Goal: Transaction & Acquisition: Purchase product/service

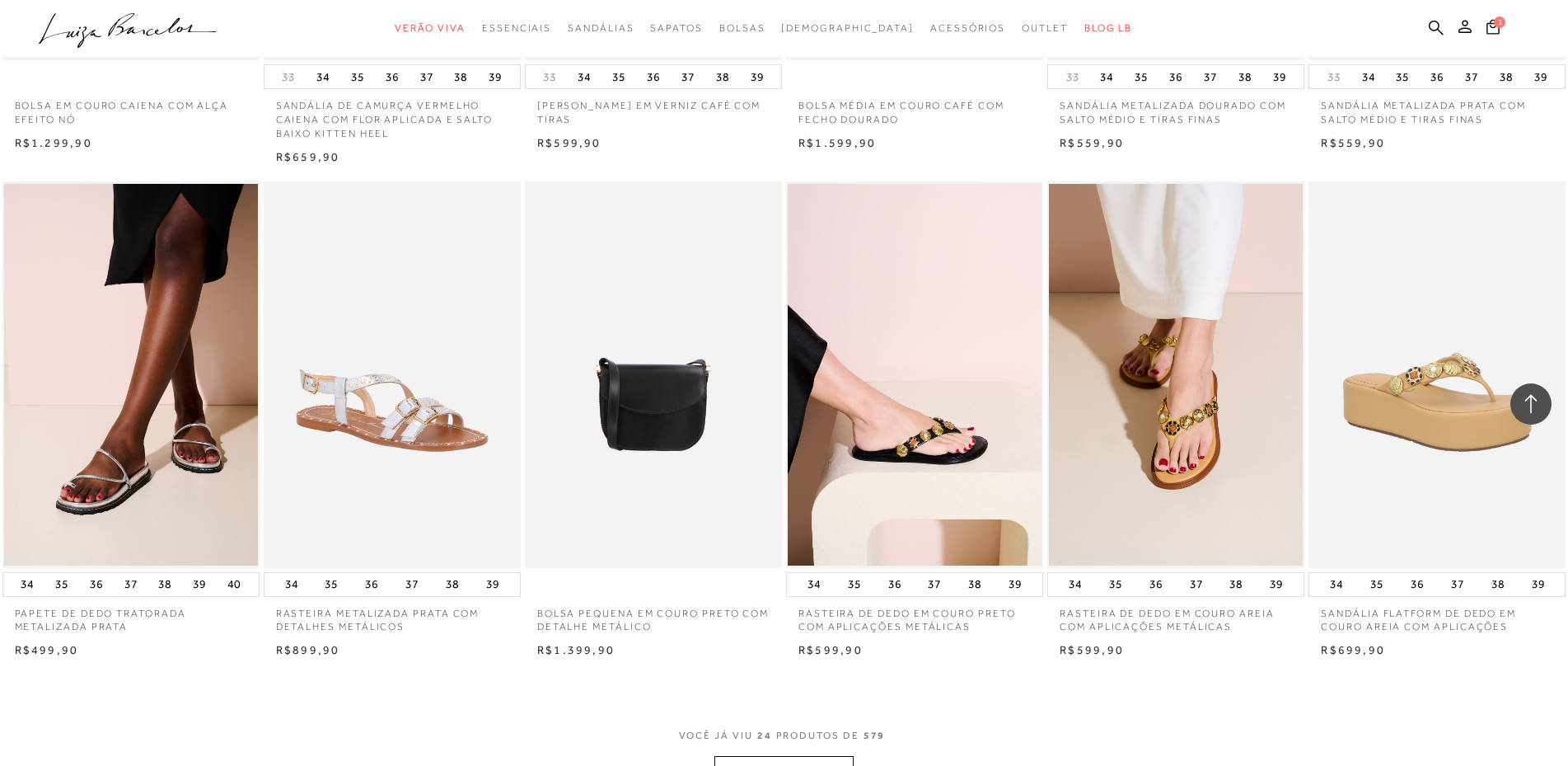
scroll to position [1567, 0]
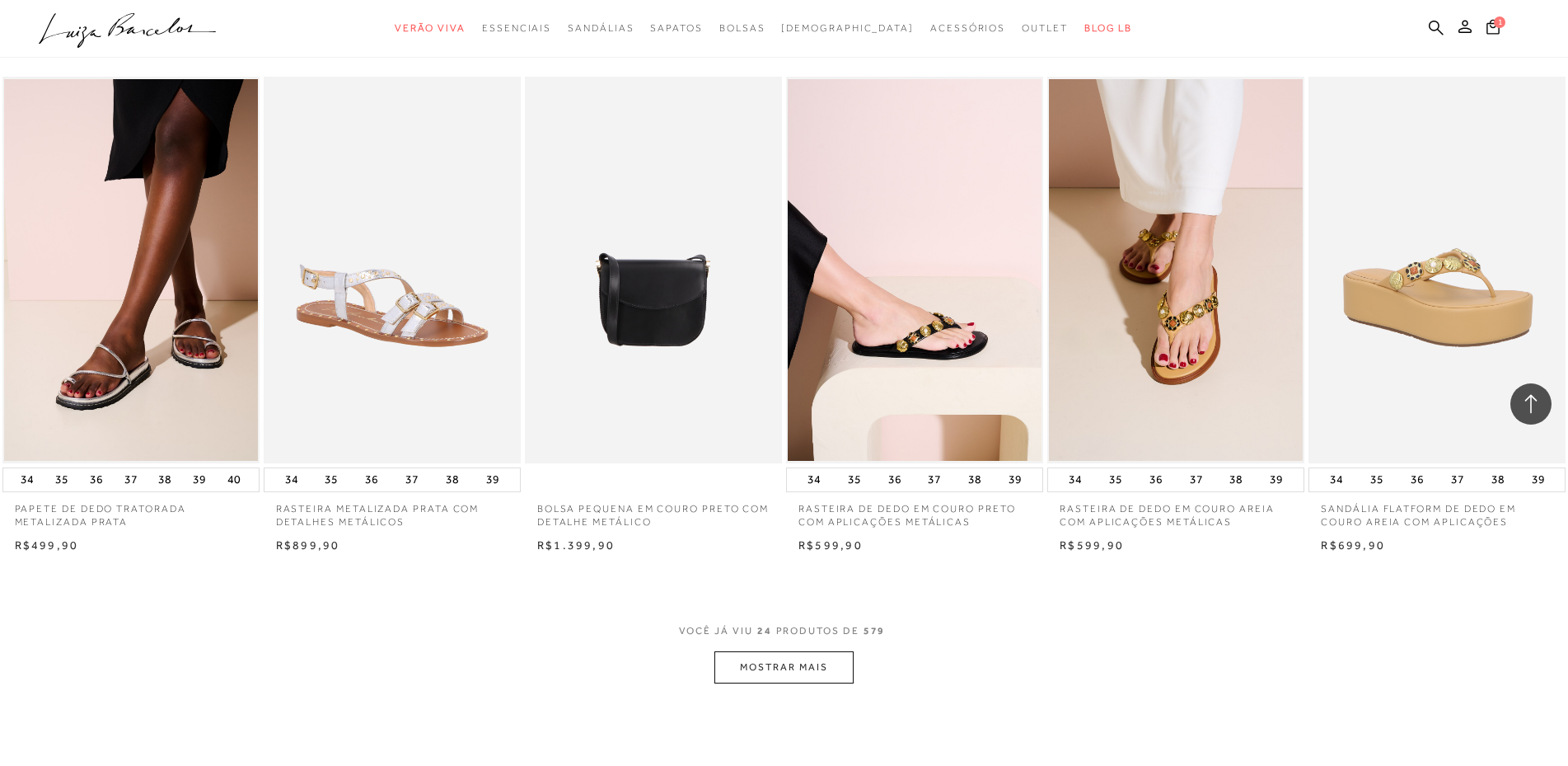
click at [768, 684] on button "MOSTRAR MAIS" at bounding box center [783, 667] width 138 height 32
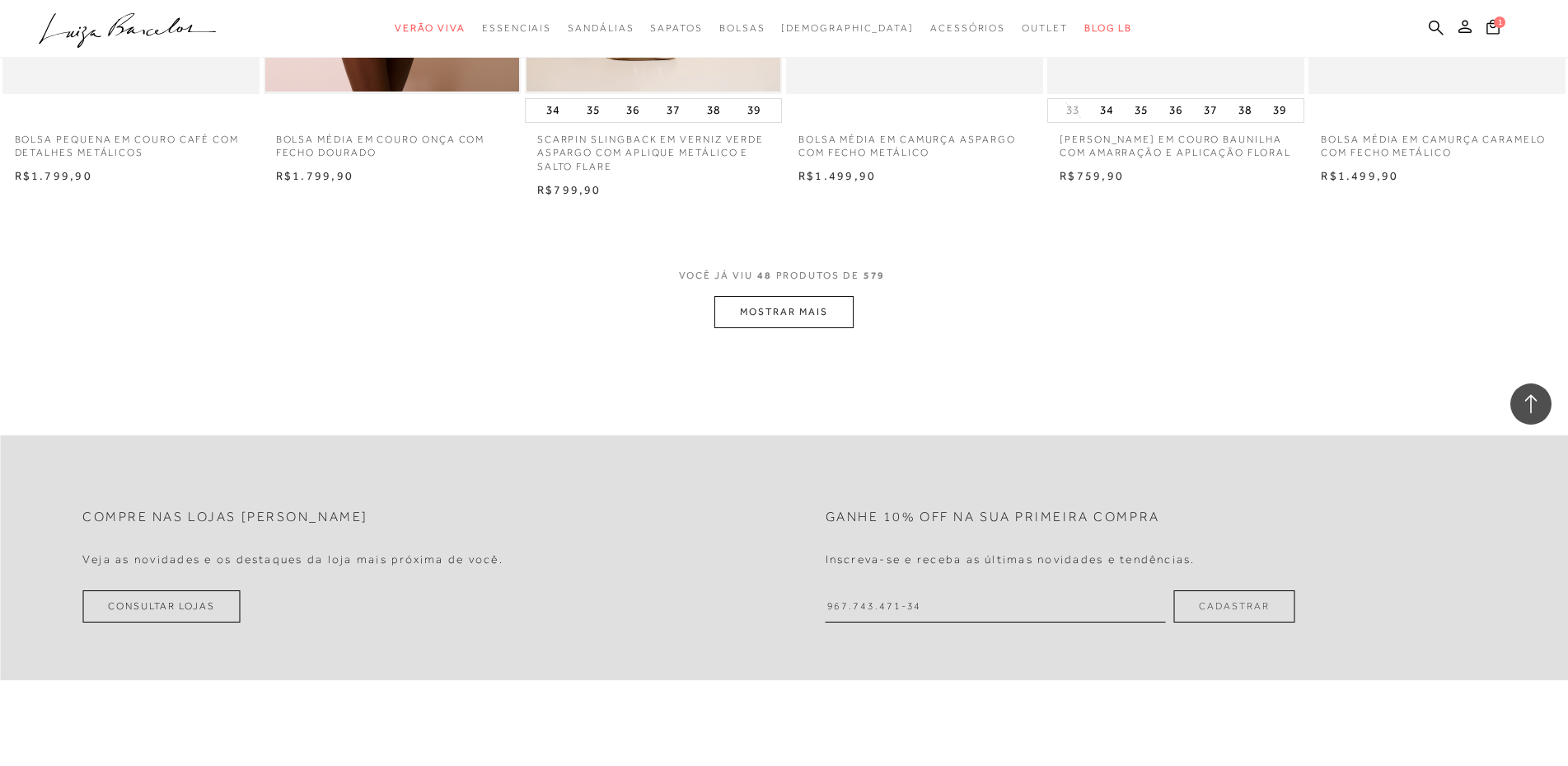
scroll to position [3957, 0]
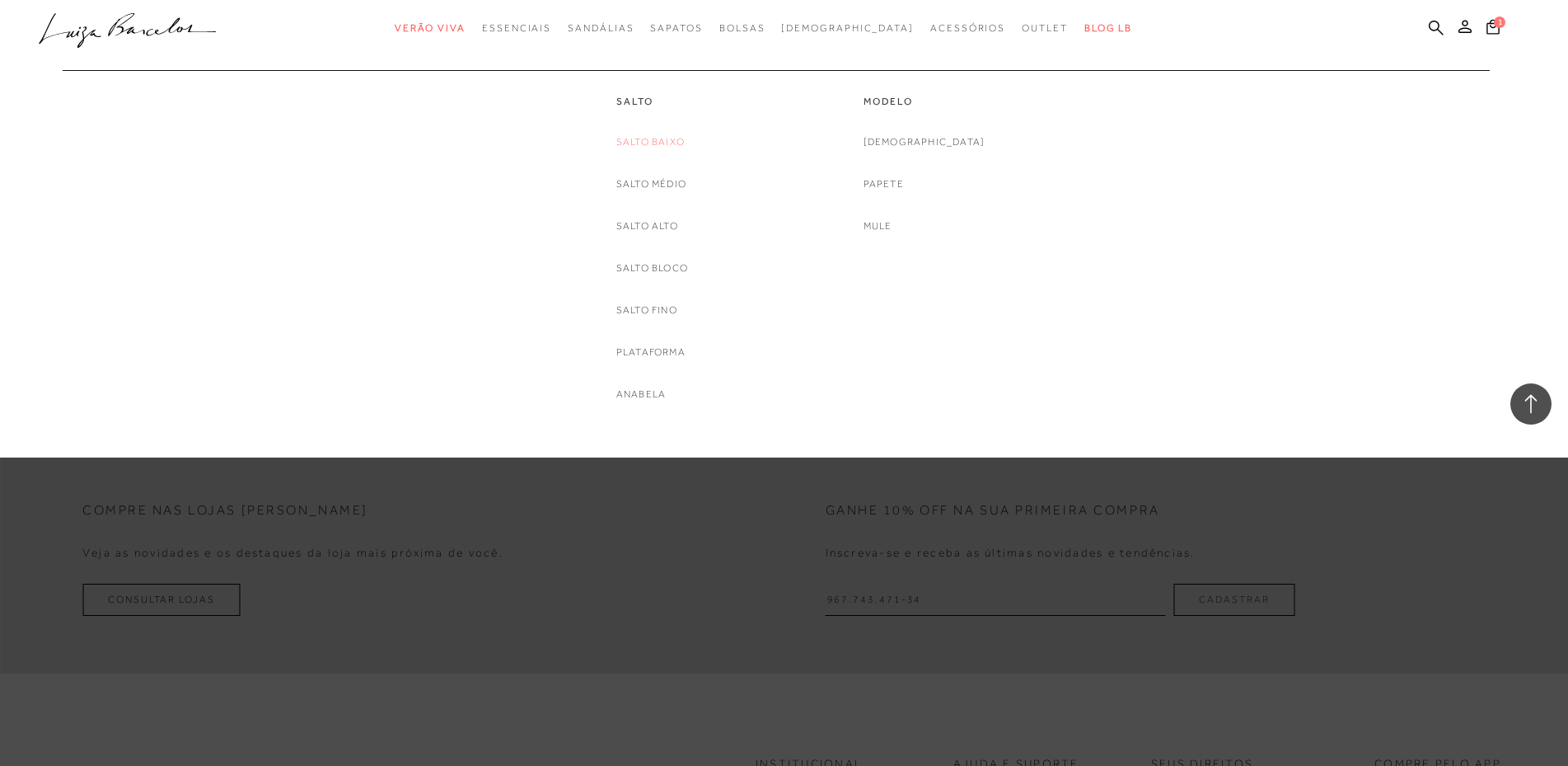
click at [633, 137] on link "Salto Baixo" at bounding box center [650, 142] width 69 height 17
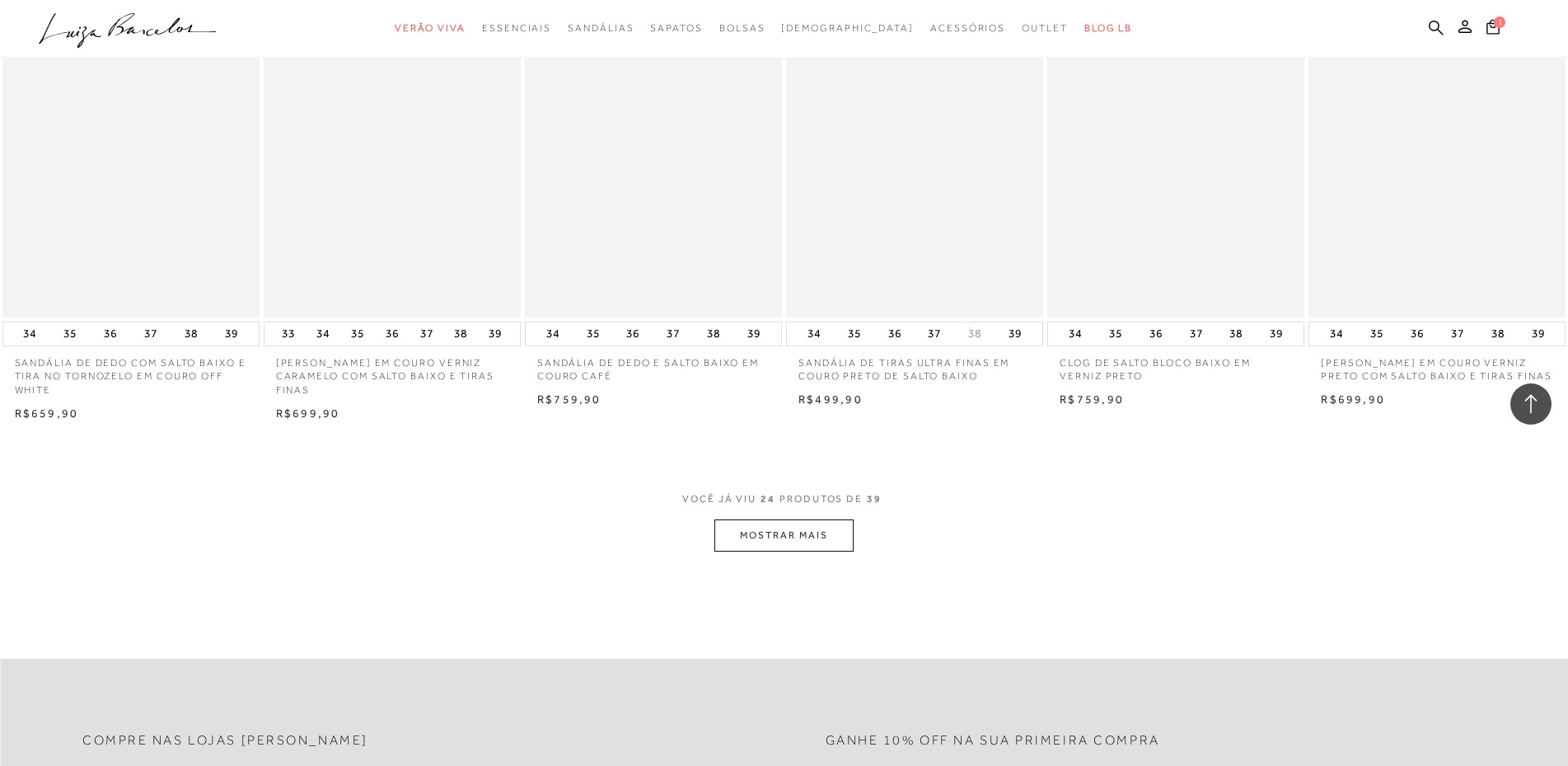
scroll to position [1814, 0]
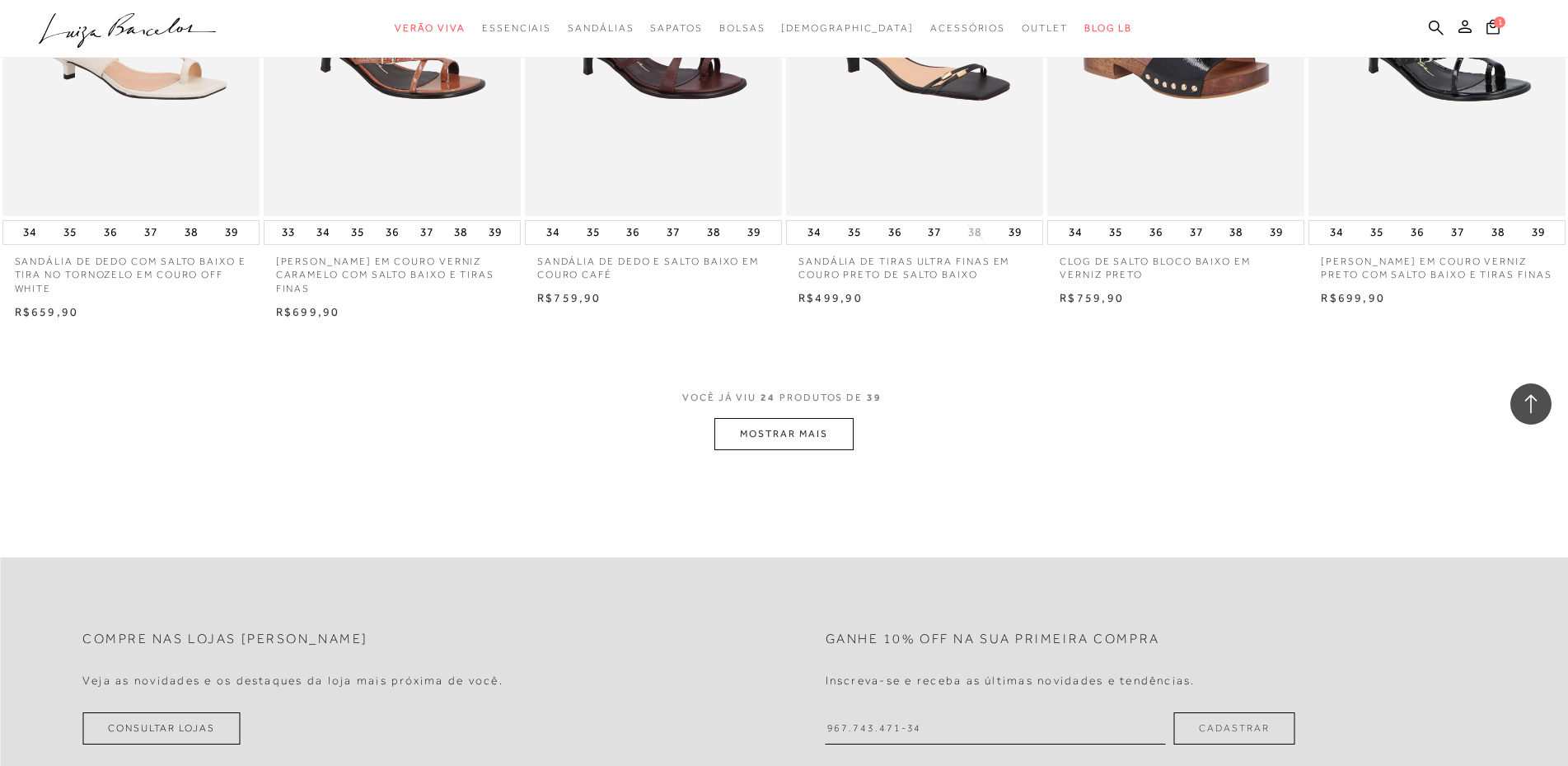
click at [828, 450] on button "MOSTRAR MAIS" at bounding box center [783, 434] width 138 height 32
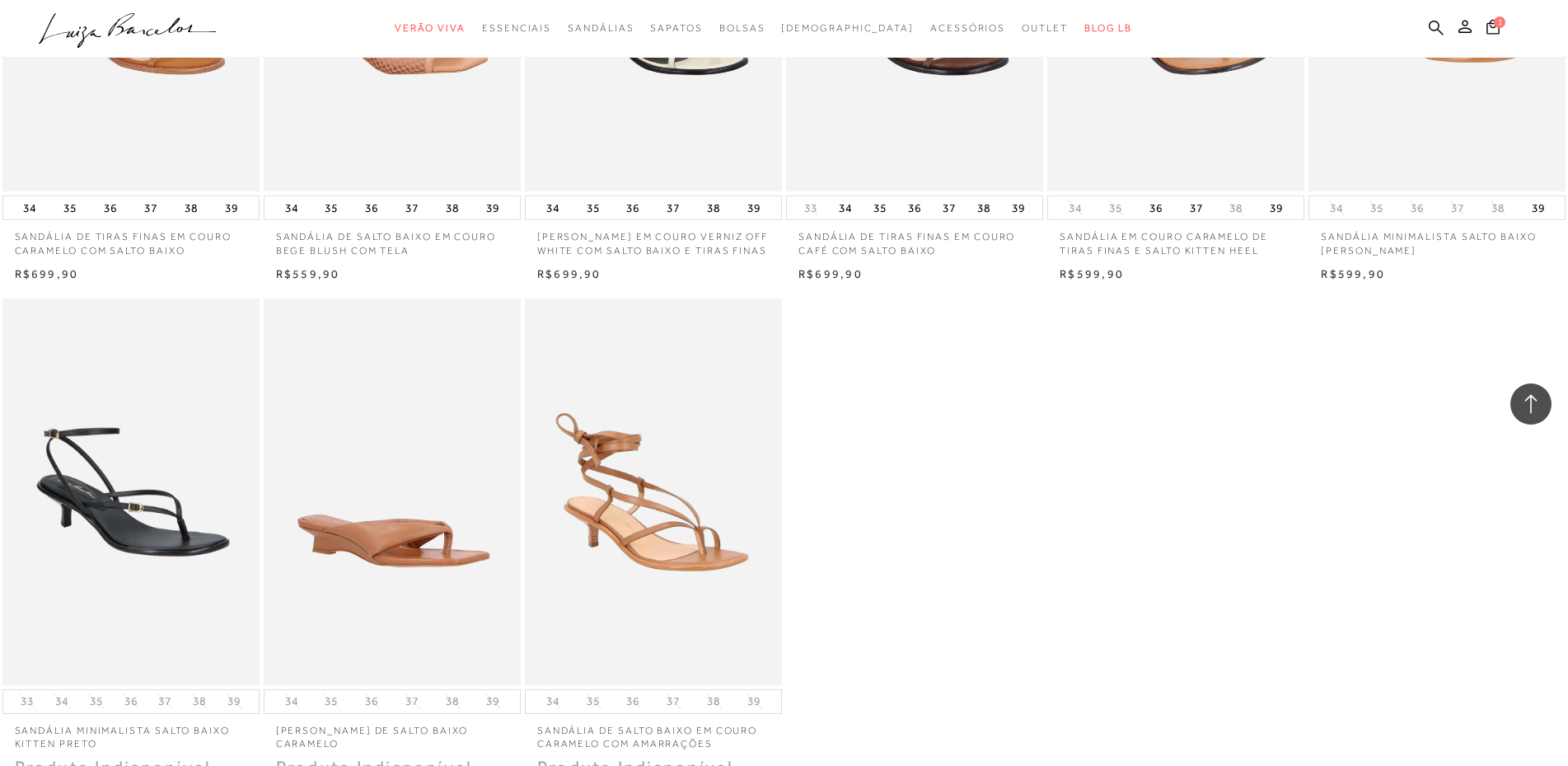
scroll to position [2803, 0]
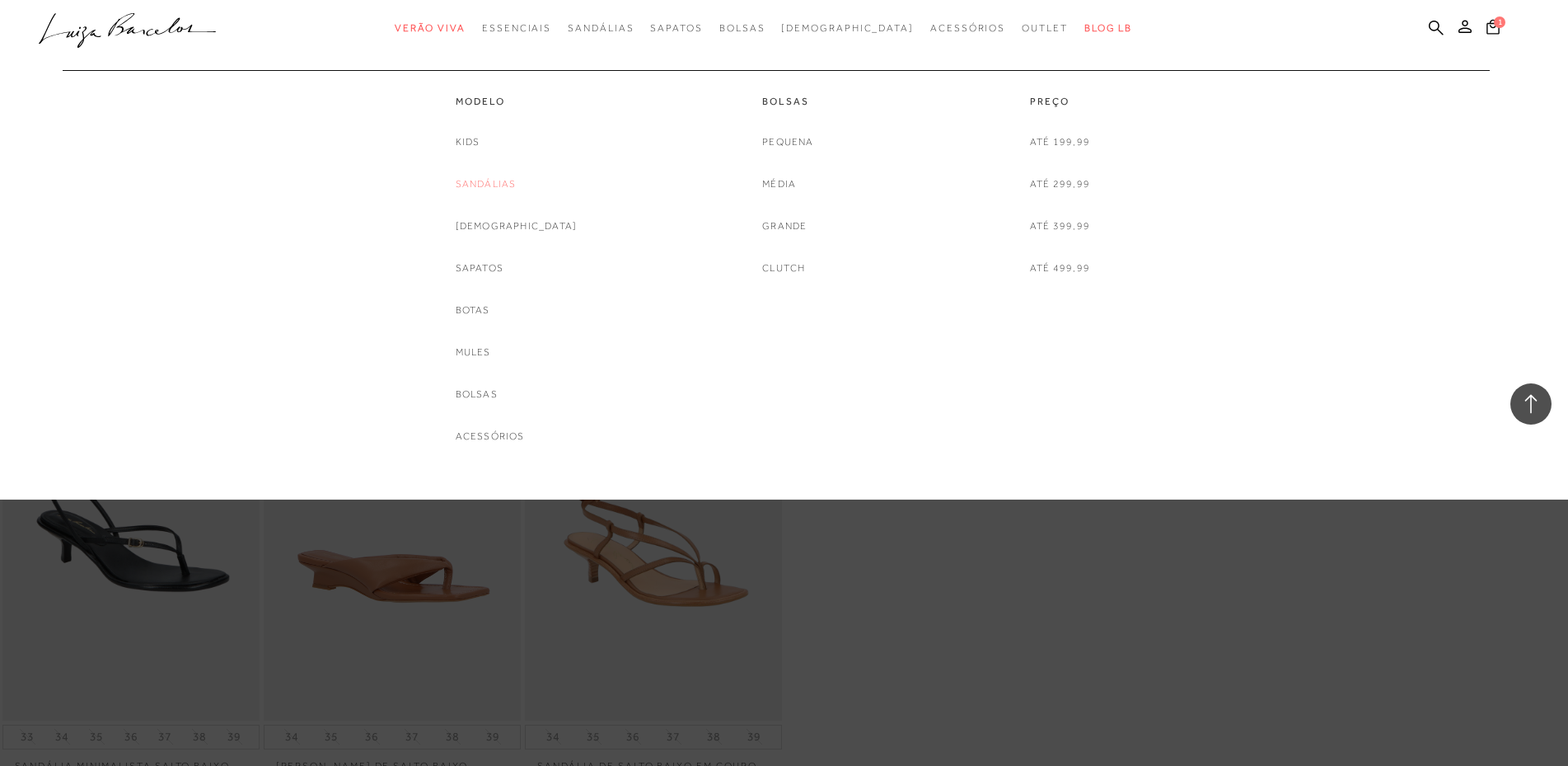
click at [517, 178] on link "Sandálias" at bounding box center [486, 184] width 61 height 17
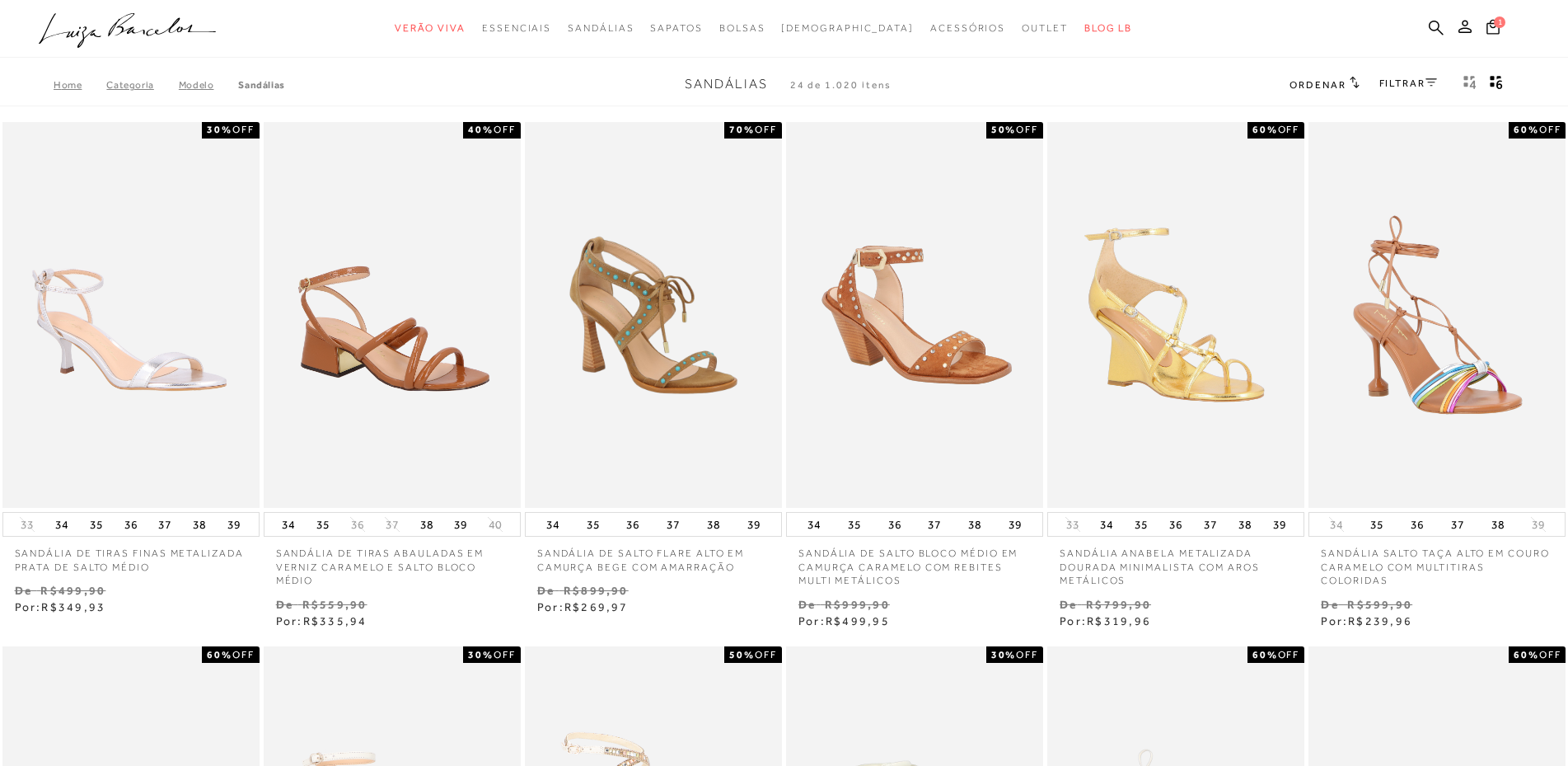
click at [1430, 81] on icon at bounding box center [1432, 82] width 12 height 8
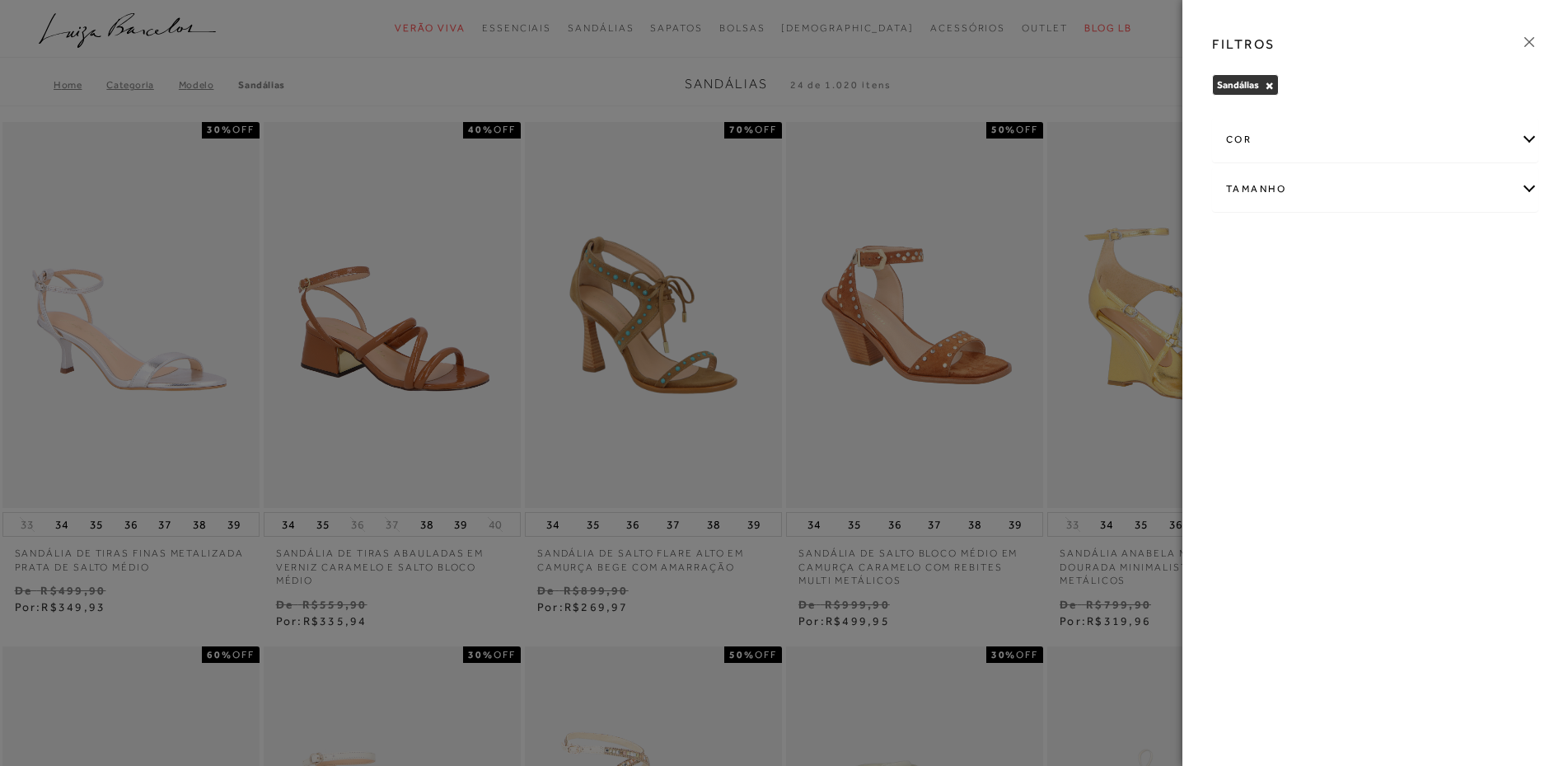
click at [1531, 184] on div "Tamanho" at bounding box center [1375, 189] width 325 height 44
click at [1498, 293] on label "35" at bounding box center [1491, 286] width 38 height 36
click at [1486, 293] on input "35" at bounding box center [1477, 288] width 16 height 16
checkbox input "true"
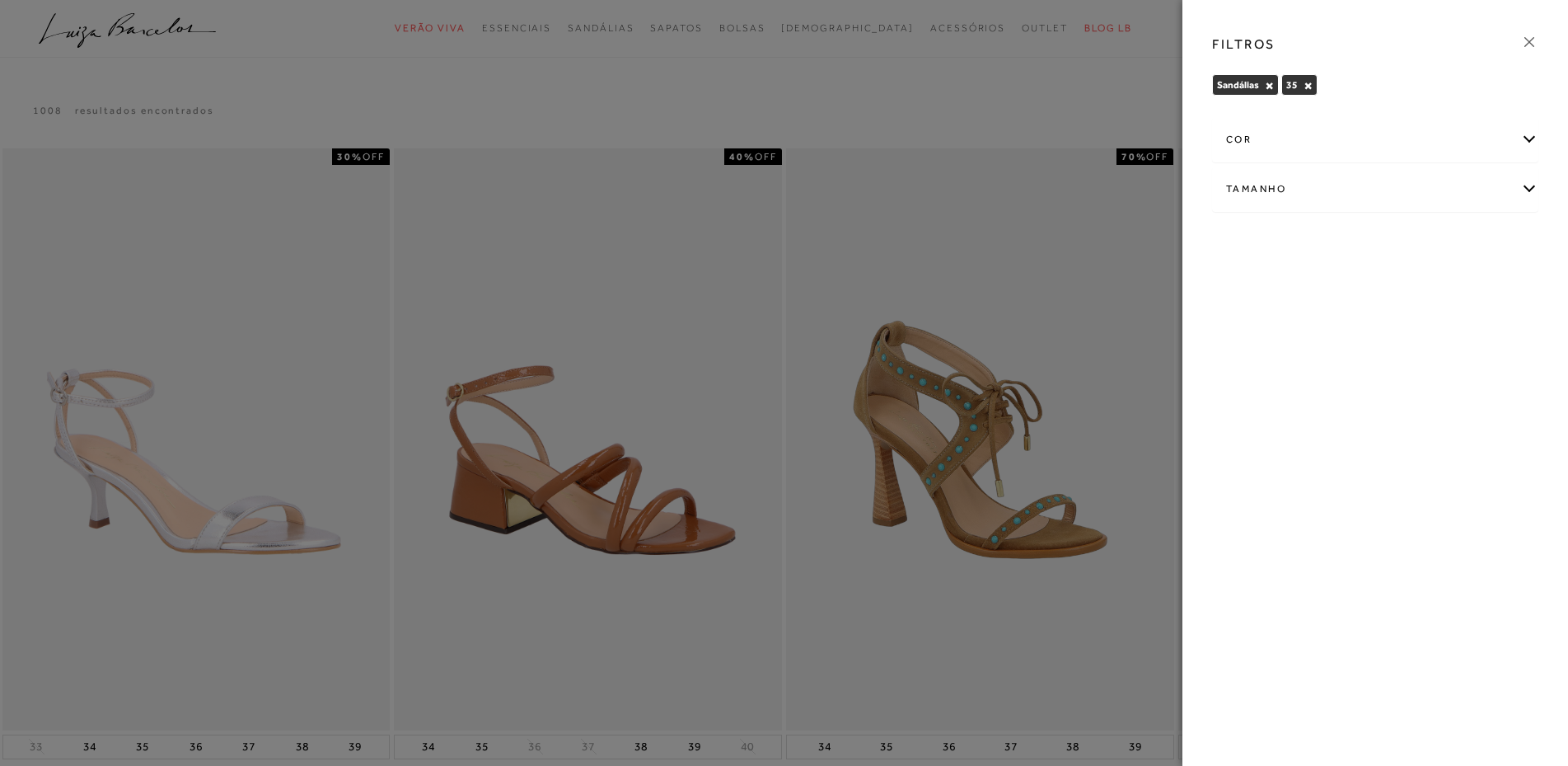
click at [1017, 89] on div at bounding box center [784, 383] width 1568 height 766
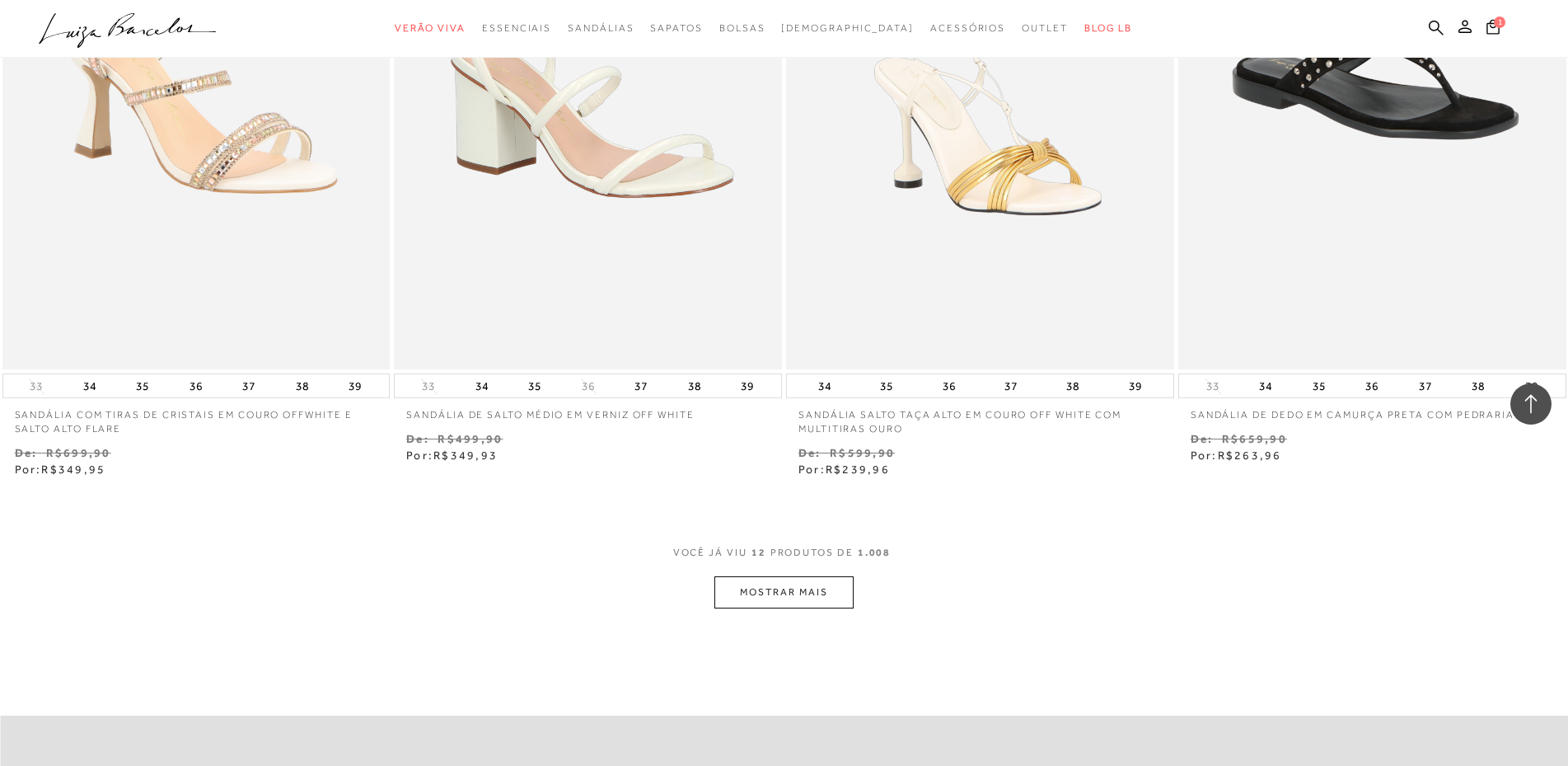
scroll to position [1814, 0]
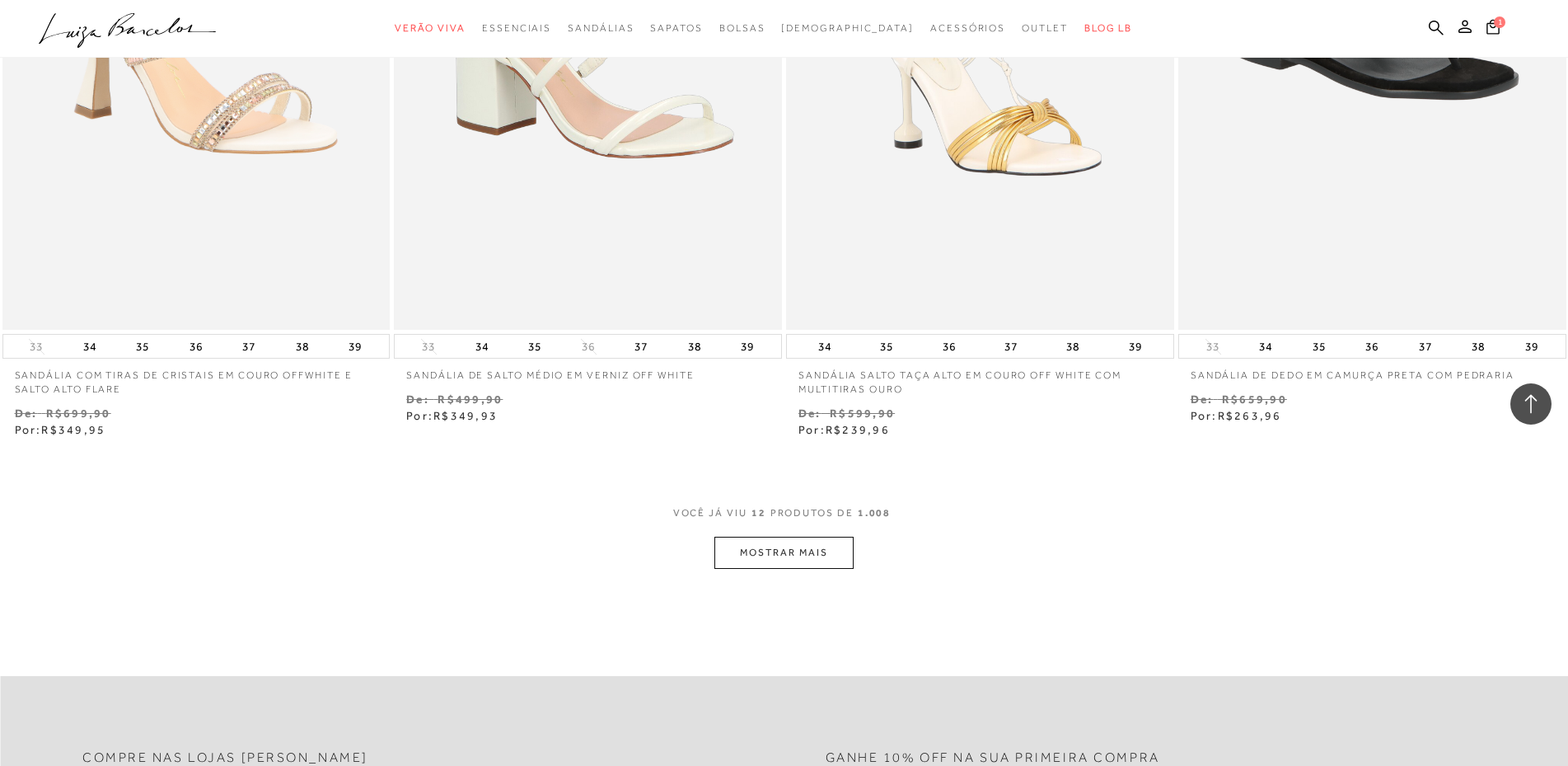
click at [820, 566] on button "MOSTRAR MAIS" at bounding box center [783, 552] width 138 height 32
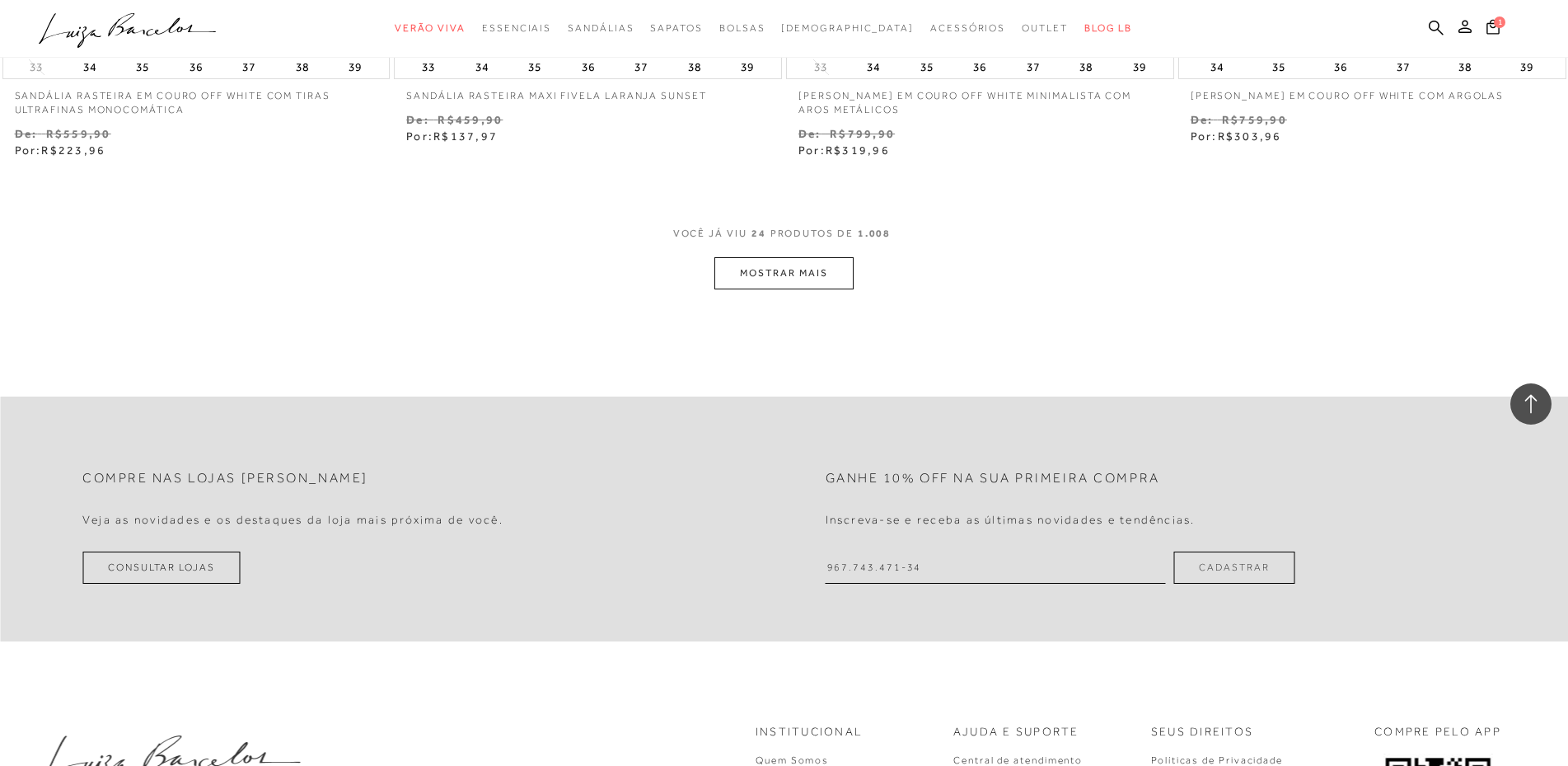
scroll to position [4288, 0]
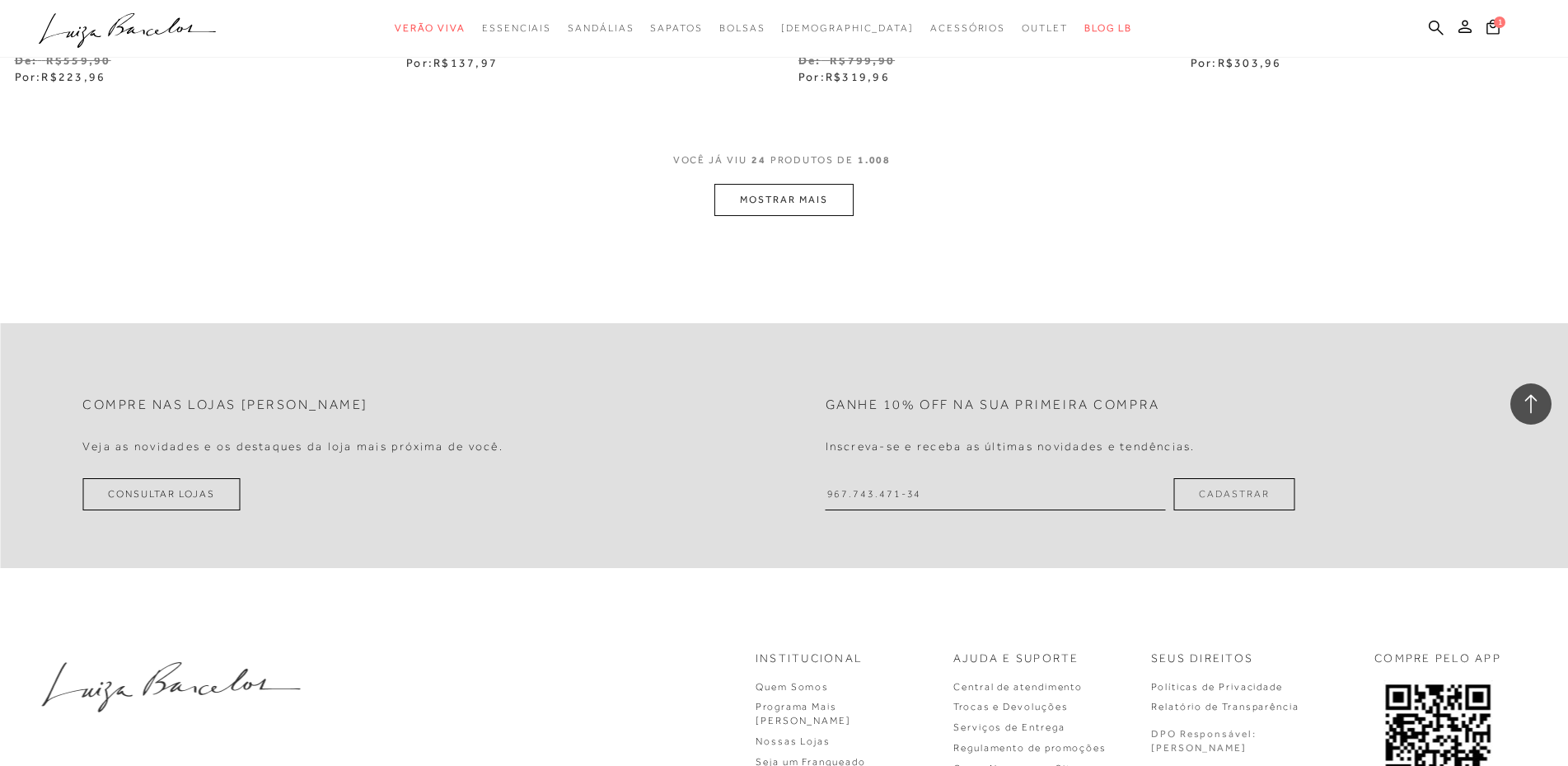
click at [829, 216] on button "MOSTRAR MAIS" at bounding box center [783, 200] width 138 height 32
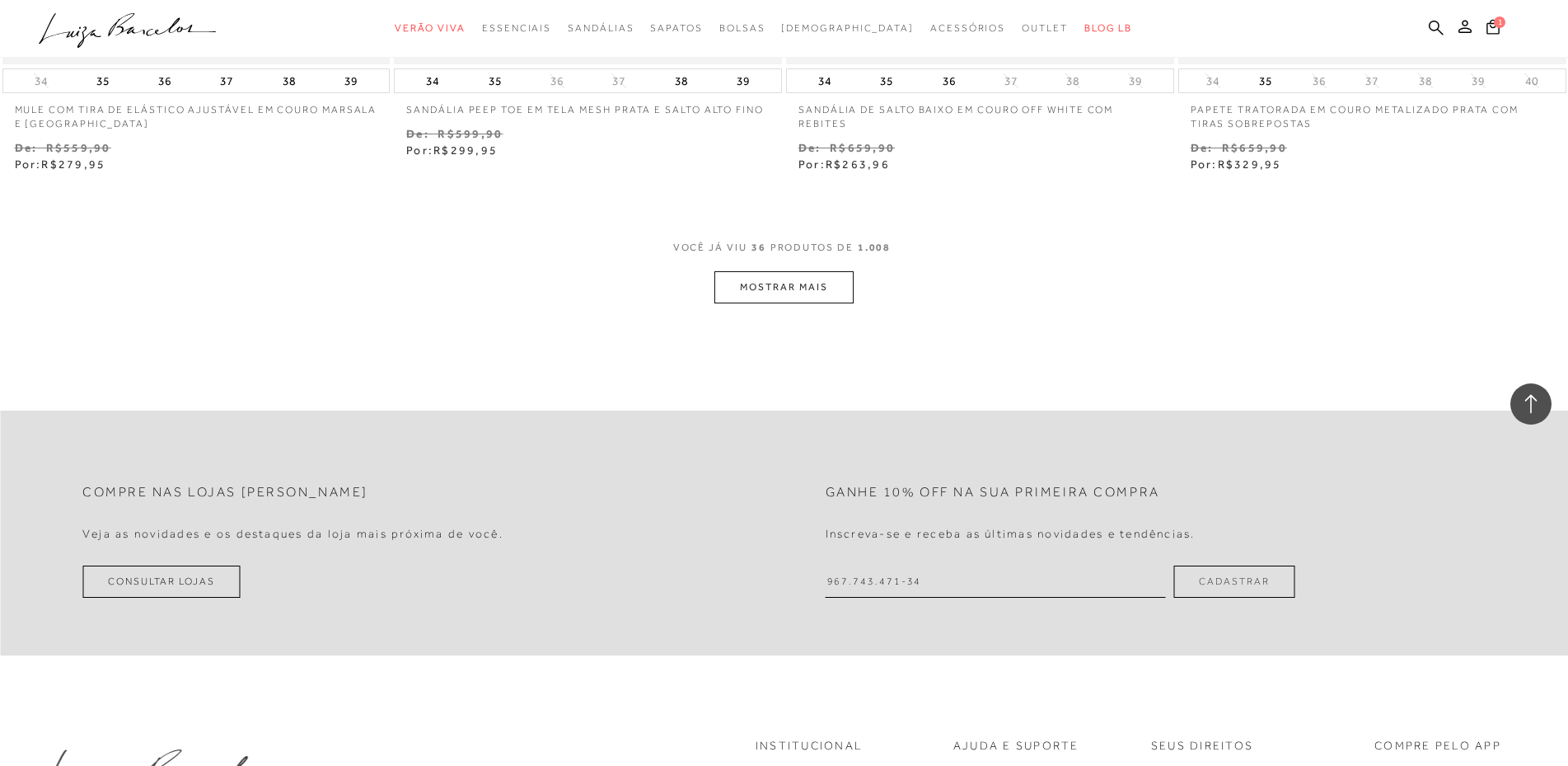
scroll to position [6349, 0]
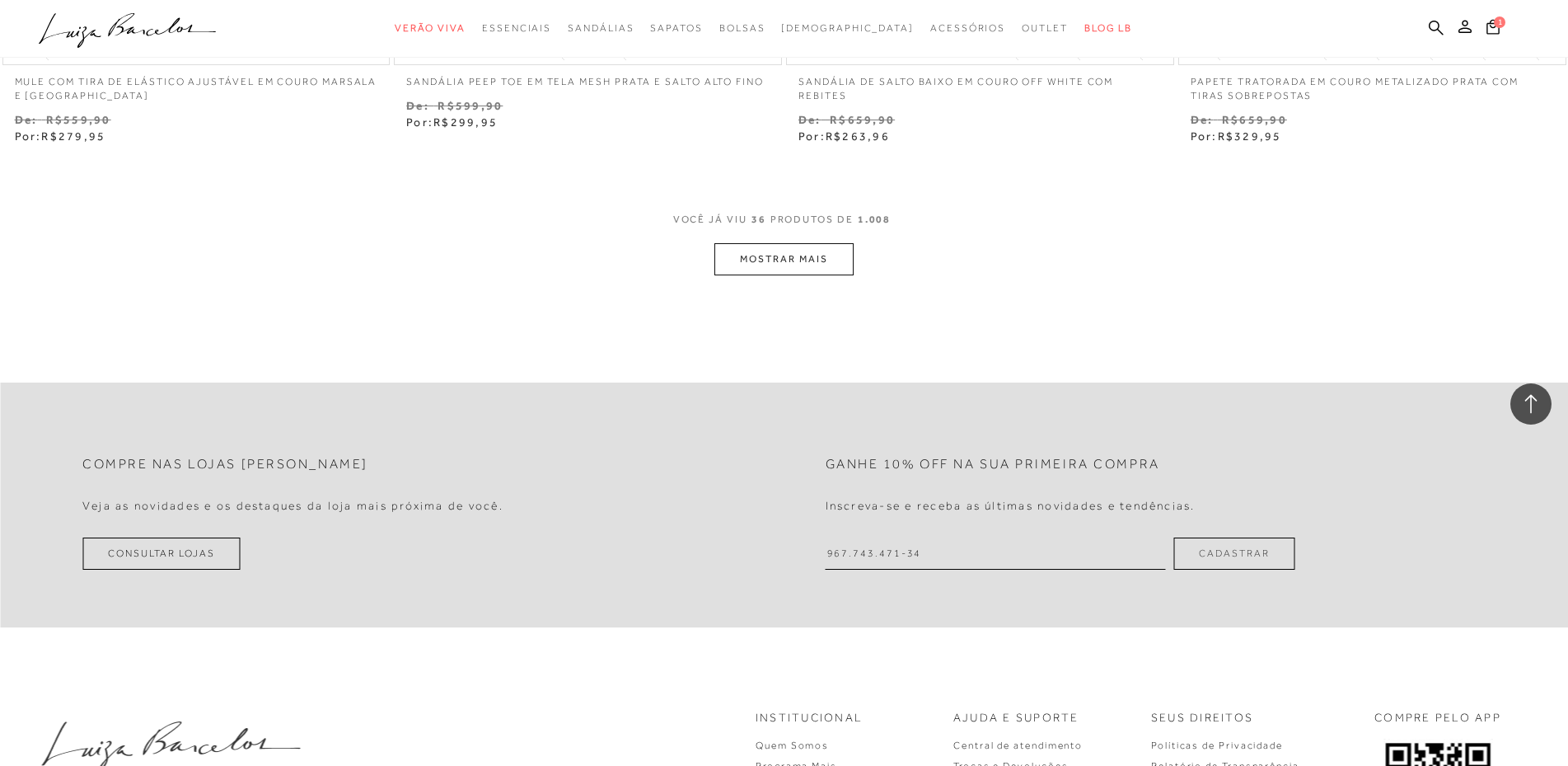
click at [817, 275] on button "MOSTRAR MAIS" at bounding box center [783, 259] width 138 height 32
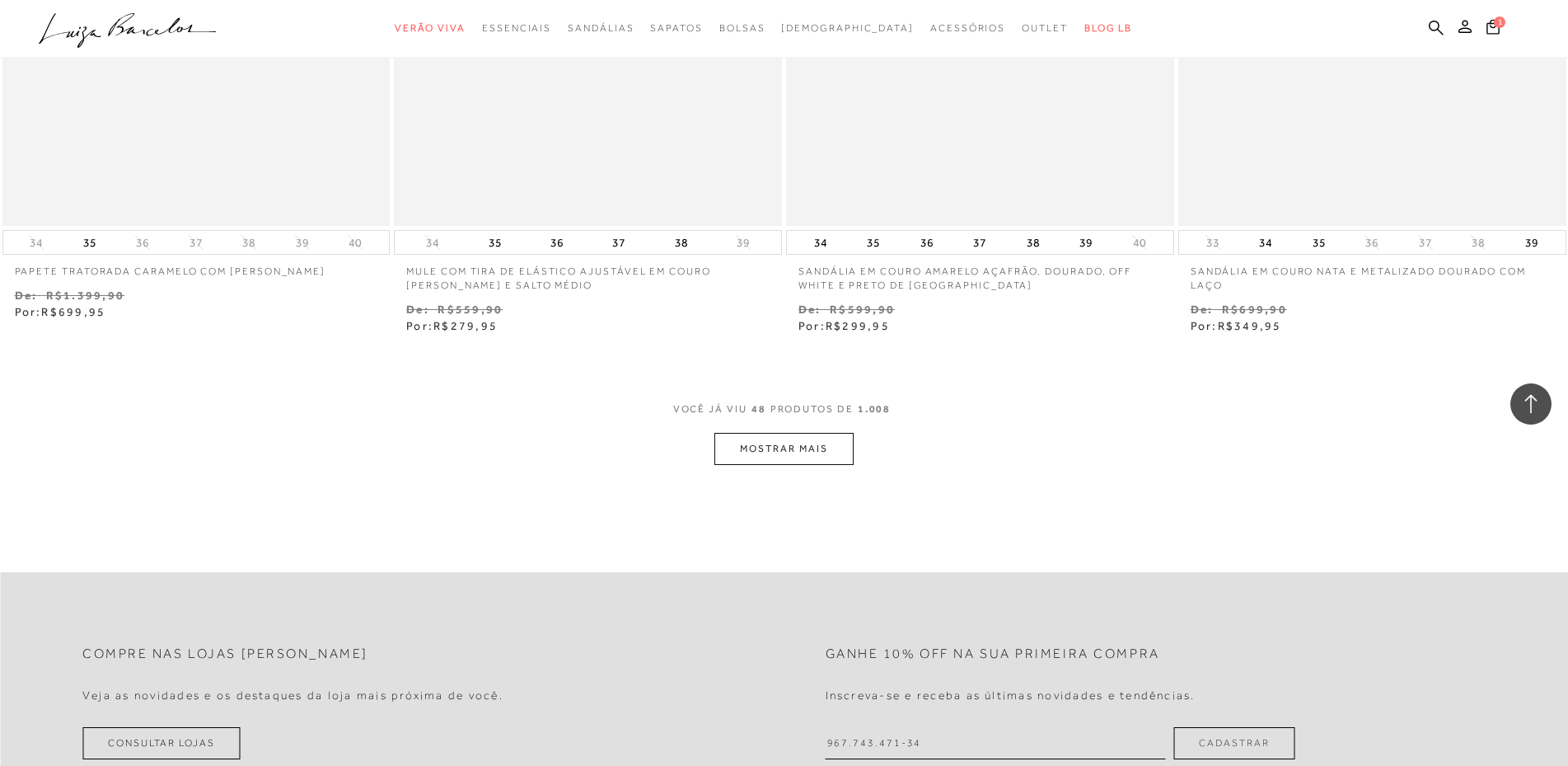
scroll to position [8327, 0]
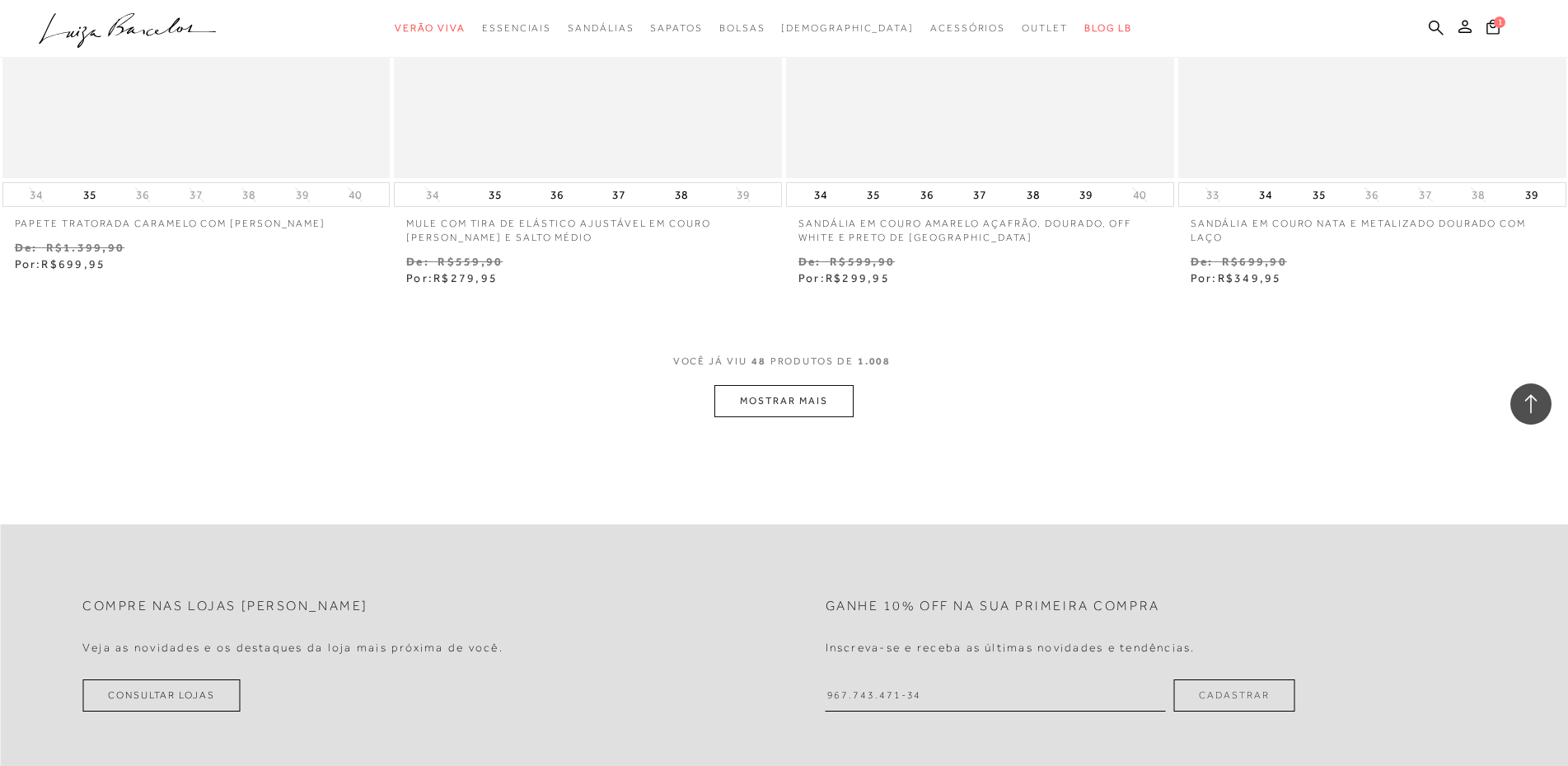
click at [823, 417] on button "MOSTRAR MAIS" at bounding box center [783, 401] width 138 height 32
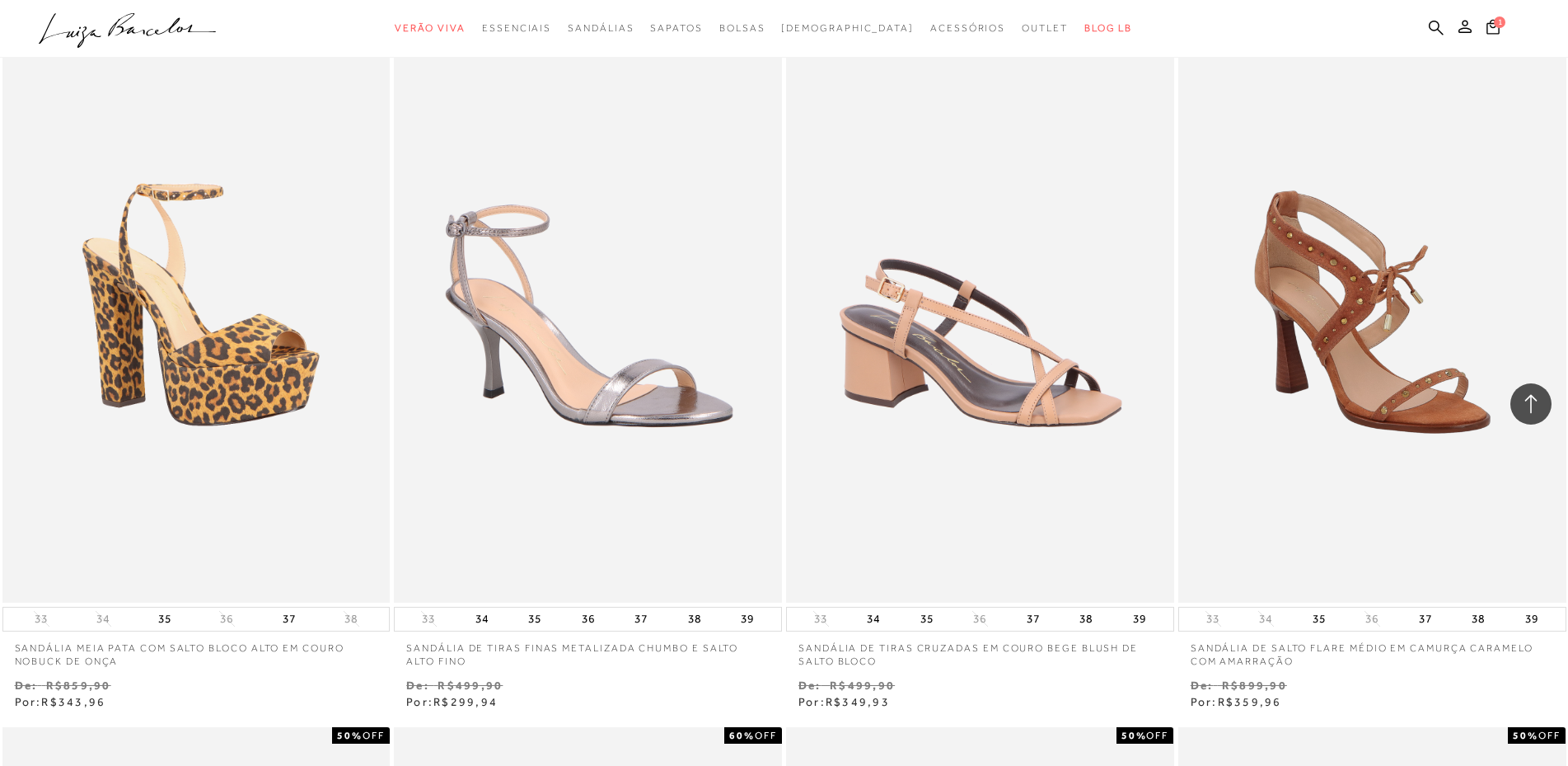
scroll to position [9564, 0]
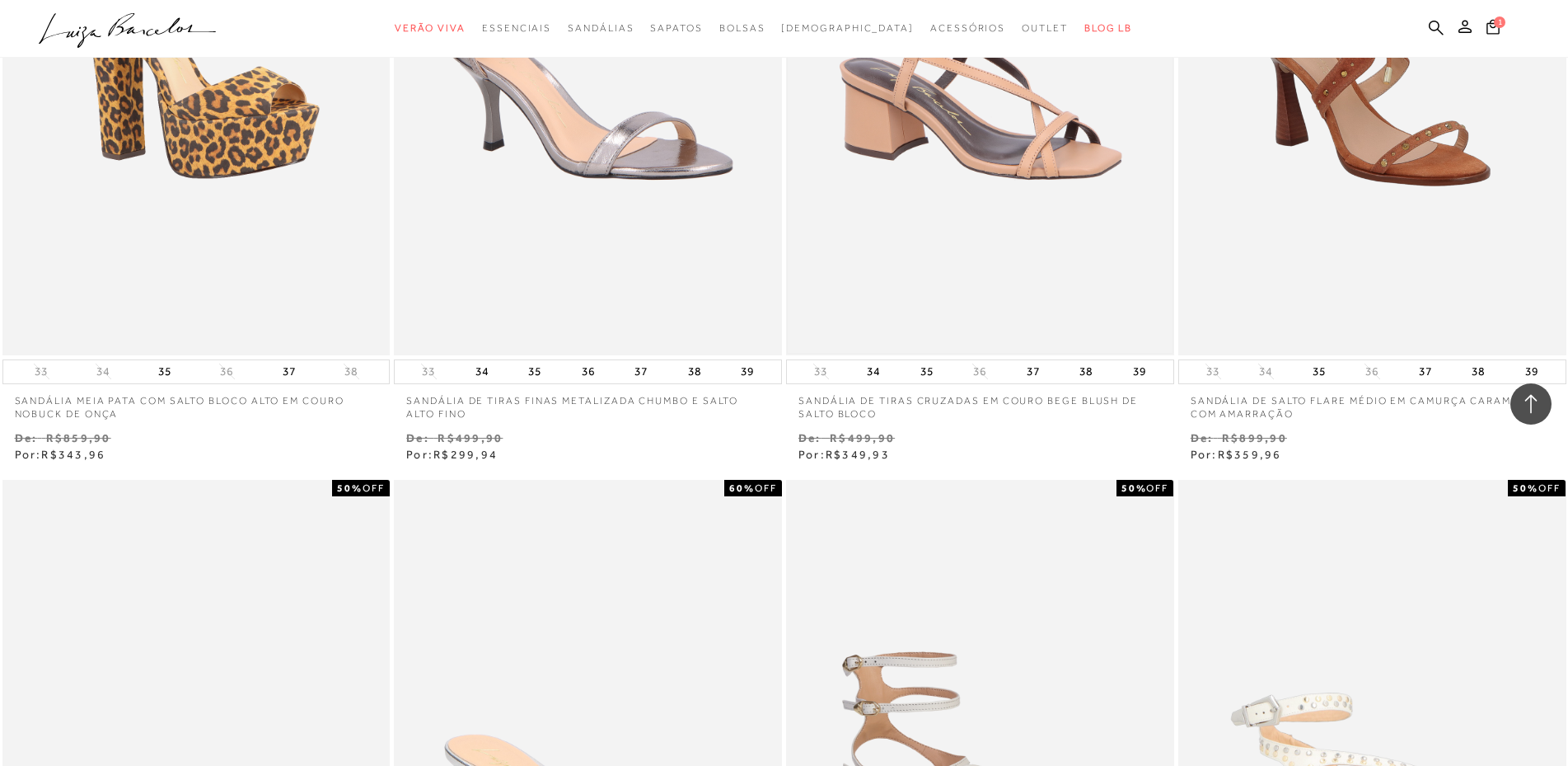
click at [1025, 346] on img at bounding box center [980, 64] width 385 height 577
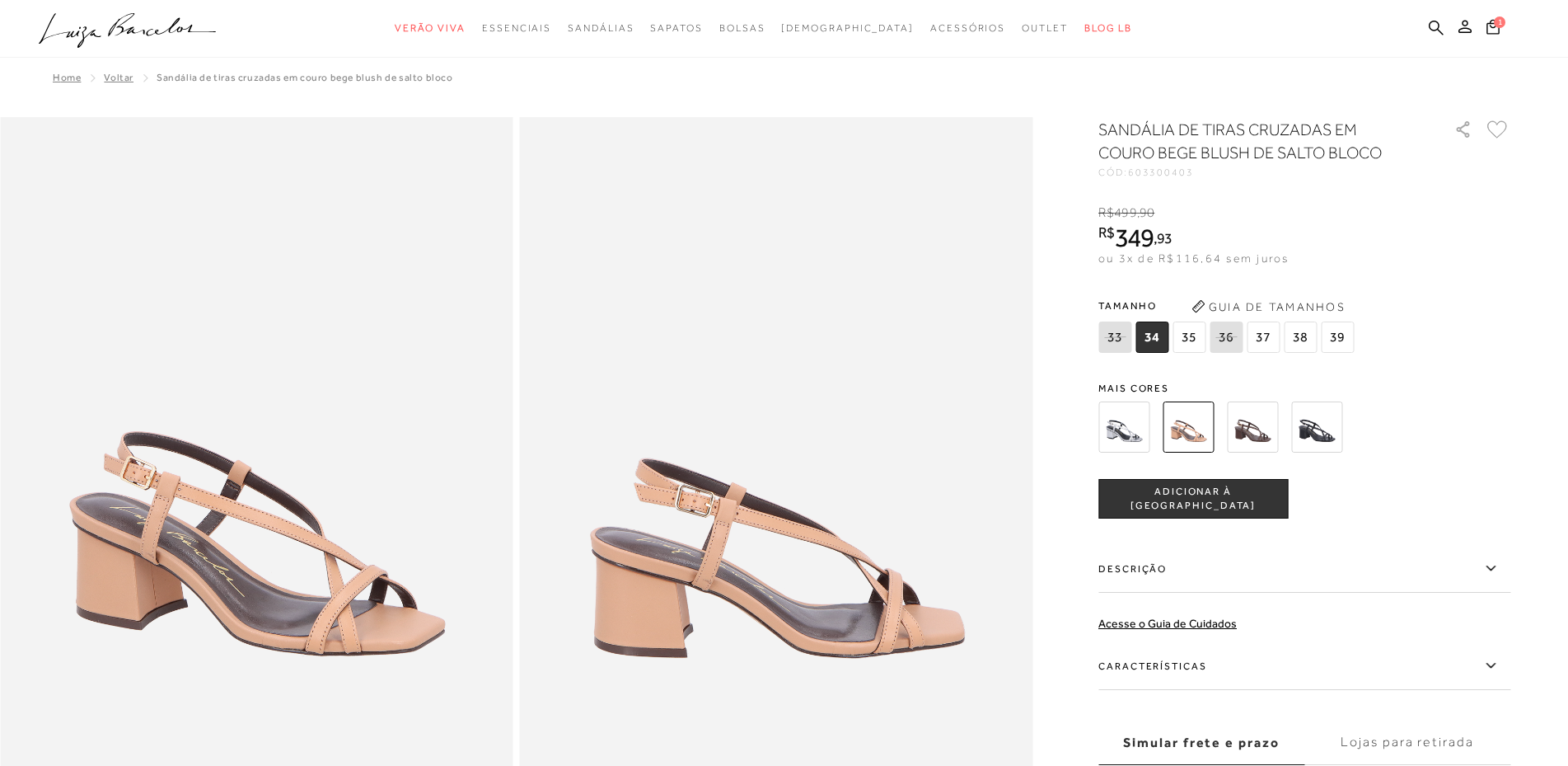
click at [1256, 437] on img at bounding box center [1252, 427] width 51 height 51
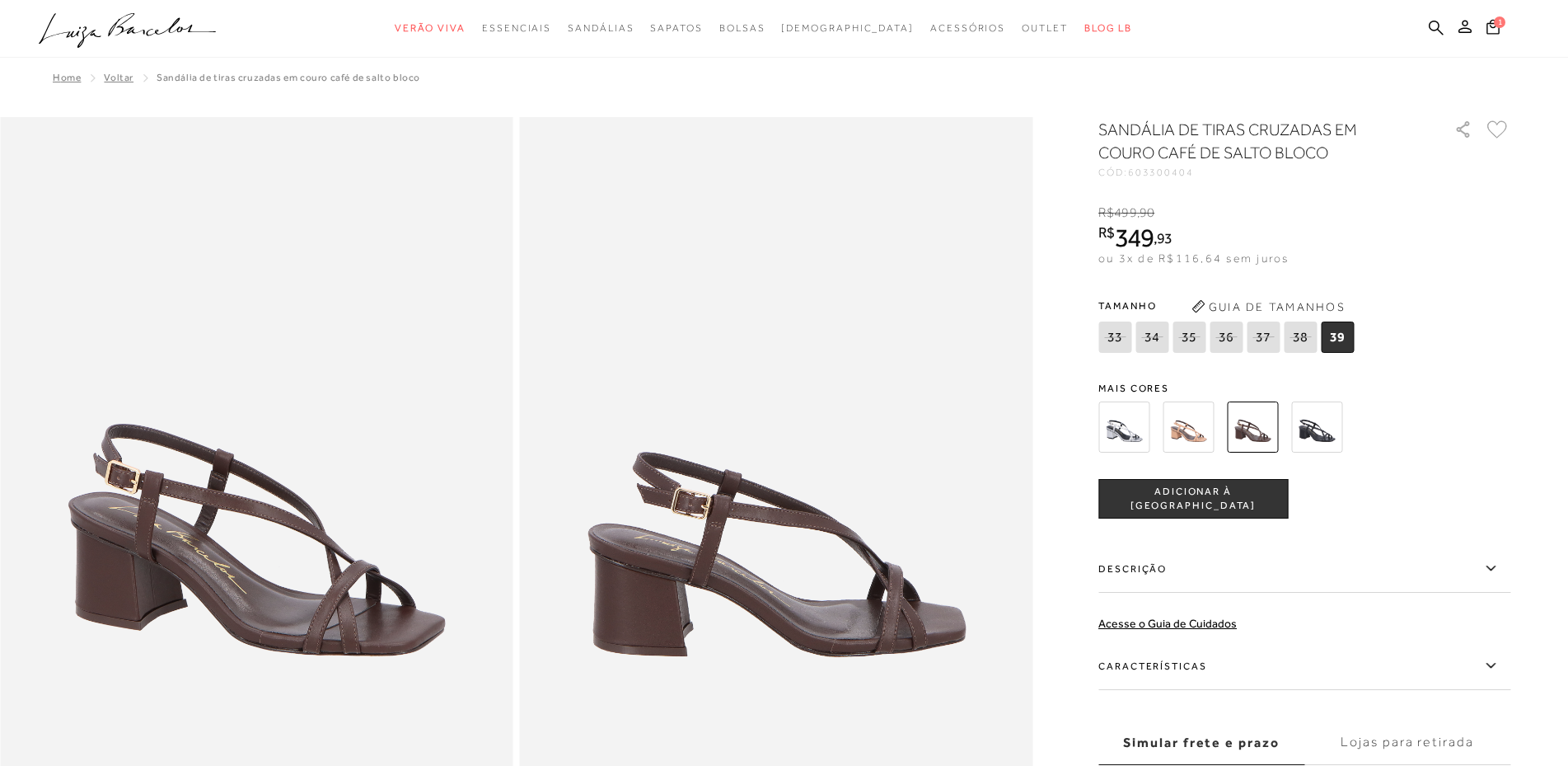
click at [1326, 428] on img at bounding box center [1317, 427] width 51 height 51
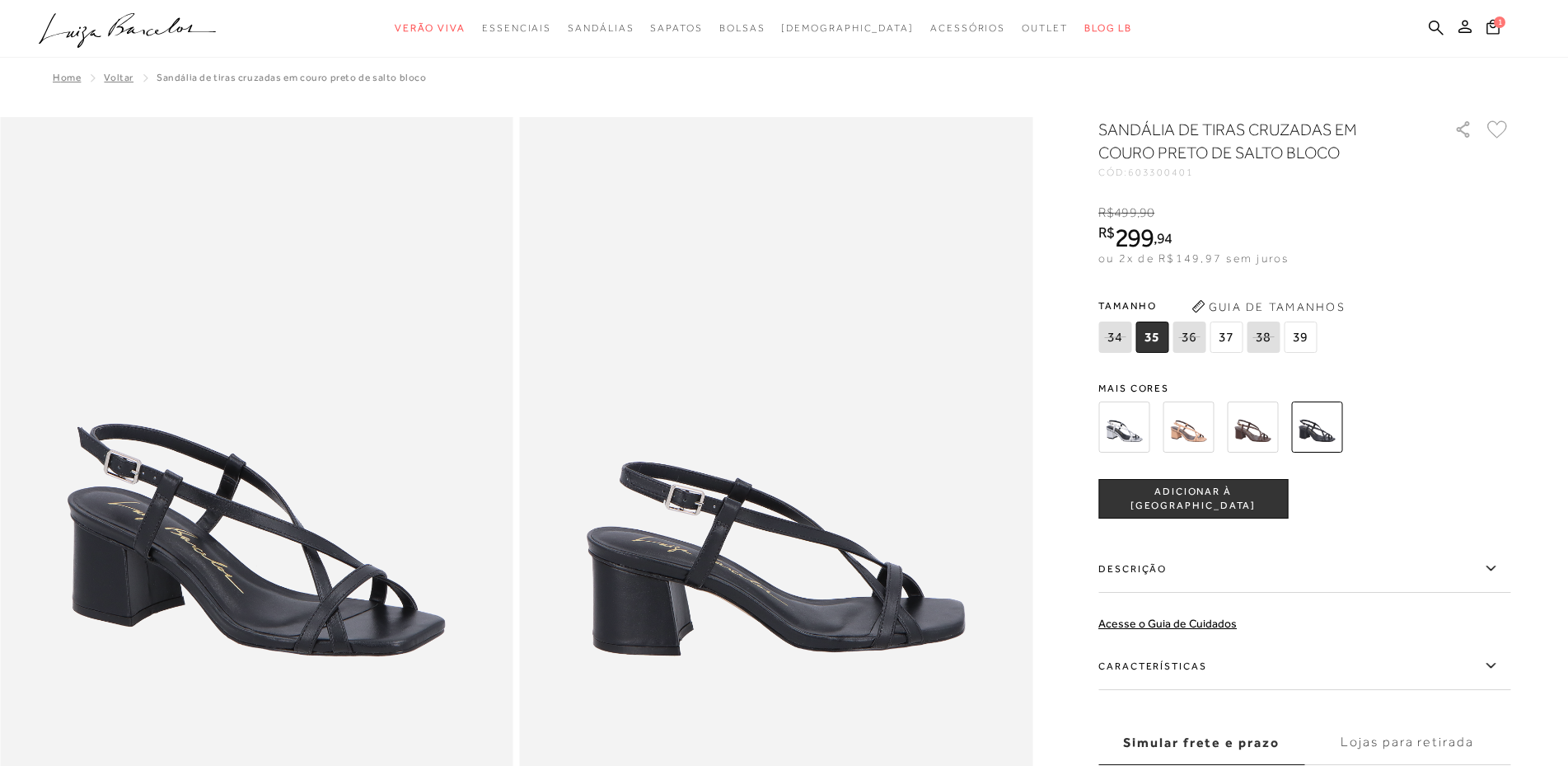
click at [1207, 500] on span "ADICIONAR À [GEOGRAPHIC_DATA]" at bounding box center [1193, 500] width 188 height 29
click at [1184, 434] on img at bounding box center [1188, 427] width 51 height 51
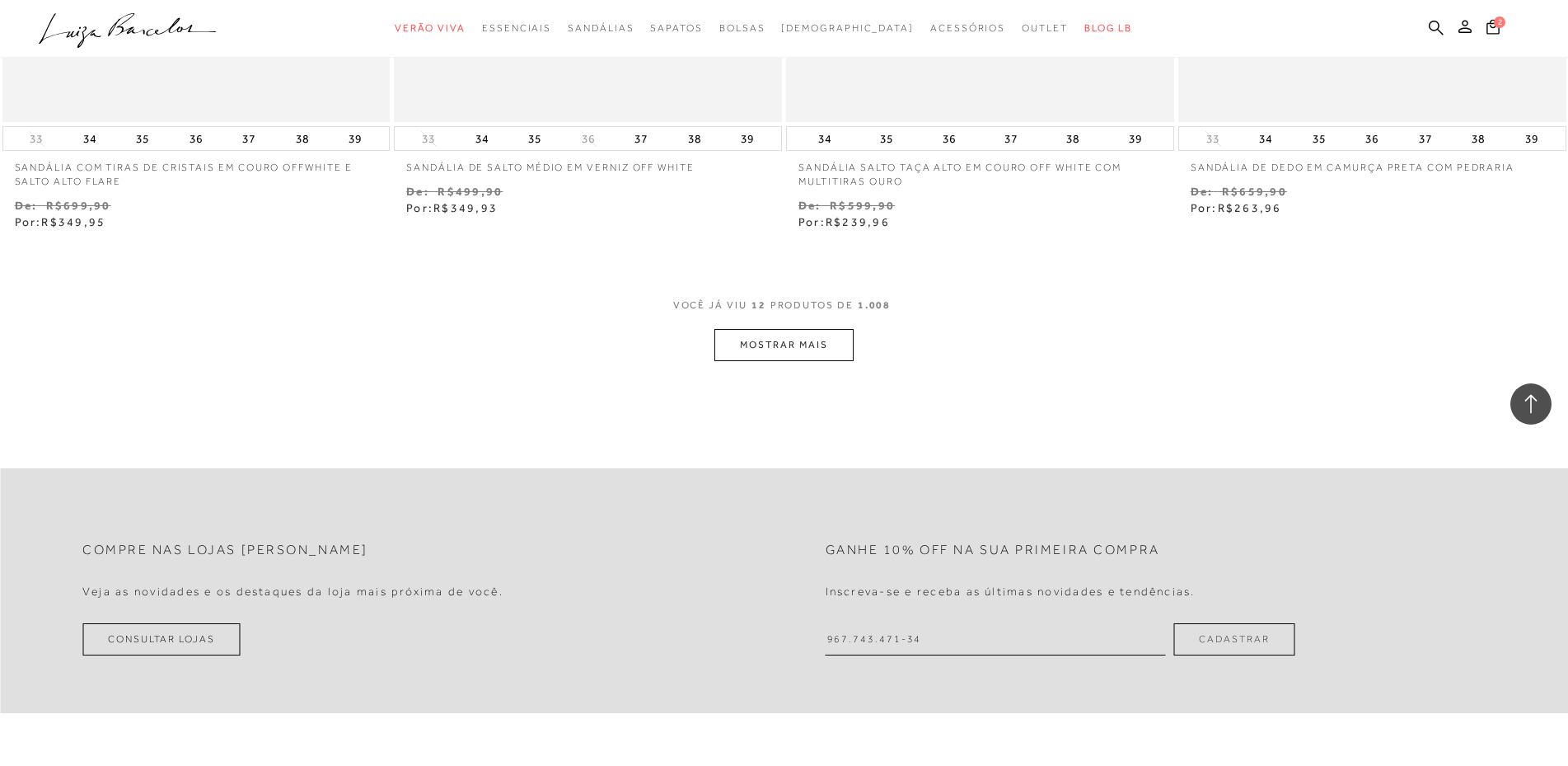
scroll to position [2308, 0]
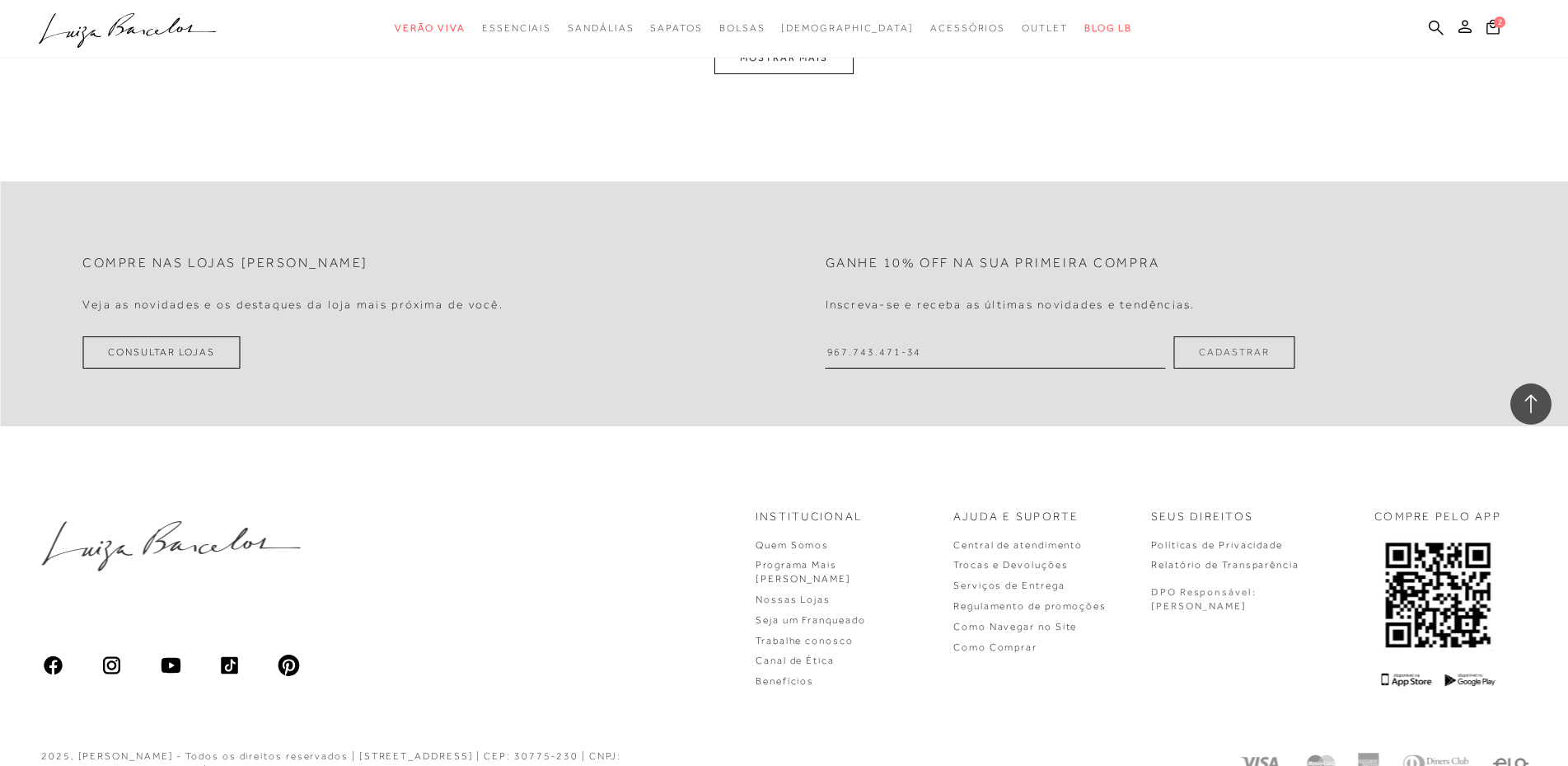
click at [815, 74] on button "MOSTRAR MAIS" at bounding box center [783, 58] width 138 height 32
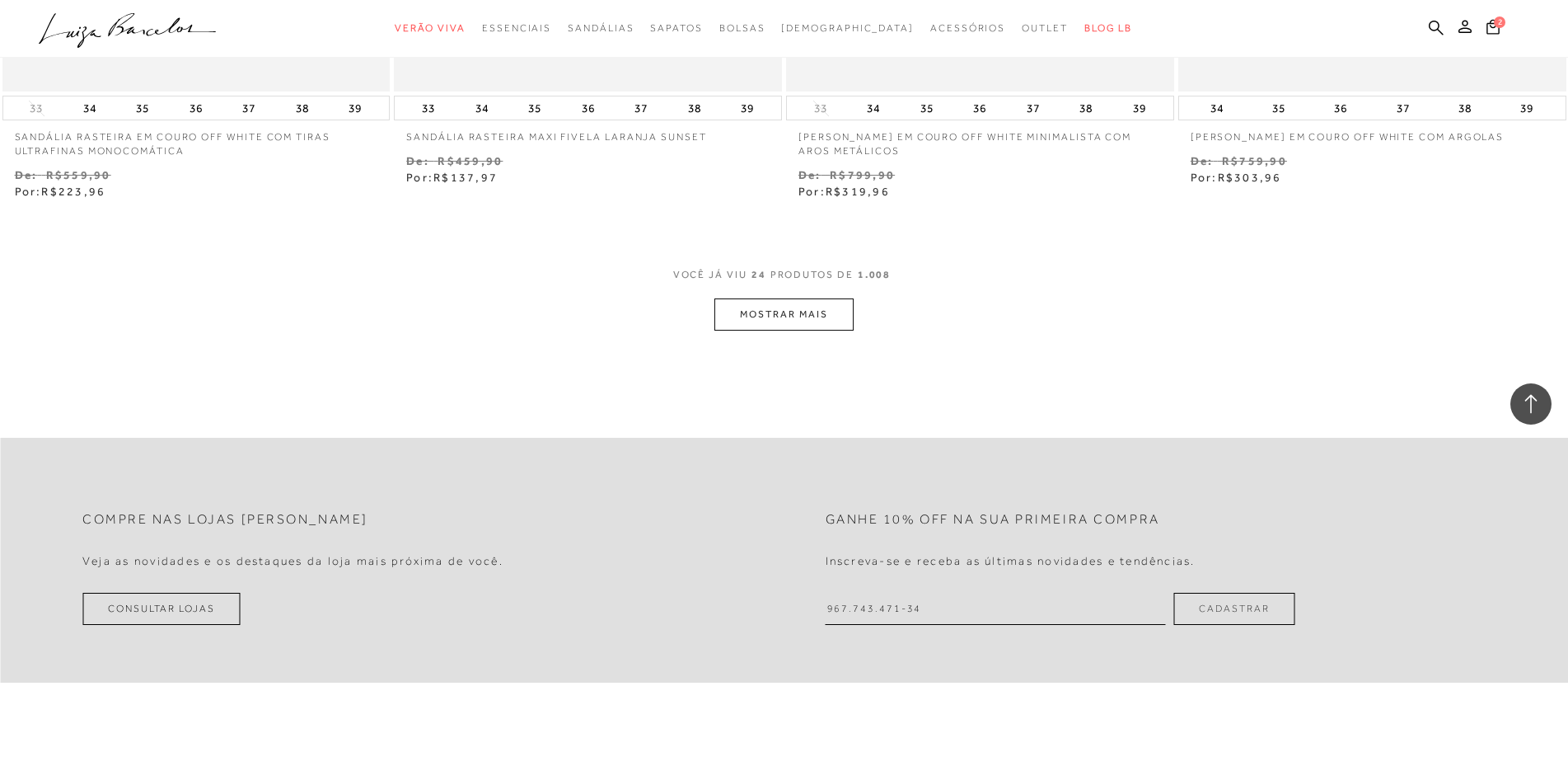
scroll to position [4170, 0]
click at [815, 333] on button "MOSTRAR MAIS" at bounding box center [783, 317] width 138 height 32
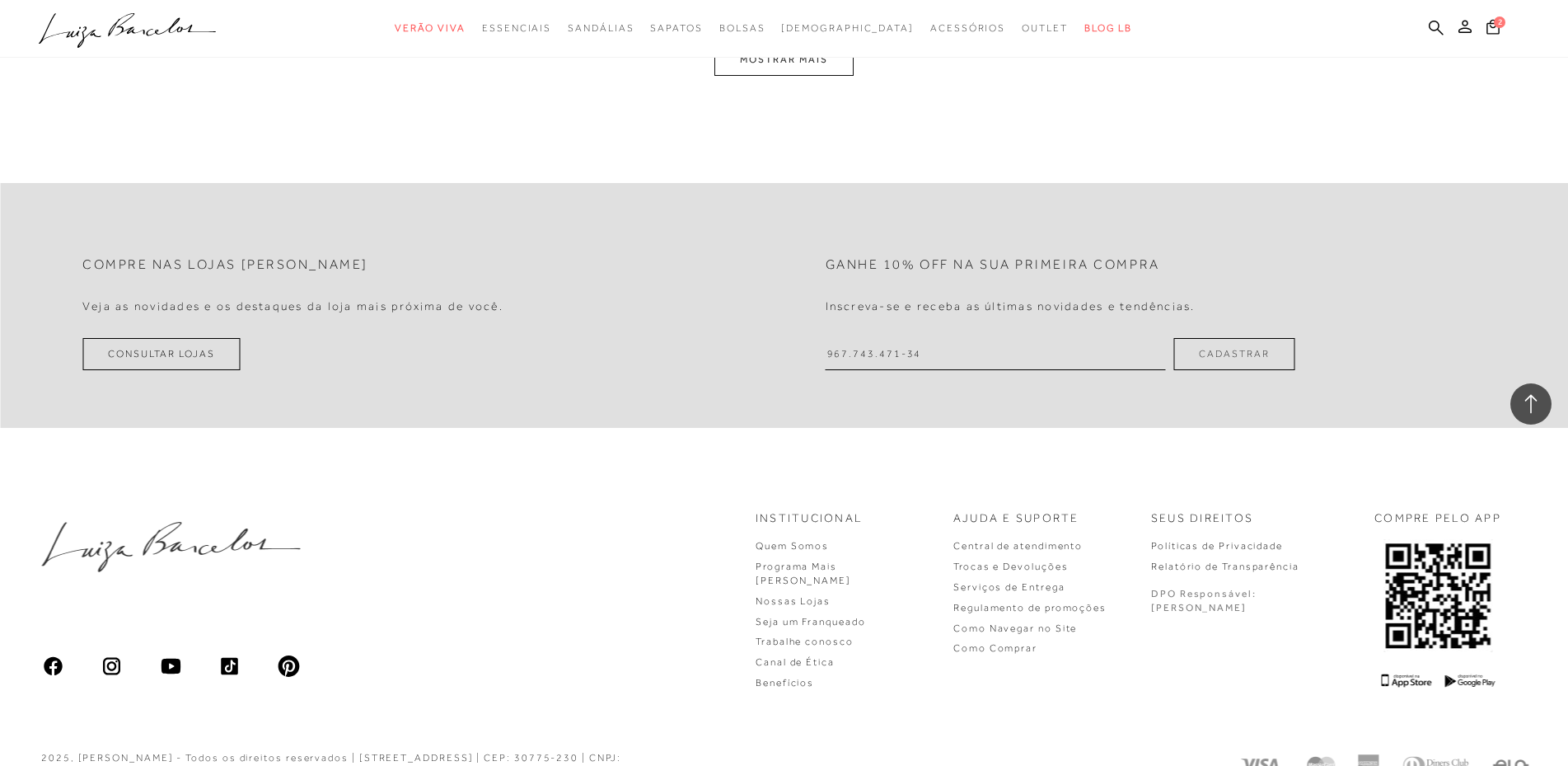
scroll to position [6395, 0]
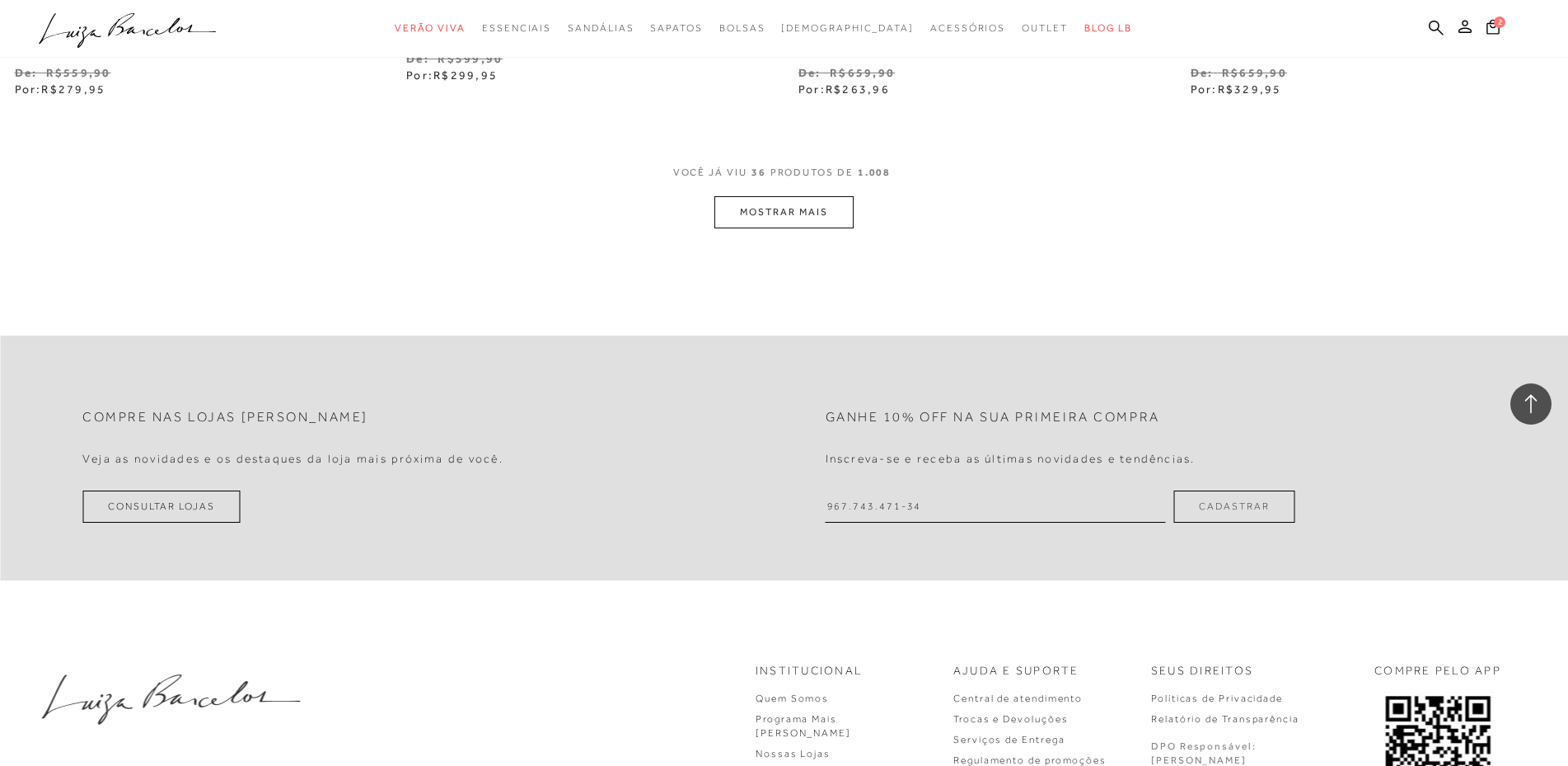
click at [797, 229] on button "MOSTRAR MAIS" at bounding box center [783, 211] width 138 height 32
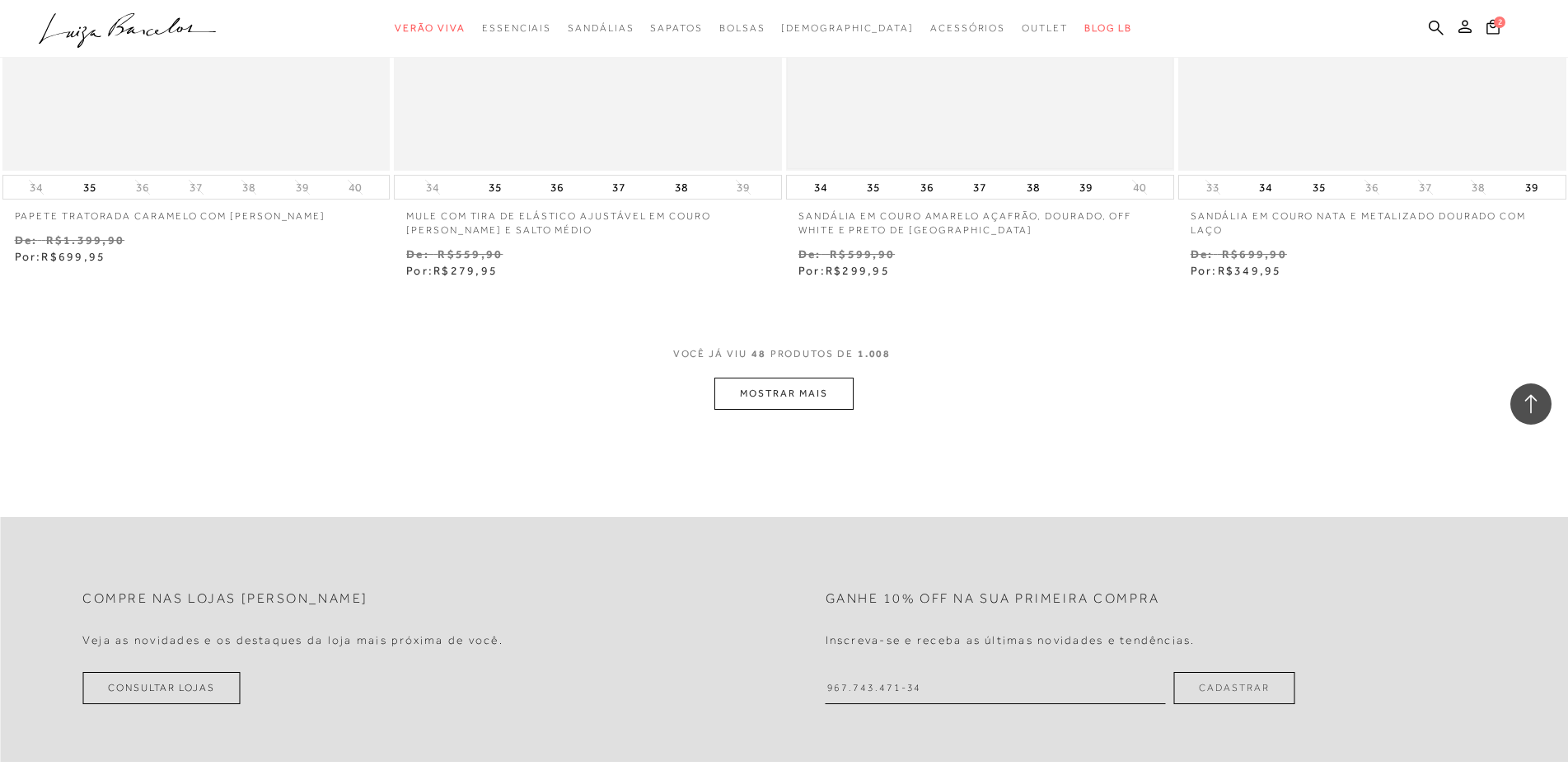
scroll to position [8374, 0]
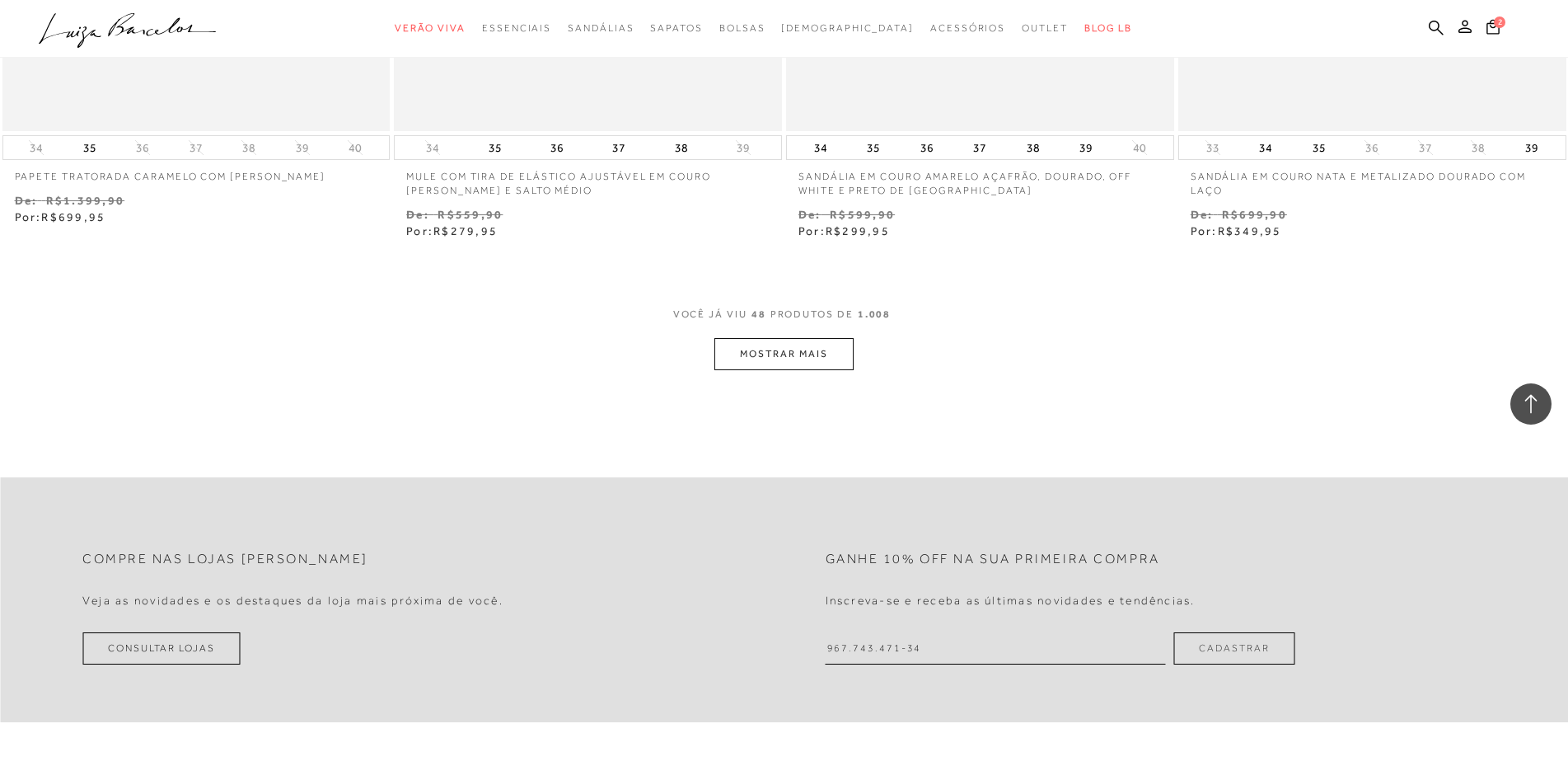
click at [839, 370] on button "MOSTRAR MAIS" at bounding box center [783, 353] width 138 height 32
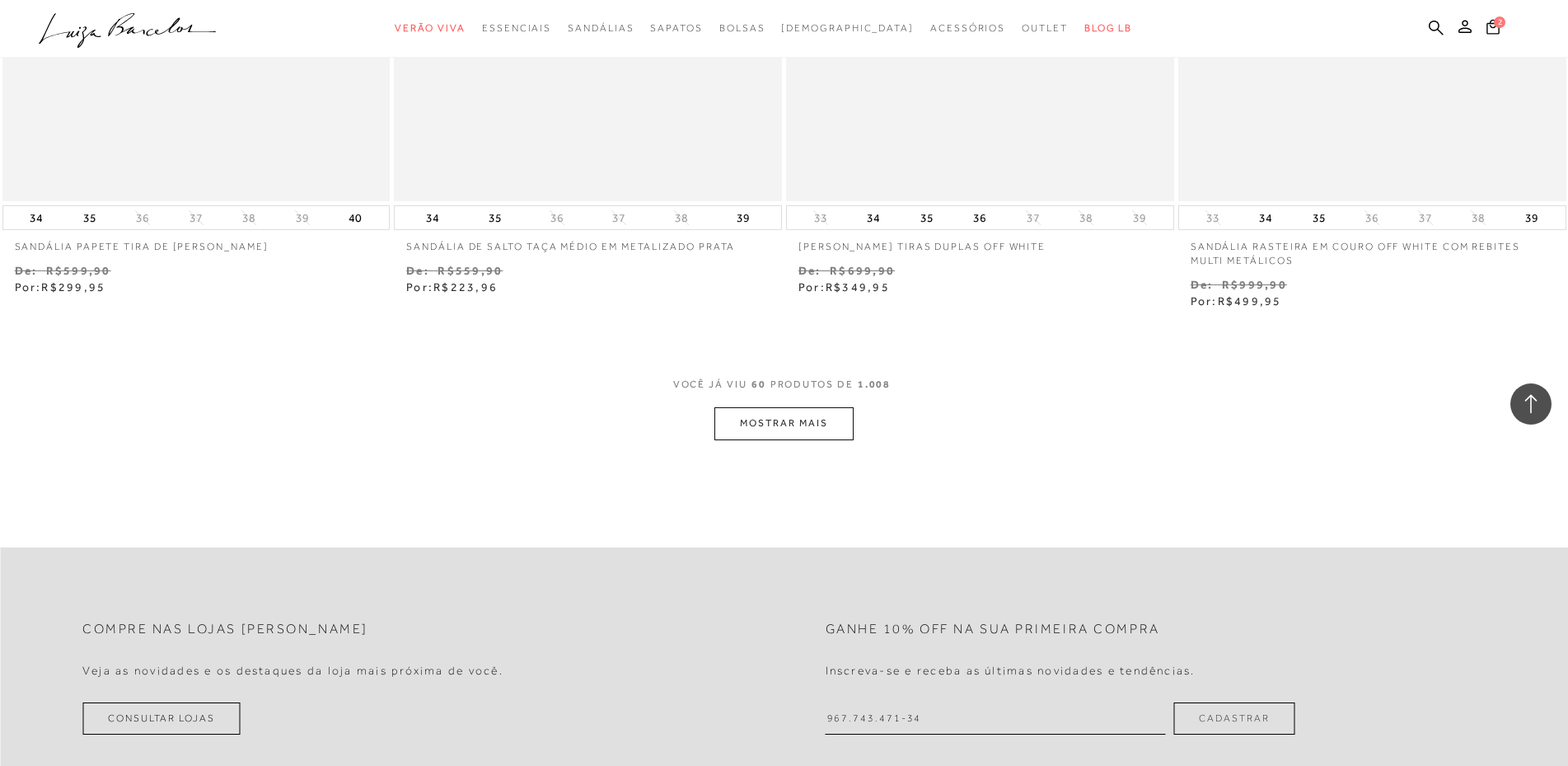
scroll to position [10436, 0]
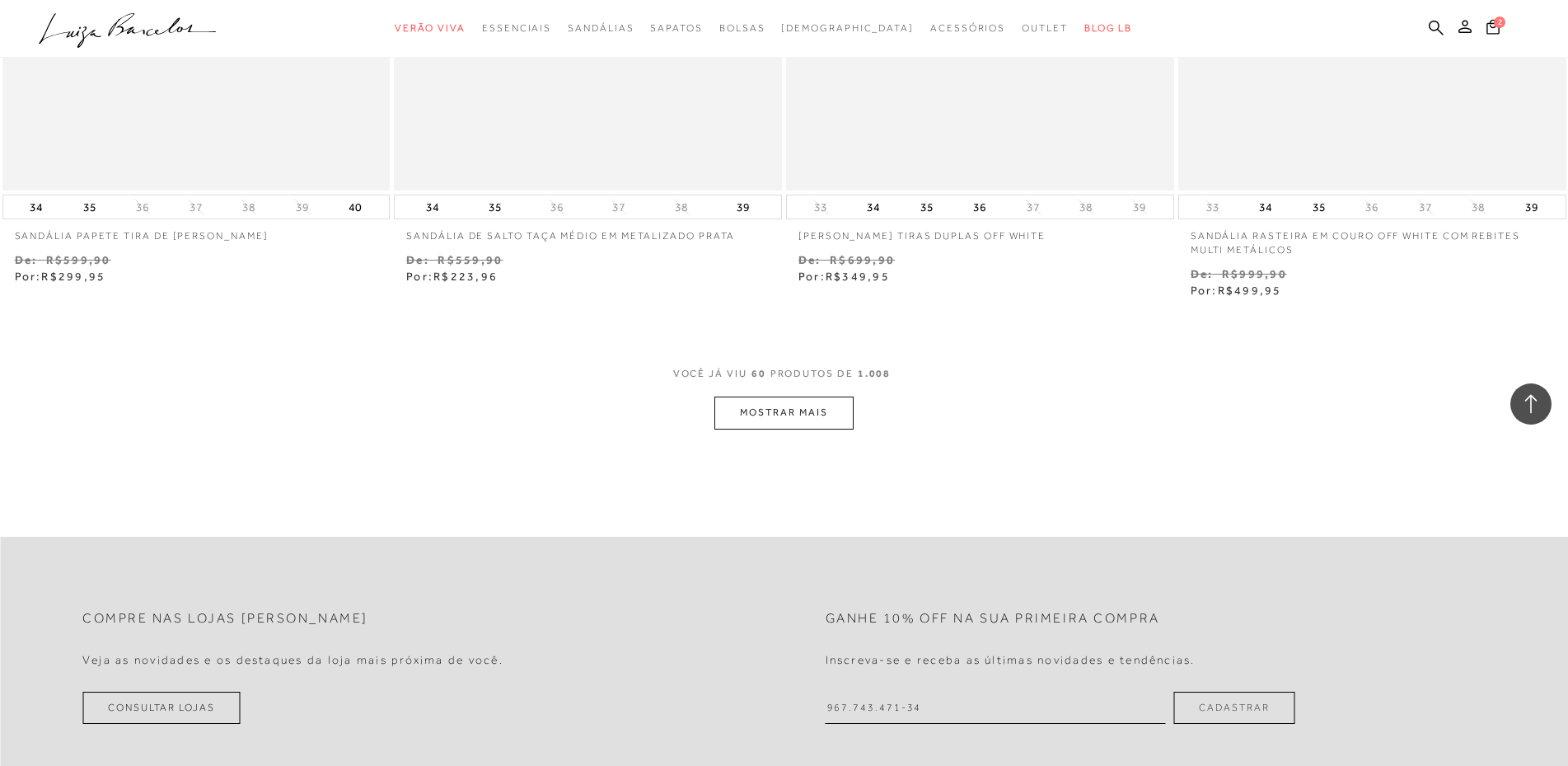
click at [811, 428] on button "MOSTRAR MAIS" at bounding box center [783, 412] width 138 height 32
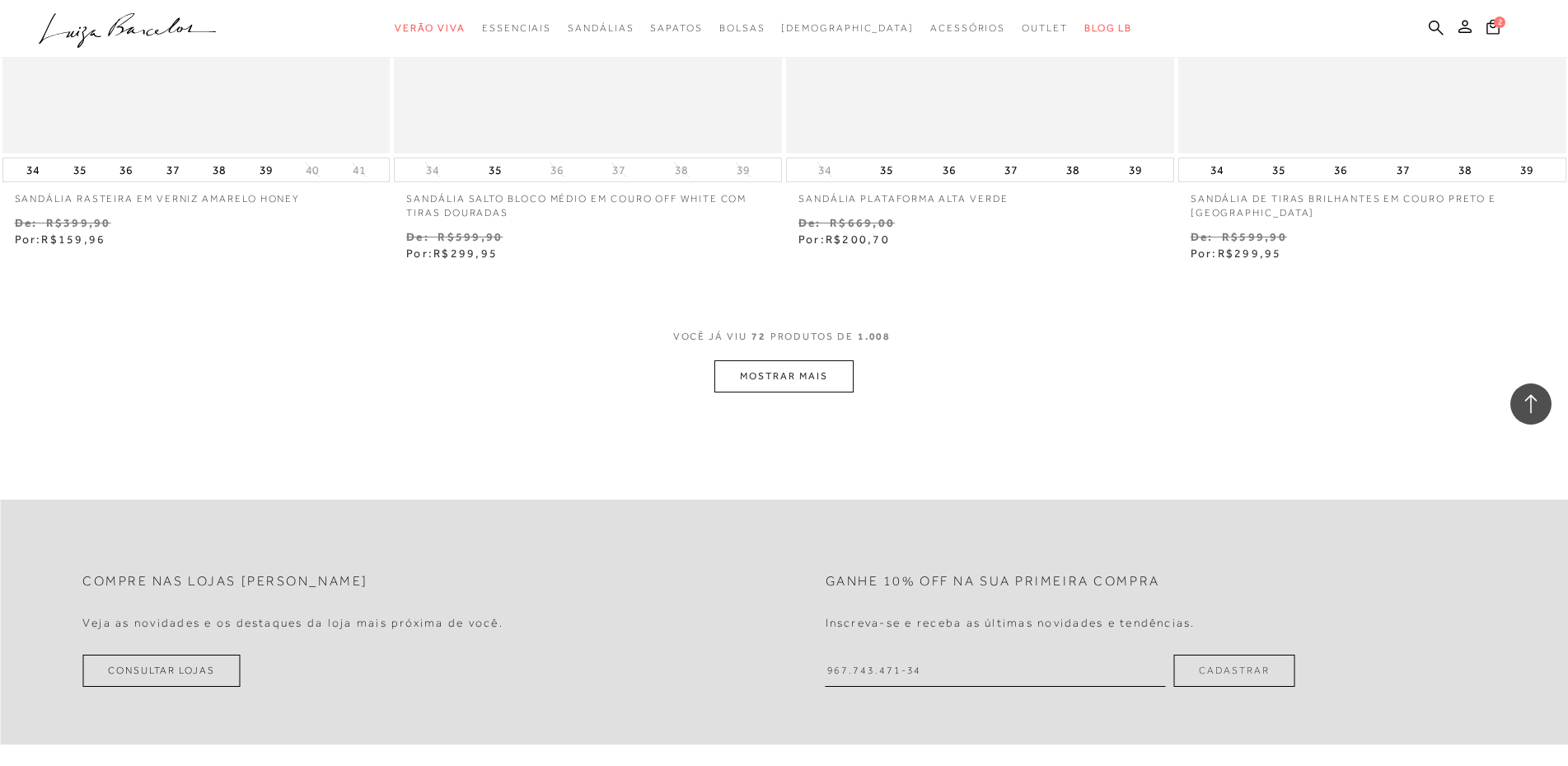
click at [833, 393] on button "MOSTRAR MAIS" at bounding box center [783, 376] width 138 height 32
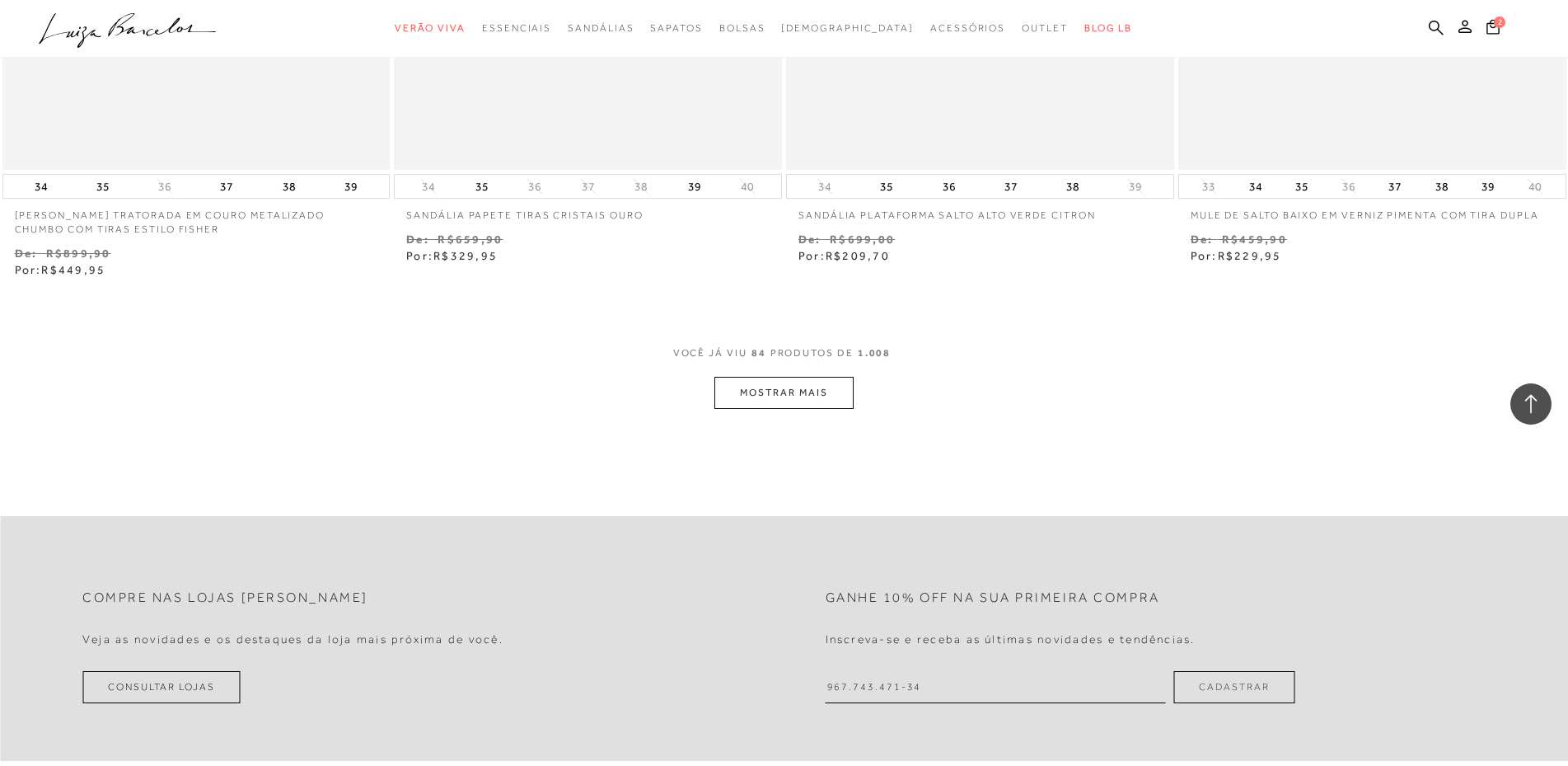
scroll to position [14805, 0]
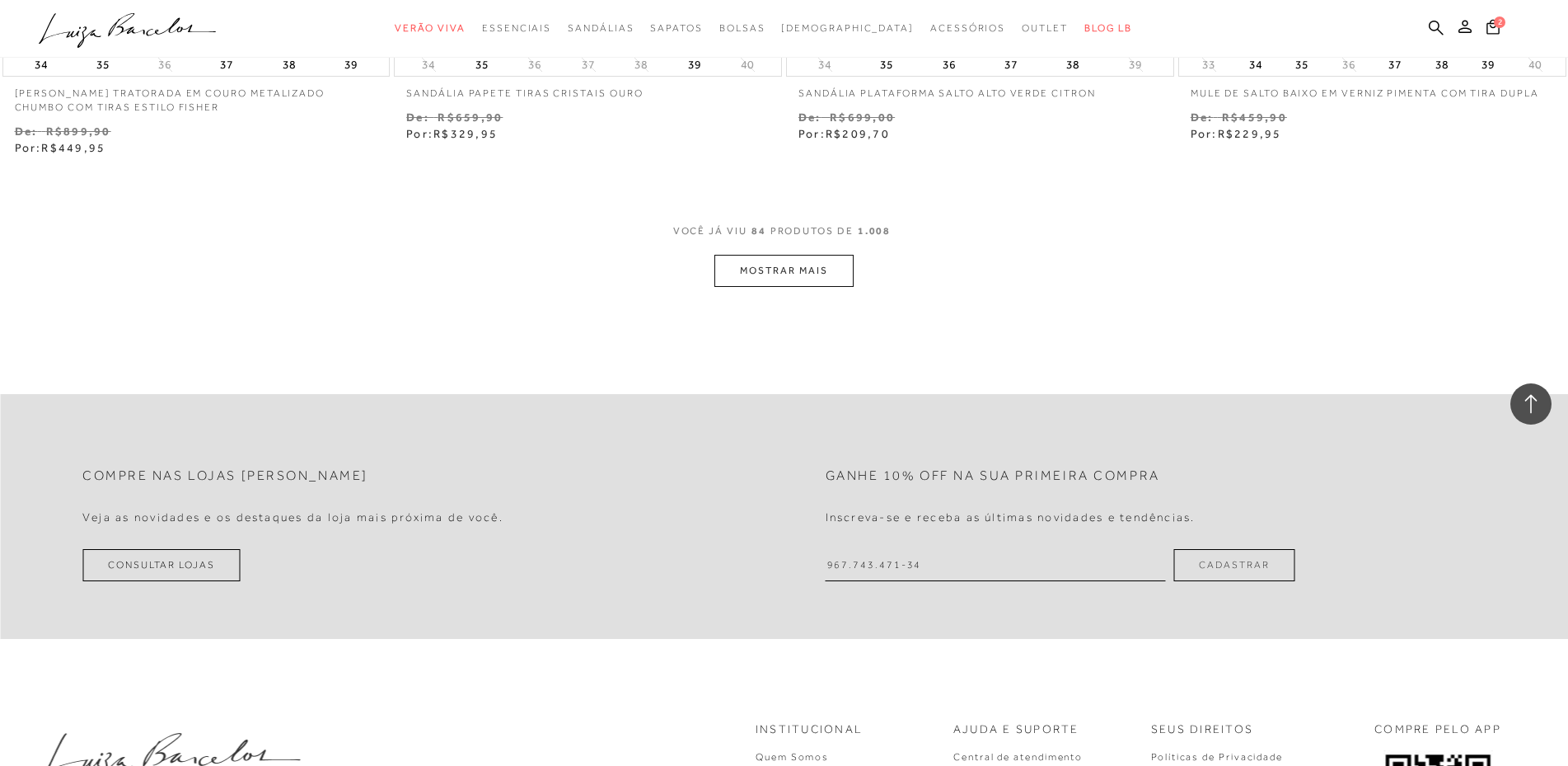
click at [844, 287] on button "MOSTRAR MAIS" at bounding box center [783, 270] width 138 height 32
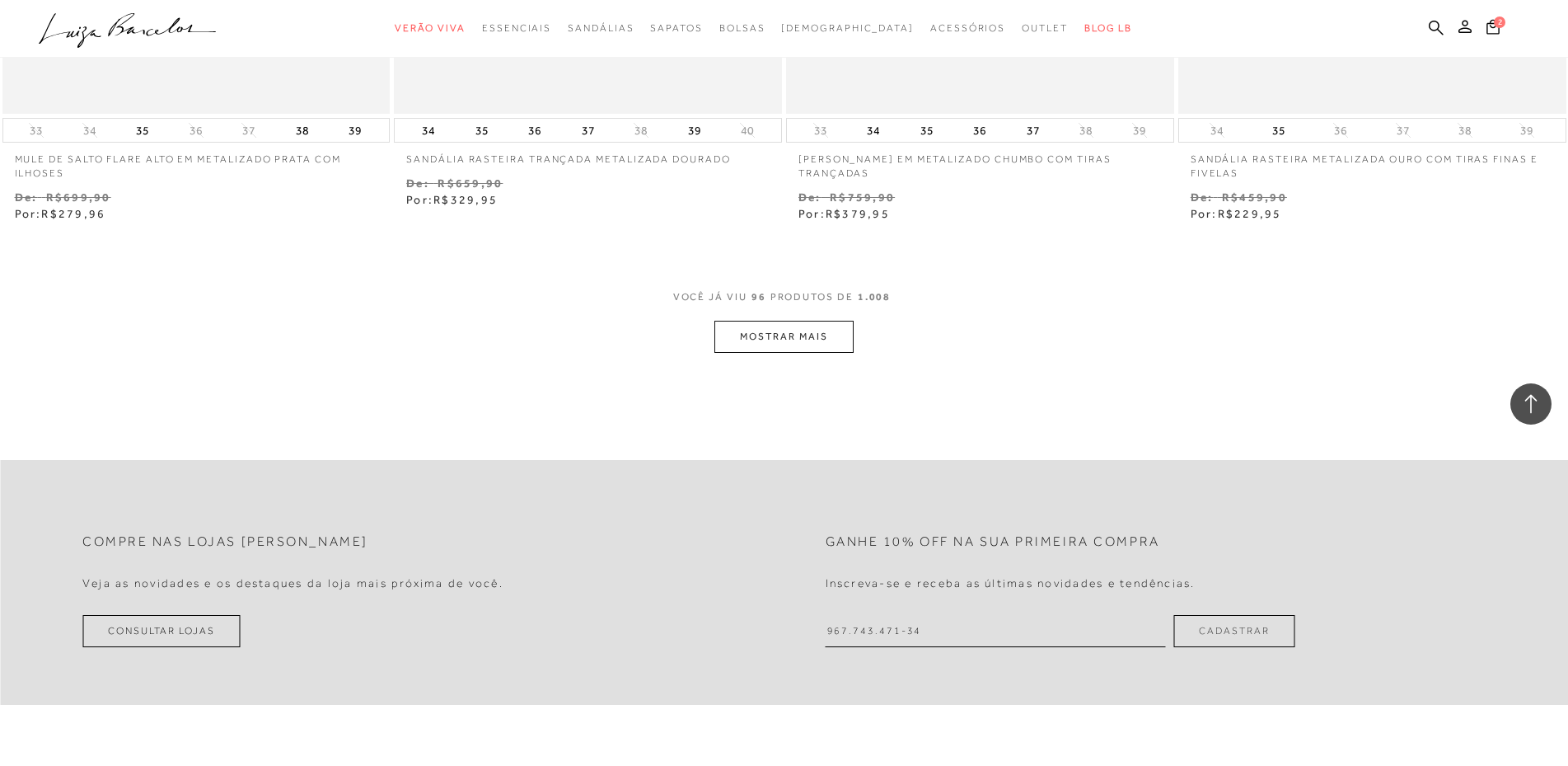
scroll to position [16866, 0]
click at [845, 346] on button "MOSTRAR MAIS" at bounding box center [783, 329] width 138 height 32
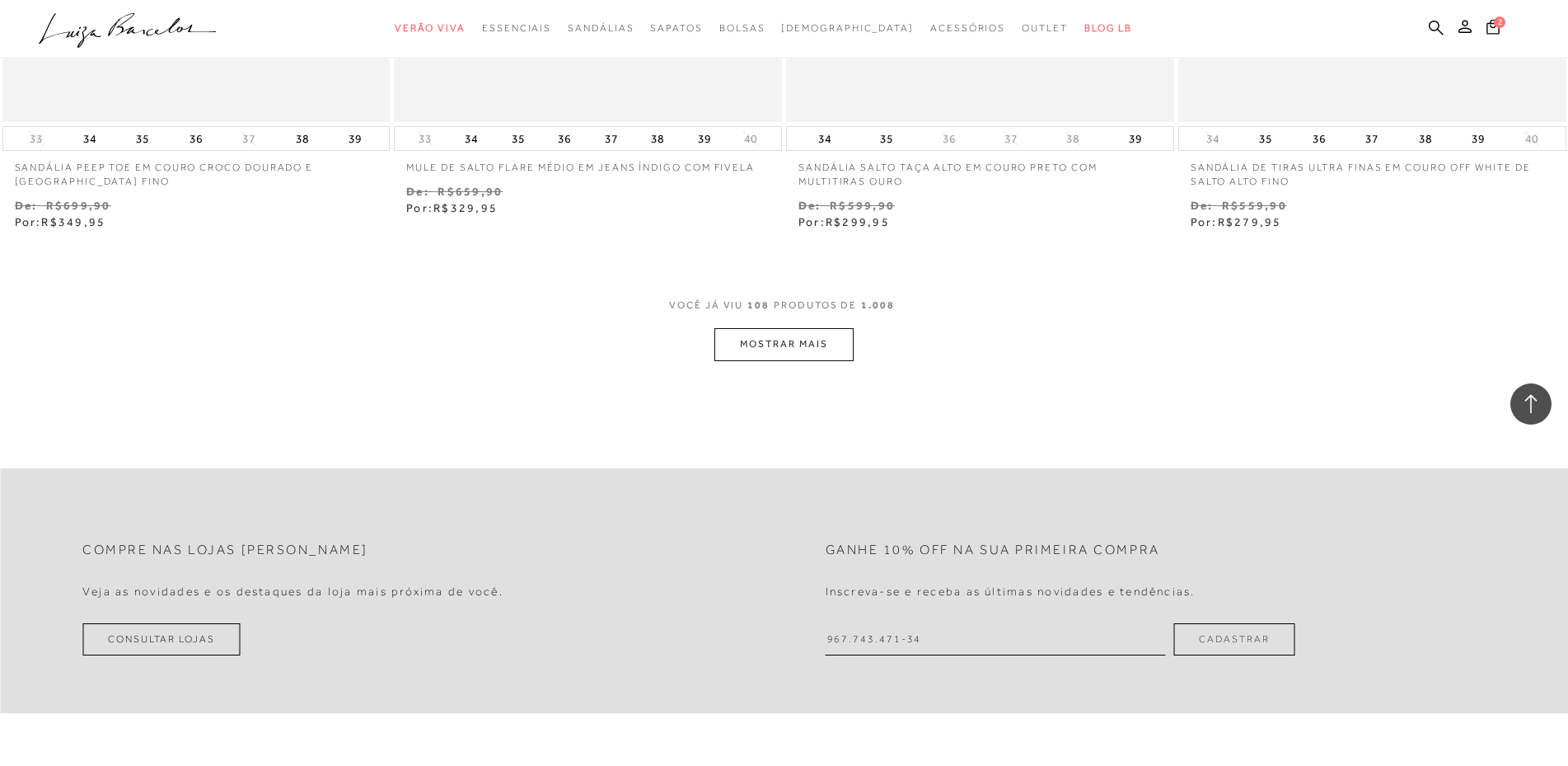
scroll to position [19010, 0]
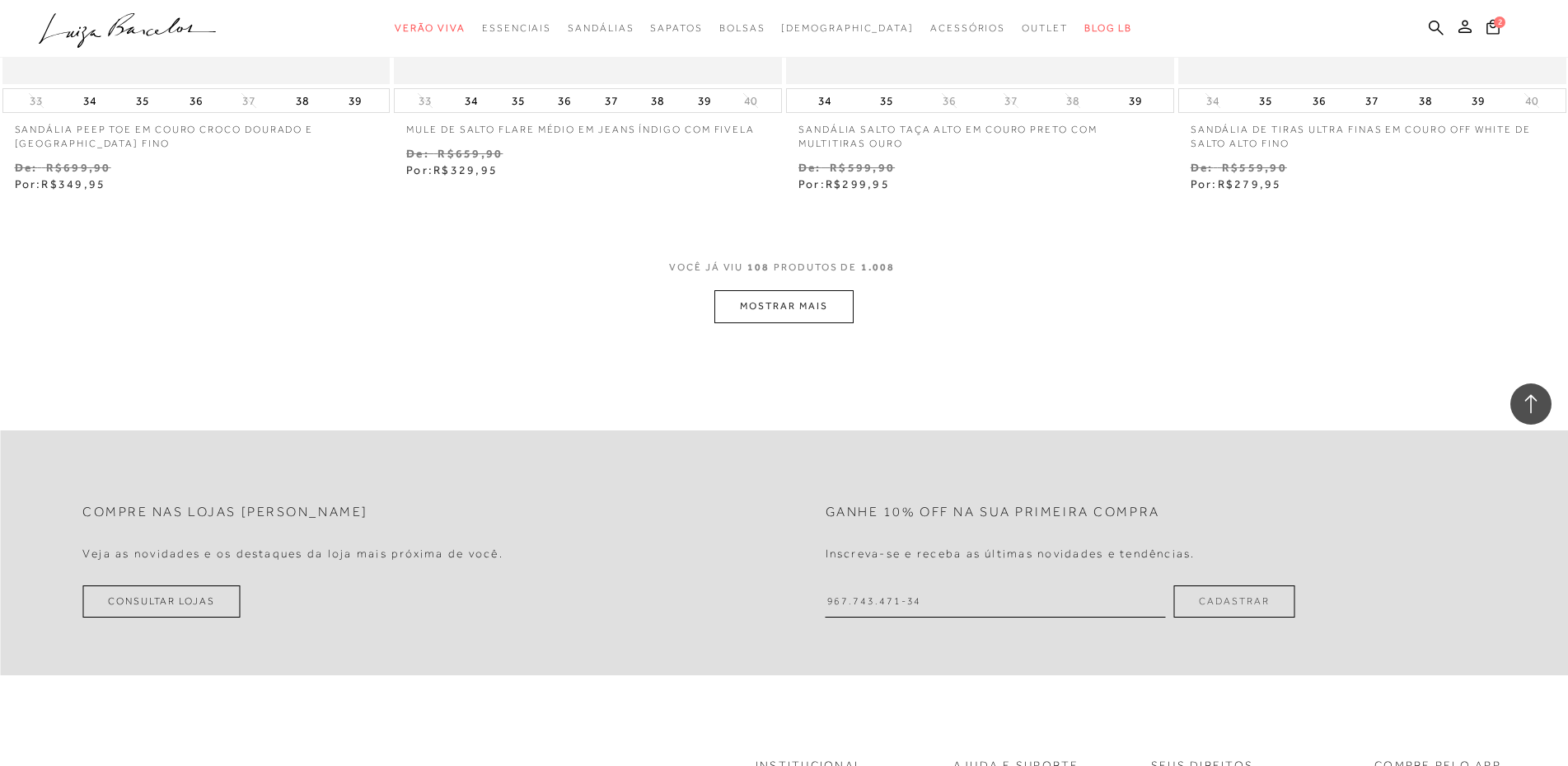
click at [850, 322] on button "MOSTRAR MAIS" at bounding box center [783, 306] width 138 height 32
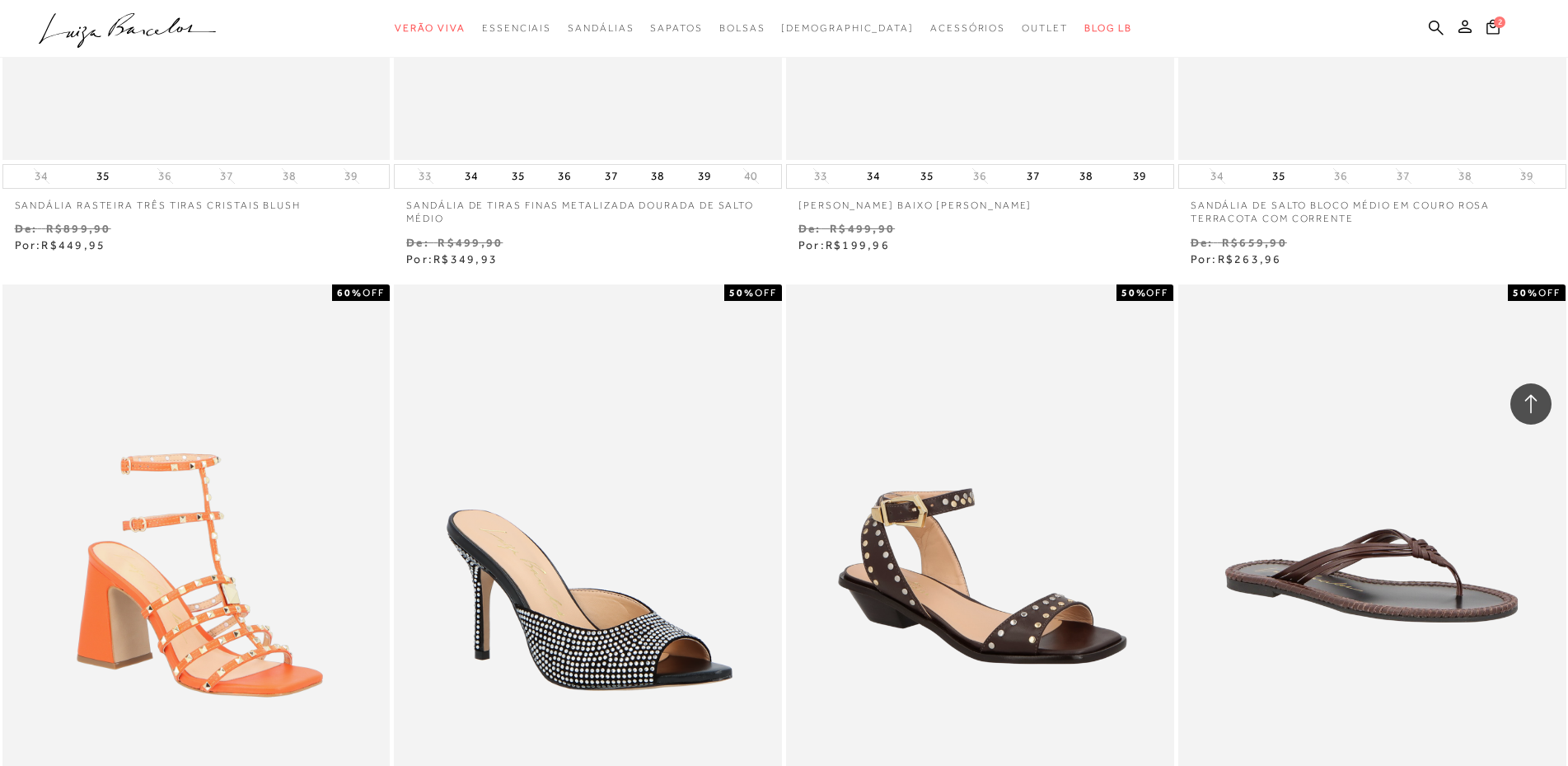
scroll to position [20329, 0]
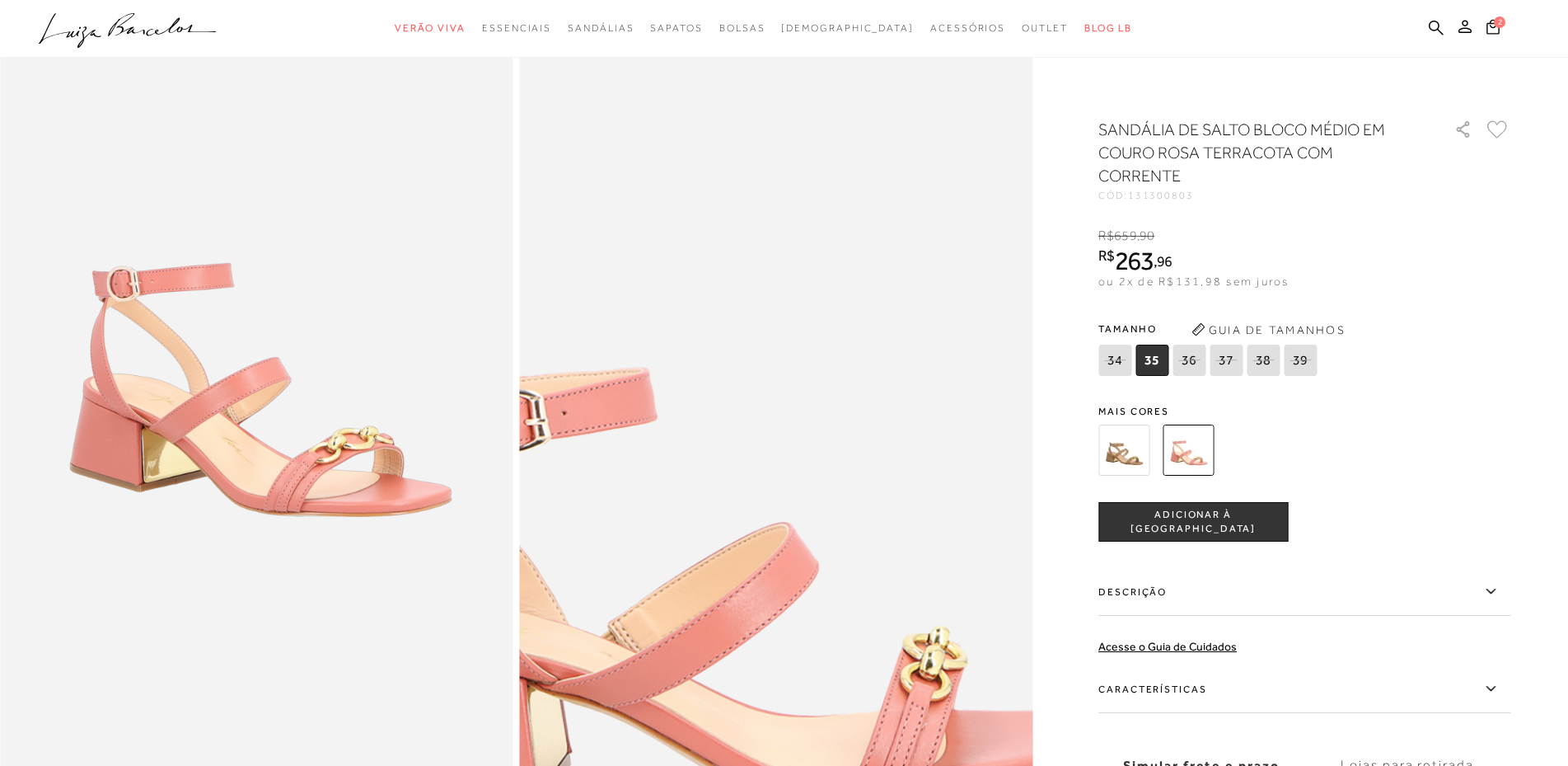
scroll to position [165, 0]
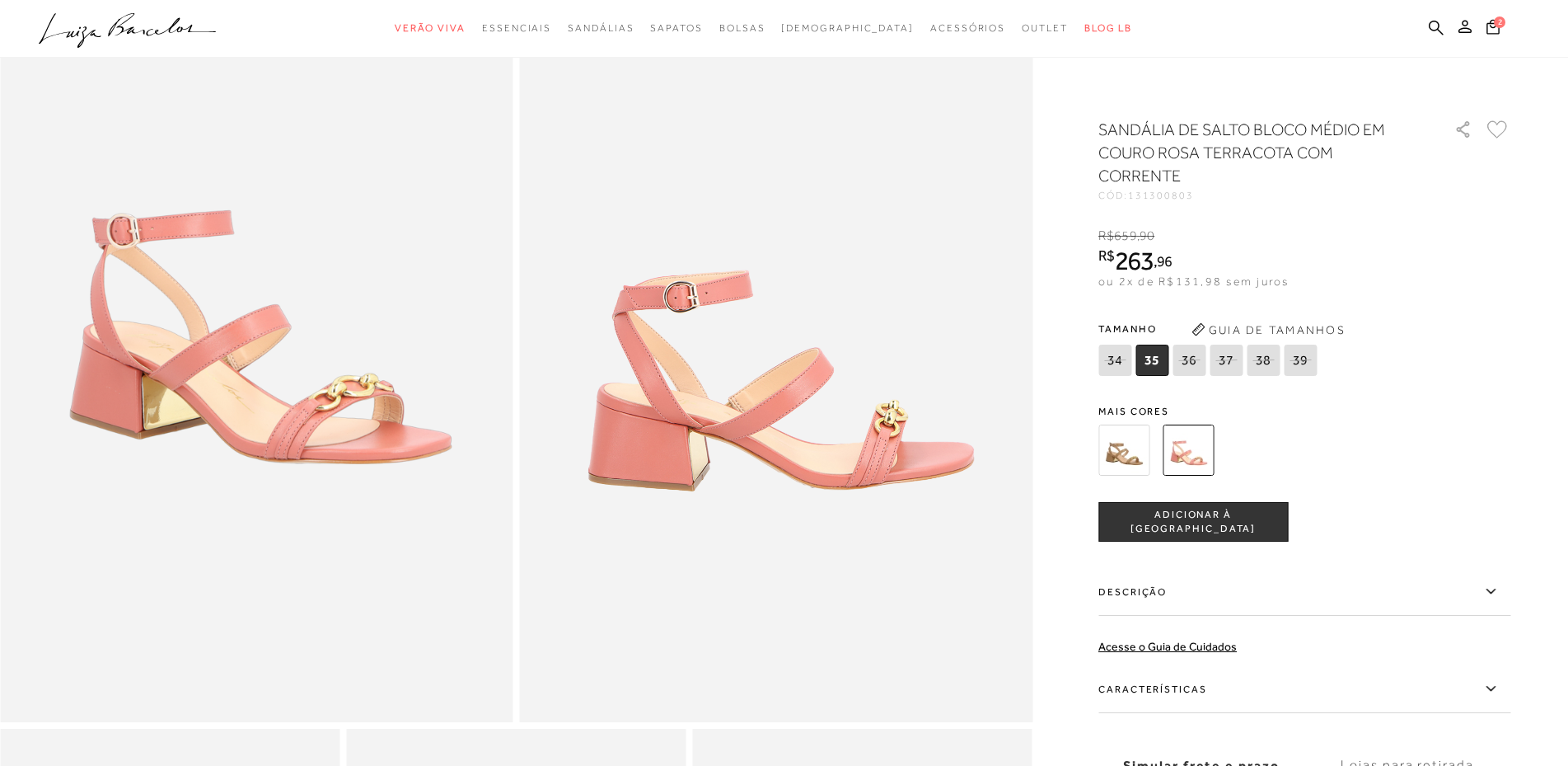
click at [1119, 454] on img at bounding box center [1124, 450] width 51 height 51
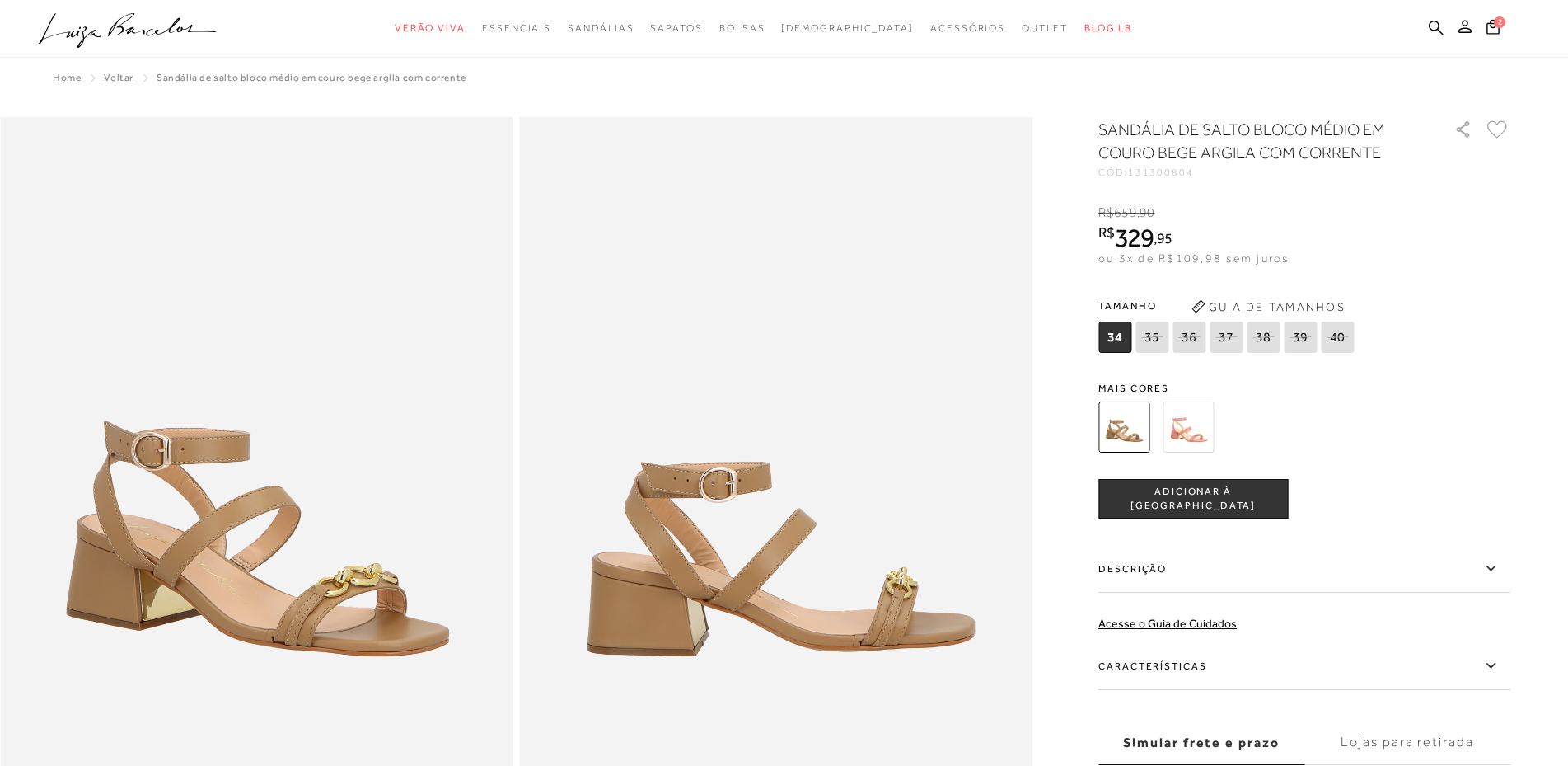
click at [1176, 419] on img at bounding box center [1188, 427] width 51 height 51
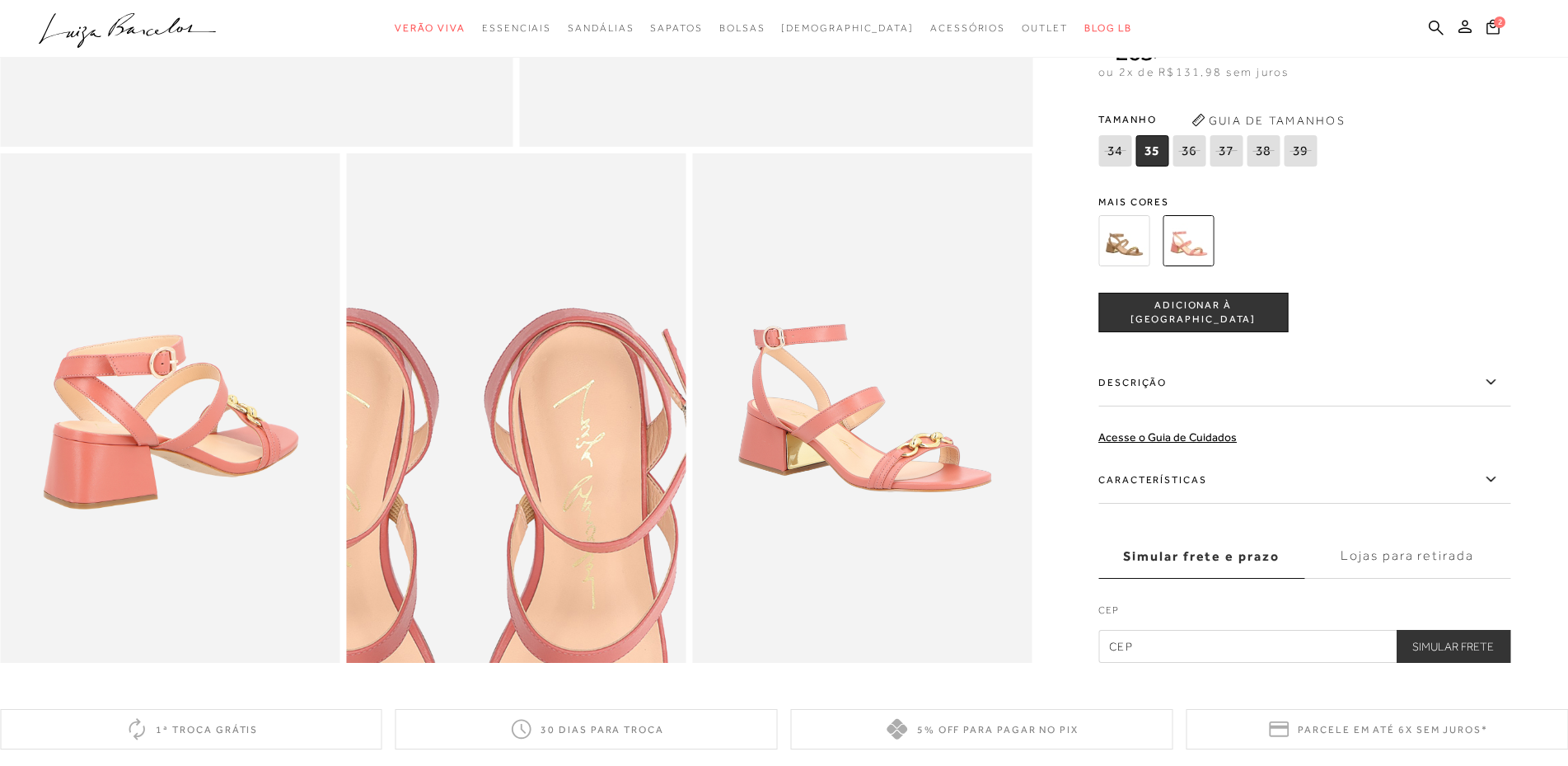
scroll to position [742, 0]
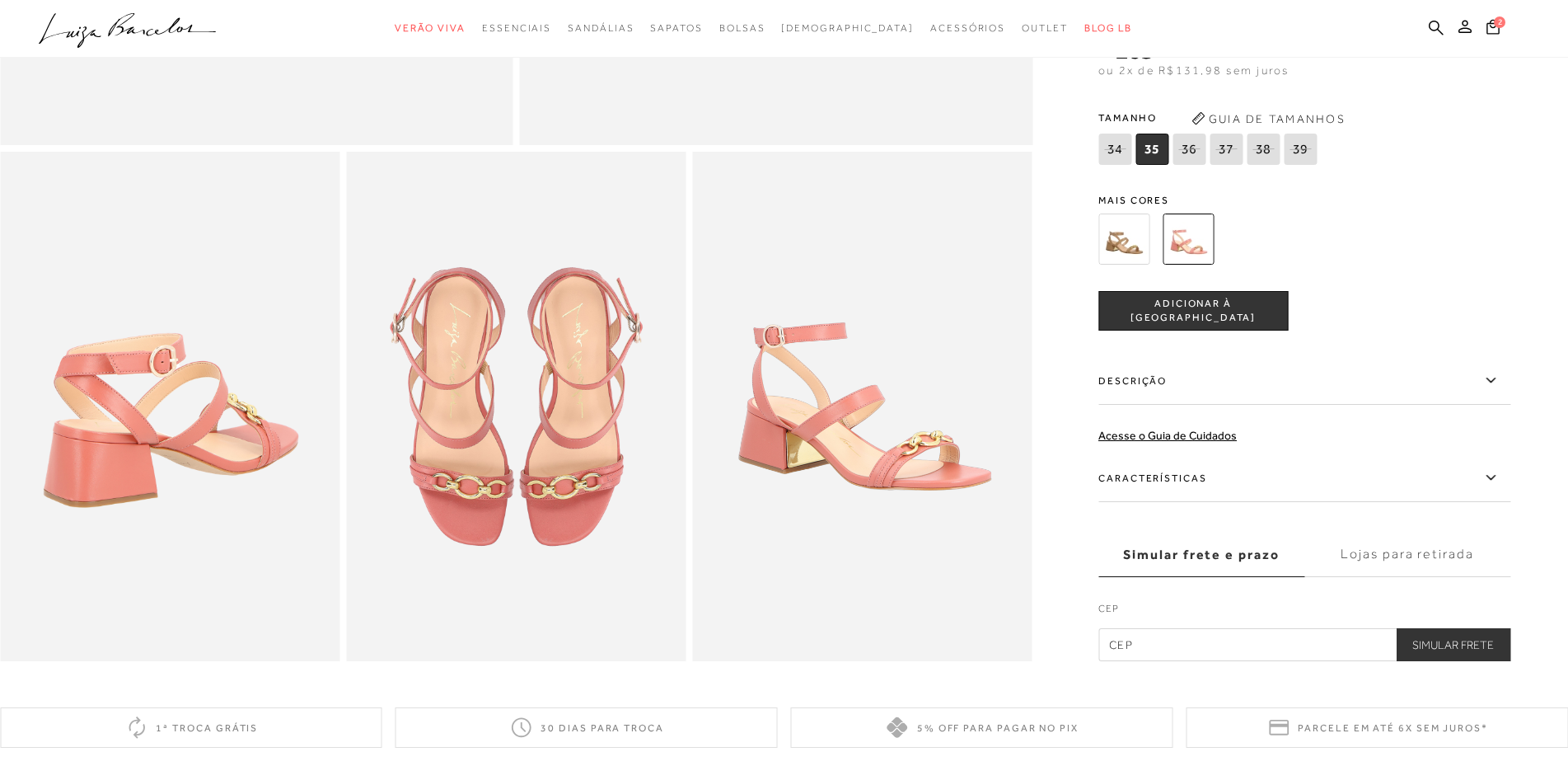
click at [1227, 326] on span "ADICIONAR À [GEOGRAPHIC_DATA]" at bounding box center [1193, 311] width 188 height 29
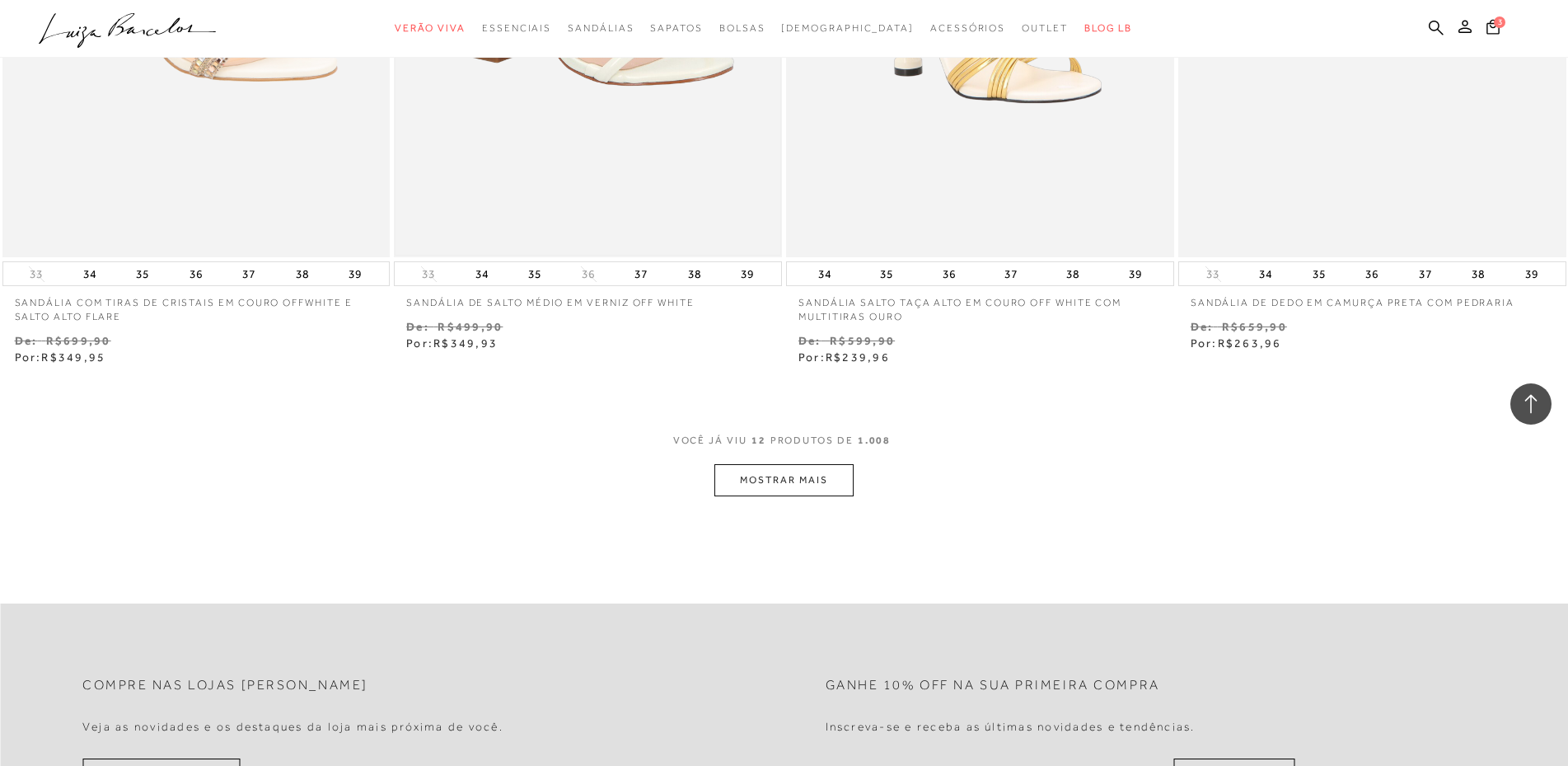
scroll to position [1979, 0]
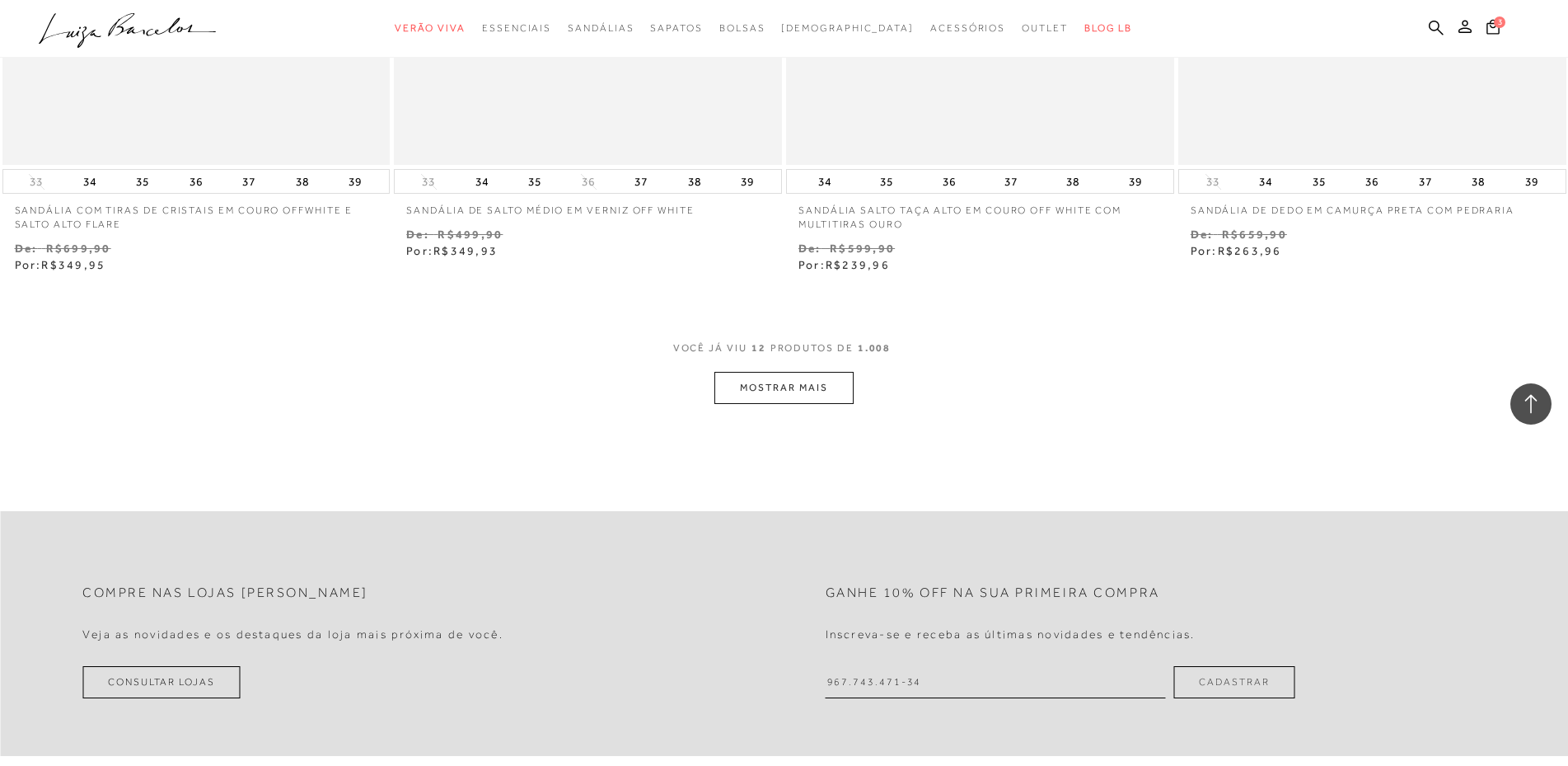
click at [745, 404] on button "MOSTRAR MAIS" at bounding box center [783, 387] width 138 height 32
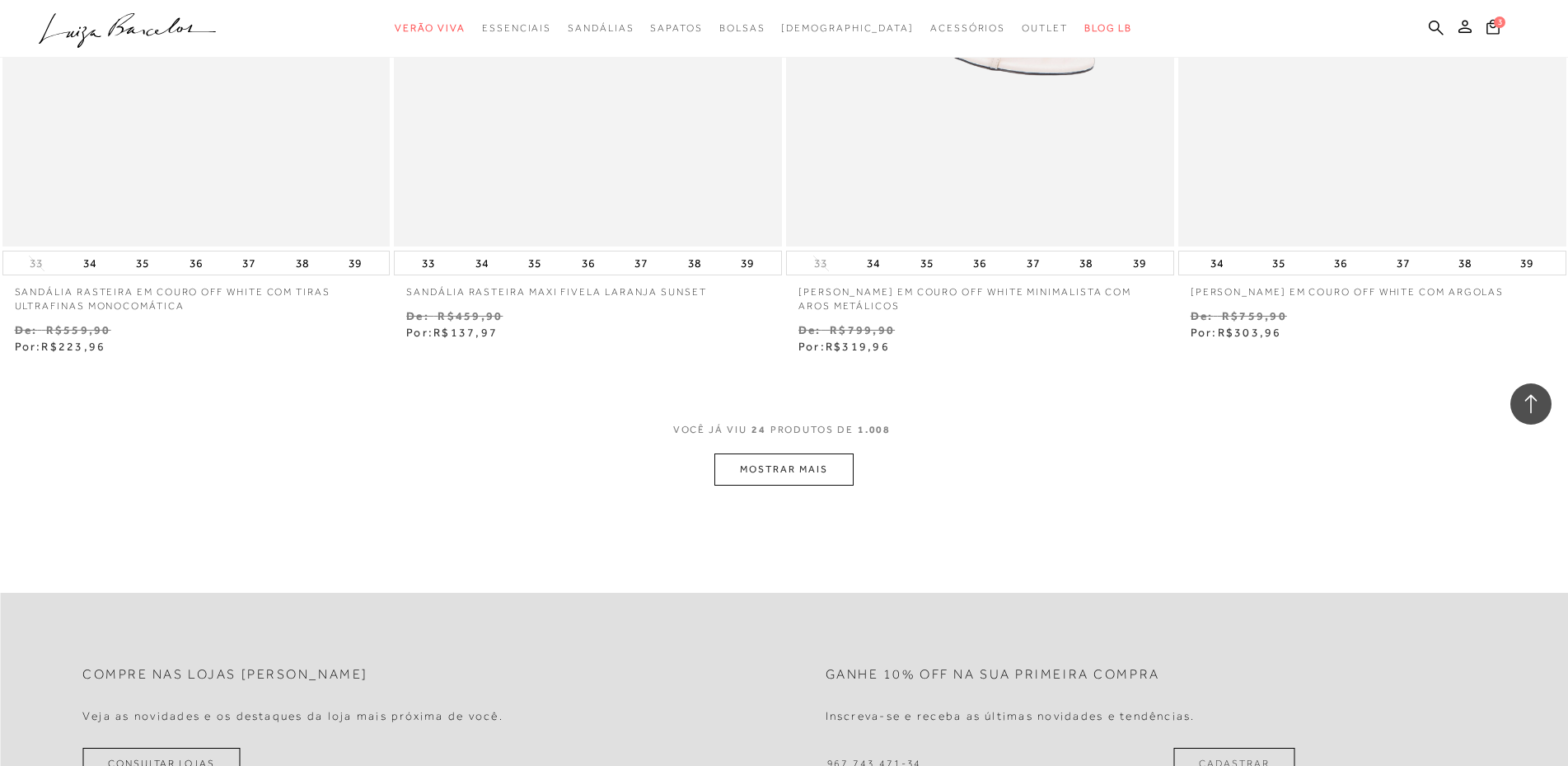
scroll to position [4040, 0]
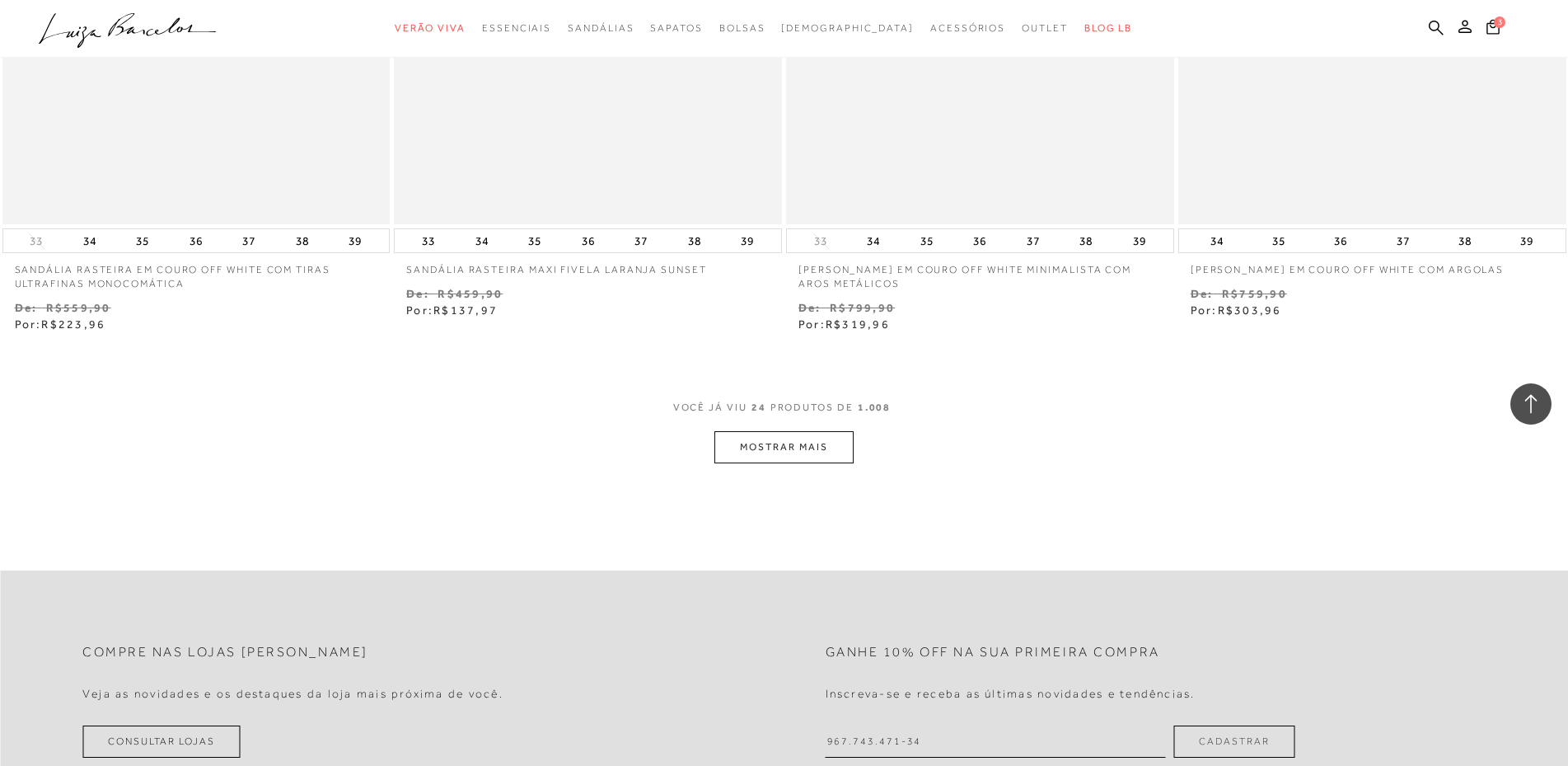
click at [782, 463] on button "MOSTRAR MAIS" at bounding box center [783, 447] width 138 height 32
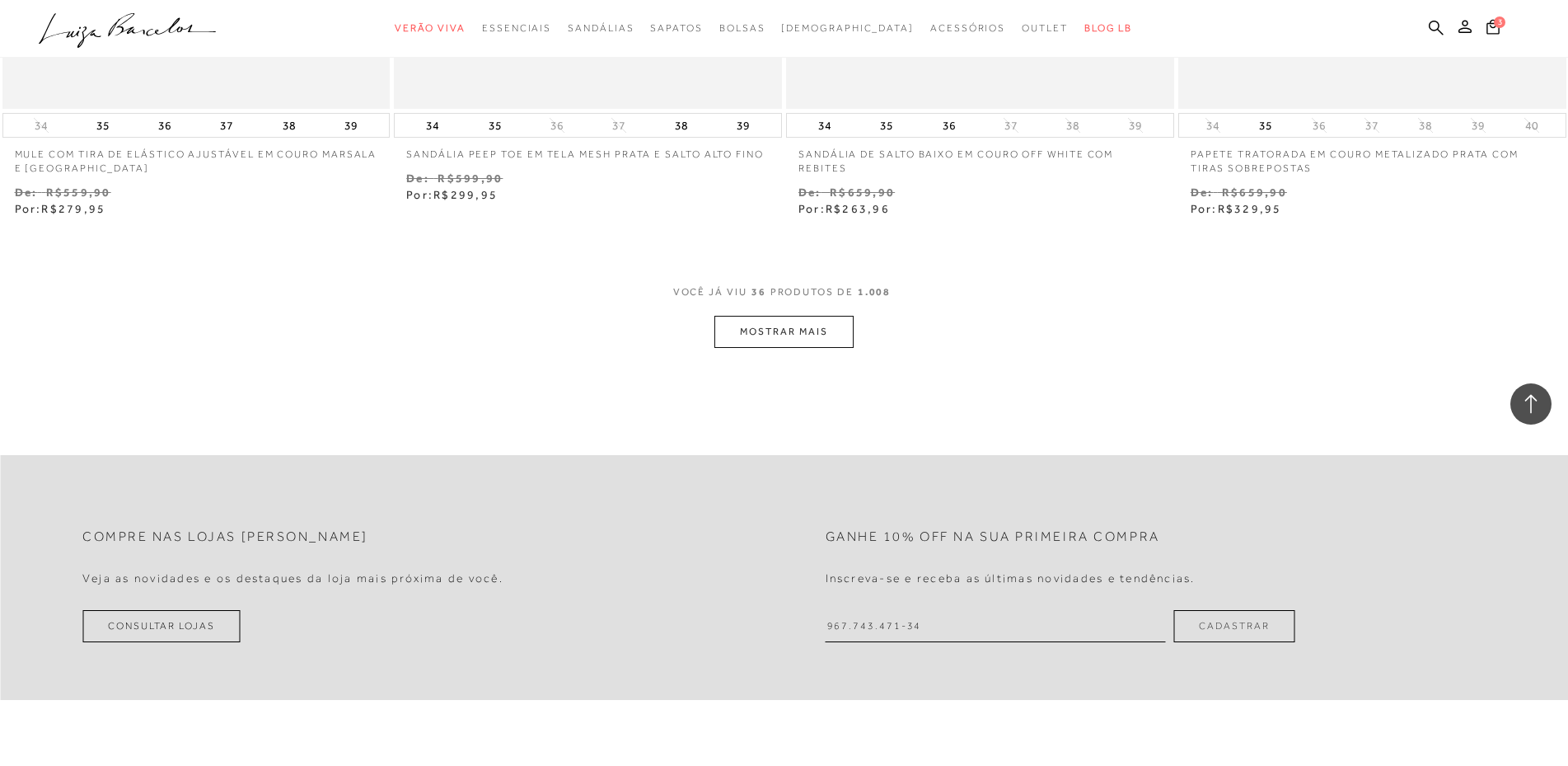
scroll to position [6431, 0]
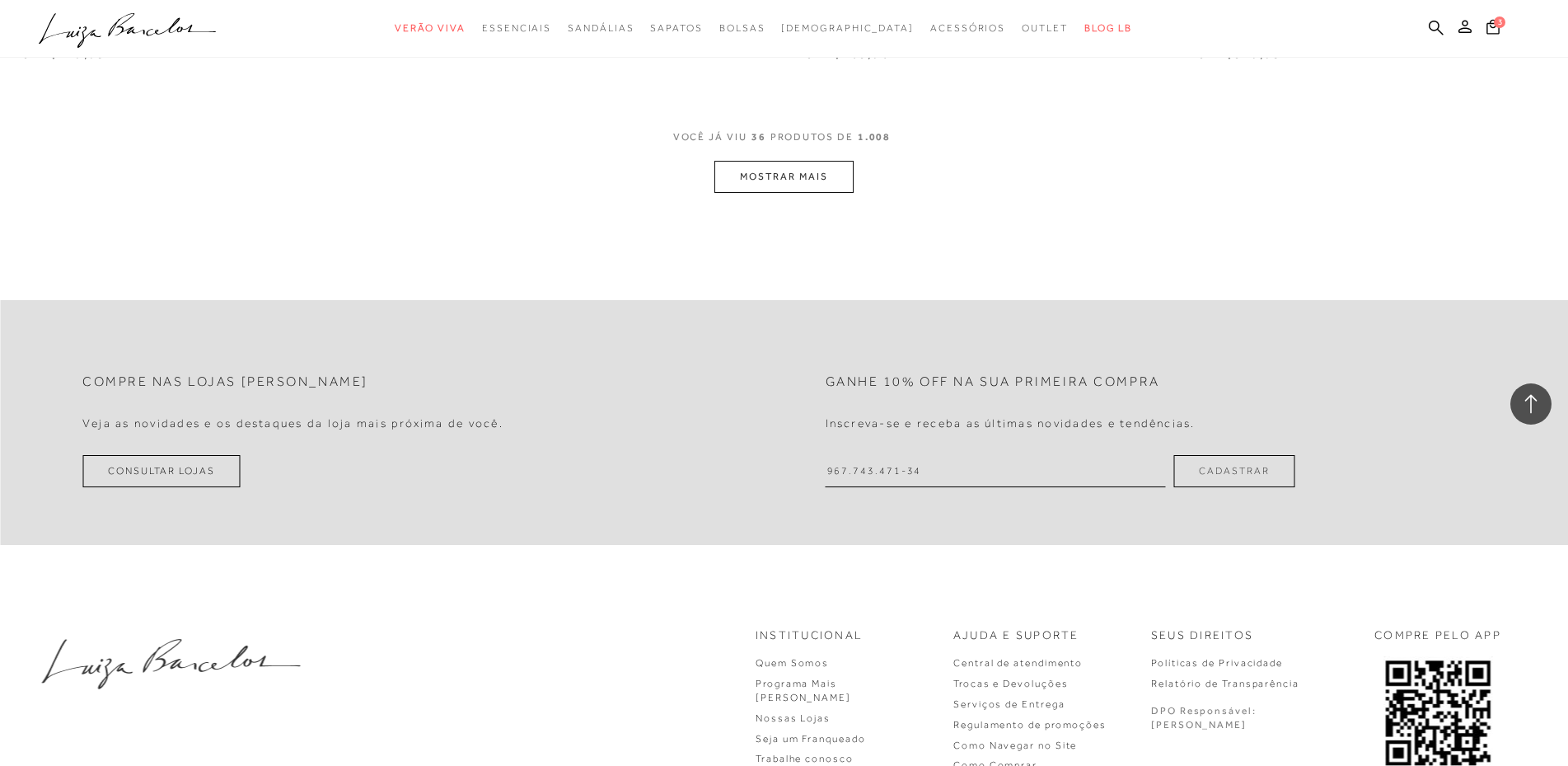
click at [819, 193] on button "MOSTRAR MAIS" at bounding box center [783, 177] width 138 height 32
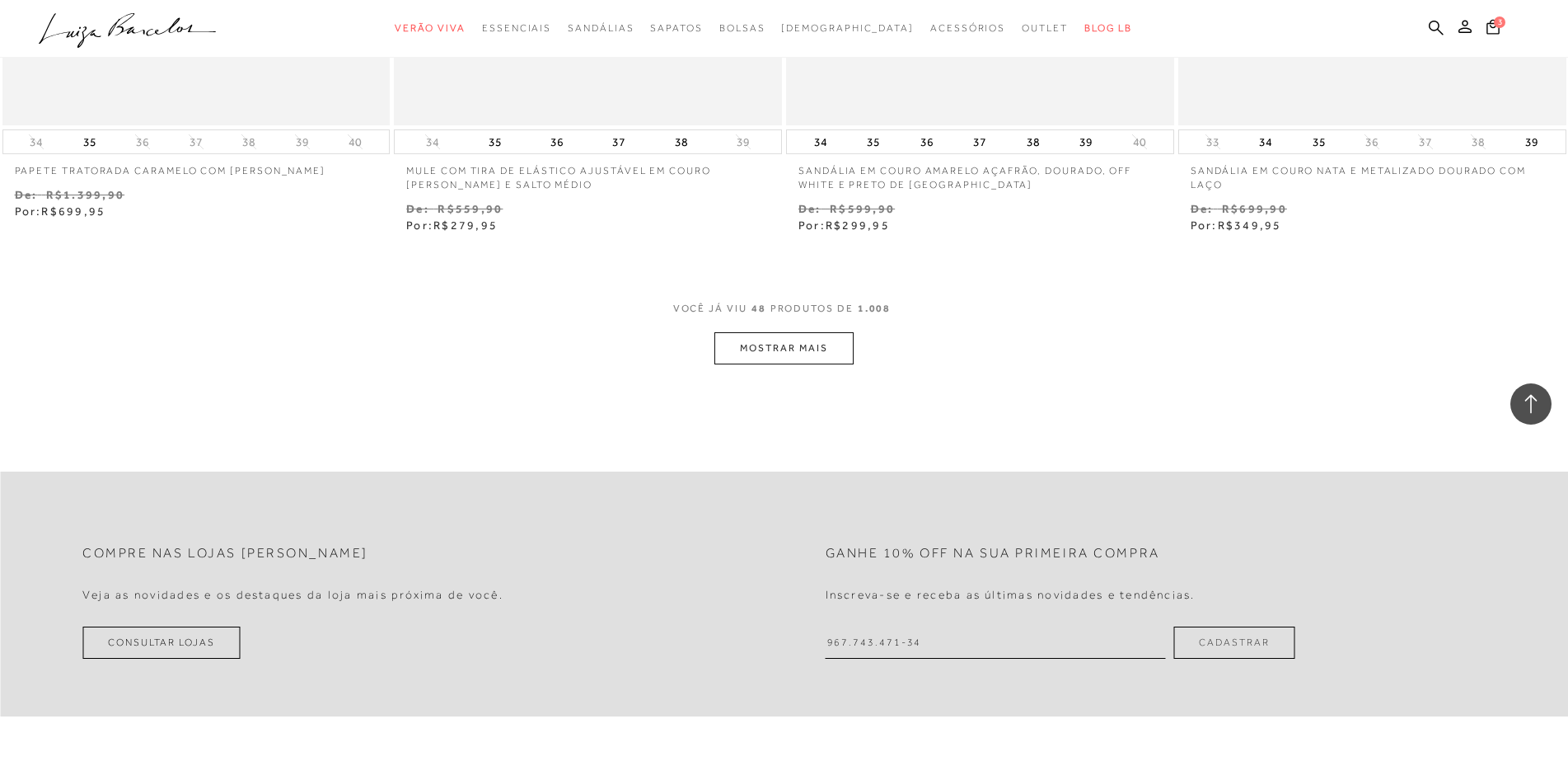
scroll to position [8410, 0]
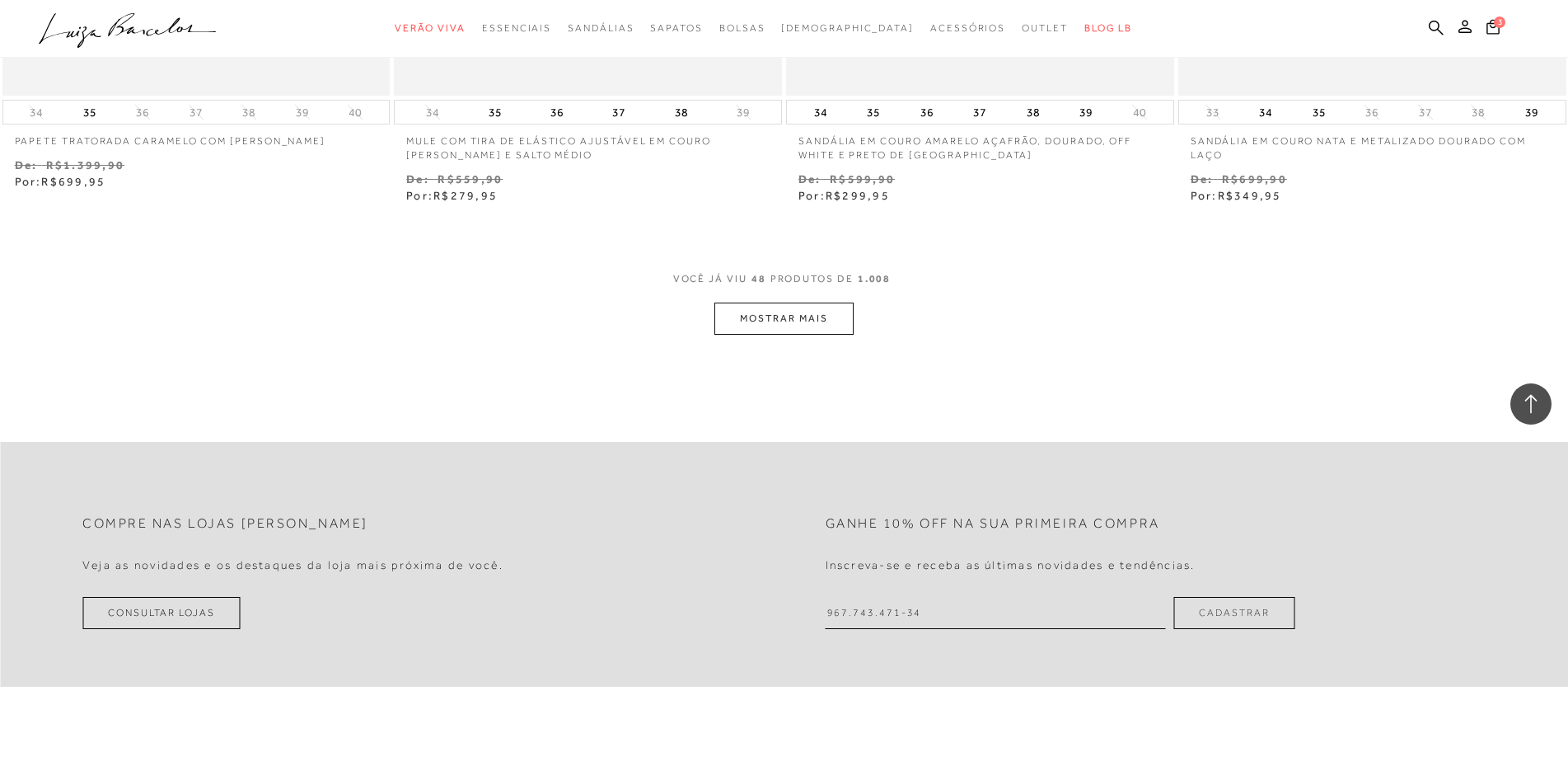
click at [736, 335] on button "MOSTRAR MAIS" at bounding box center [783, 318] width 138 height 32
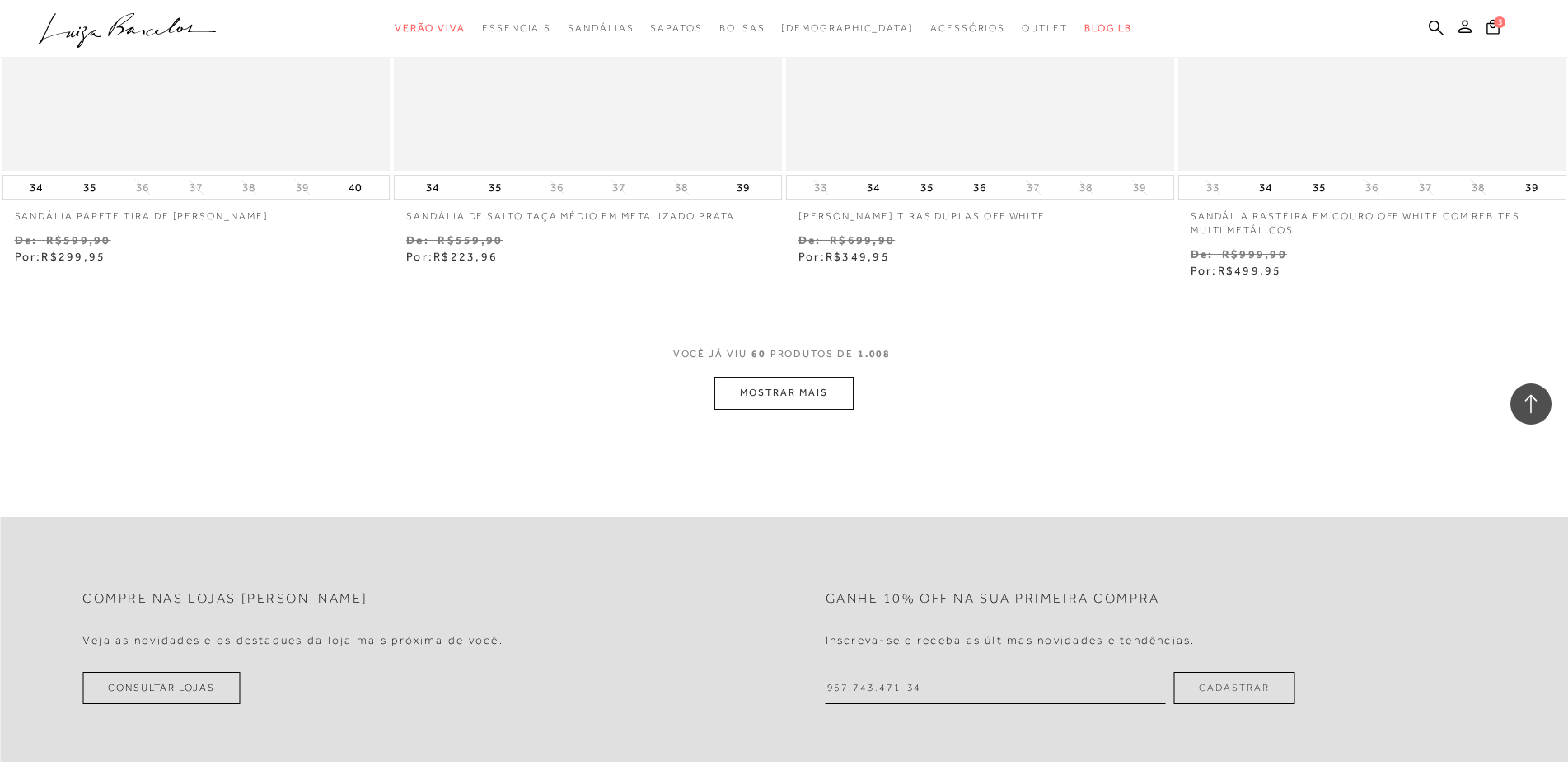
scroll to position [10553, 0]
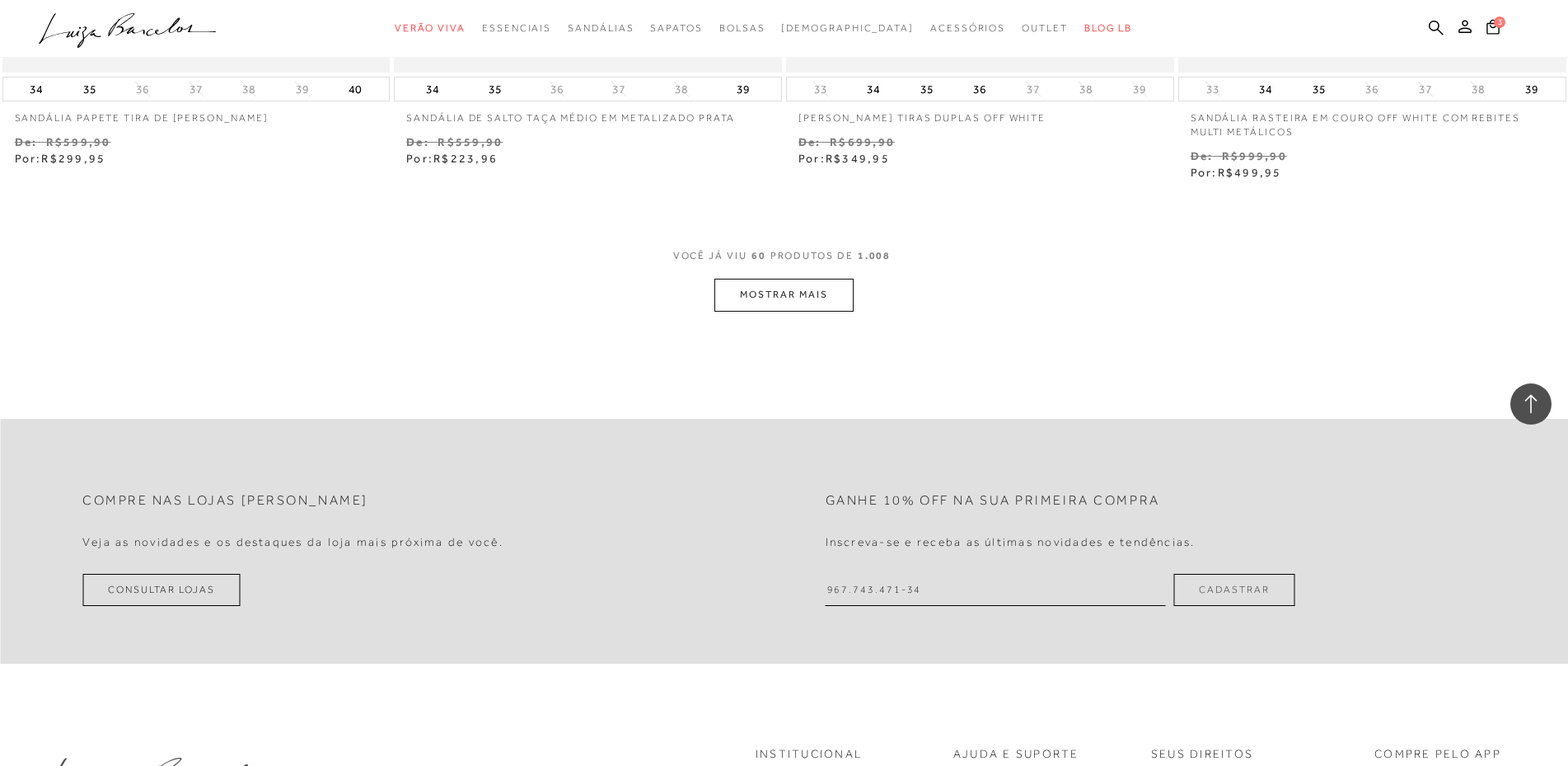
click at [775, 311] on button "MOSTRAR MAIS" at bounding box center [783, 295] width 138 height 32
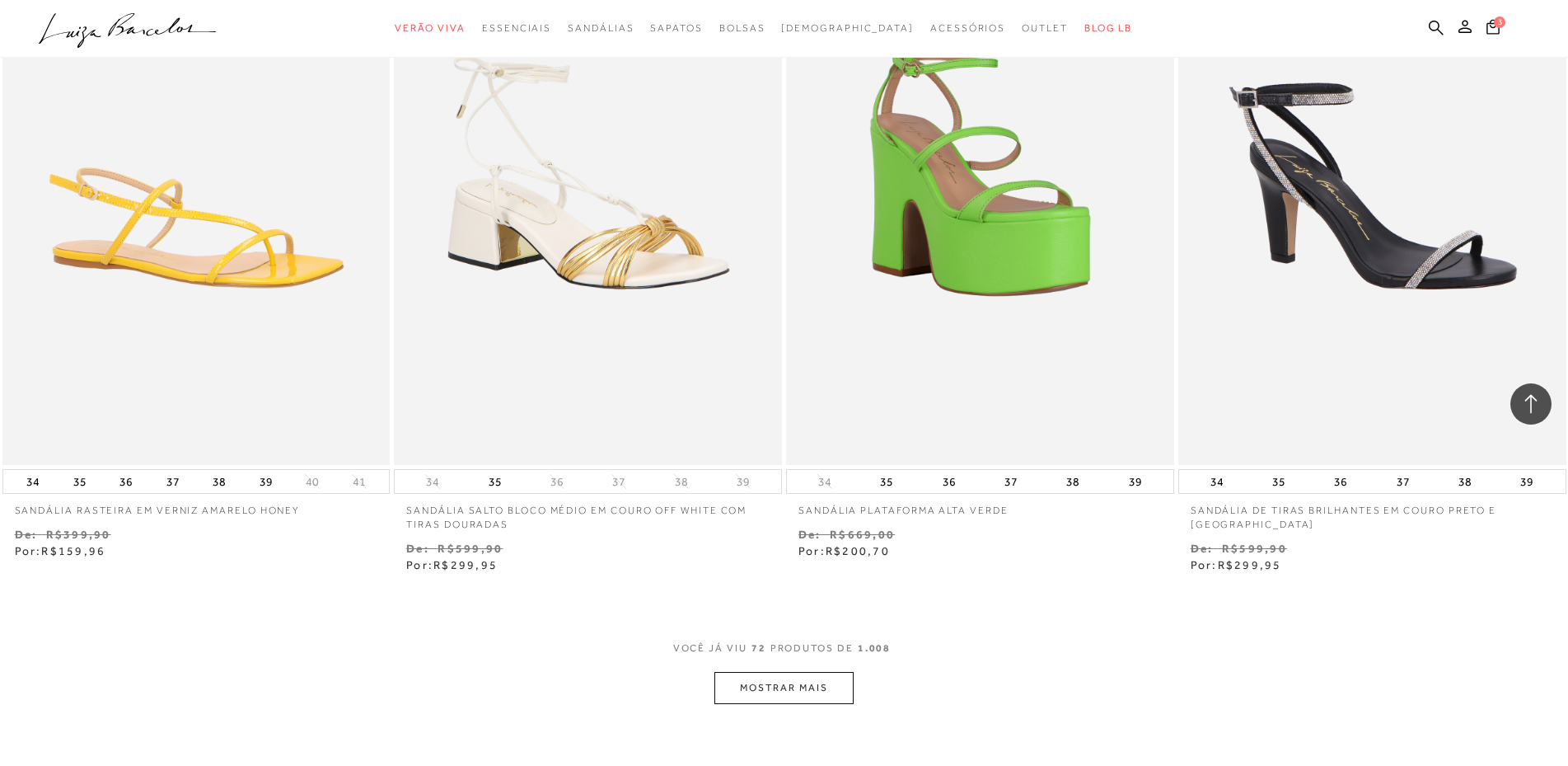
scroll to position [12531, 0]
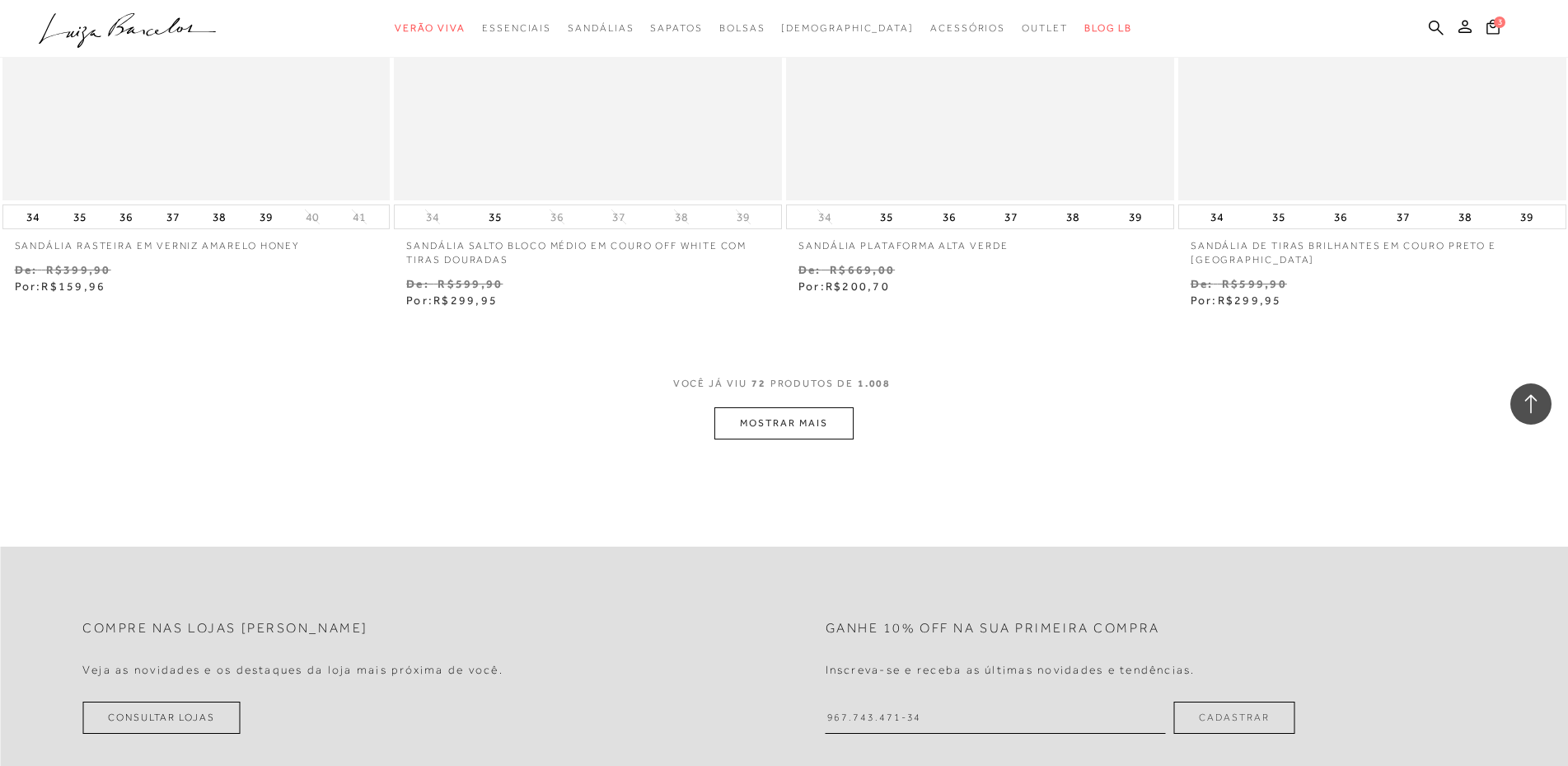
click at [728, 439] on button "MOSTRAR MAIS" at bounding box center [783, 423] width 138 height 32
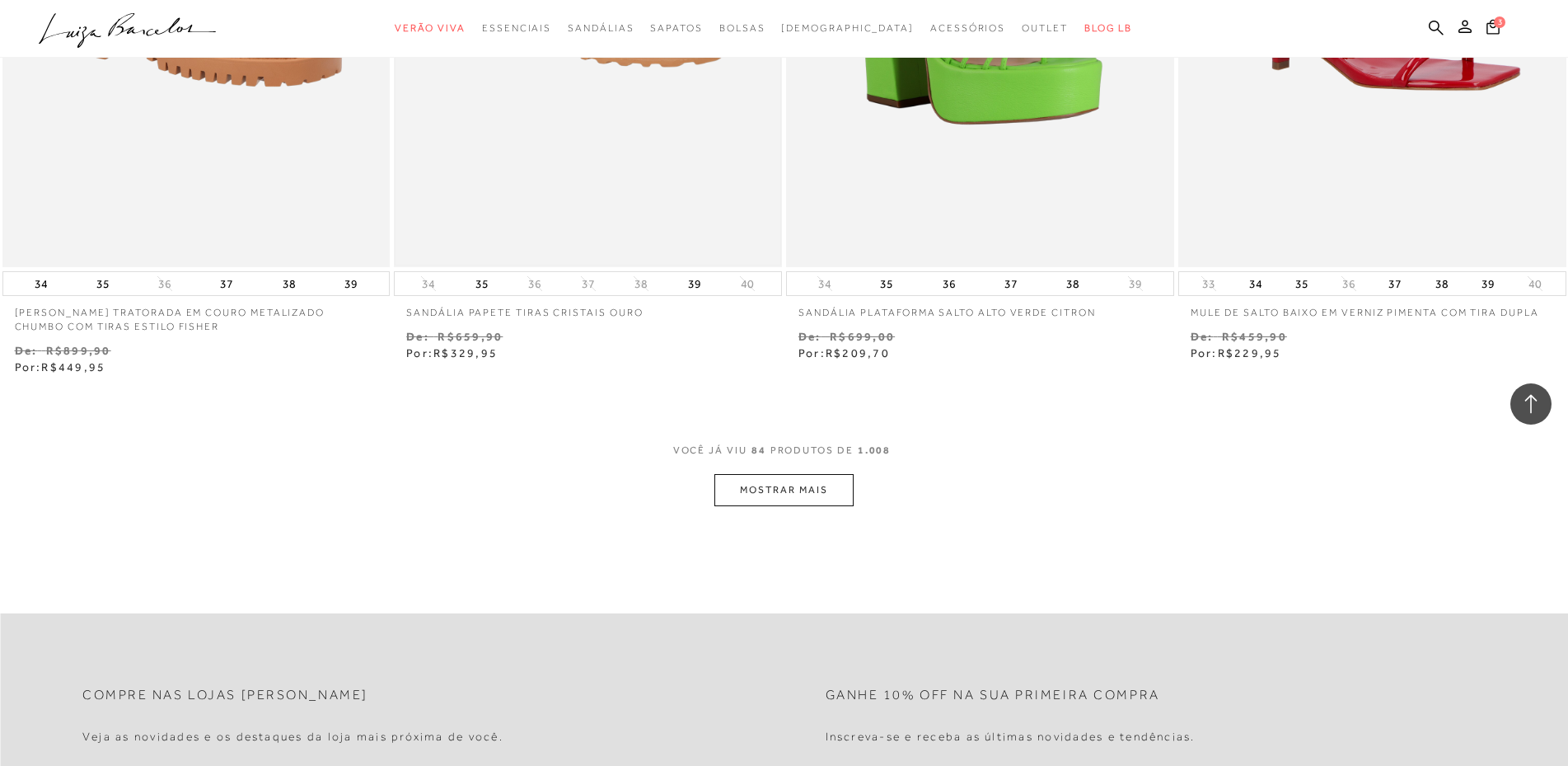
scroll to position [14676, 0]
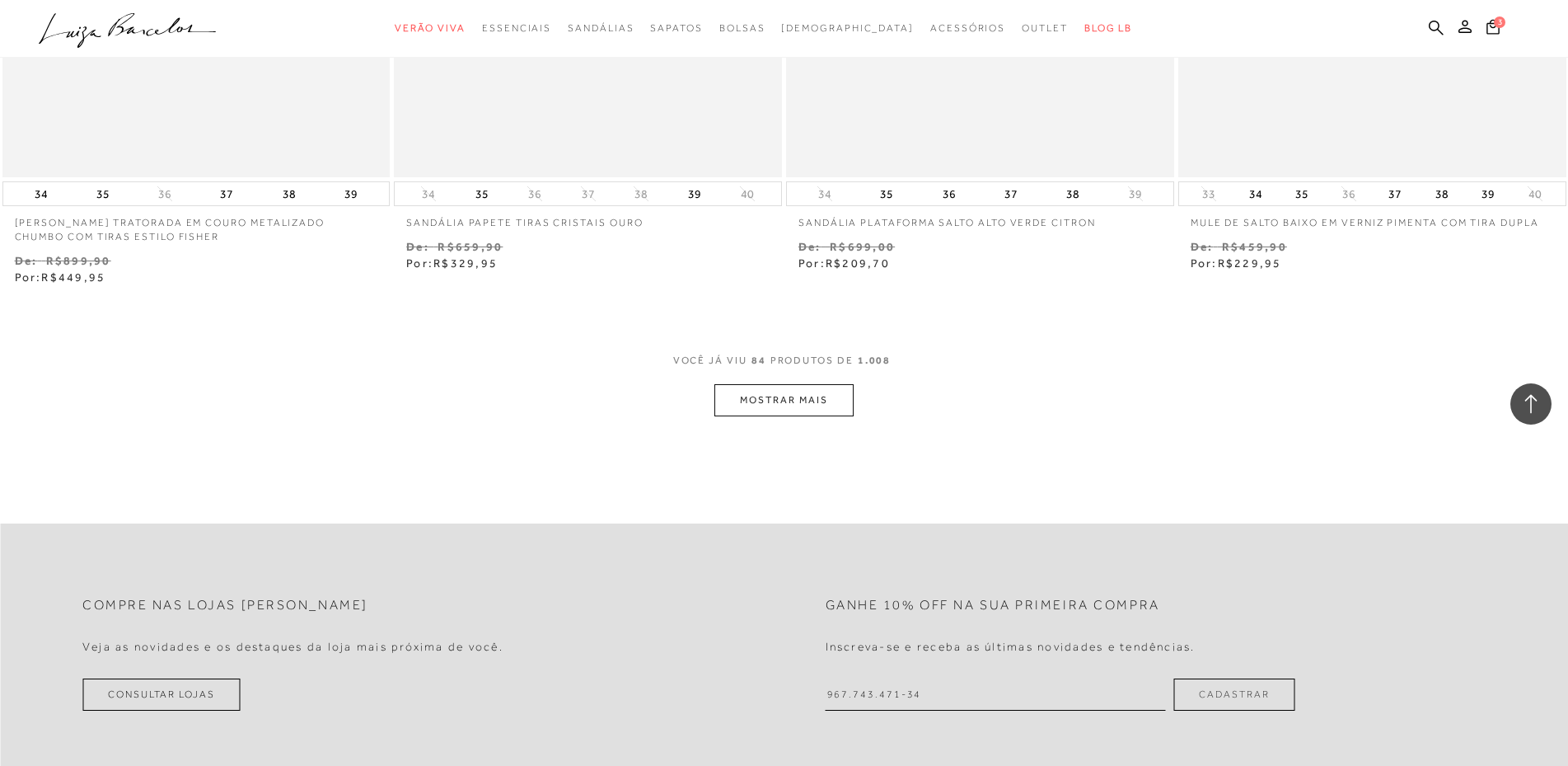
click at [811, 416] on button "MOSTRAR MAIS" at bounding box center [783, 400] width 138 height 32
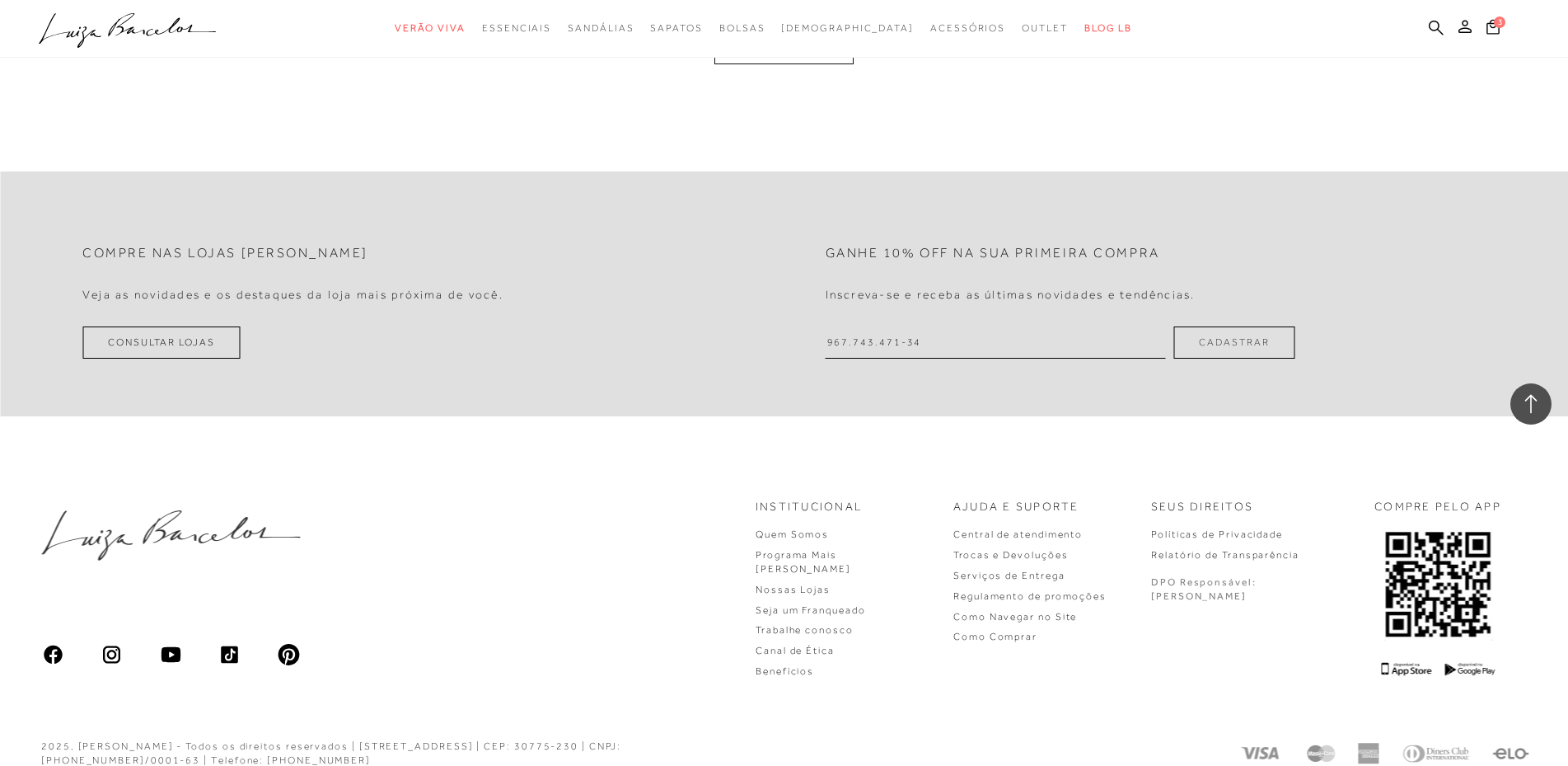
scroll to position [17149, 0]
click at [836, 63] on button "MOSTRAR MAIS" at bounding box center [783, 47] width 138 height 32
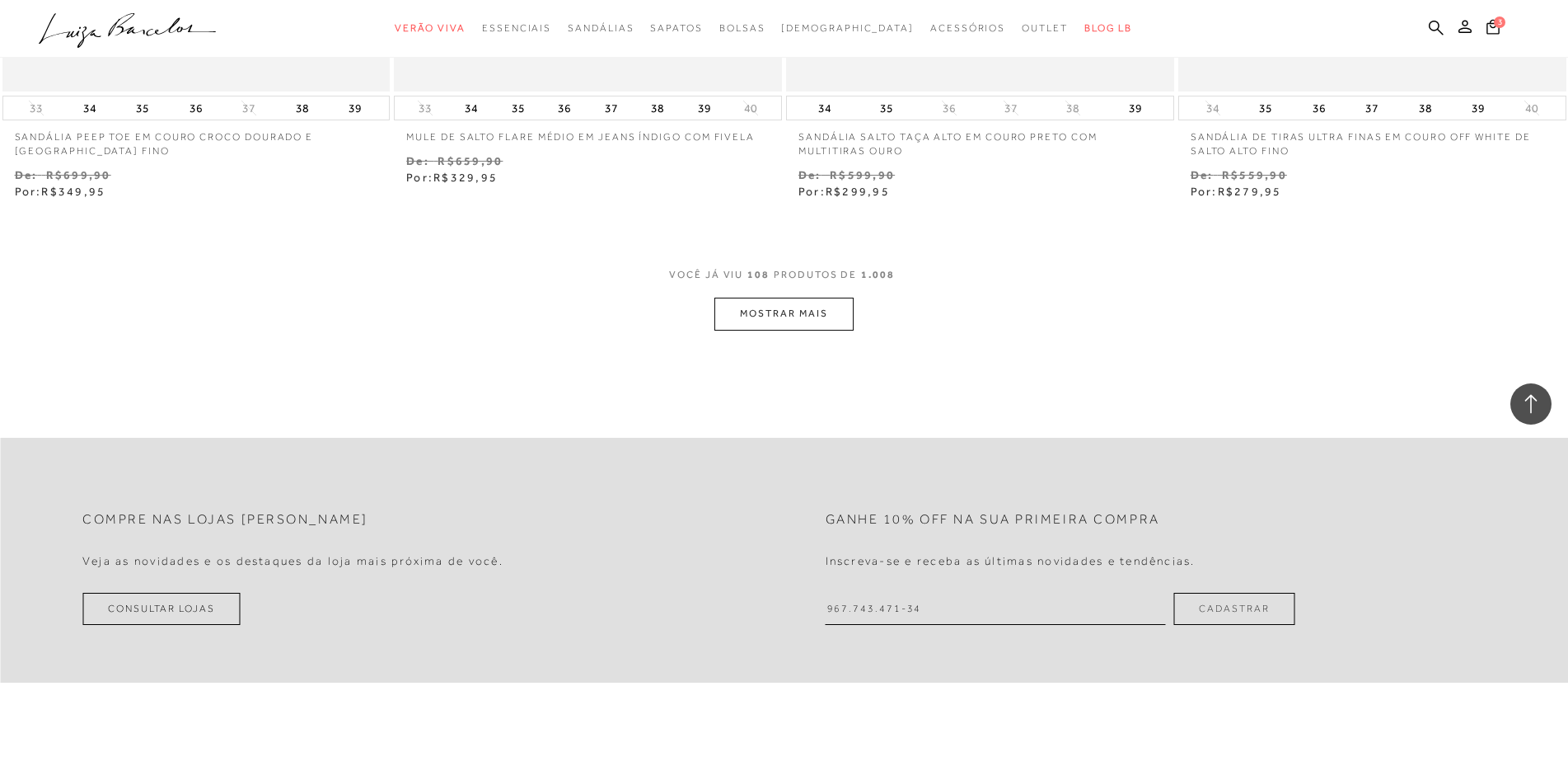
scroll to position [19128, 0]
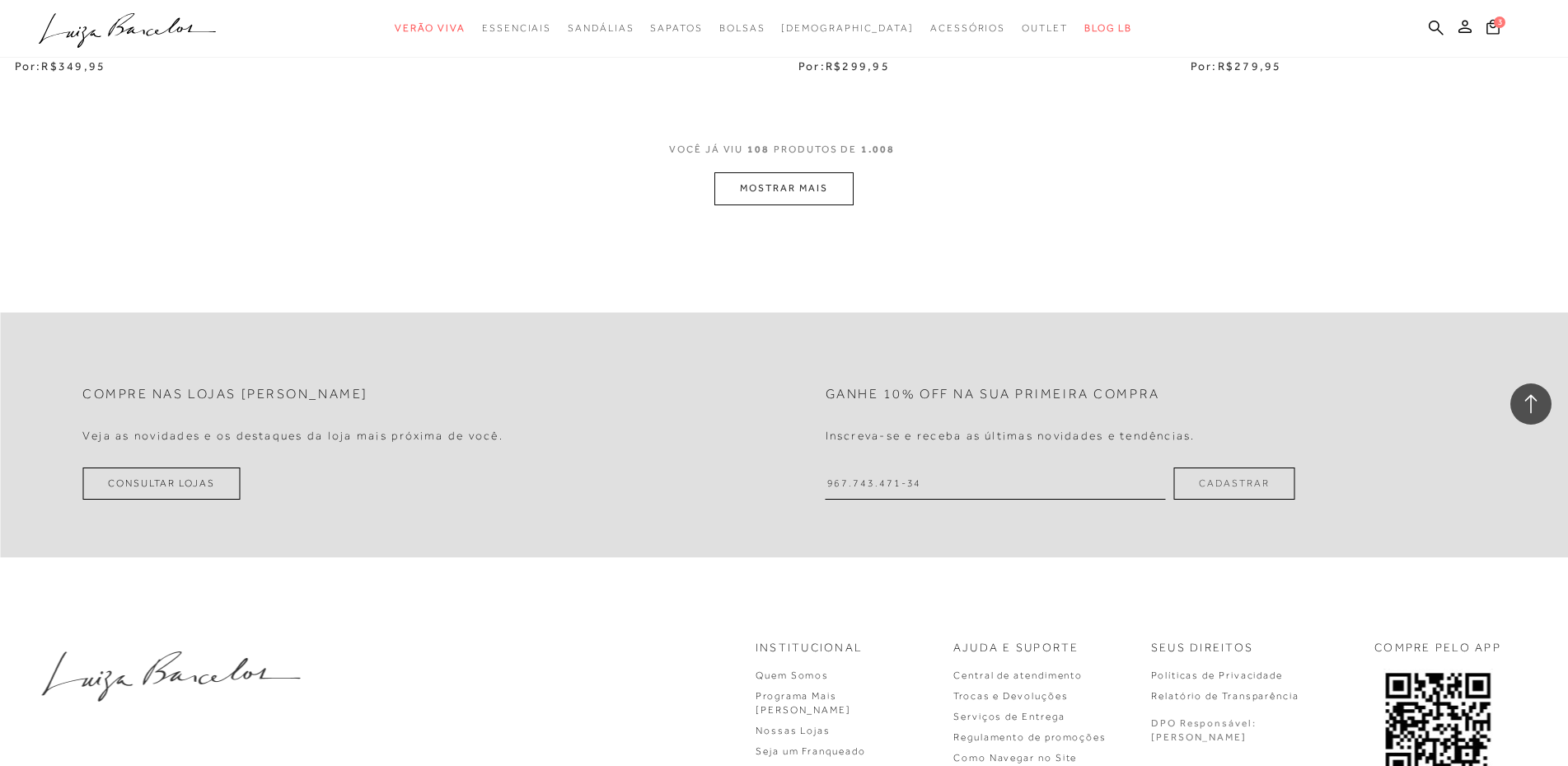
click at [845, 204] on button "MOSTRAR MAIS" at bounding box center [783, 188] width 138 height 32
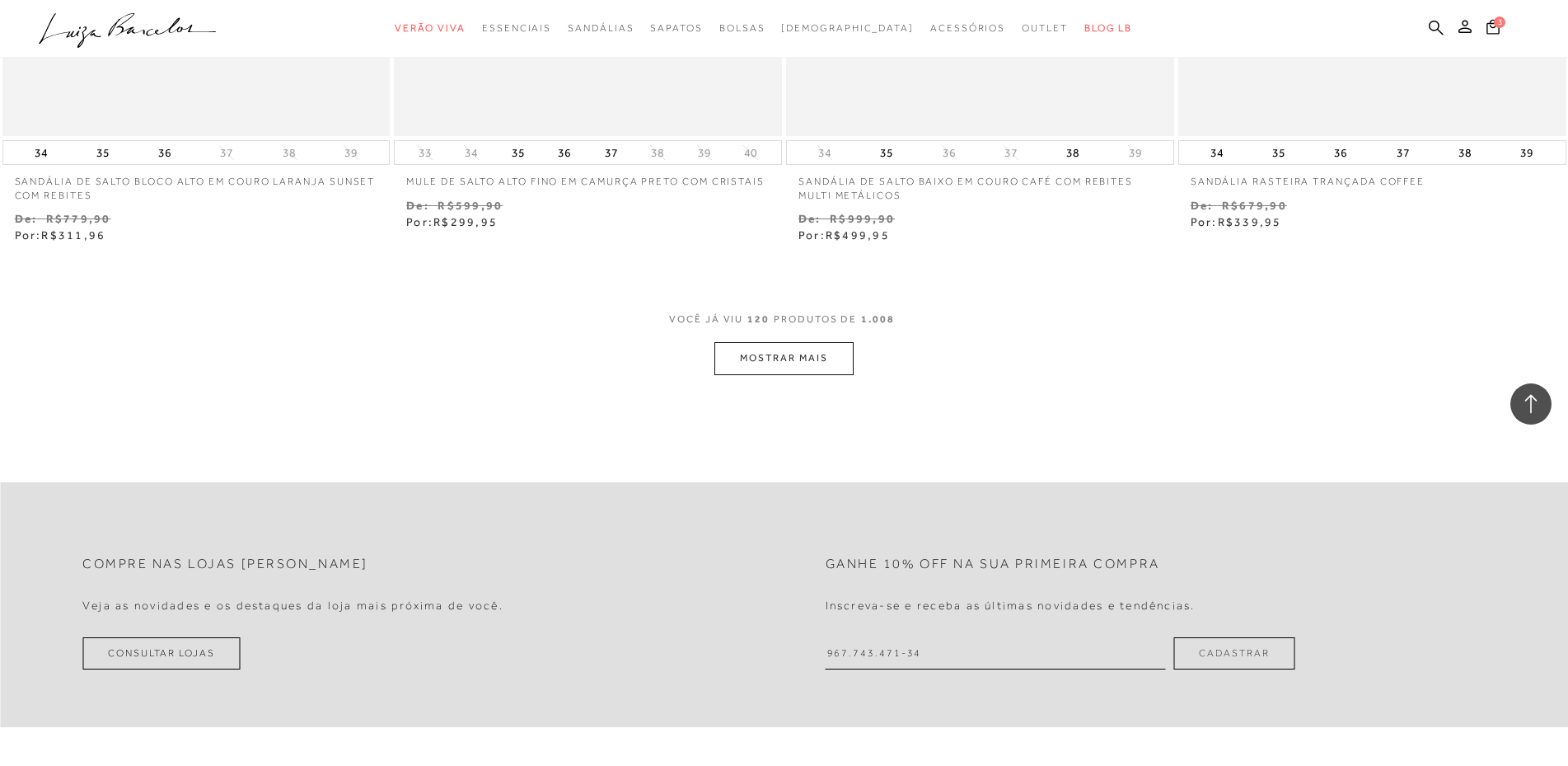
scroll to position [21107, 0]
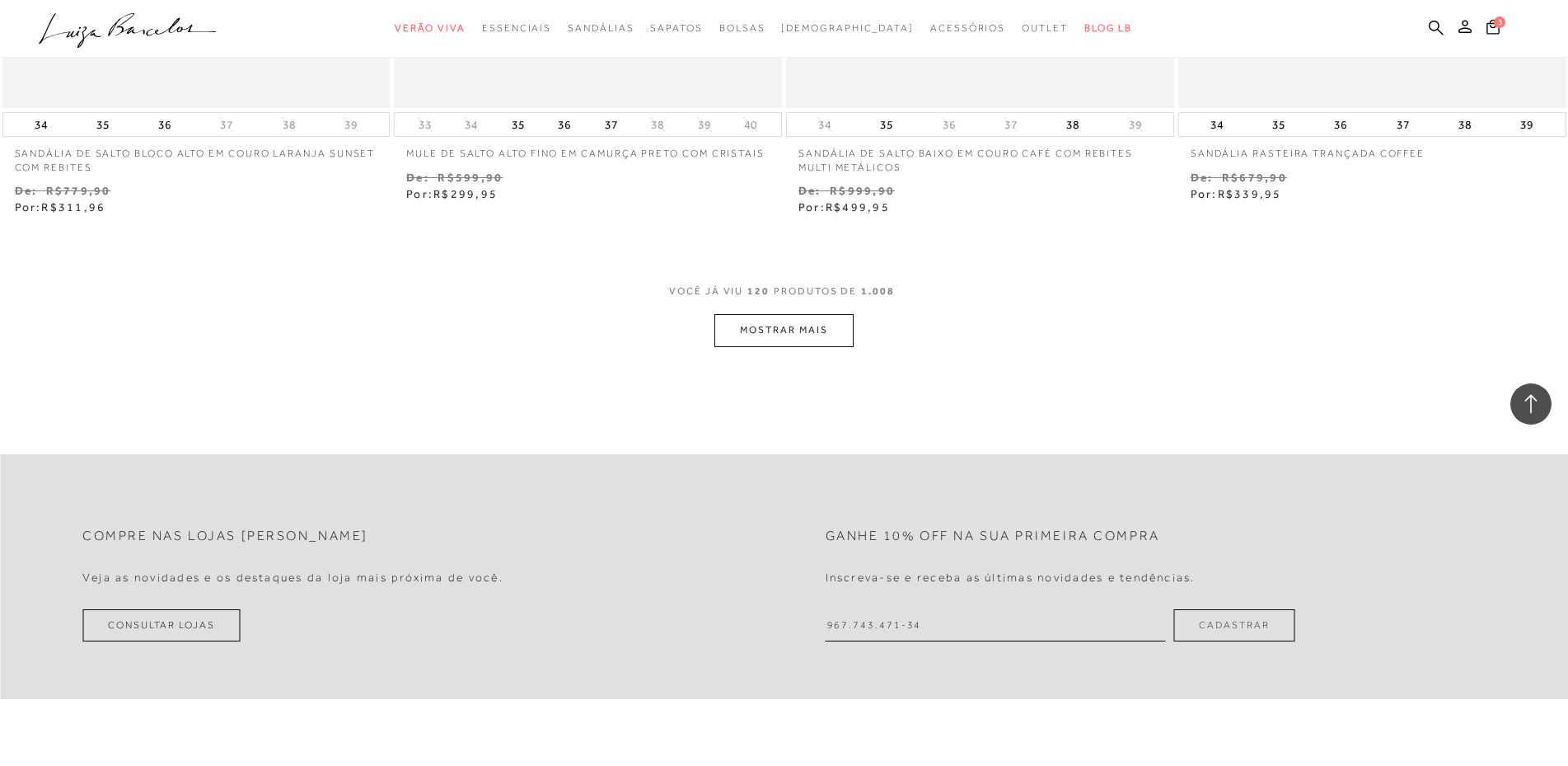
click at [802, 346] on button "MOSTRAR MAIS" at bounding box center [783, 329] width 138 height 32
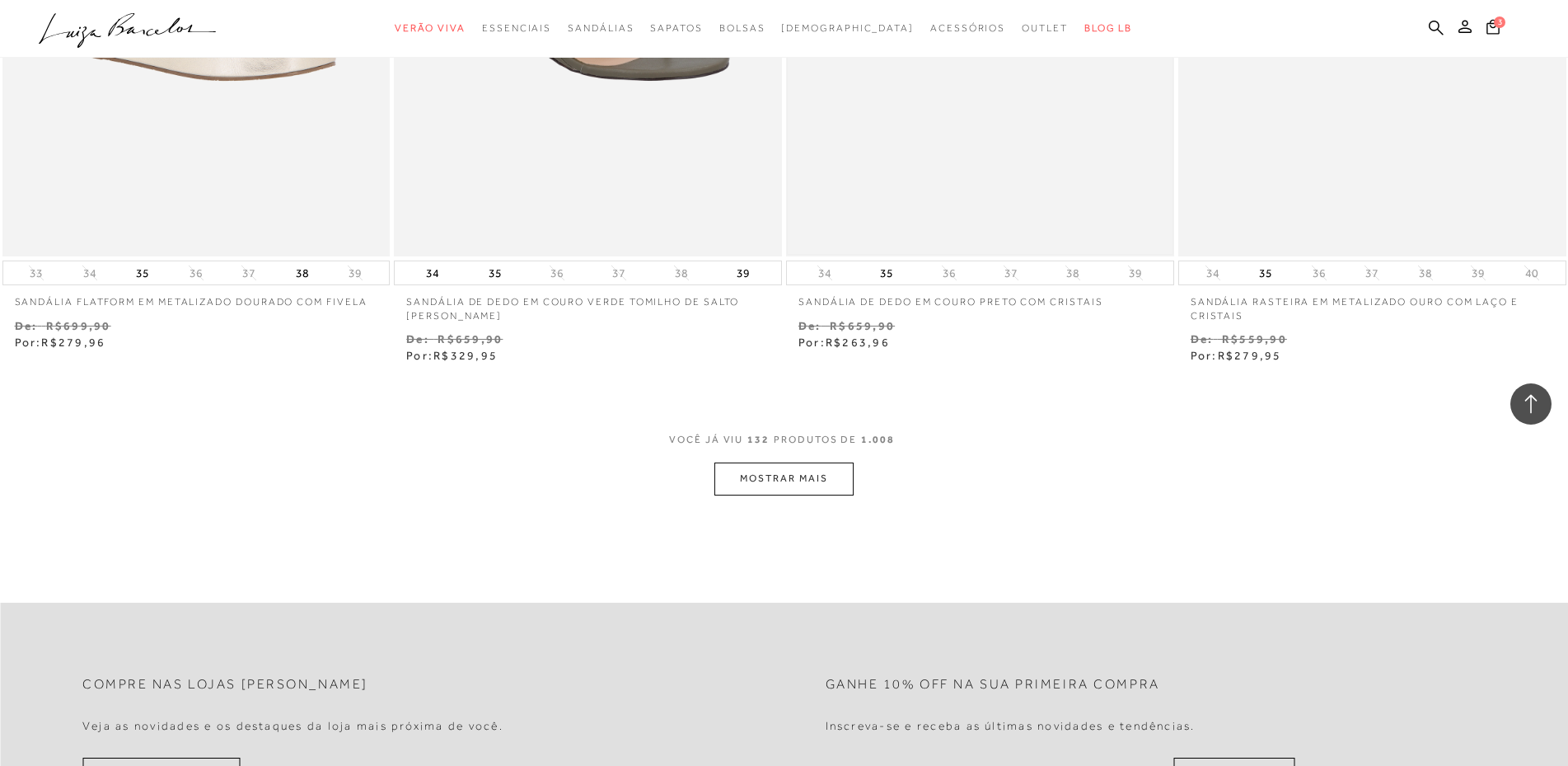
scroll to position [23085, 0]
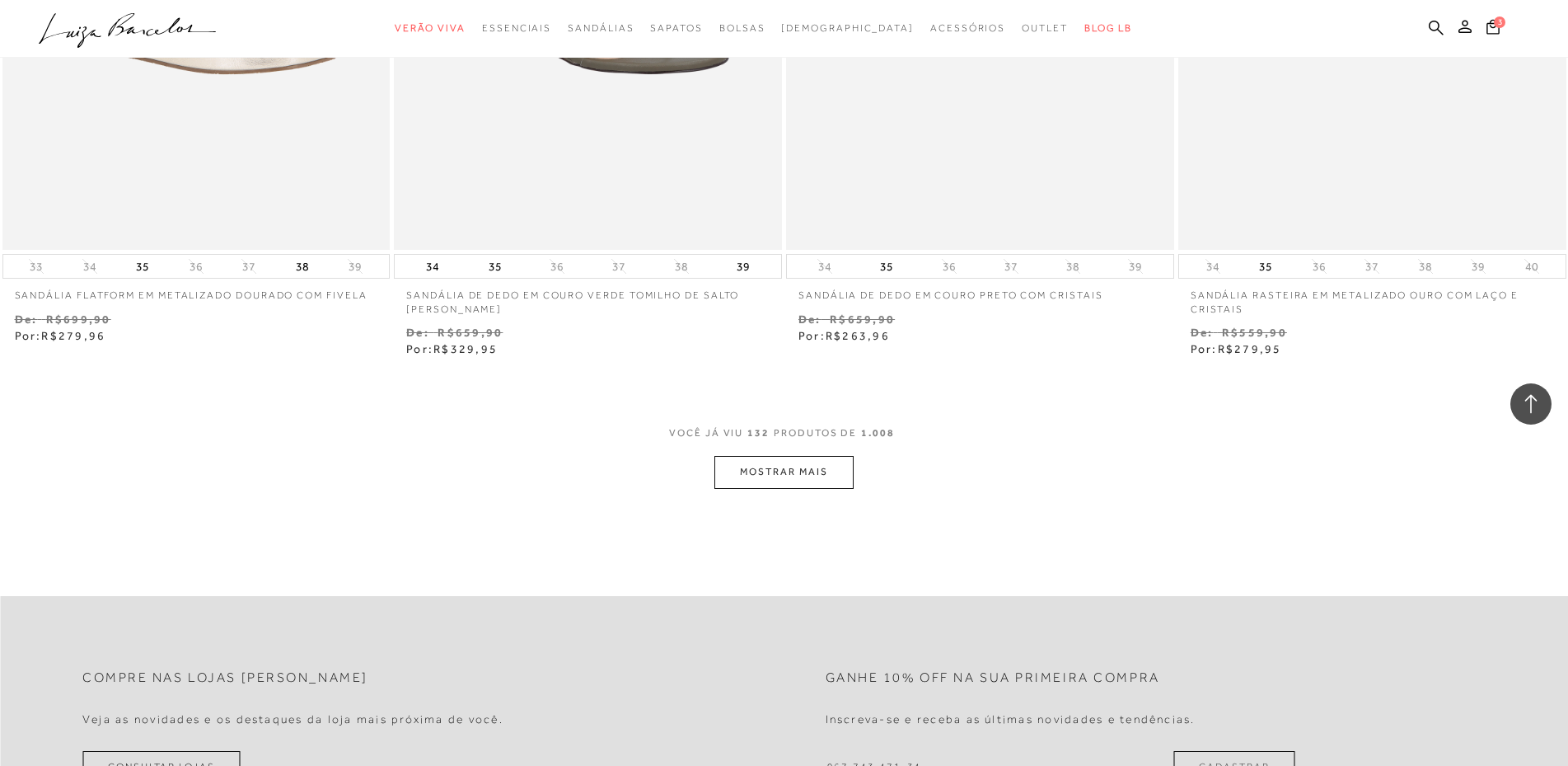
click at [743, 488] on button "MOSTRAR MAIS" at bounding box center [783, 471] width 138 height 32
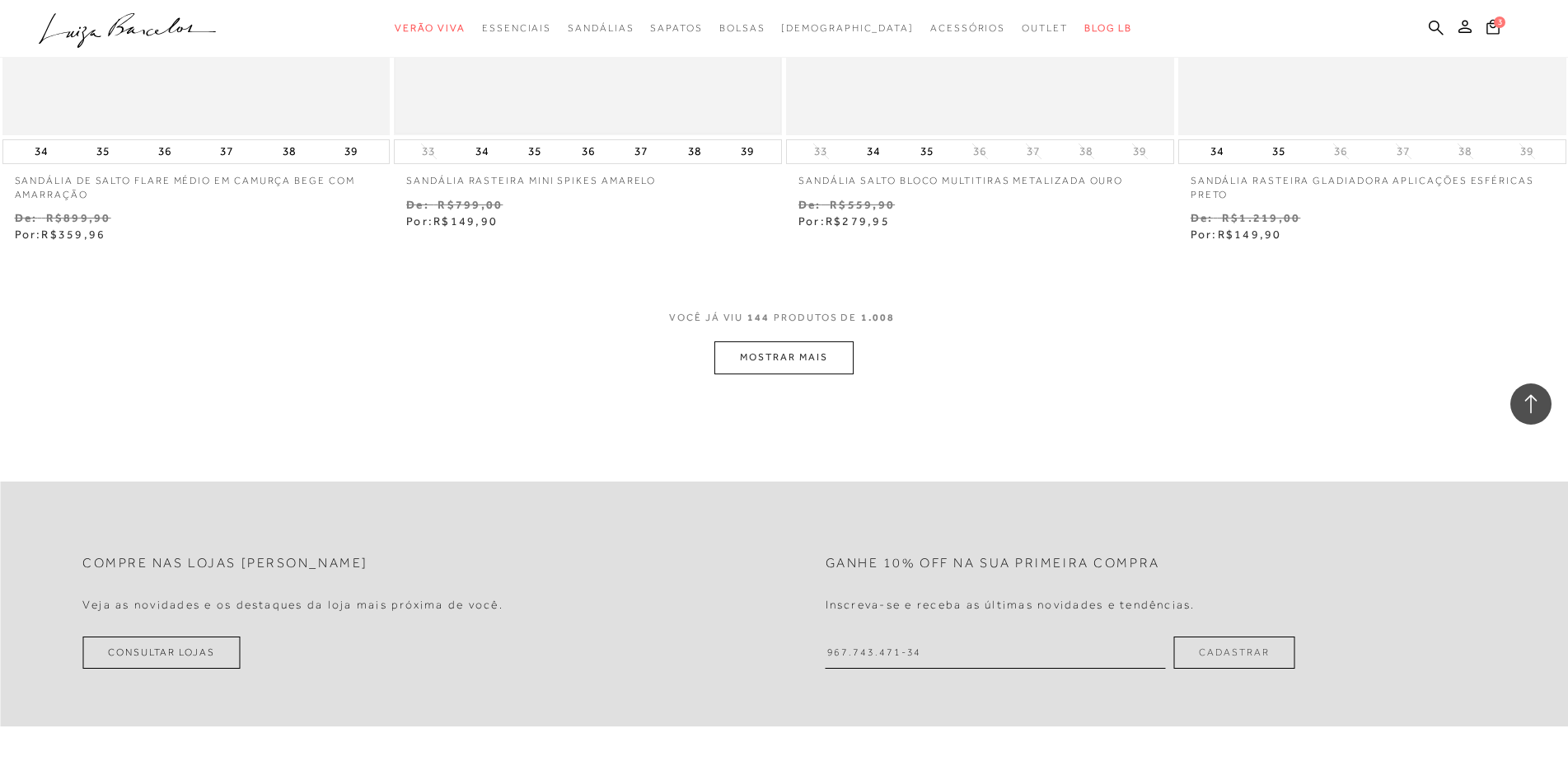
scroll to position [25393, 0]
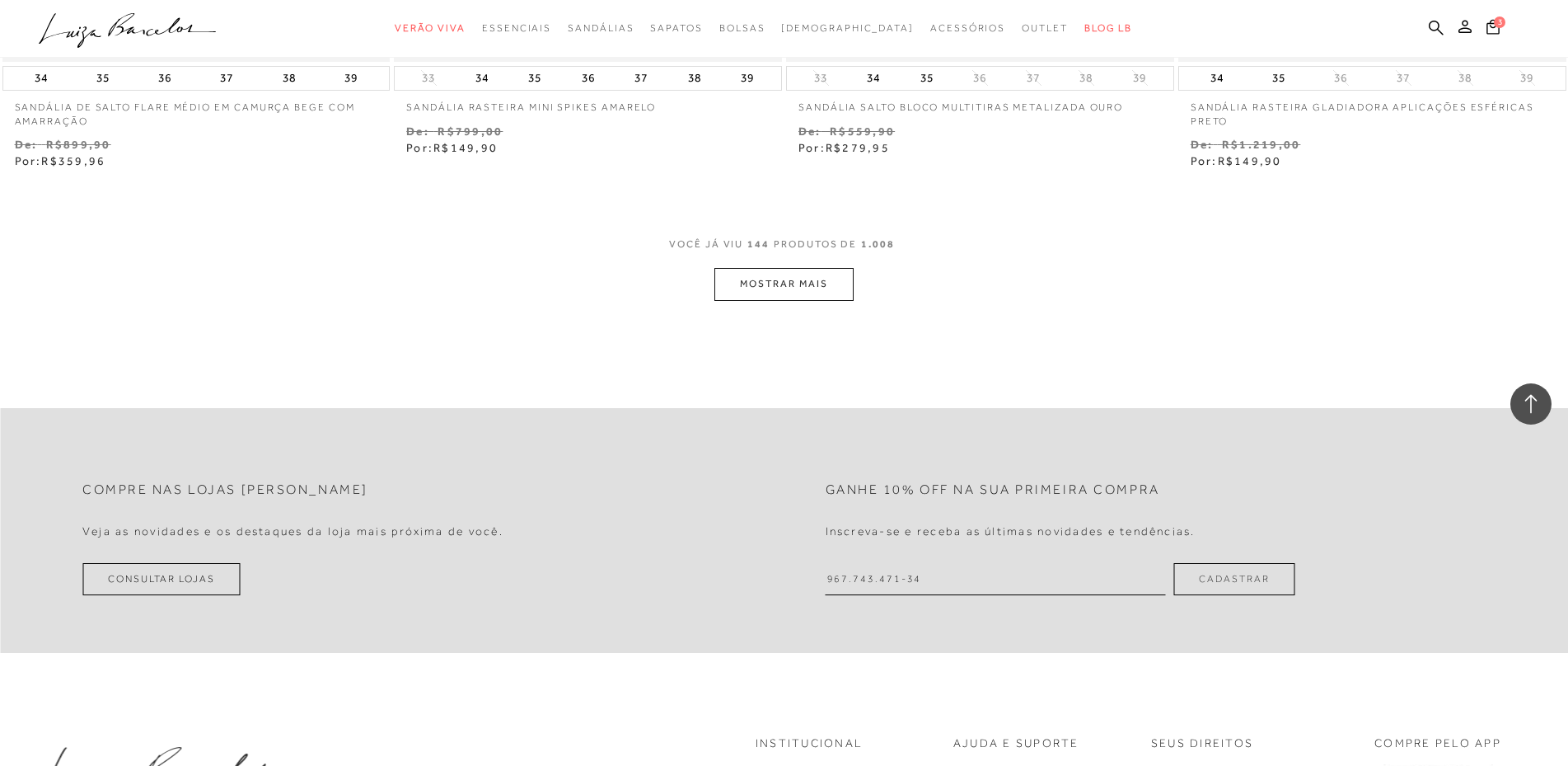
click at [758, 300] on button "MOSTRAR MAIS" at bounding box center [783, 284] width 138 height 32
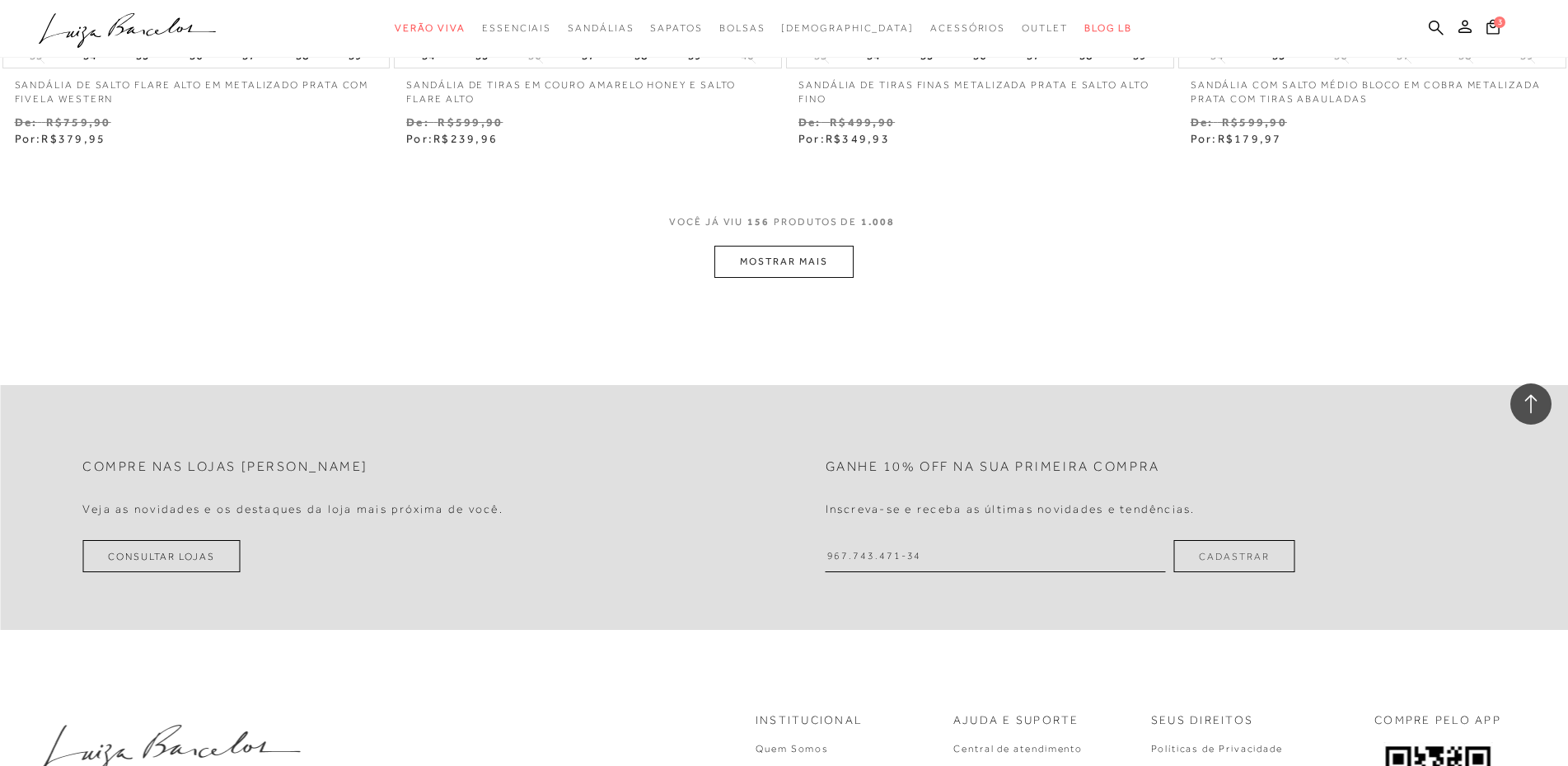
scroll to position [27538, 0]
click at [787, 277] on button "MOSTRAR MAIS" at bounding box center [783, 261] width 138 height 32
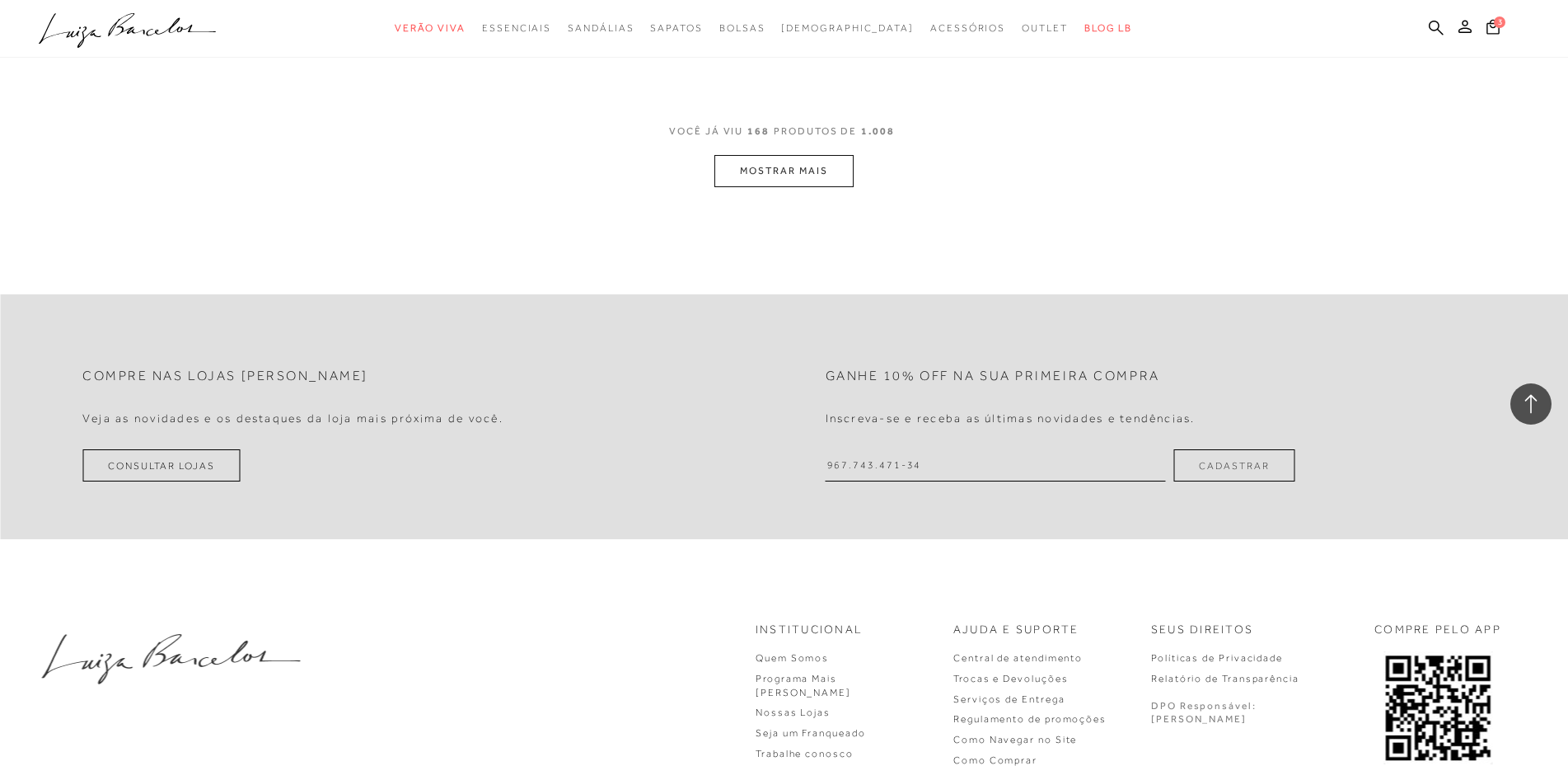
scroll to position [29763, 0]
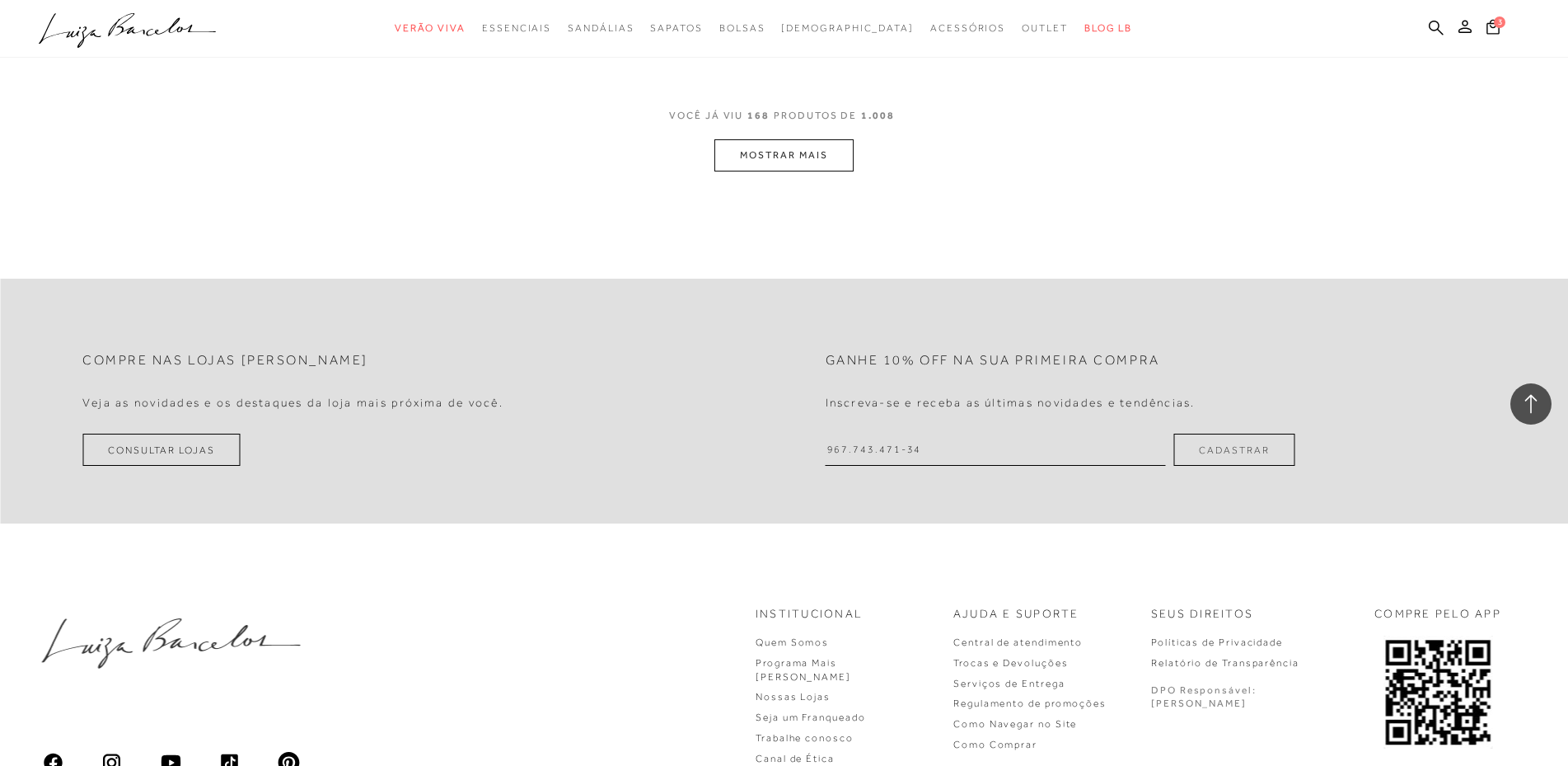
click at [812, 171] on button "MOSTRAR MAIS" at bounding box center [783, 155] width 138 height 32
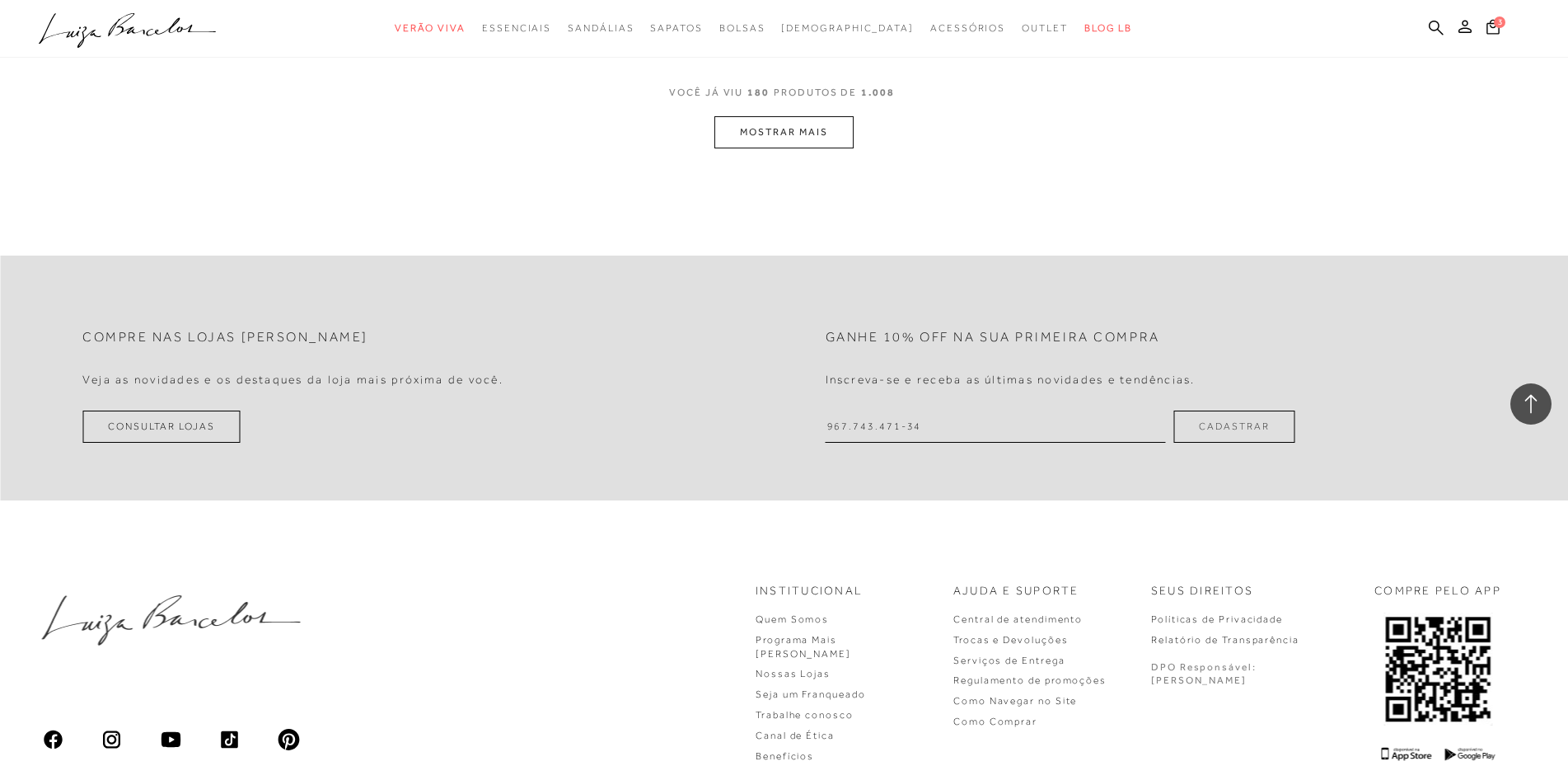
scroll to position [31989, 0]
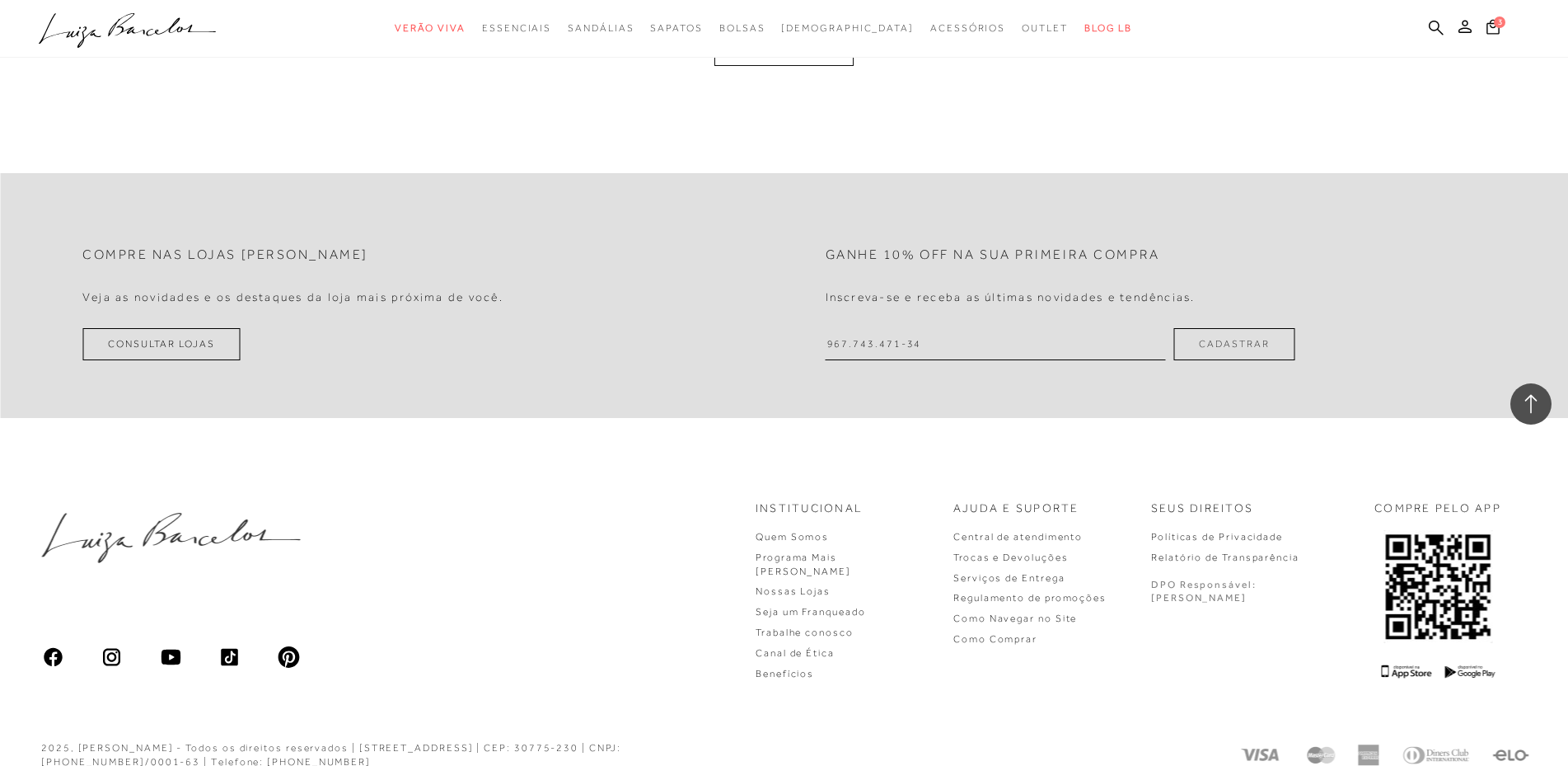
click at [777, 66] on button "MOSTRAR MAIS" at bounding box center [783, 49] width 138 height 32
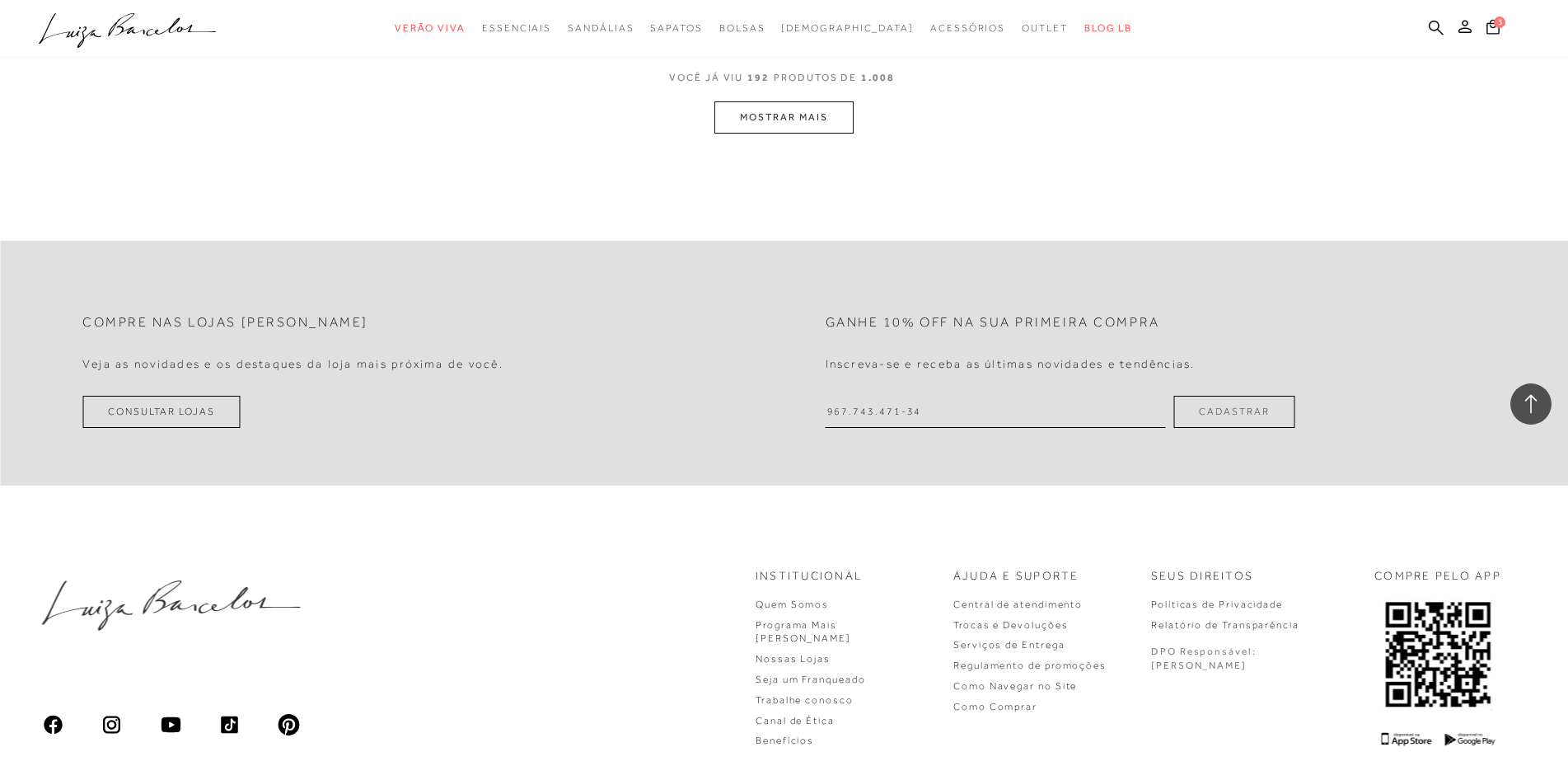
scroll to position [34051, 0]
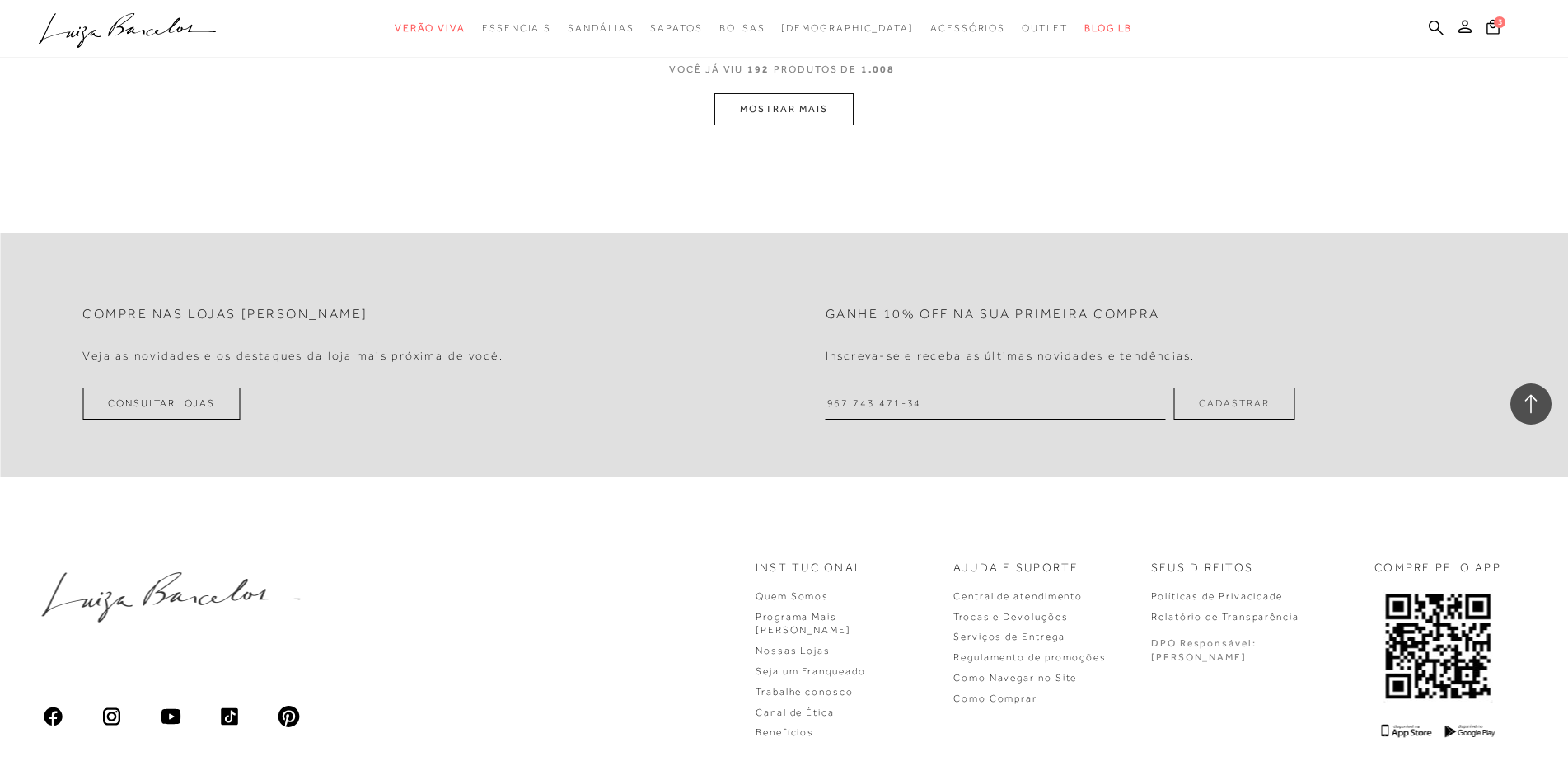
click at [820, 125] on button "MOSTRAR MAIS" at bounding box center [783, 109] width 138 height 32
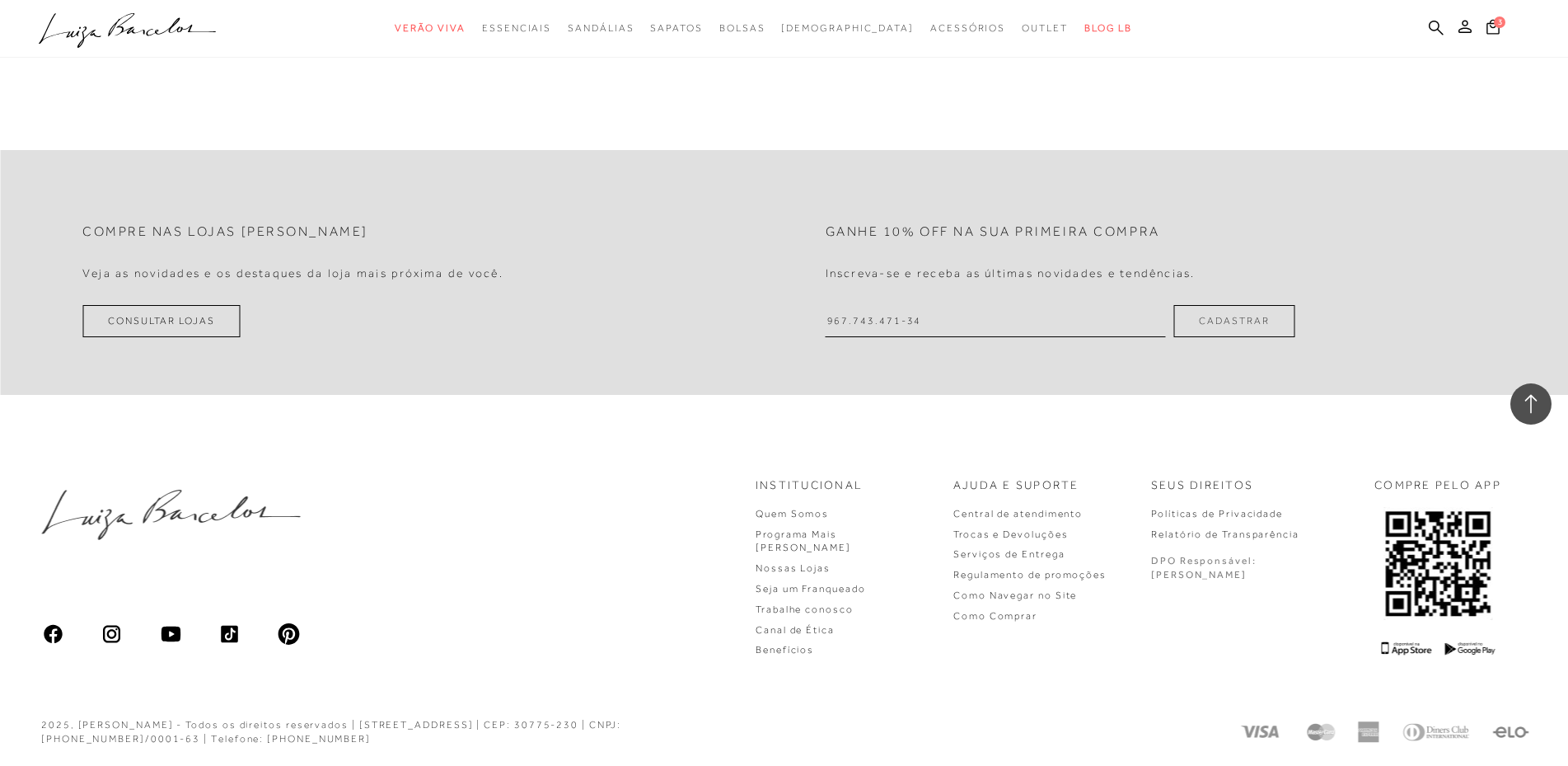
scroll to position [36359, 0]
click at [830, 43] on button "MOSTRAR MAIS" at bounding box center [783, 27] width 138 height 32
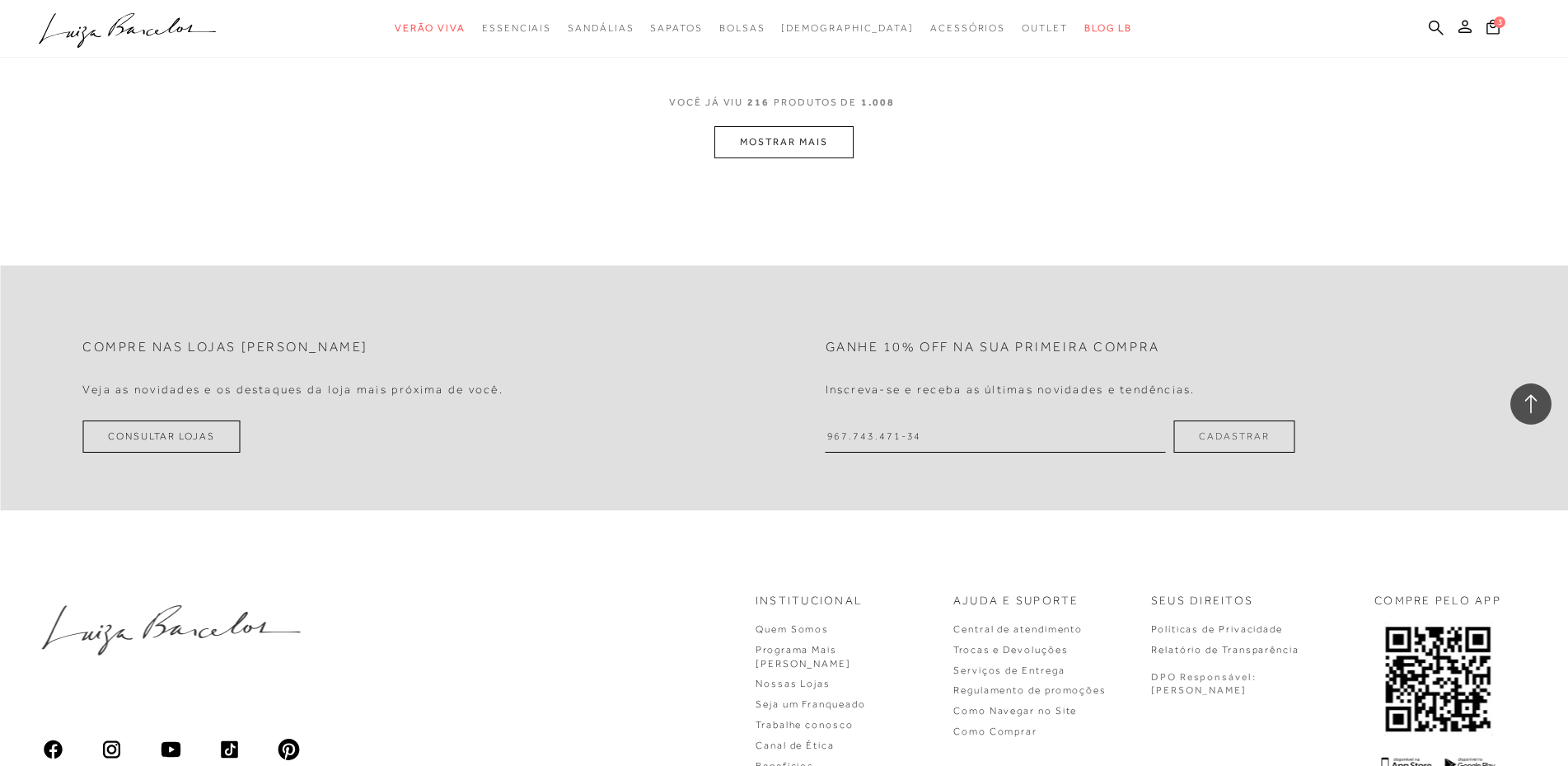
scroll to position [38255, 0]
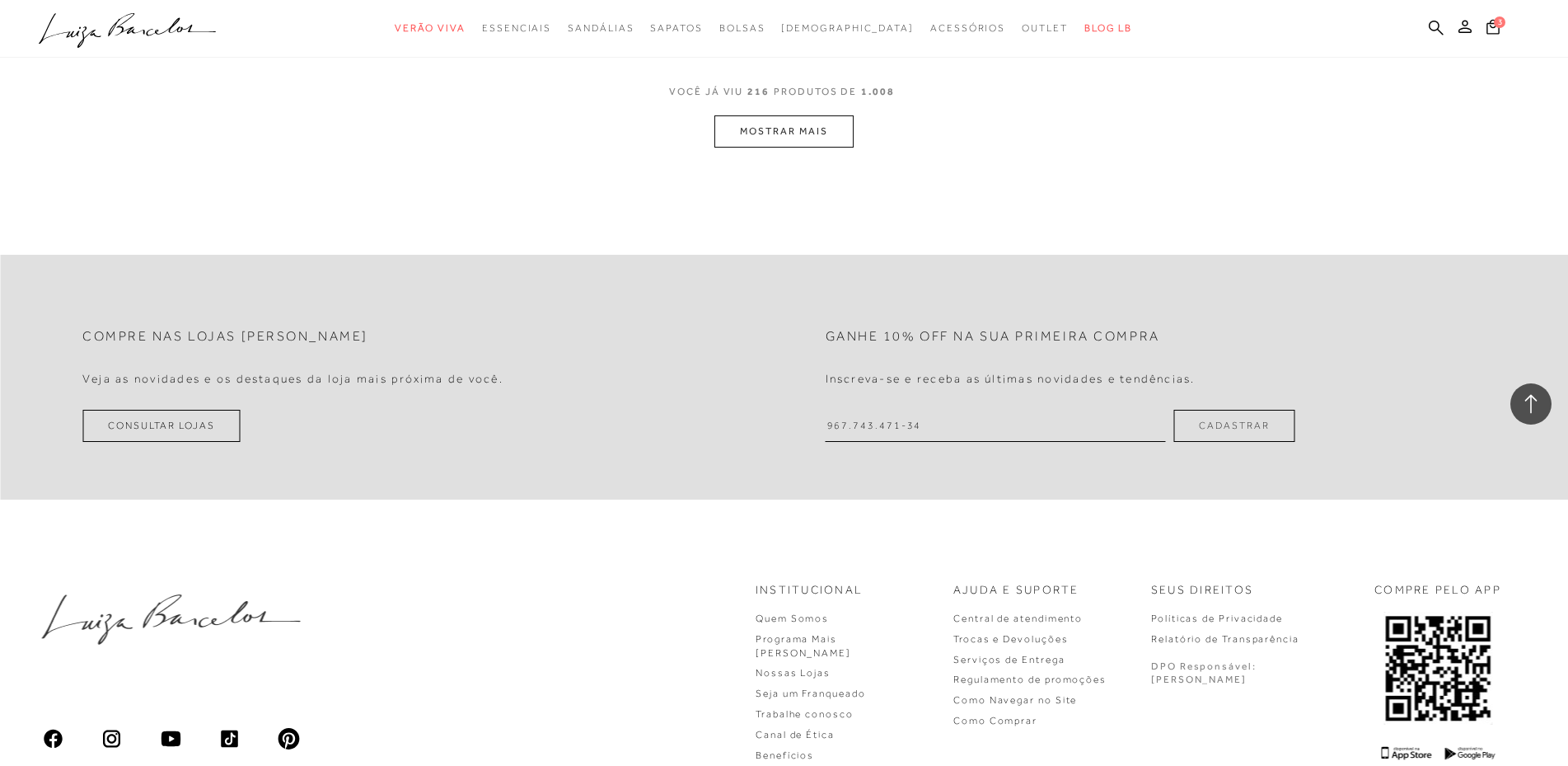
click at [786, 147] on button "MOSTRAR MAIS" at bounding box center [783, 131] width 138 height 32
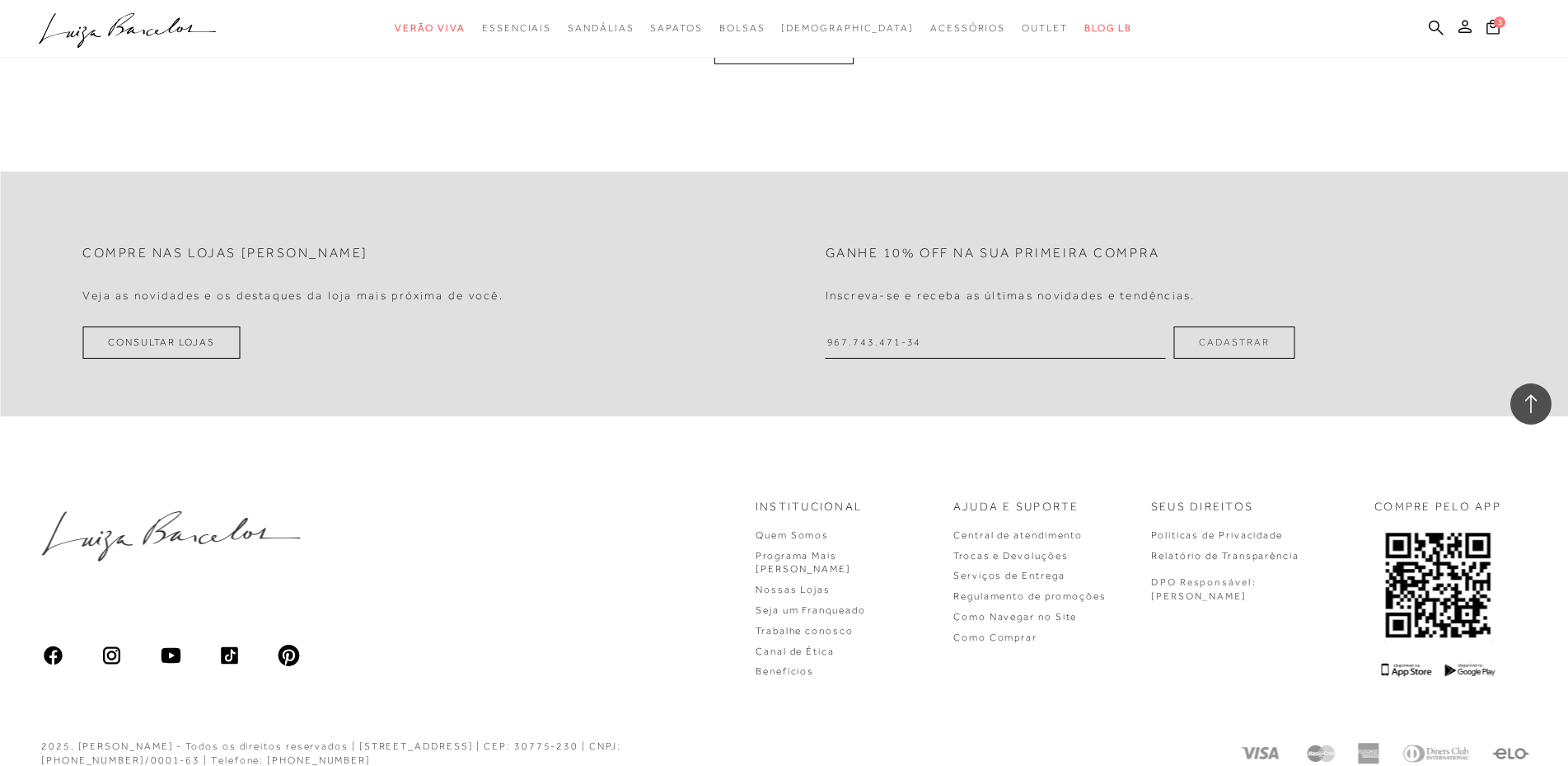
scroll to position [40482, 0]
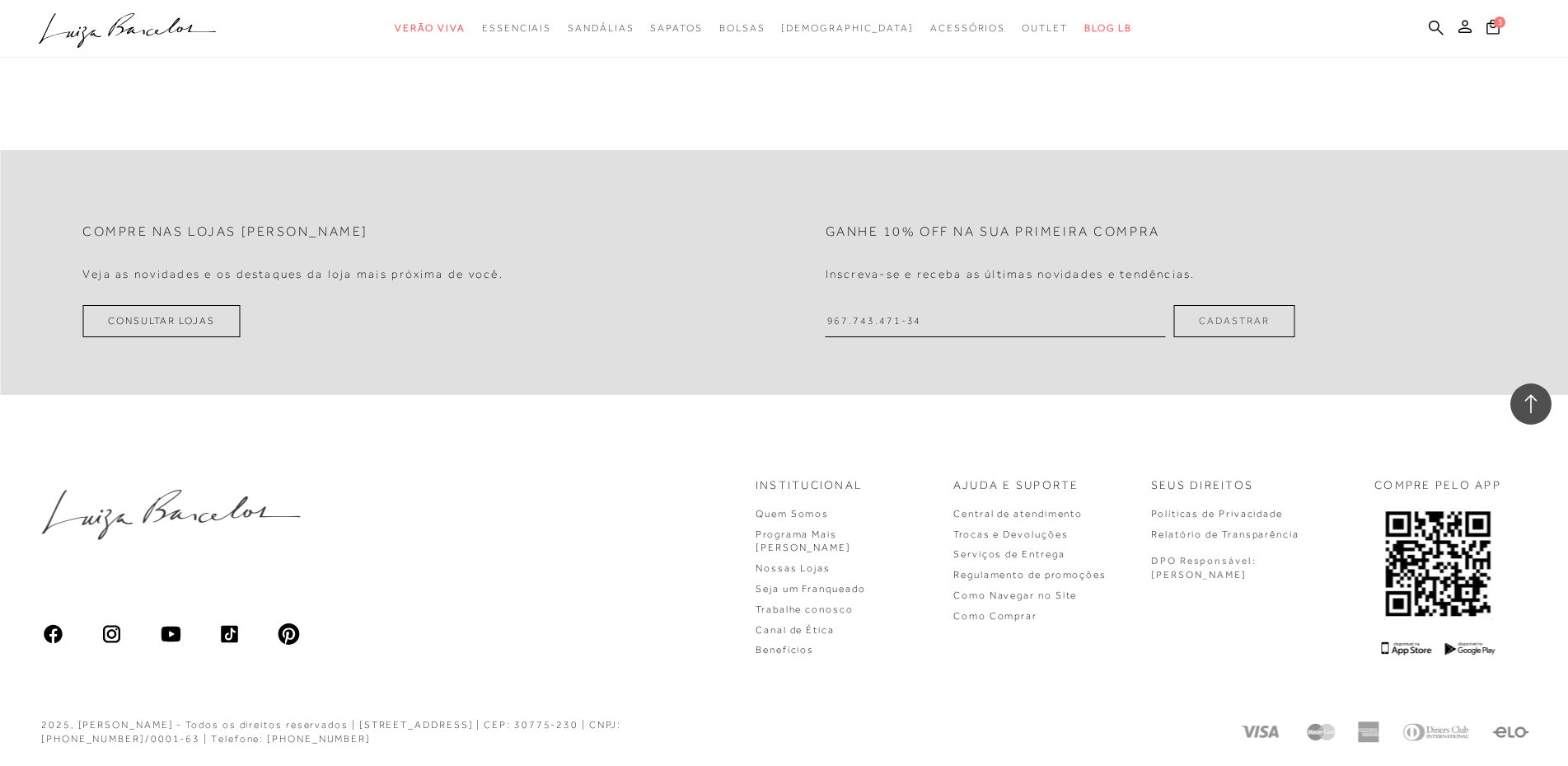
click at [825, 43] on button "MOSTRAR MAIS" at bounding box center [783, 27] width 138 height 32
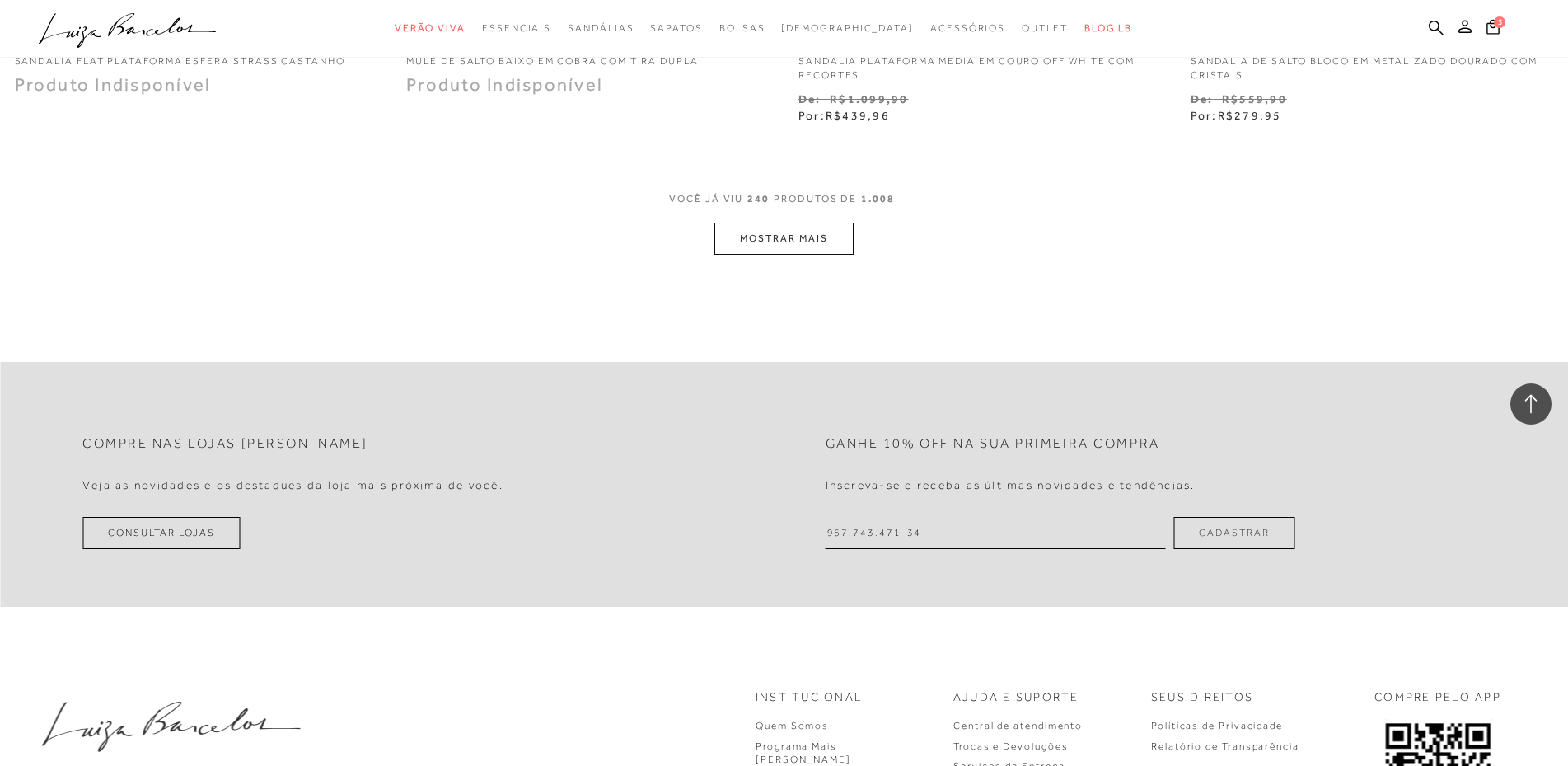
scroll to position [42543, 0]
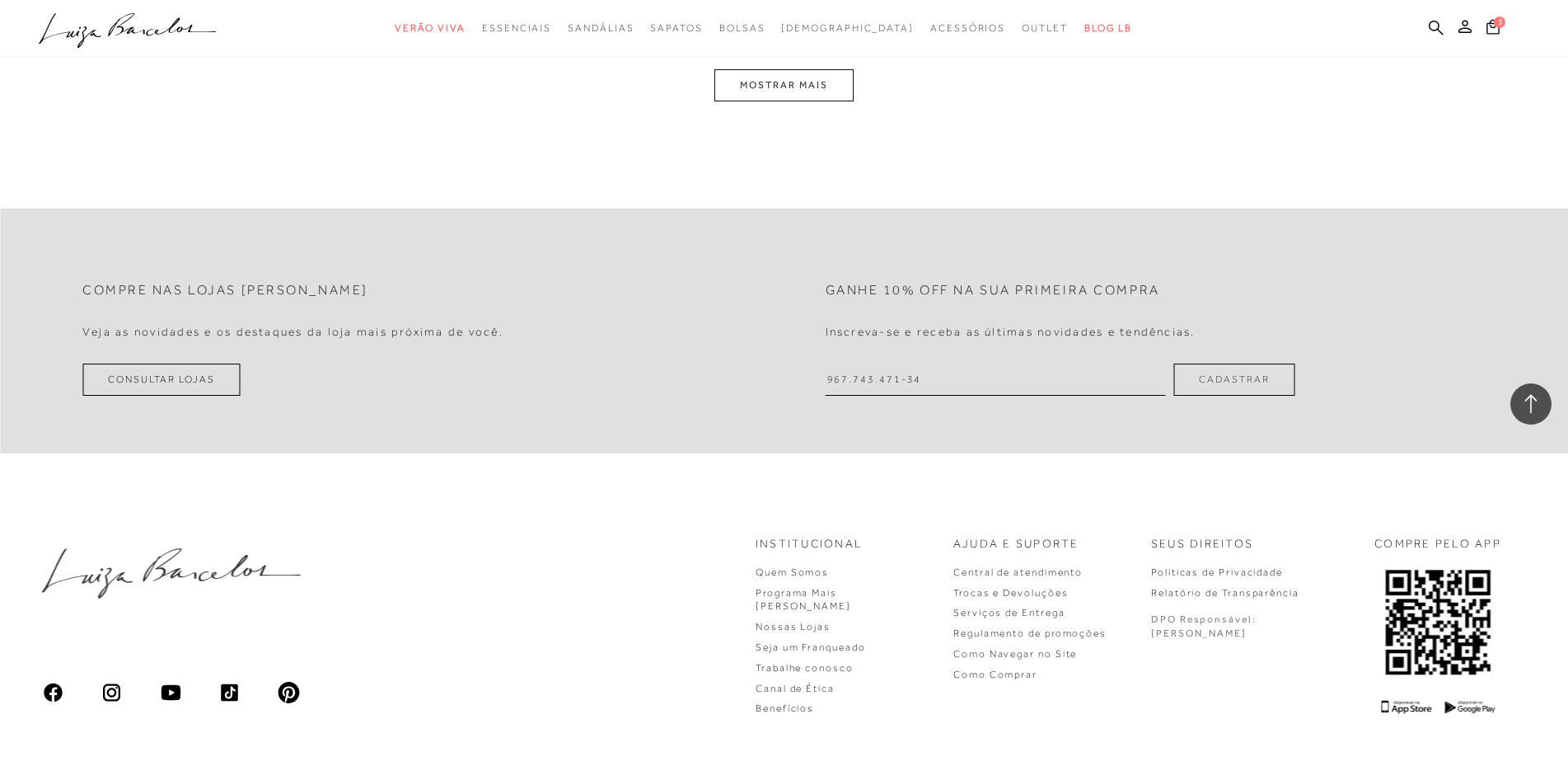
click at [838, 102] on button "MOSTRAR MAIS" at bounding box center [783, 85] width 138 height 32
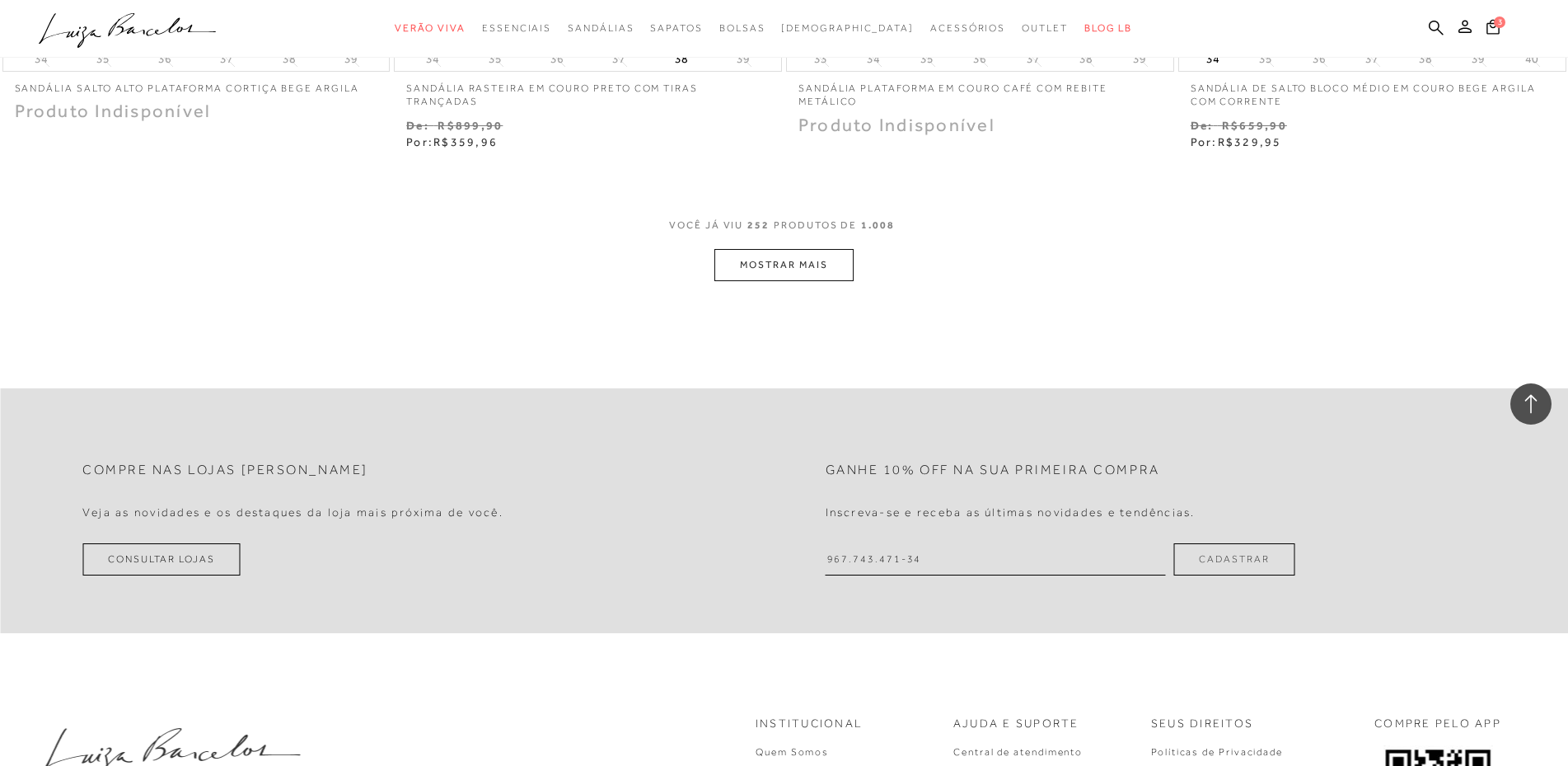
scroll to position [44686, 0]
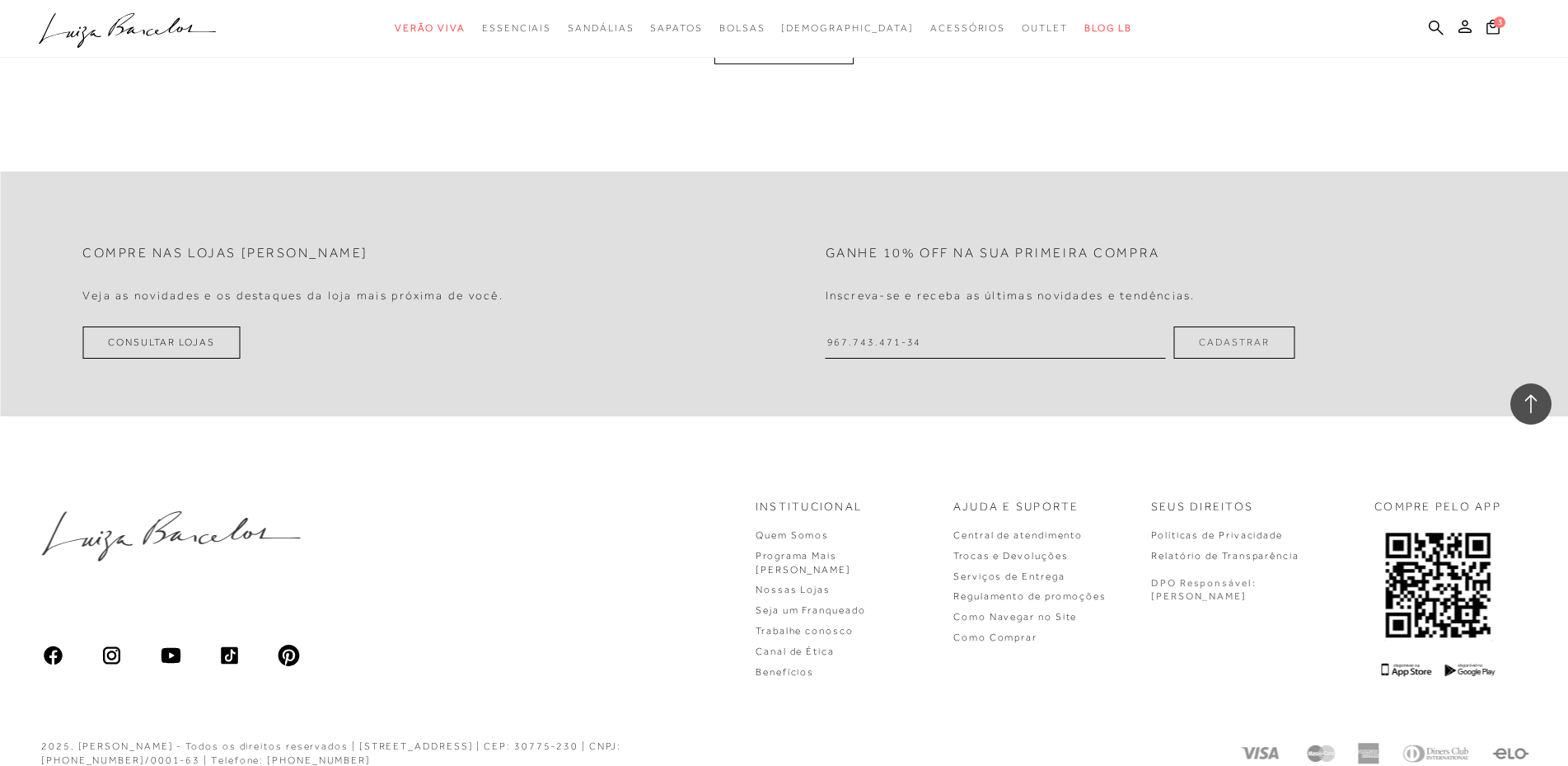
click at [834, 64] on button "MOSTRAR MAIS" at bounding box center [783, 48] width 138 height 32
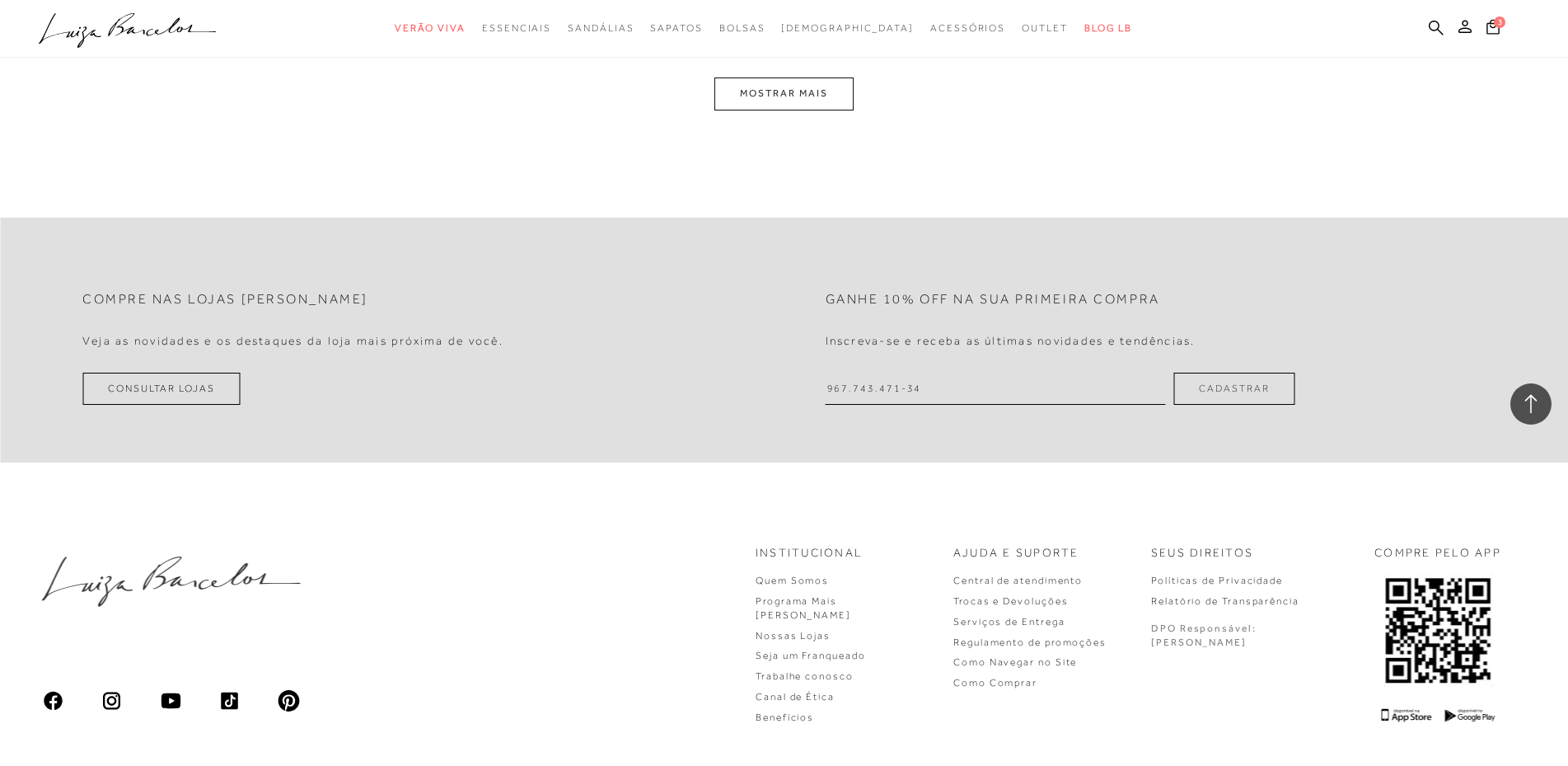
scroll to position [46747, 0]
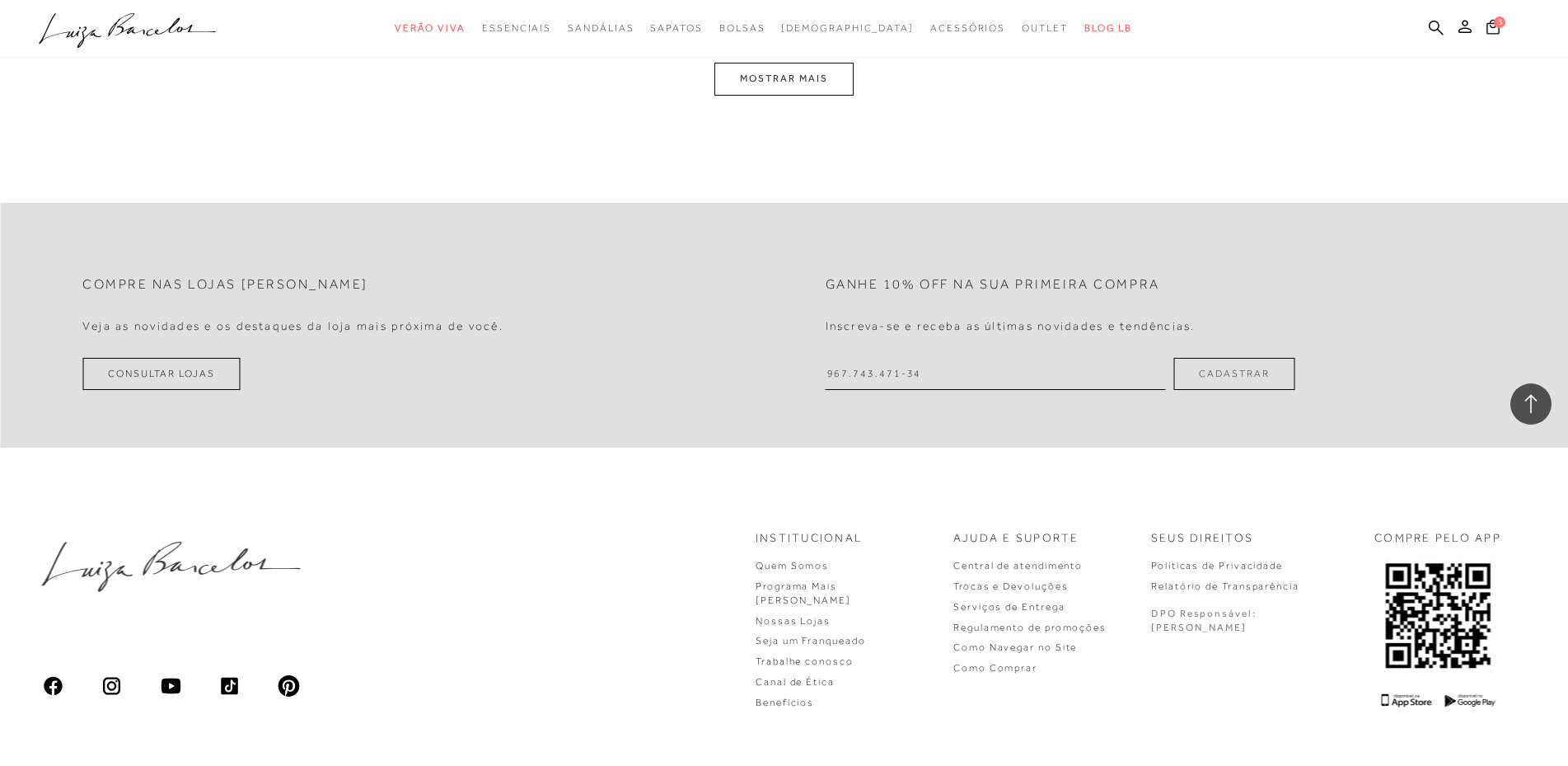
click at [832, 95] on button "MOSTRAR MAIS" at bounding box center [783, 78] width 138 height 32
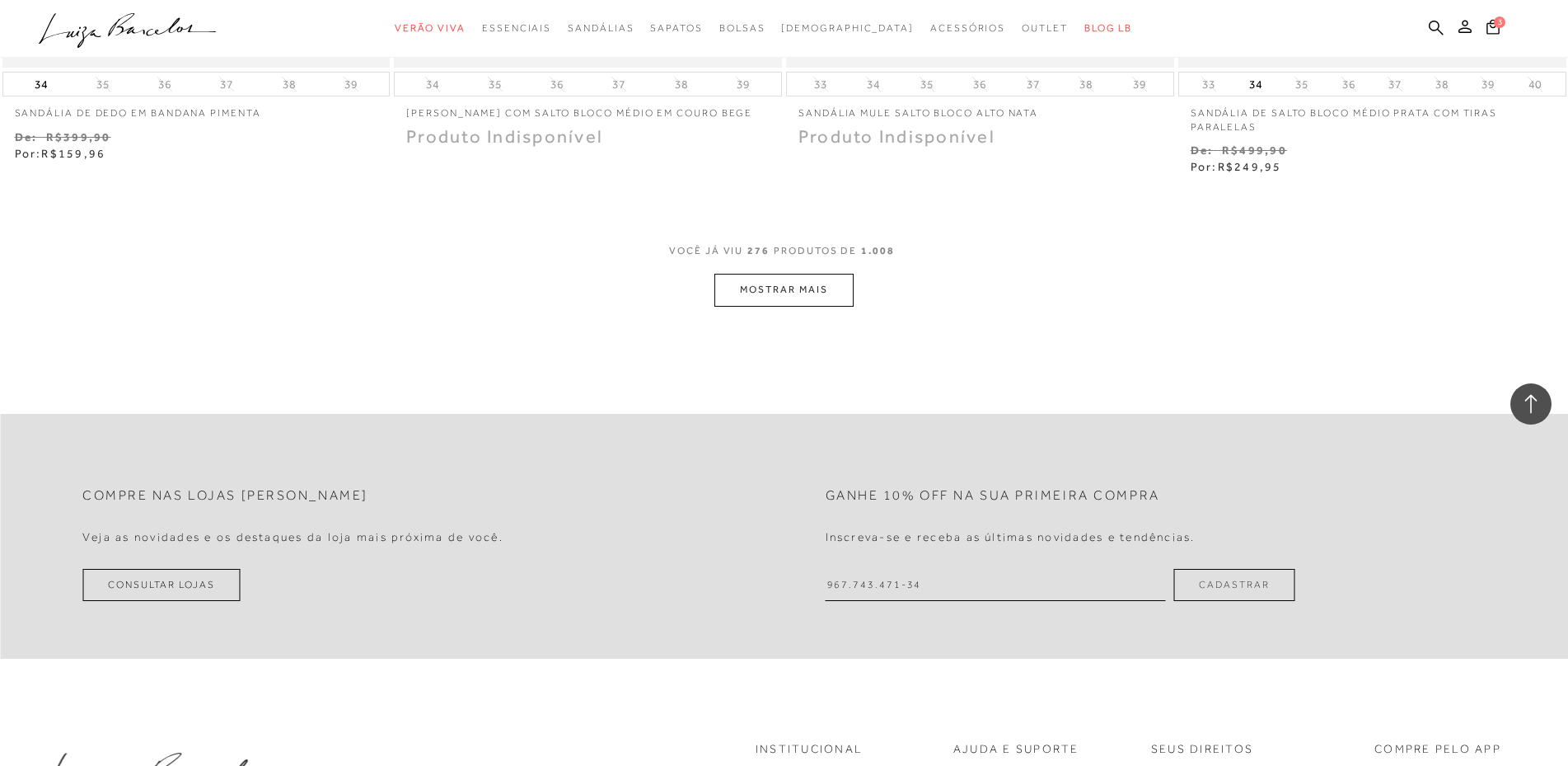
scroll to position [48643, 0]
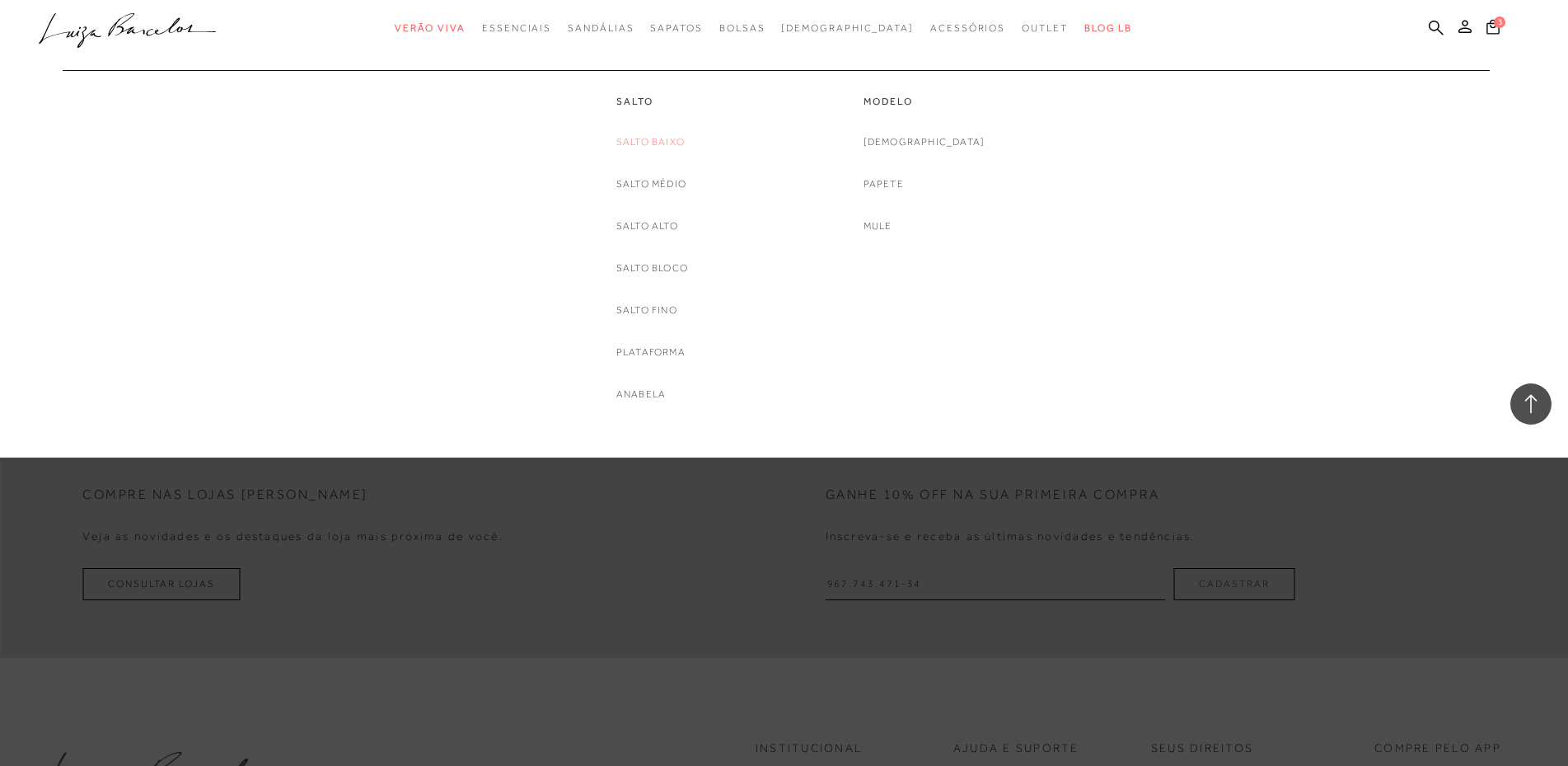
click at [639, 136] on link "Salto Baixo" at bounding box center [650, 142] width 69 height 17
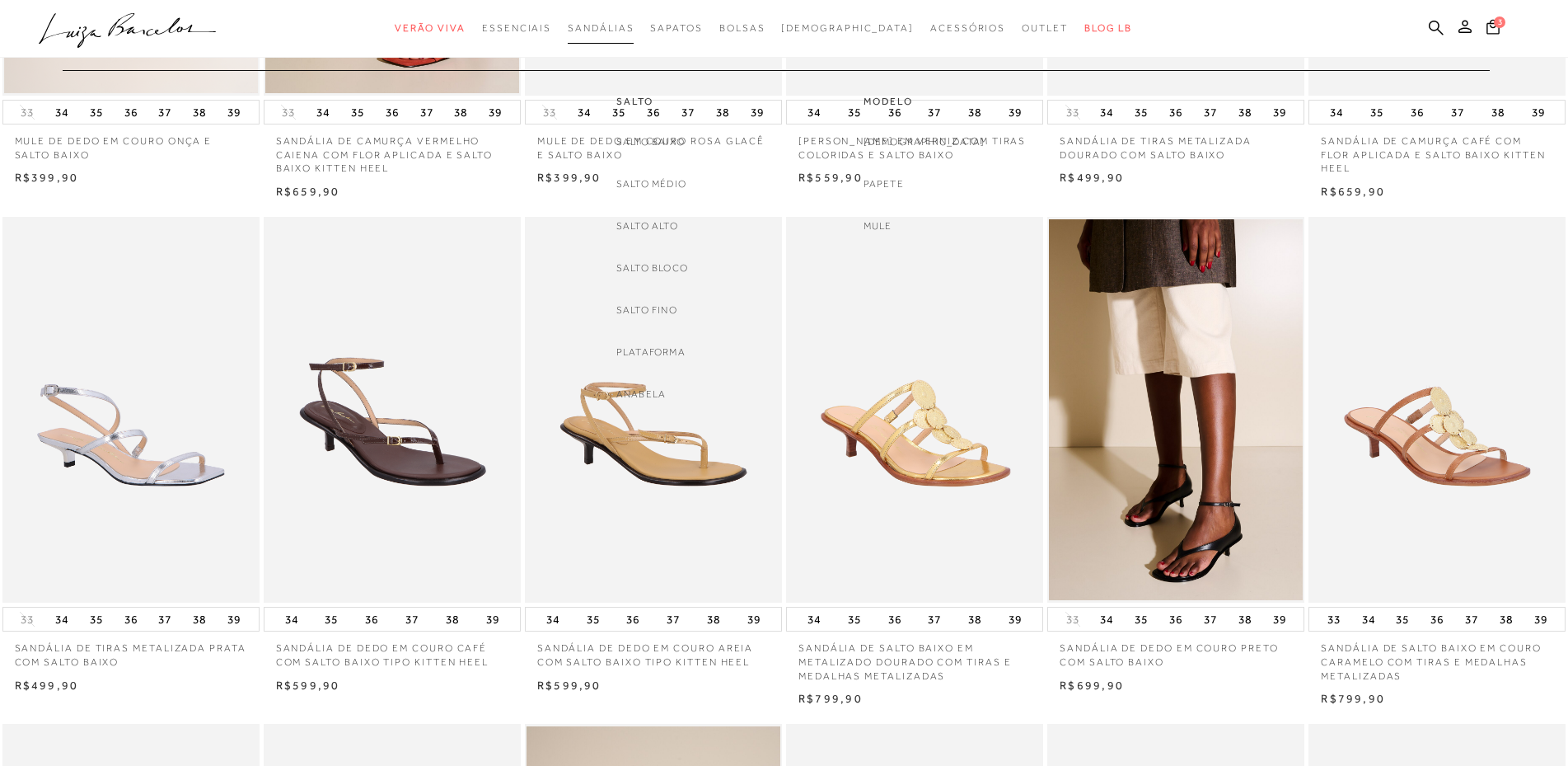
scroll to position [247, 0]
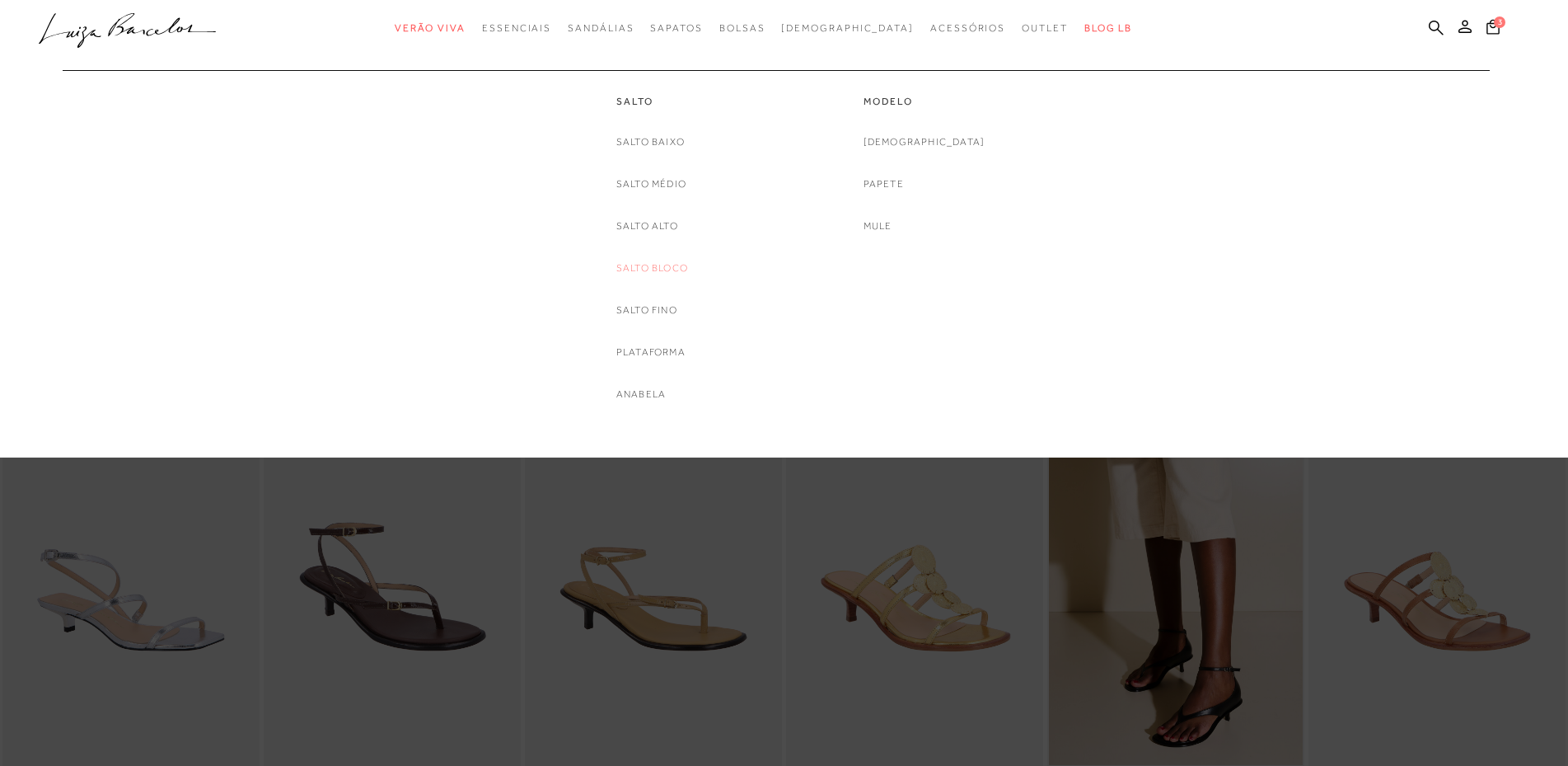
type input "967.743.471-34"
click at [653, 264] on link "Salto Bloco" at bounding box center [652, 268] width 71 height 17
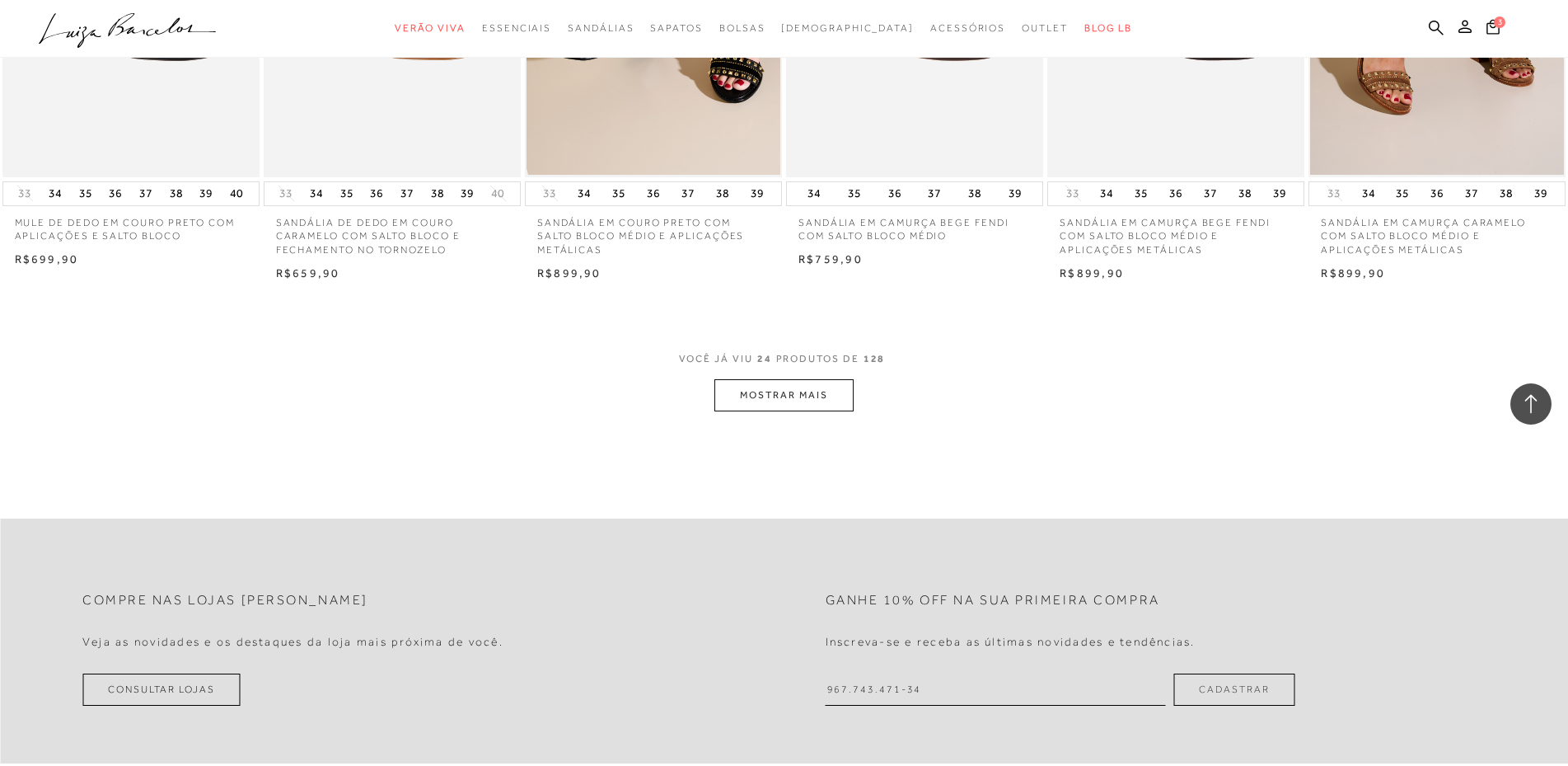
scroll to position [1896, 0]
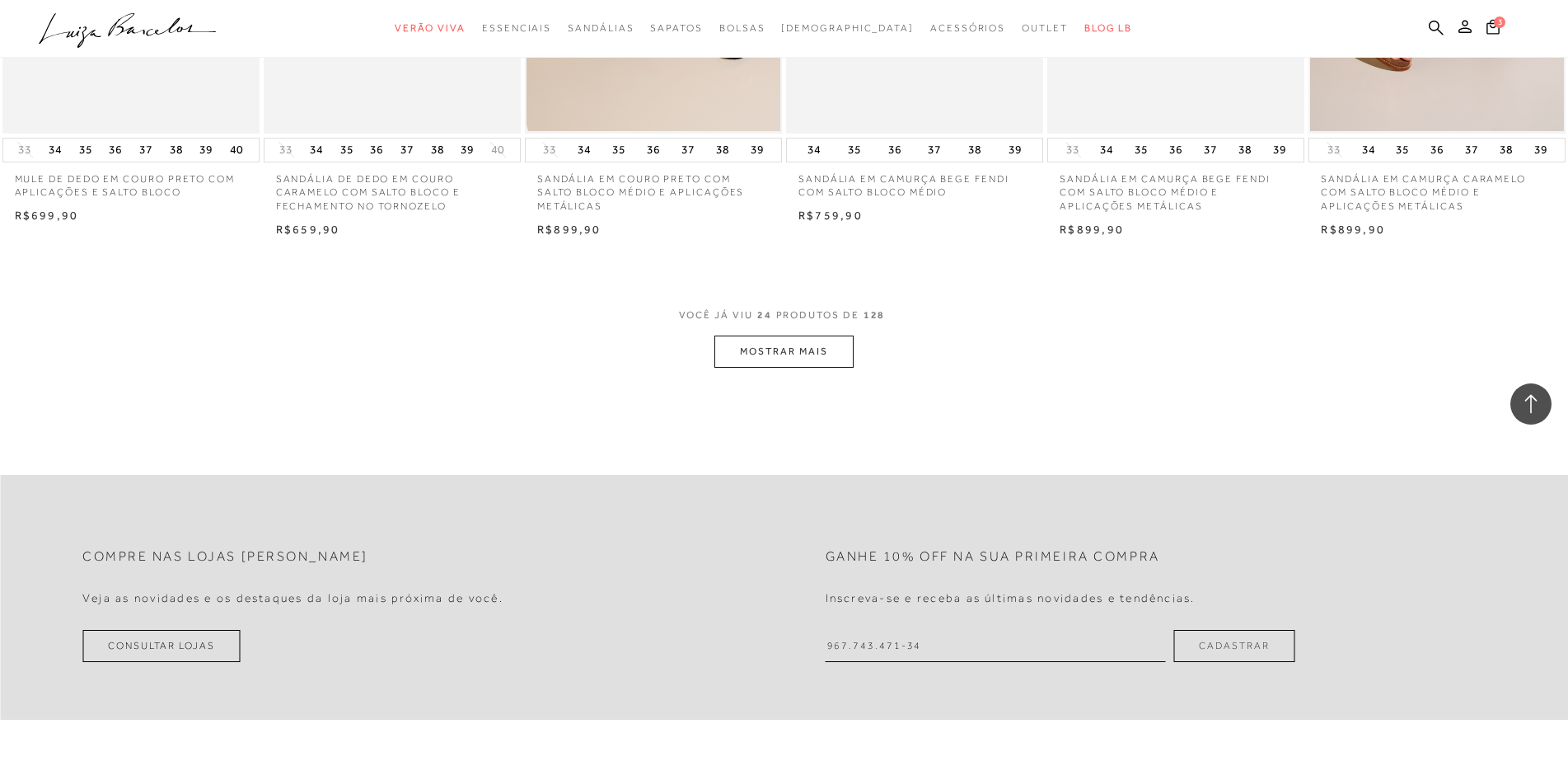
click at [805, 365] on button "MOSTRAR MAIS" at bounding box center [783, 351] width 138 height 32
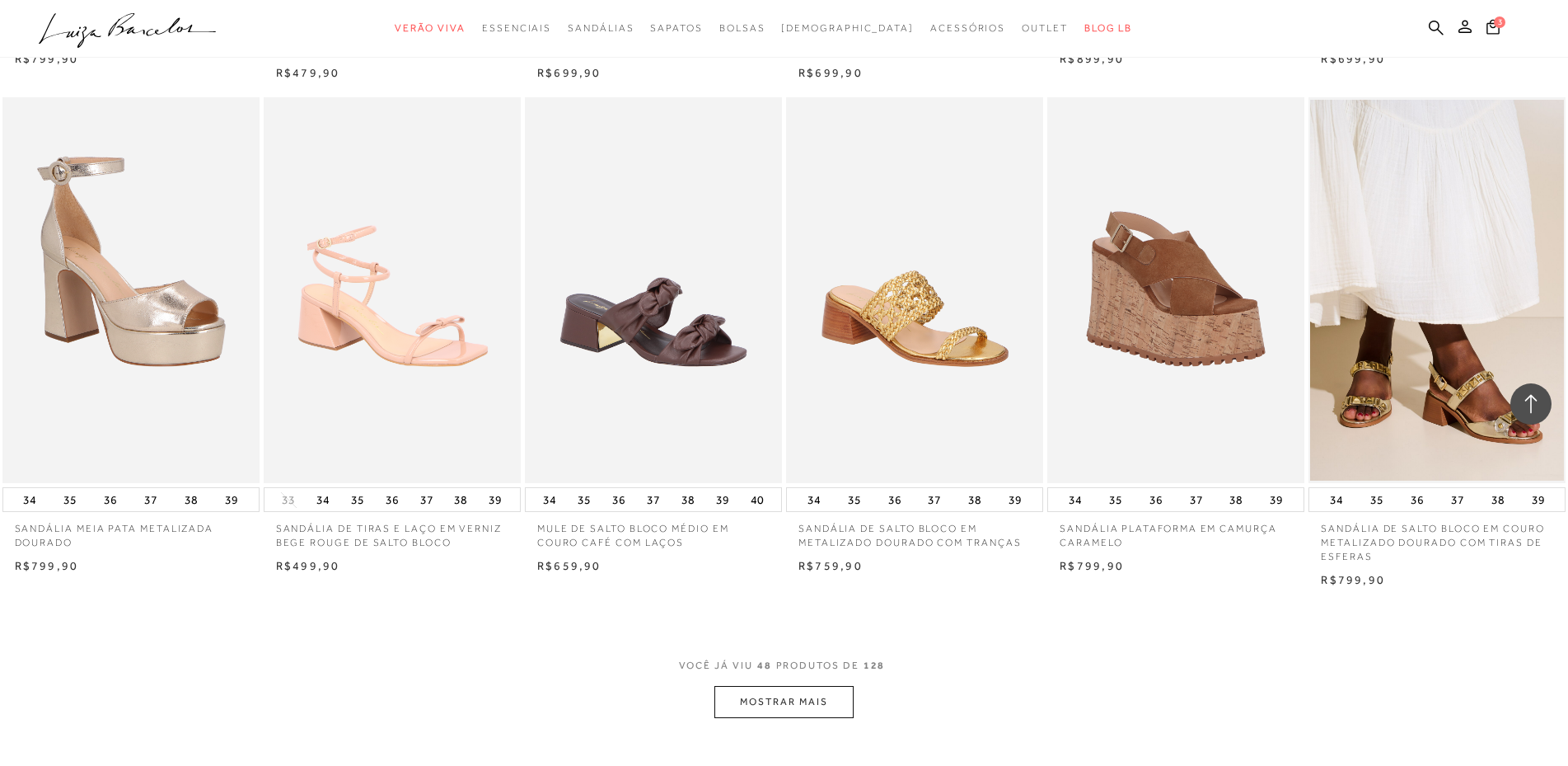
scroll to position [3628, 0]
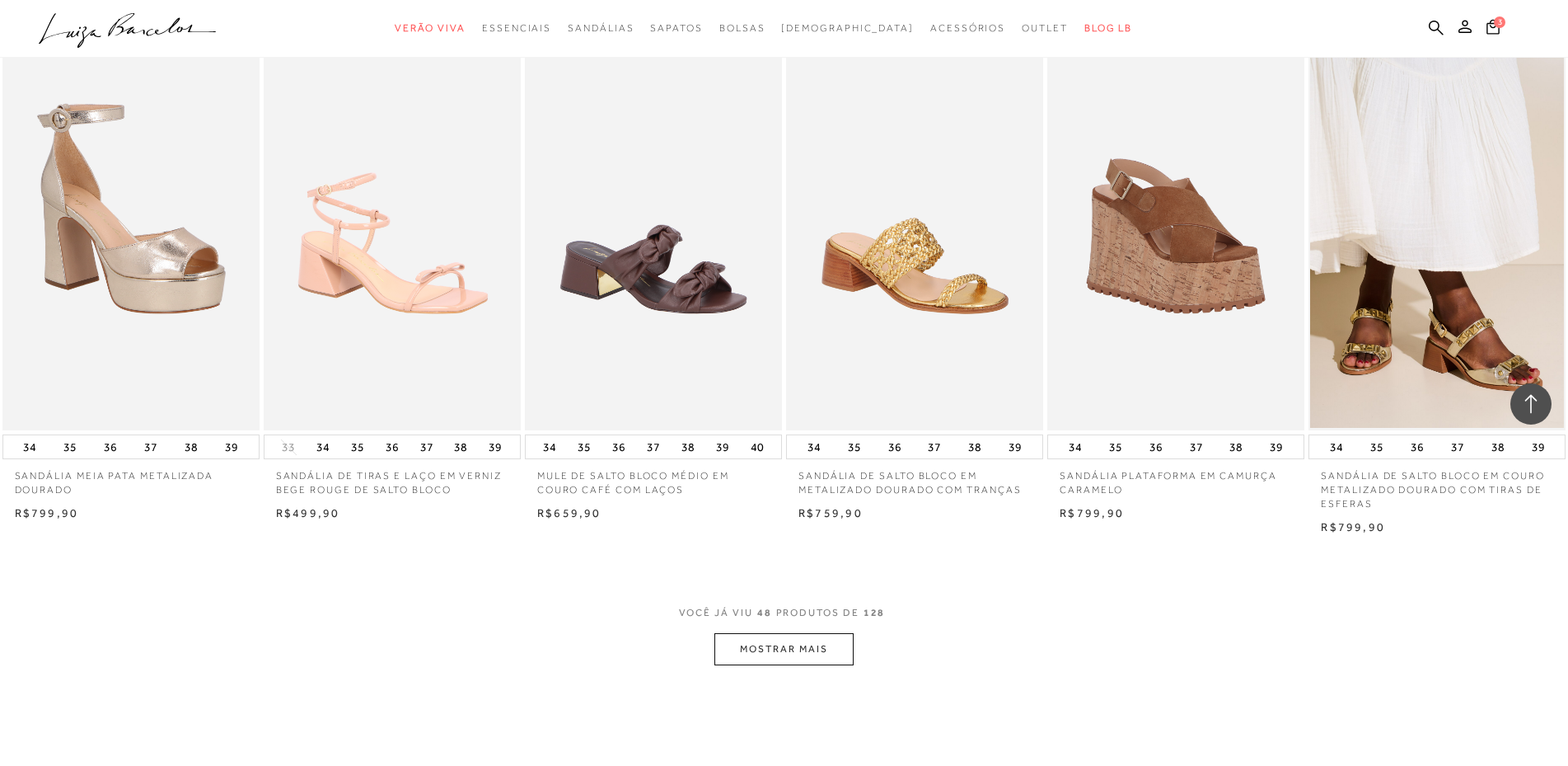
click at [795, 665] on button "MOSTRAR MAIS" at bounding box center [783, 649] width 138 height 32
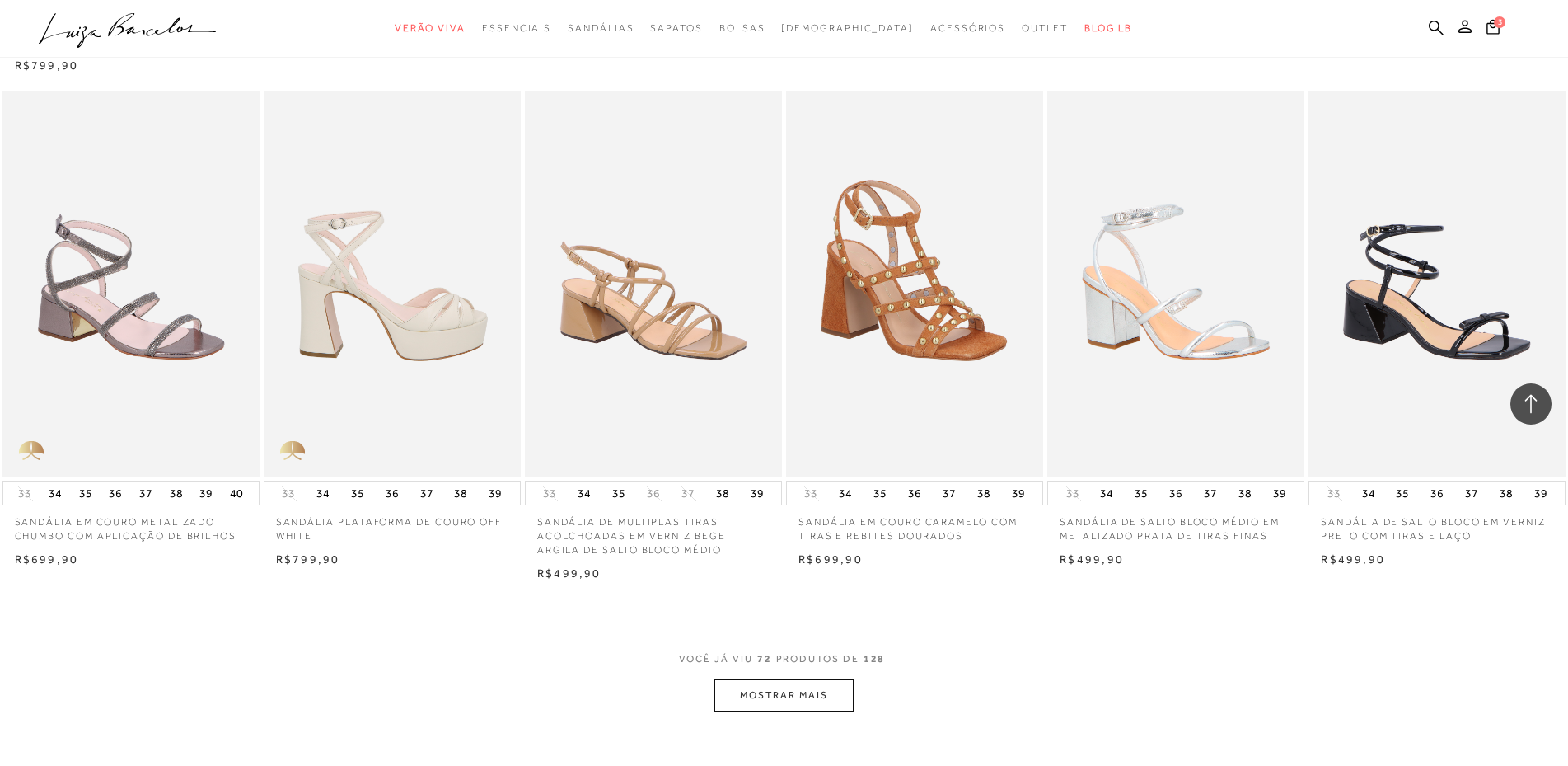
scroll to position [5689, 0]
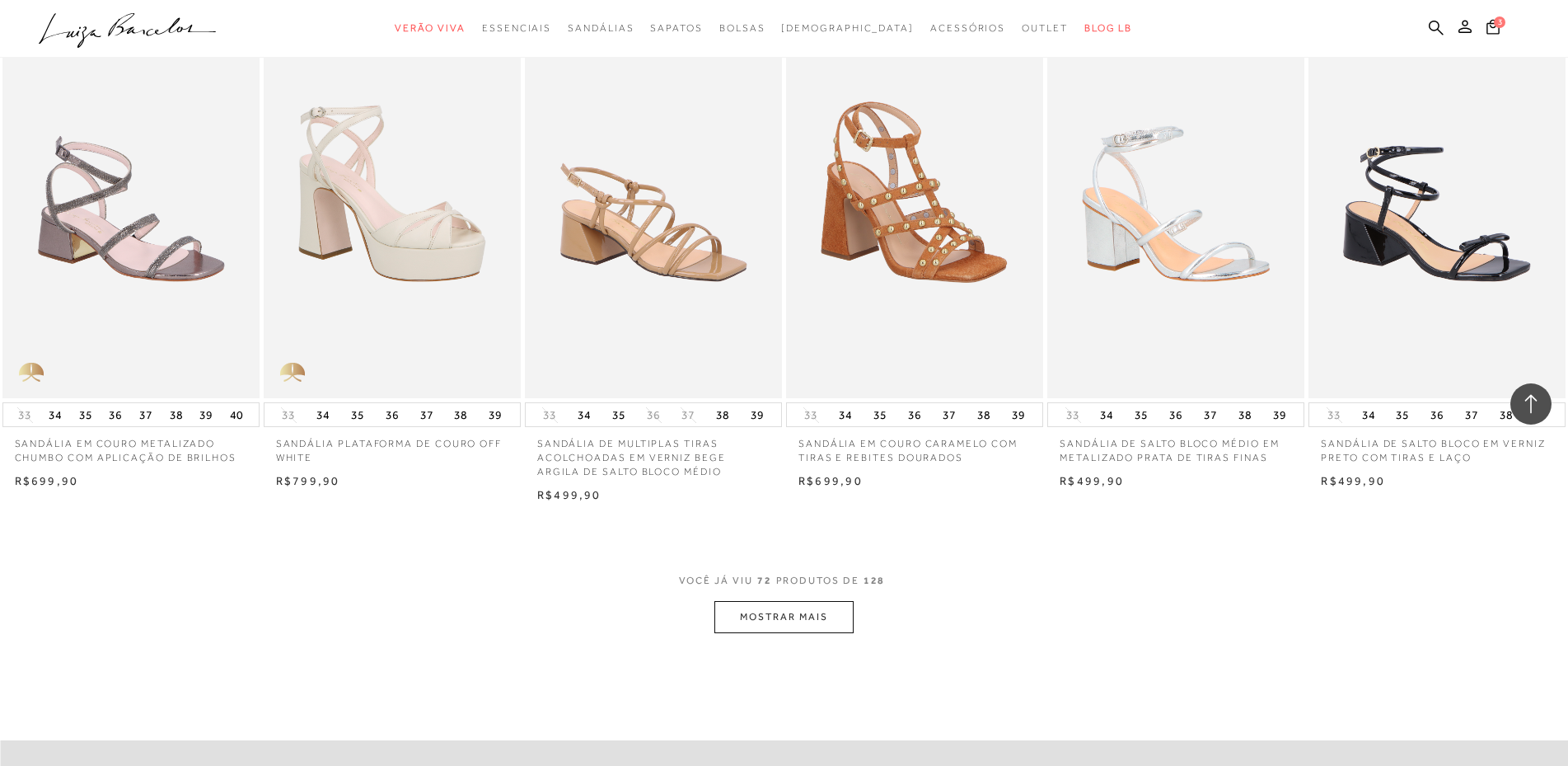
click at [785, 633] on button "MOSTRAR MAIS" at bounding box center [783, 617] width 138 height 32
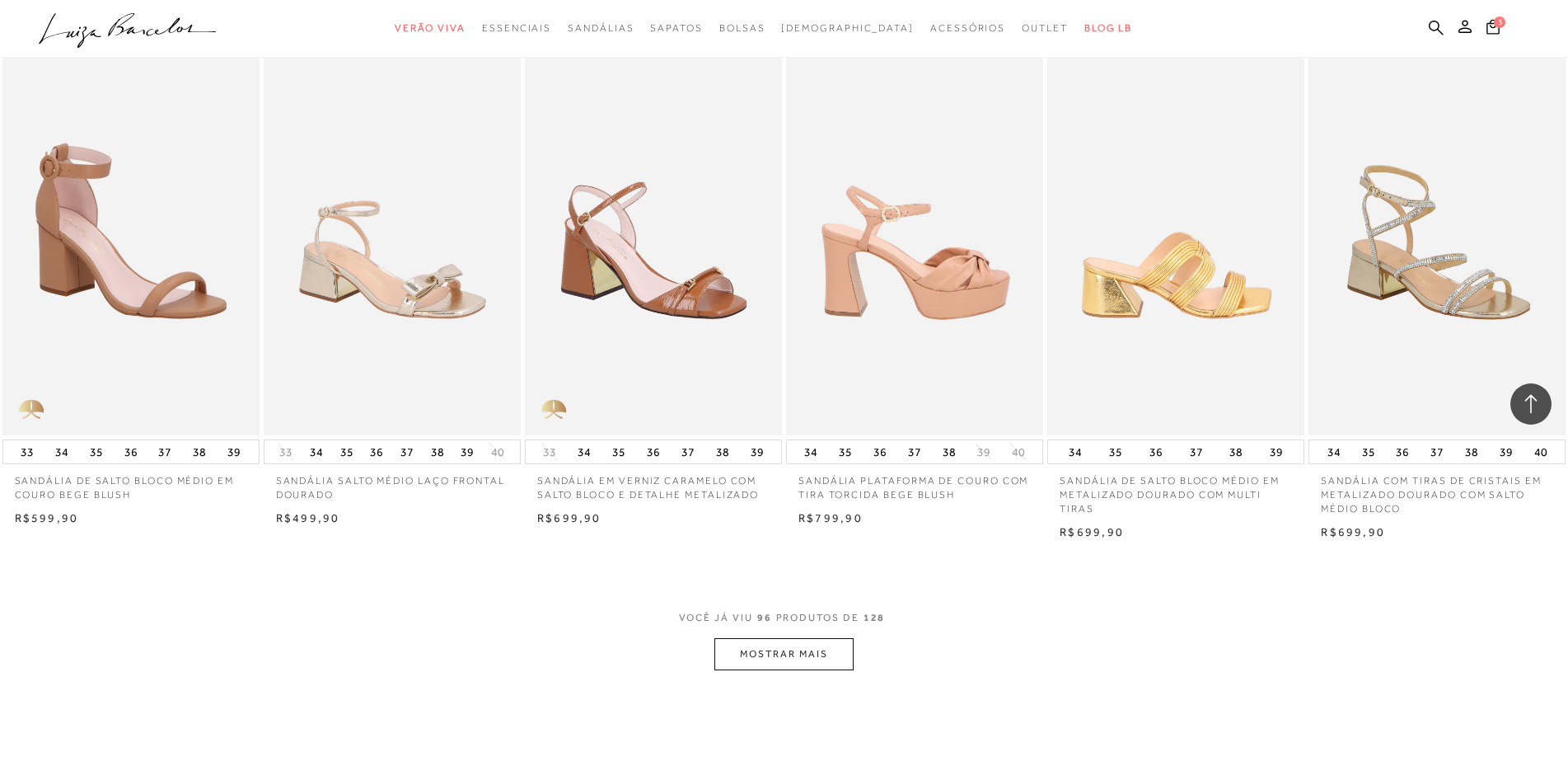
scroll to position [7915, 0]
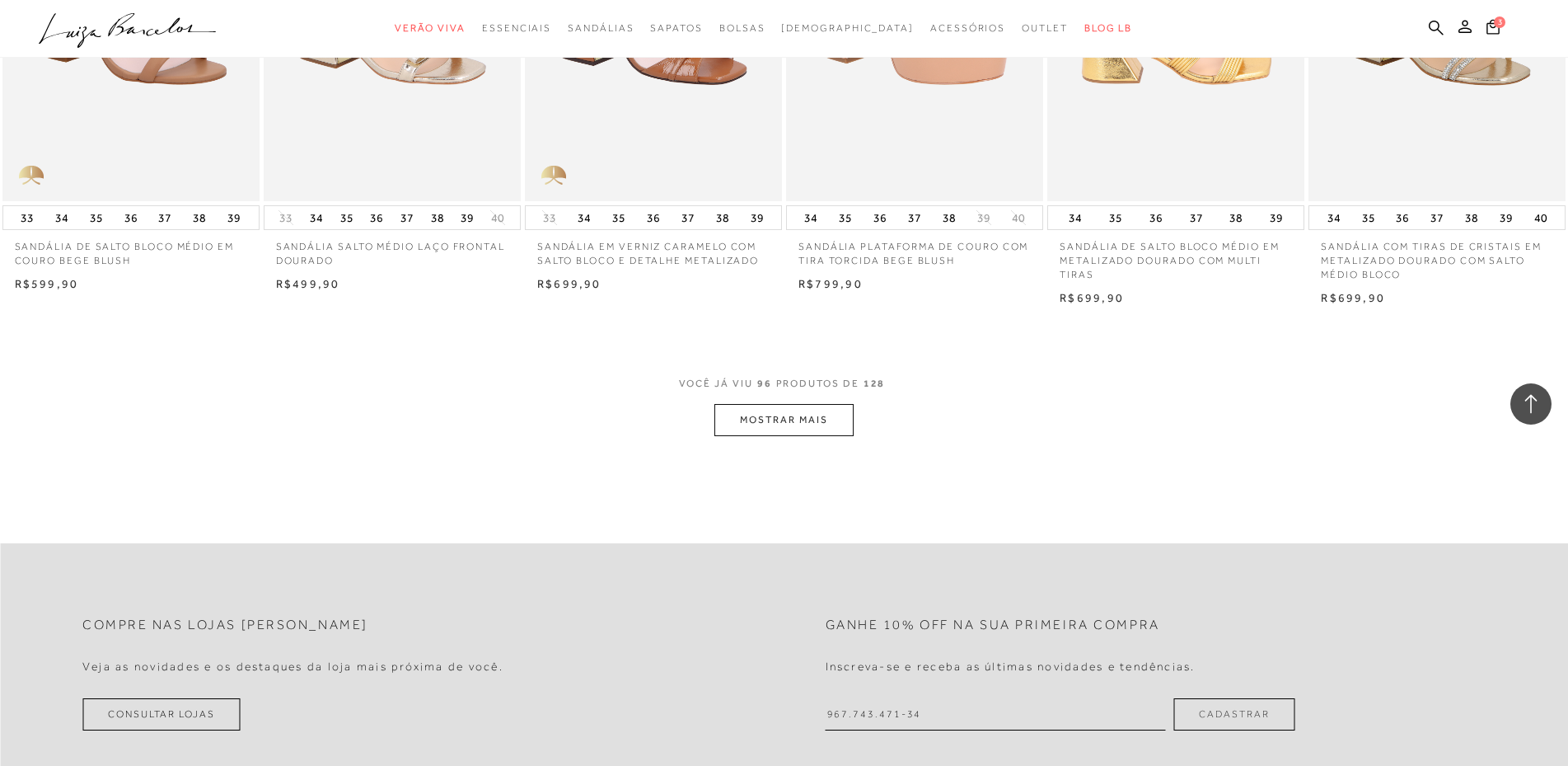
click at [830, 437] on button "MOSTRAR MAIS" at bounding box center [783, 419] width 138 height 32
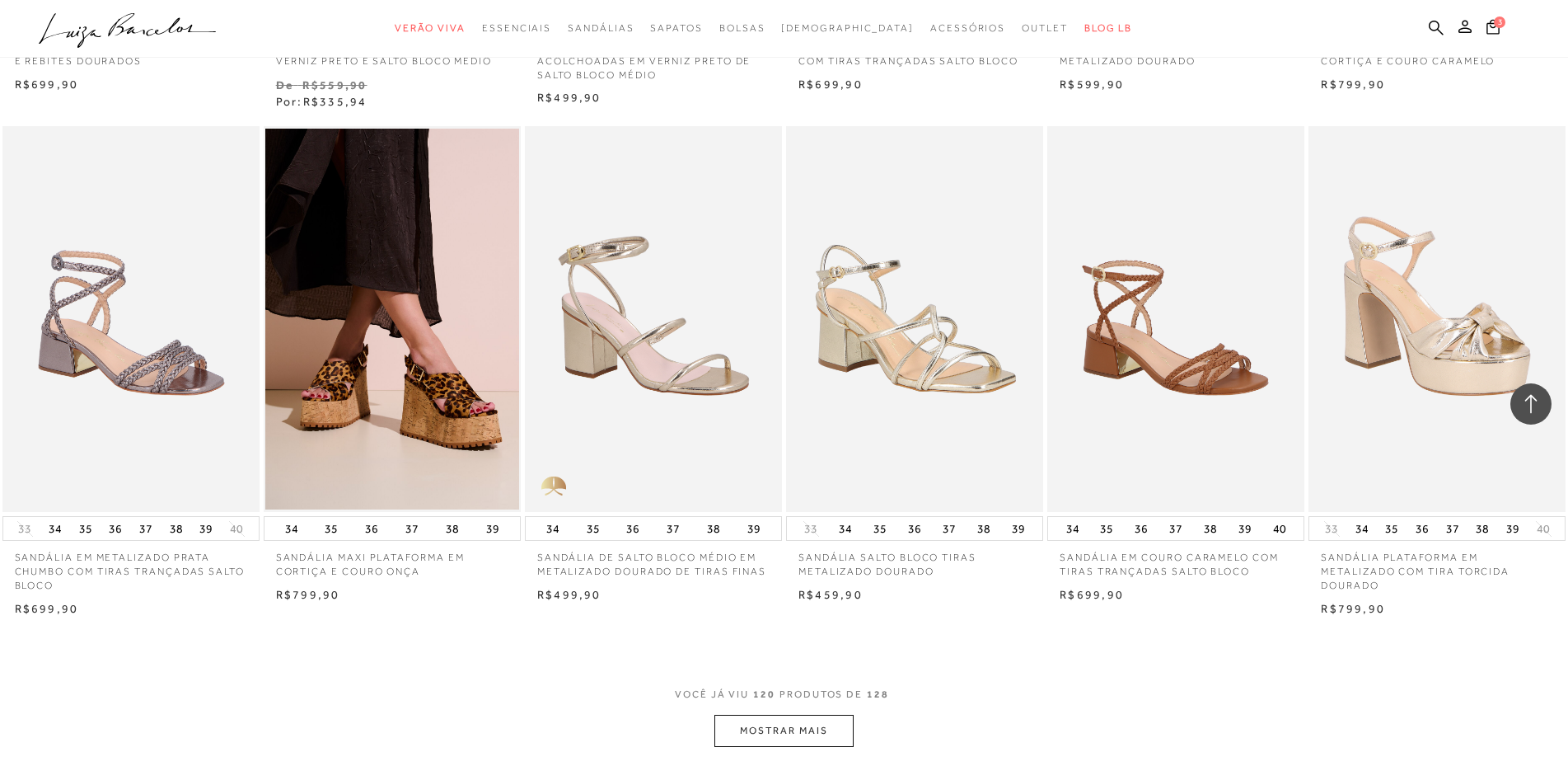
scroll to position [9728, 0]
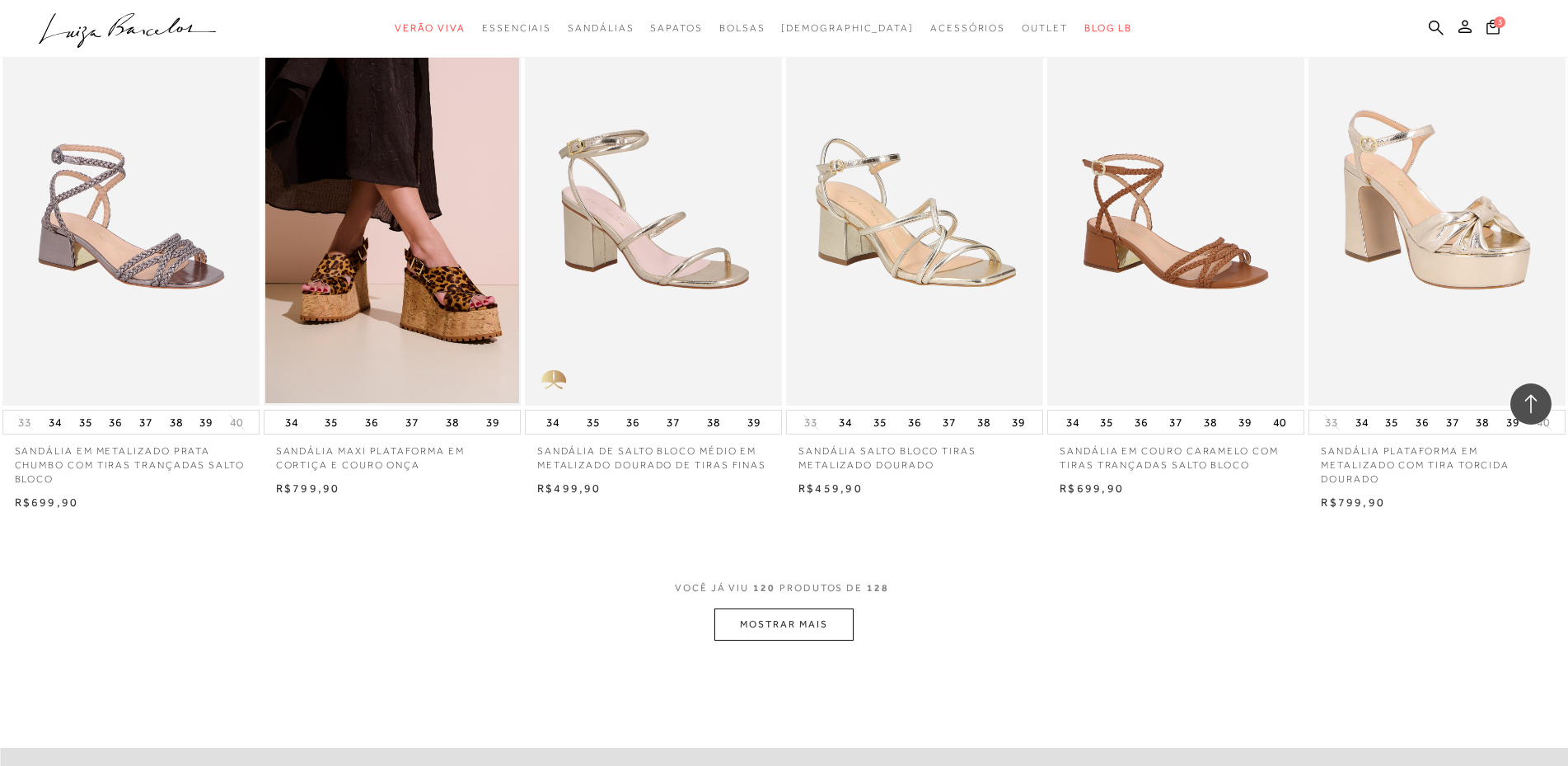
click at [789, 641] on button "MOSTRAR MAIS" at bounding box center [783, 624] width 138 height 32
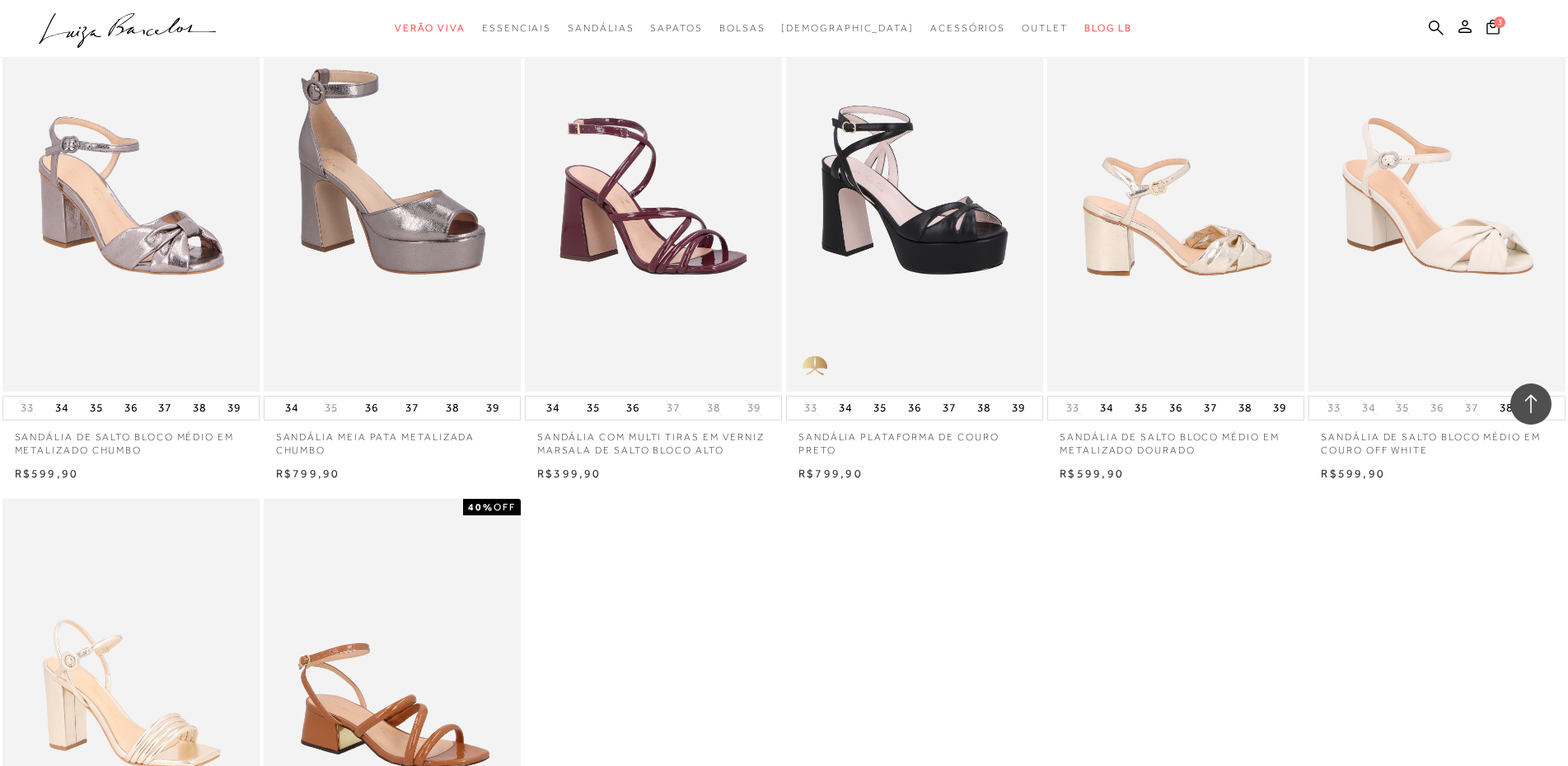
scroll to position [10223, 0]
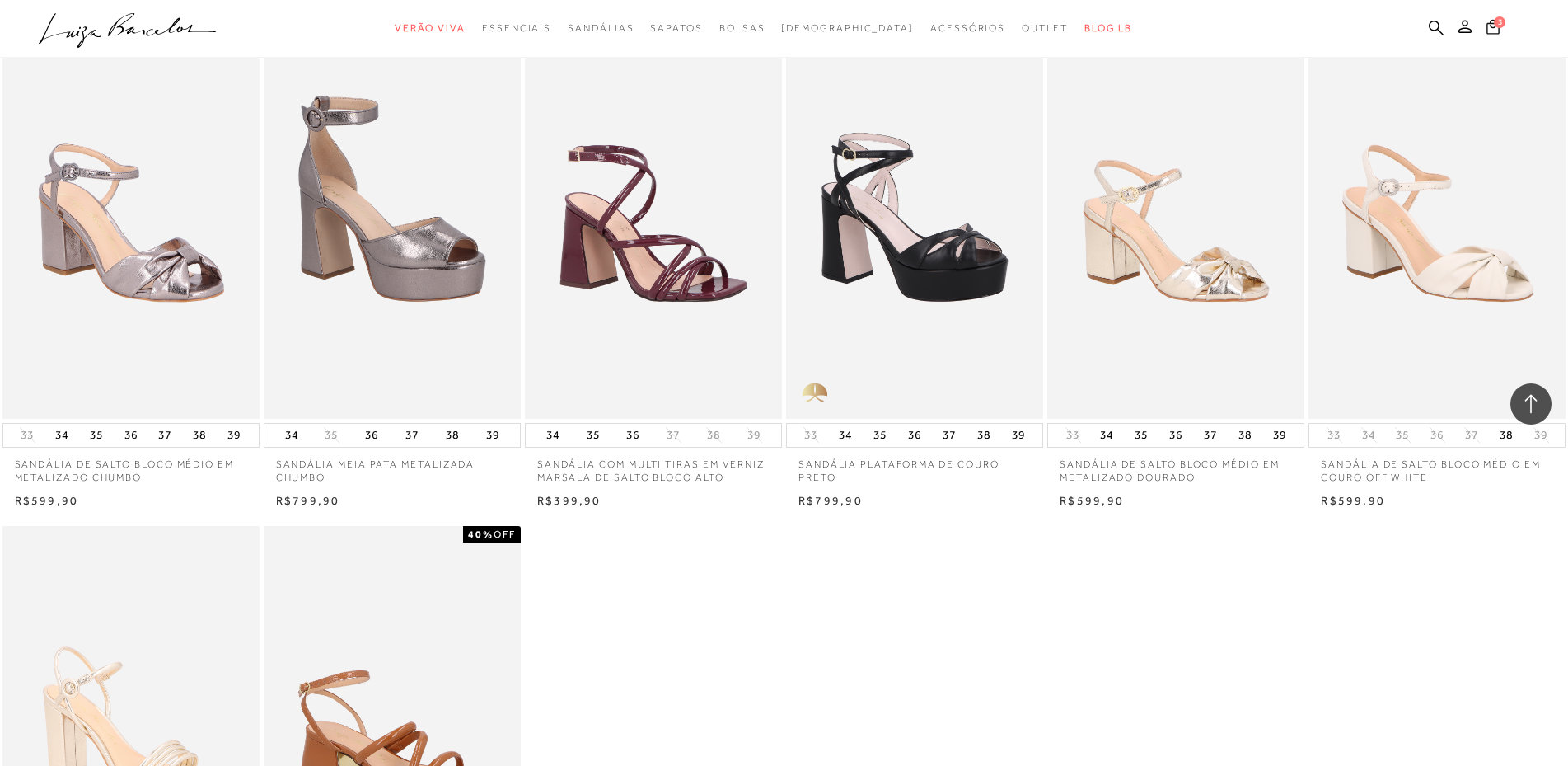
click at [1493, 29] on icon at bounding box center [1493, 27] width 13 height 16
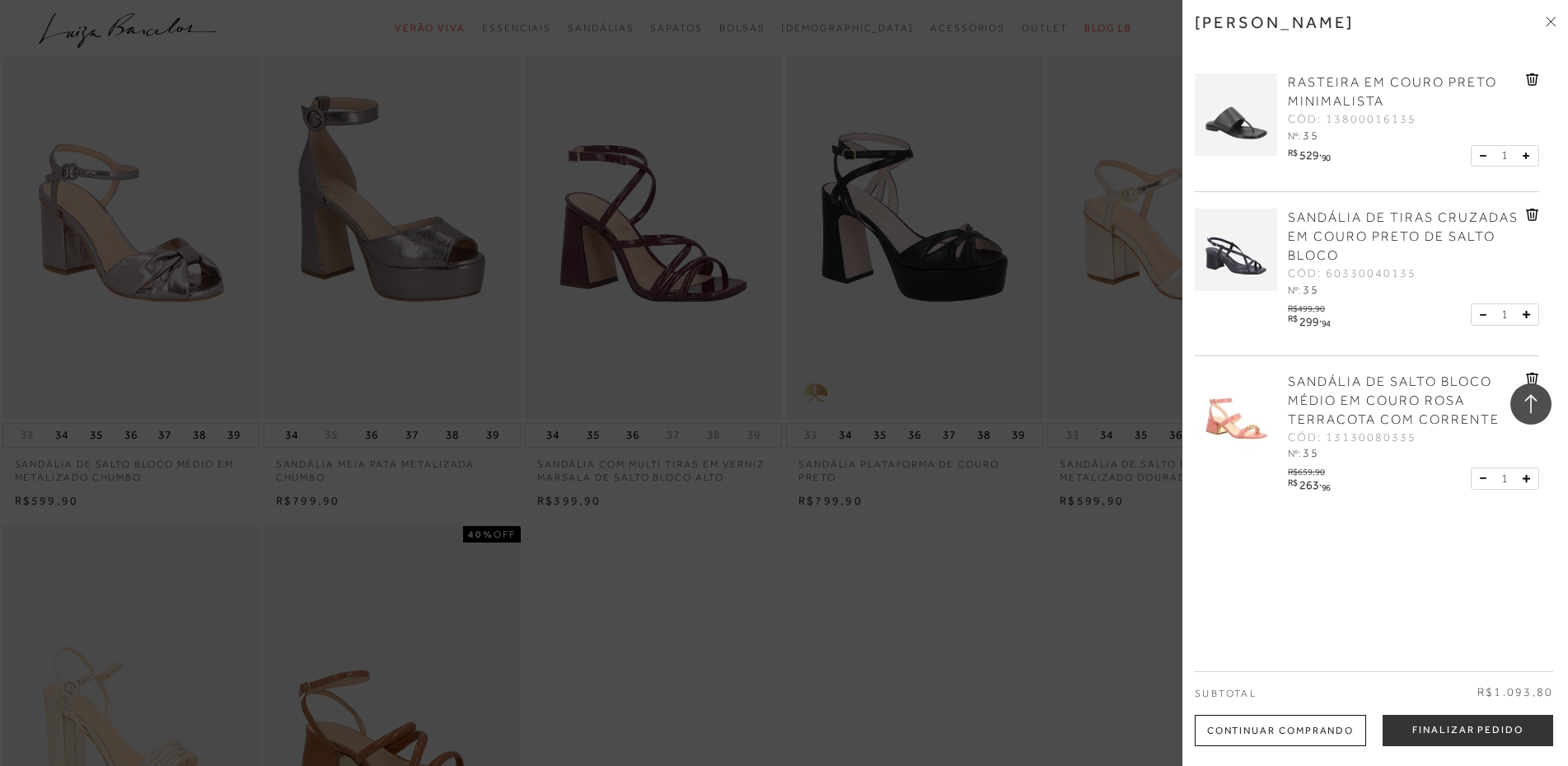
click at [1530, 80] on icon at bounding box center [1531, 80] width 2 height 6
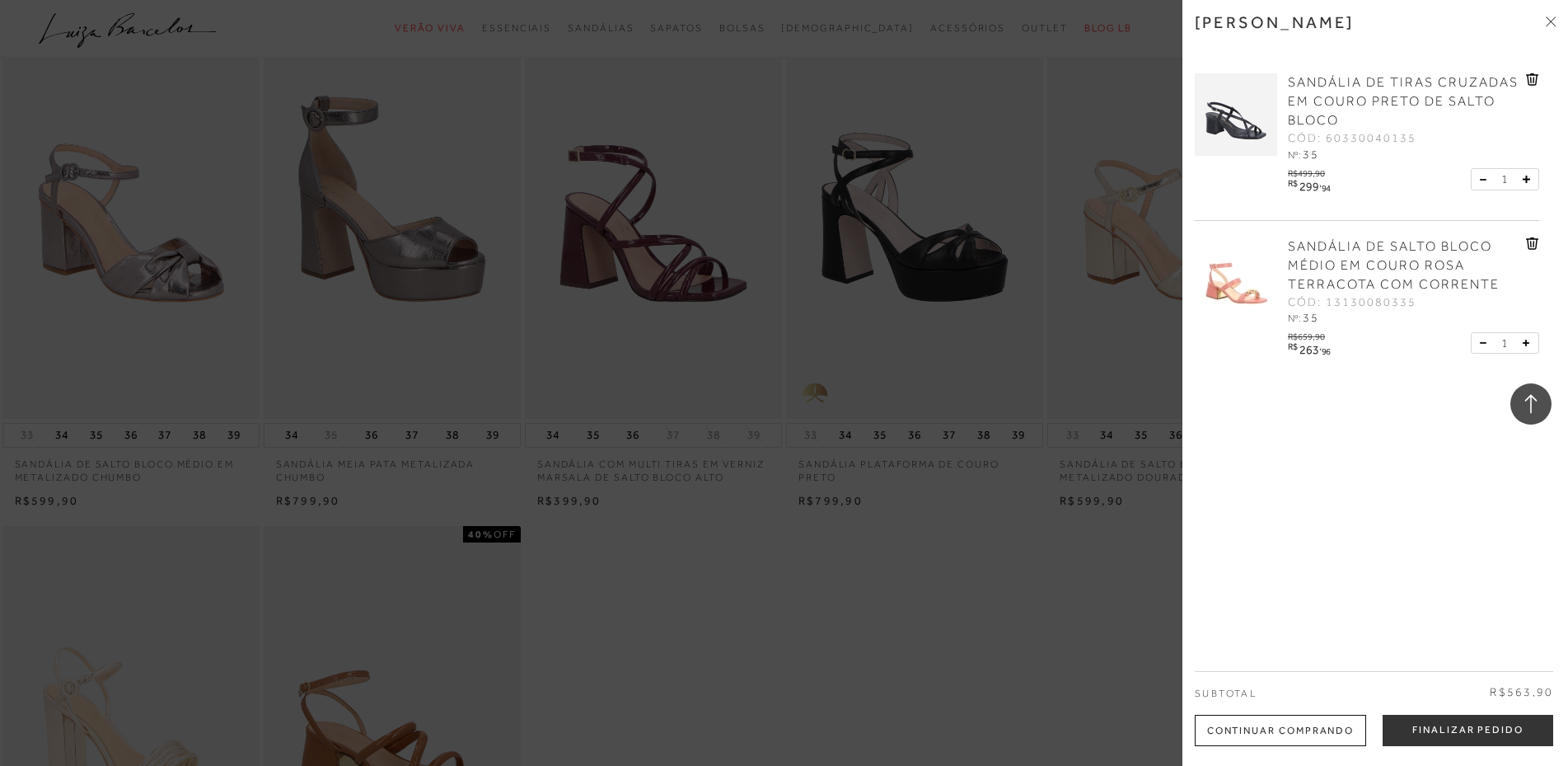
click at [1231, 123] on img at bounding box center [1236, 114] width 82 height 82
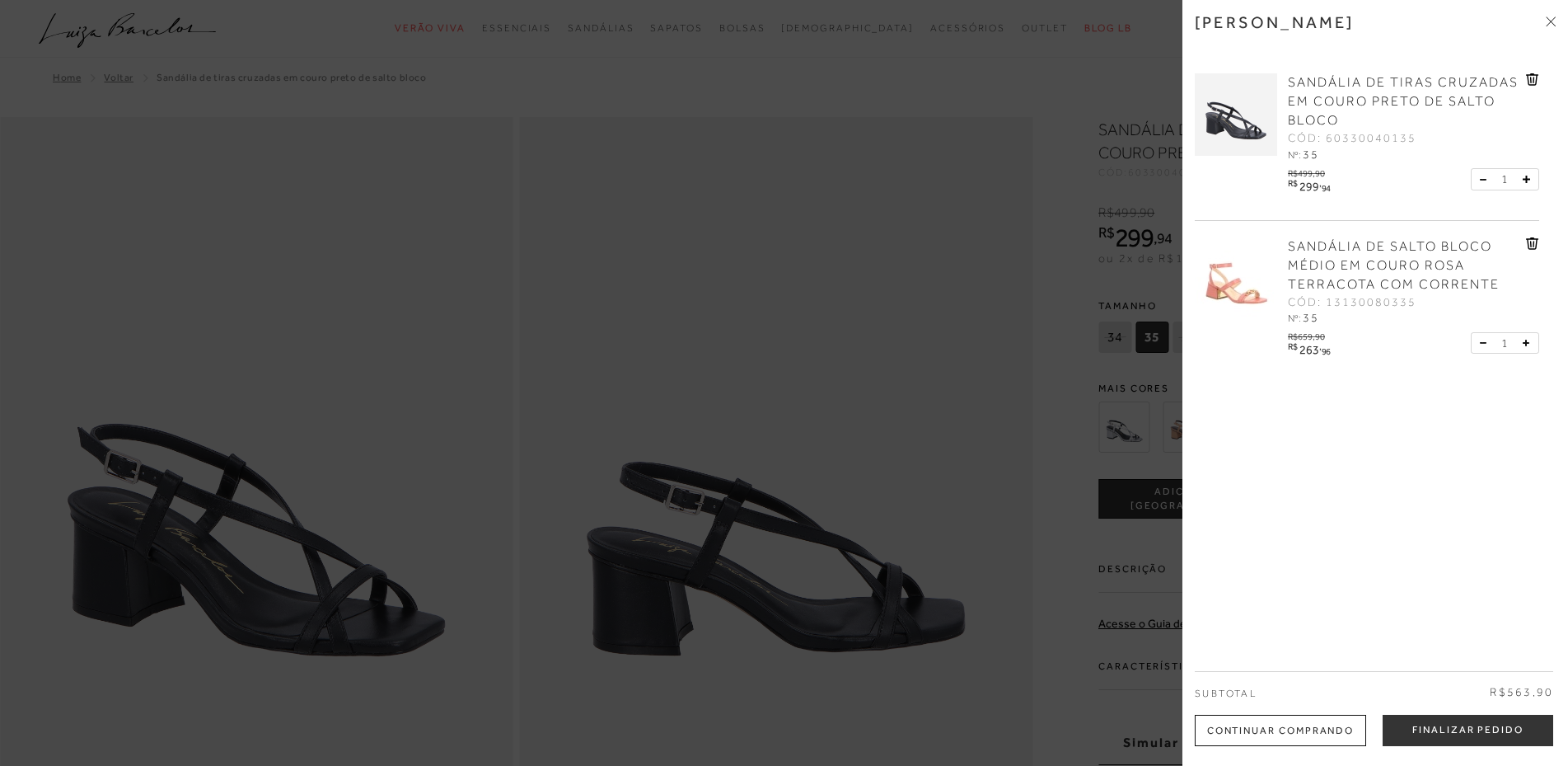
click at [801, 121] on div at bounding box center [784, 383] width 1568 height 766
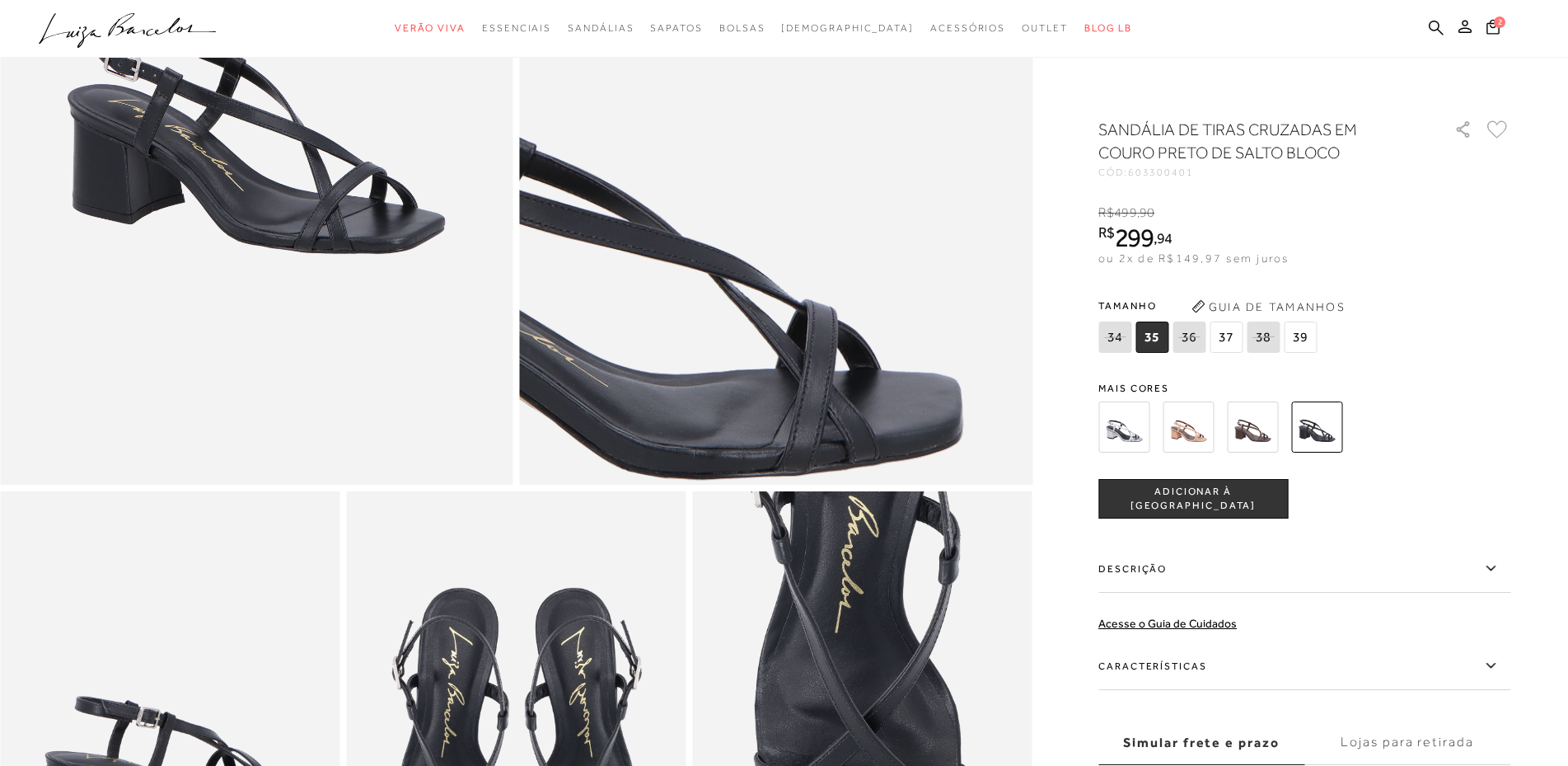
scroll to position [412, 0]
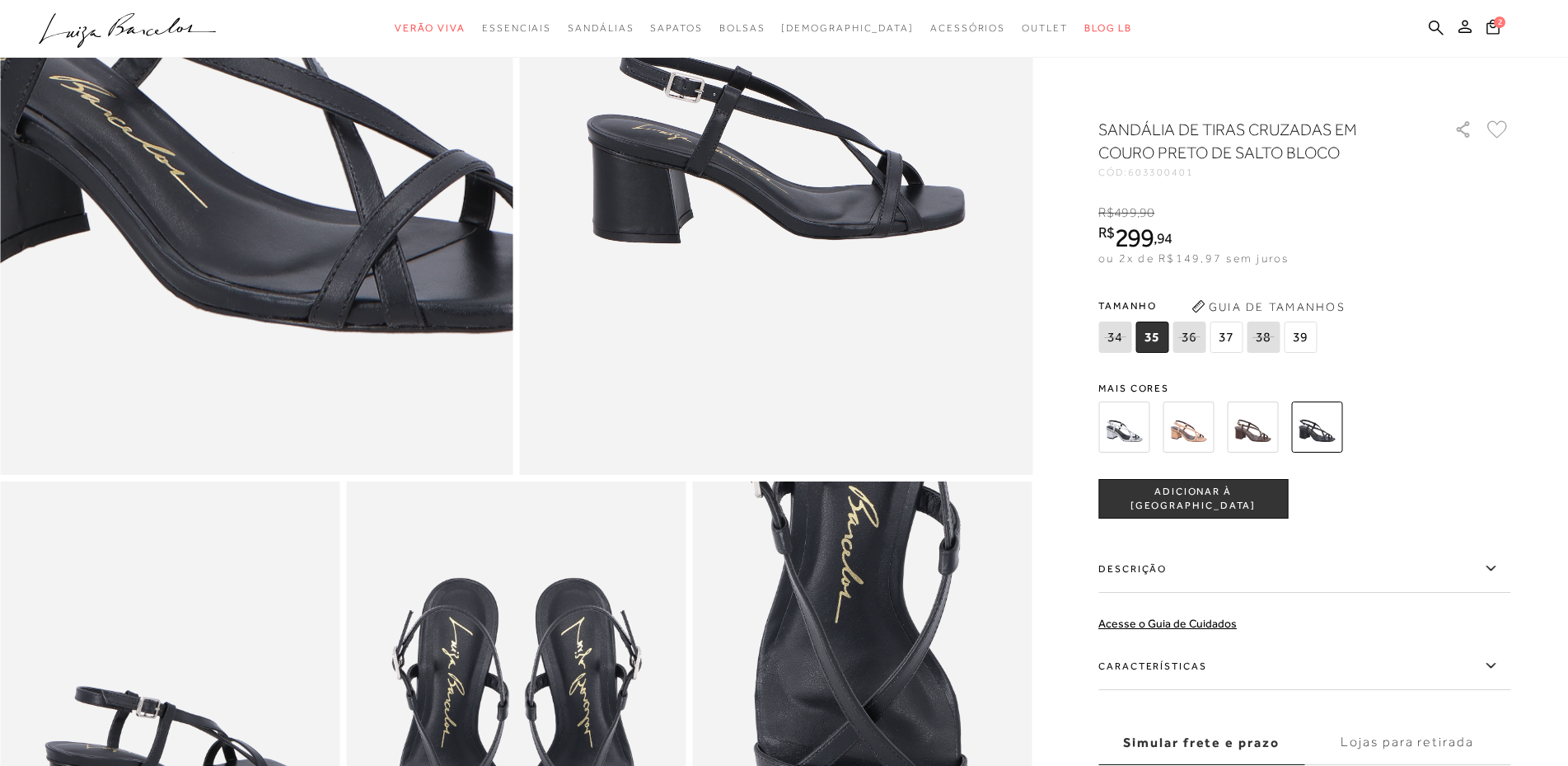
click at [280, 162] on img at bounding box center [233, 25] width 1026 height 1540
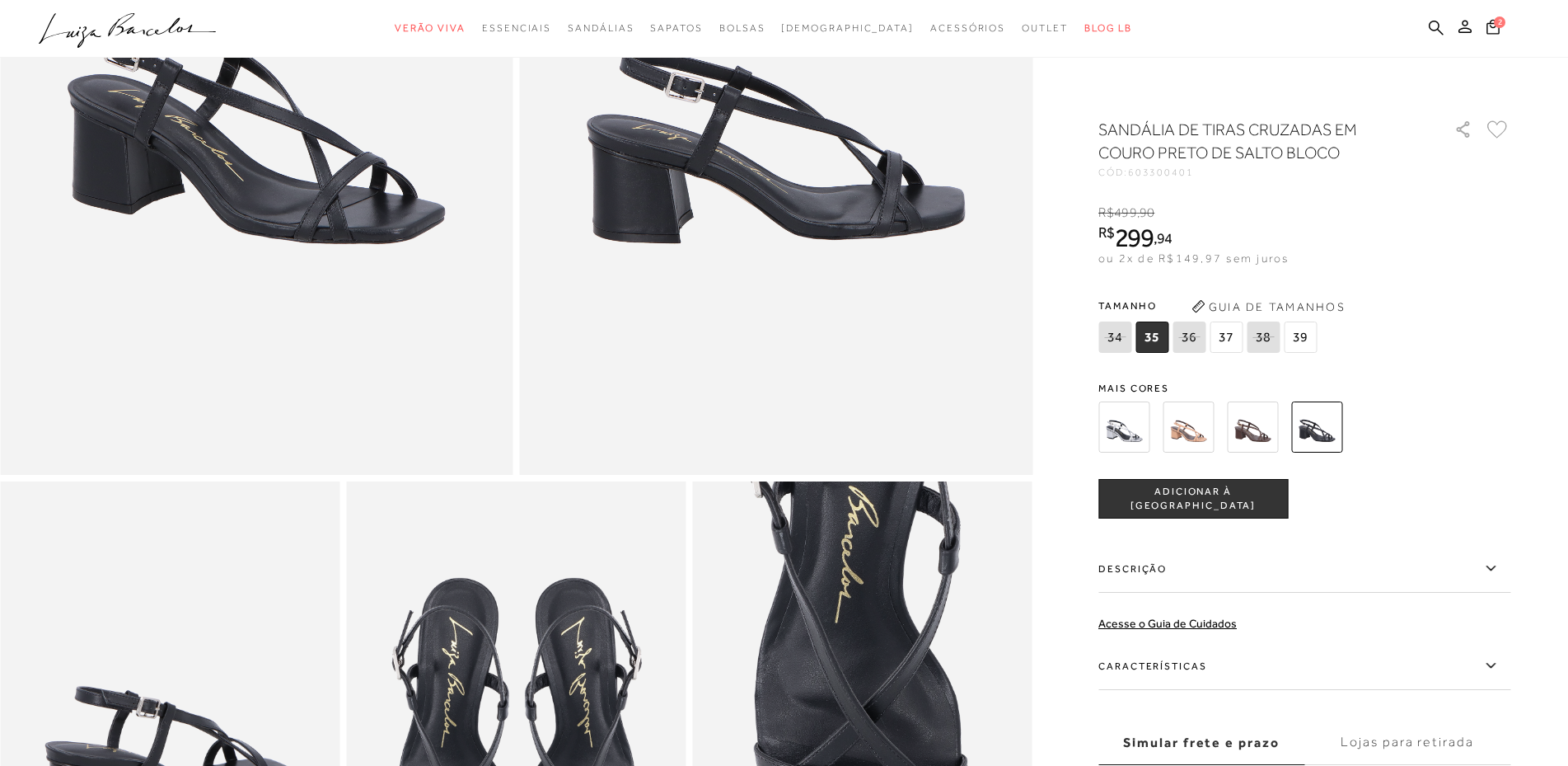
click at [1176, 428] on img at bounding box center [1188, 427] width 51 height 51
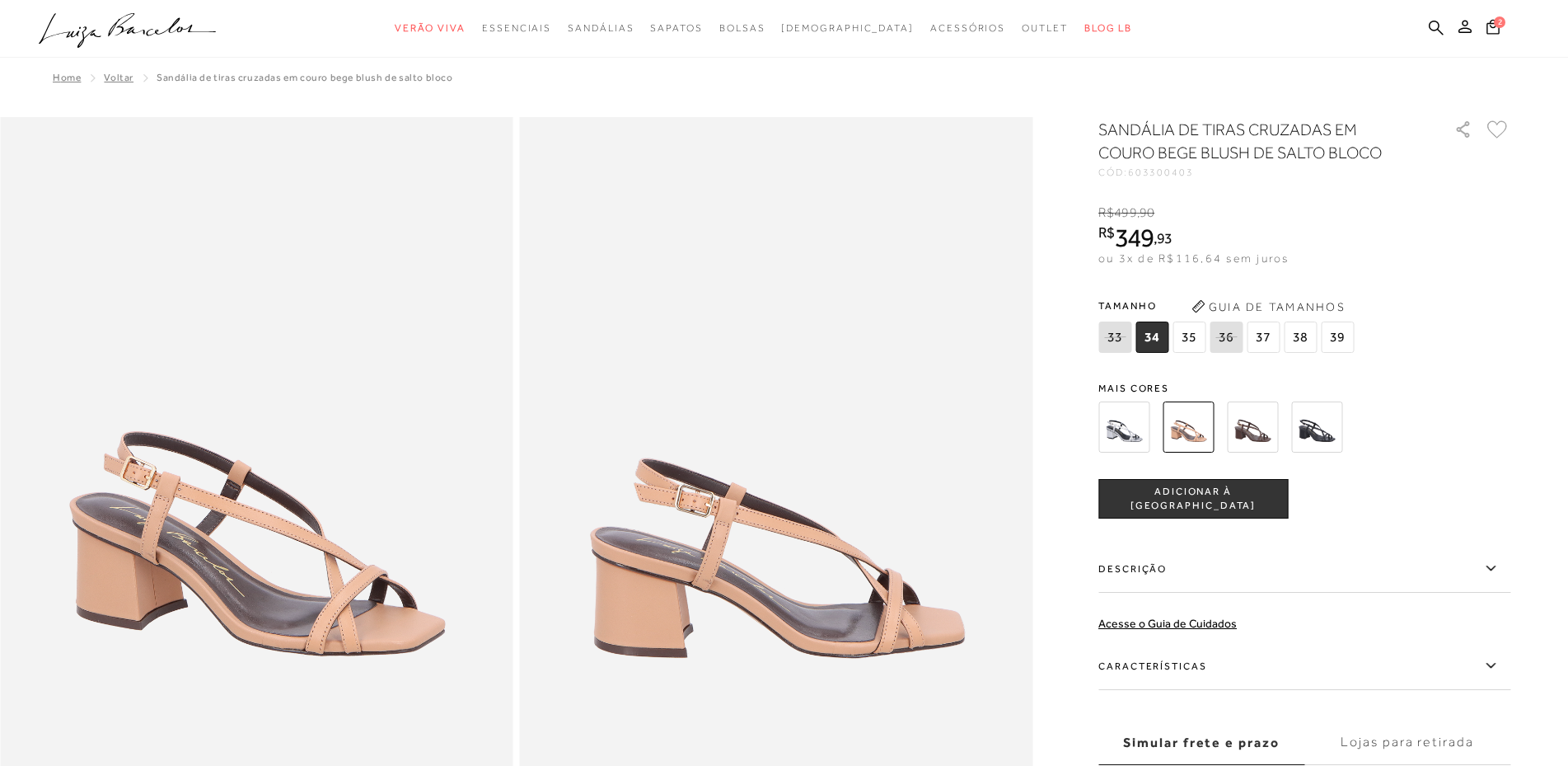
click at [1114, 354] on div "33 34 35 36" at bounding box center [1229, 339] width 260 height 36
click at [1104, 415] on img at bounding box center [1124, 427] width 51 height 51
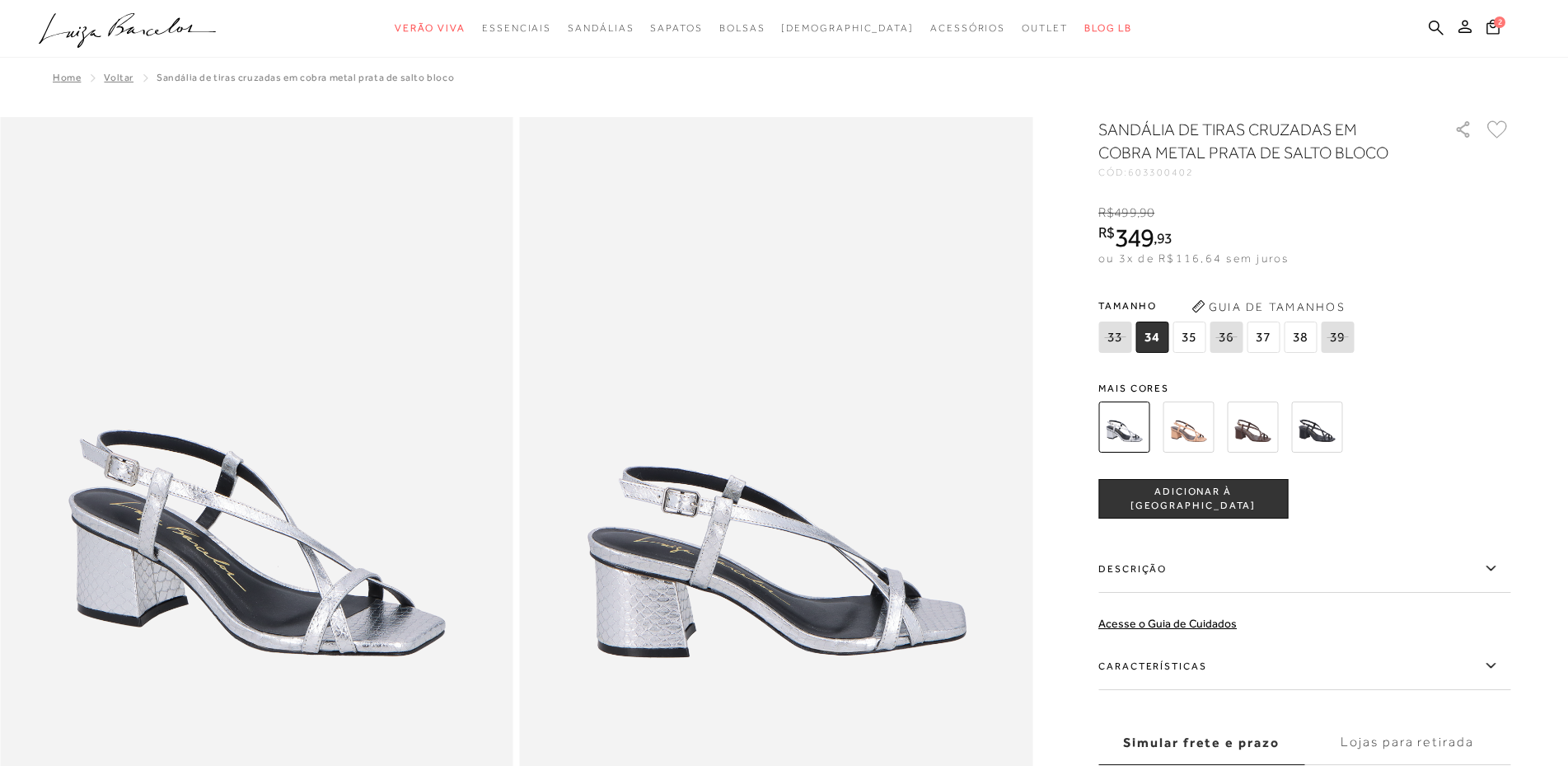
click at [1264, 428] on img at bounding box center [1252, 427] width 51 height 51
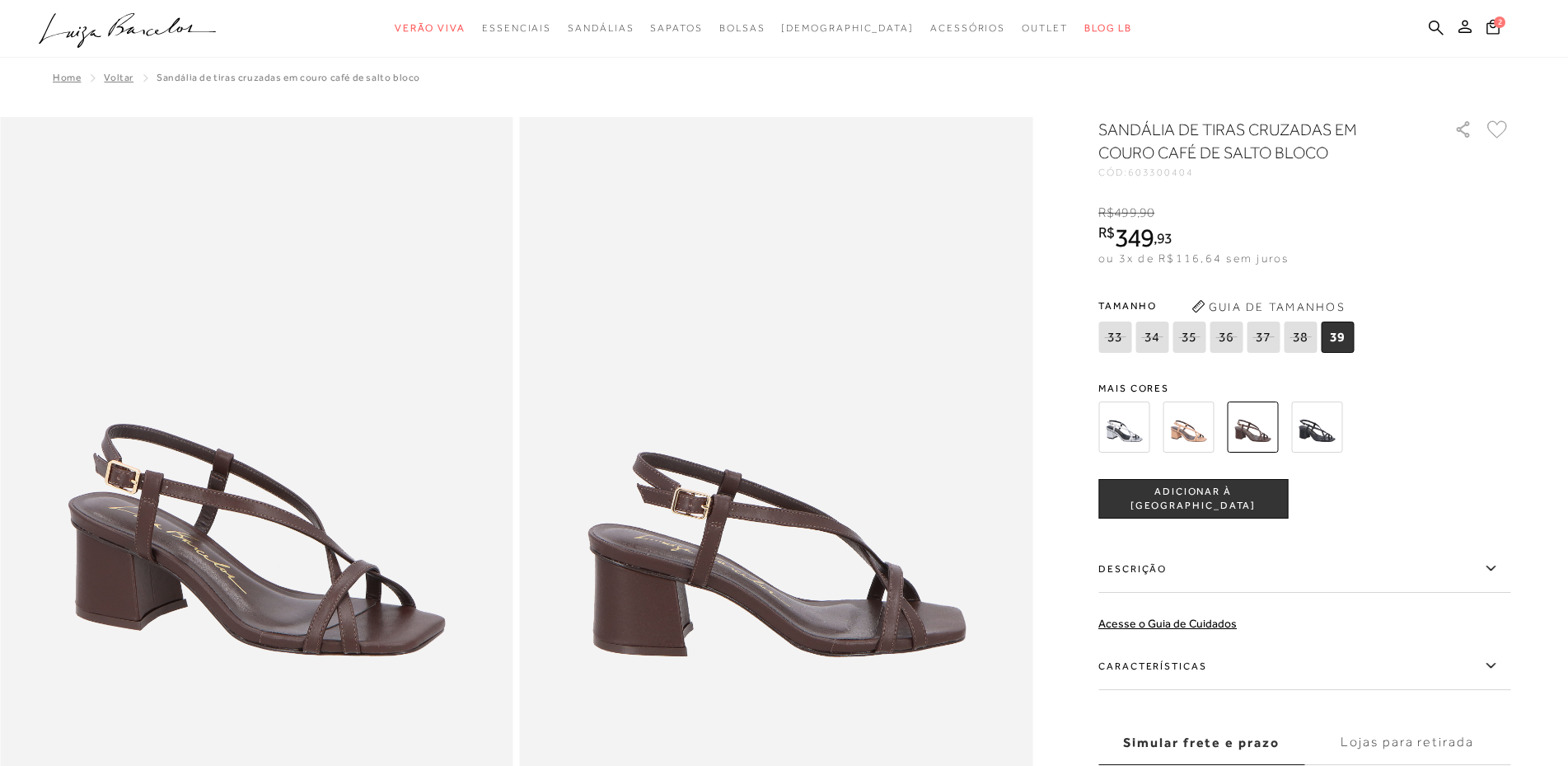
click at [1317, 434] on img at bounding box center [1317, 427] width 51 height 51
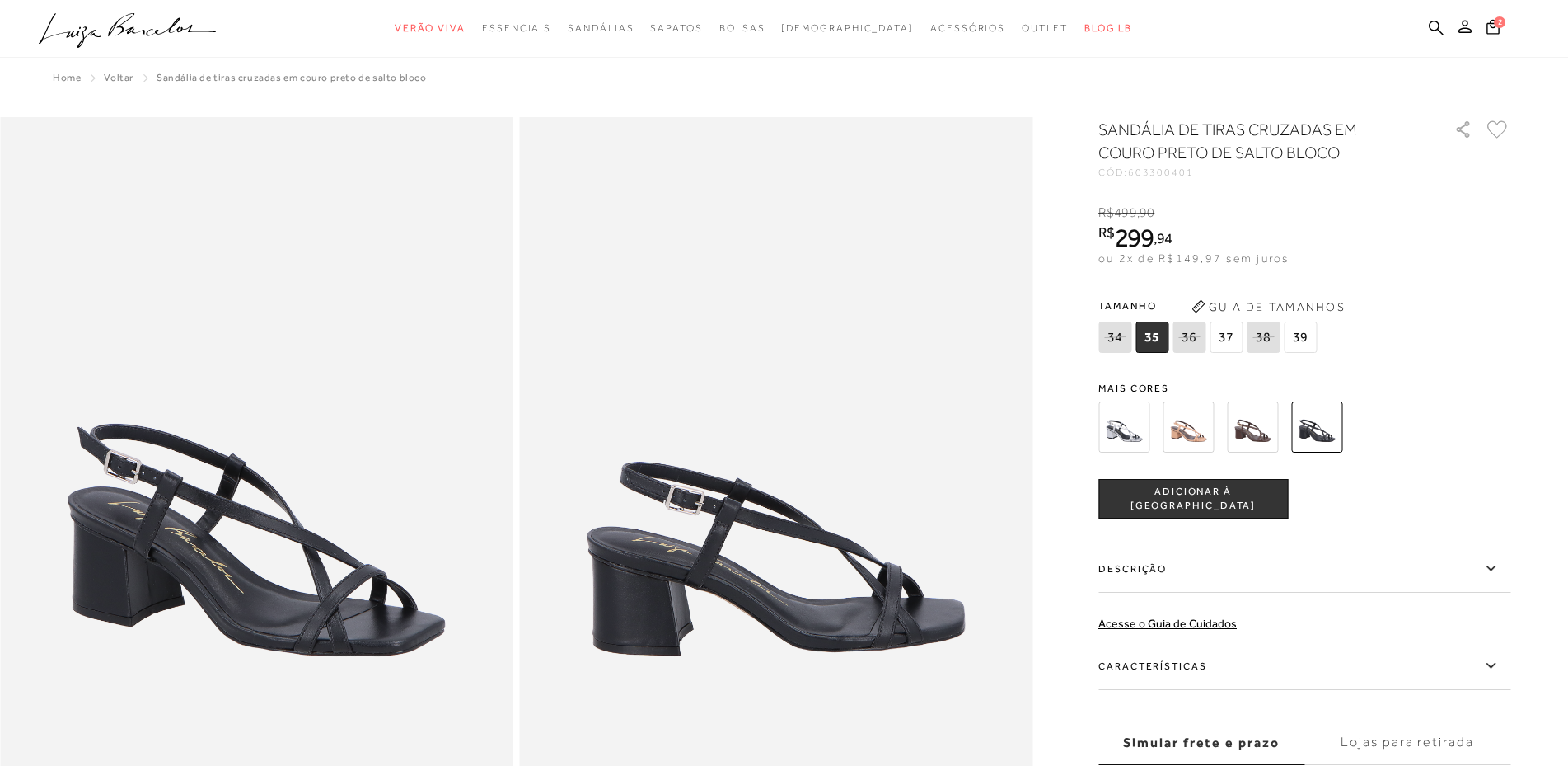
click at [1178, 414] on img at bounding box center [1188, 427] width 51 height 51
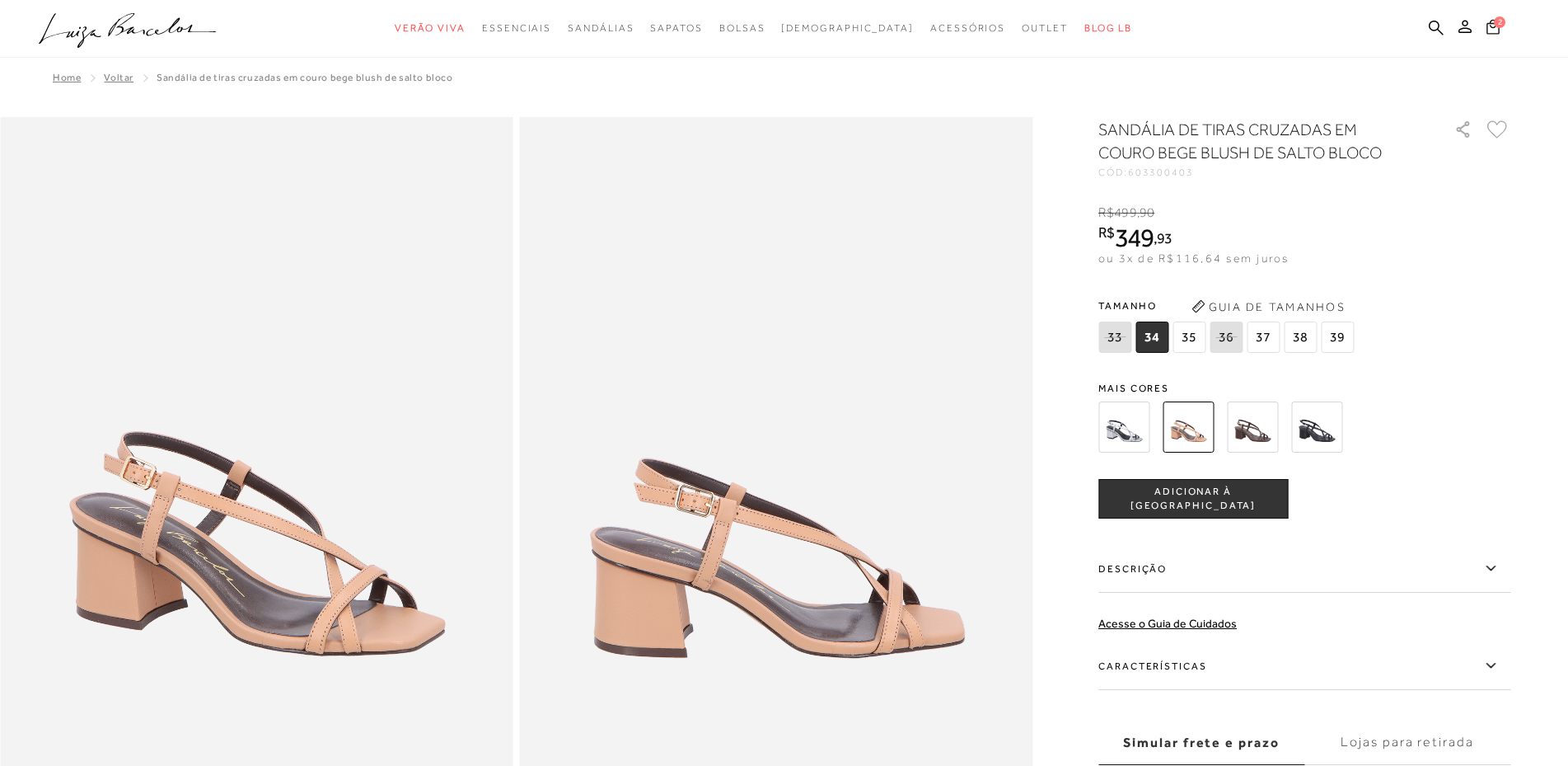
click at [1496, 27] on button "2" at bounding box center [1493, 29] width 23 height 22
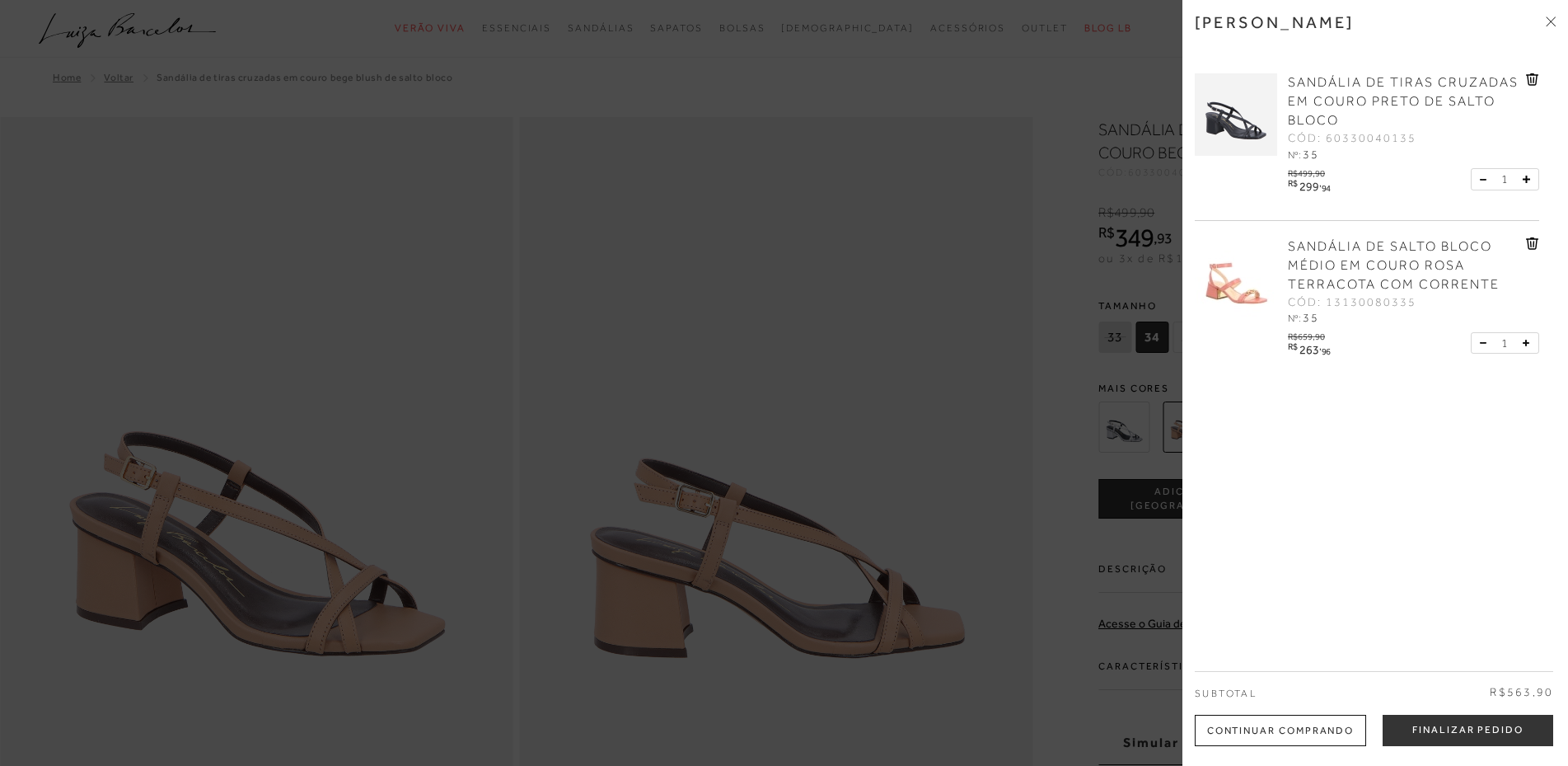
click at [1354, 250] on span "SANDÁLIA DE SALTO BLOCO MÉDIO EM COURO ROSA TERRACOTA COM CORRENTE" at bounding box center [1394, 265] width 212 height 53
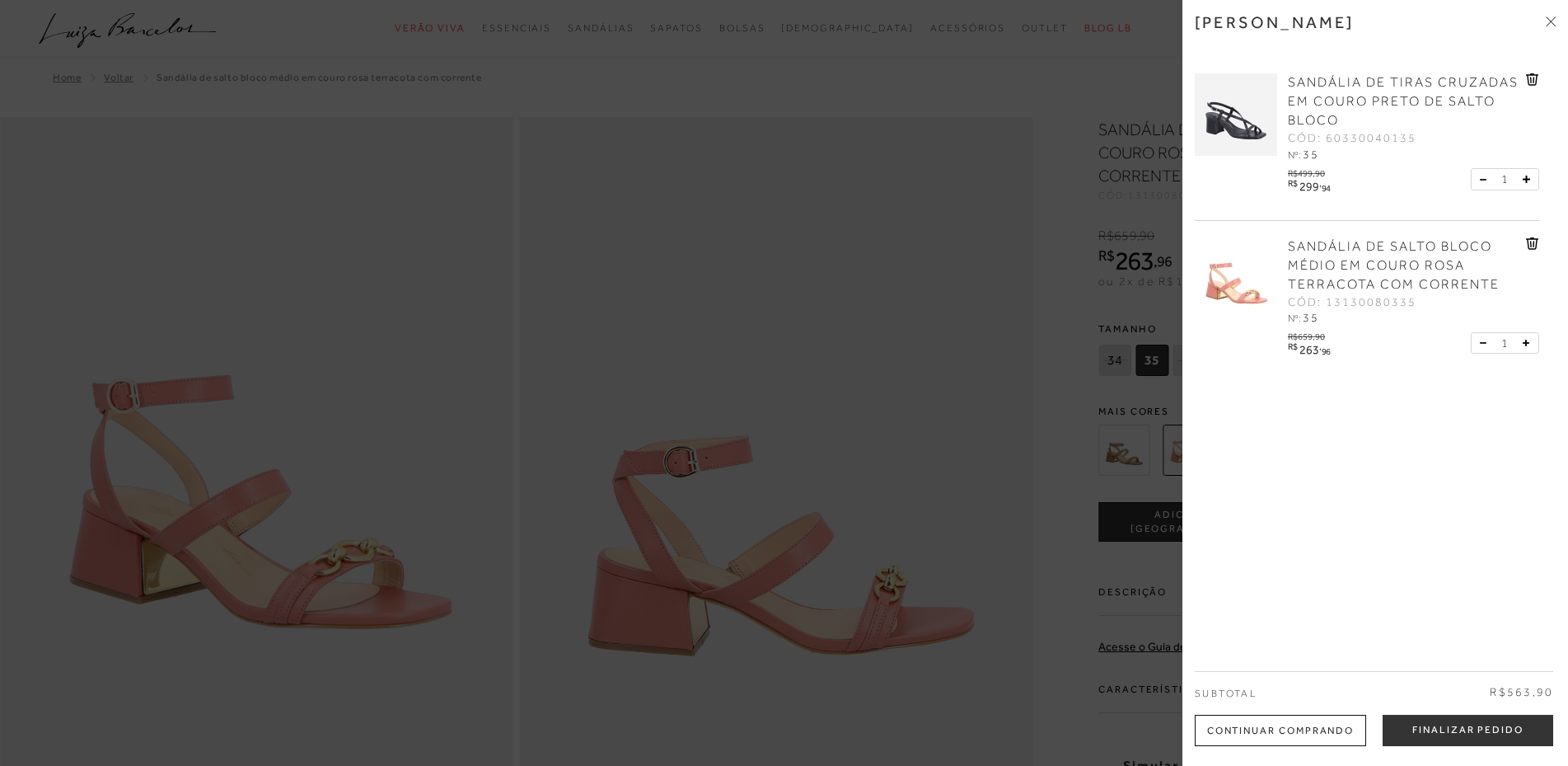
click at [1241, 287] on img at bounding box center [1236, 278] width 82 height 82
click at [691, 359] on div at bounding box center [784, 383] width 1568 height 766
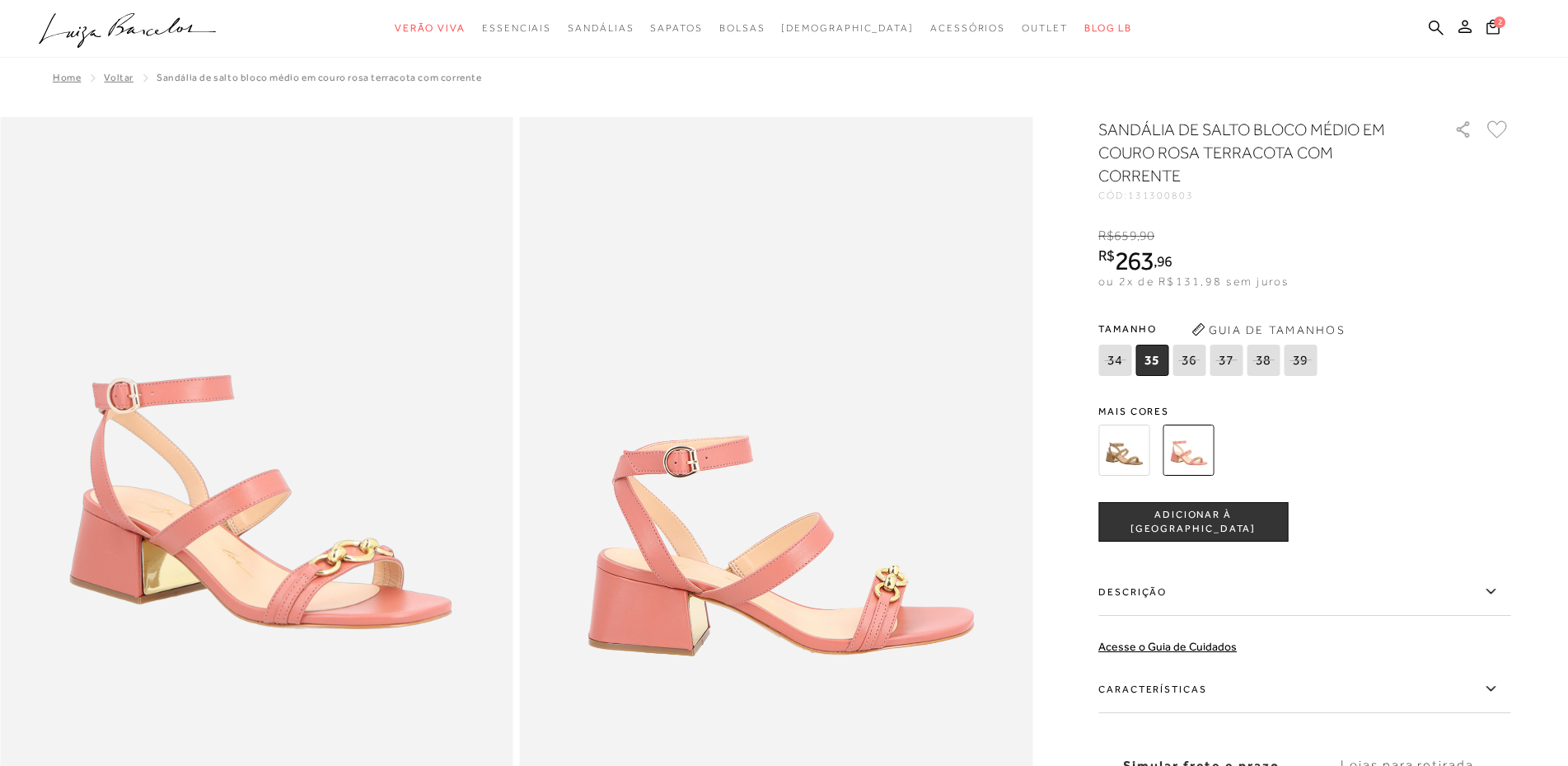
click at [1126, 460] on img at bounding box center [1124, 450] width 51 height 51
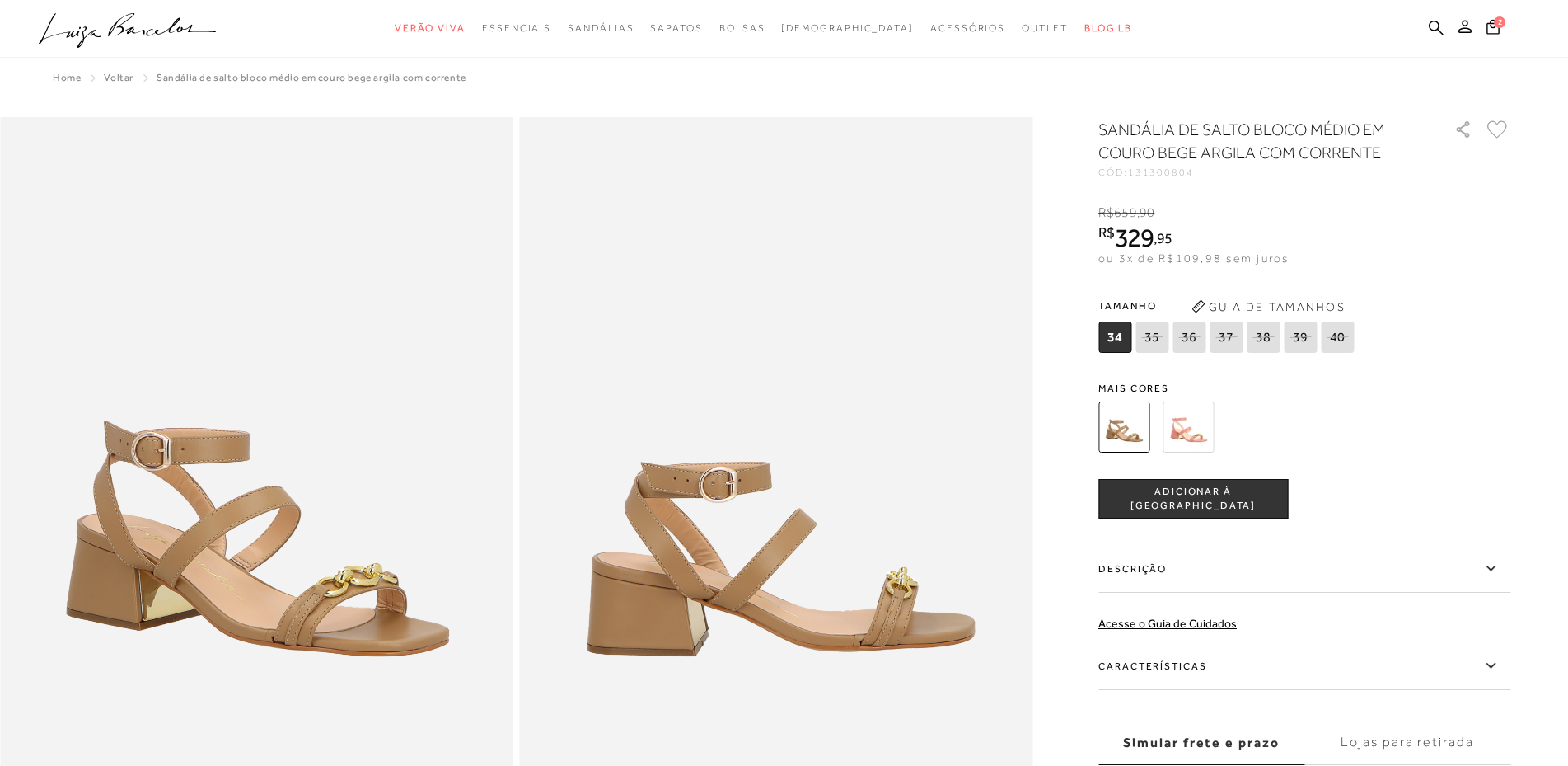
click at [1191, 420] on img at bounding box center [1188, 427] width 51 height 51
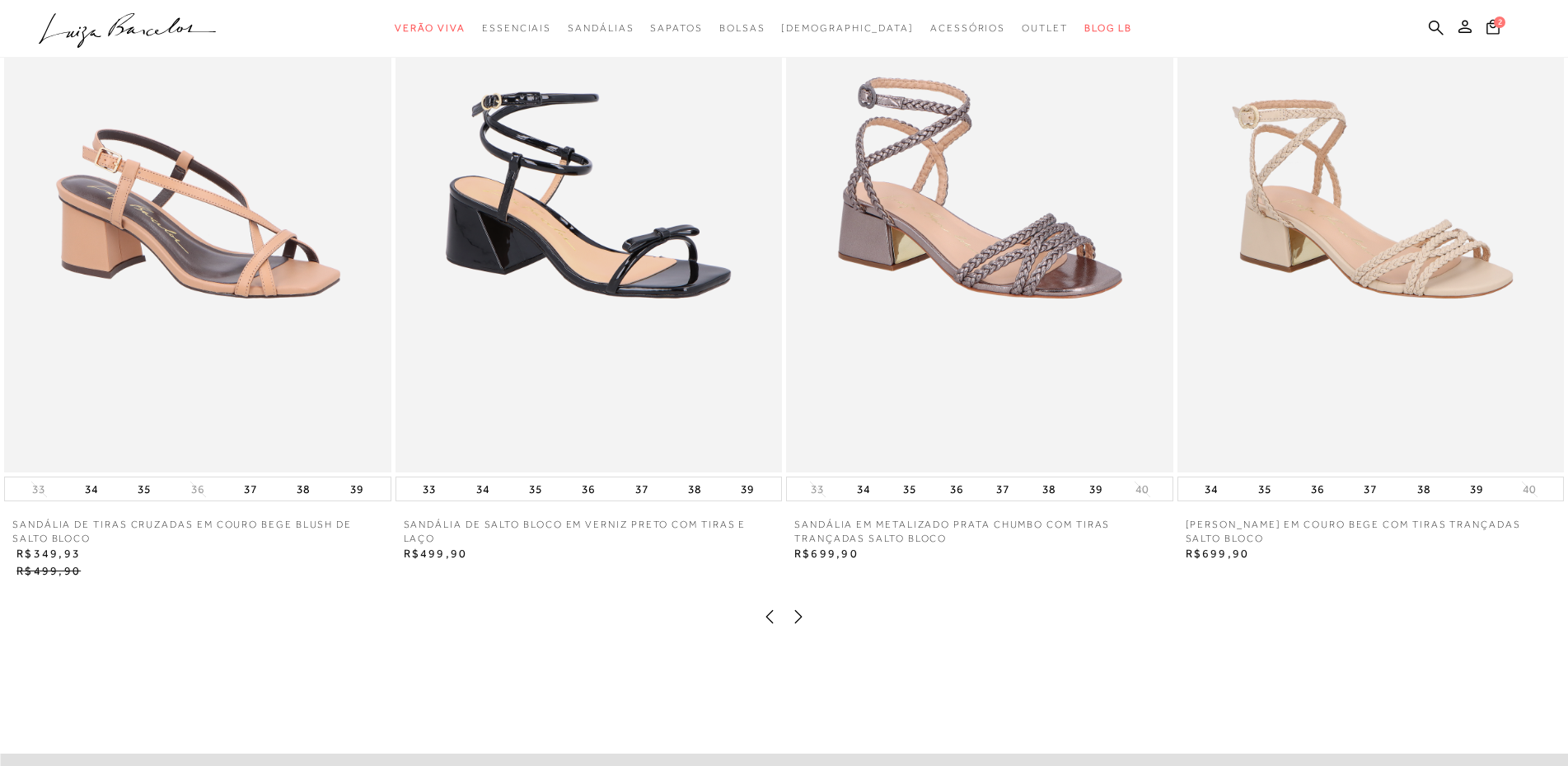
scroll to position [1814, 0]
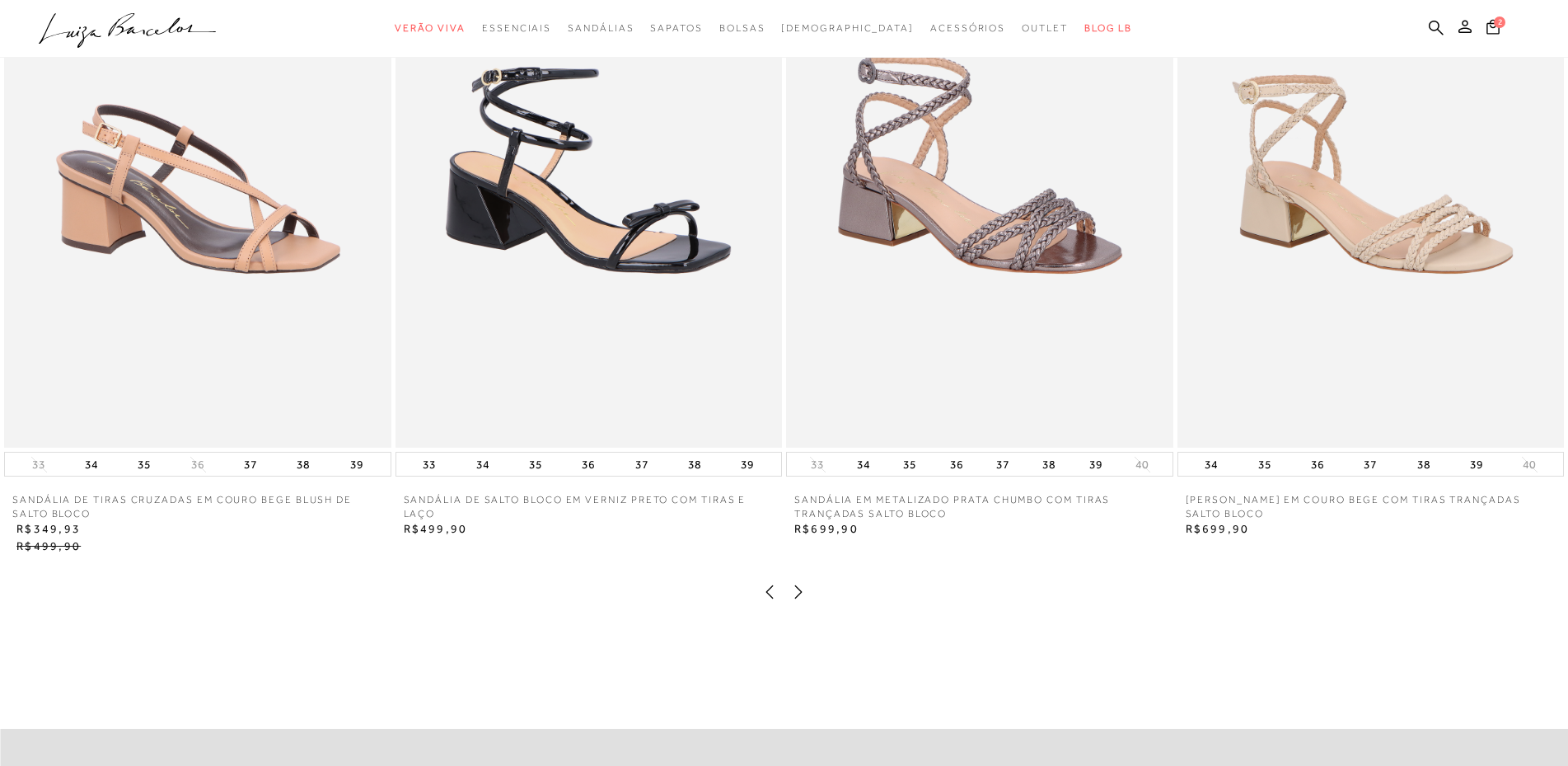
click at [800, 599] on icon at bounding box center [799, 592] width 7 height 13
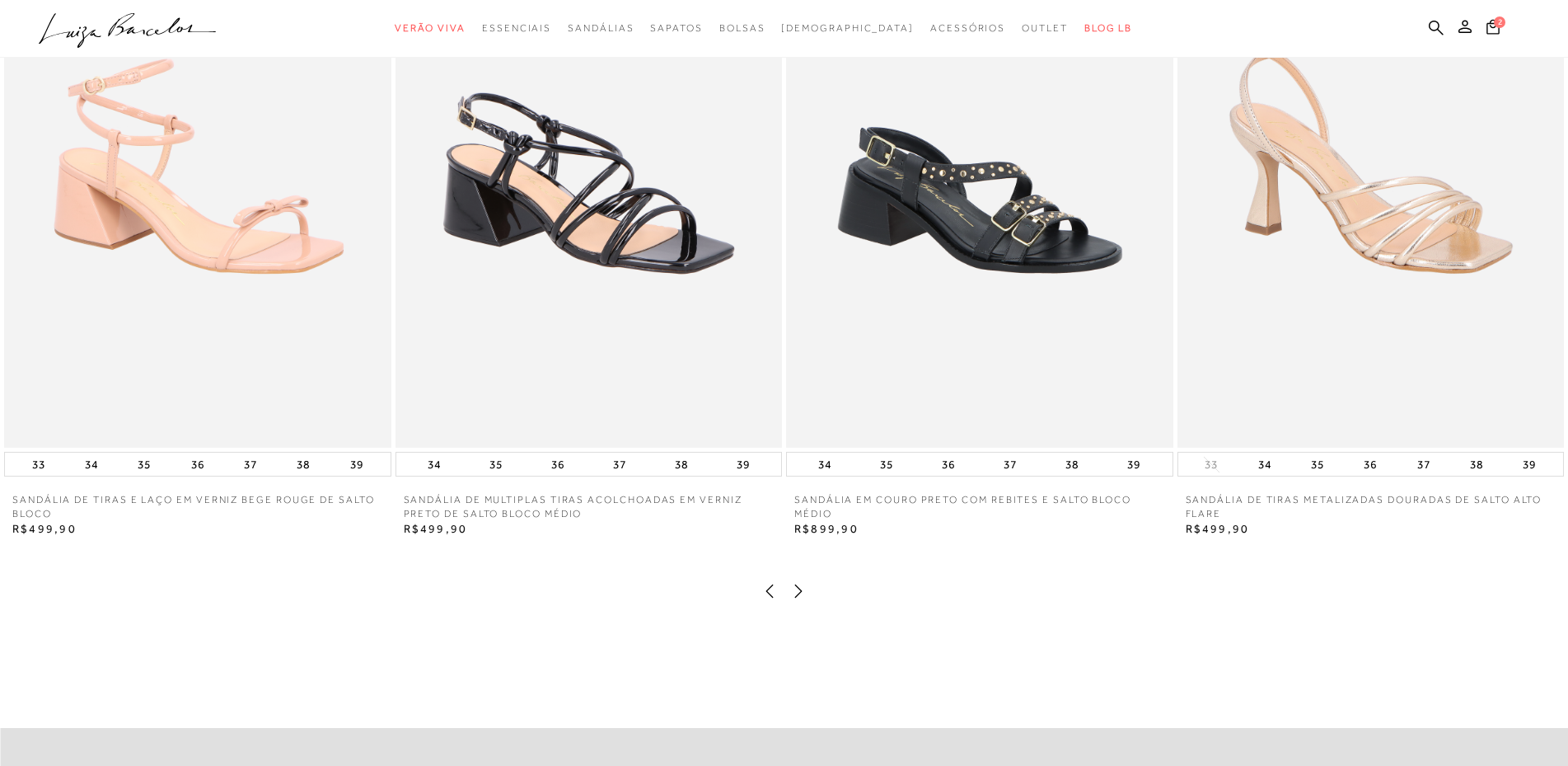
click at [800, 598] on icon at bounding box center [799, 591] width 7 height 13
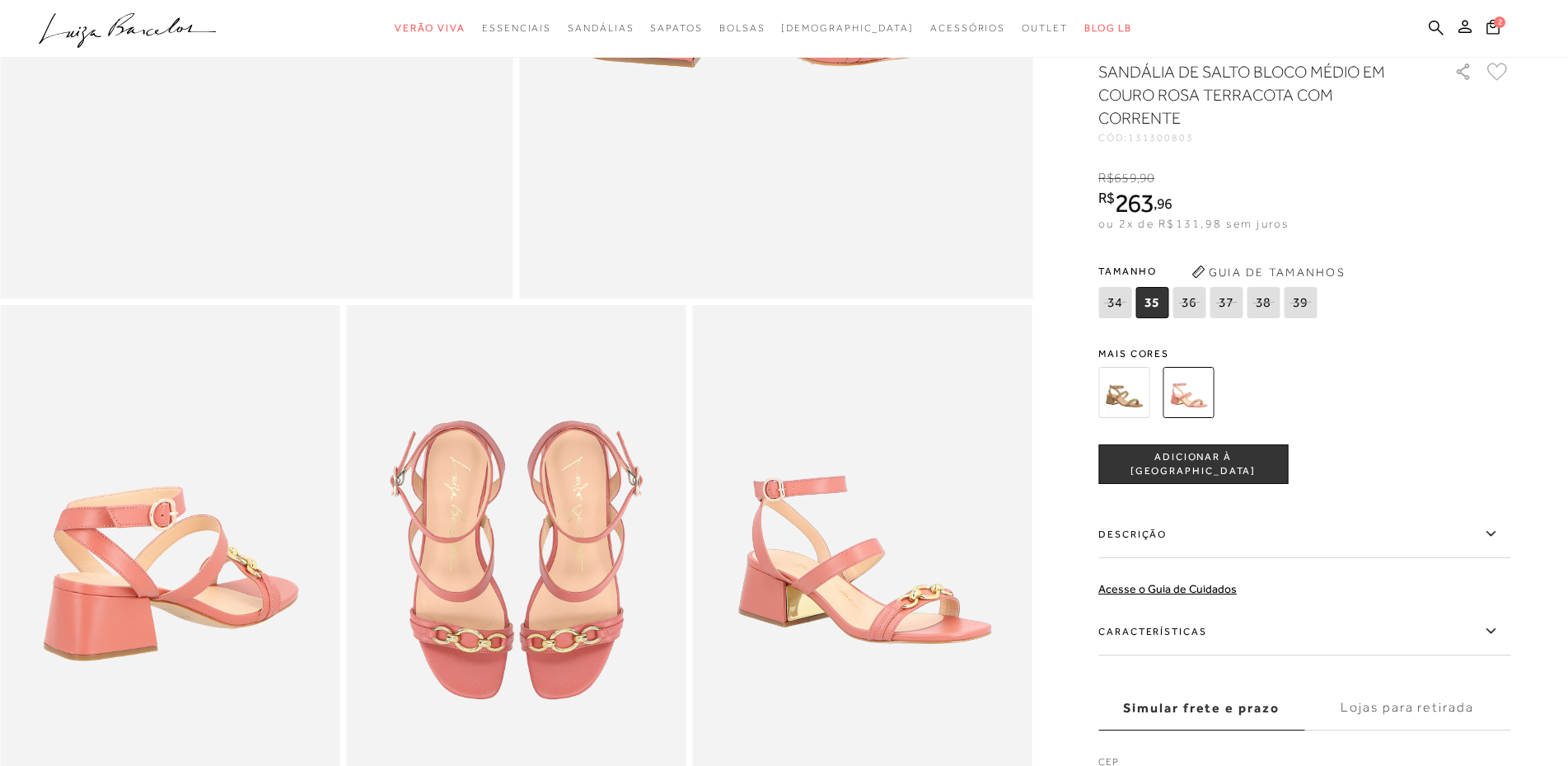
scroll to position [577, 0]
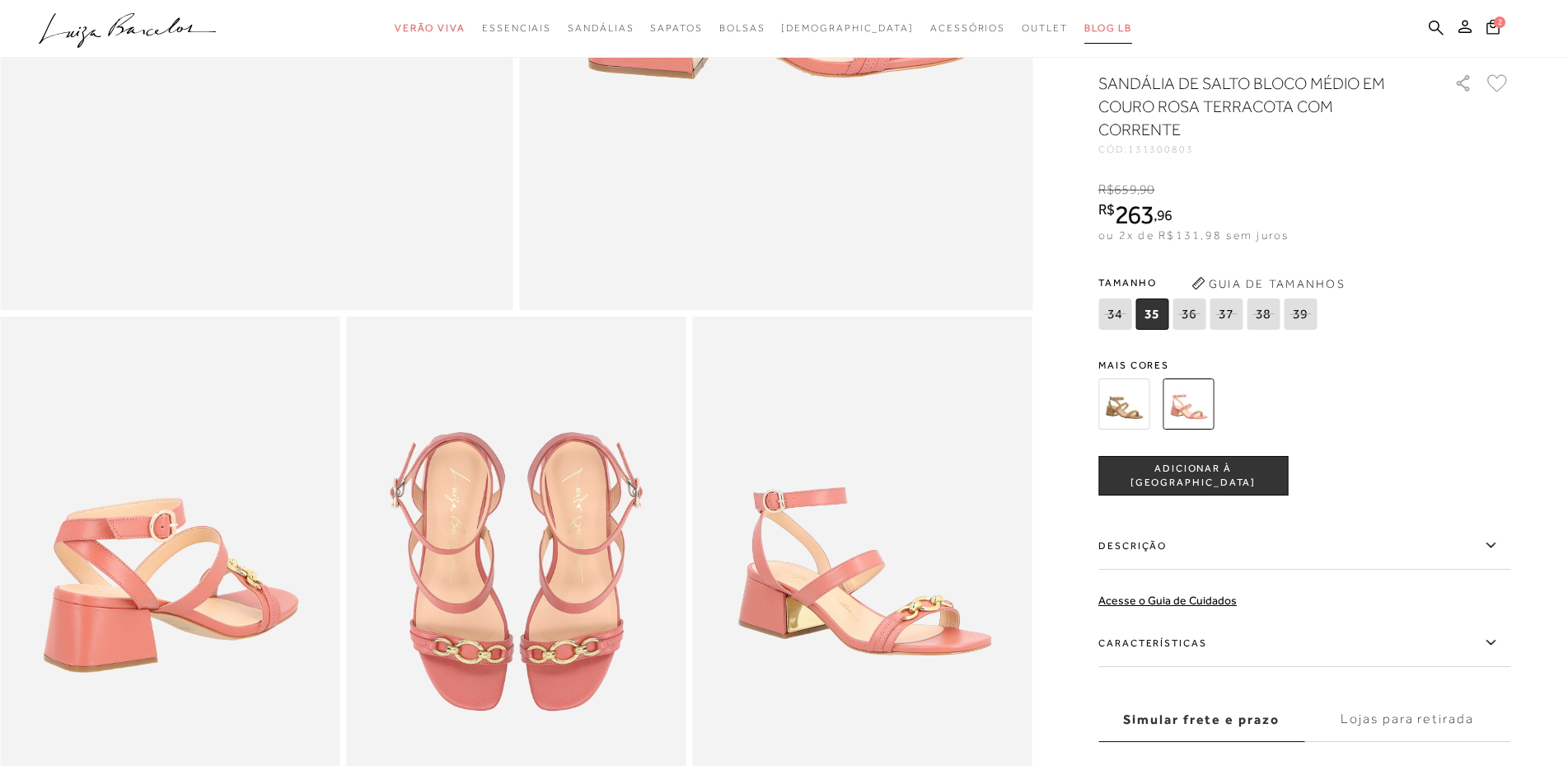
click at [1088, 30] on span "BLOG LB" at bounding box center [1109, 27] width 48 height 12
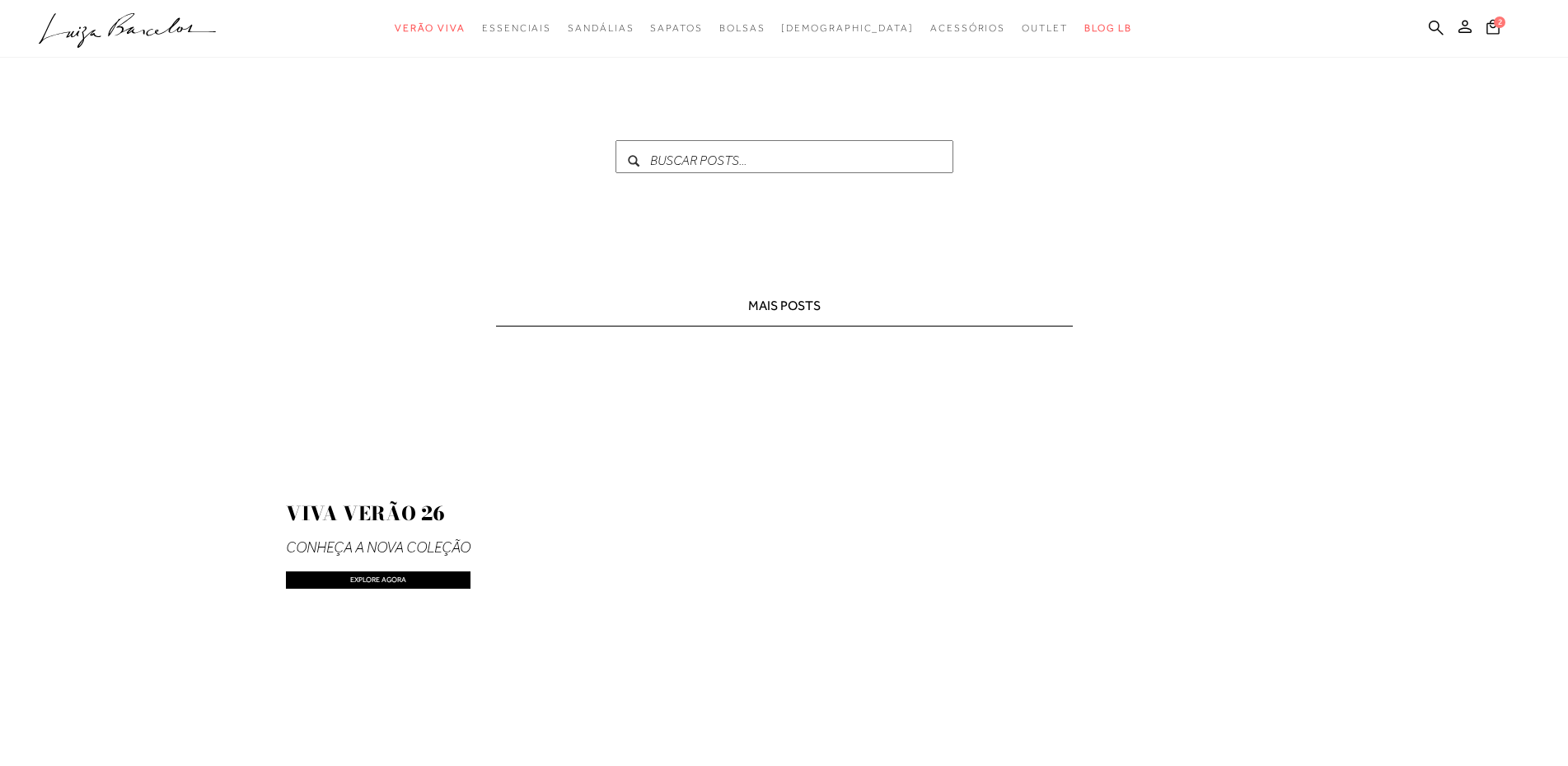
type input "967.743.471-34"
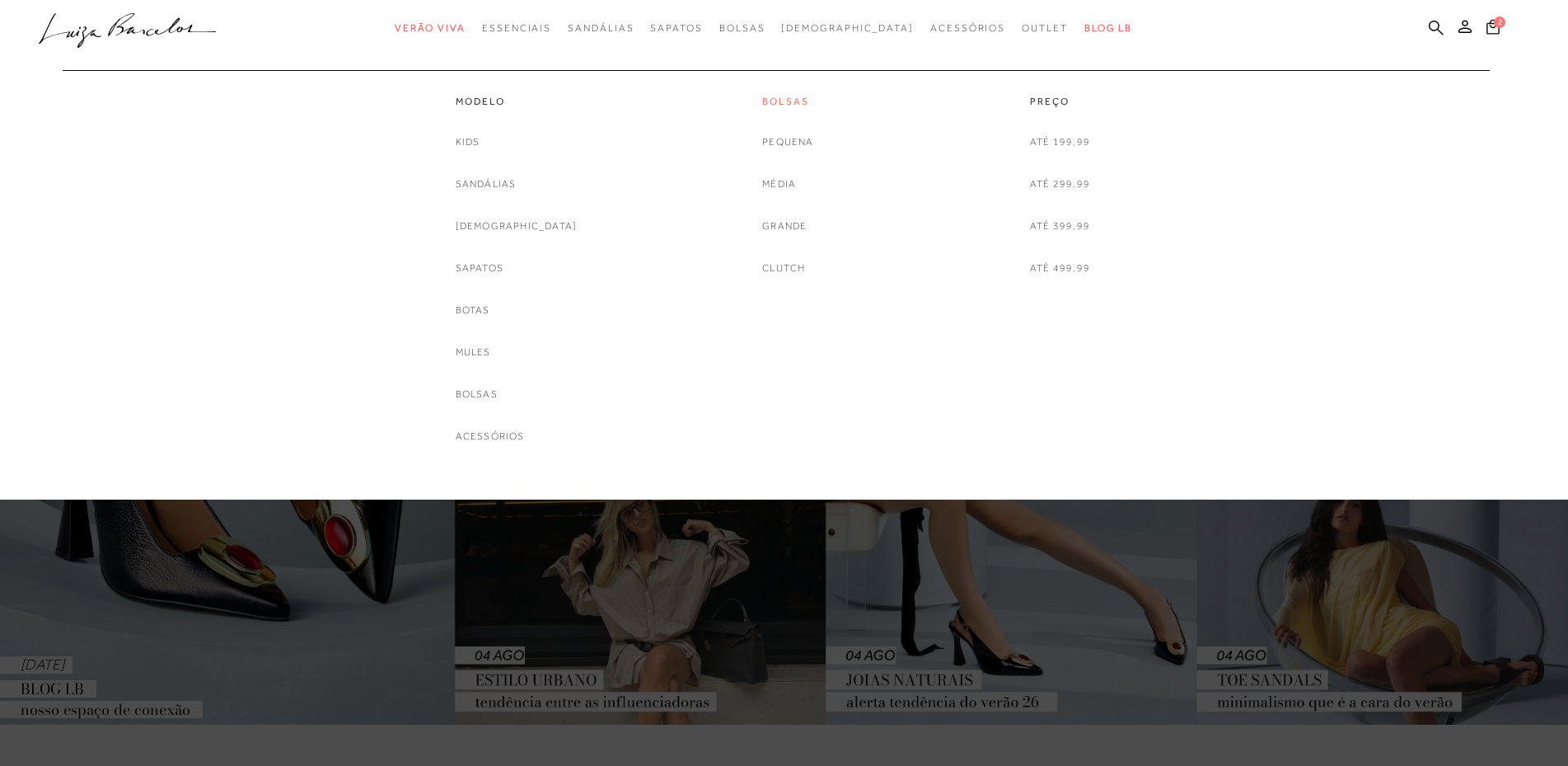
click at [763, 102] on link "Bolsas" at bounding box center [788, 102] width 51 height 14
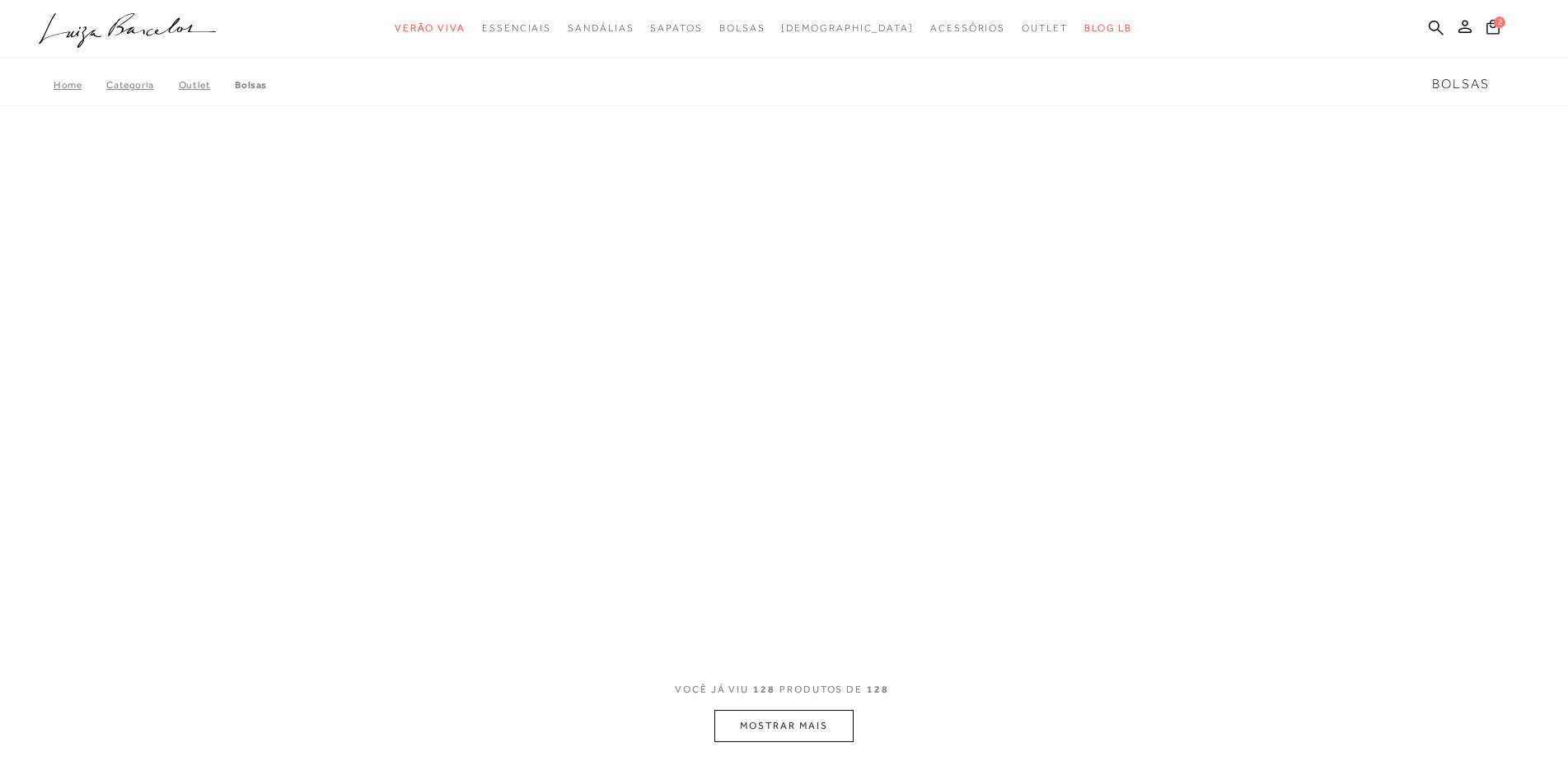
type input "967.743.471-34"
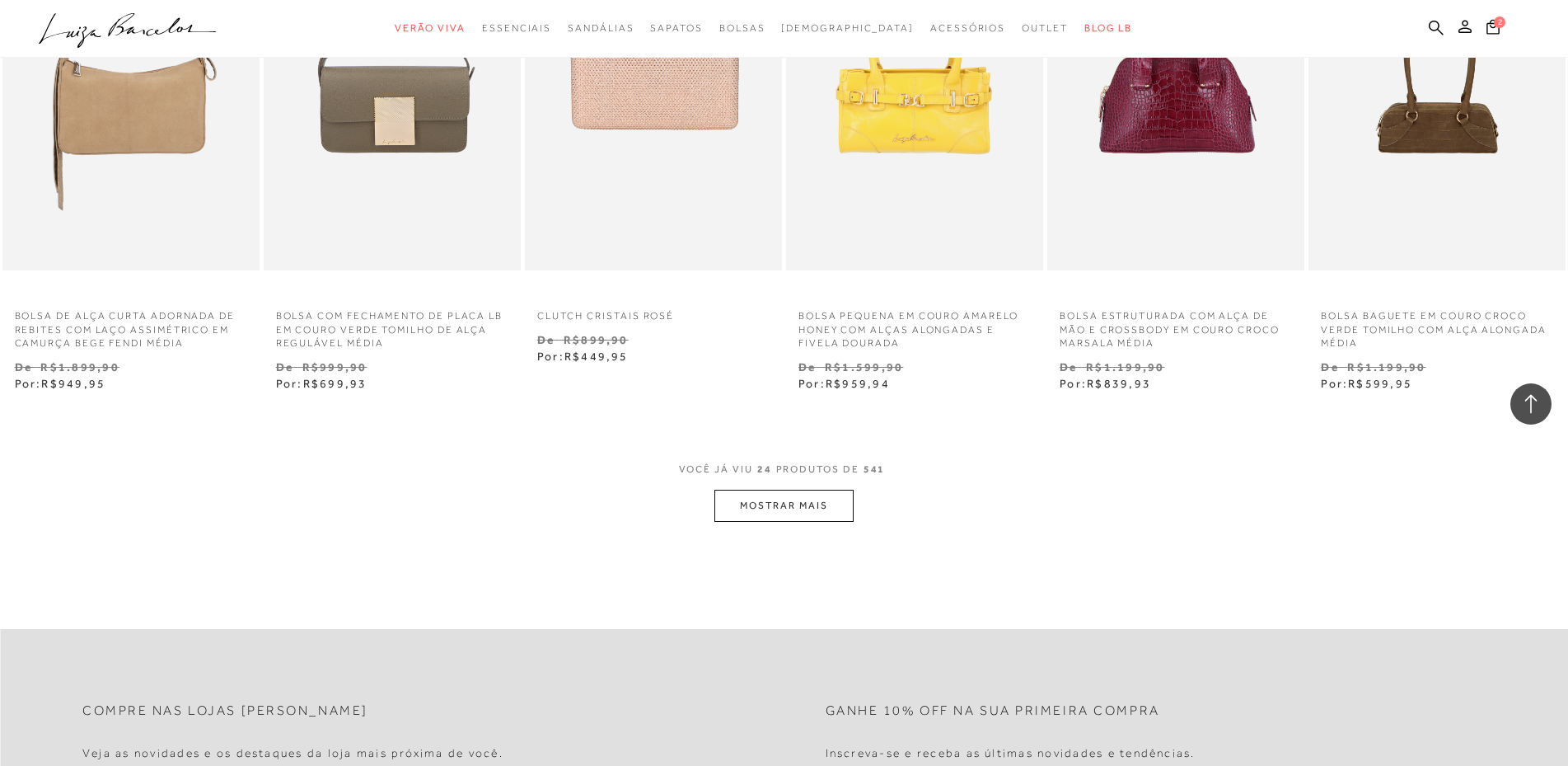
scroll to position [1814, 0]
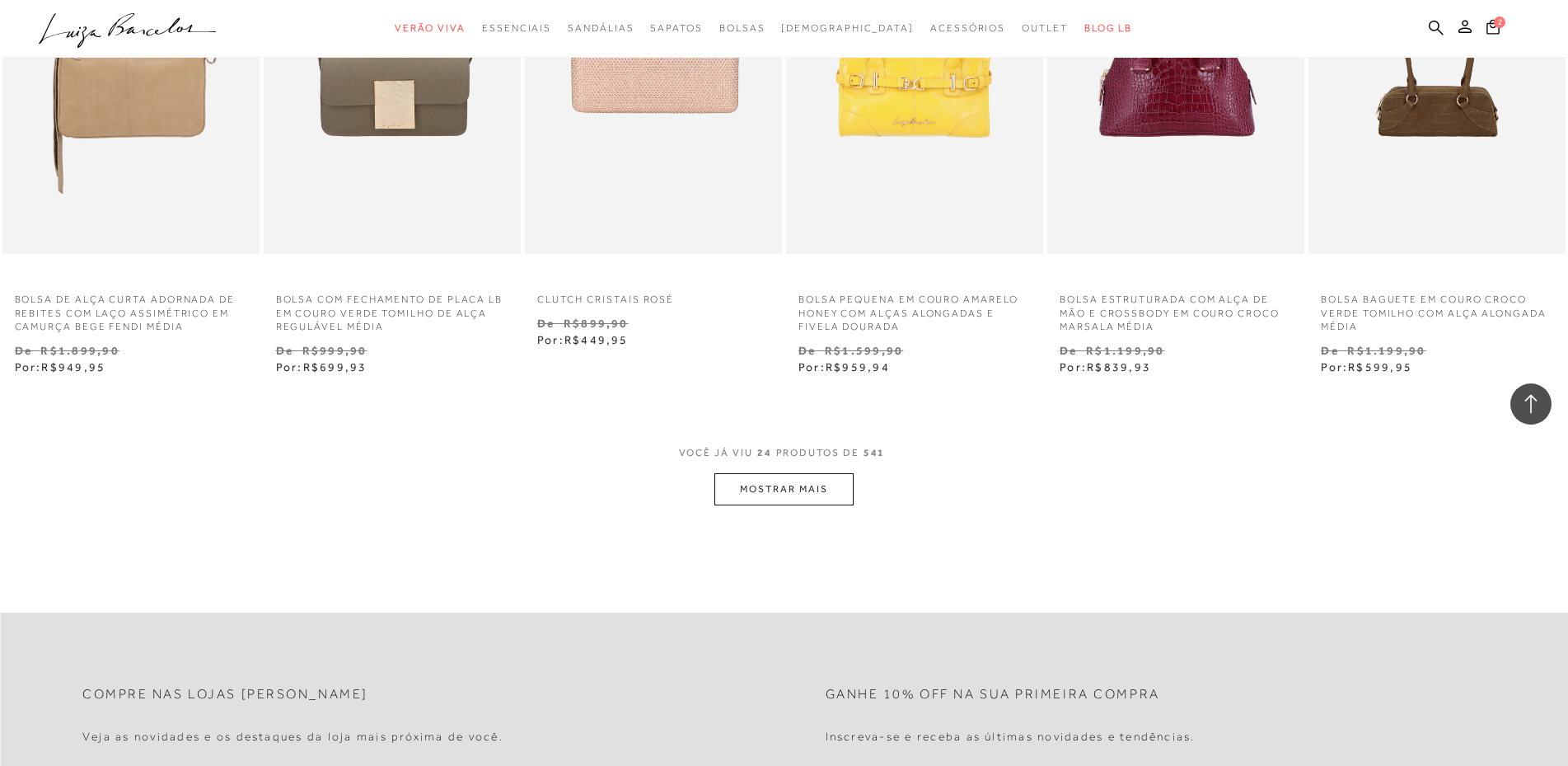
click at [804, 505] on button "MOSTRAR MAIS" at bounding box center [783, 489] width 138 height 32
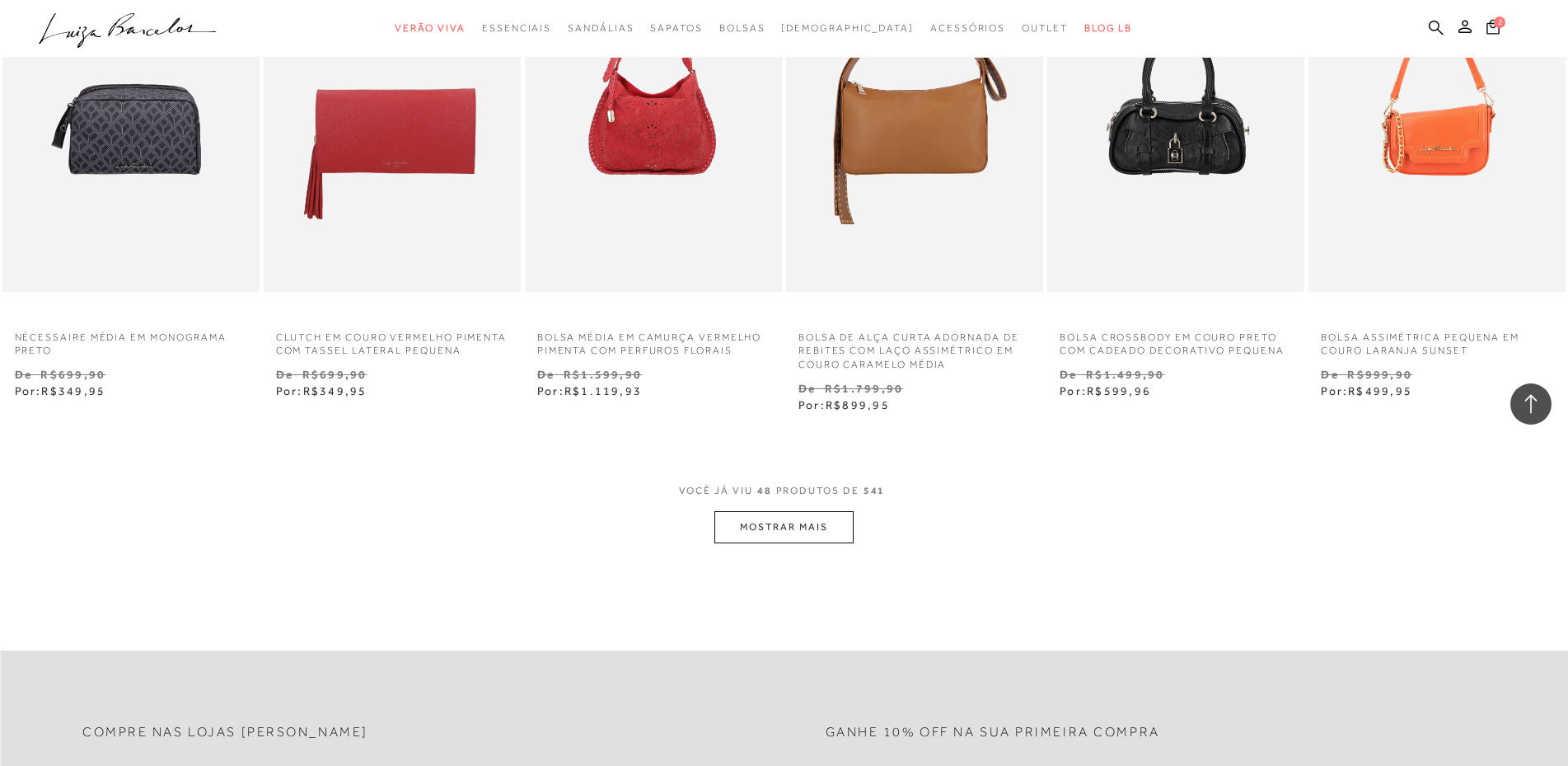
scroll to position [3875, 0]
click at [800, 543] on button "MOSTRAR MAIS" at bounding box center [783, 526] width 138 height 32
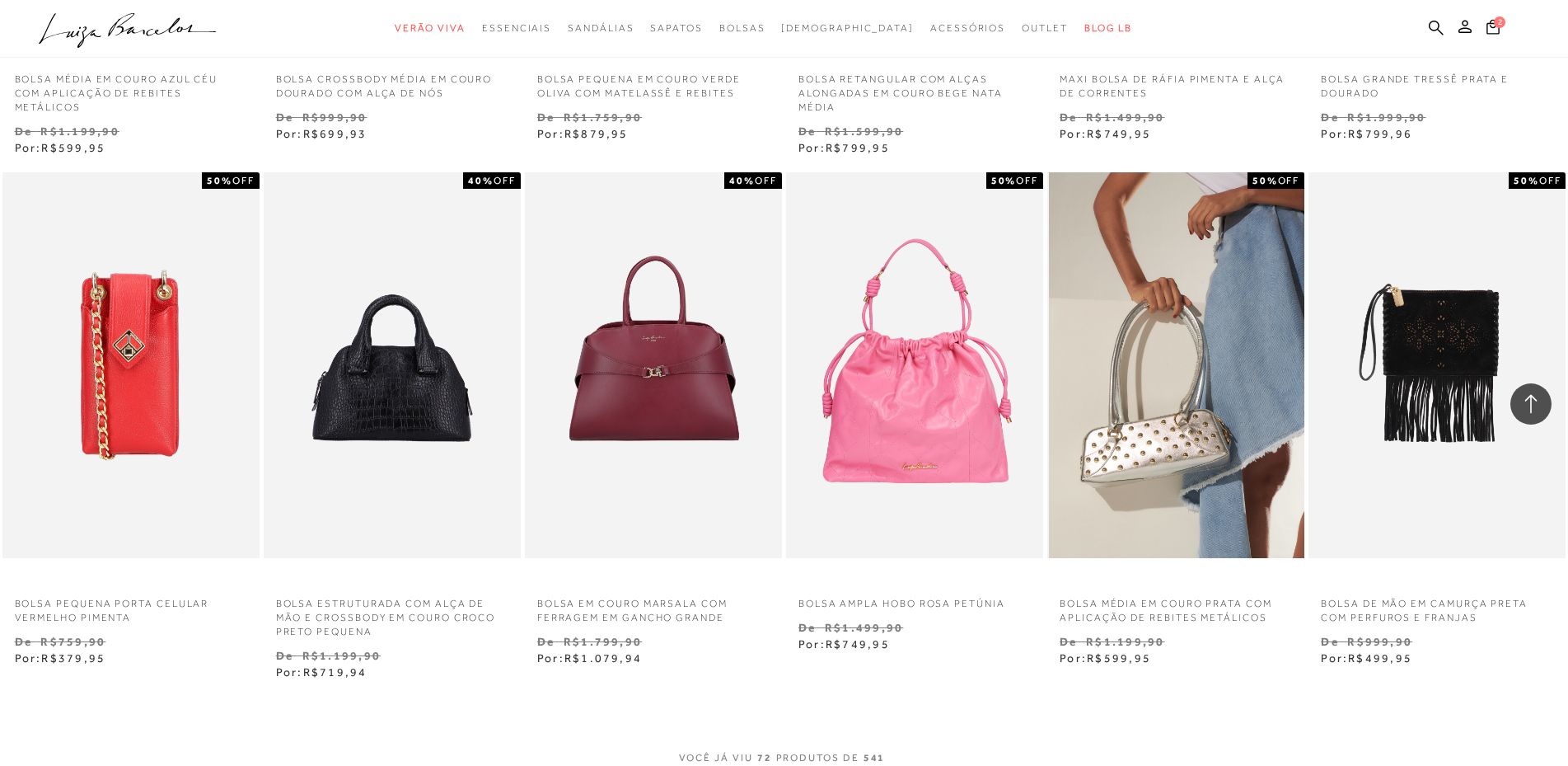
scroll to position [5853, 0]
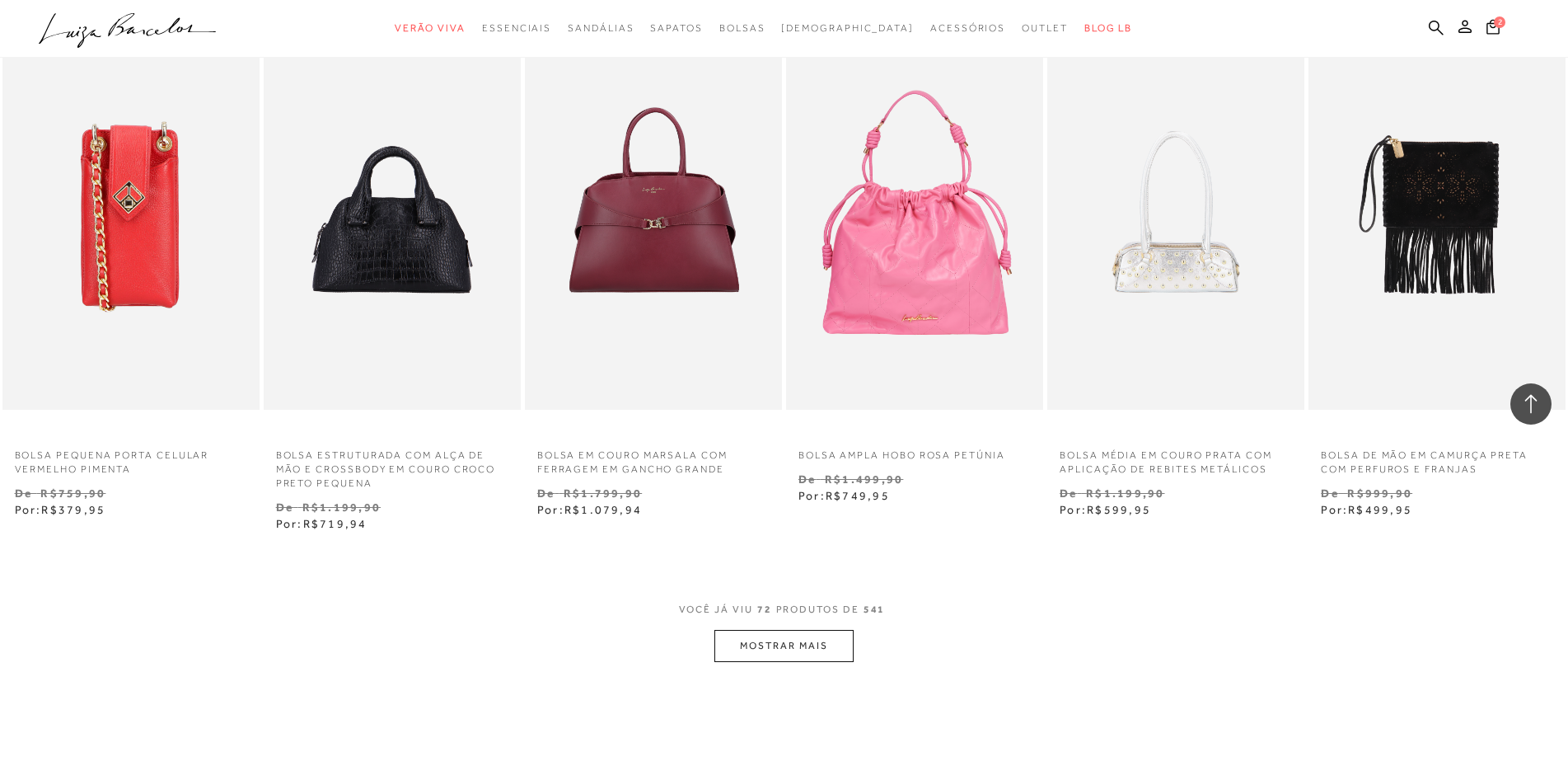
click at [805, 662] on div "VOCÊ JÁ VIU 72 PRODUTOS DE 541 MOSTRAR MAIS" at bounding box center [784, 631] width 1568 height 62
click at [795, 662] on button "MOSTRAR MAIS" at bounding box center [783, 645] width 138 height 32
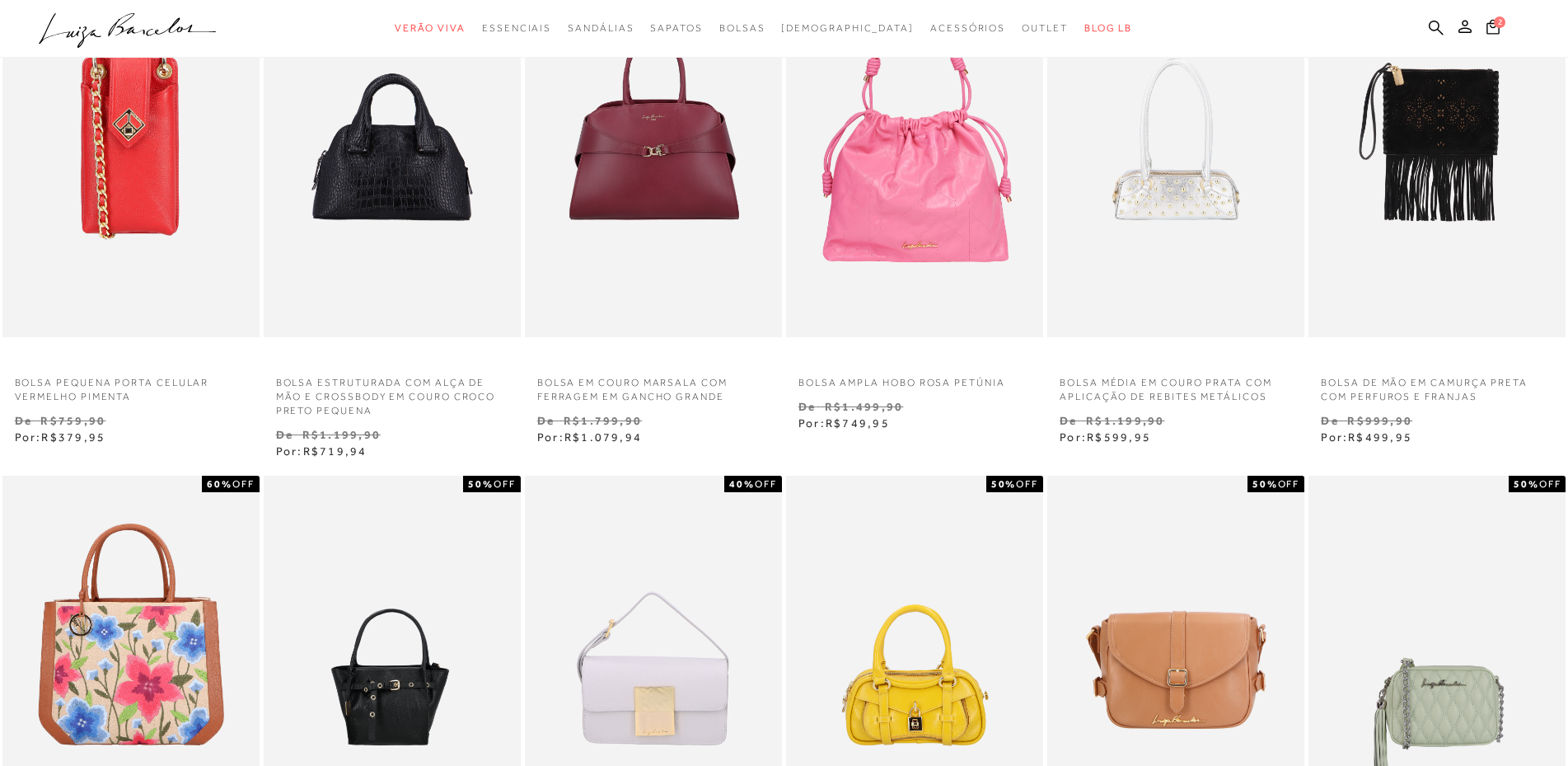
scroll to position [0, 0]
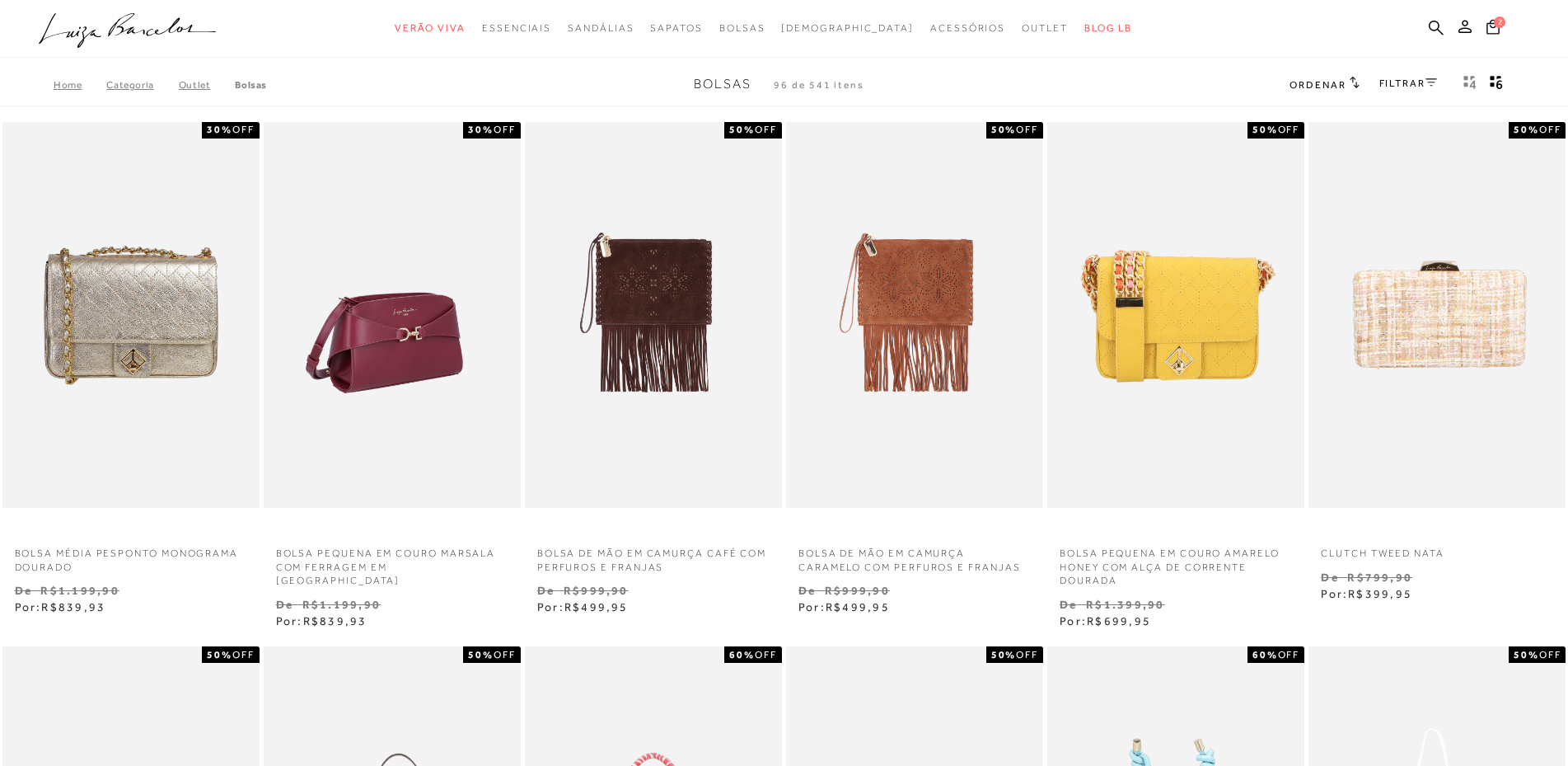
click at [456, 344] on img at bounding box center [392, 315] width 255 height 386
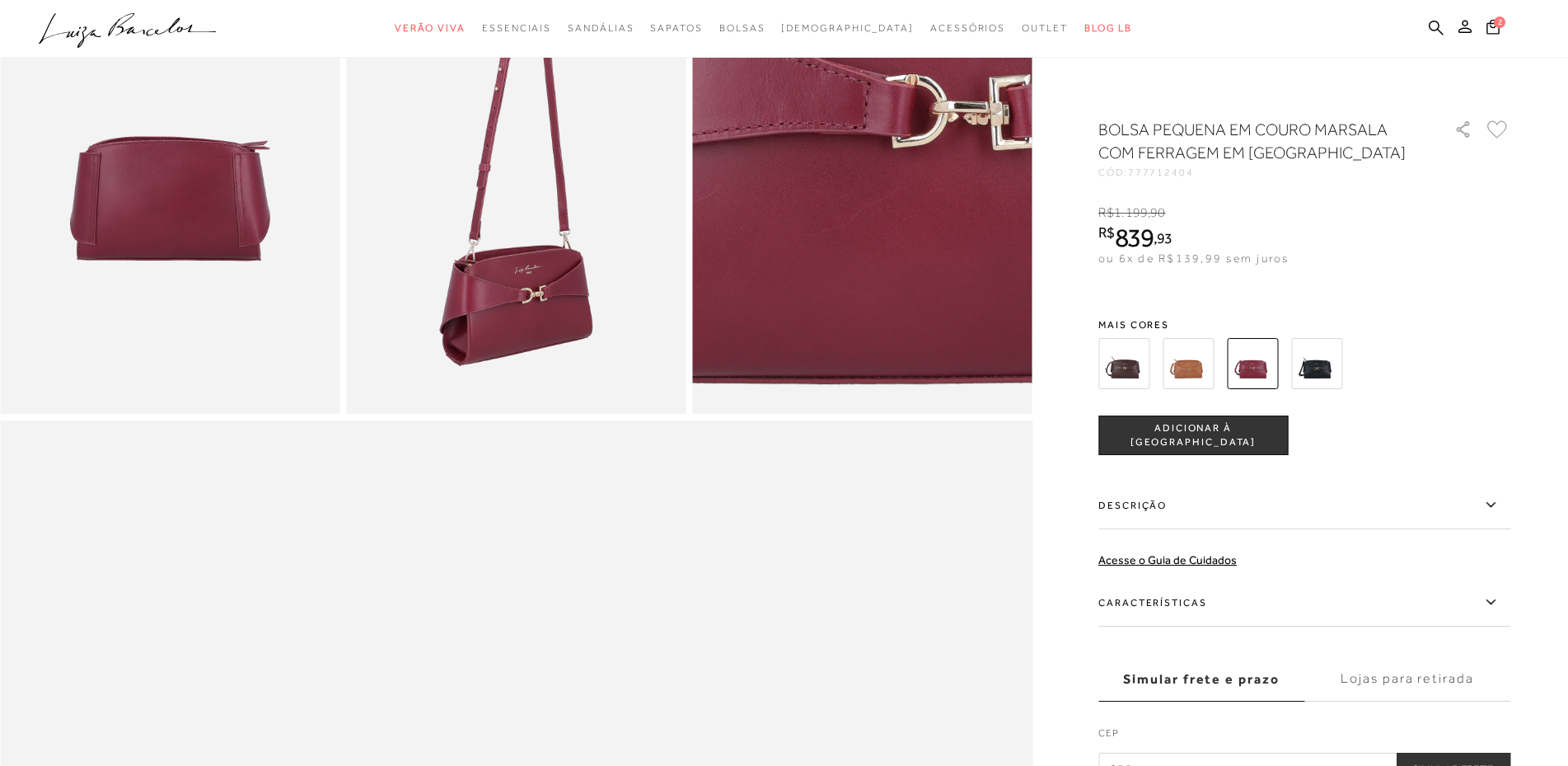
scroll to position [907, 0]
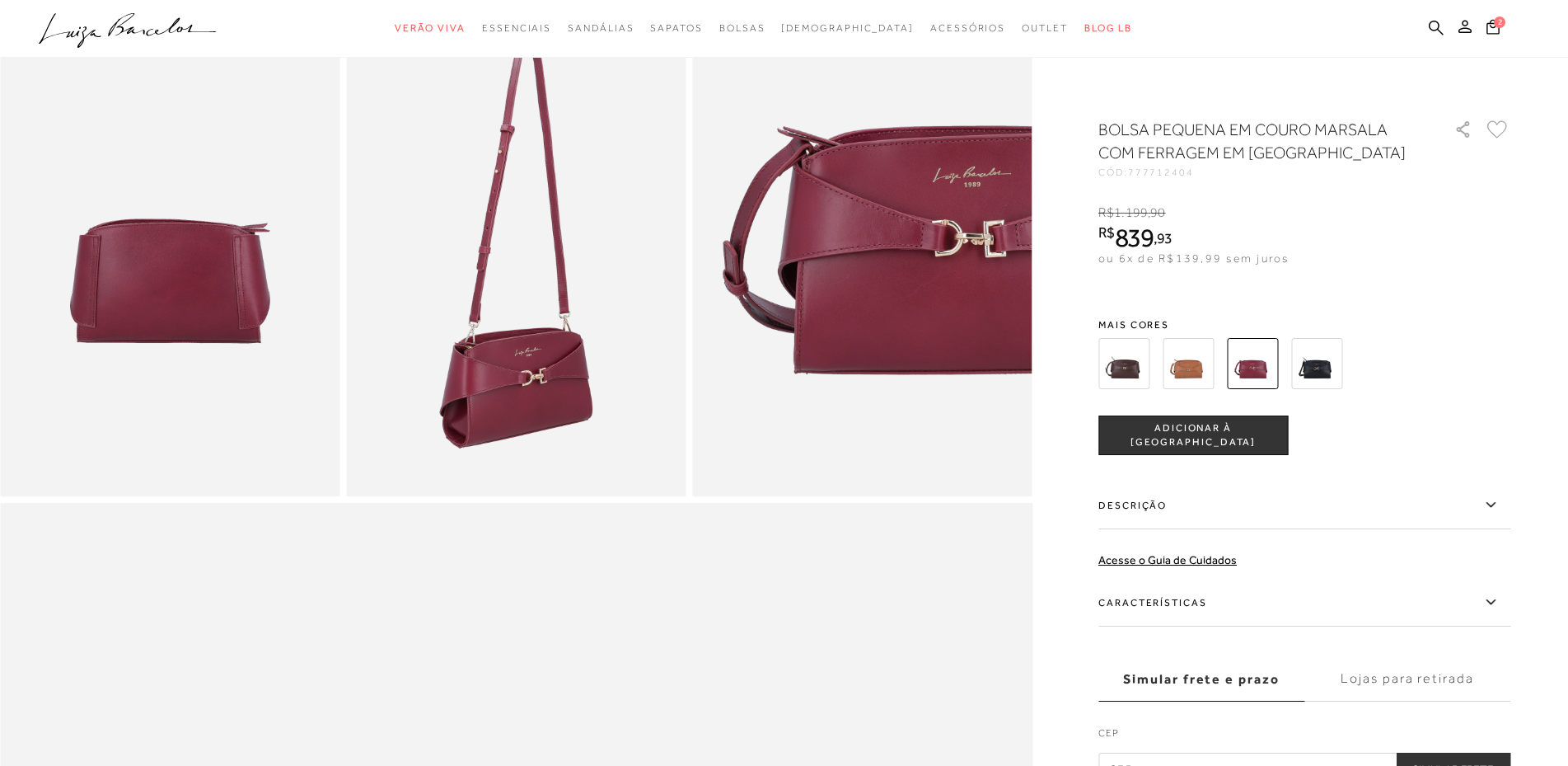
click at [1179, 363] on img at bounding box center [1188, 363] width 51 height 51
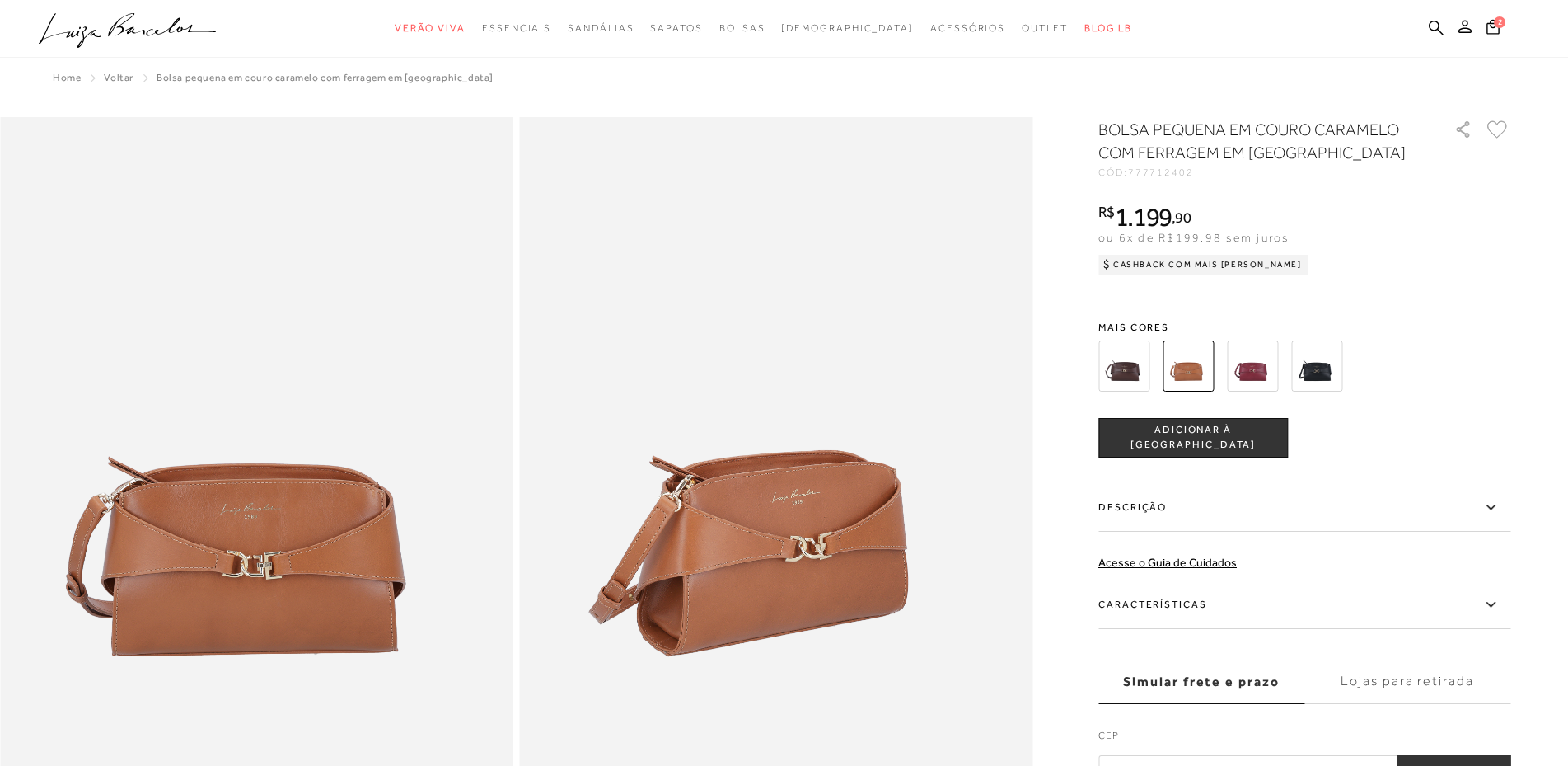
click at [1121, 363] on img at bounding box center [1124, 366] width 51 height 51
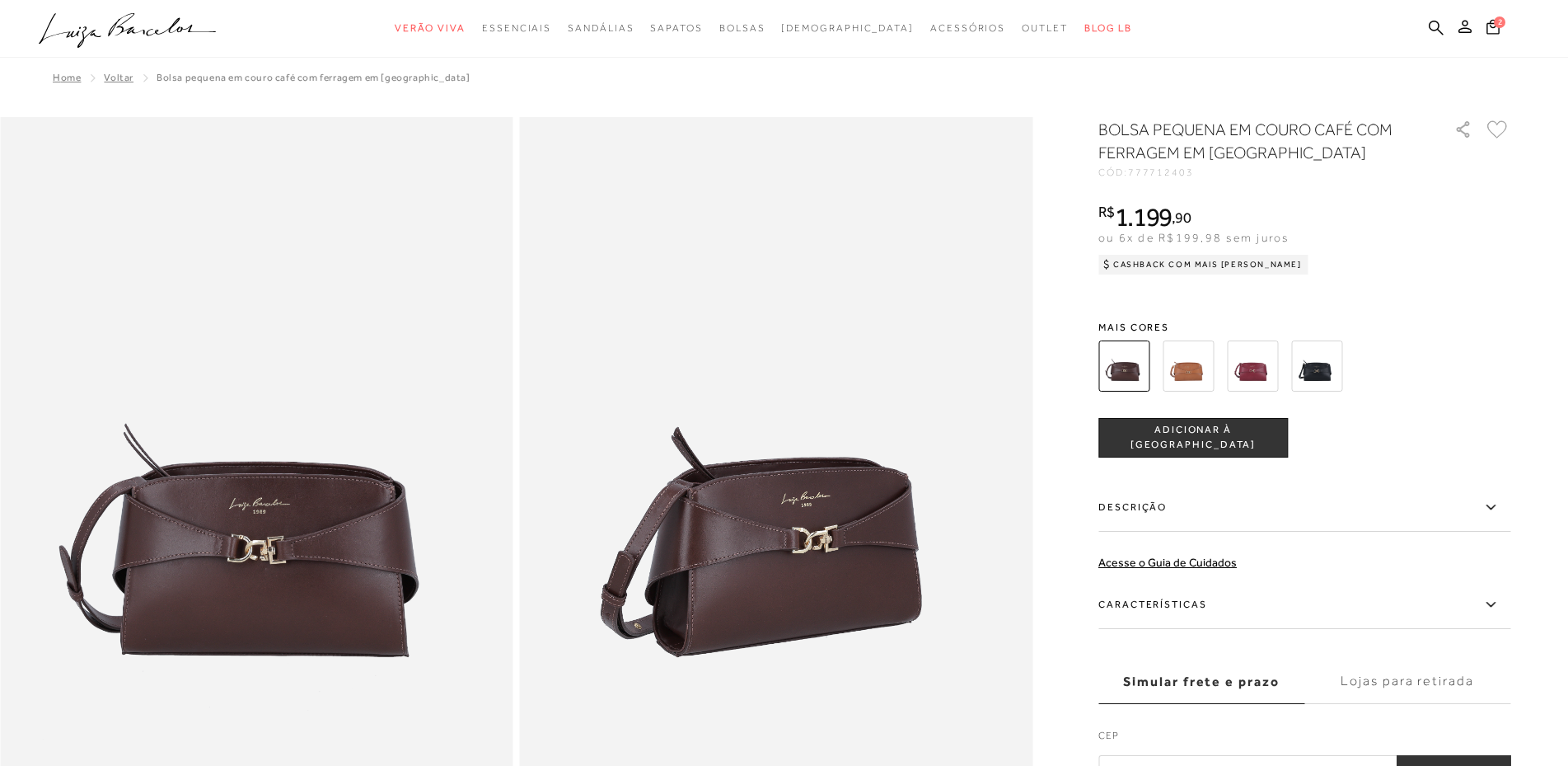
click at [1316, 372] on img at bounding box center [1317, 366] width 51 height 51
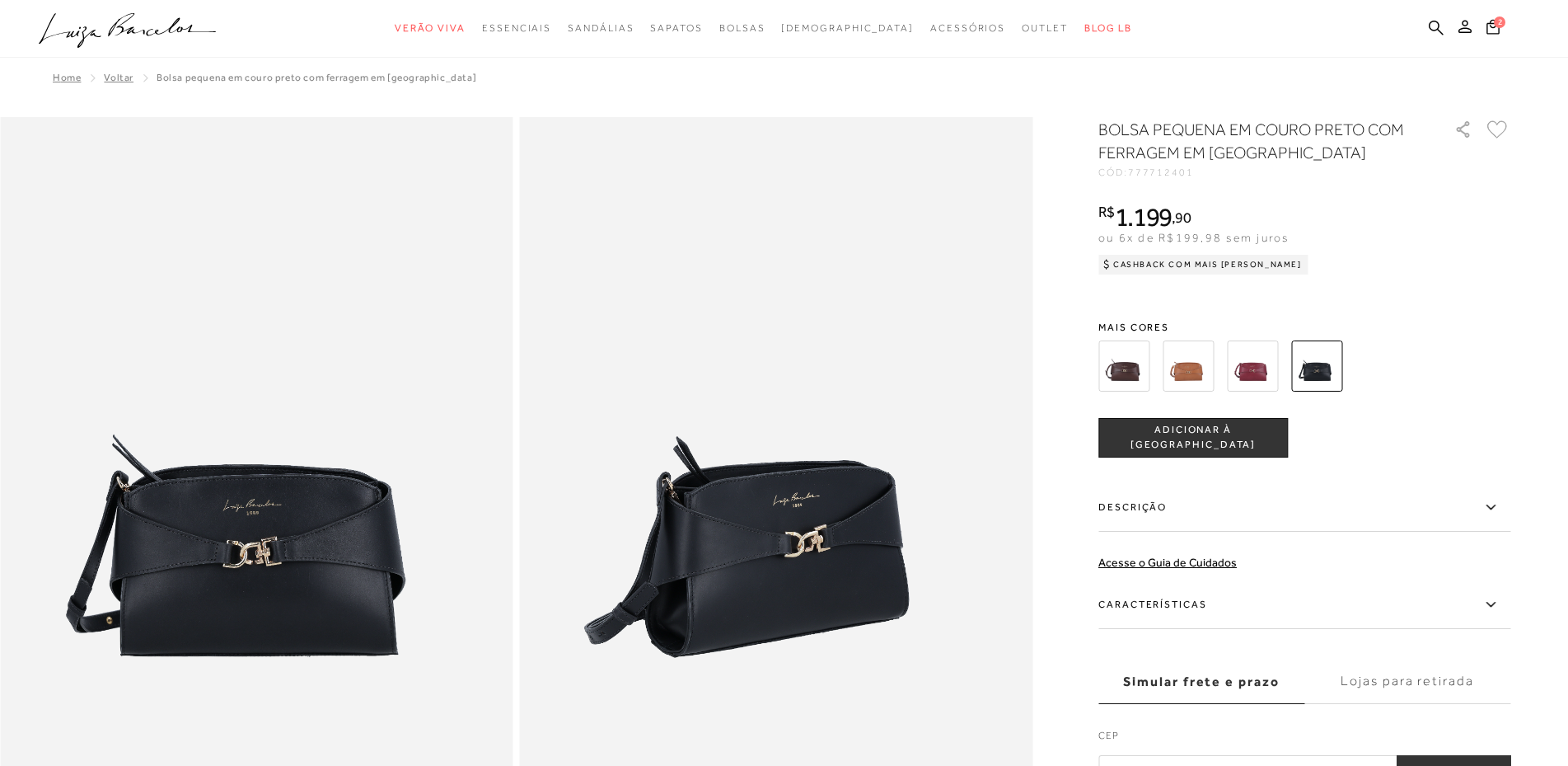
click at [1254, 372] on img at bounding box center [1252, 366] width 51 height 51
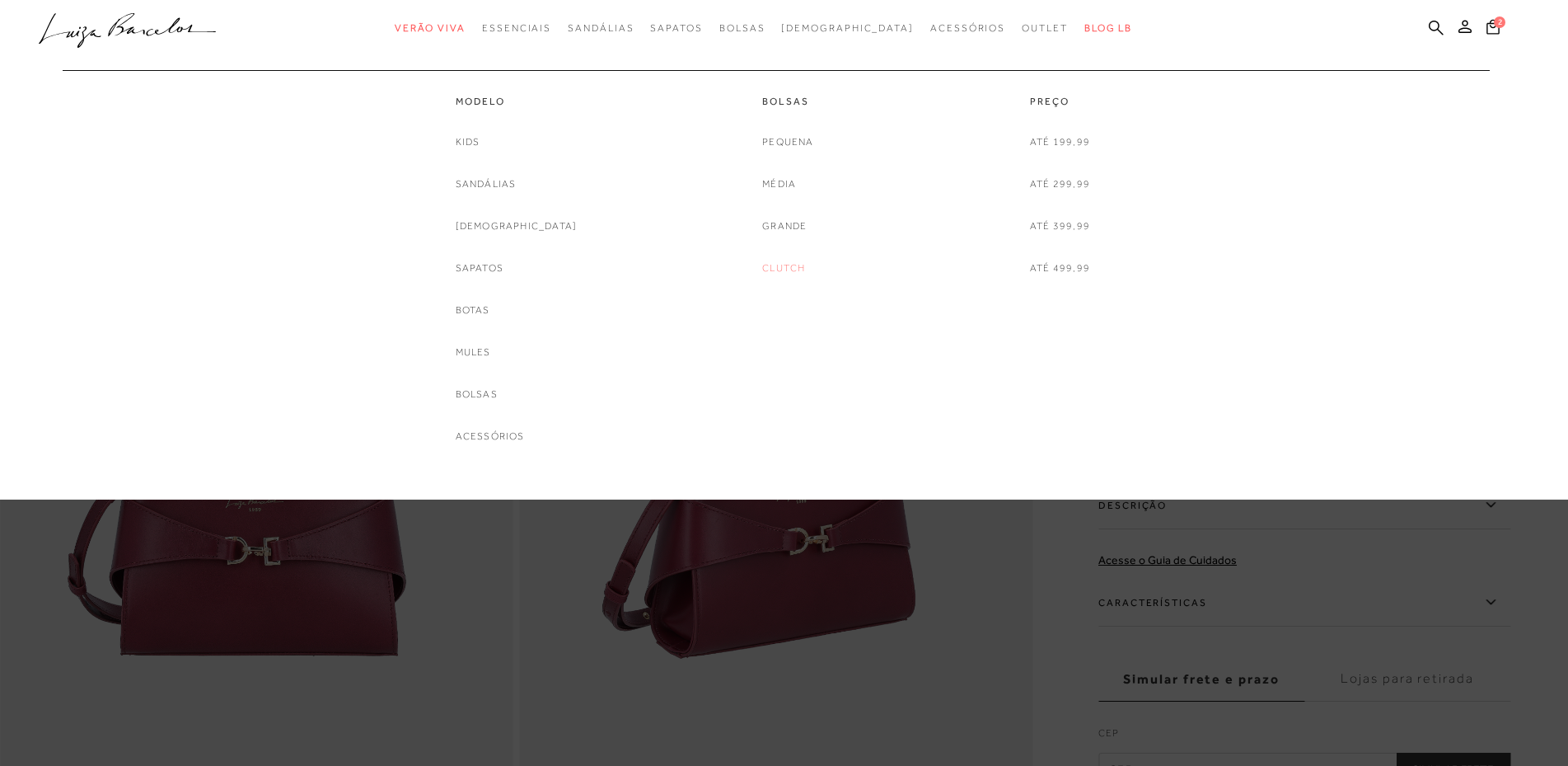
click at [792, 263] on link "Clutch" at bounding box center [783, 268] width 43 height 17
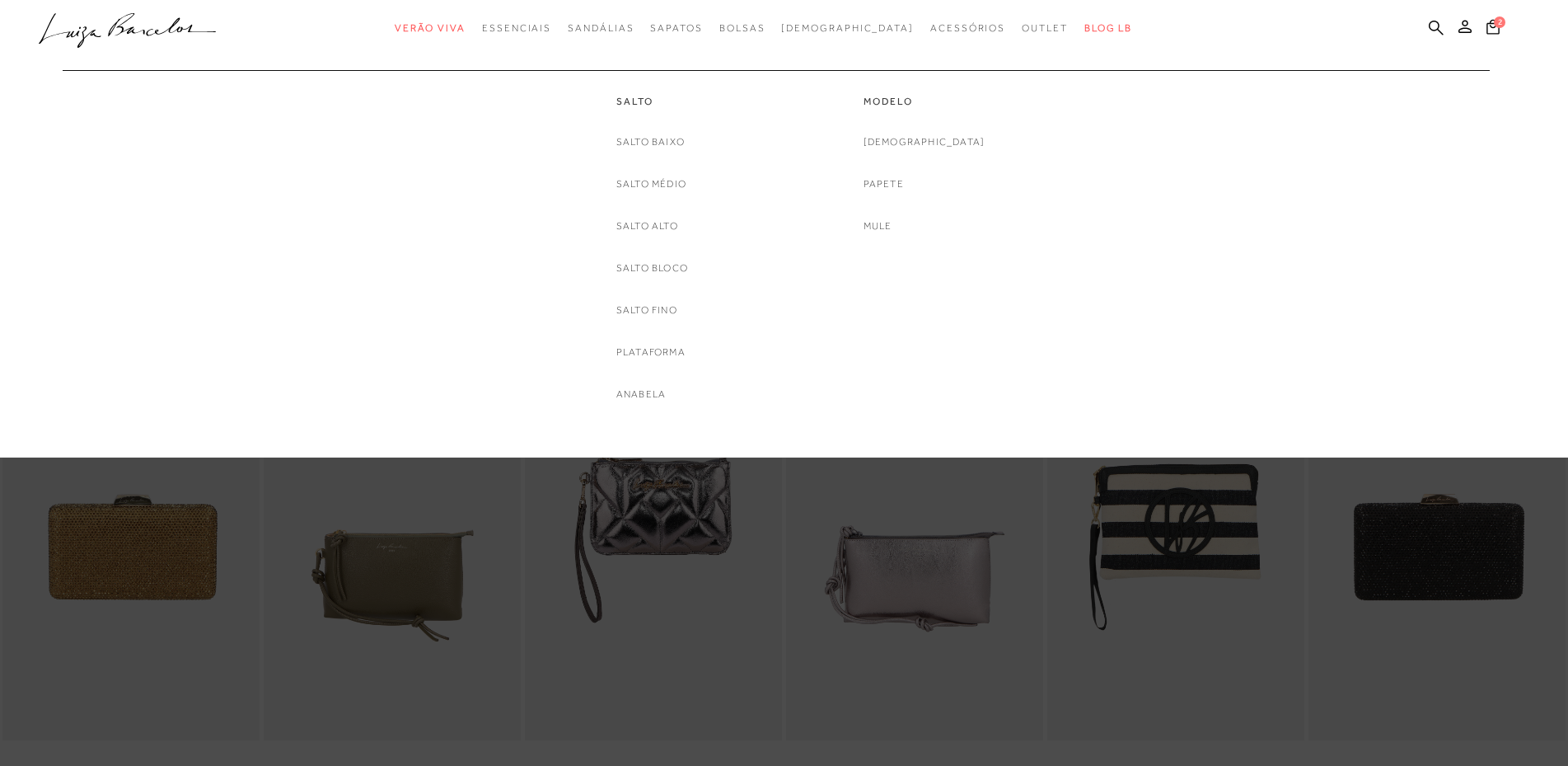
scroll to position [742, 0]
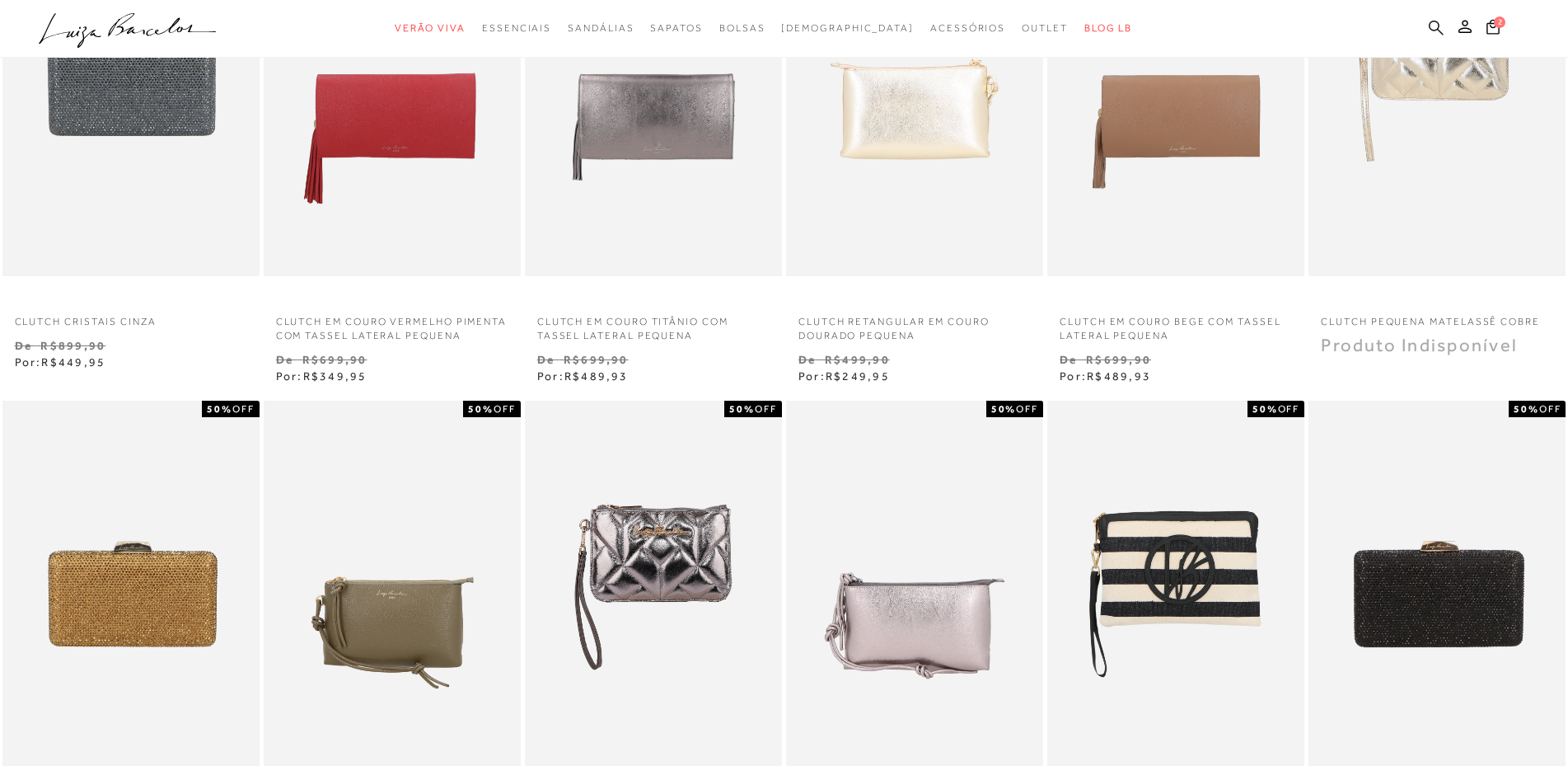
click at [1437, 22] on icon at bounding box center [1436, 27] width 15 height 15
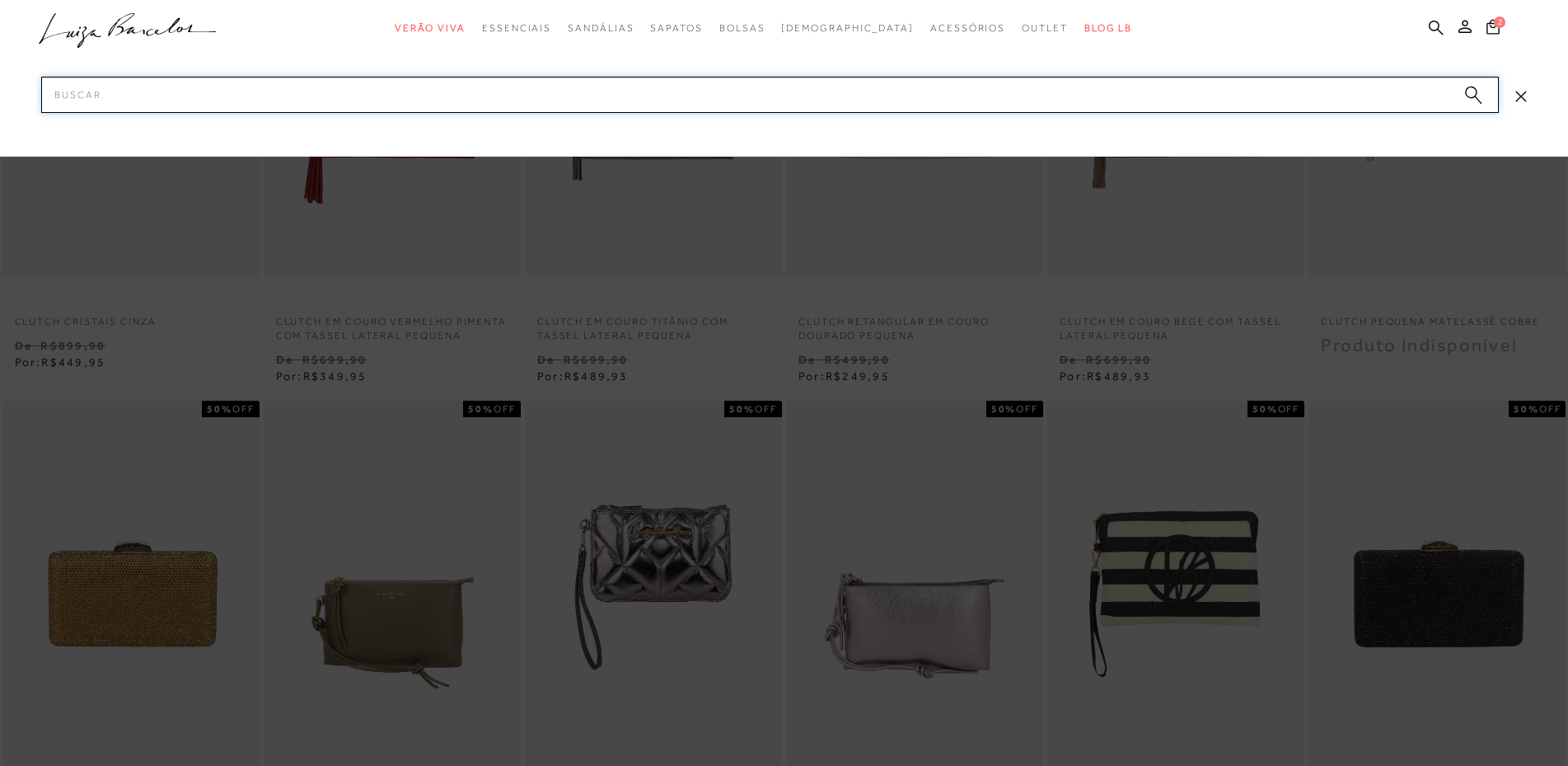
click at [836, 80] on input "Pesquisar" at bounding box center [770, 95] width 1458 height 37
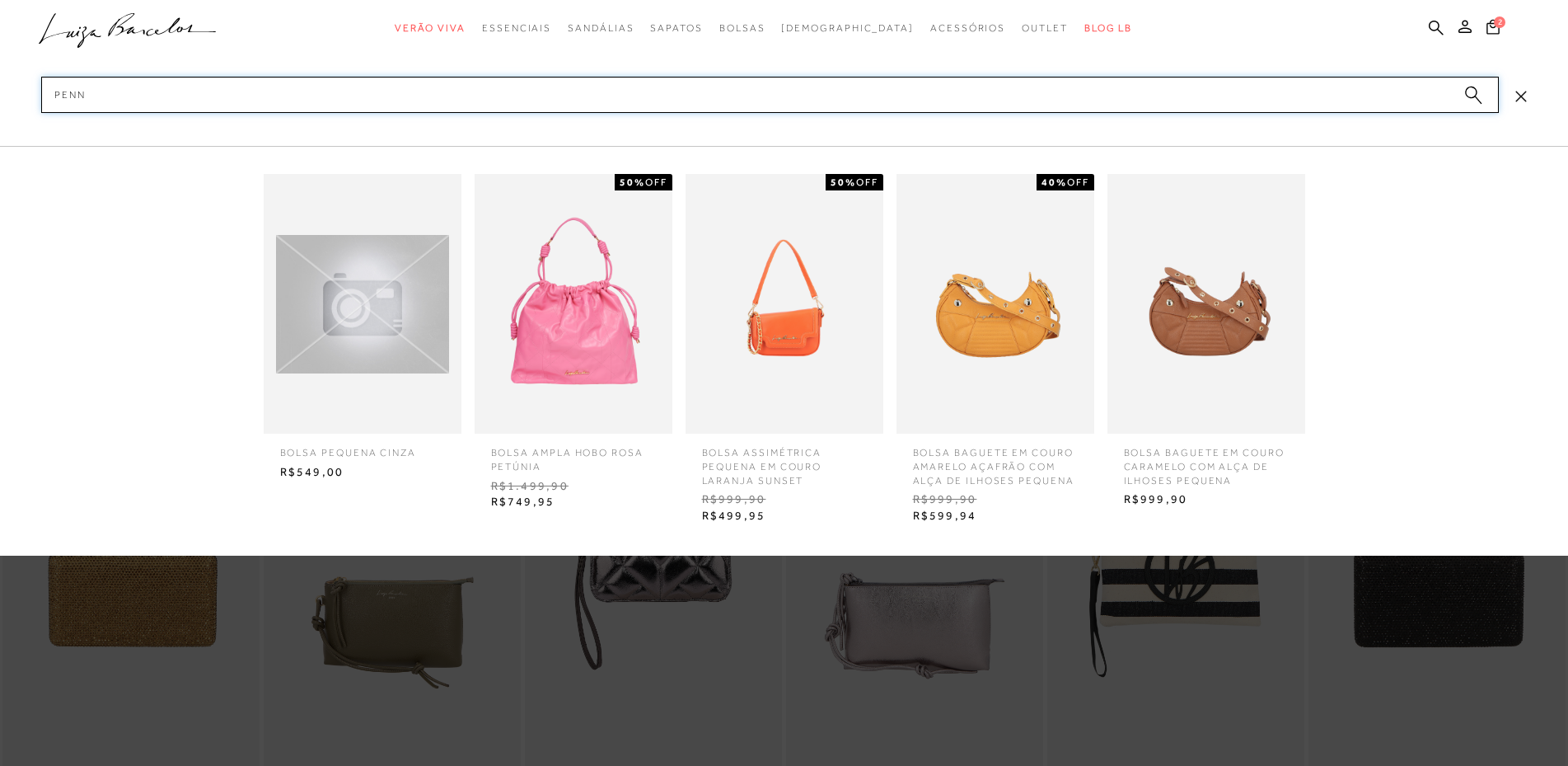
type input "penny"
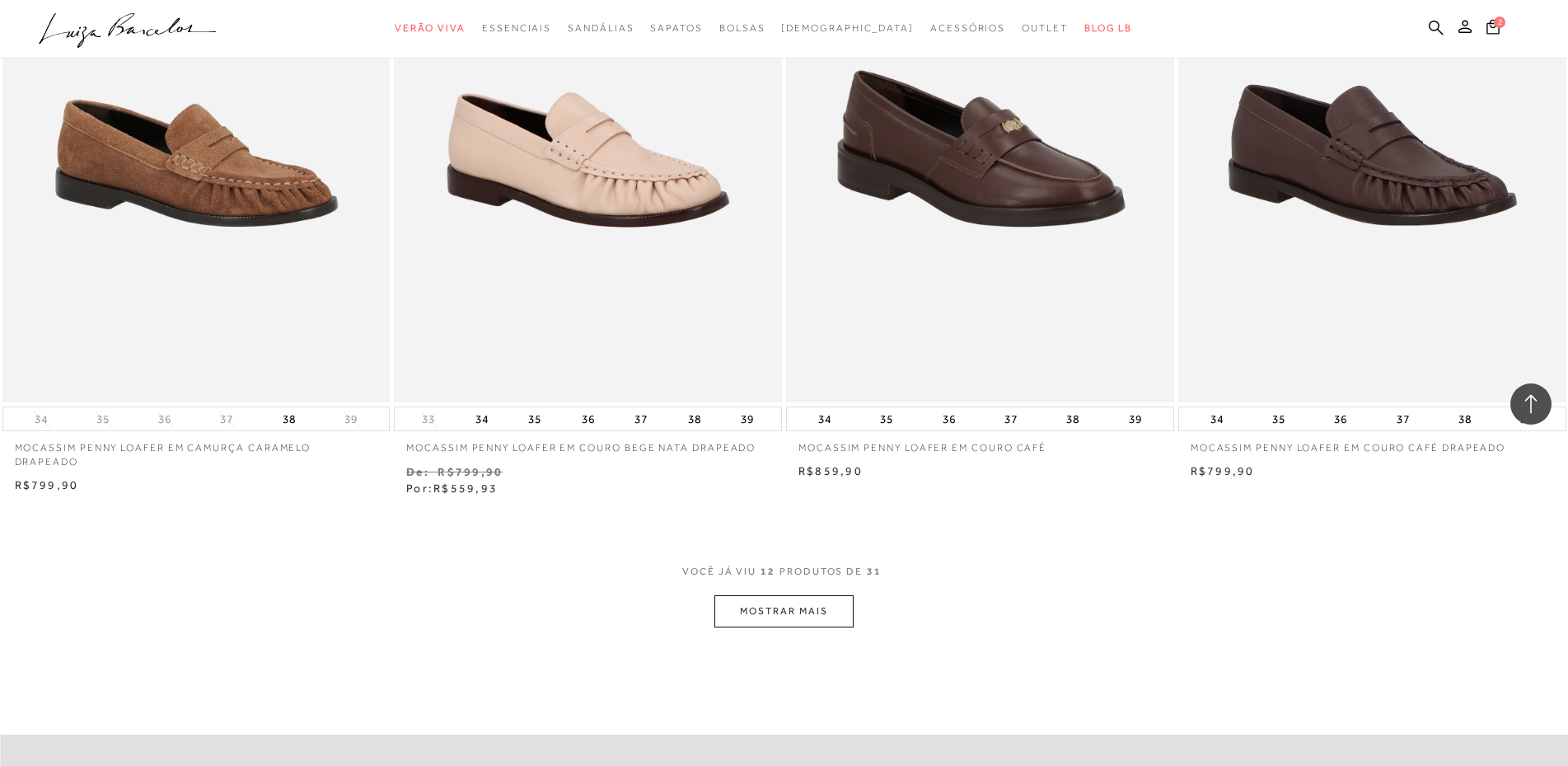
scroll to position [1896, 0]
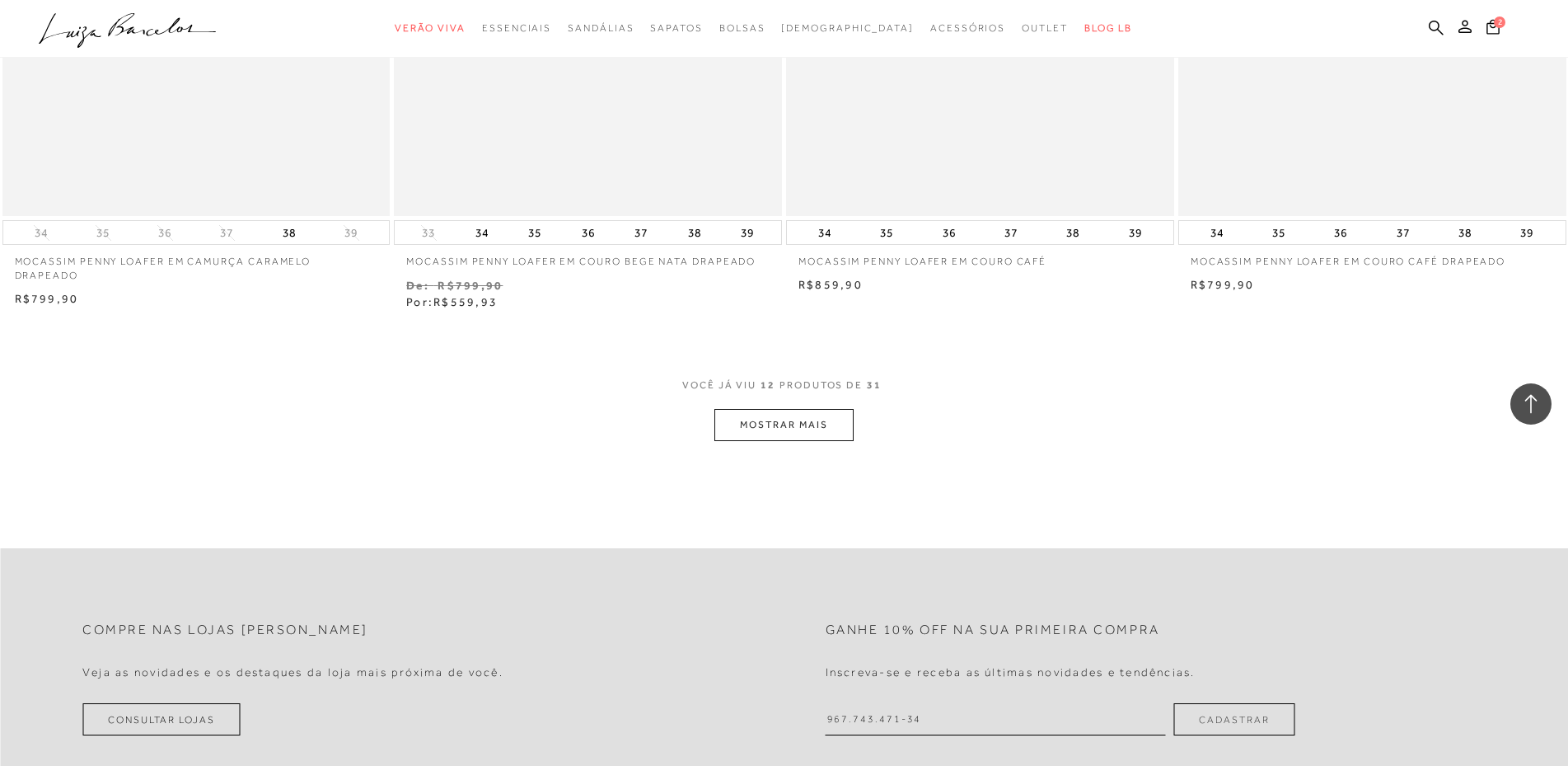
click at [754, 441] on button "MOSTRAR MAIS" at bounding box center [783, 425] width 138 height 32
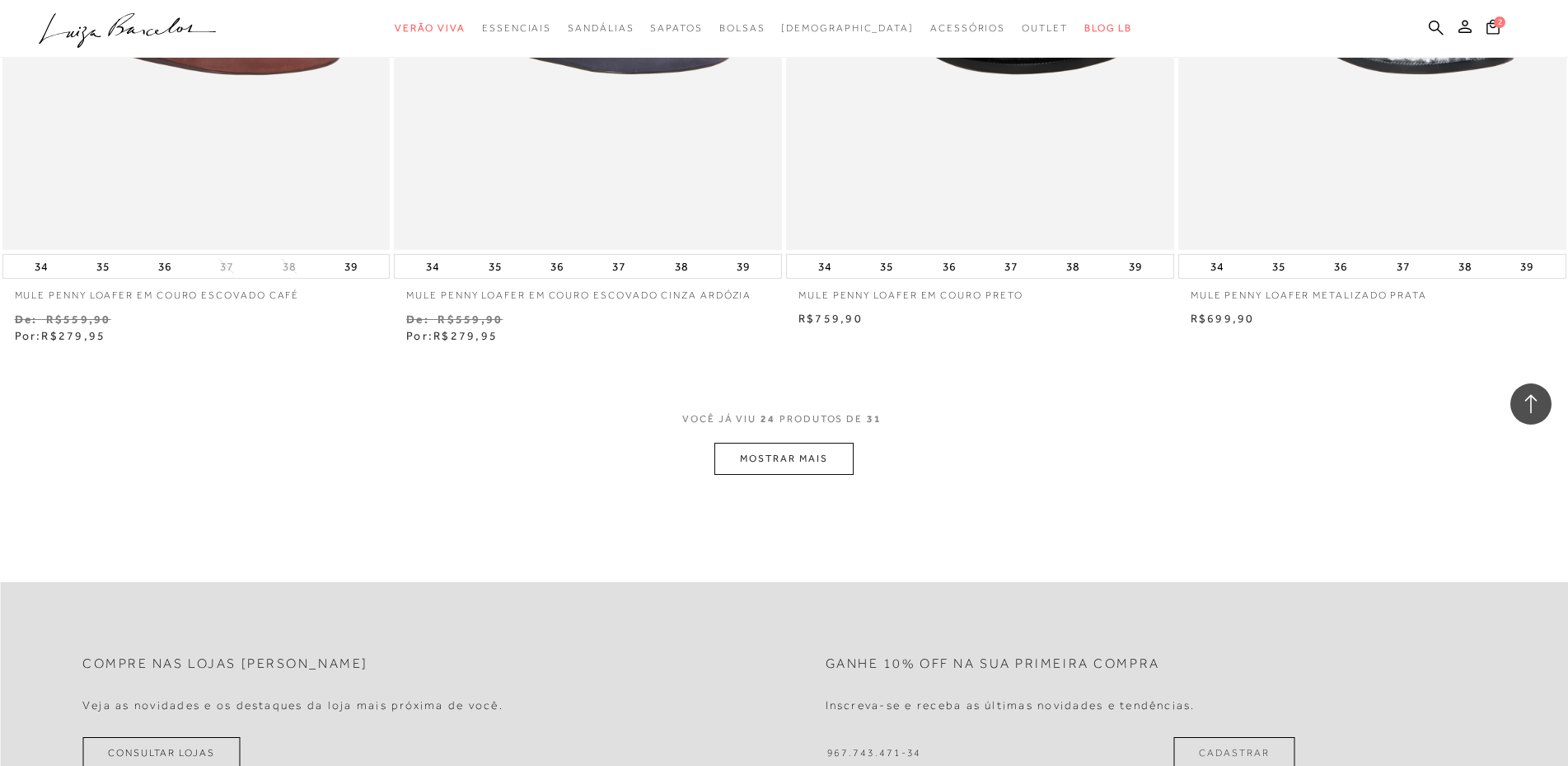
scroll to position [4040, 0]
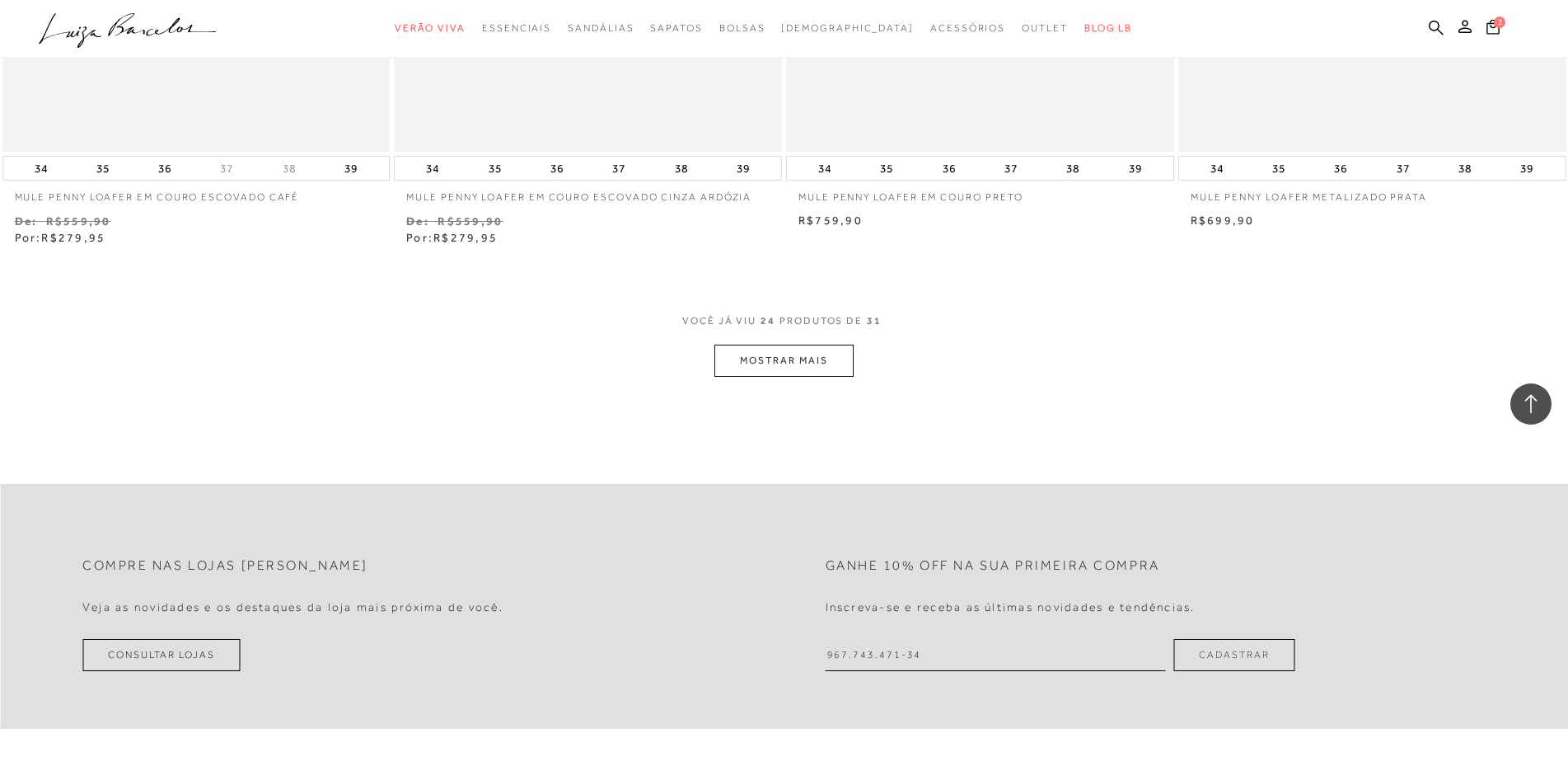
click at [810, 377] on button "MOSTRAR MAIS" at bounding box center [783, 361] width 138 height 32
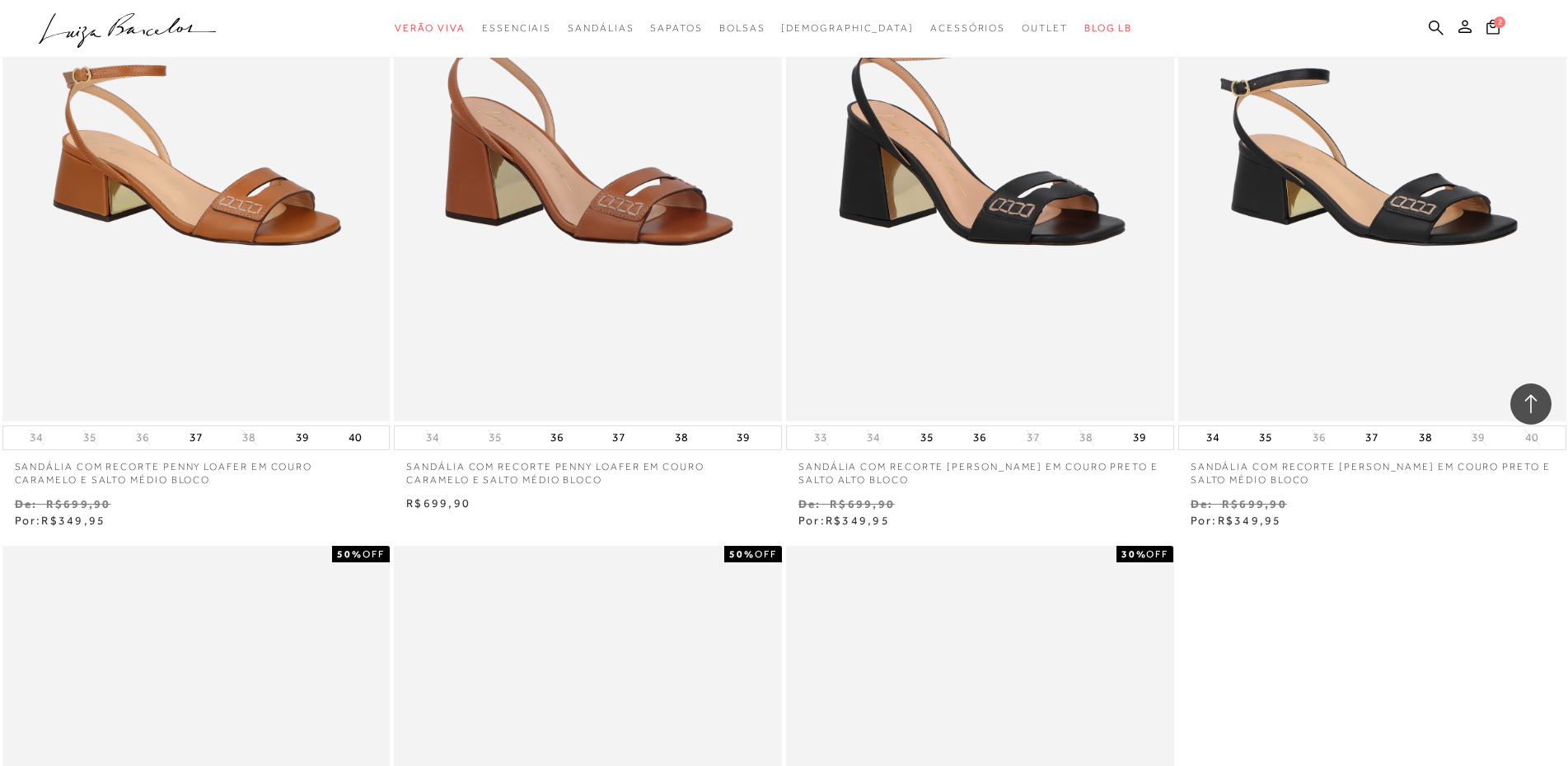
scroll to position [4452, 0]
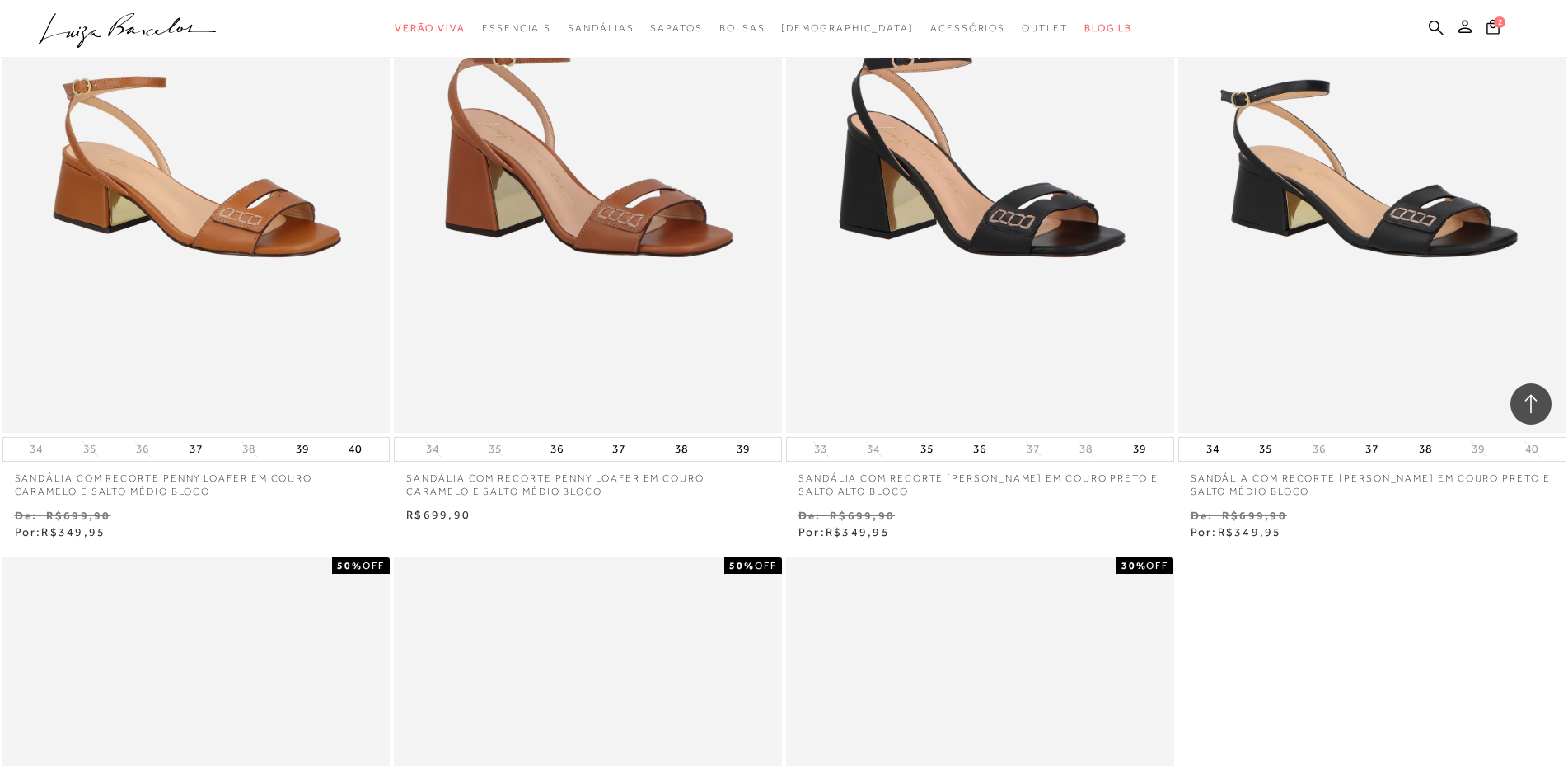
click at [1348, 244] on img at bounding box center [1372, 141] width 385 height 577
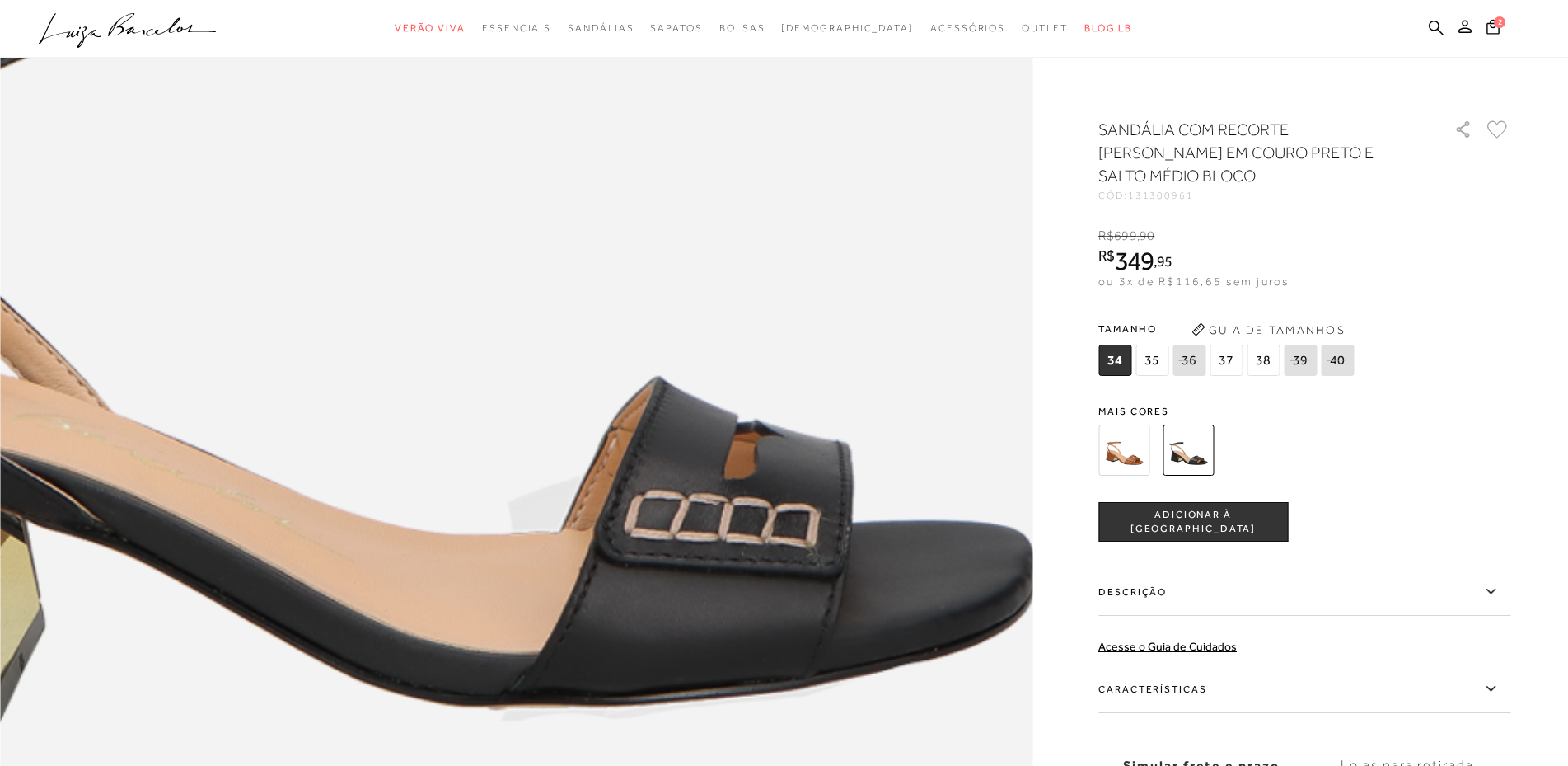
scroll to position [1649, 0]
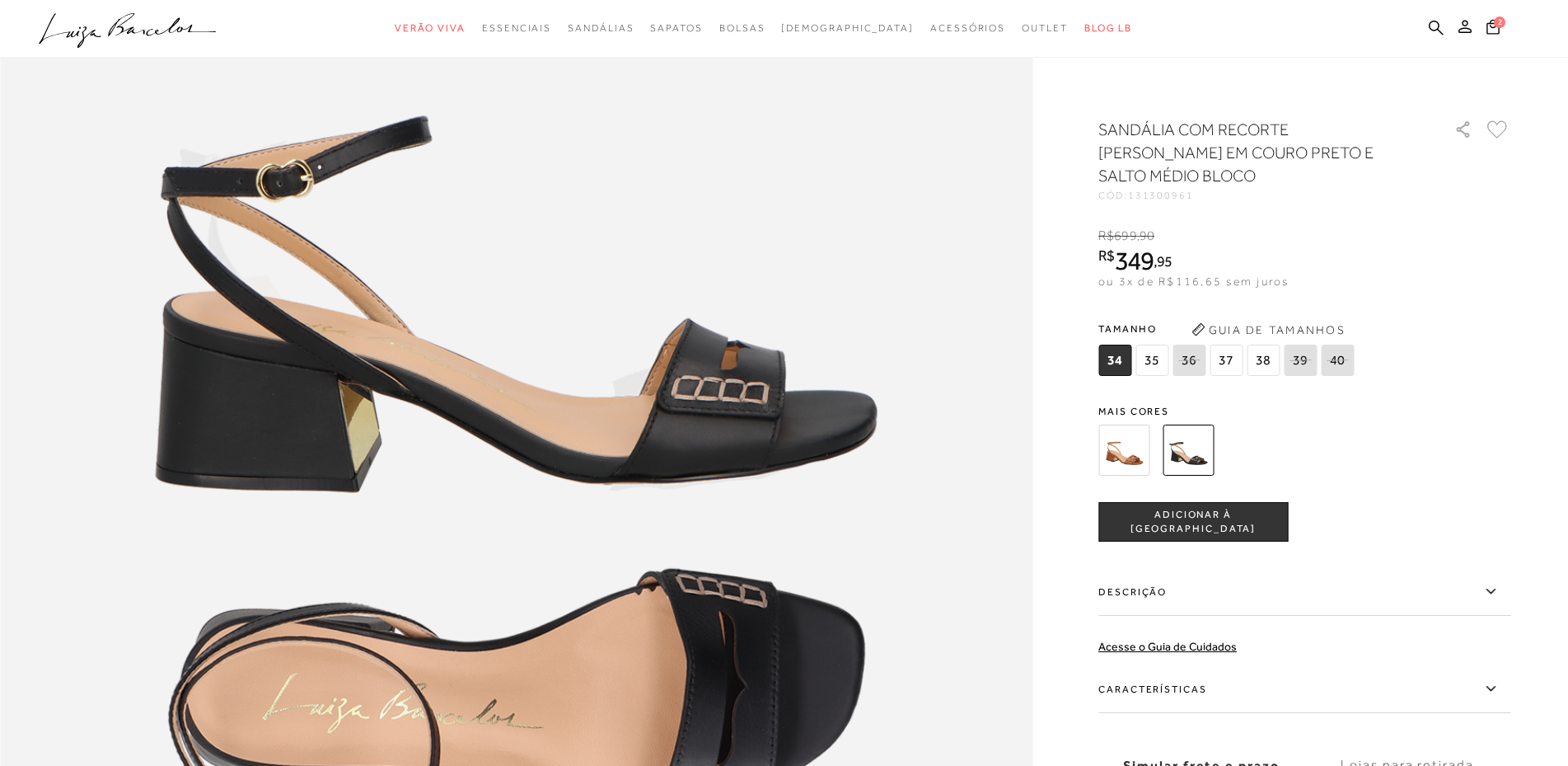
click at [1154, 345] on span "35" at bounding box center [1152, 361] width 33 height 31
click at [1192, 508] on span "ADICIONAR À [GEOGRAPHIC_DATA]" at bounding box center [1193, 523] width 188 height 29
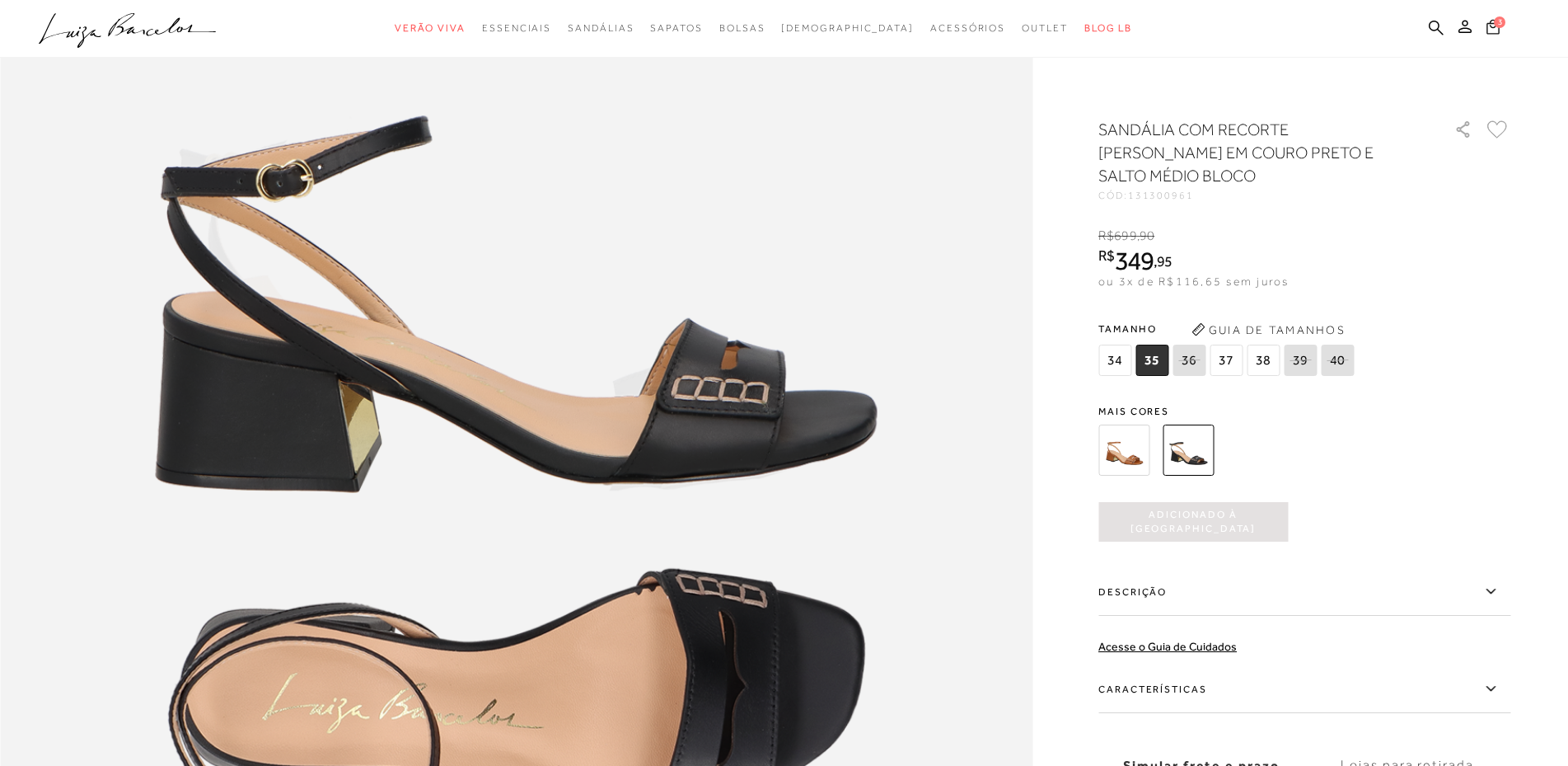
click at [1496, 24] on span "3" at bounding box center [1499, 22] width 12 height 12
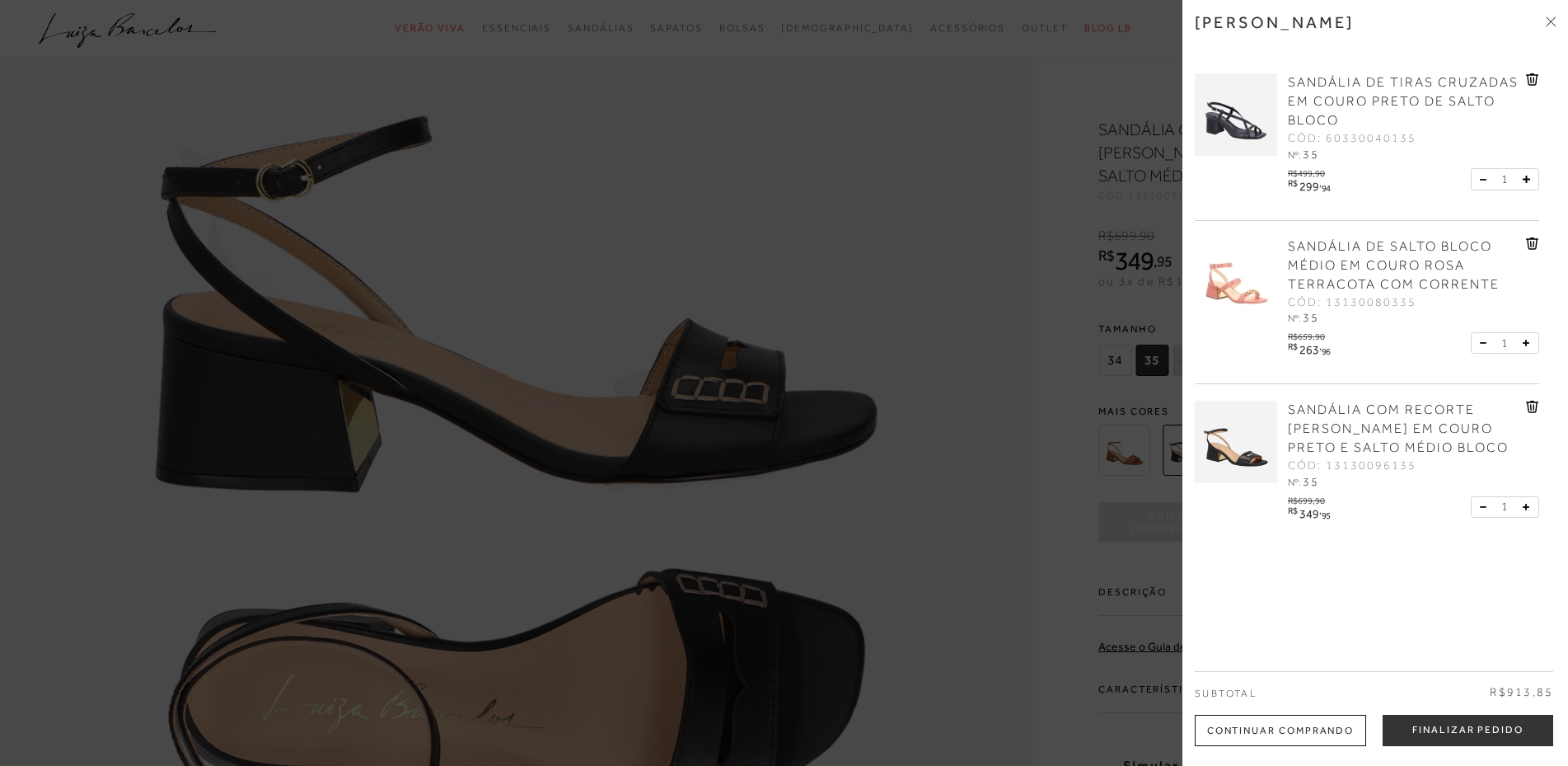
click at [176, 435] on div at bounding box center [784, 383] width 1568 height 766
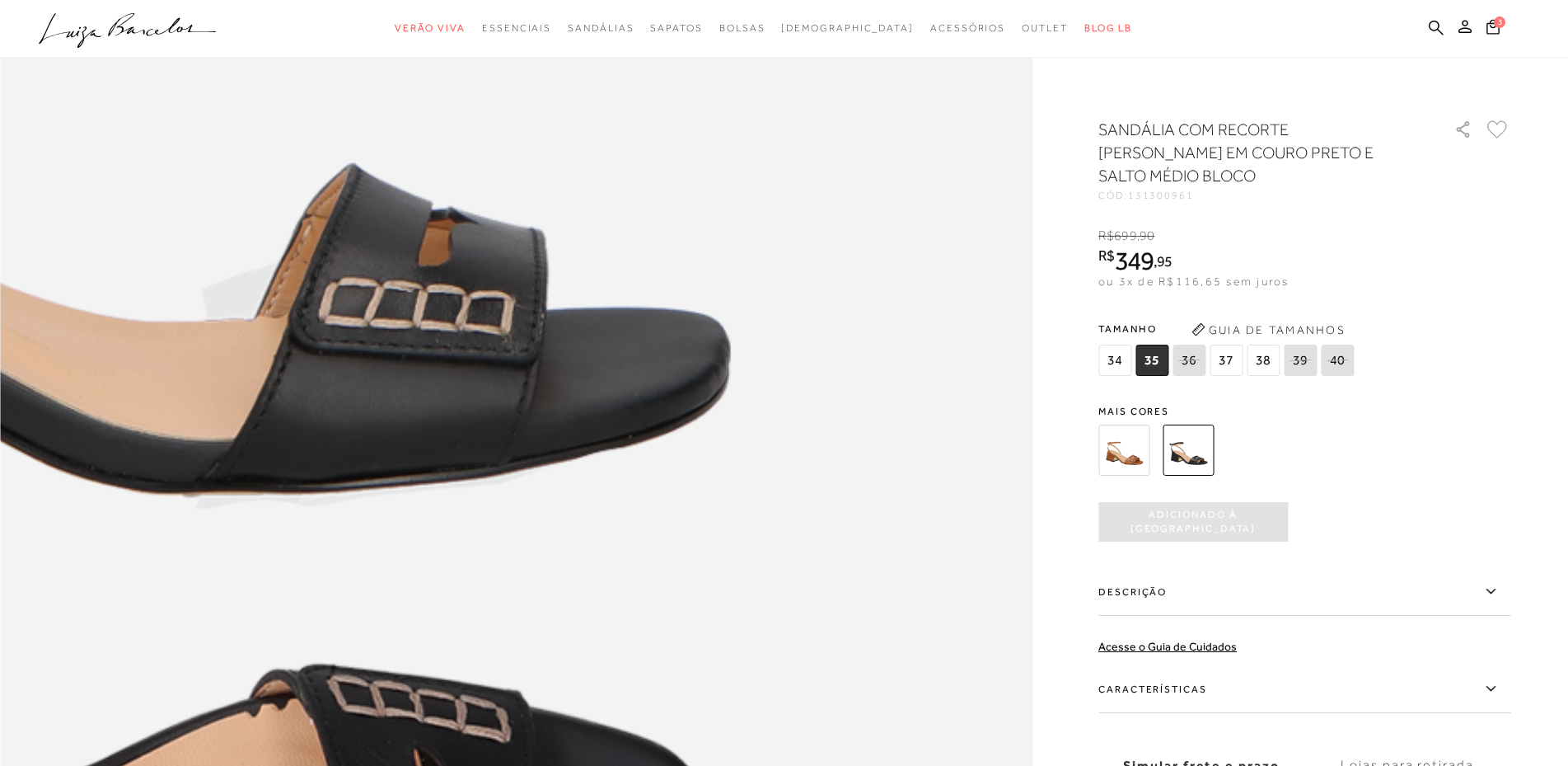
scroll to position [1402, 0]
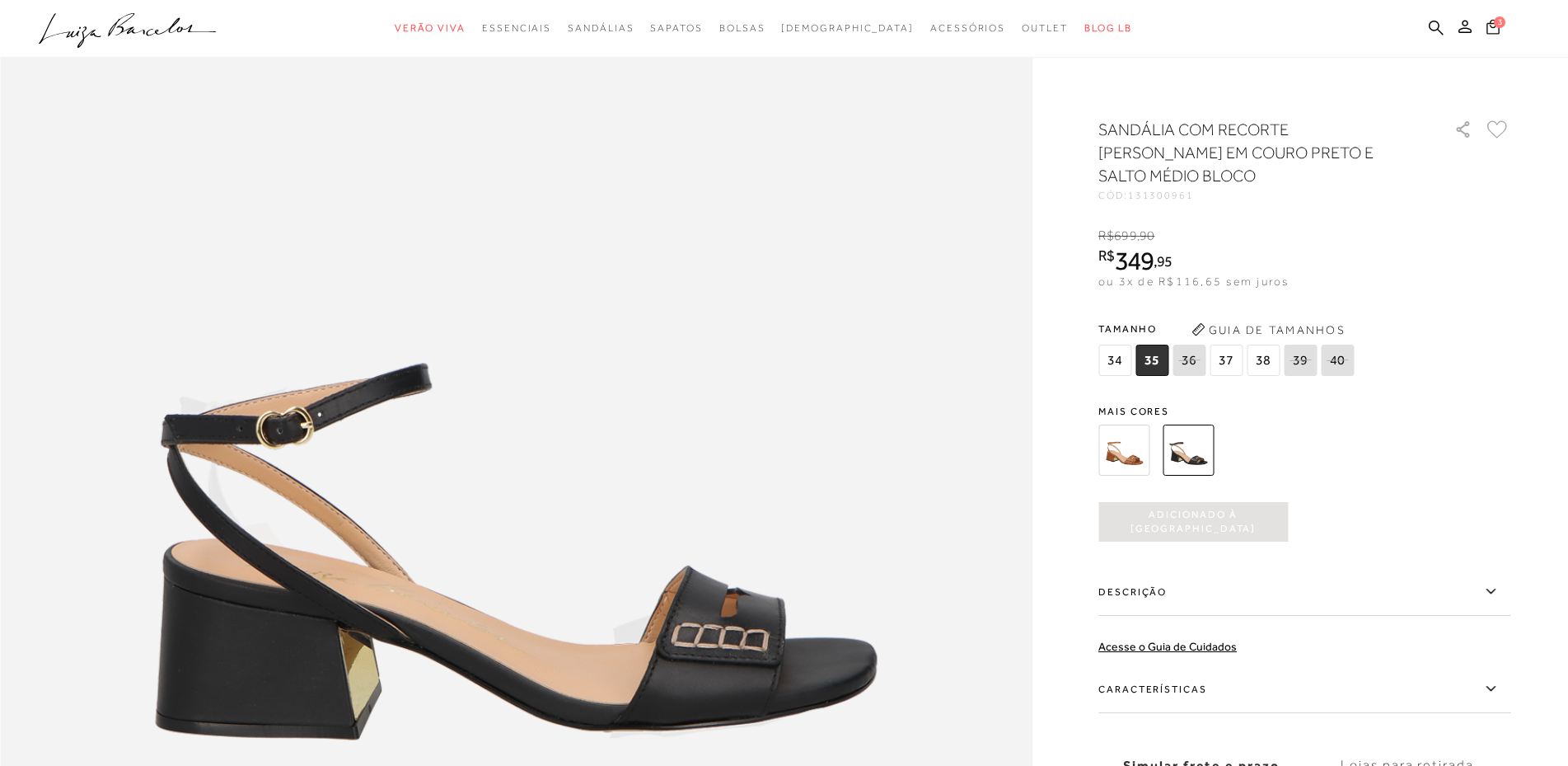
click at [1499, 22] on span "3" at bounding box center [1499, 22] width 12 height 12
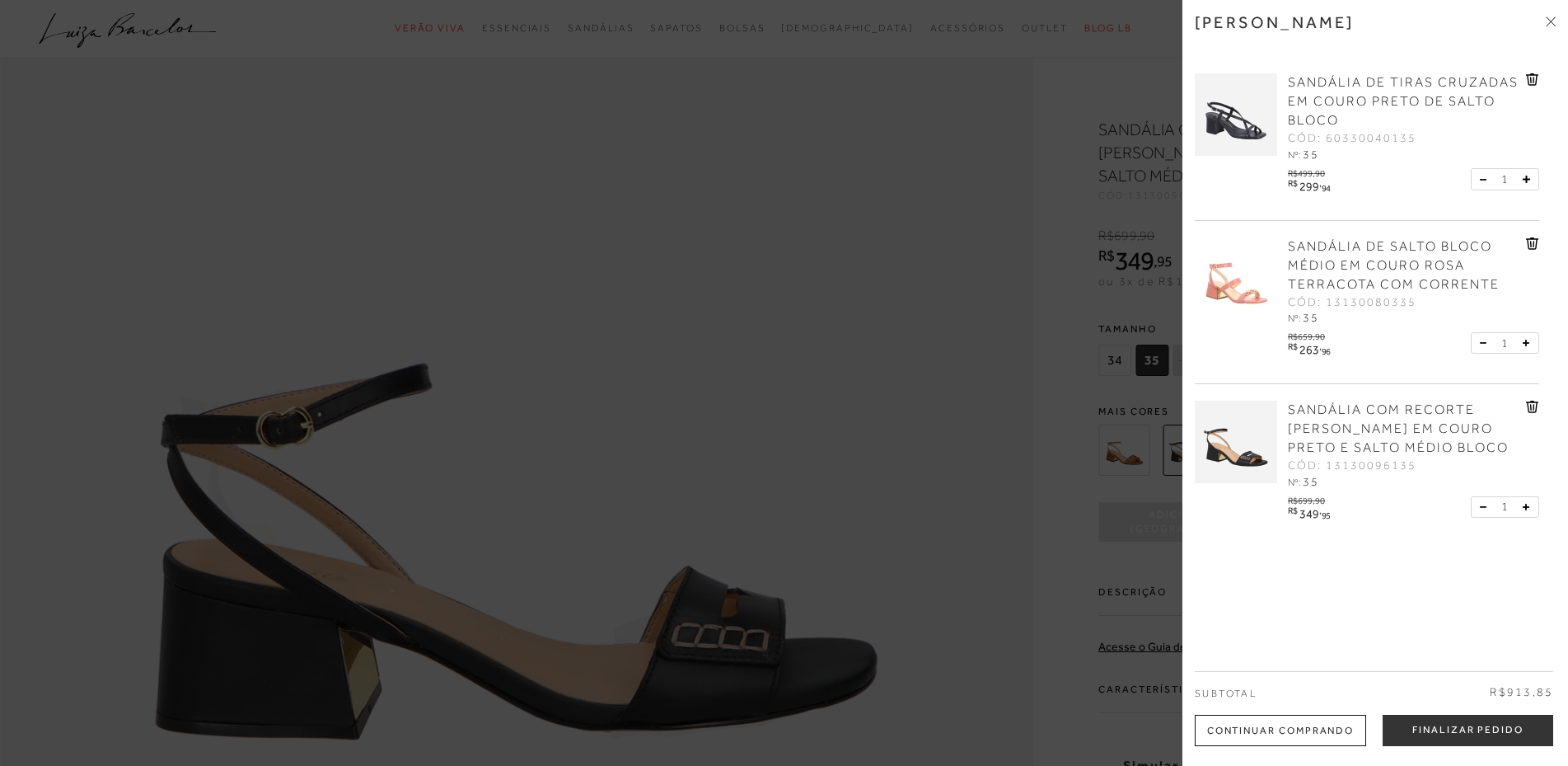
click at [1241, 121] on img at bounding box center [1236, 114] width 82 height 82
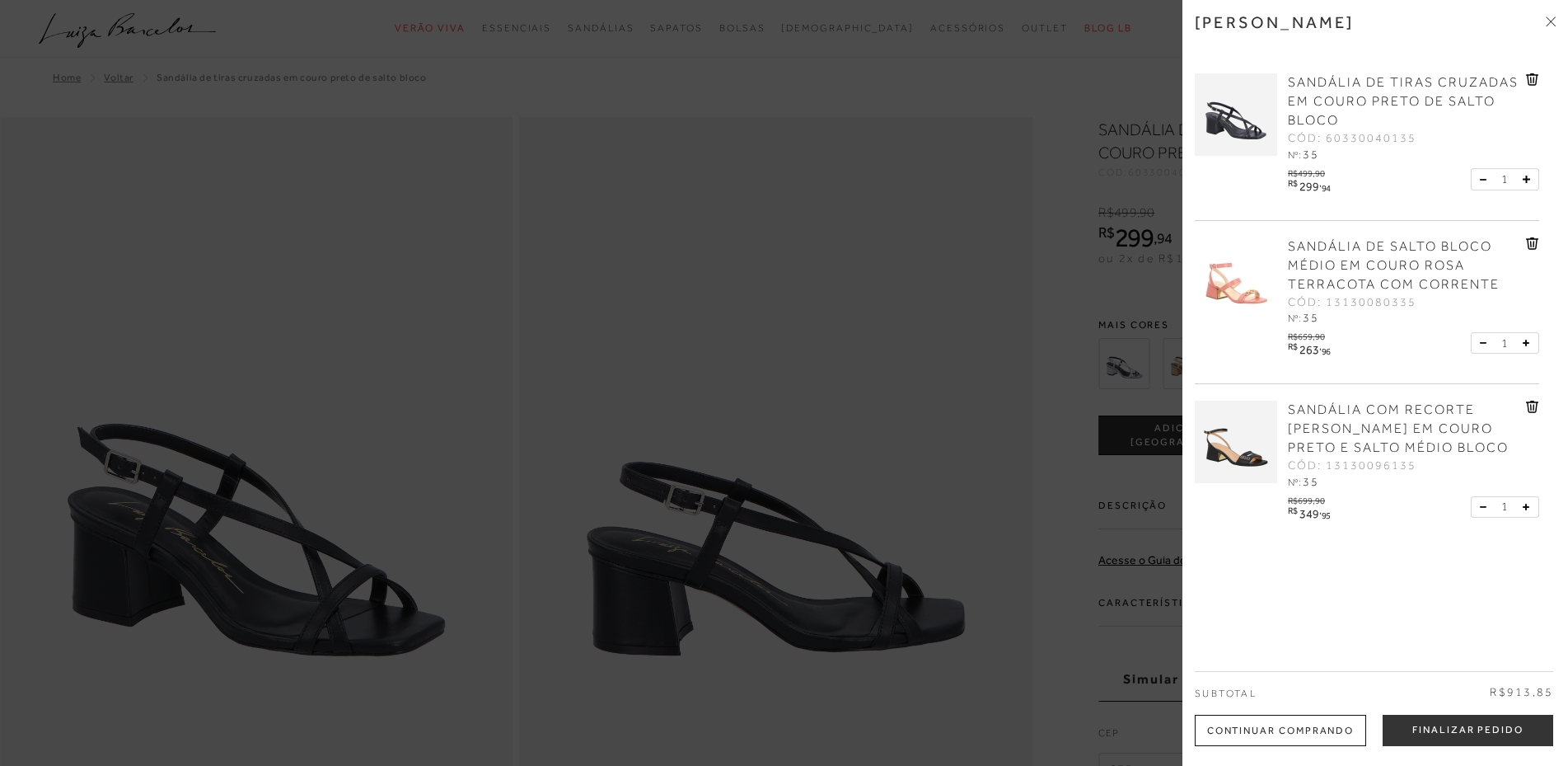
click at [748, 239] on div at bounding box center [784, 383] width 1568 height 766
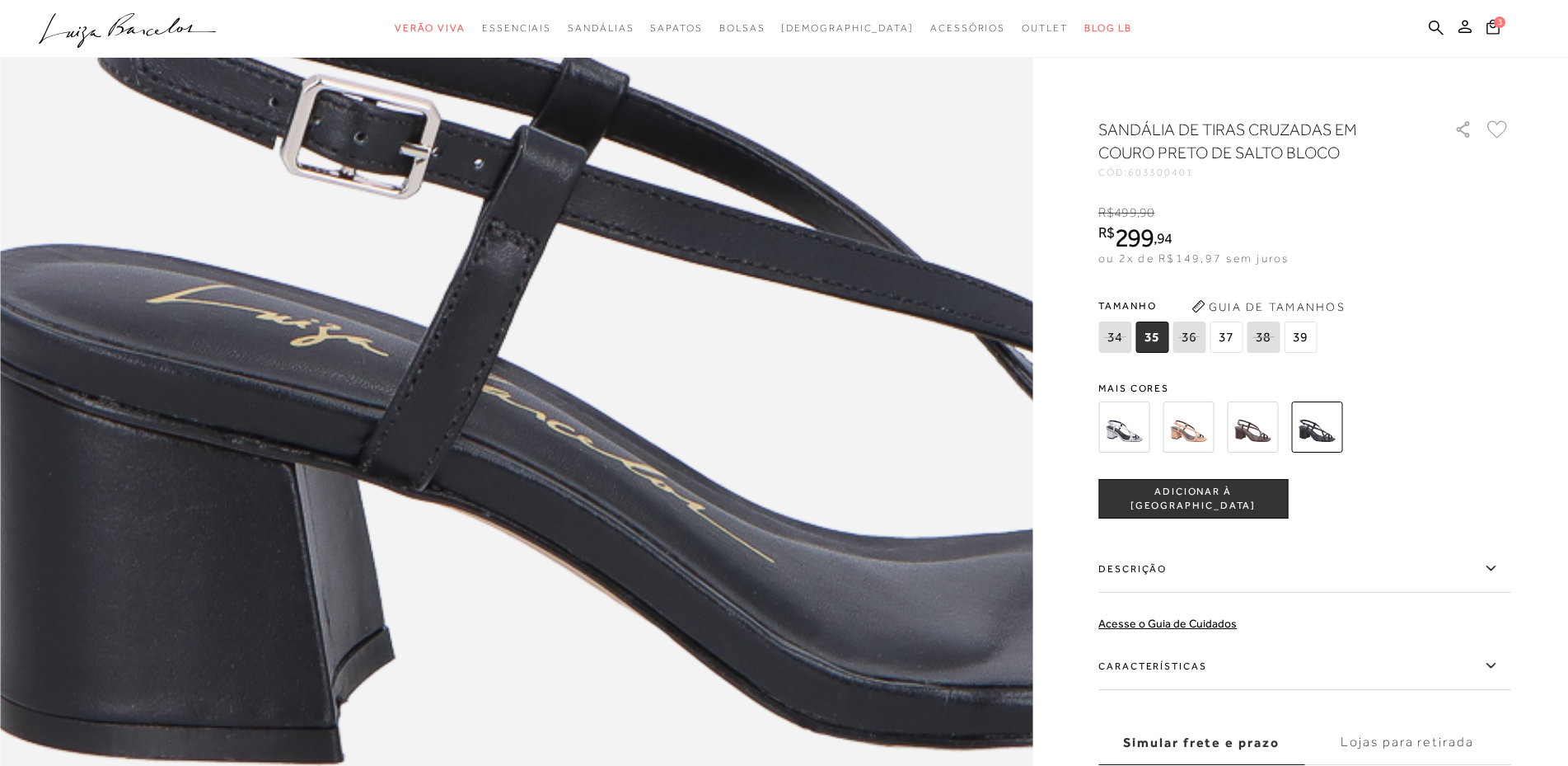
scroll to position [1072, 0]
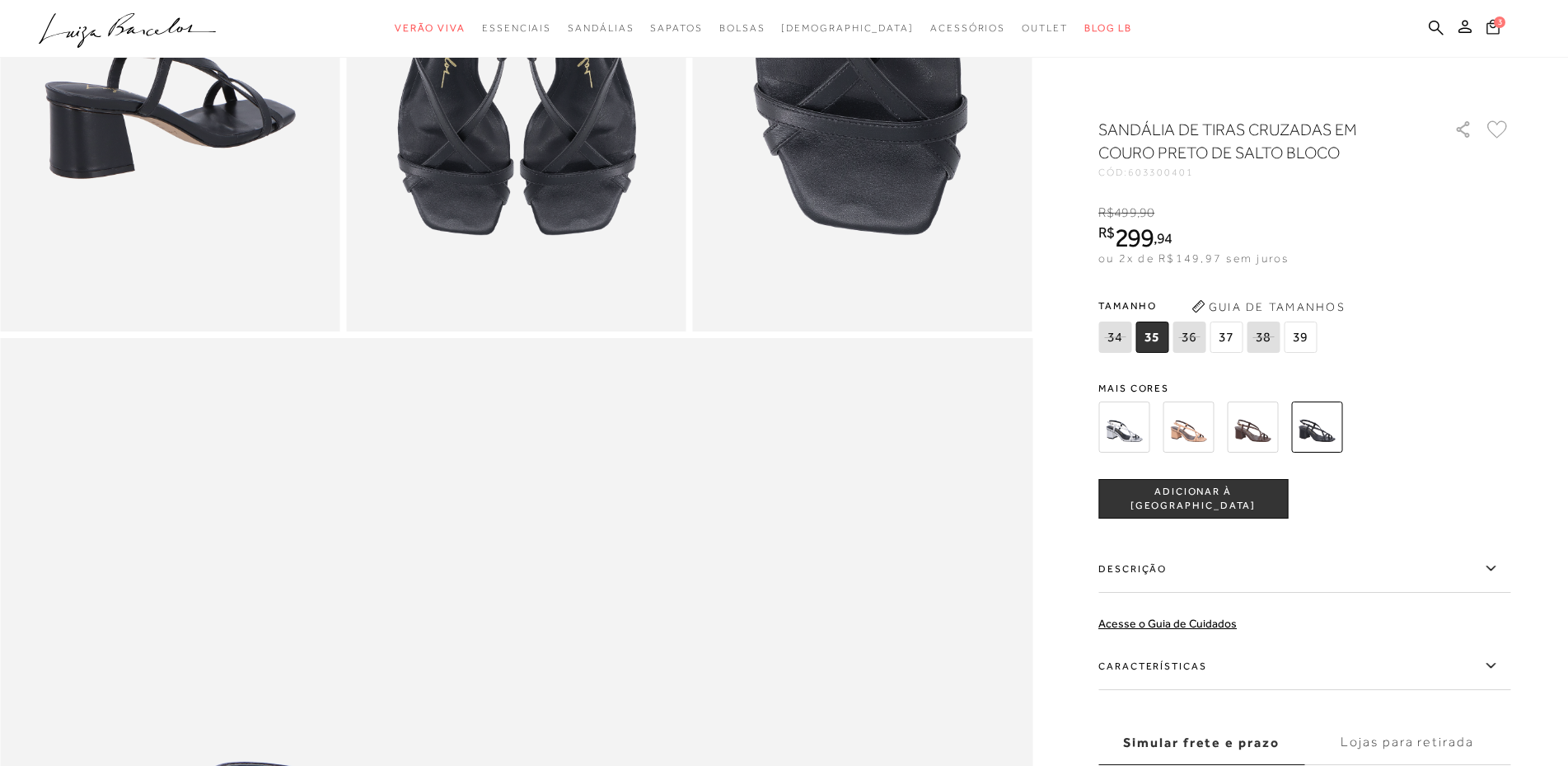
click at [1498, 25] on span "3" at bounding box center [1499, 22] width 12 height 12
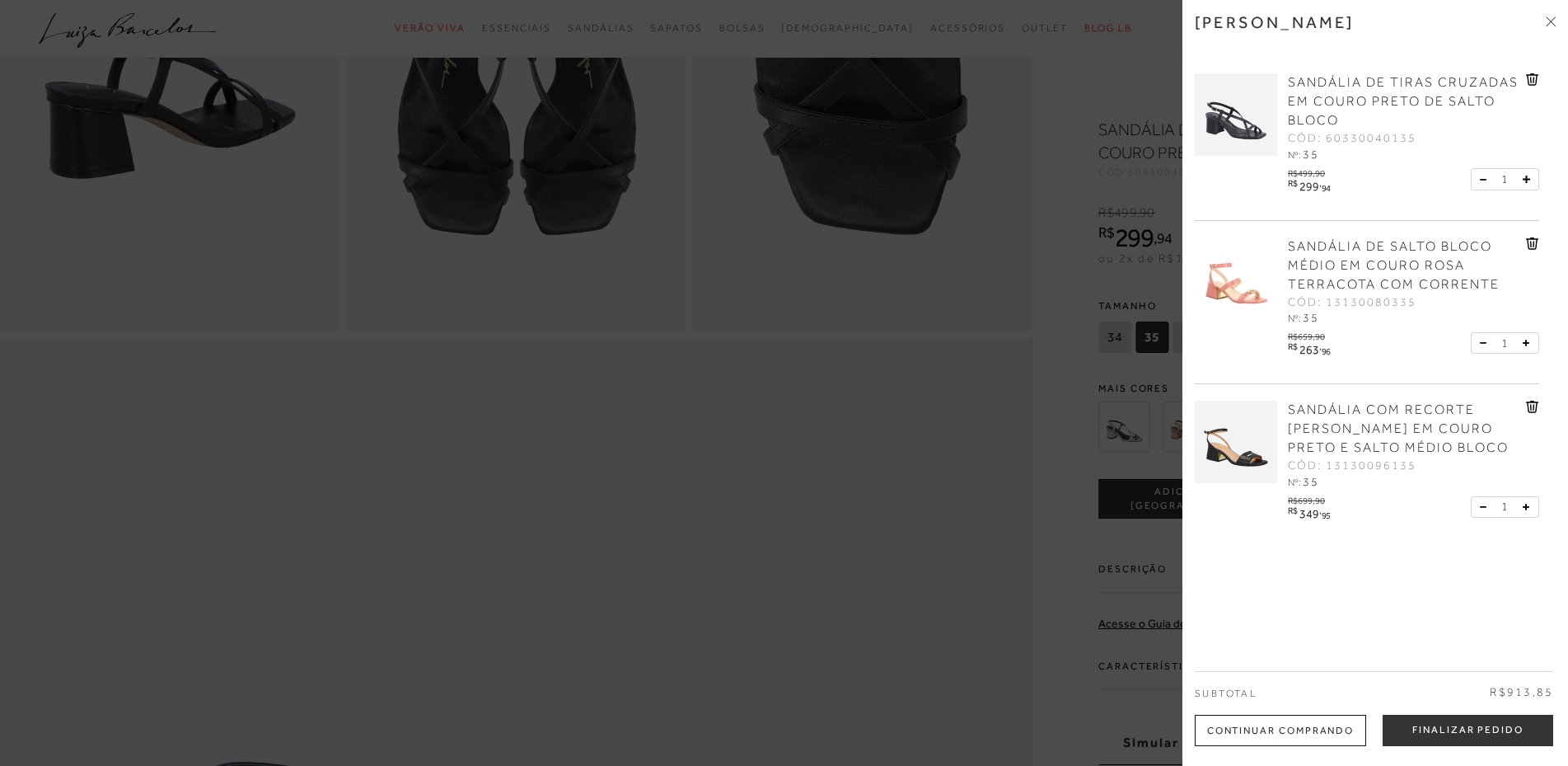
click at [1226, 280] on img at bounding box center [1236, 278] width 82 height 82
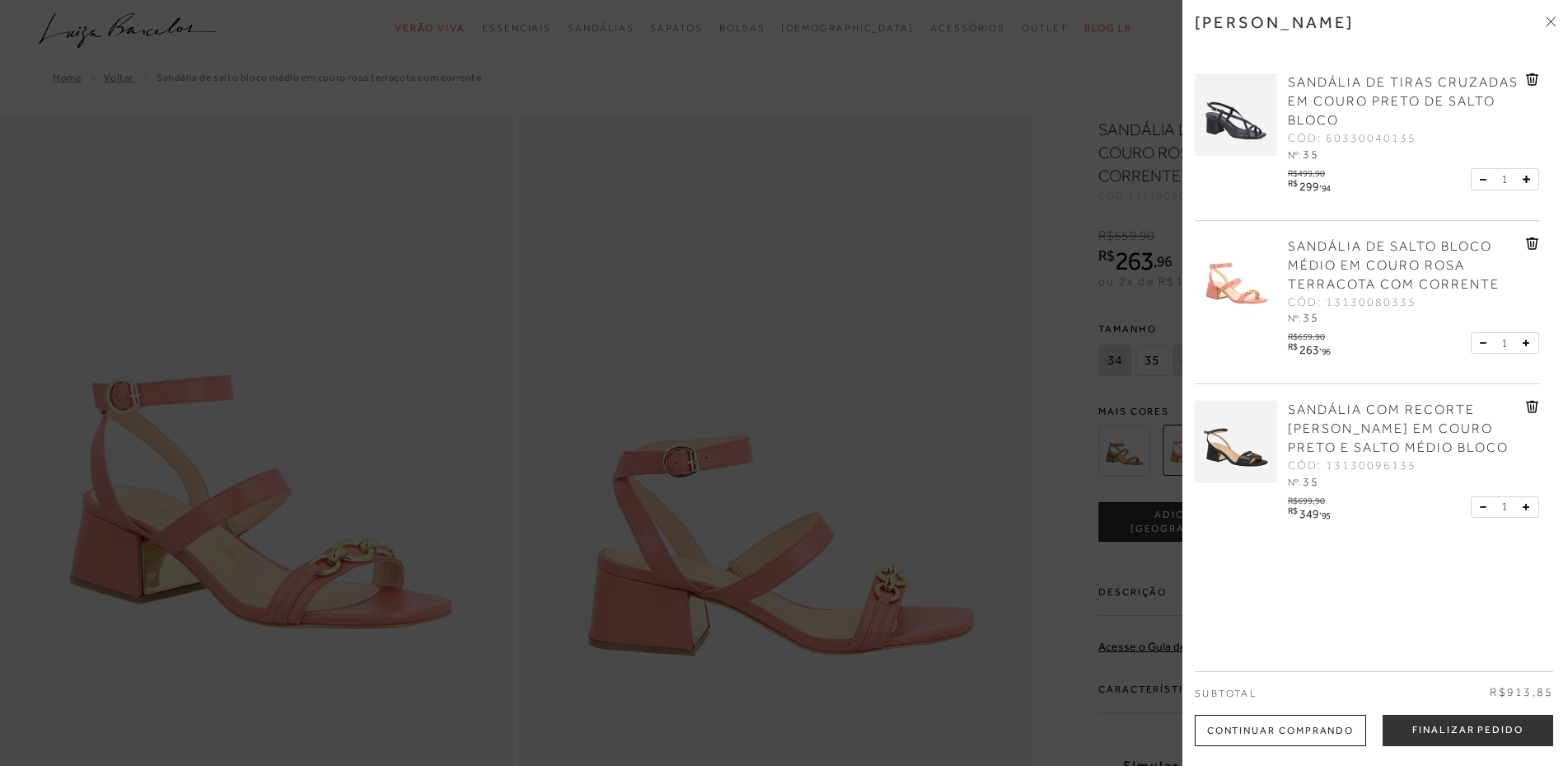
click at [654, 263] on div at bounding box center [784, 383] width 1568 height 766
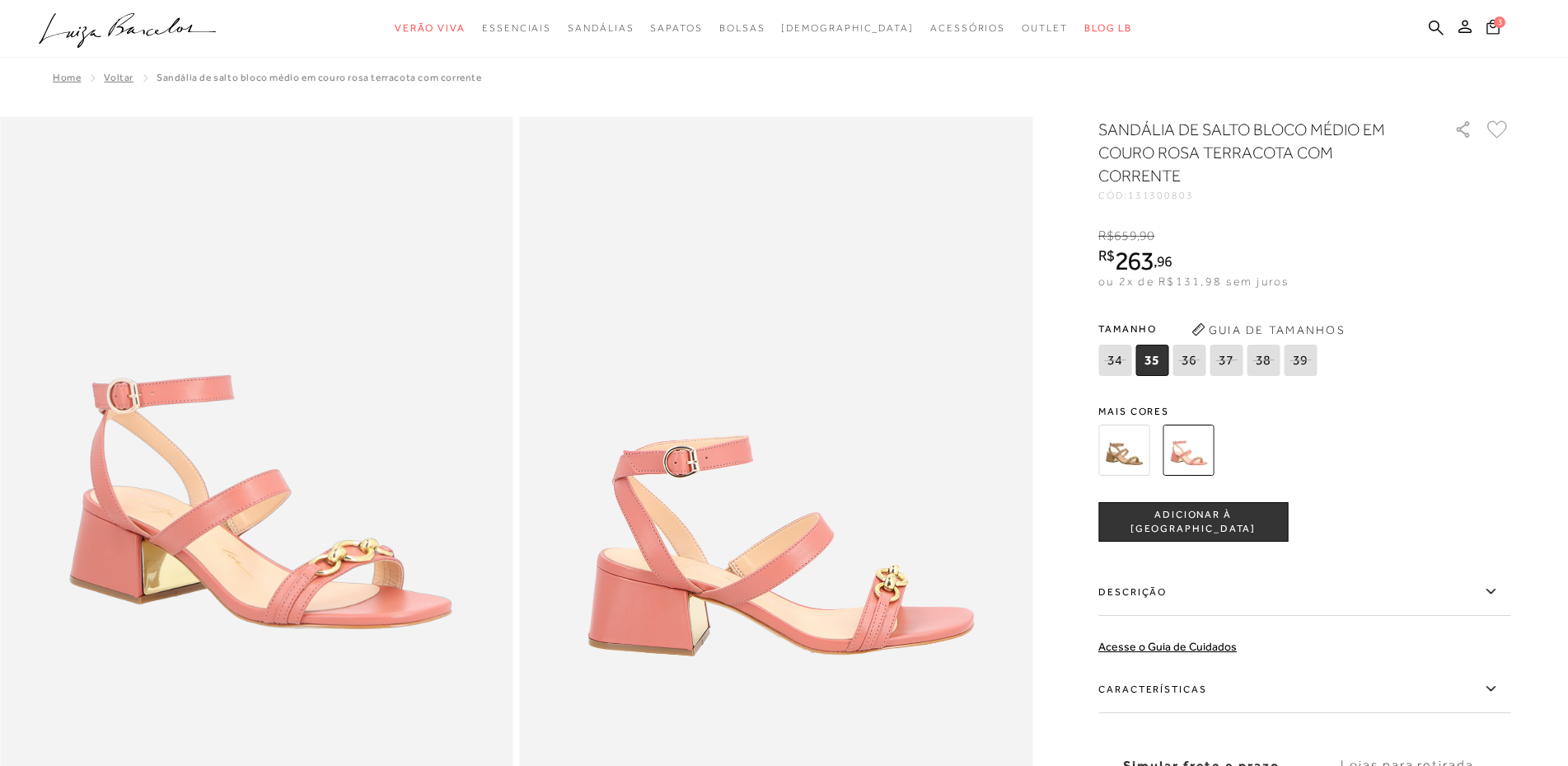
click at [1487, 18] on button "3" at bounding box center [1493, 29] width 23 height 22
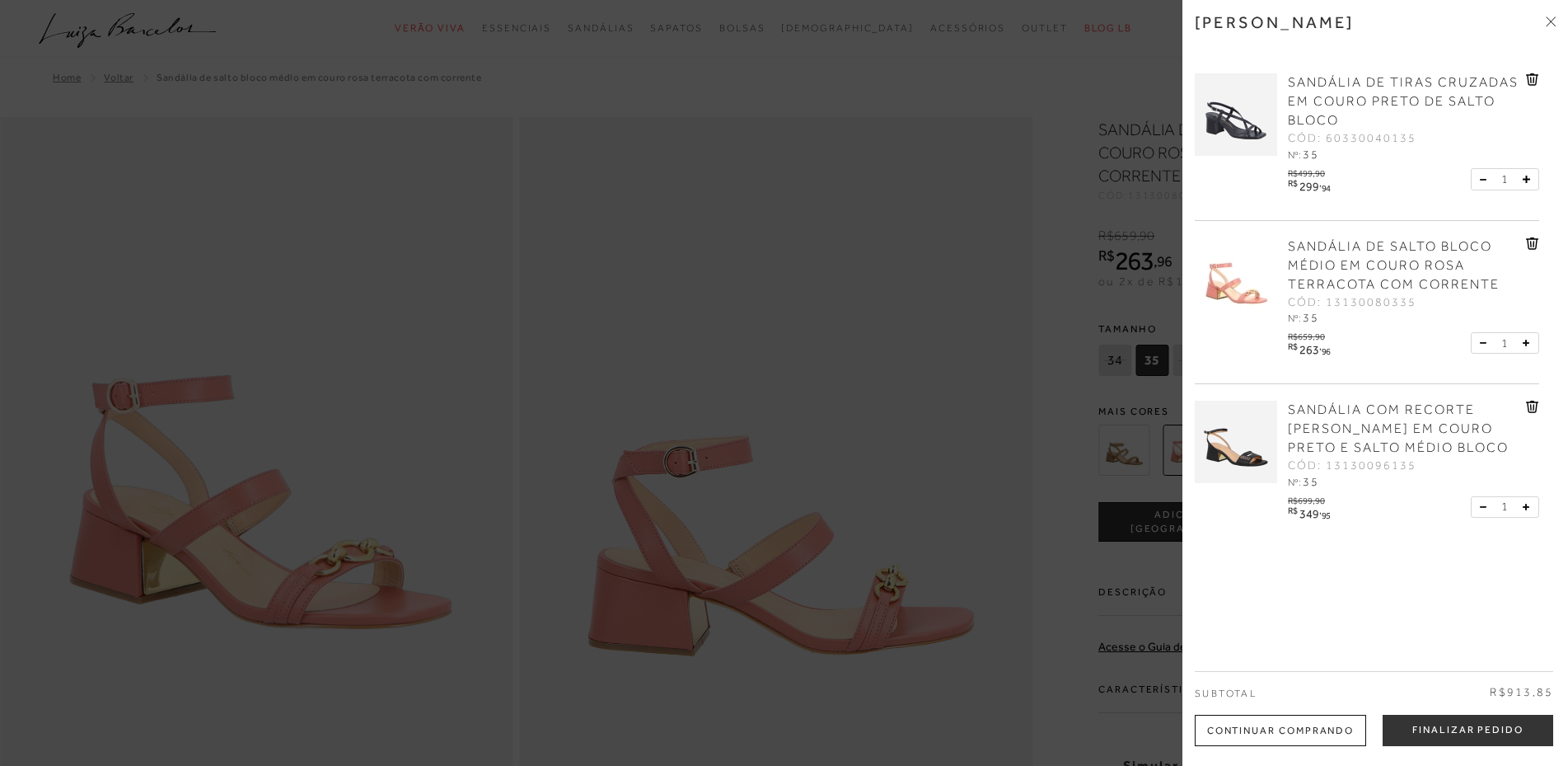
click at [911, 137] on div at bounding box center [784, 383] width 1568 height 766
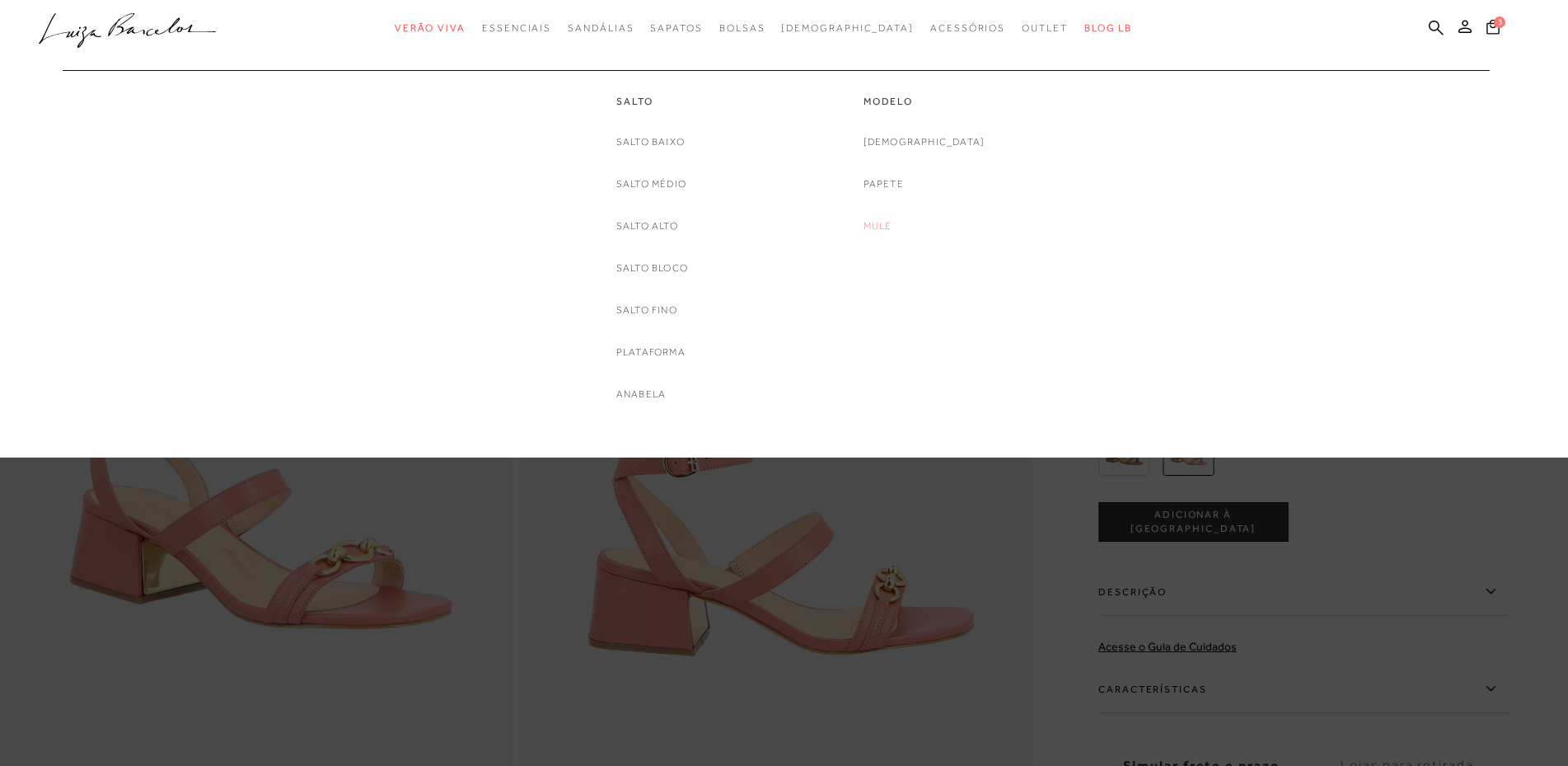
click at [893, 221] on link "Mule" at bounding box center [878, 226] width 29 height 17
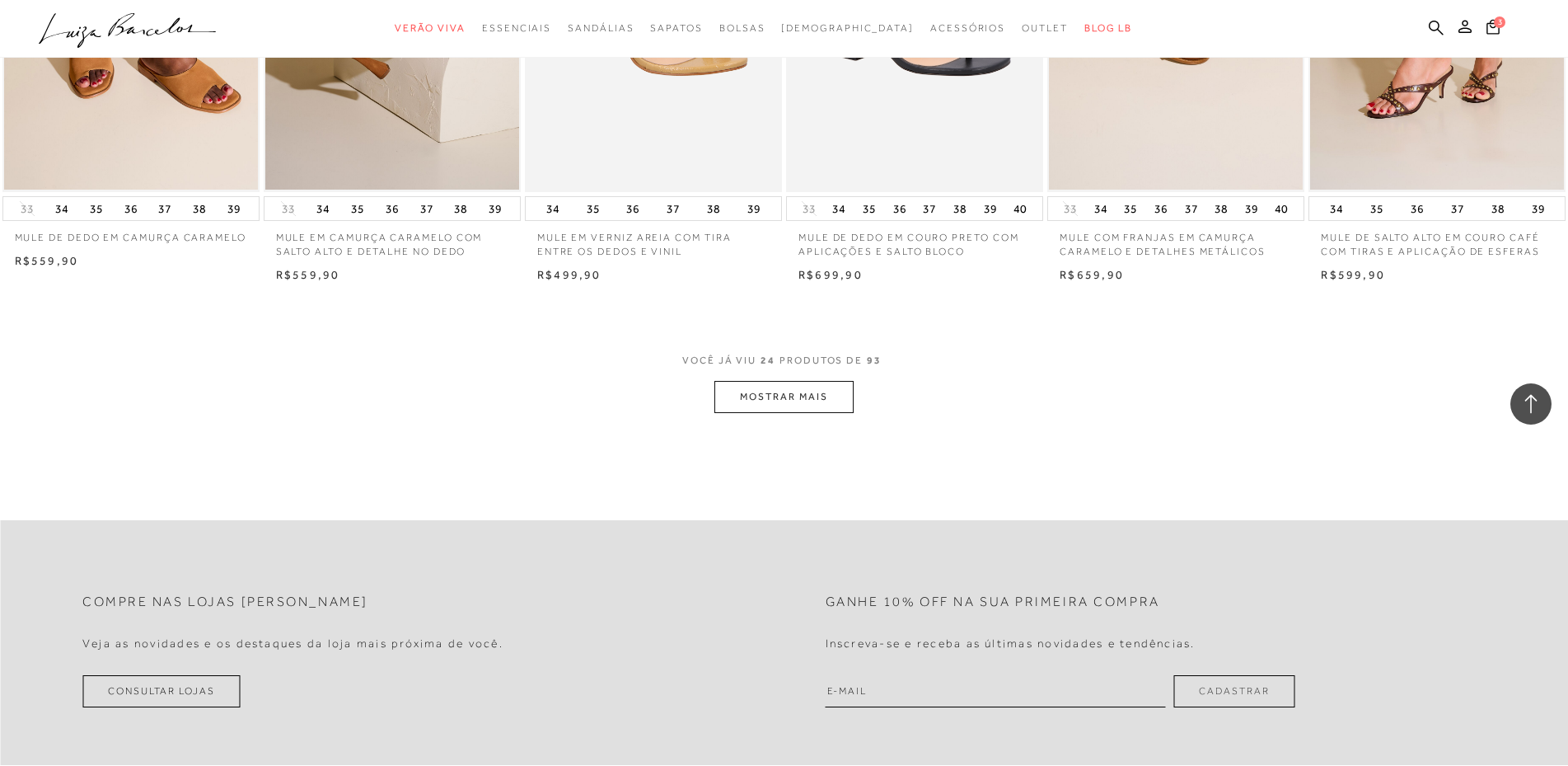
scroll to position [1814, 0]
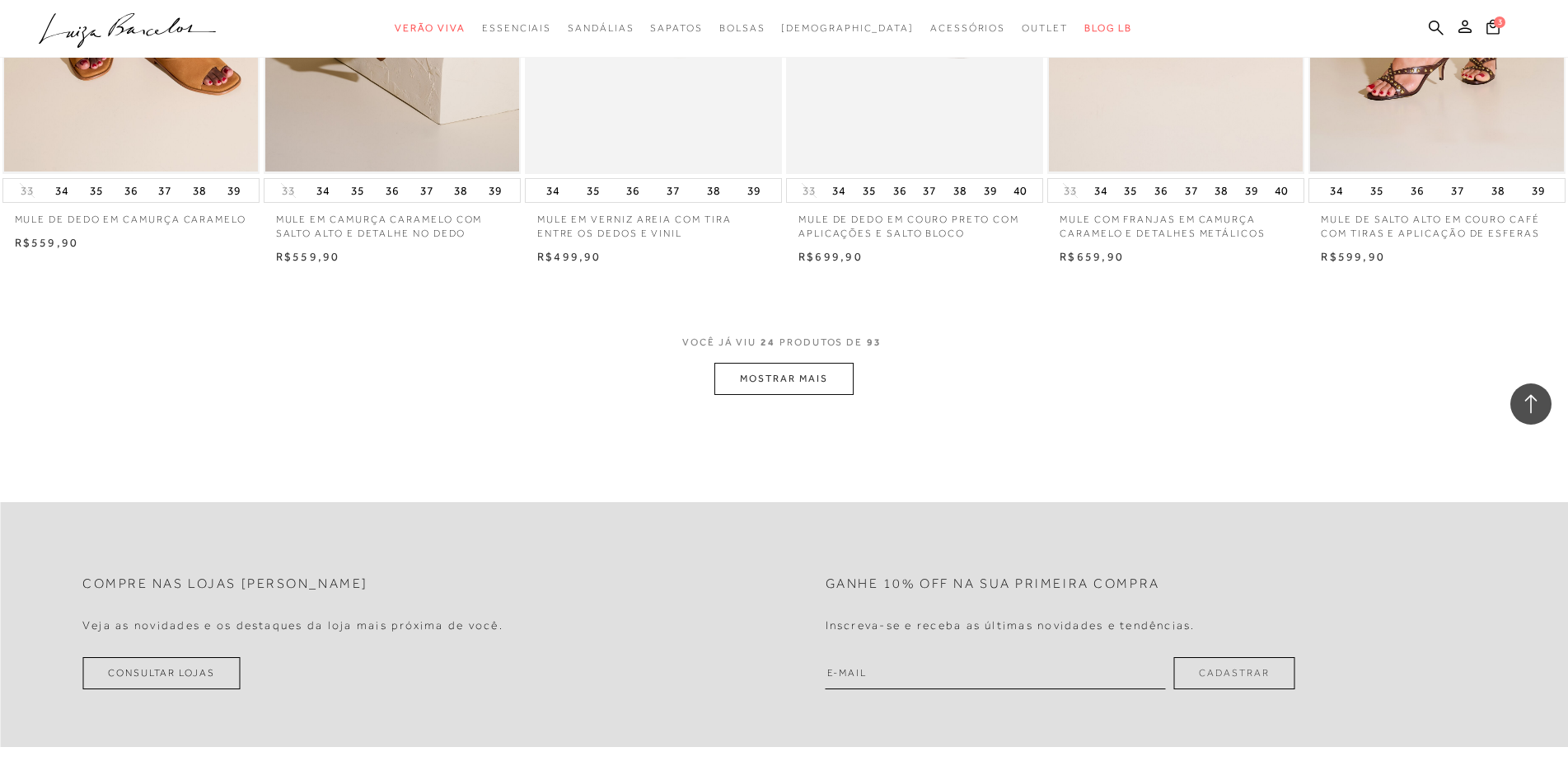
type input "967.743.471-34"
click at [758, 392] on button "MOSTRAR MAIS" at bounding box center [783, 378] width 138 height 32
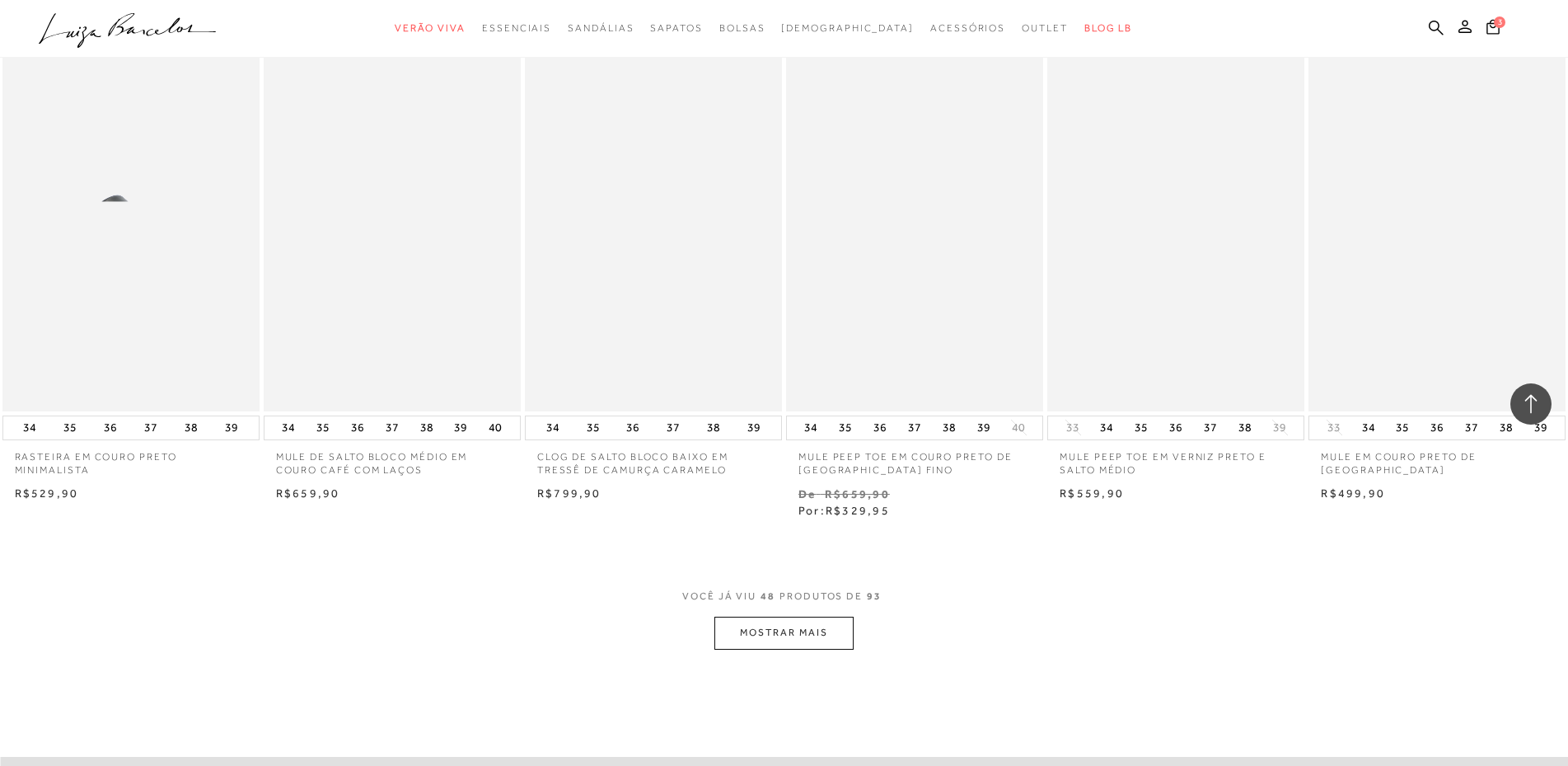
scroll to position [3628, 0]
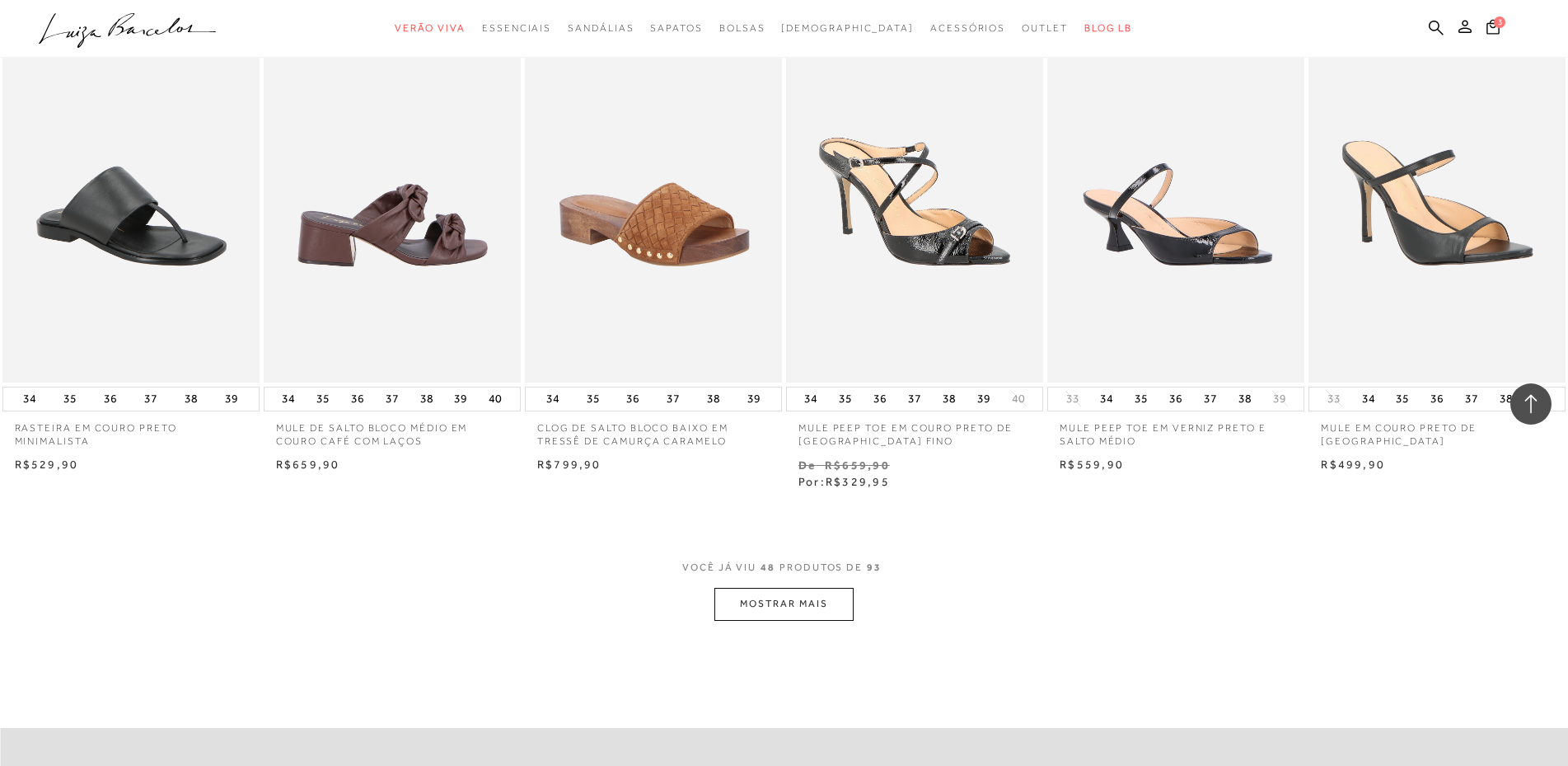
click at [449, 266] on img at bounding box center [392, 189] width 255 height 386
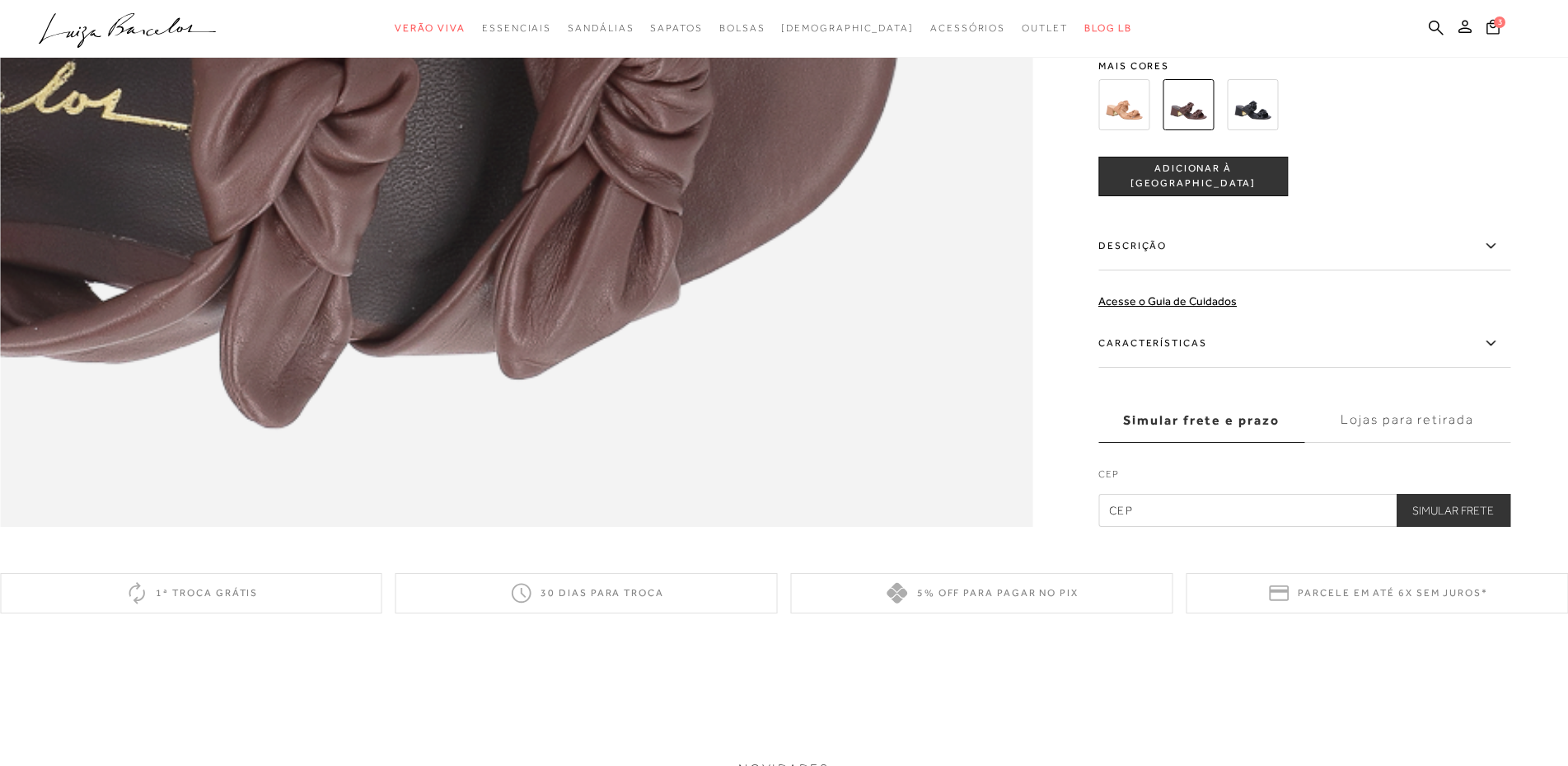
scroll to position [2474, 0]
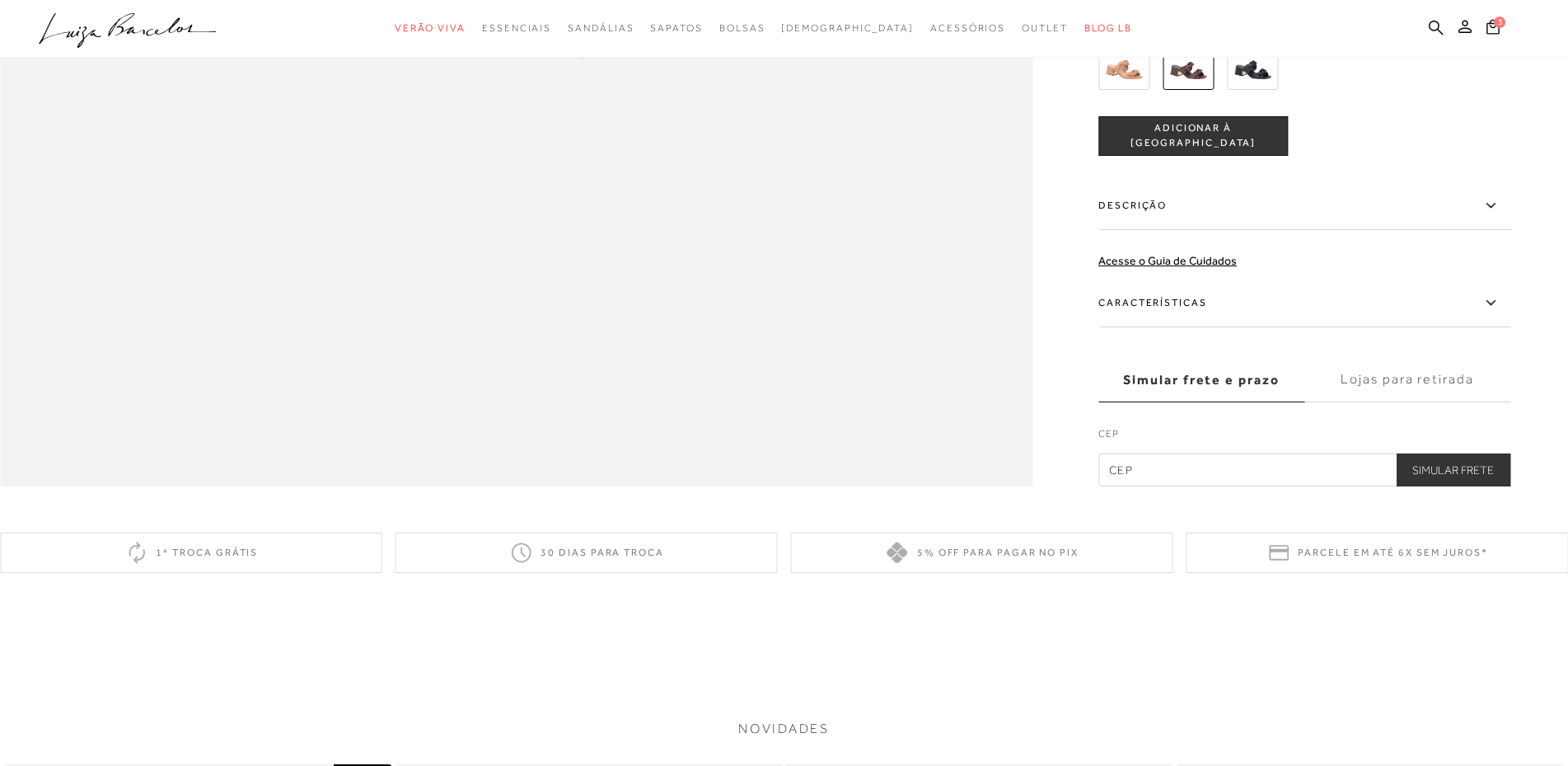
click at [1121, 90] on img at bounding box center [1124, 64] width 51 height 51
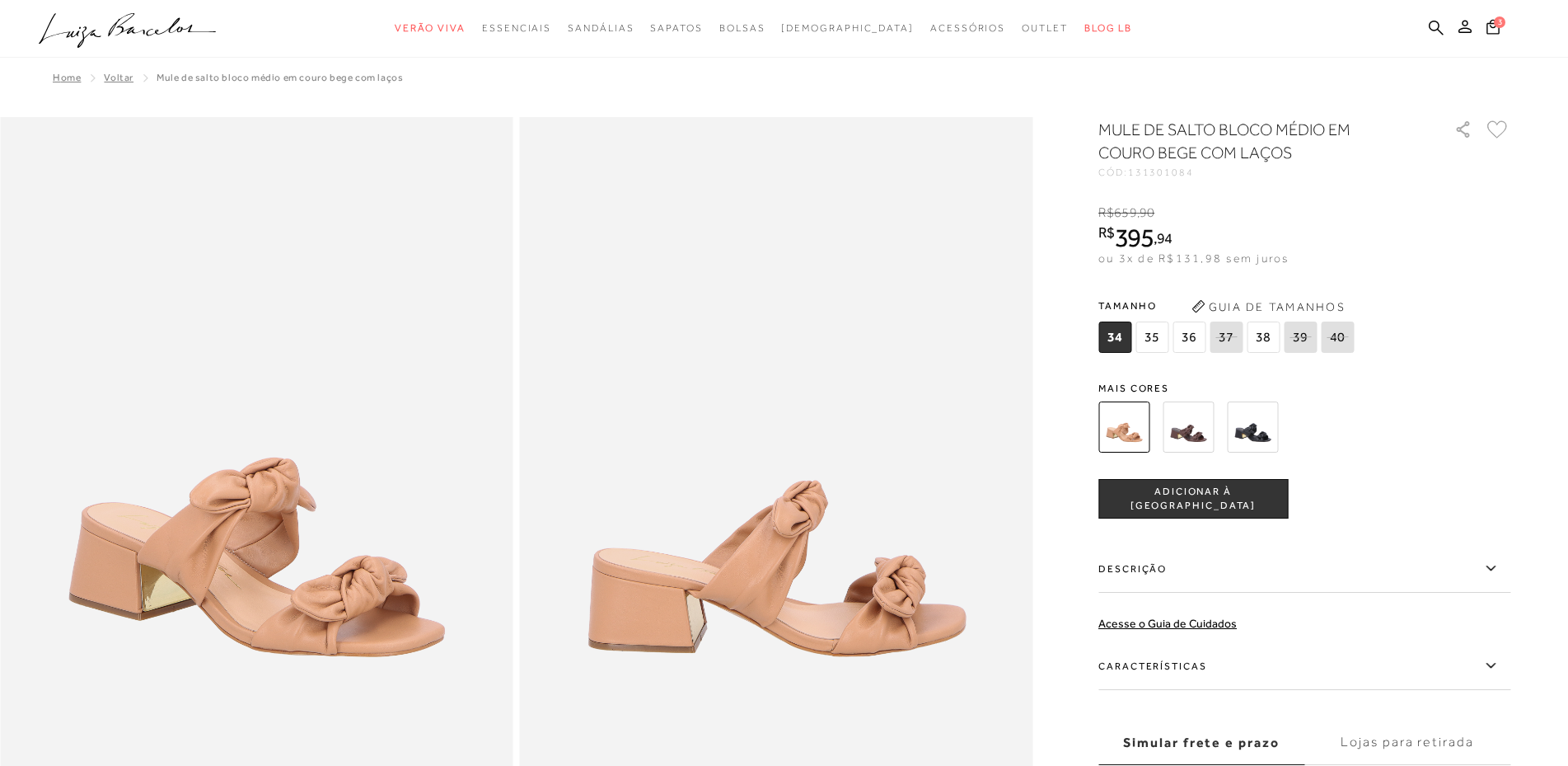
click at [1257, 430] on img at bounding box center [1252, 427] width 51 height 51
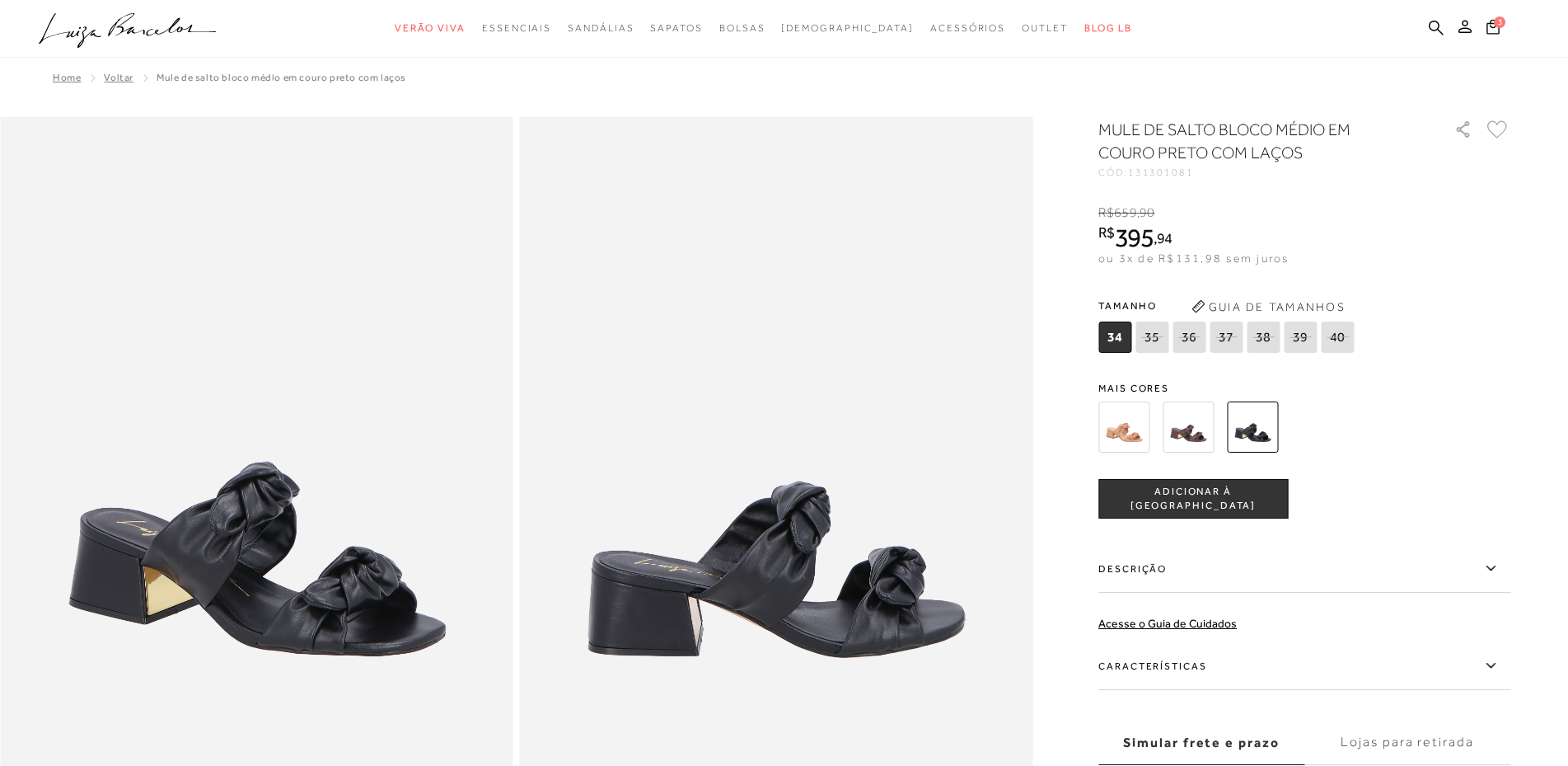
click at [1200, 418] on img at bounding box center [1188, 427] width 51 height 51
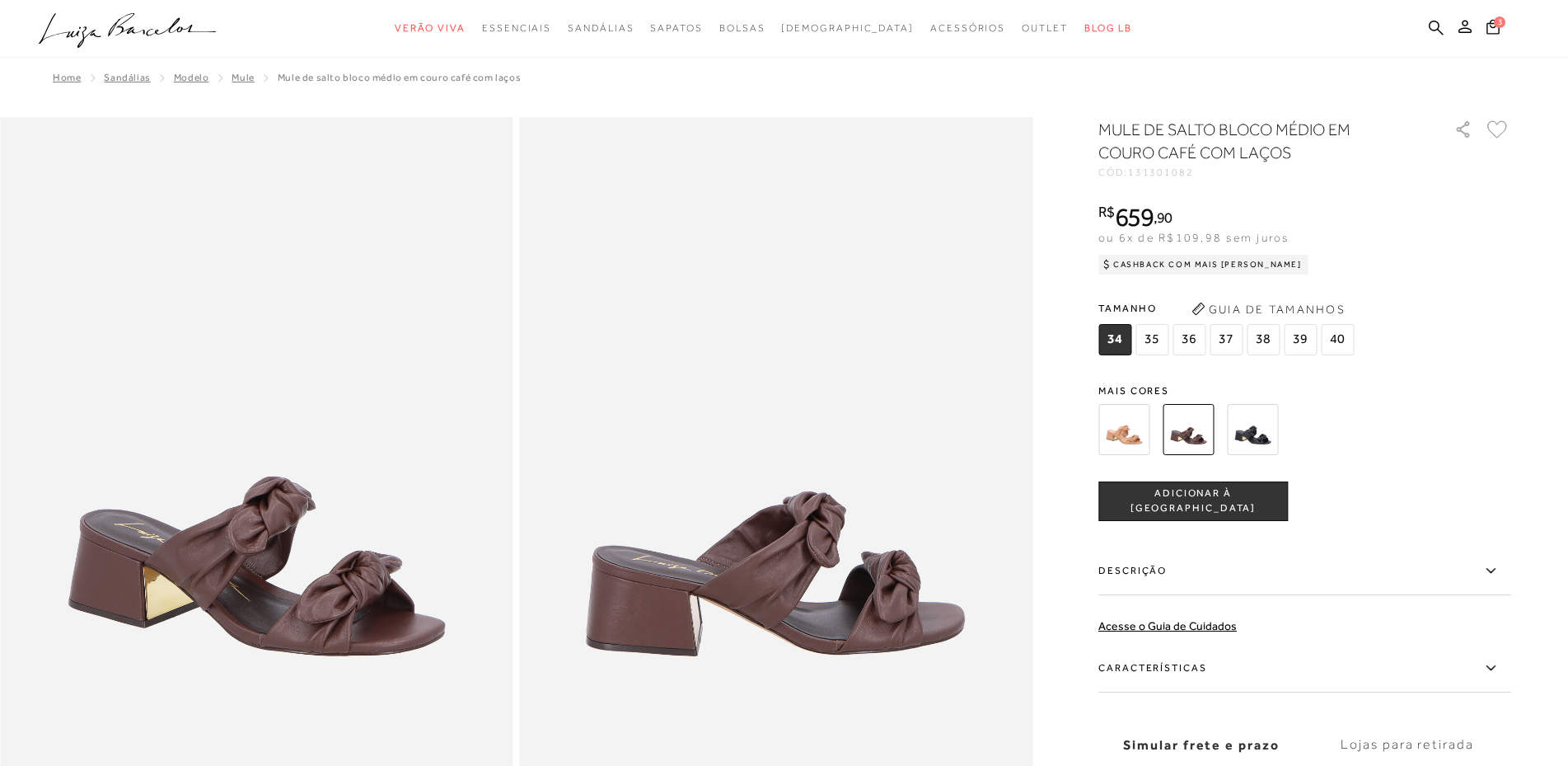
click at [1135, 423] on img at bounding box center [1124, 429] width 51 height 51
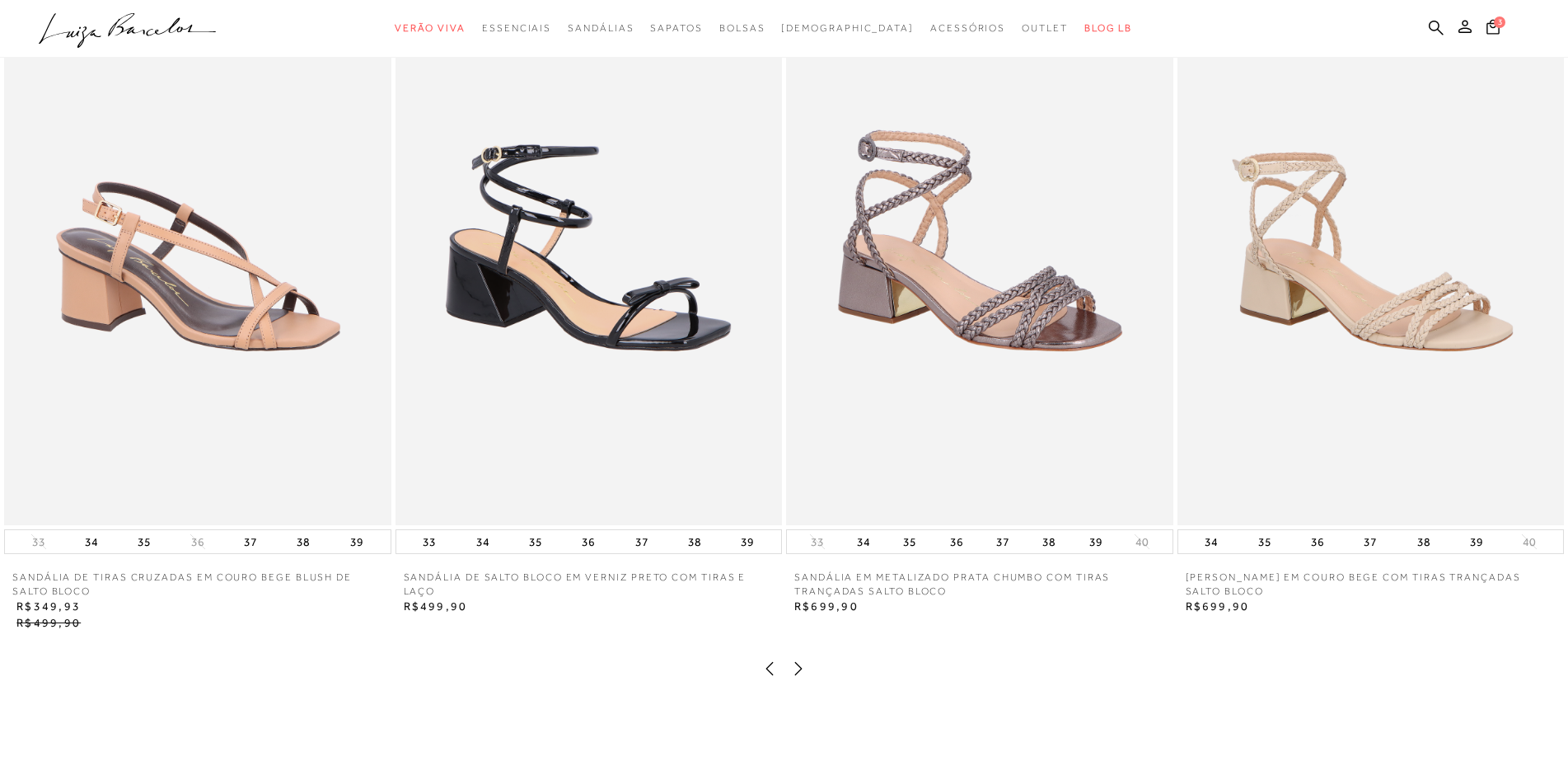
scroll to position [3298, 0]
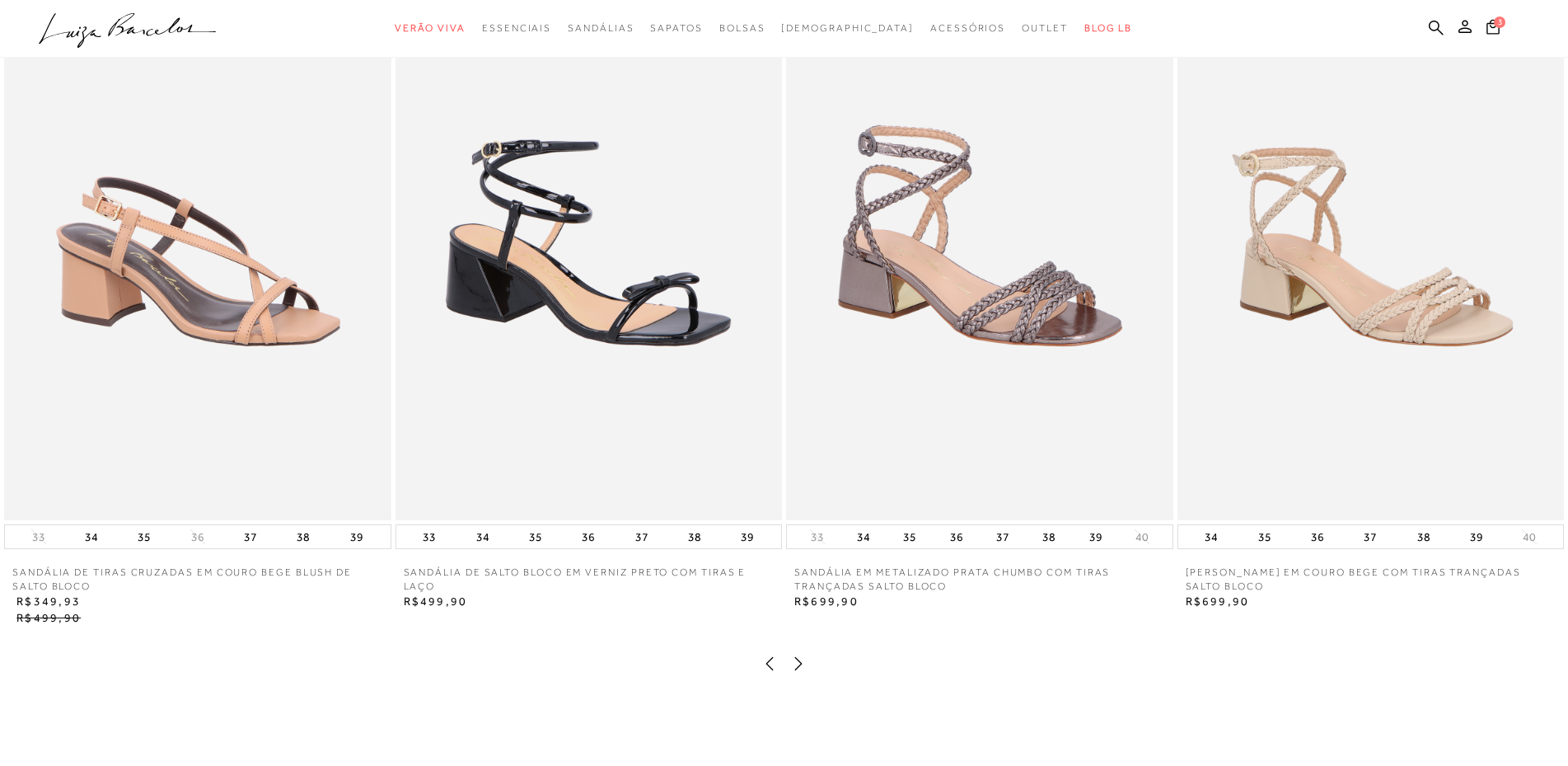
click at [794, 672] on icon at bounding box center [799, 664] width 16 height 16
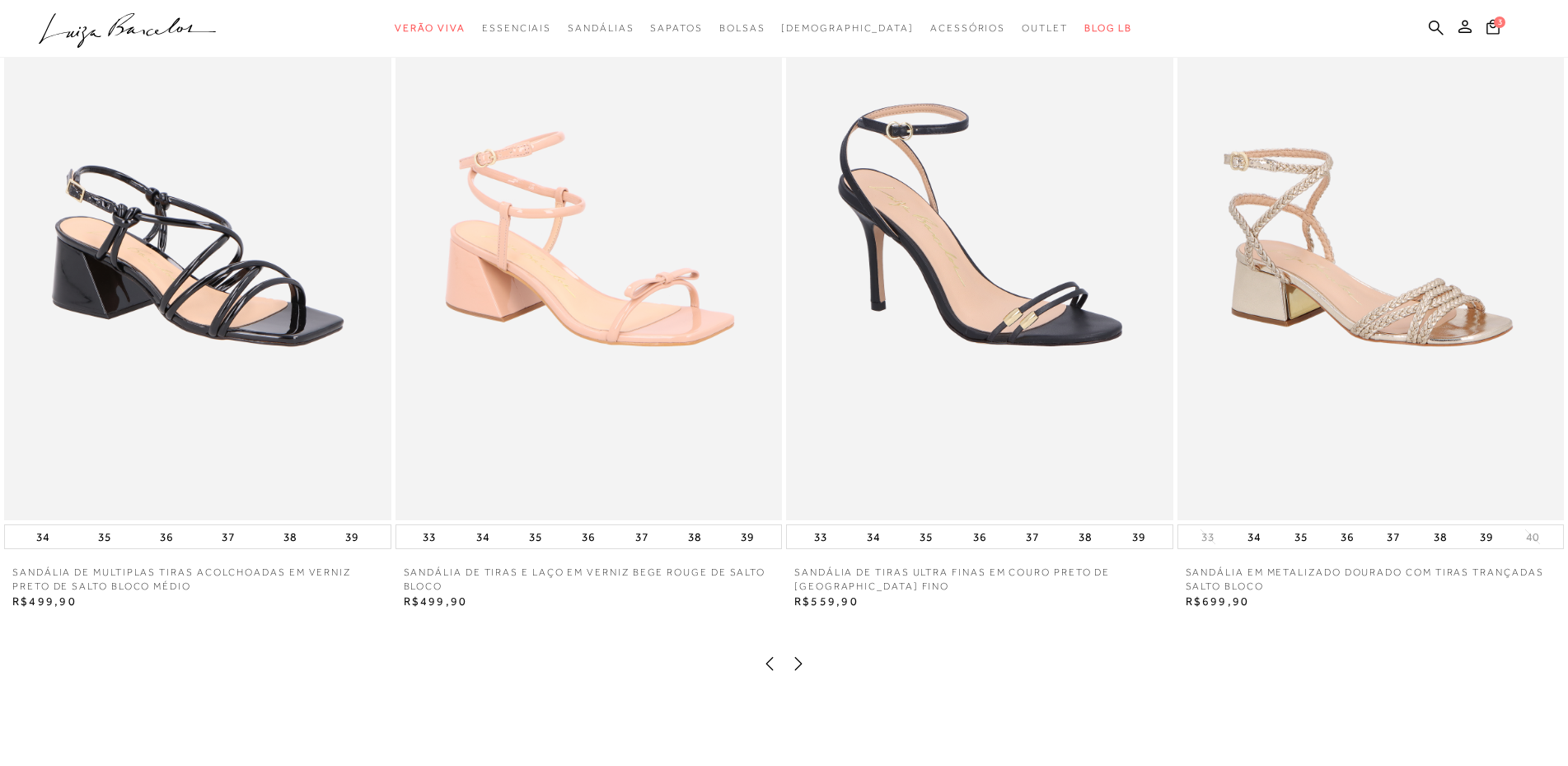
click at [794, 672] on icon at bounding box center [799, 664] width 16 height 16
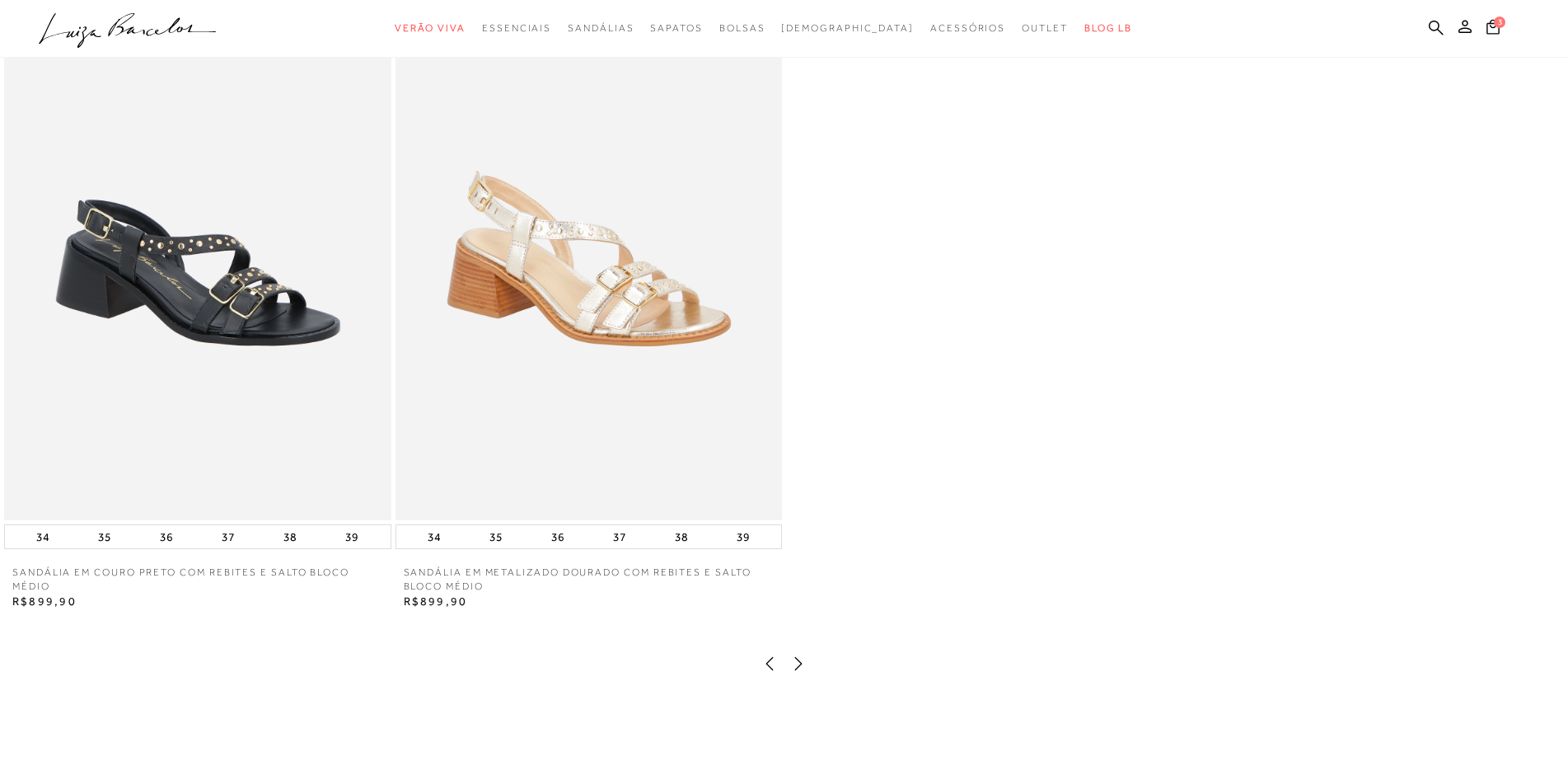
click at [766, 672] on icon at bounding box center [769, 664] width 16 height 16
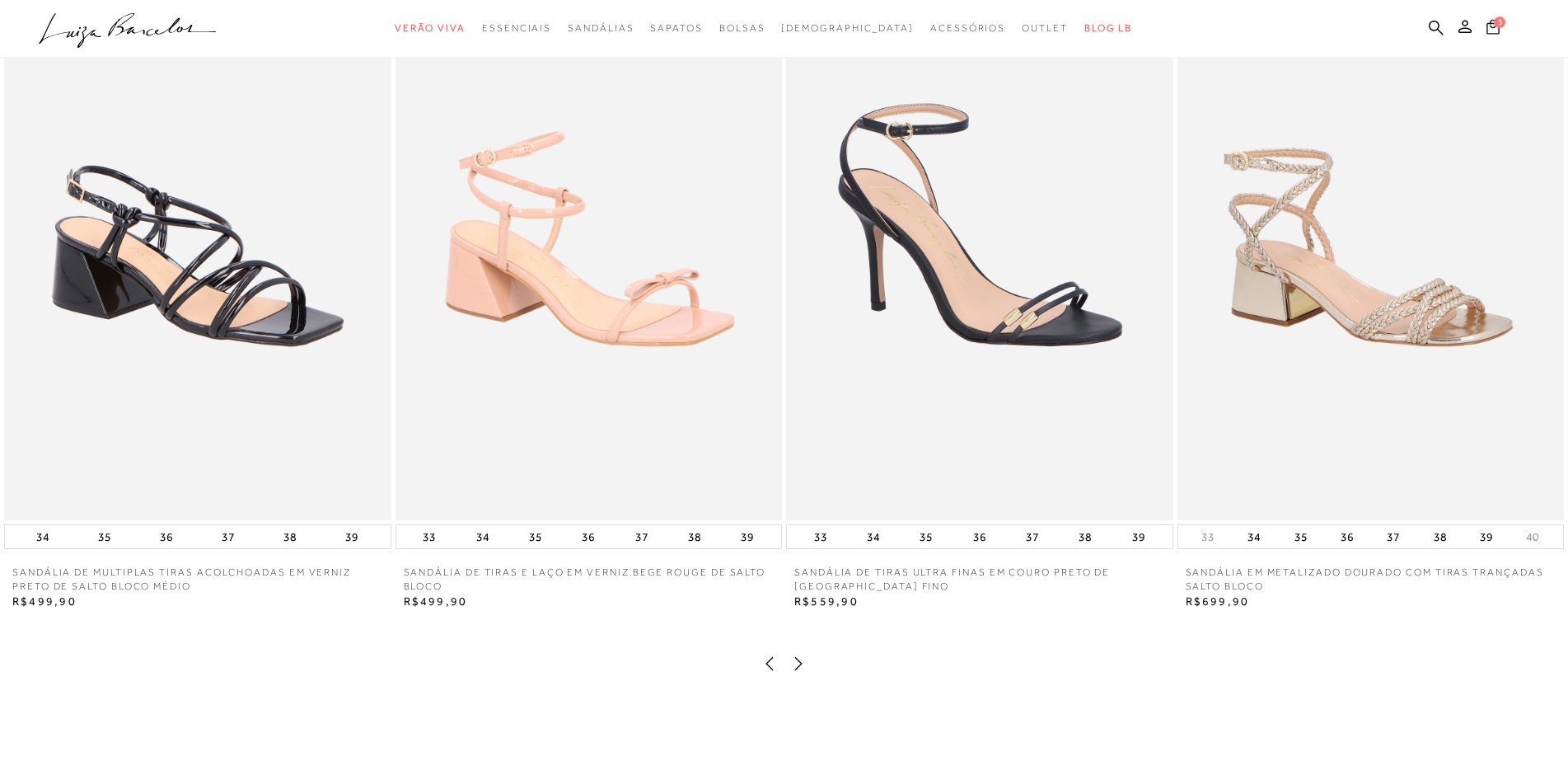
click at [1493, 33] on icon at bounding box center [1493, 27] width 13 height 15
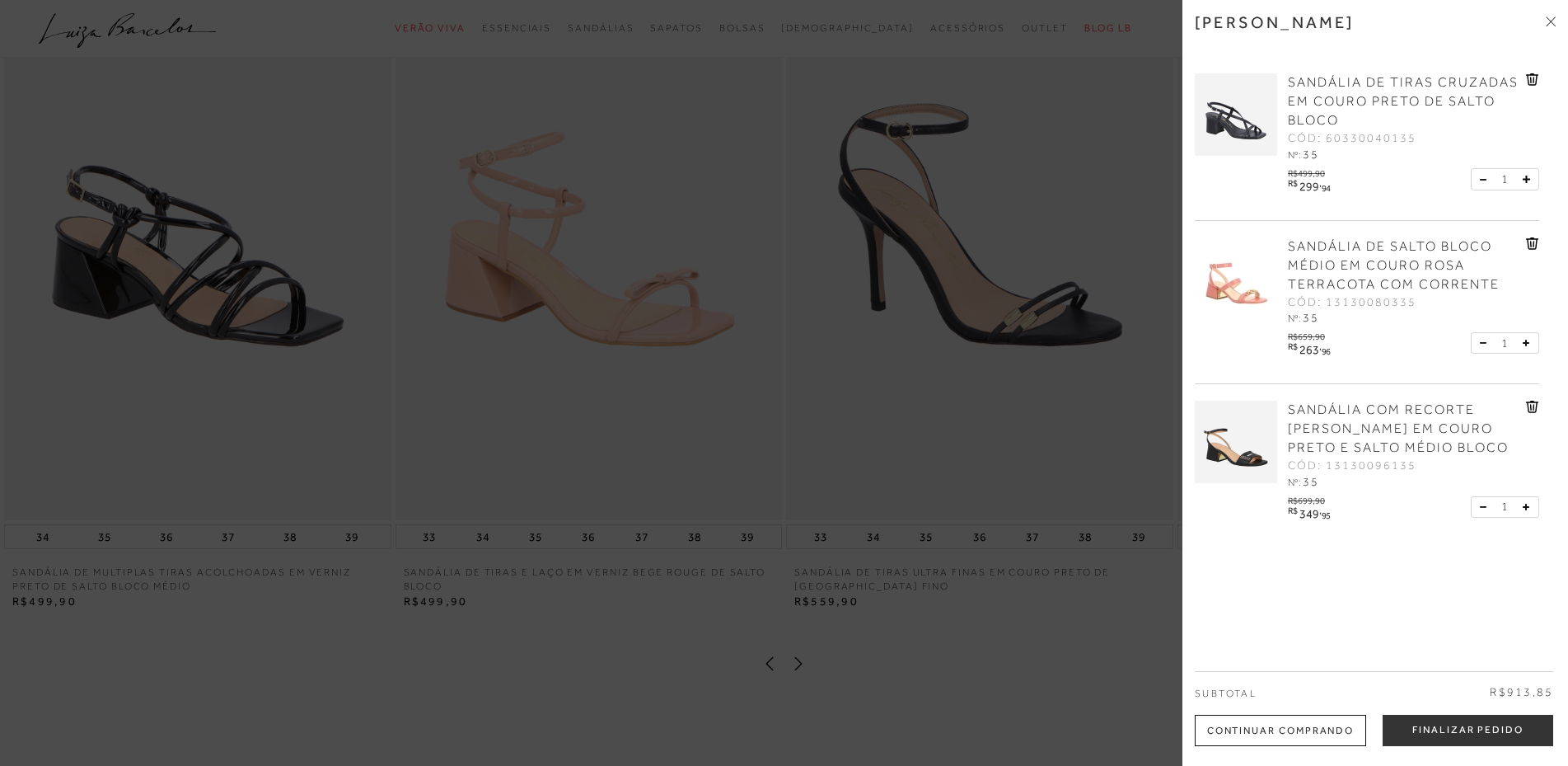
click at [628, 250] on div at bounding box center [784, 383] width 1568 height 766
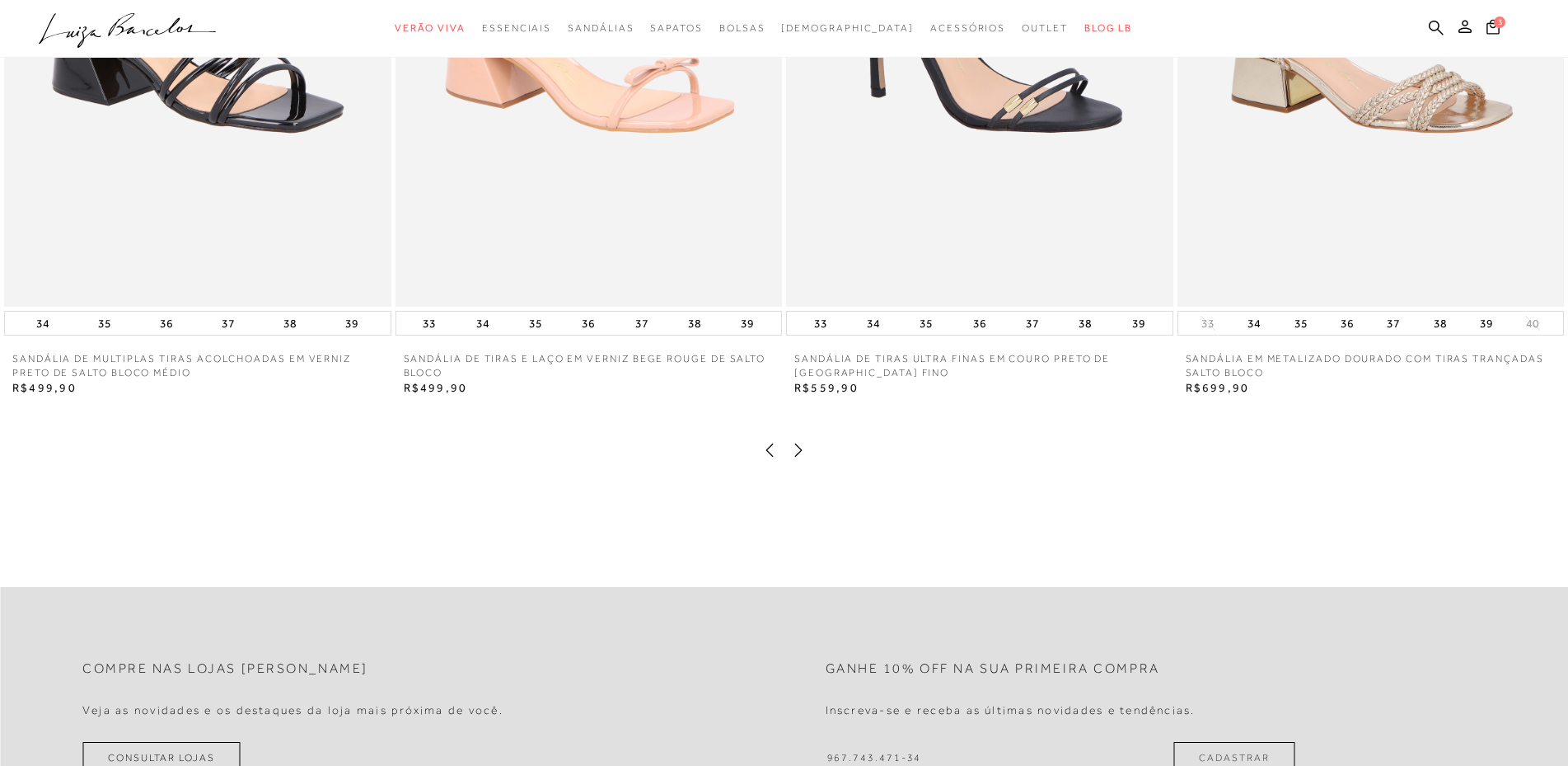
scroll to position [3381, 0]
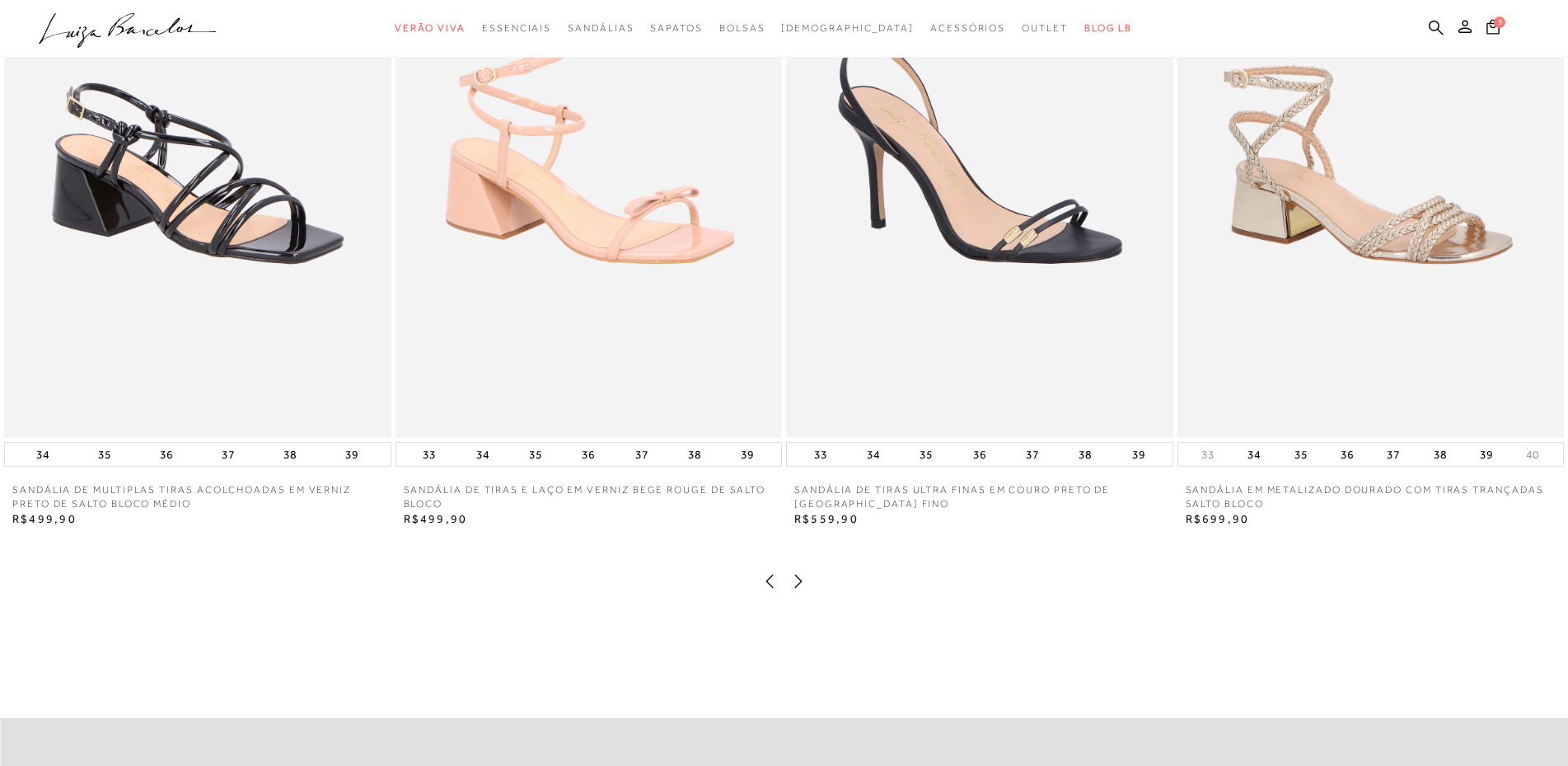
click at [621, 375] on img at bounding box center [588, 147] width 387 height 580
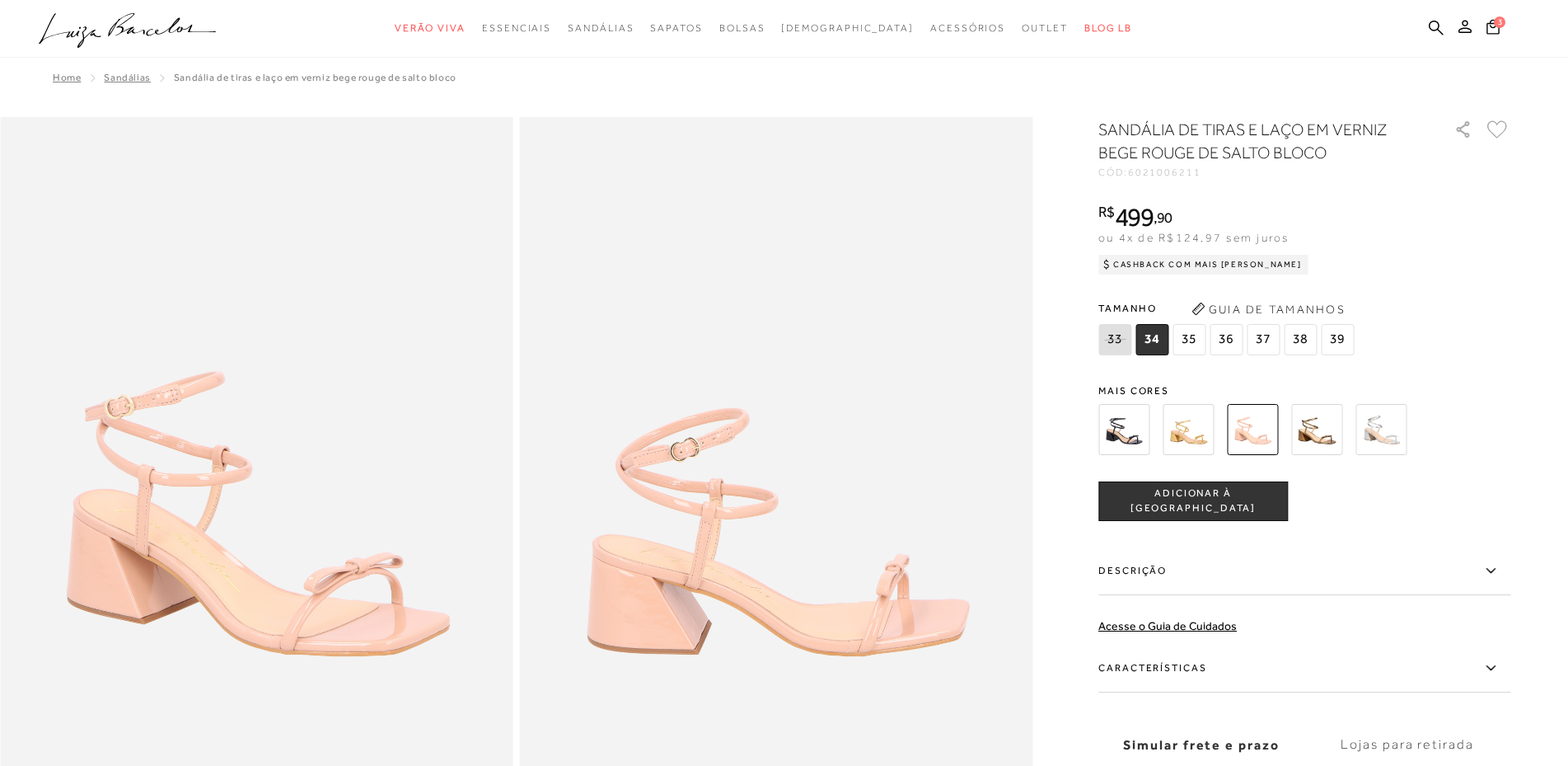
click at [1129, 442] on img at bounding box center [1124, 429] width 51 height 51
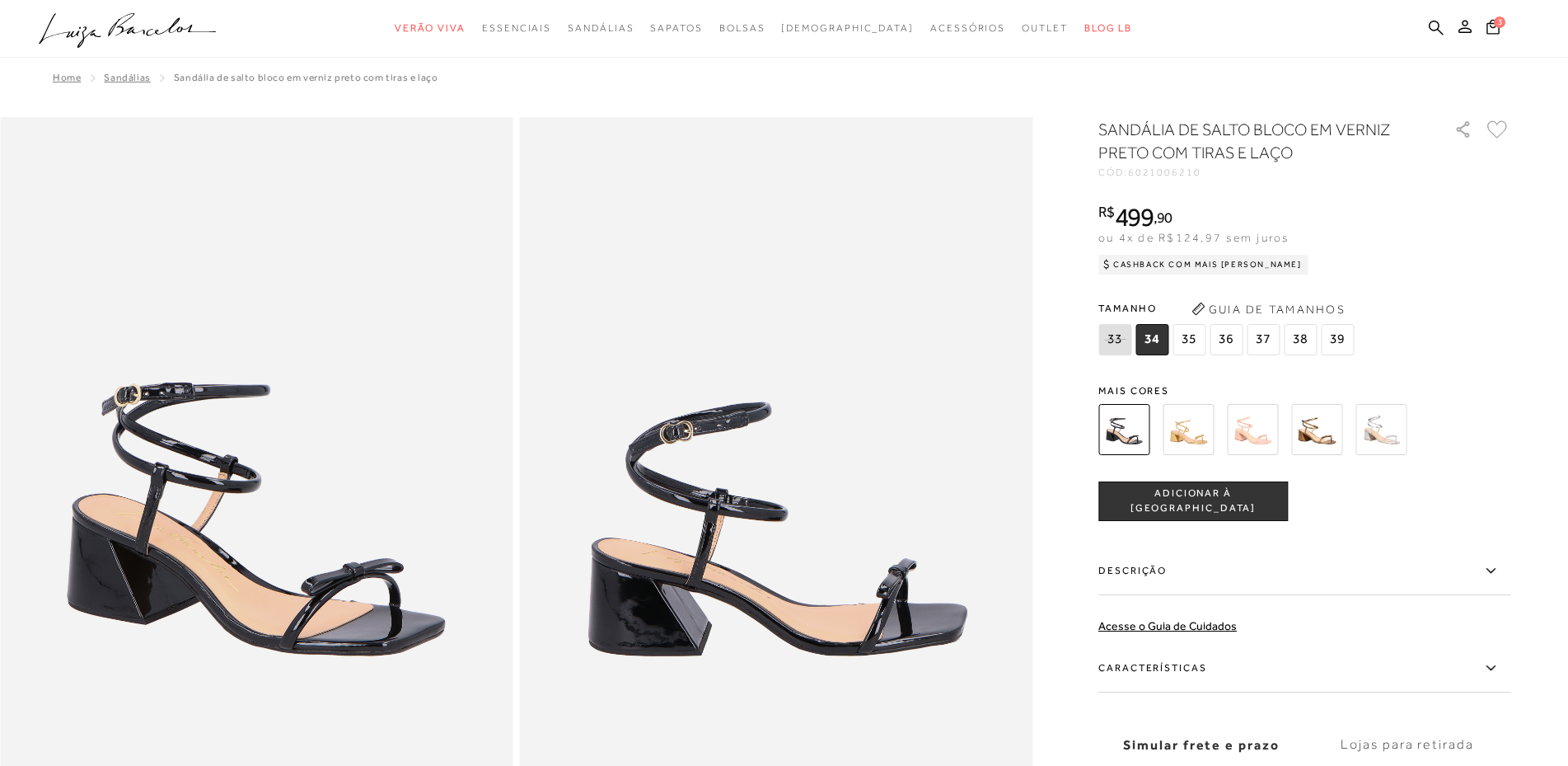
click at [1329, 433] on img at bounding box center [1317, 429] width 51 height 51
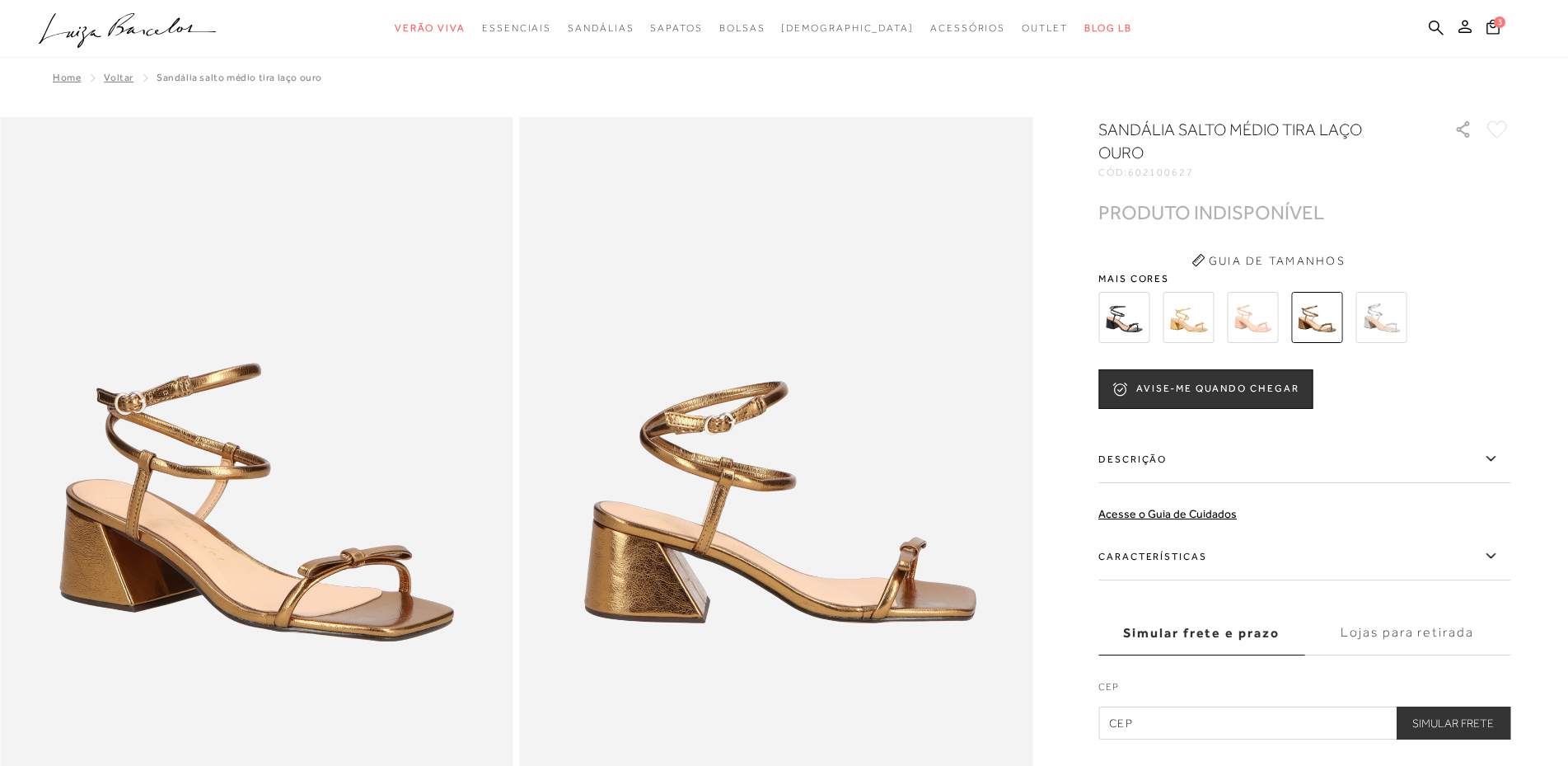
click at [1193, 318] on img at bounding box center [1188, 318] width 51 height 51
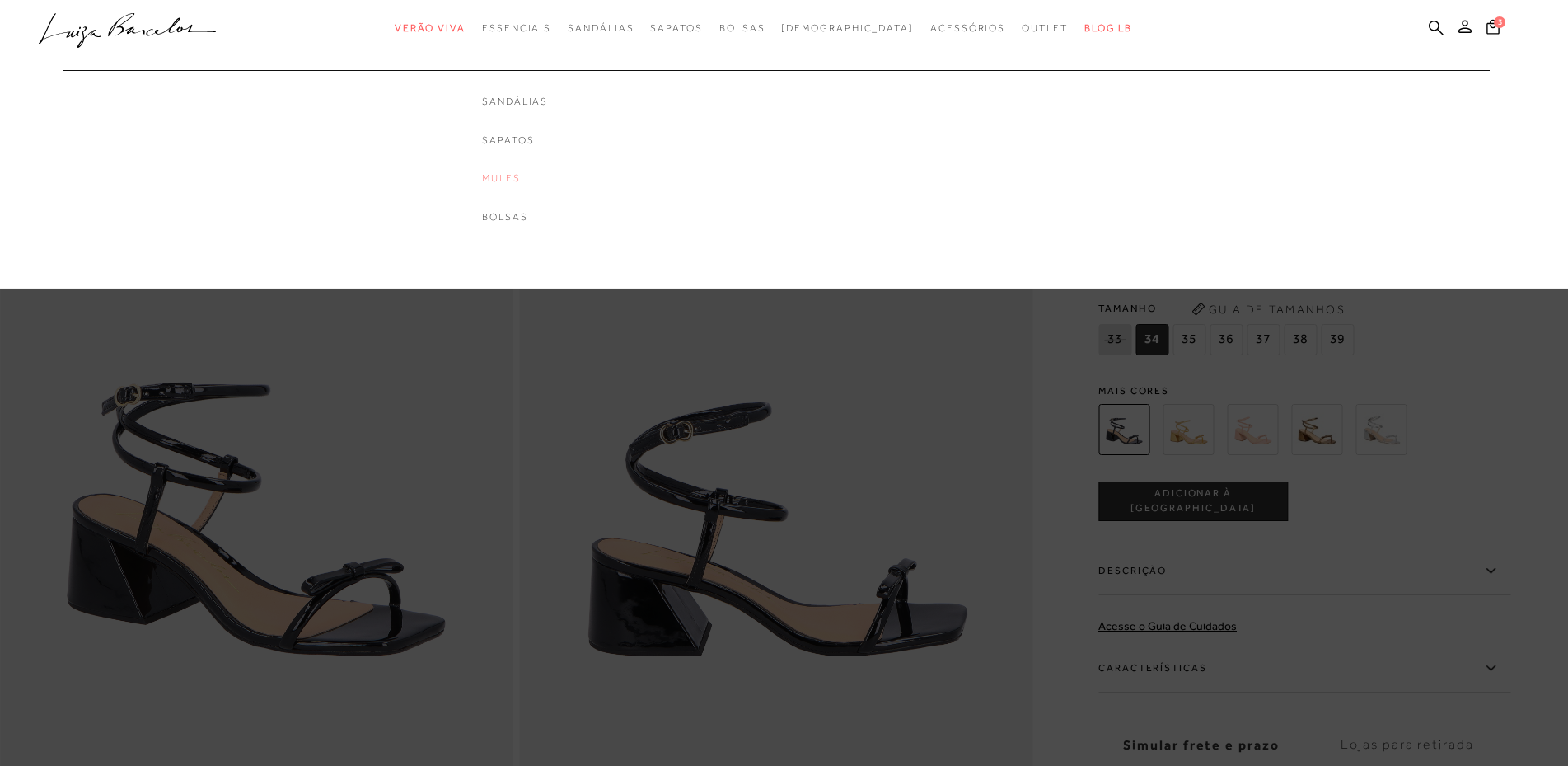
click at [535, 178] on link "Mules" at bounding box center [515, 178] width 66 height 14
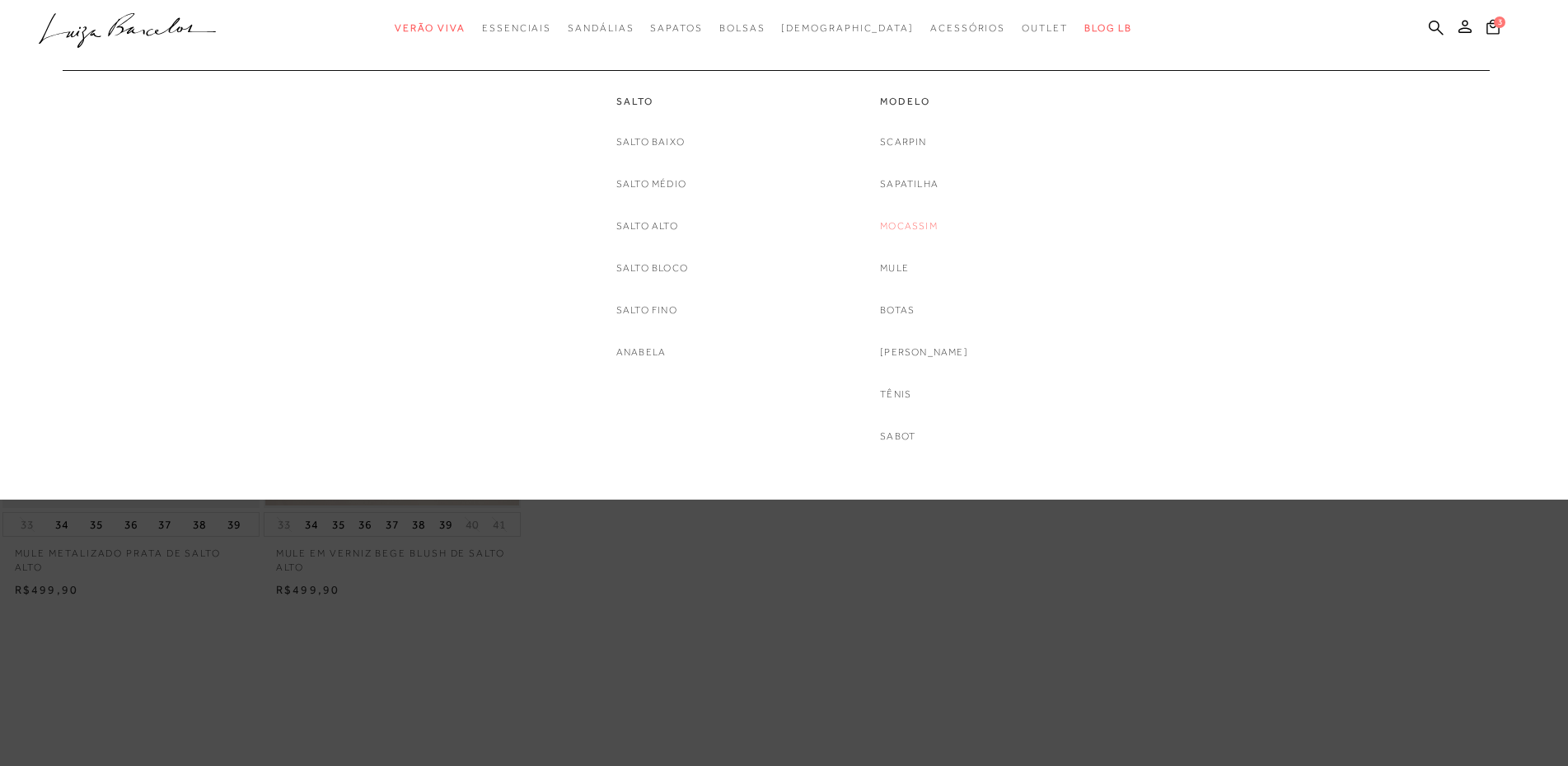
click at [918, 229] on link "Mocassim" at bounding box center [908, 226] width 58 height 17
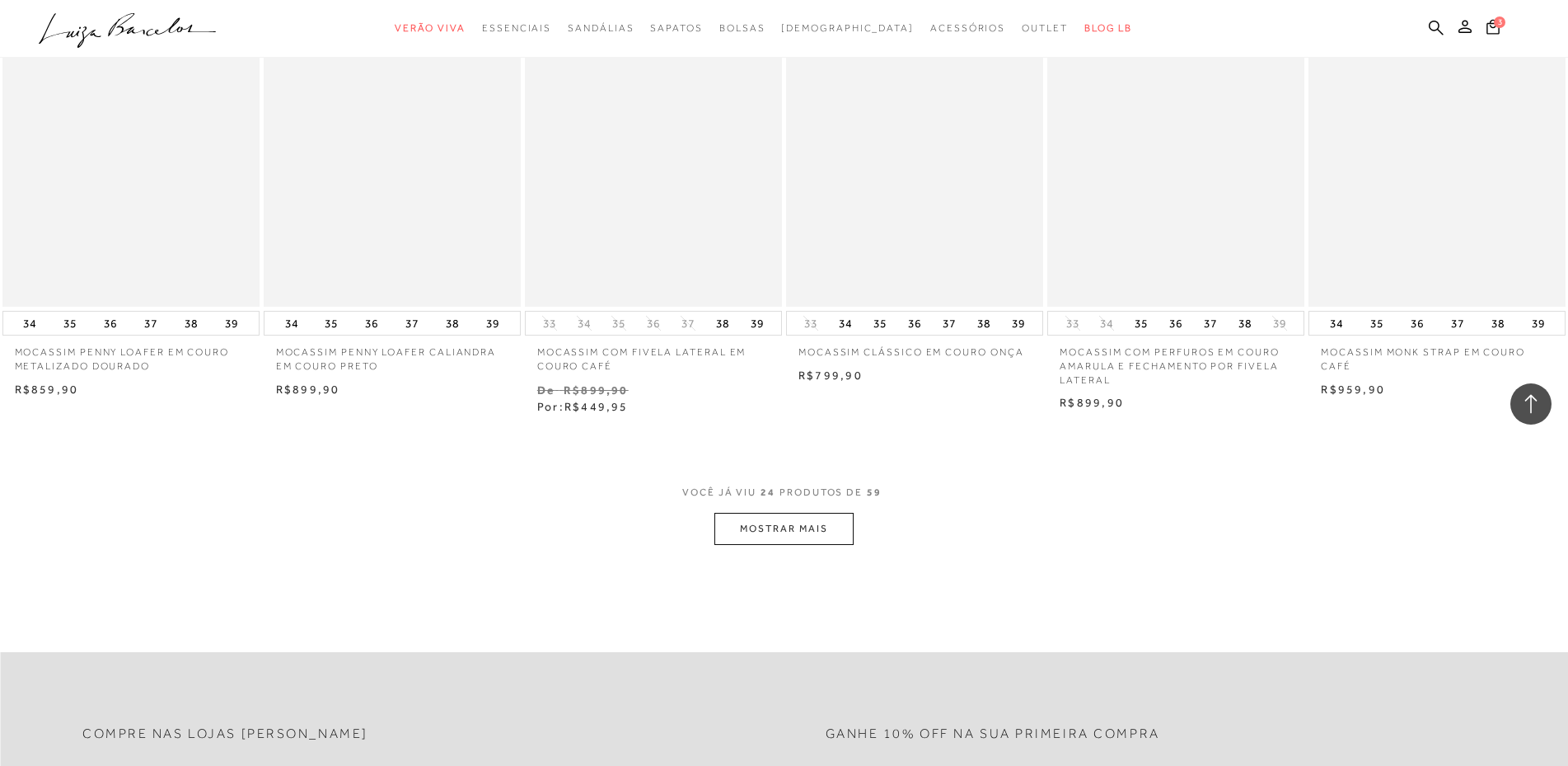
scroll to position [1732, 0]
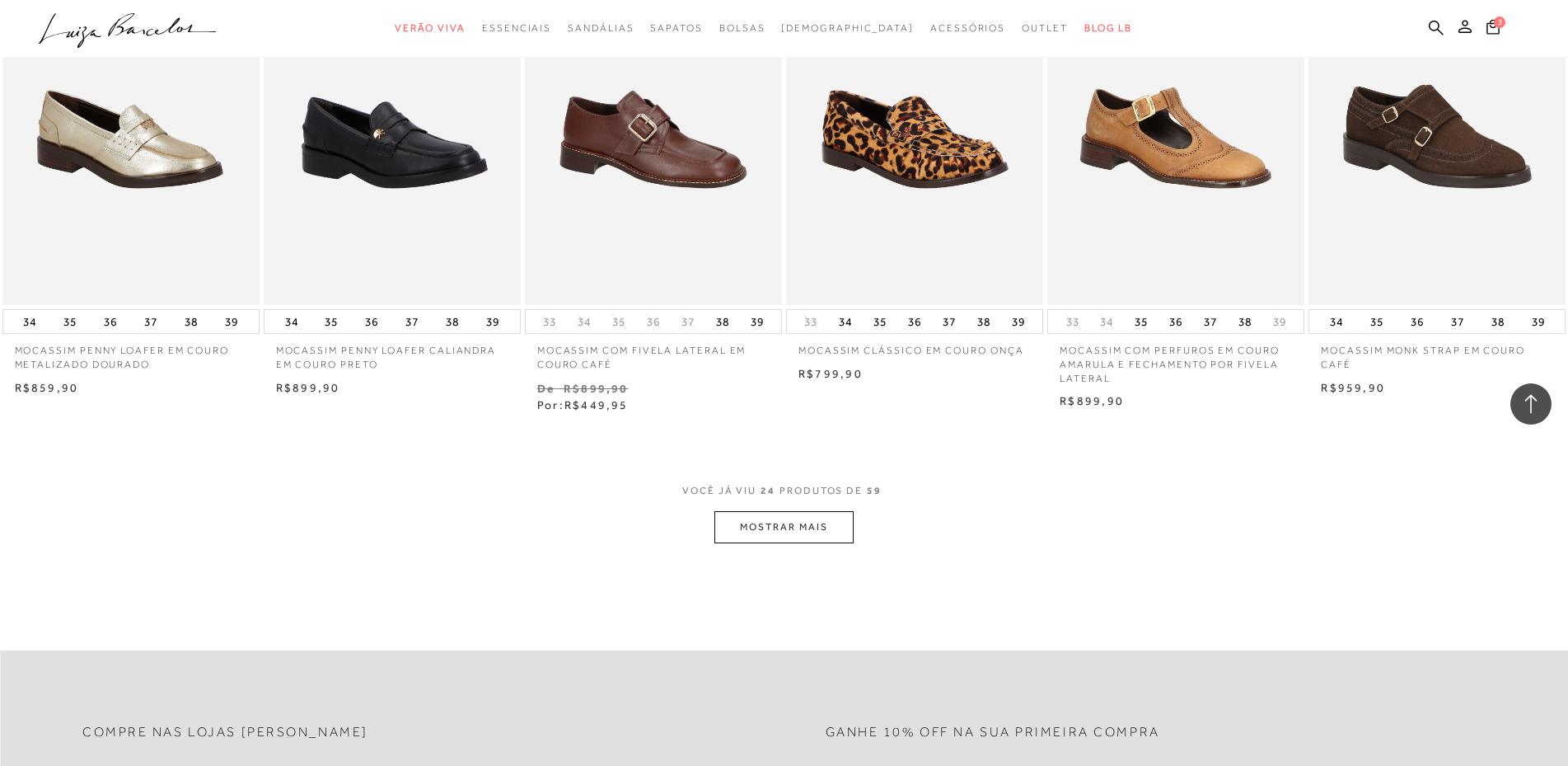
click at [777, 544] on button "MOSTRAR MAIS" at bounding box center [783, 527] width 138 height 32
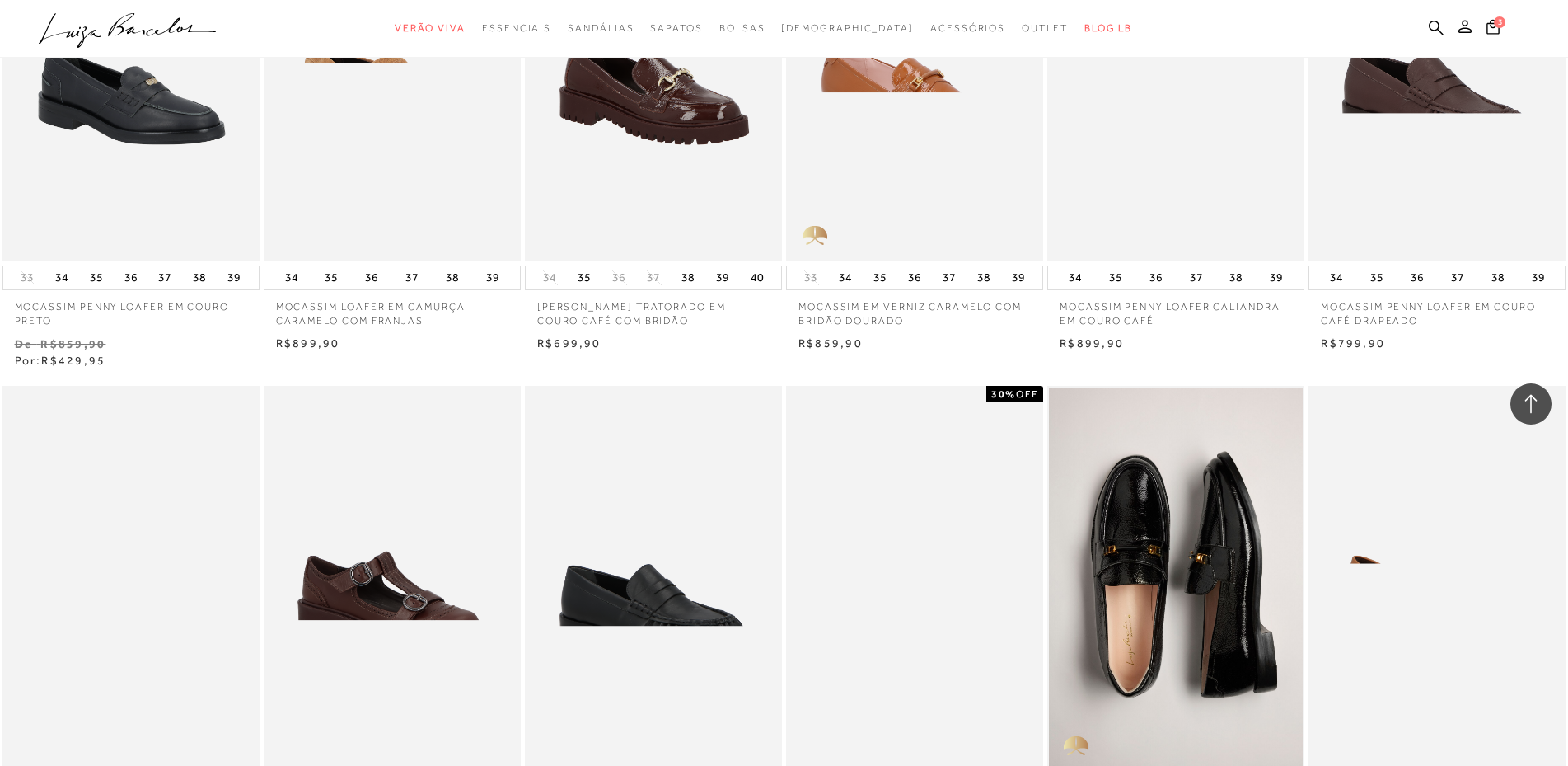
scroll to position [2803, 0]
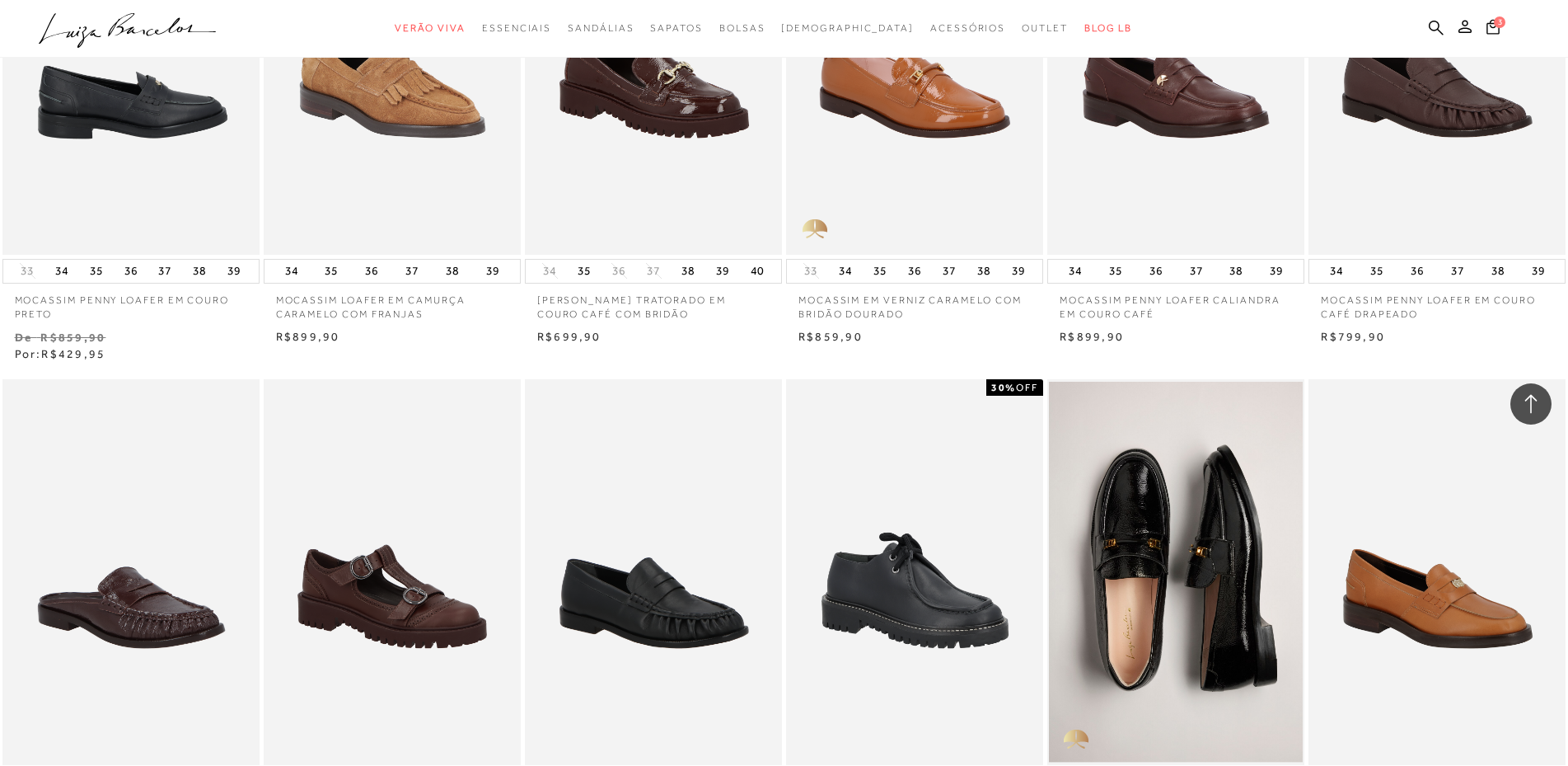
click at [132, 191] on img at bounding box center [132, 62] width 255 height 386
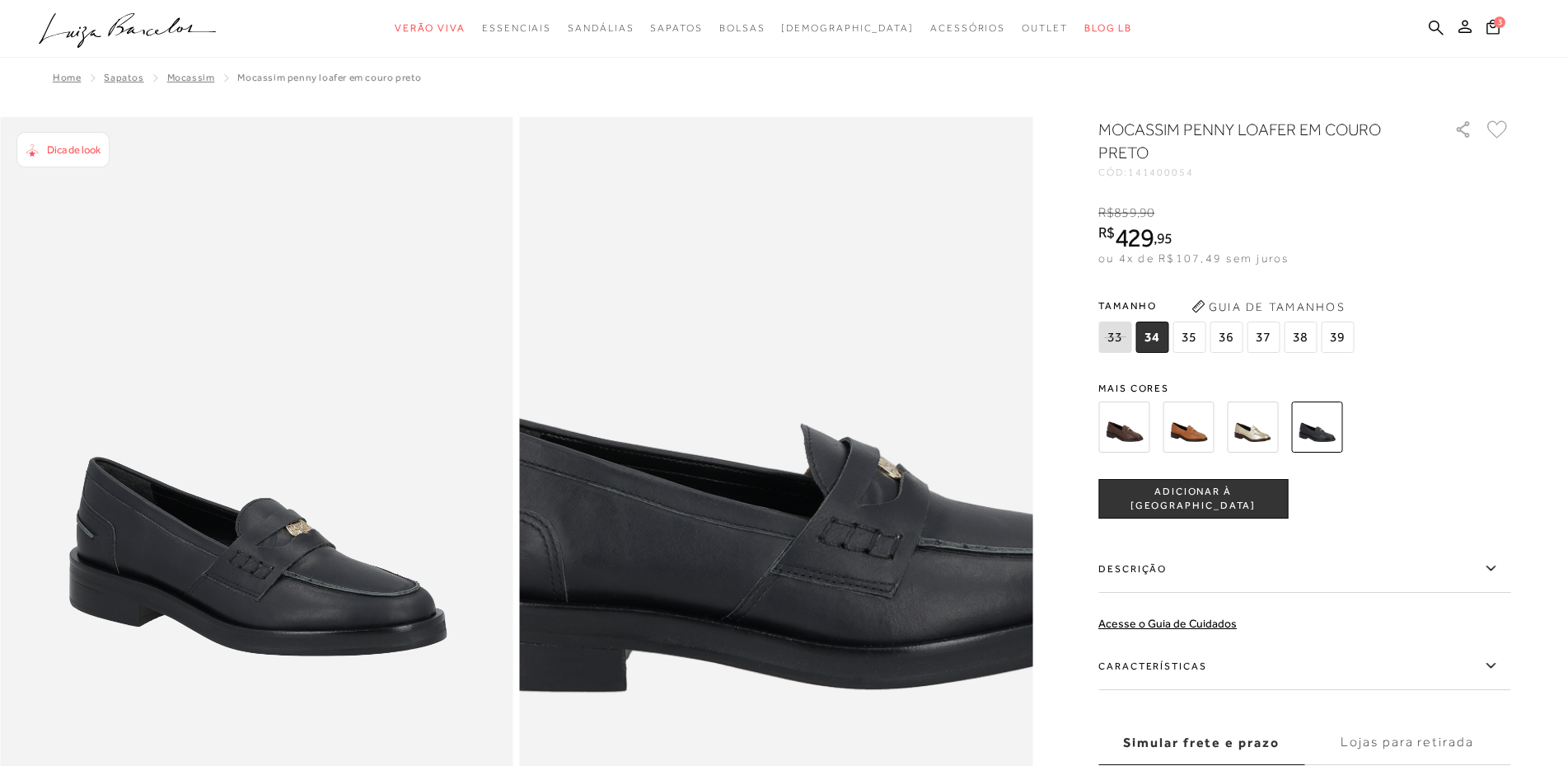
click at [768, 628] on img at bounding box center [784, 384] width 1026 height 1540
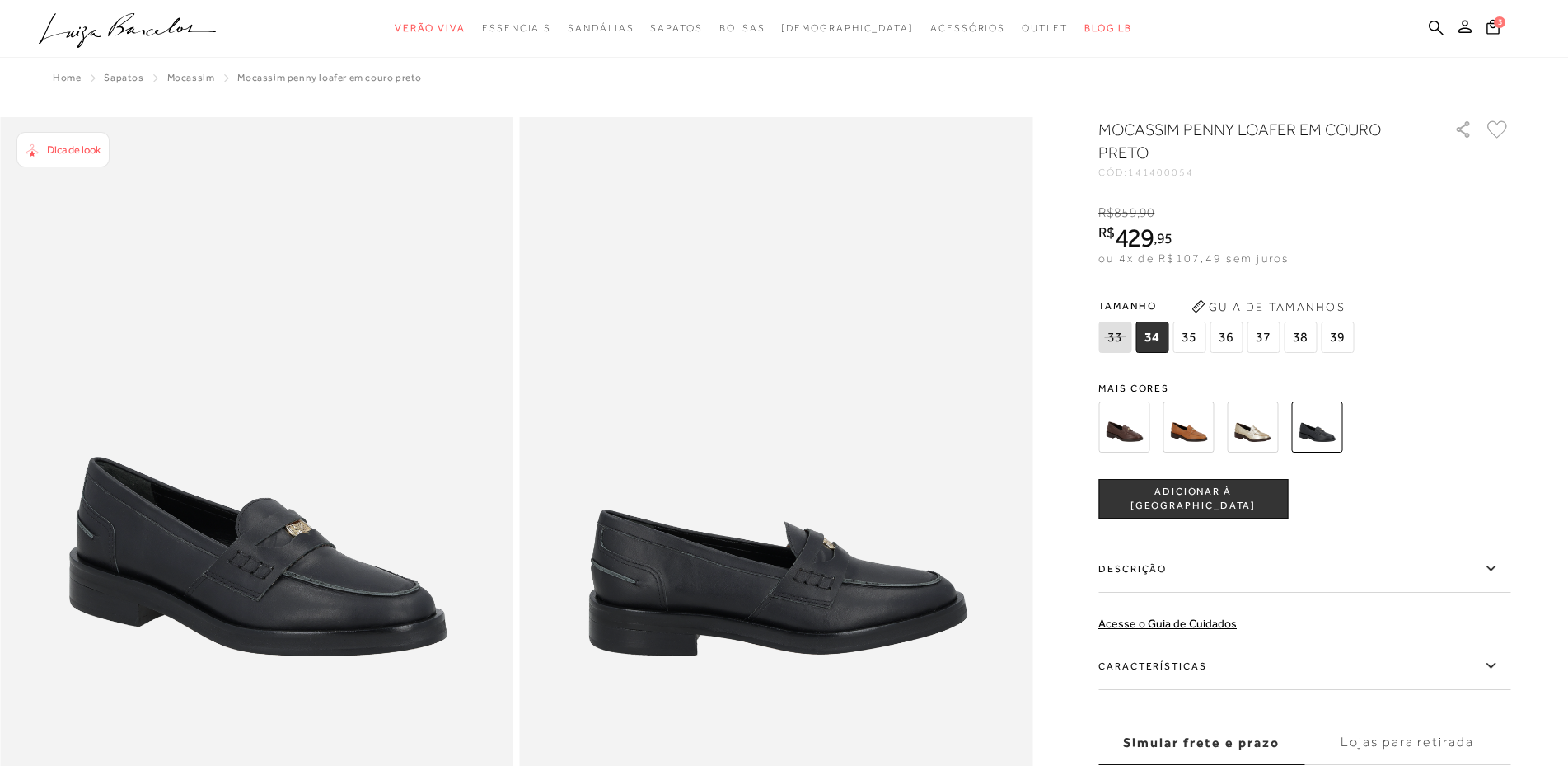
click at [292, 579] on img at bounding box center [256, 502] width 513 height 770
click at [1182, 428] on img at bounding box center [1188, 427] width 51 height 51
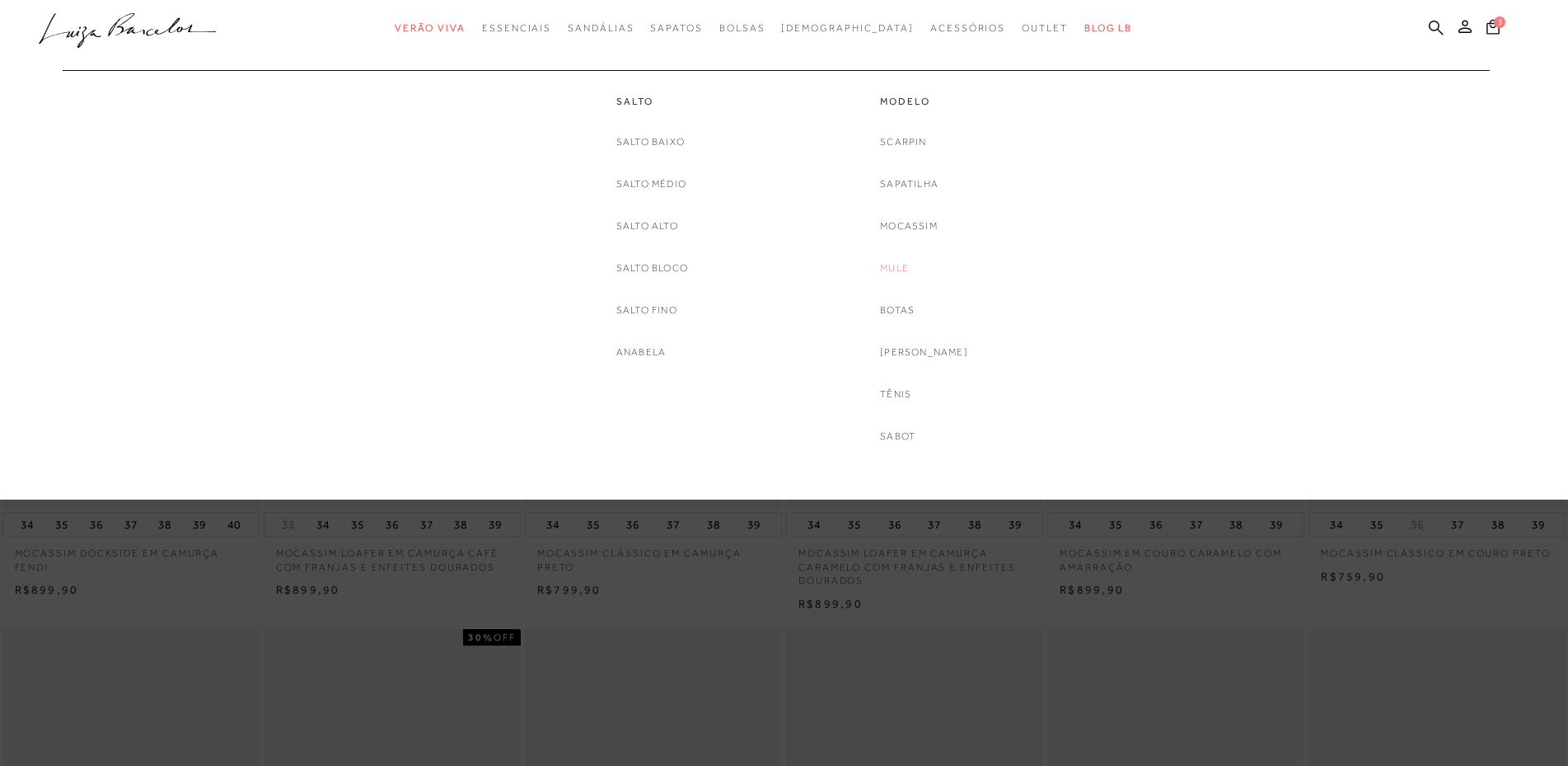
click at [909, 263] on link "Mule" at bounding box center [895, 268] width 29 height 17
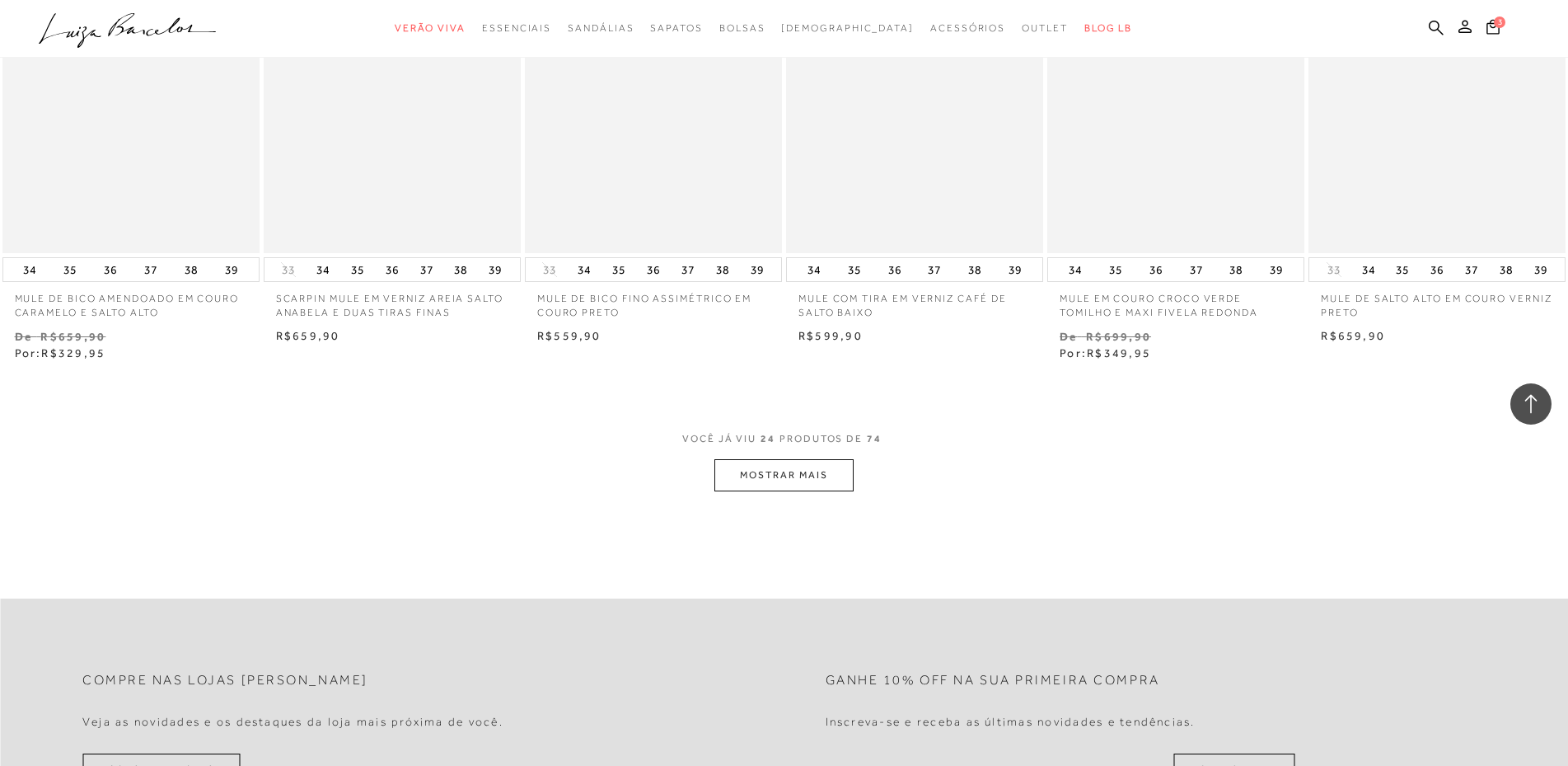
scroll to position [1814, 0]
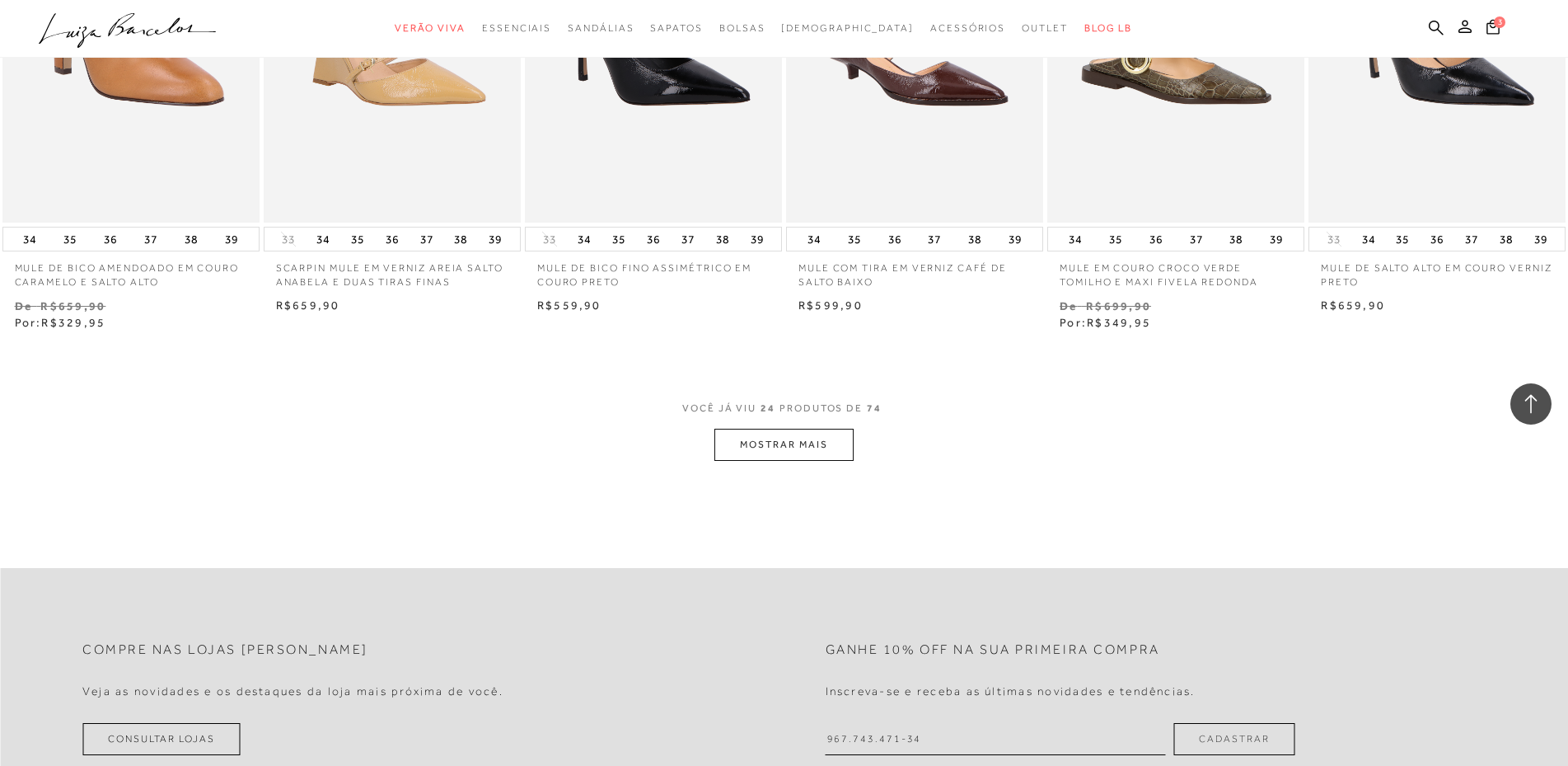
click at [799, 456] on button "MOSTRAR MAIS" at bounding box center [783, 444] width 138 height 32
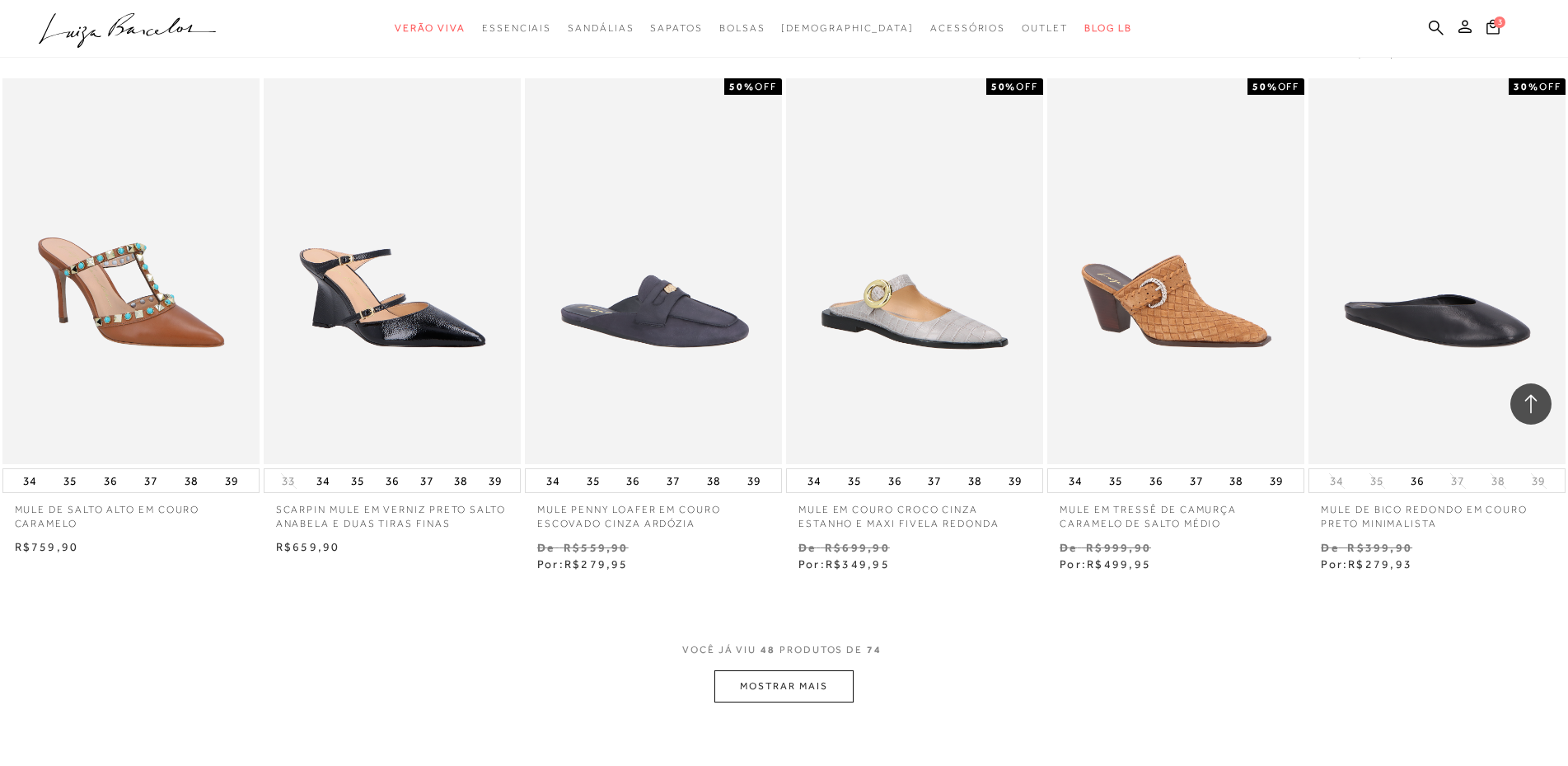
scroll to position [3875, 0]
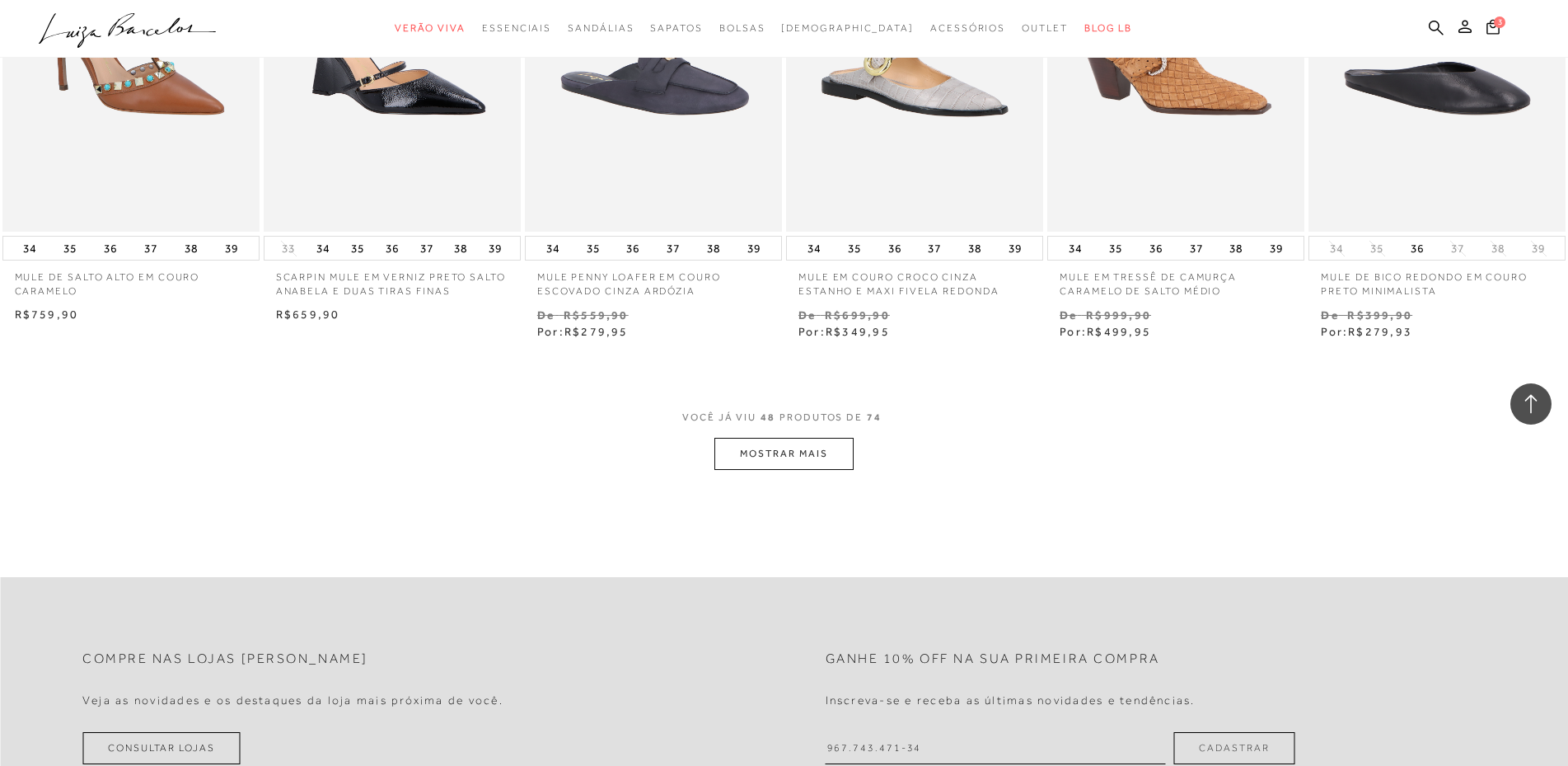
click at [840, 469] on button "MOSTRAR MAIS" at bounding box center [783, 453] width 138 height 32
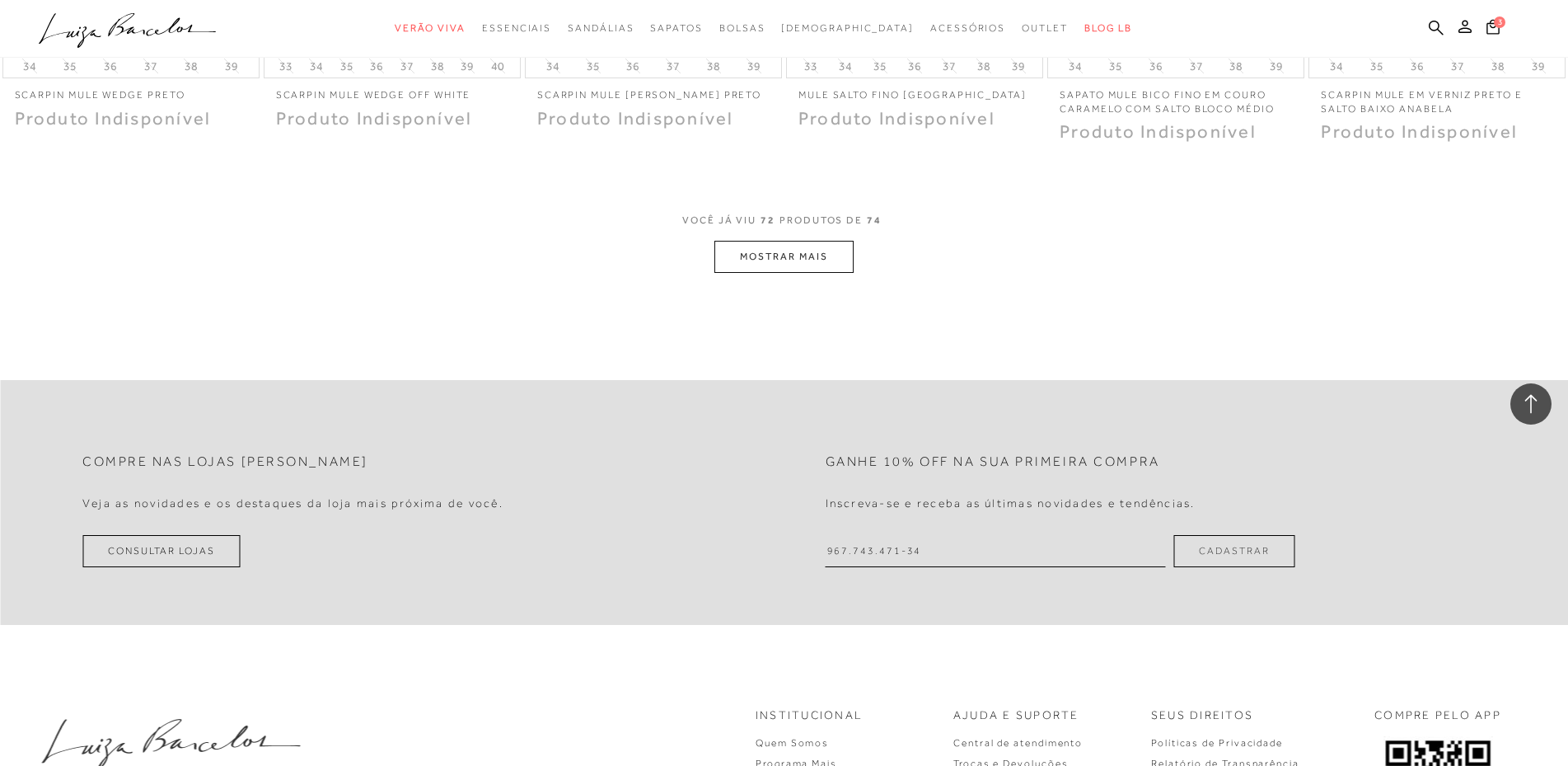
scroll to position [6101, 0]
click at [808, 272] on button "MOSTRAR MAIS" at bounding box center [783, 255] width 138 height 32
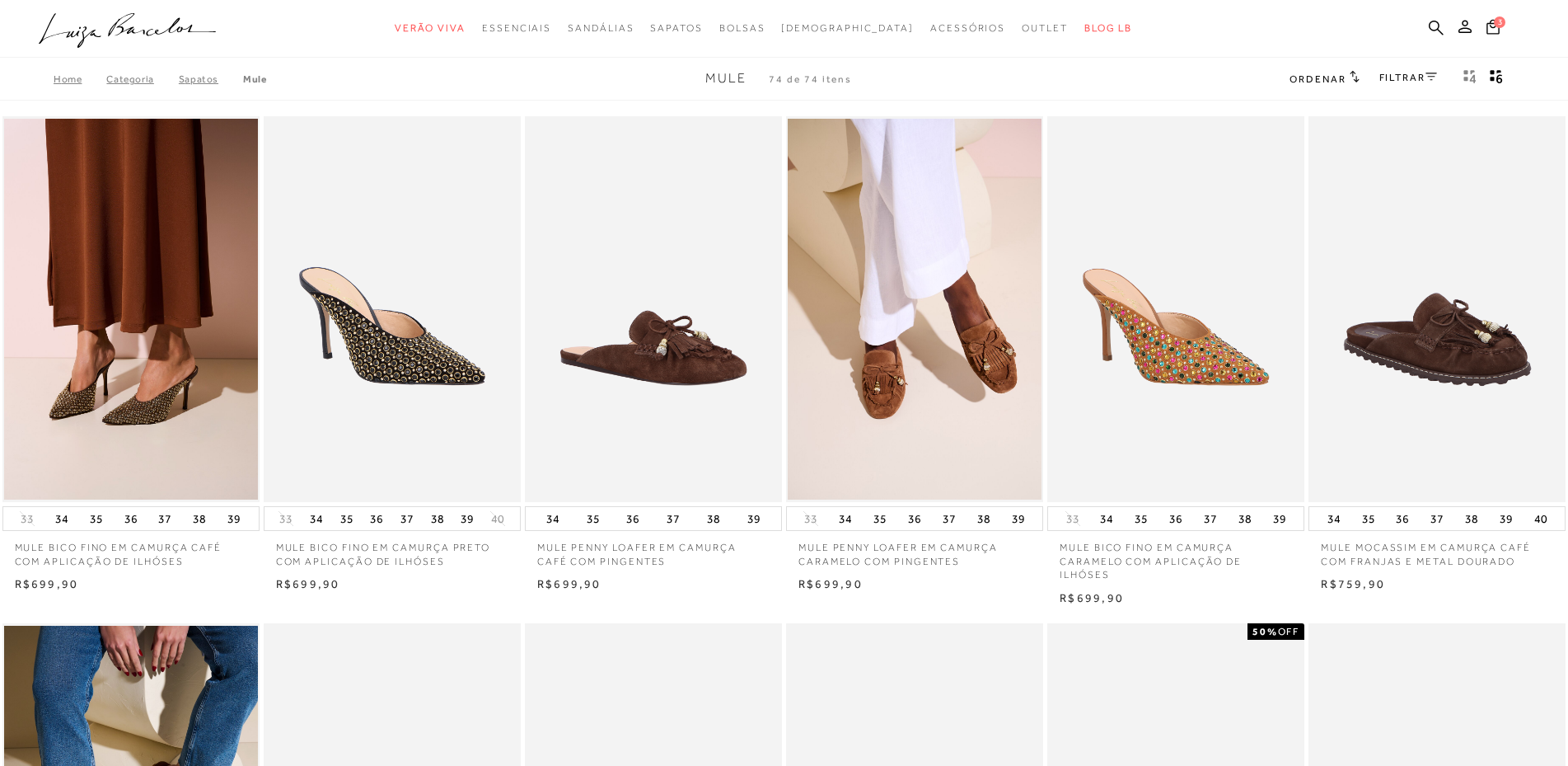
scroll to position [0, 0]
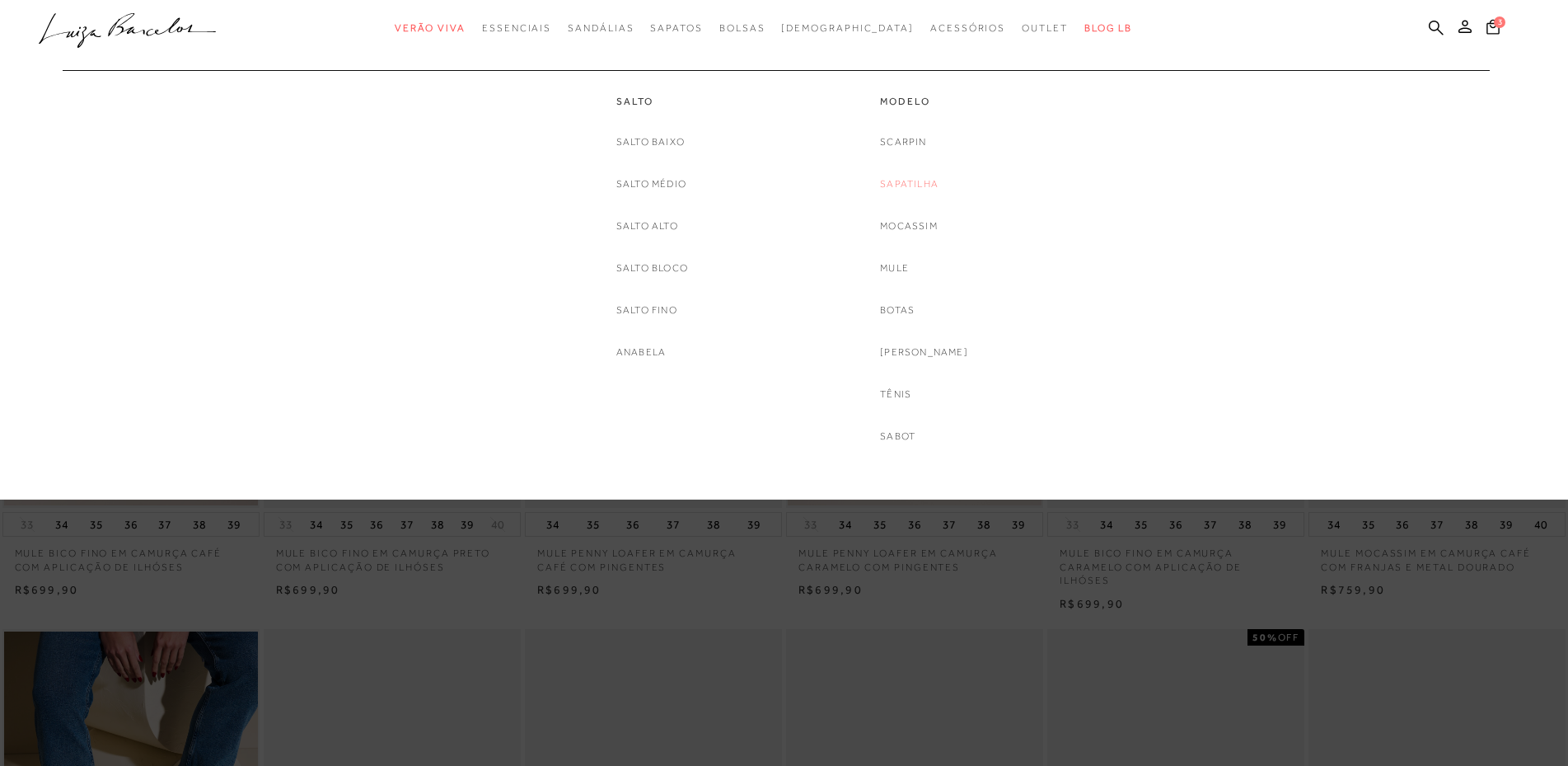
click at [928, 182] on link "Sapatilha" at bounding box center [909, 184] width 59 height 17
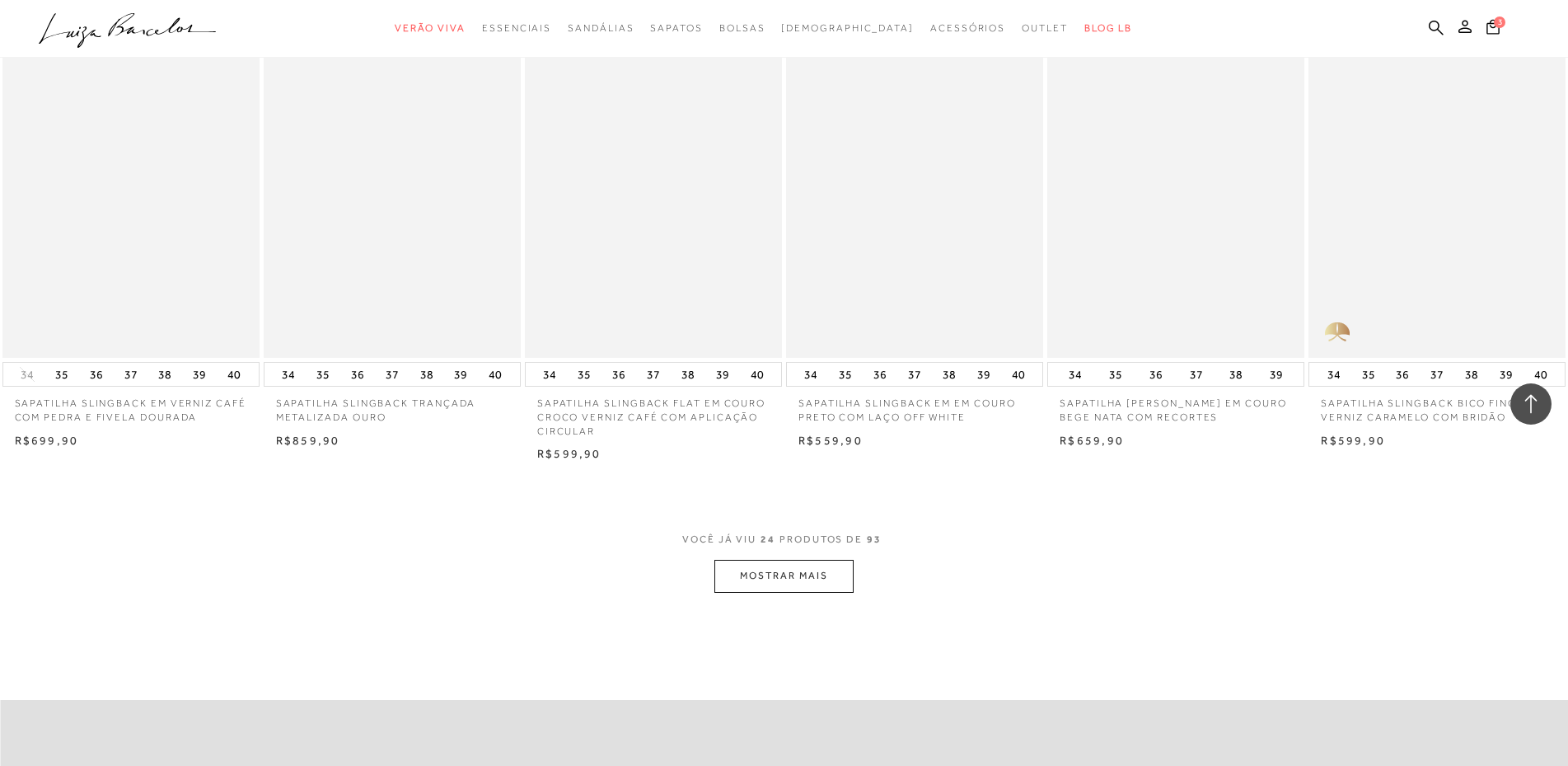
scroll to position [1649, 0]
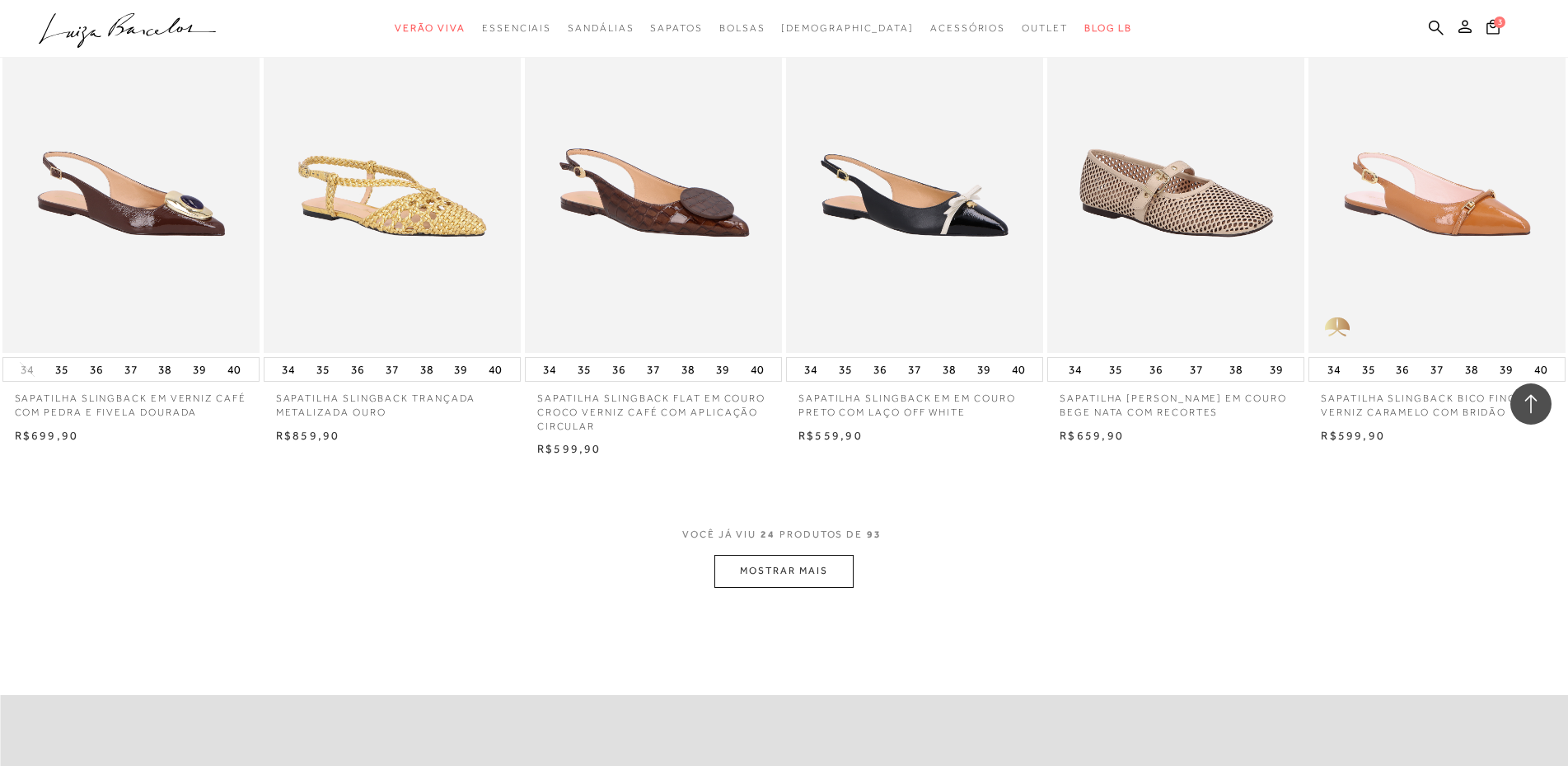
click at [785, 587] on button "MOSTRAR MAIS" at bounding box center [783, 570] width 138 height 32
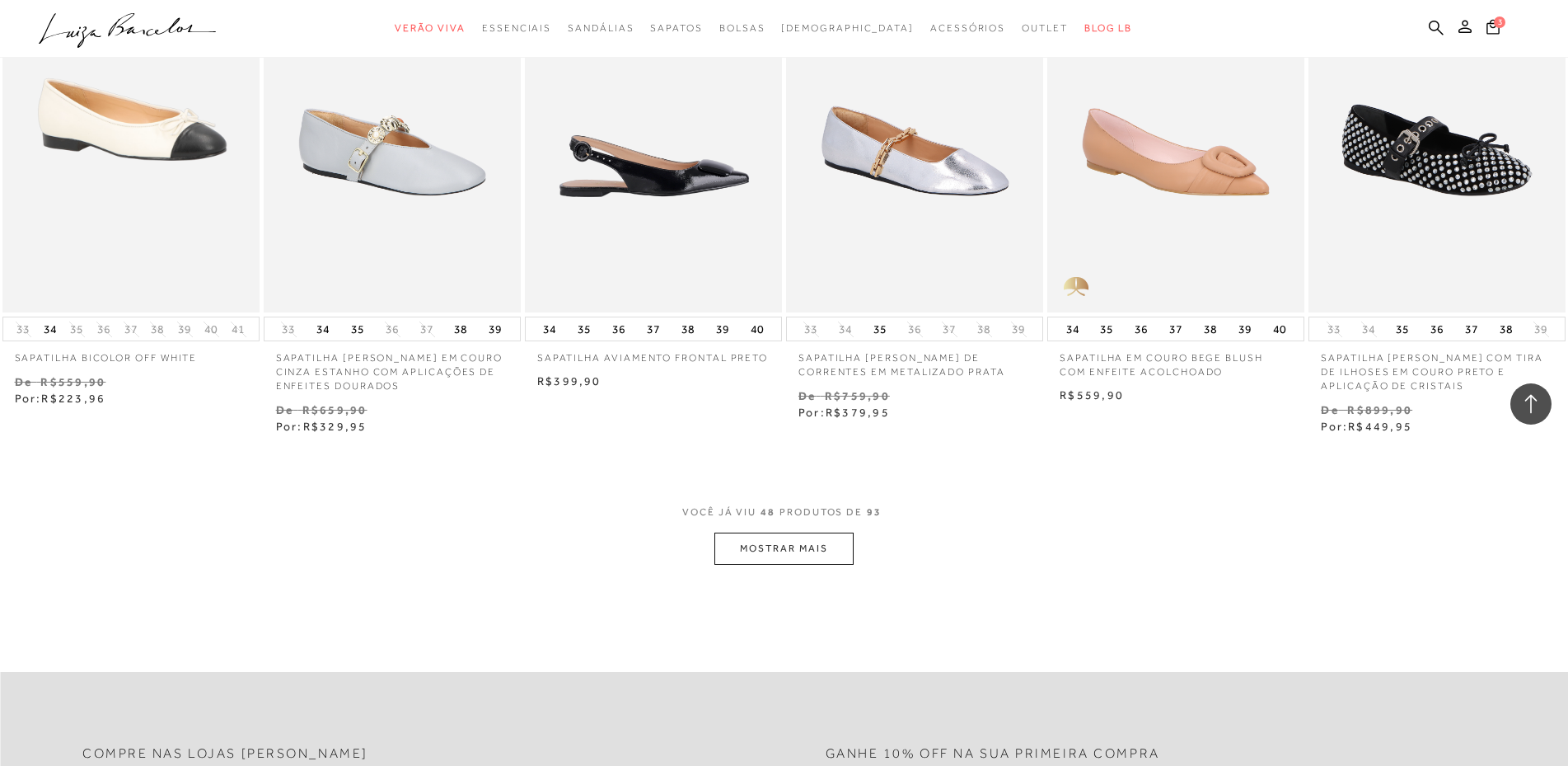
scroll to position [3710, 0]
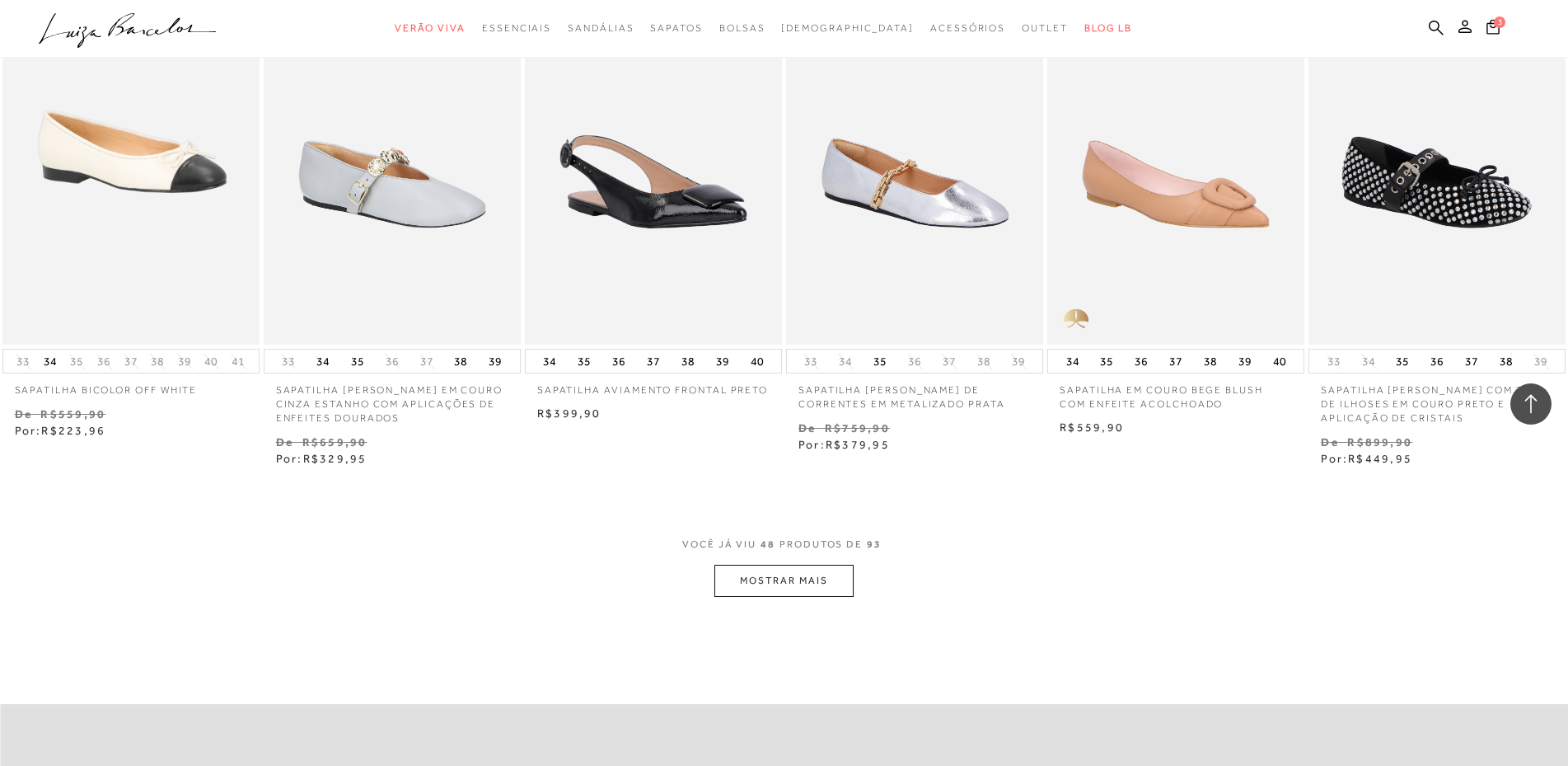
click at [753, 597] on button "MOSTRAR MAIS" at bounding box center [783, 580] width 138 height 32
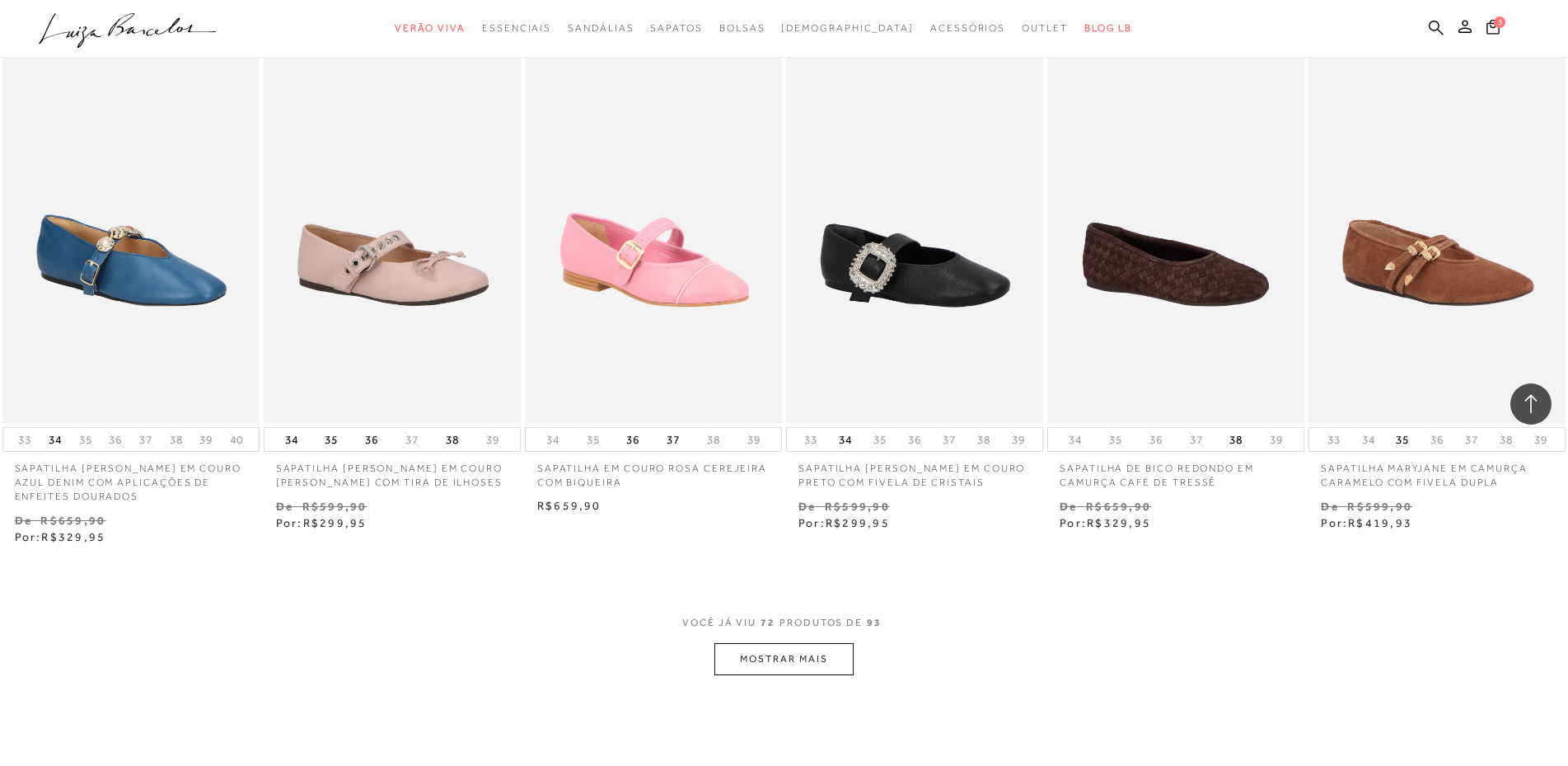
scroll to position [5936, 0]
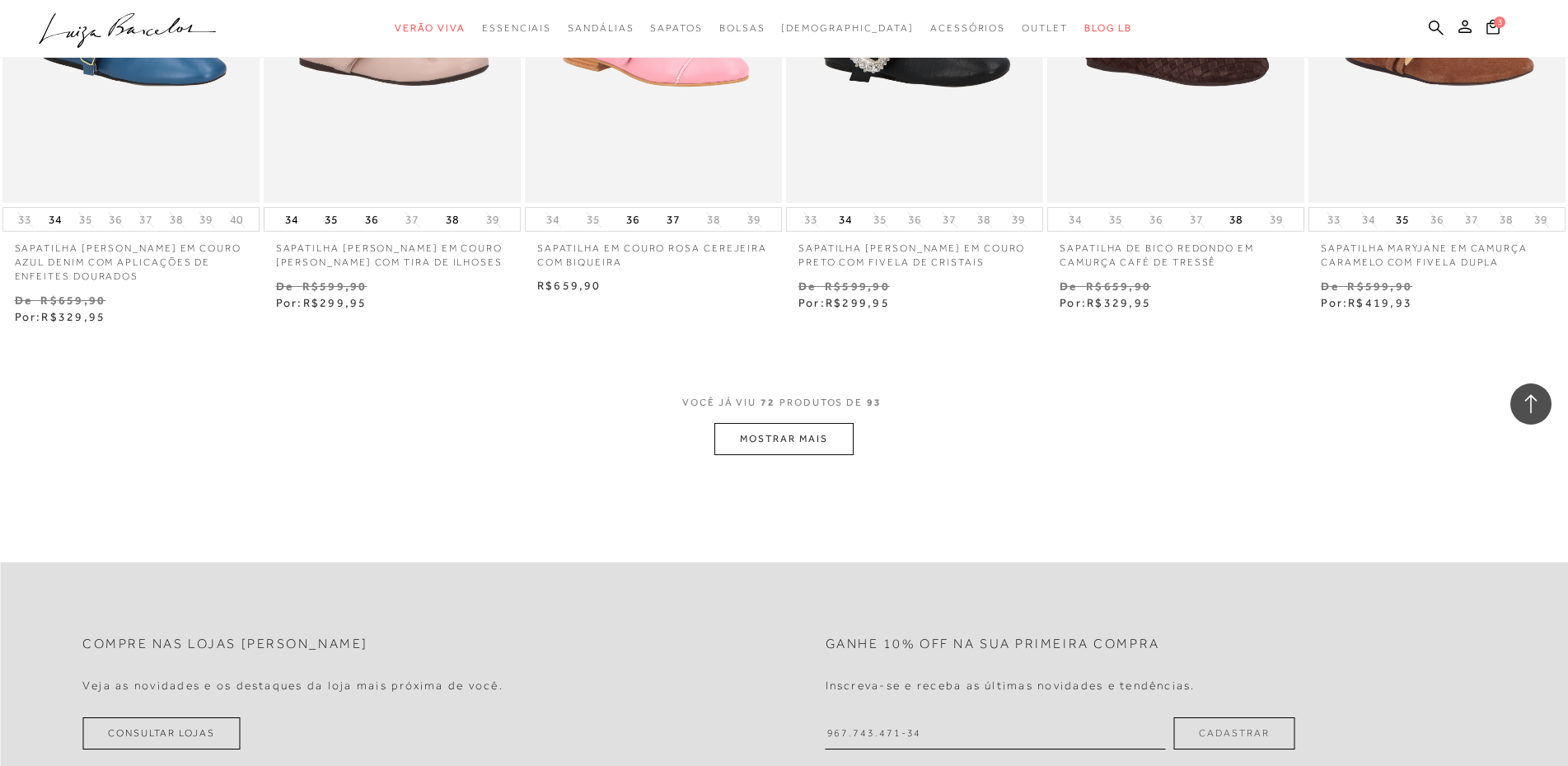
click at [849, 455] on button "MOSTRAR MAIS" at bounding box center [783, 438] width 138 height 32
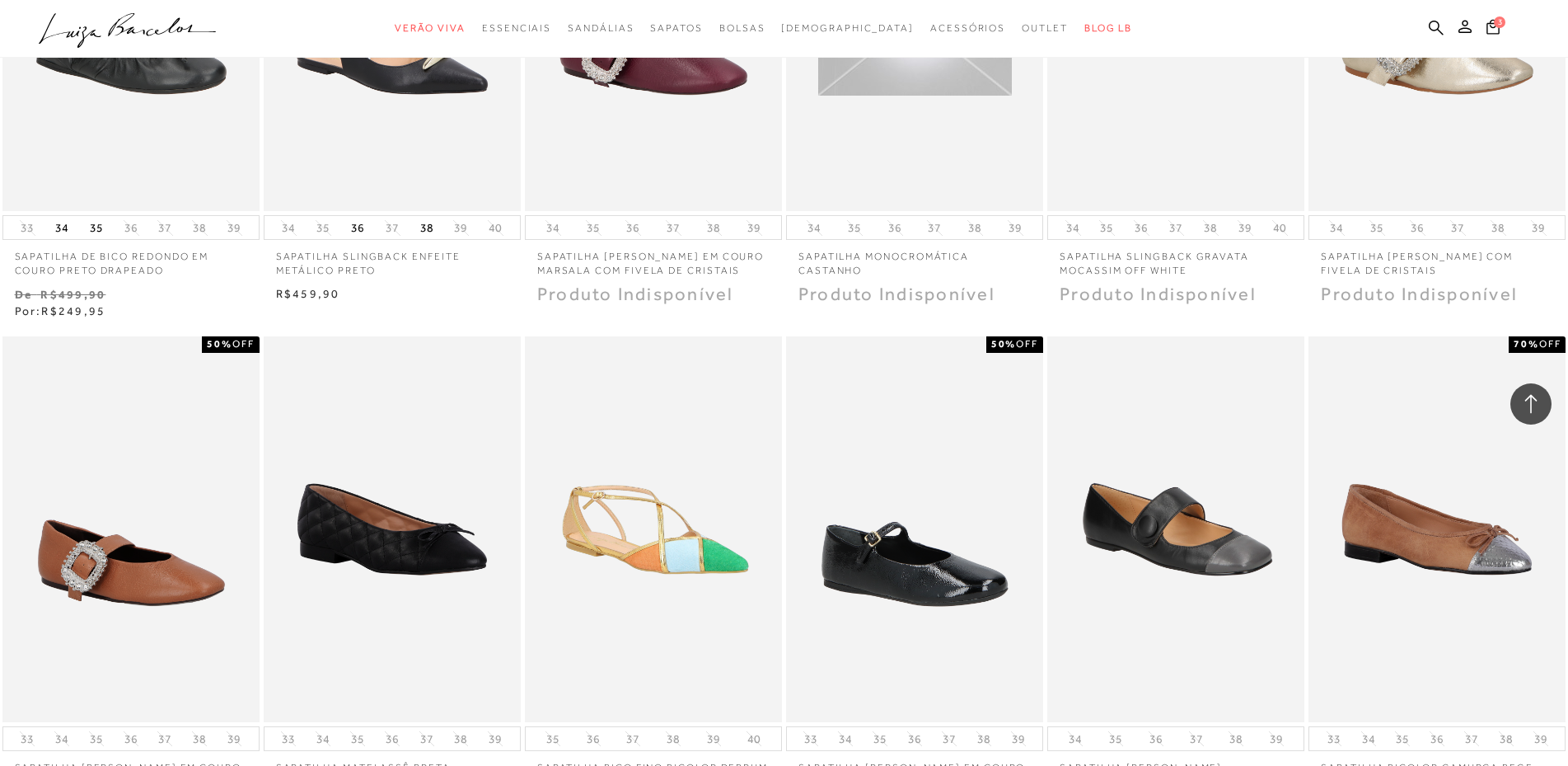
scroll to position [6678, 0]
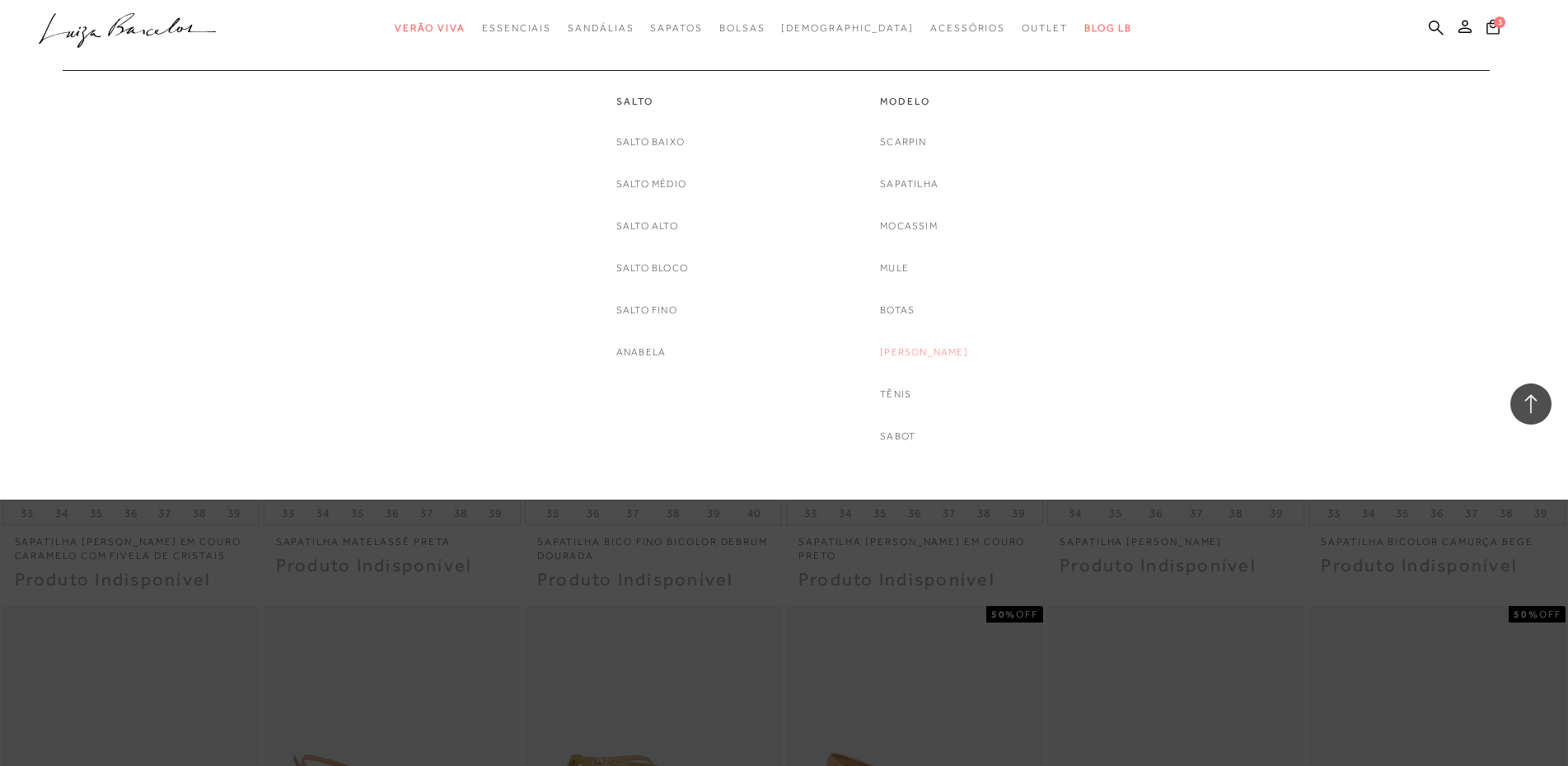
click at [918, 346] on link "[PERSON_NAME]" at bounding box center [924, 352] width 88 height 17
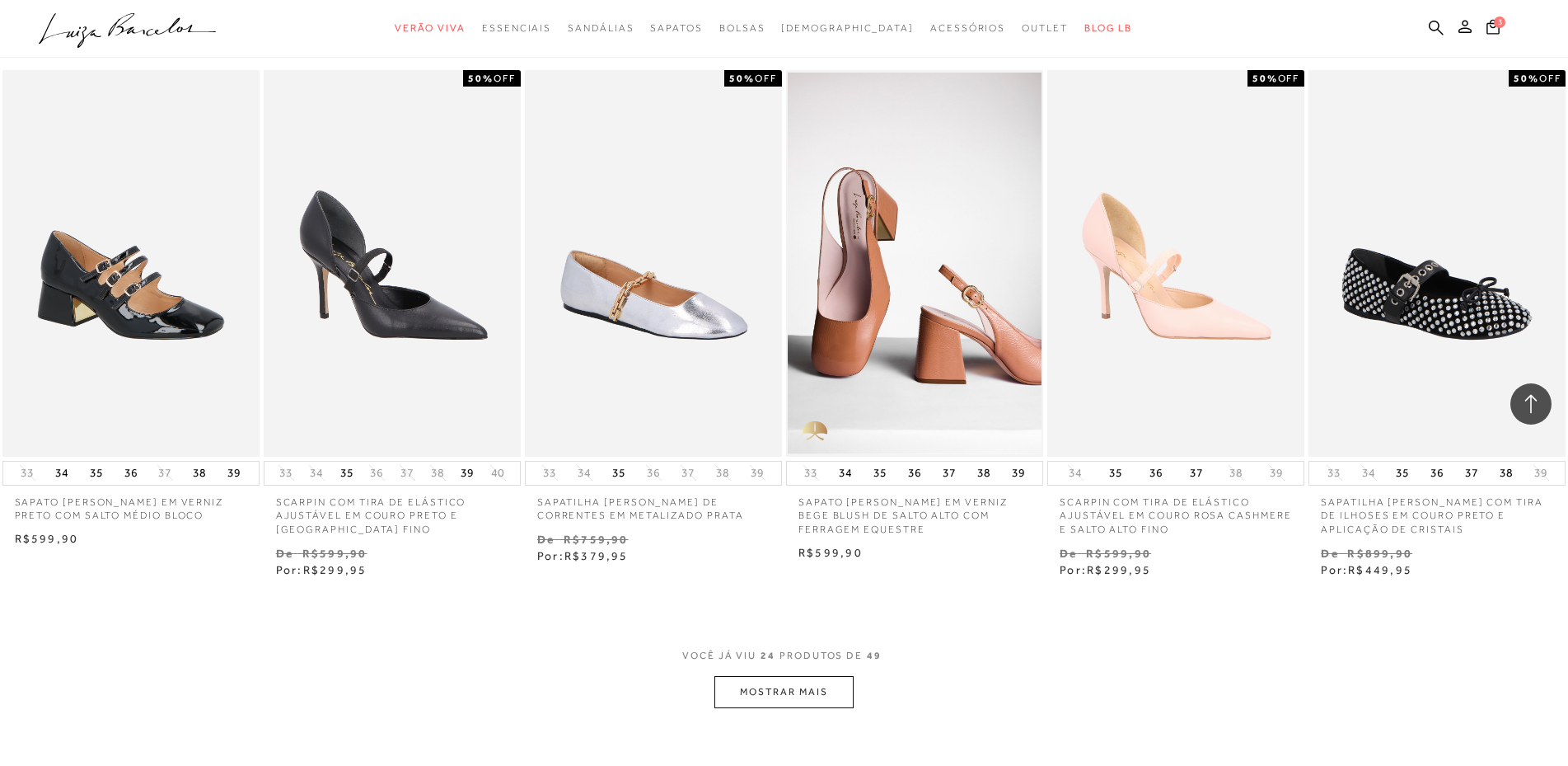
scroll to position [1649, 0]
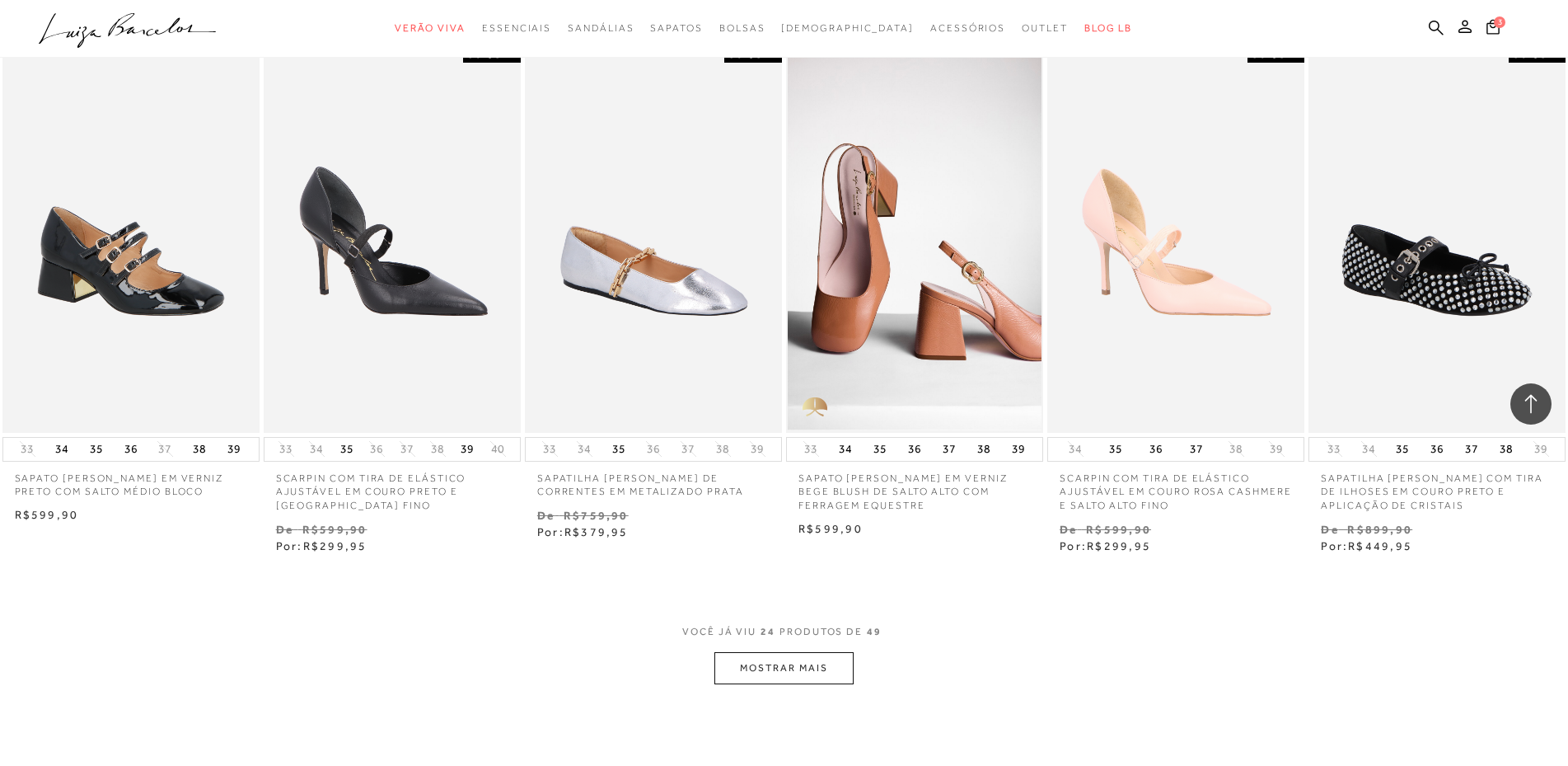
click at [782, 672] on button "MOSTRAR MAIS" at bounding box center [783, 668] width 138 height 32
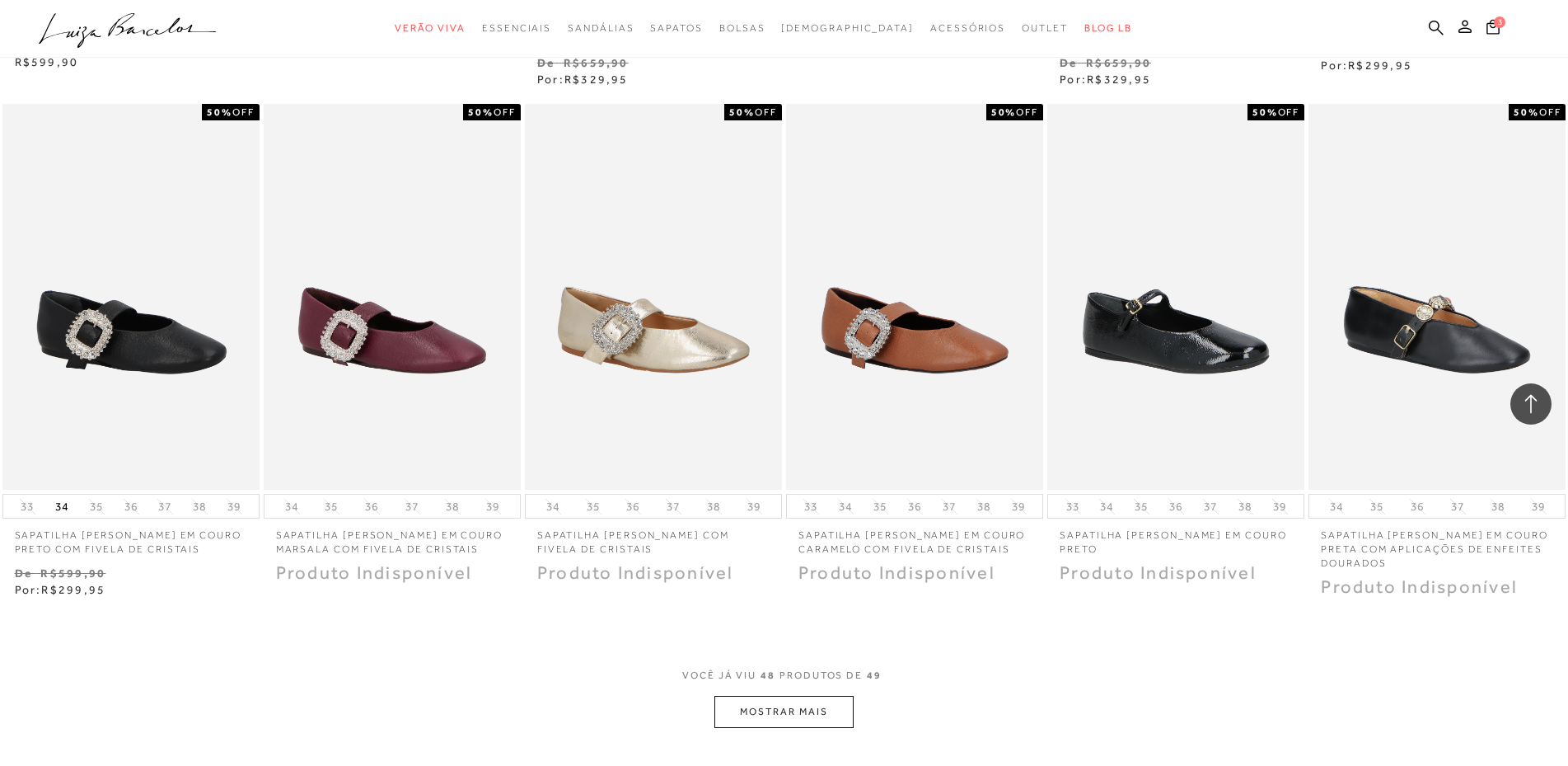
scroll to position [3792, 0]
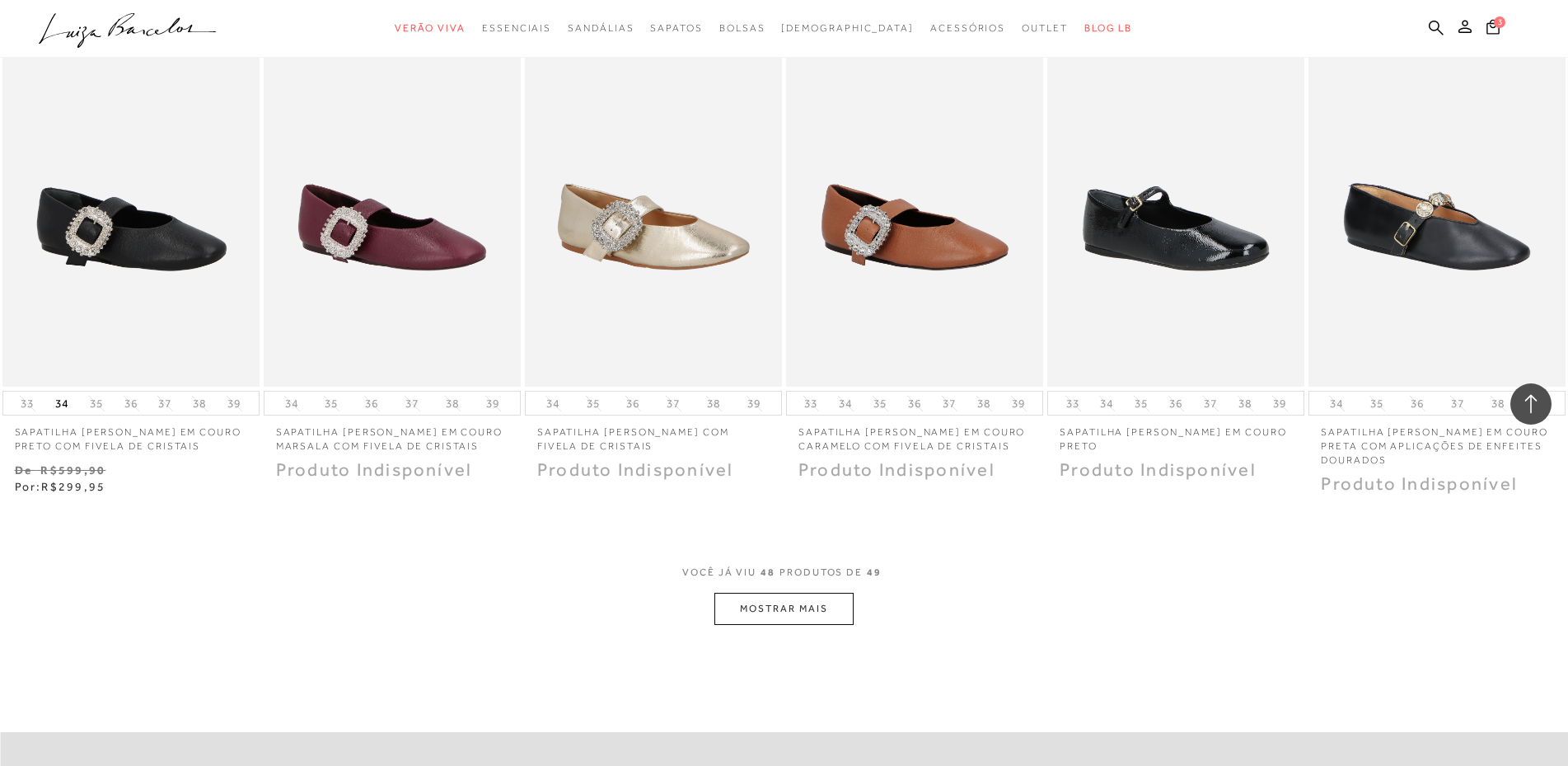
click at [740, 614] on button "MOSTRAR MAIS" at bounding box center [783, 609] width 138 height 32
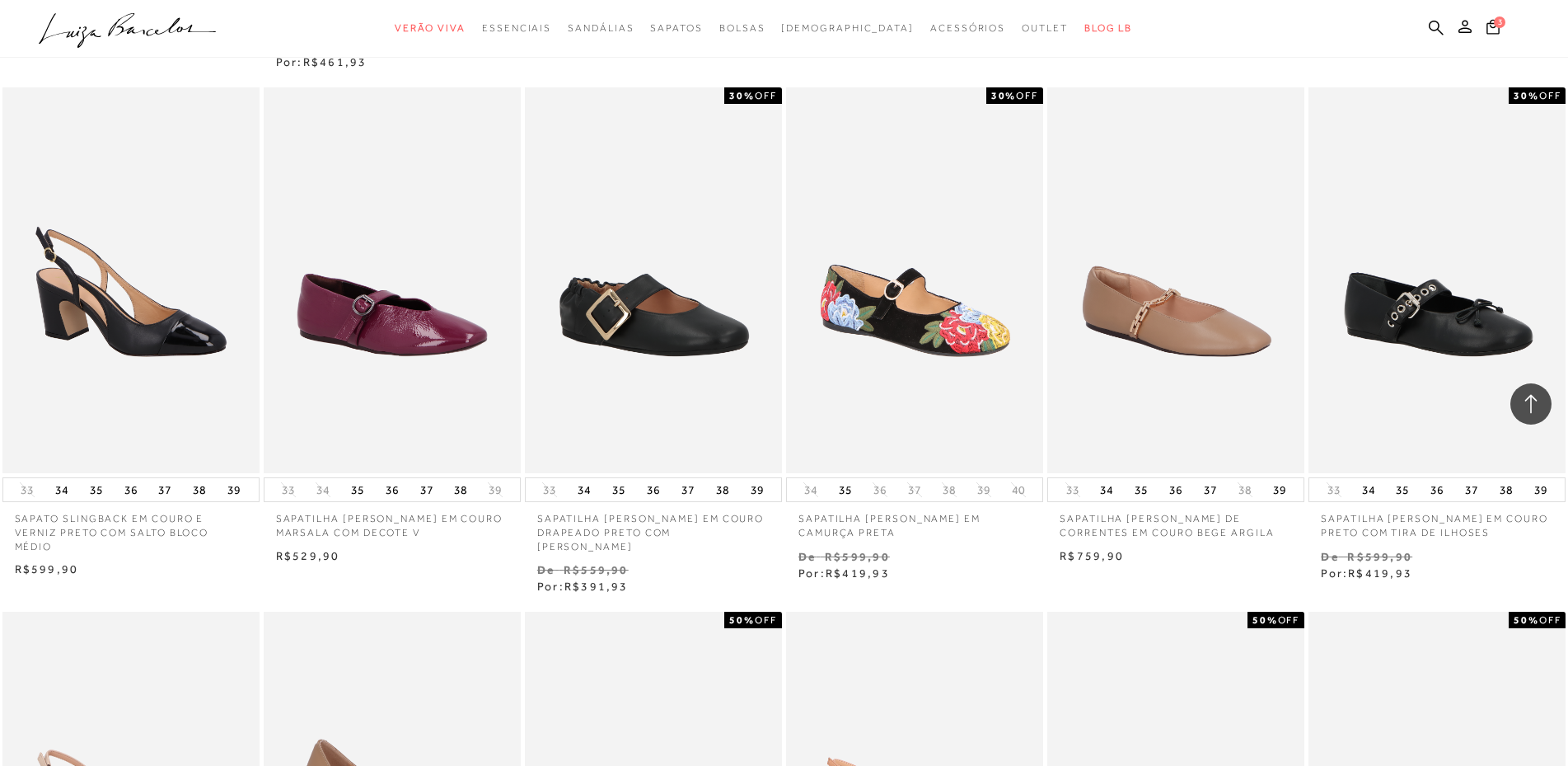
scroll to position [2556, 0]
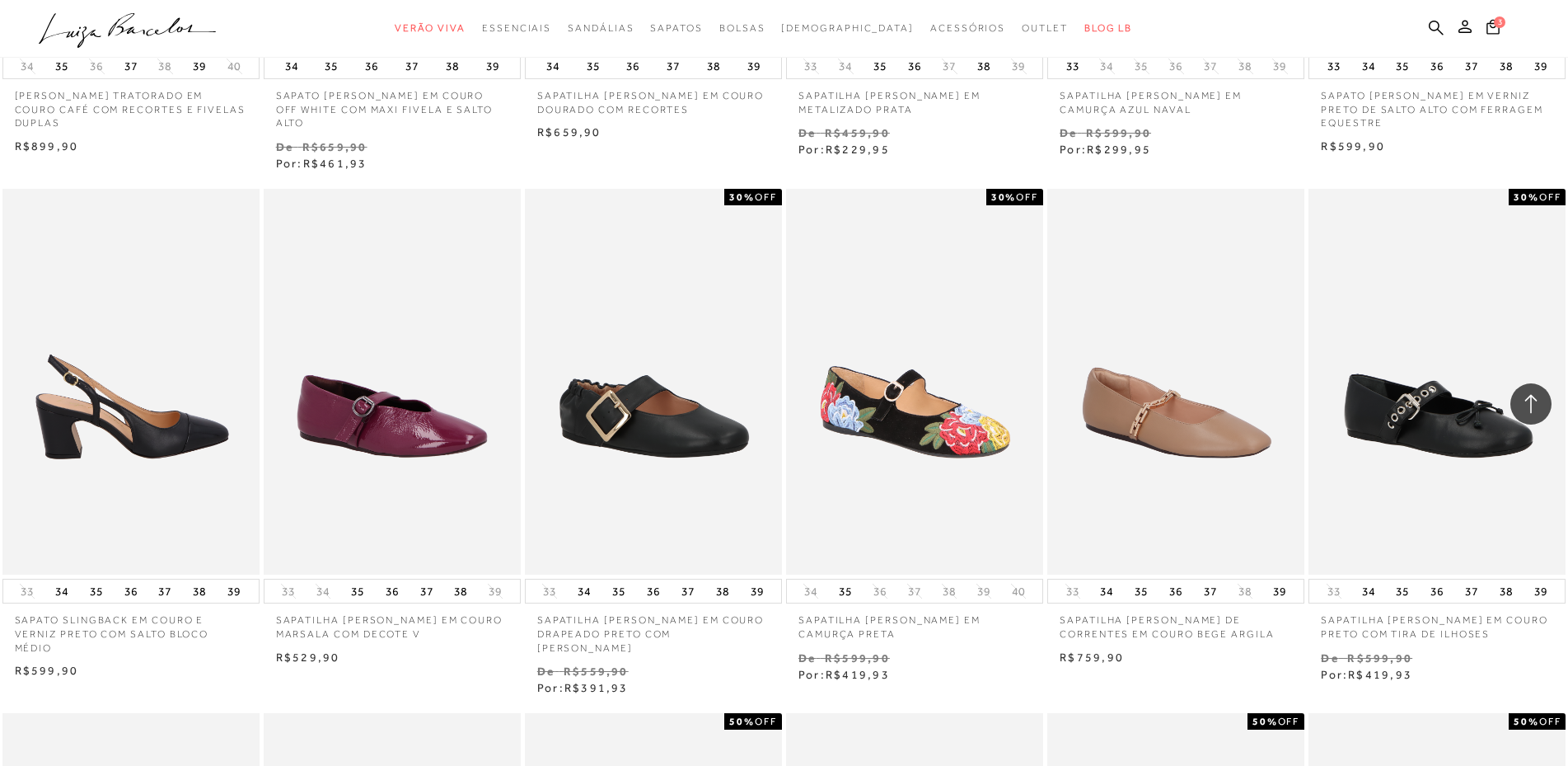
click at [104, 474] on img at bounding box center [132, 382] width 255 height 386
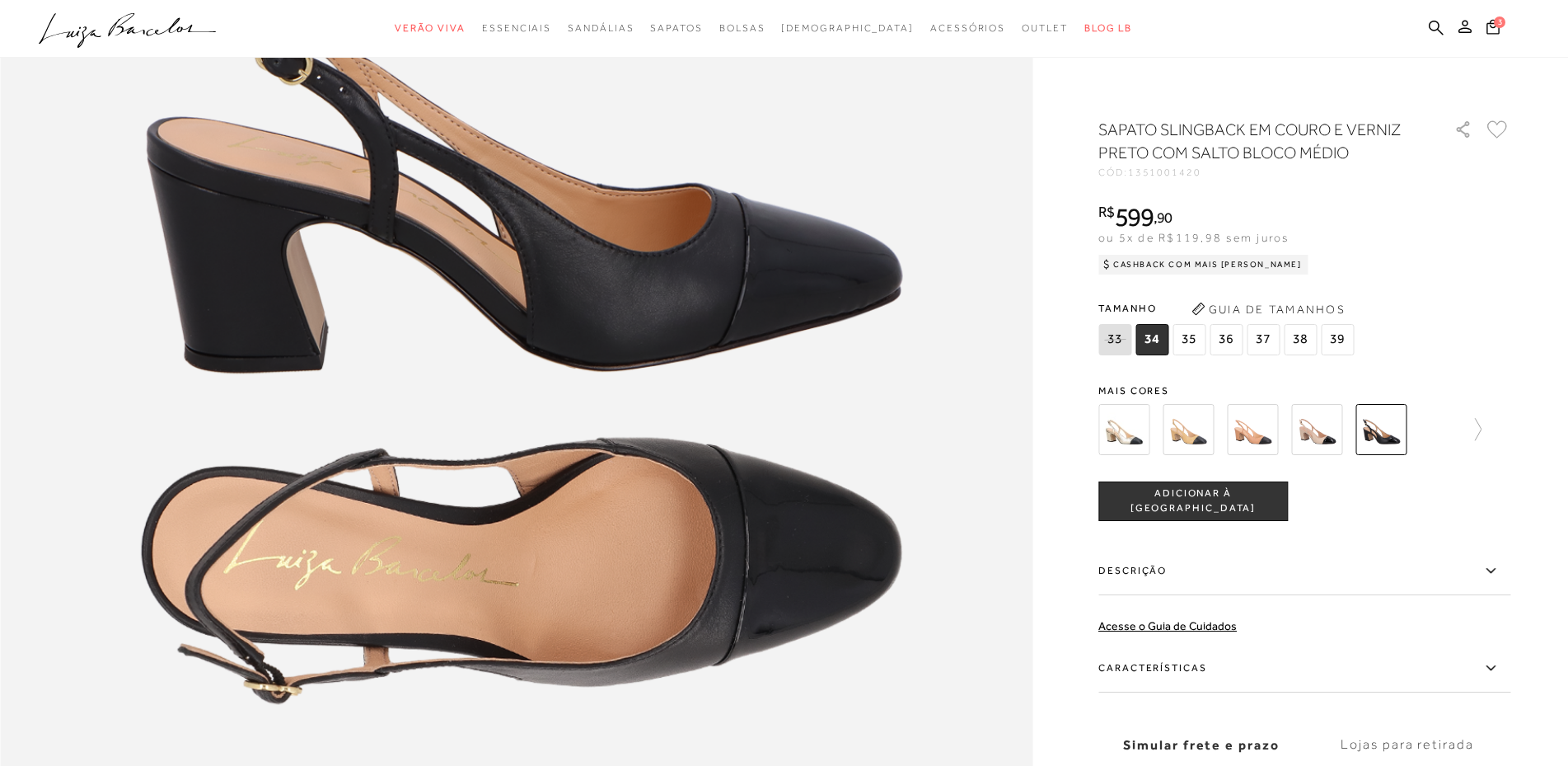
scroll to position [1896, 0]
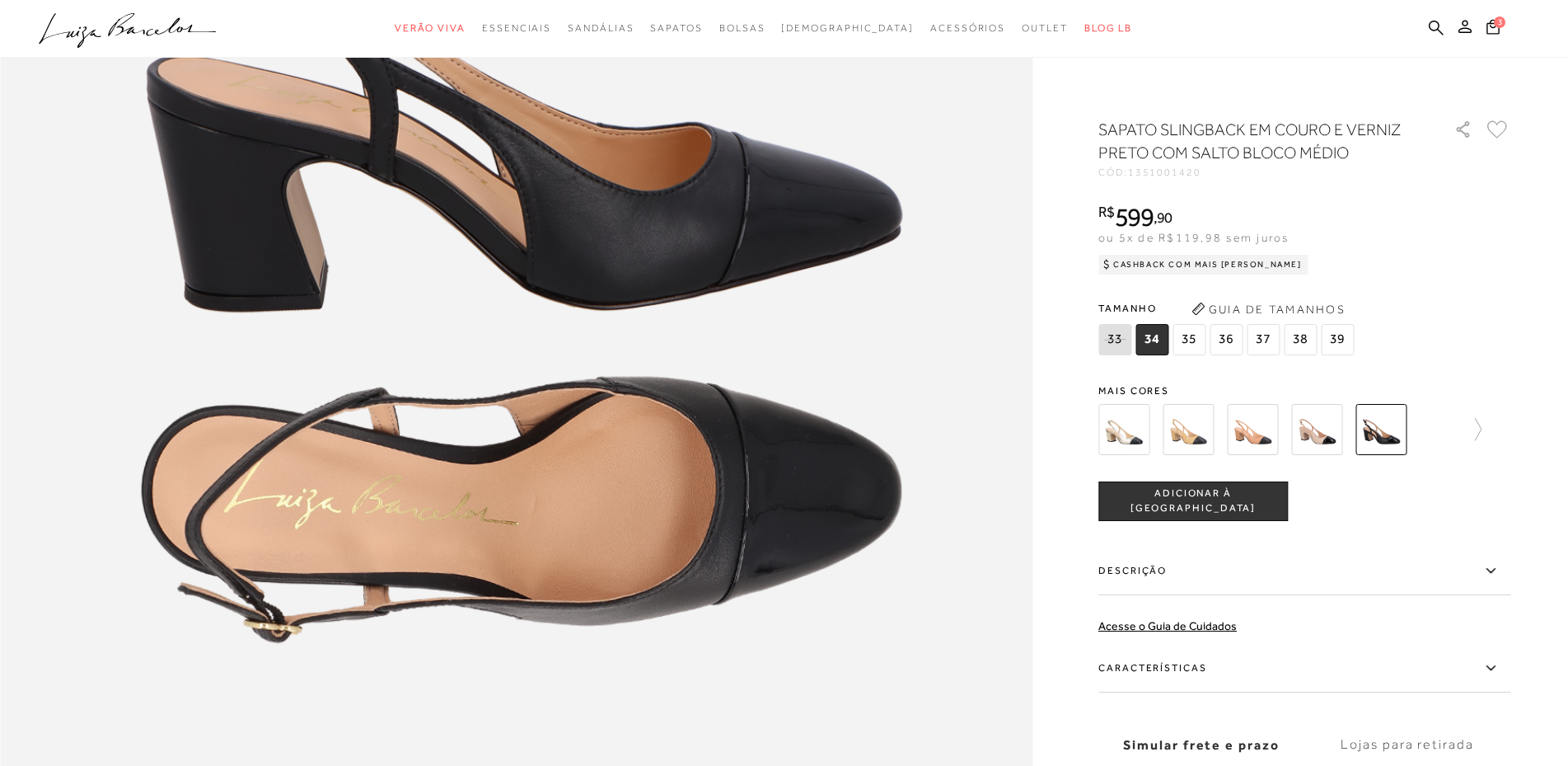
click at [1260, 439] on img at bounding box center [1252, 429] width 51 height 51
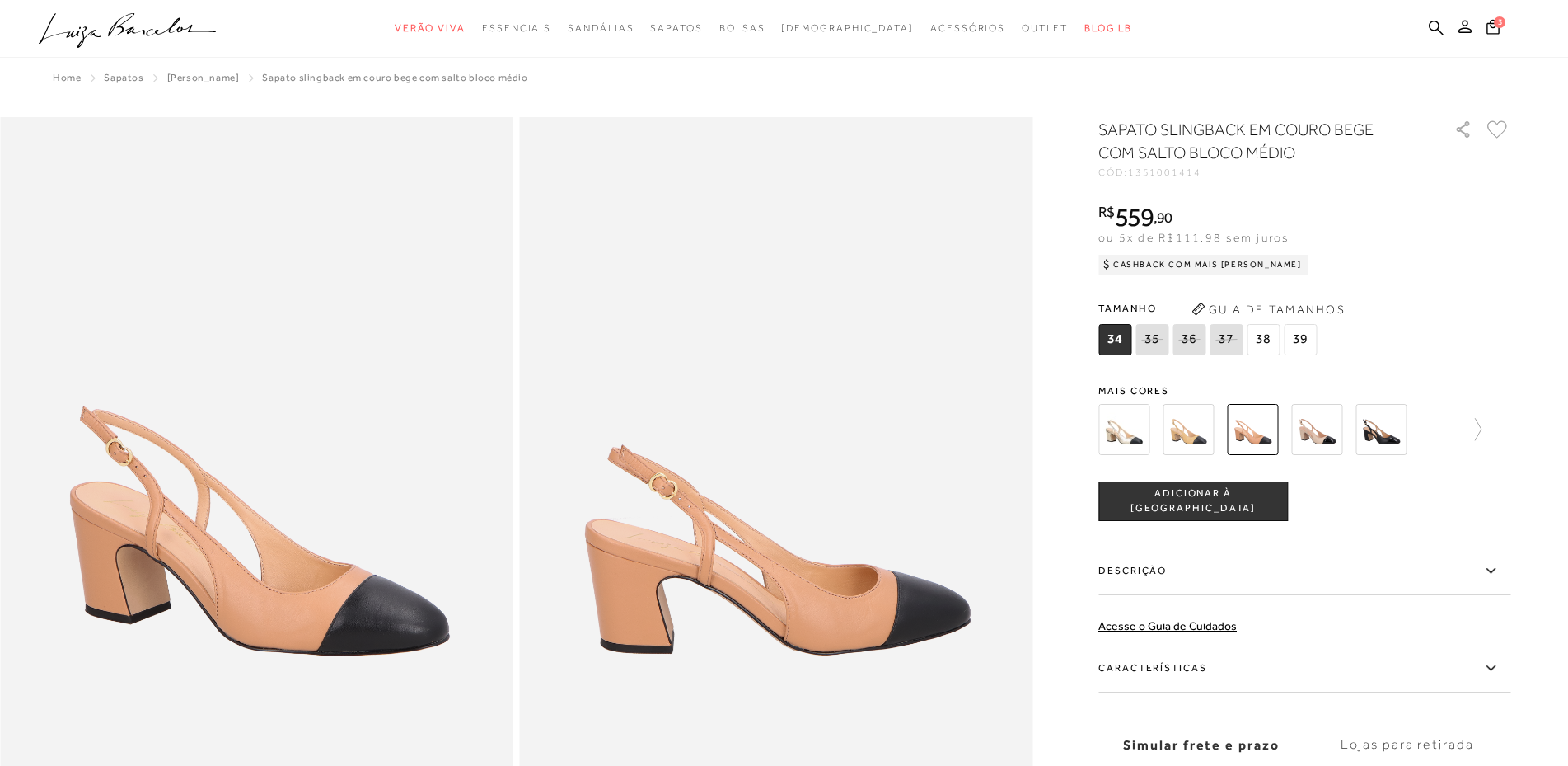
click at [1176, 436] on img at bounding box center [1188, 429] width 51 height 51
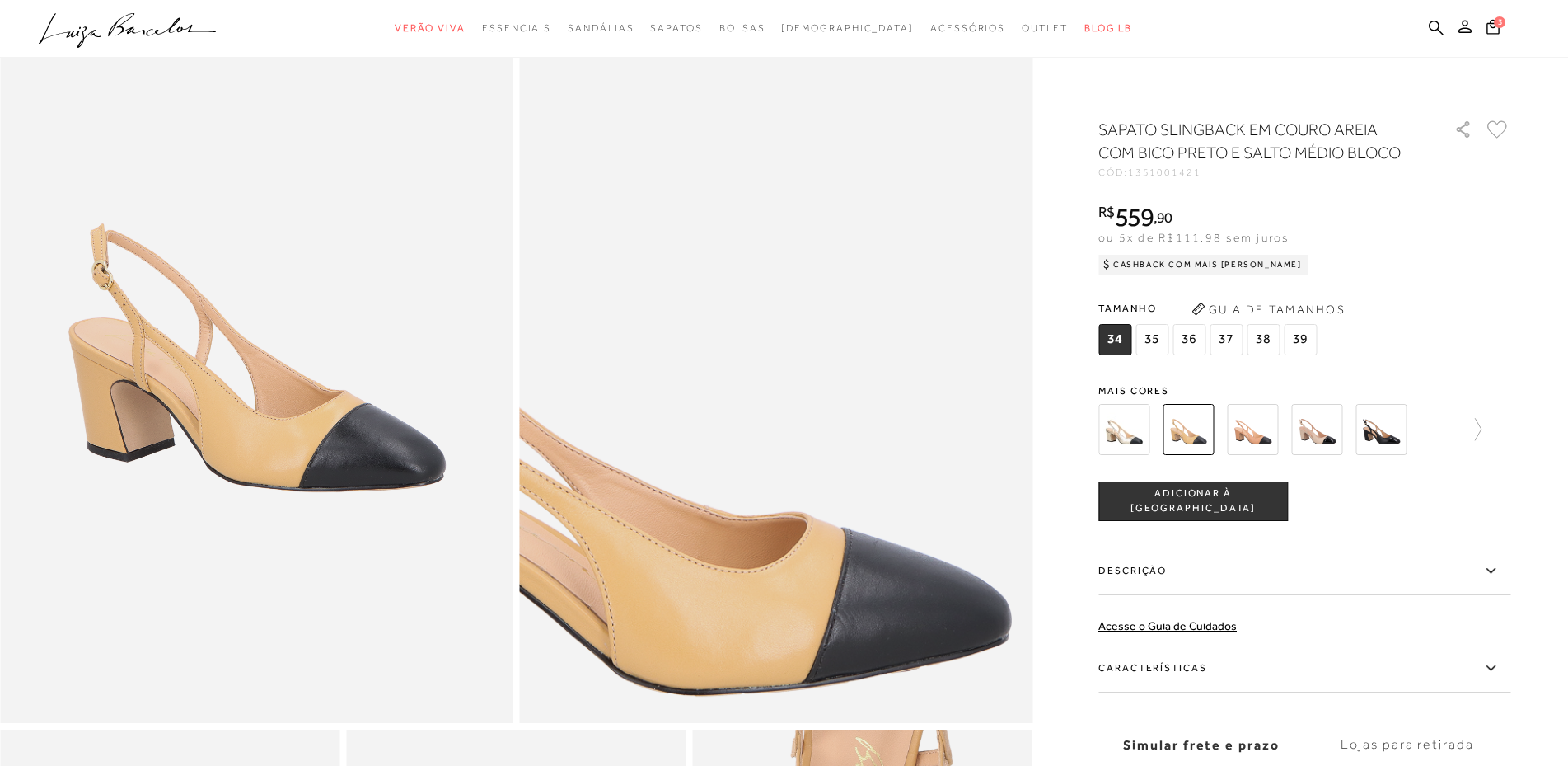
scroll to position [165, 0]
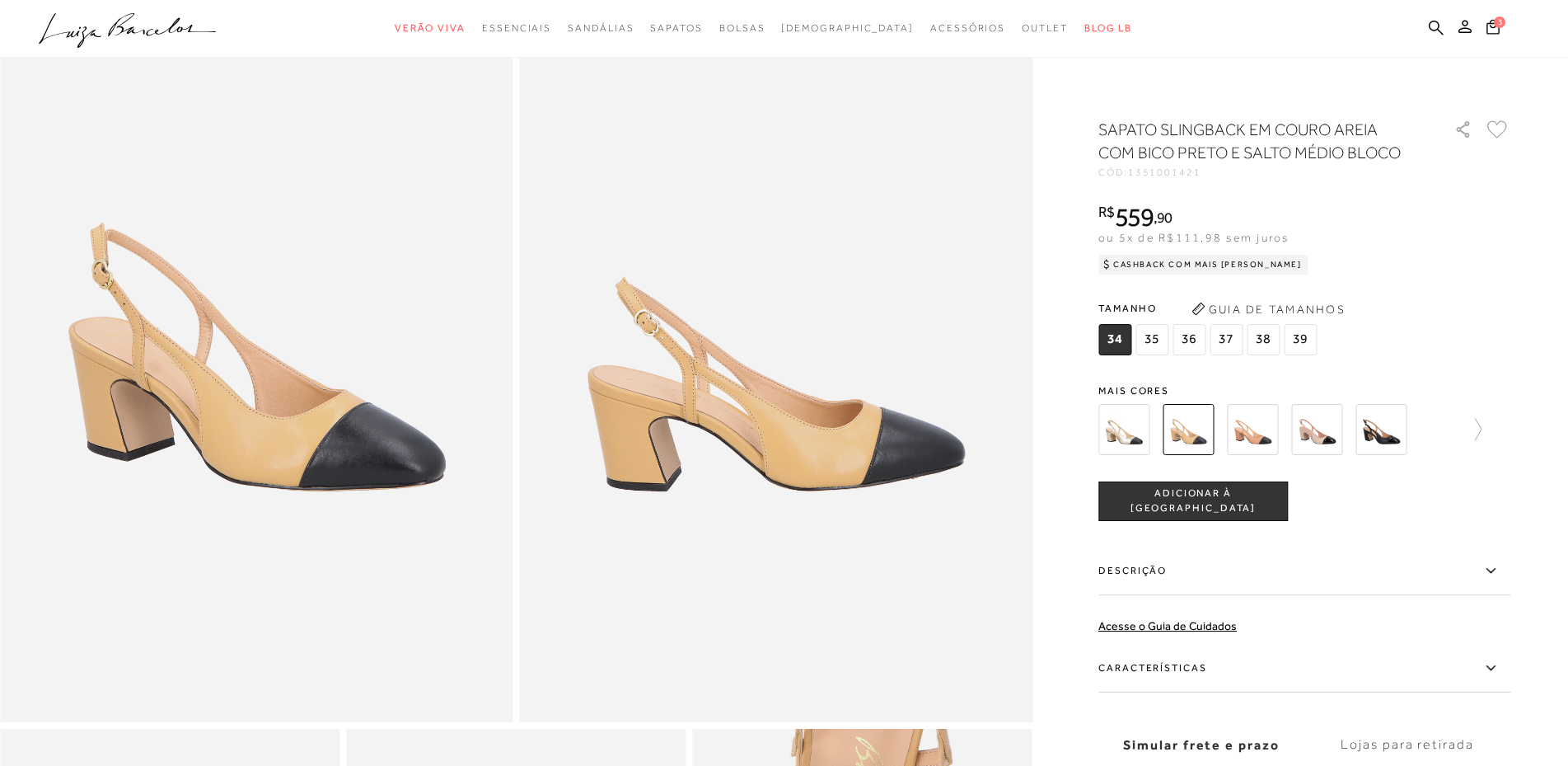
click at [1332, 439] on img at bounding box center [1317, 429] width 51 height 51
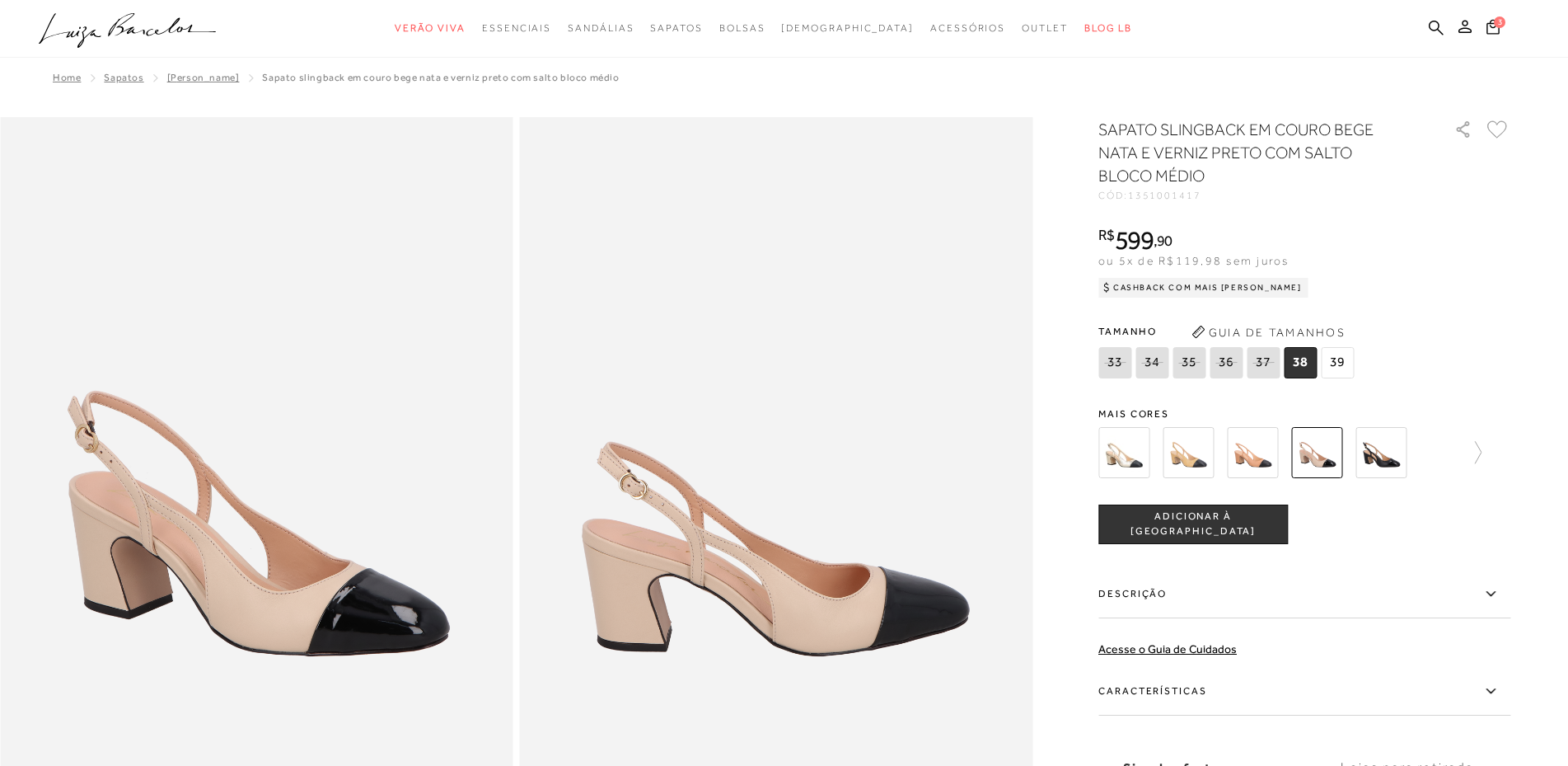
click at [1392, 453] on img at bounding box center [1381, 453] width 51 height 51
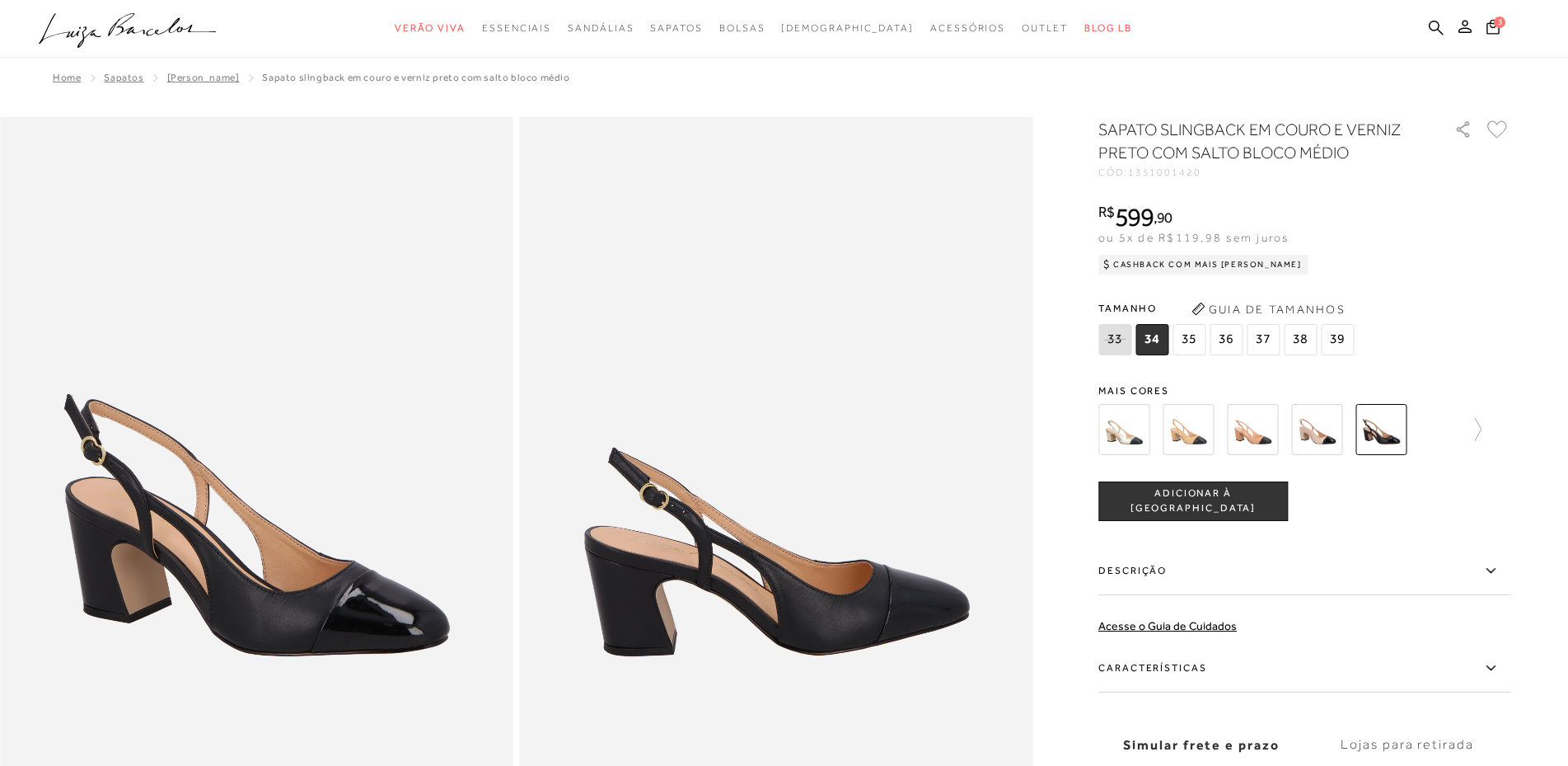
click at [1107, 431] on img at bounding box center [1124, 429] width 51 height 51
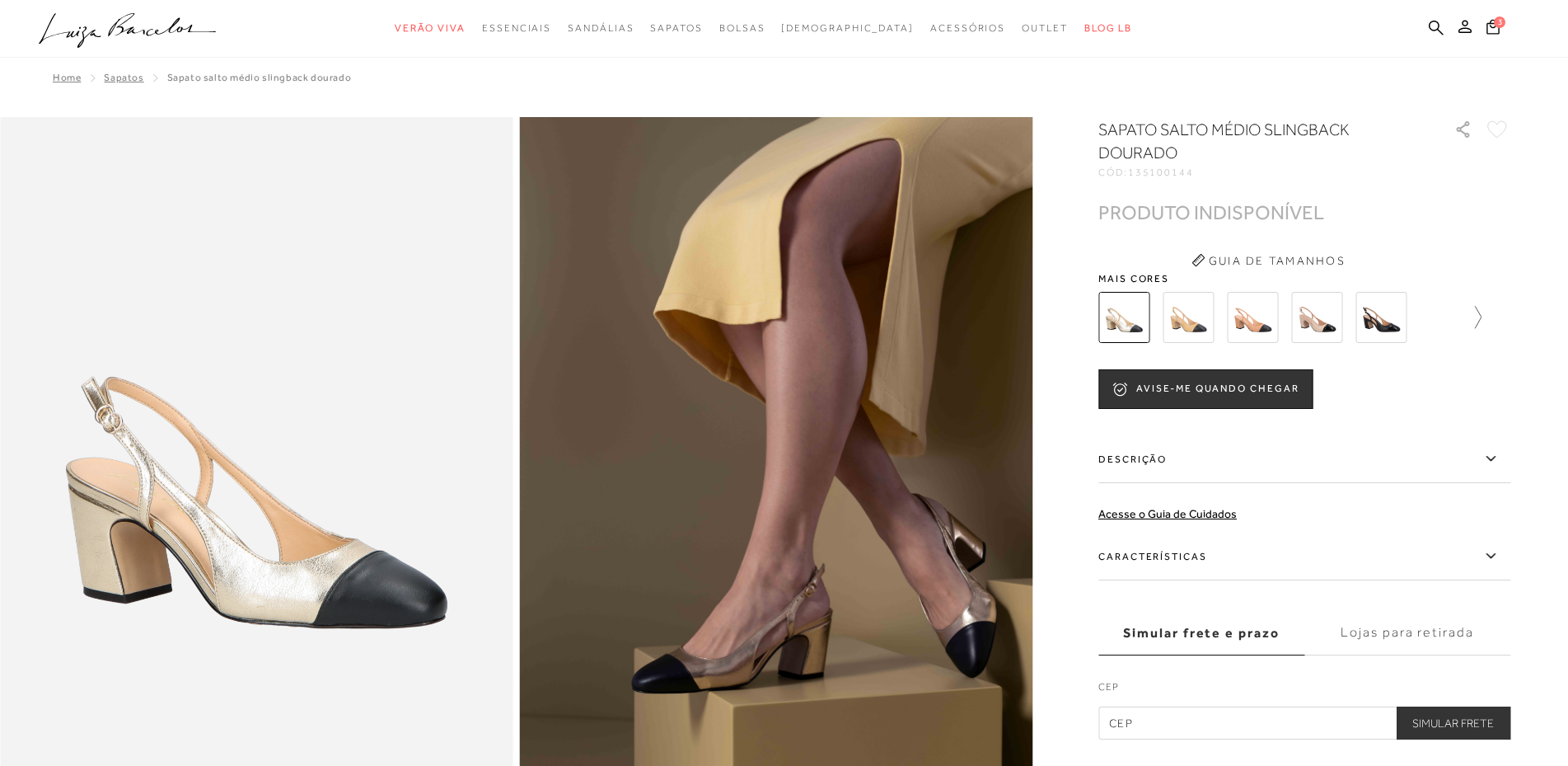
click at [1479, 324] on icon at bounding box center [1470, 317] width 23 height 23
click at [1144, 321] on img at bounding box center [1153, 318] width 51 height 51
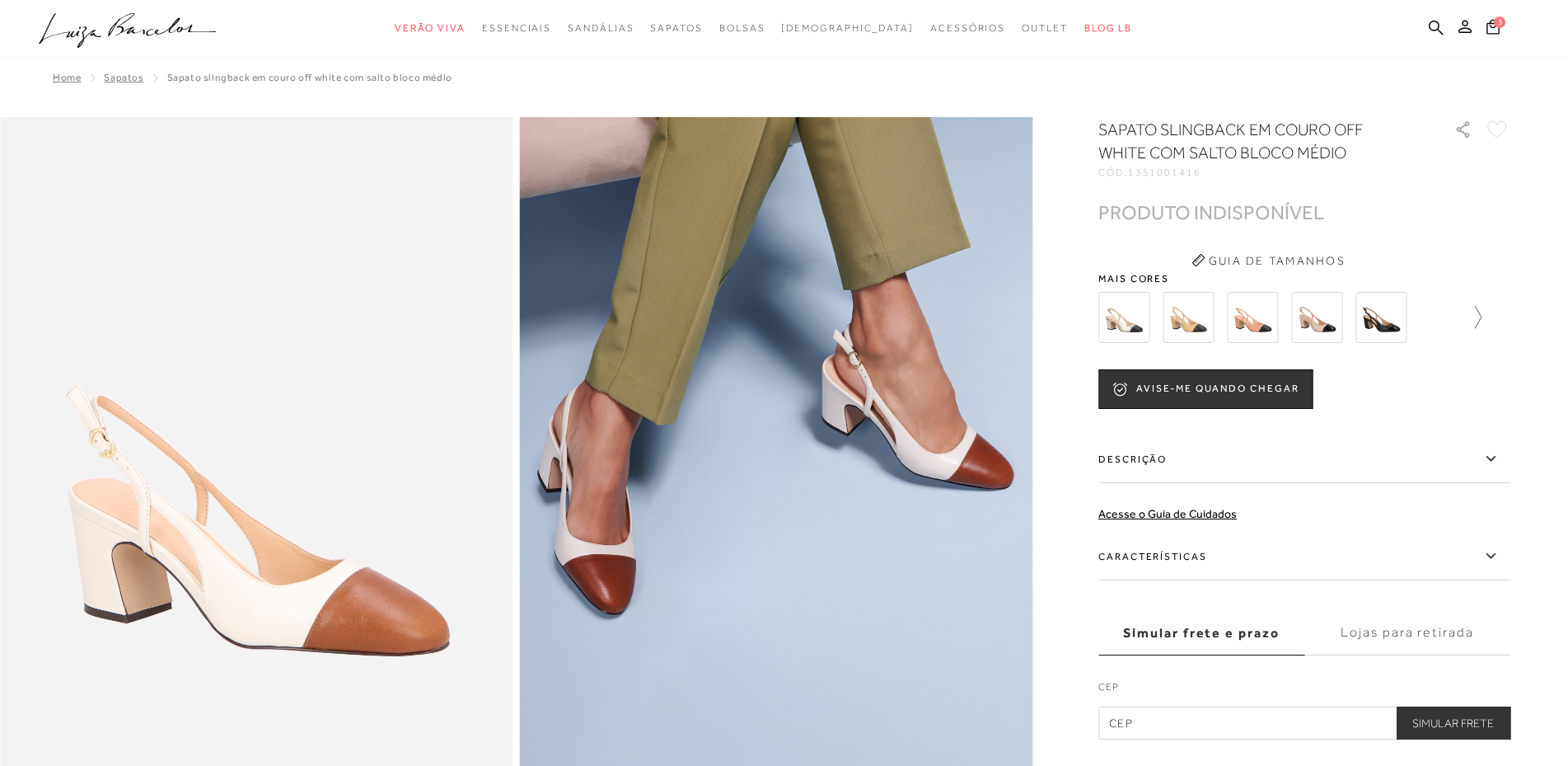
click at [1481, 323] on icon at bounding box center [1470, 317] width 23 height 23
click at [1222, 332] on img at bounding box center [1218, 318] width 51 height 51
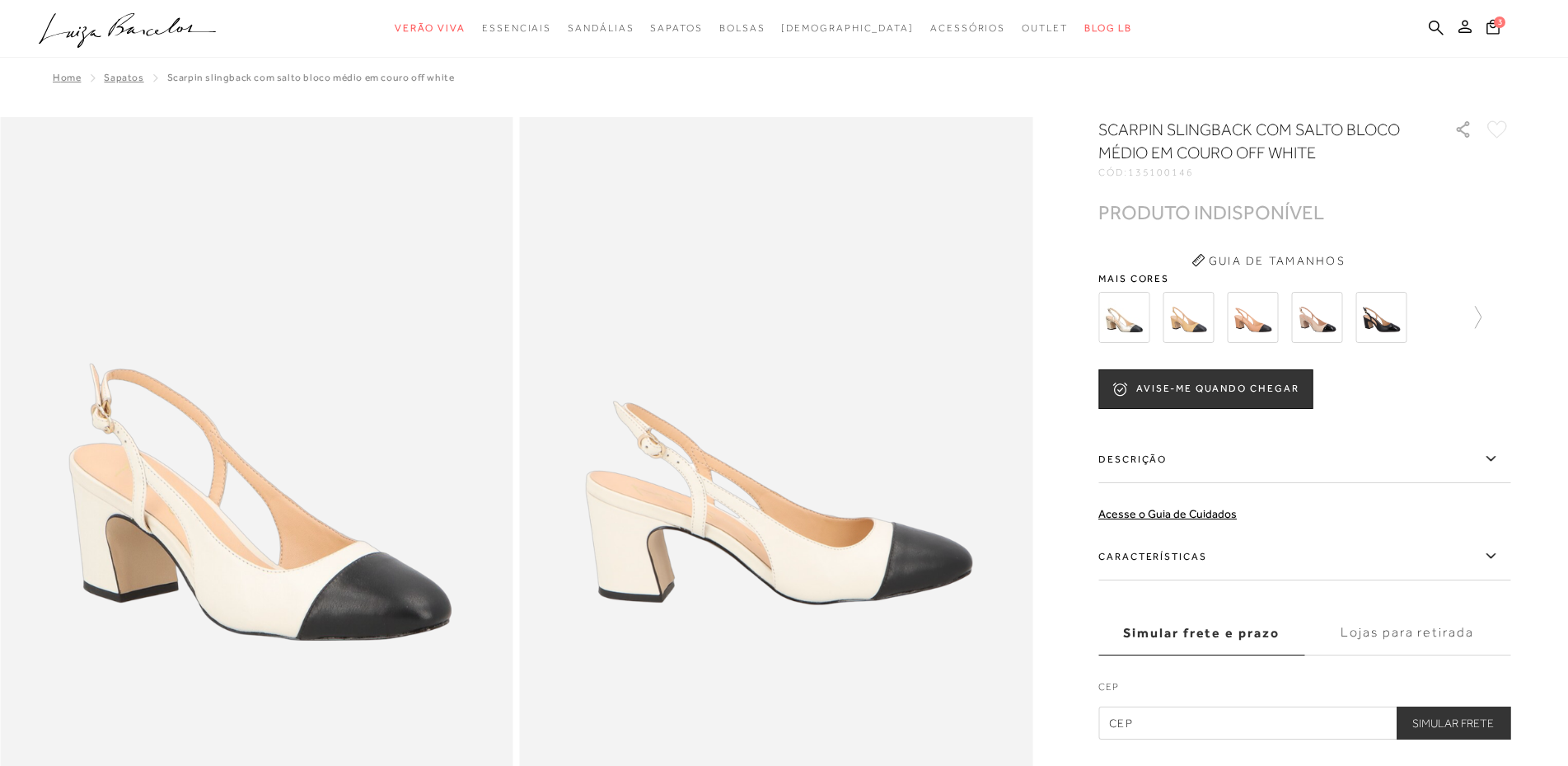
click at [1201, 327] on img at bounding box center [1188, 318] width 51 height 51
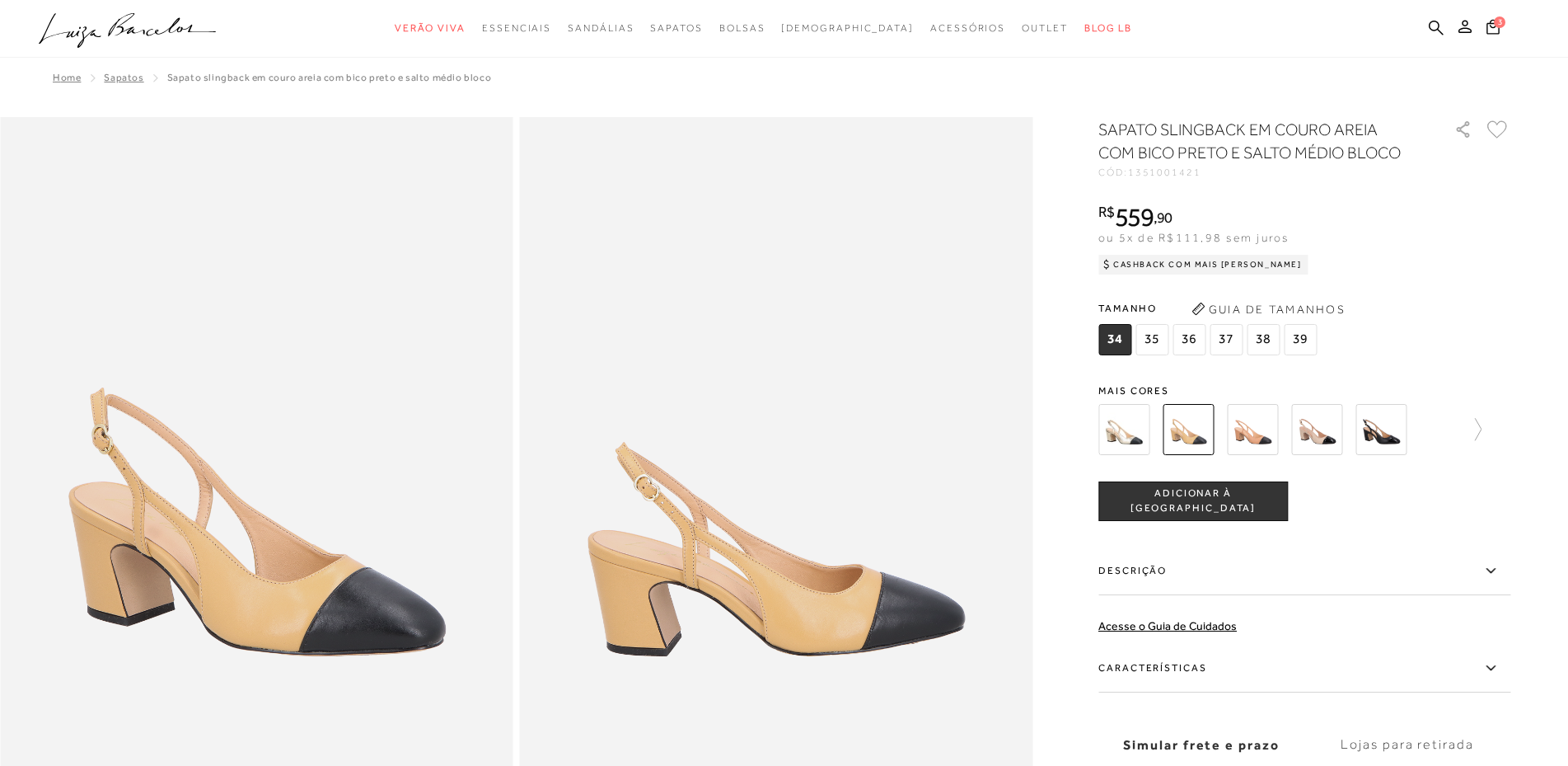
click at [1268, 433] on img at bounding box center [1252, 429] width 51 height 51
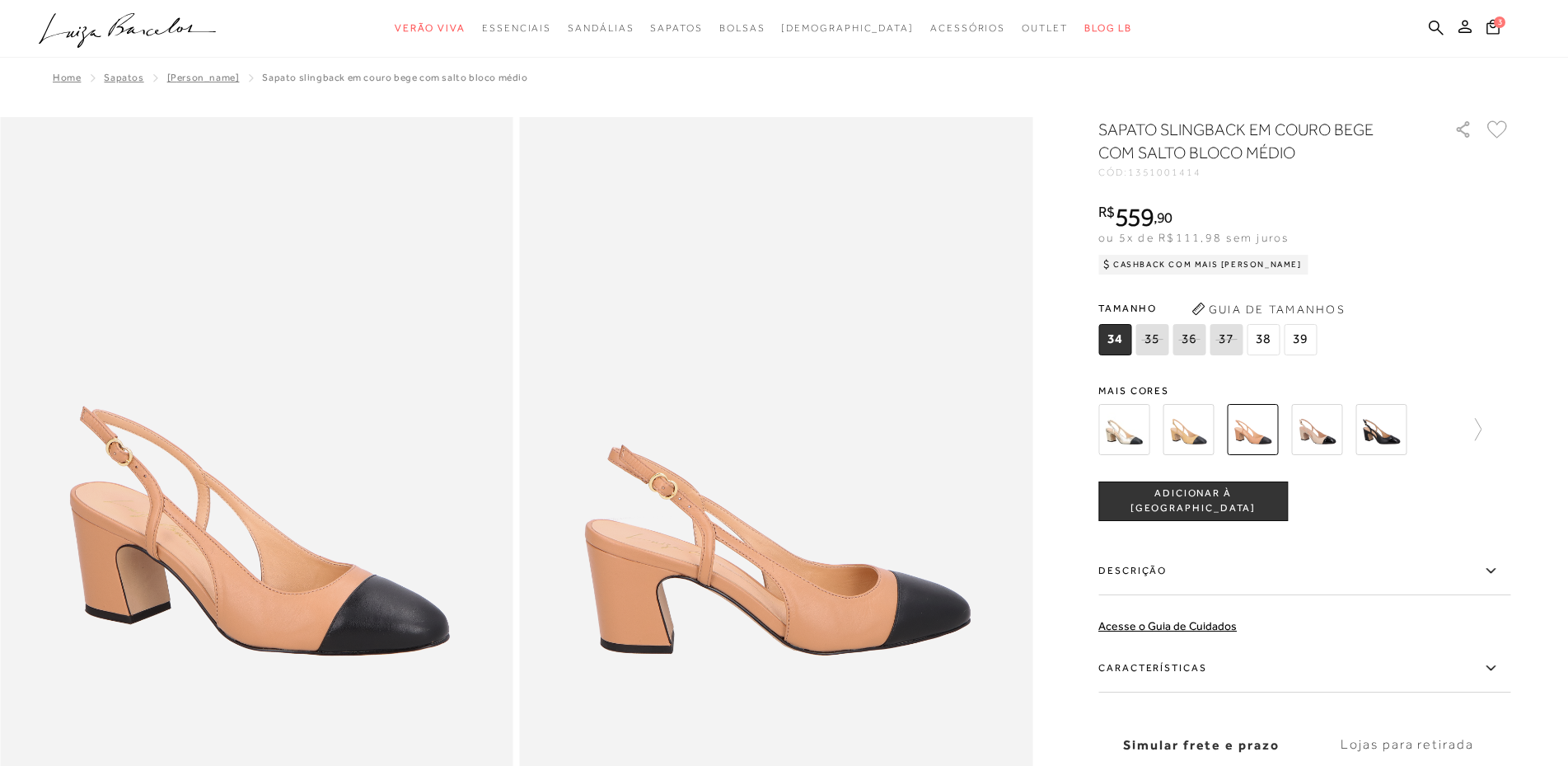
click at [1380, 428] on img at bounding box center [1381, 429] width 51 height 51
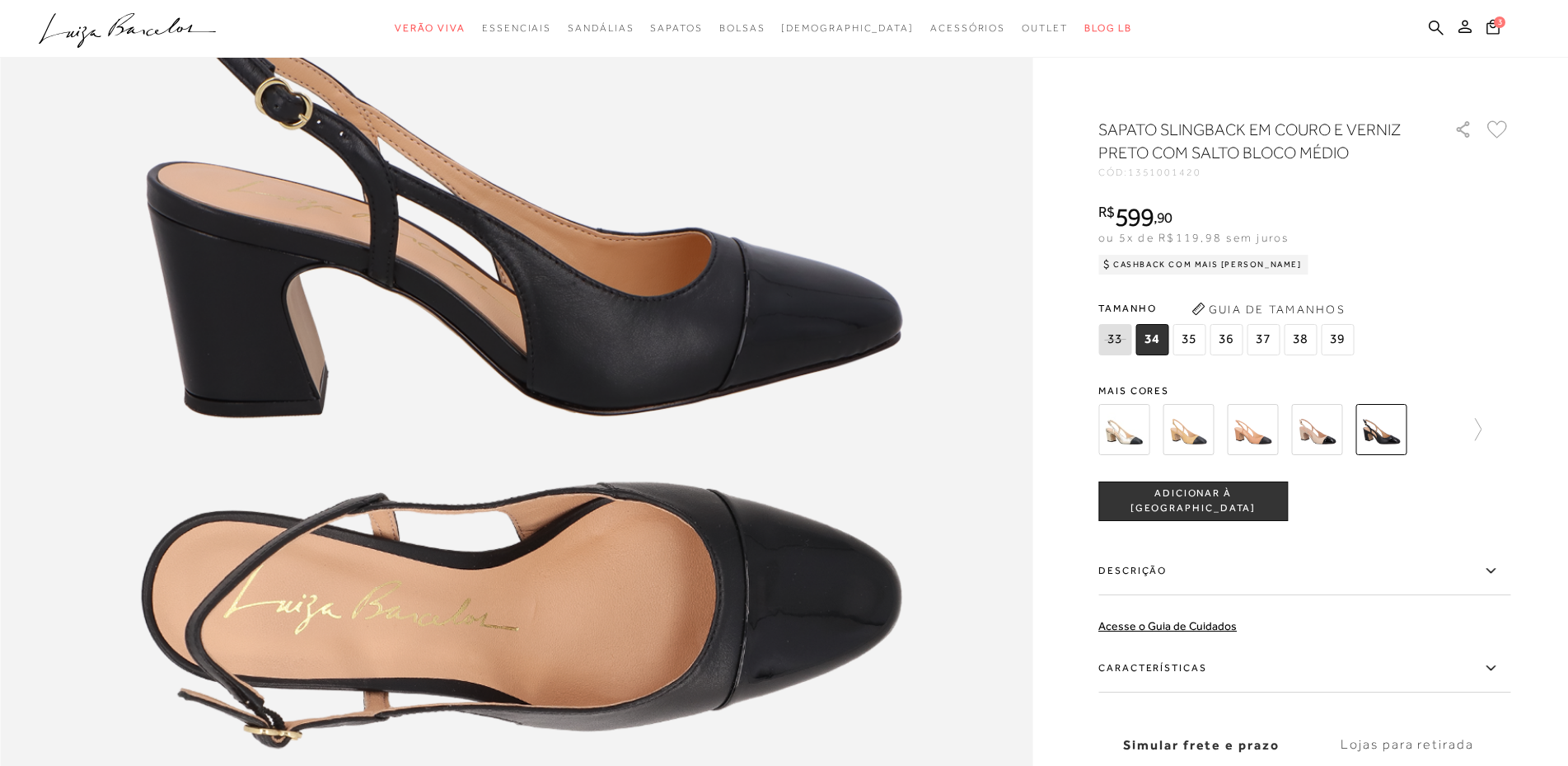
scroll to position [1814, 0]
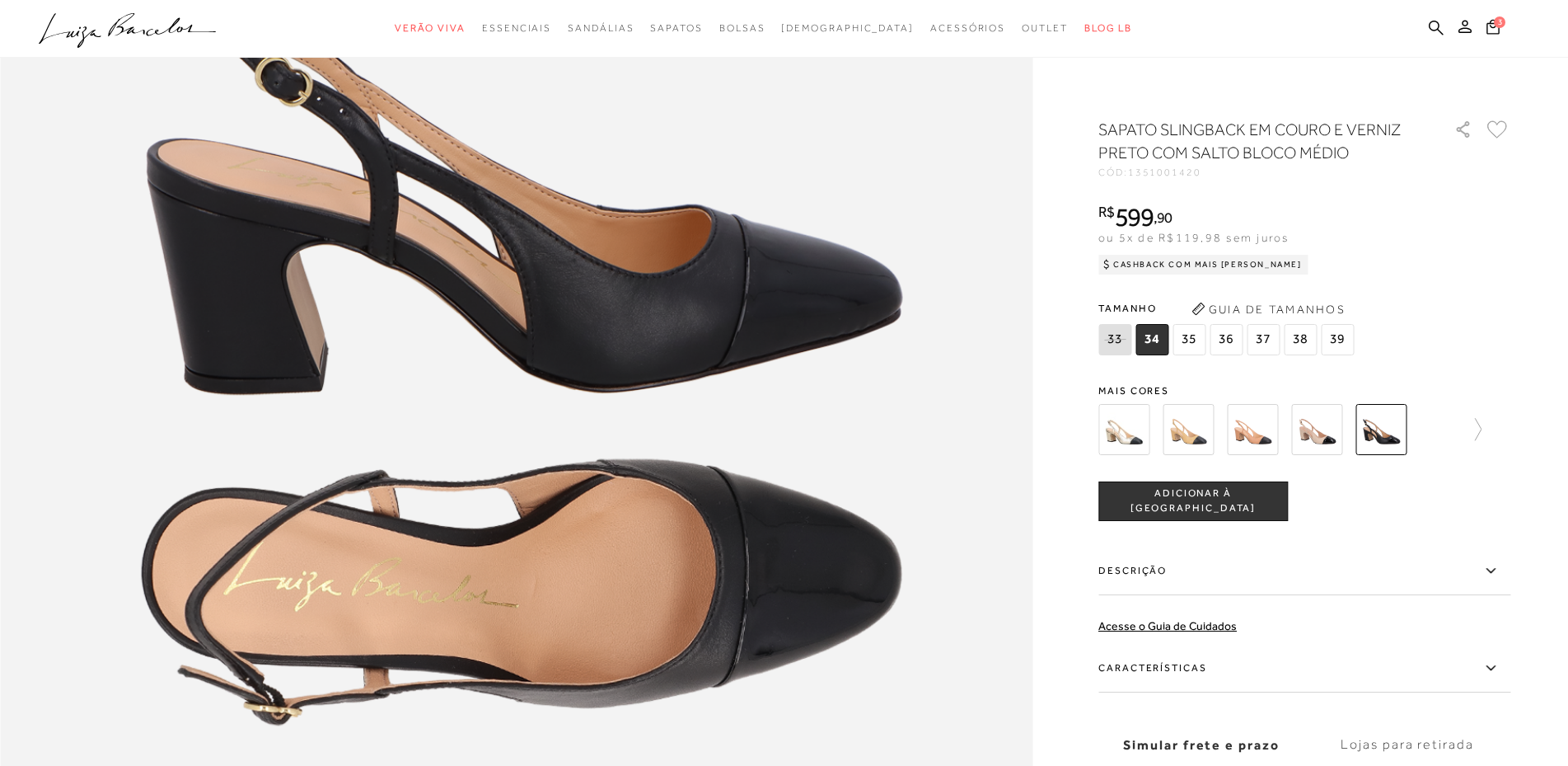
click at [1254, 429] on img at bounding box center [1252, 429] width 51 height 51
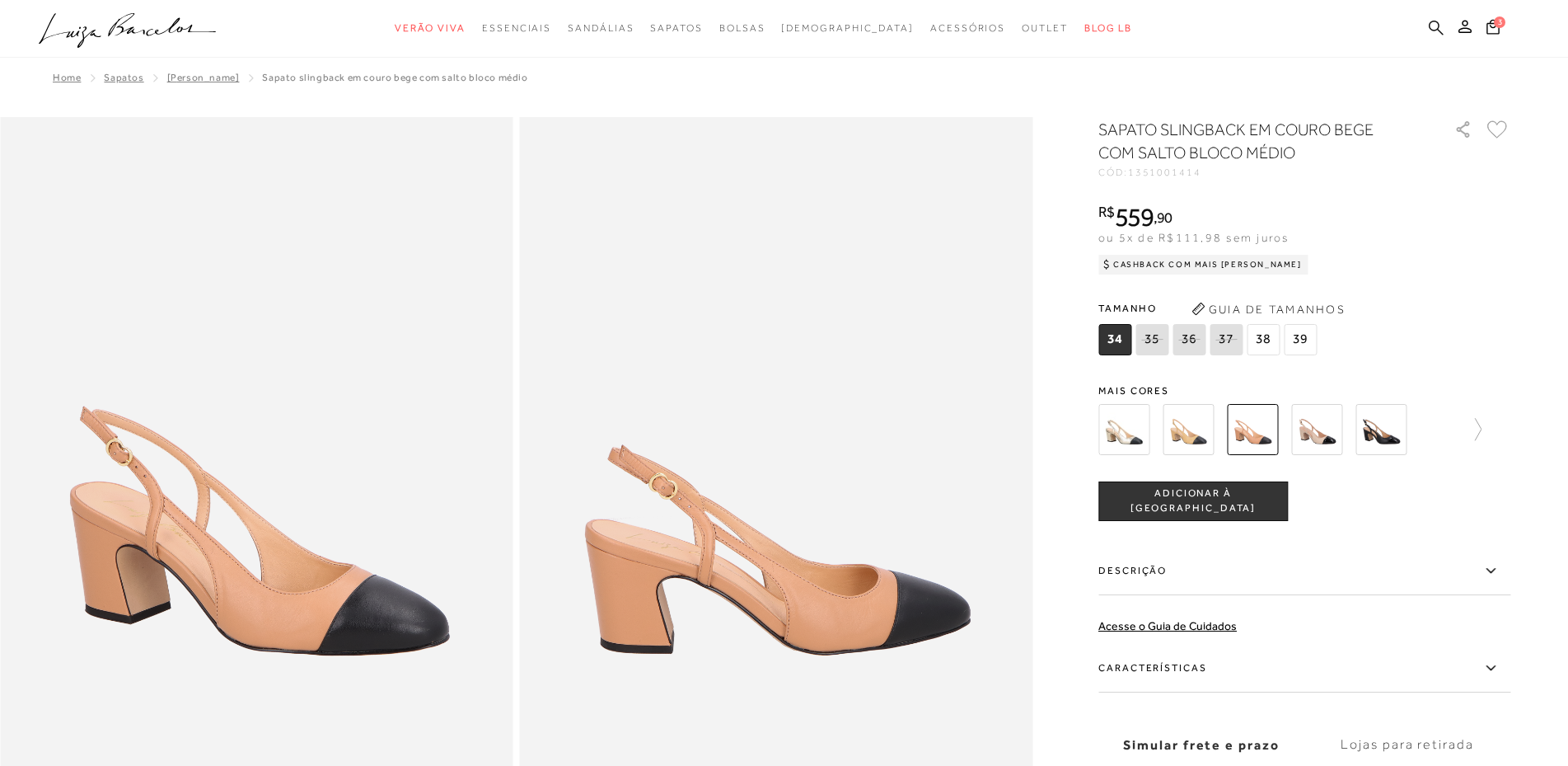
click at [1429, 27] on icon at bounding box center [1436, 27] width 15 height 15
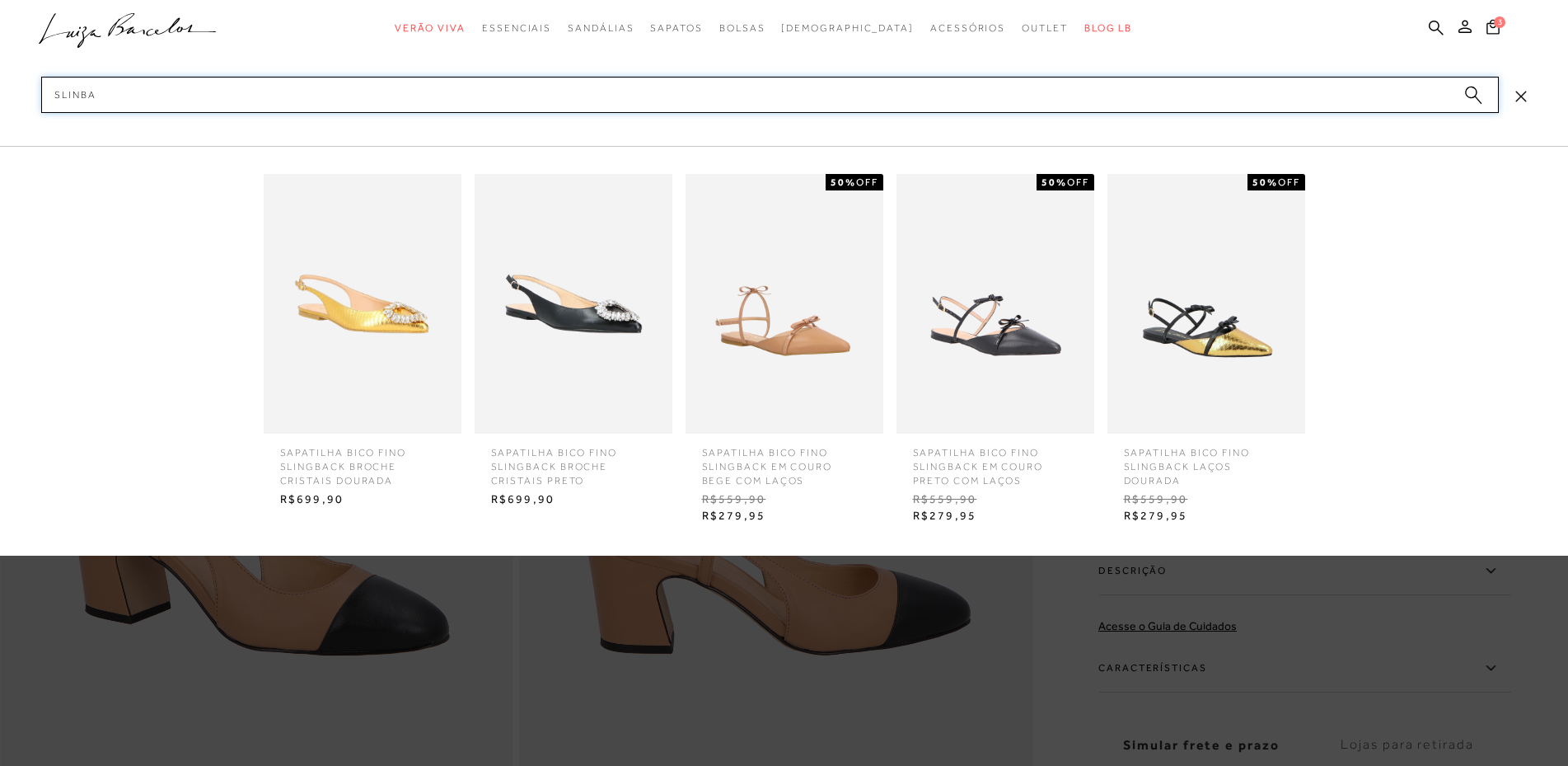
type input "slinbag"
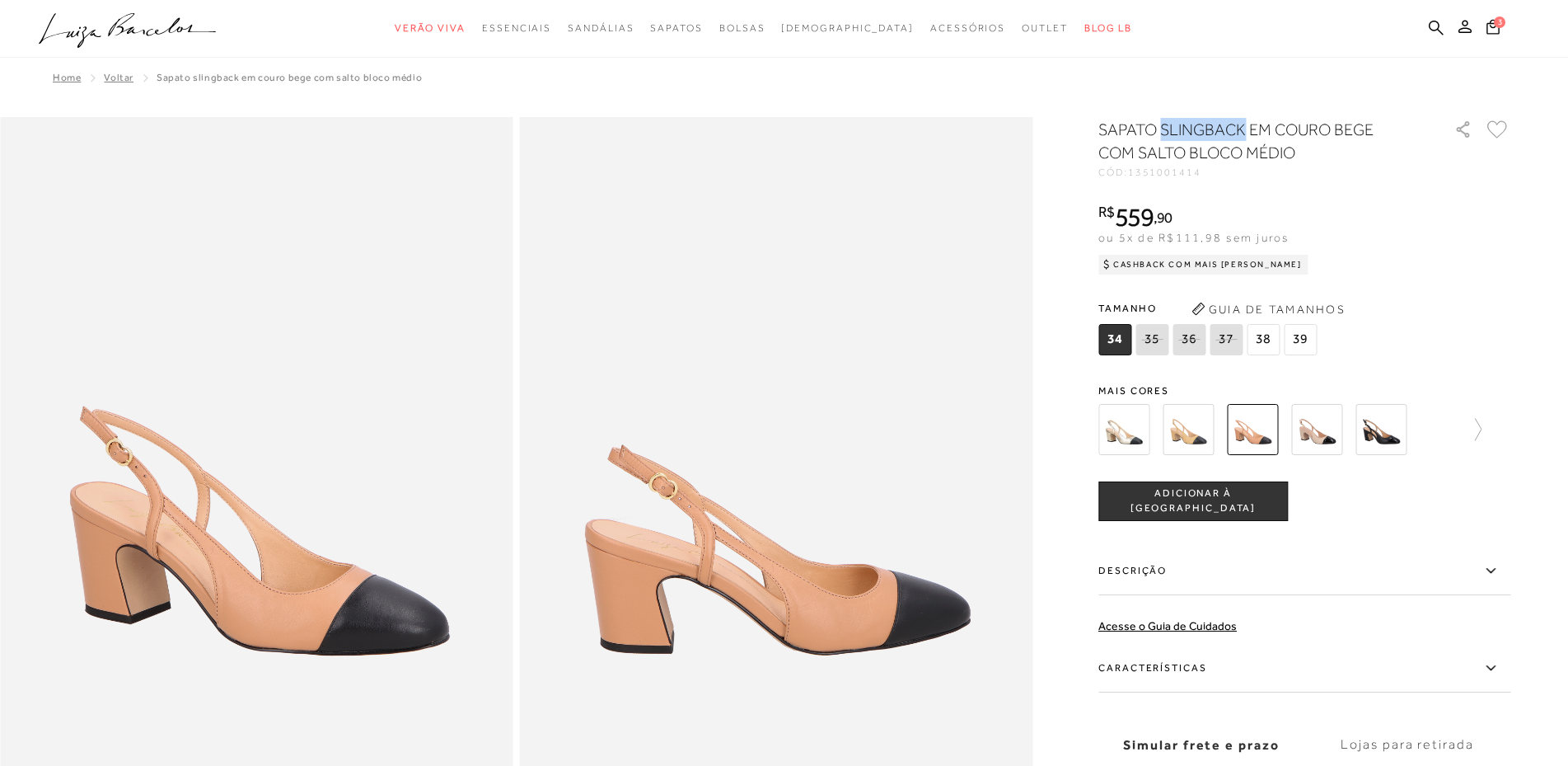
drag, startPoint x: 1244, startPoint y: 128, endPoint x: 1164, endPoint y: 127, distance: 80.0
click at [1164, 127] on h1 "SAPATO SLINGBACK EM COURO BEGE COM SALTO BLOCO MÉDIO" at bounding box center [1253, 141] width 309 height 46
copy h1 "SLINGBACK"
click at [1431, 26] on icon at bounding box center [1436, 27] width 15 height 15
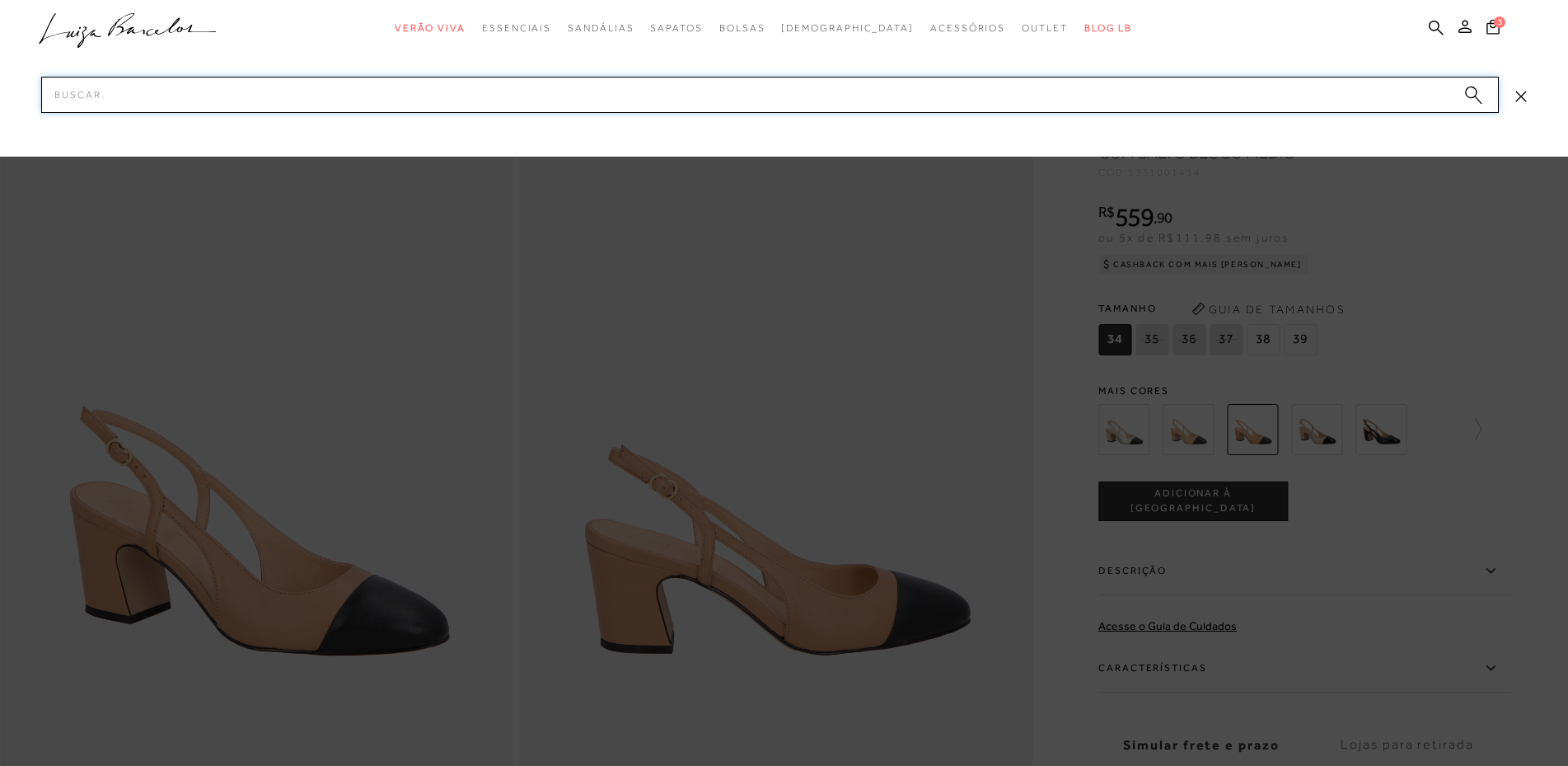
paste input "SLINGBACK"
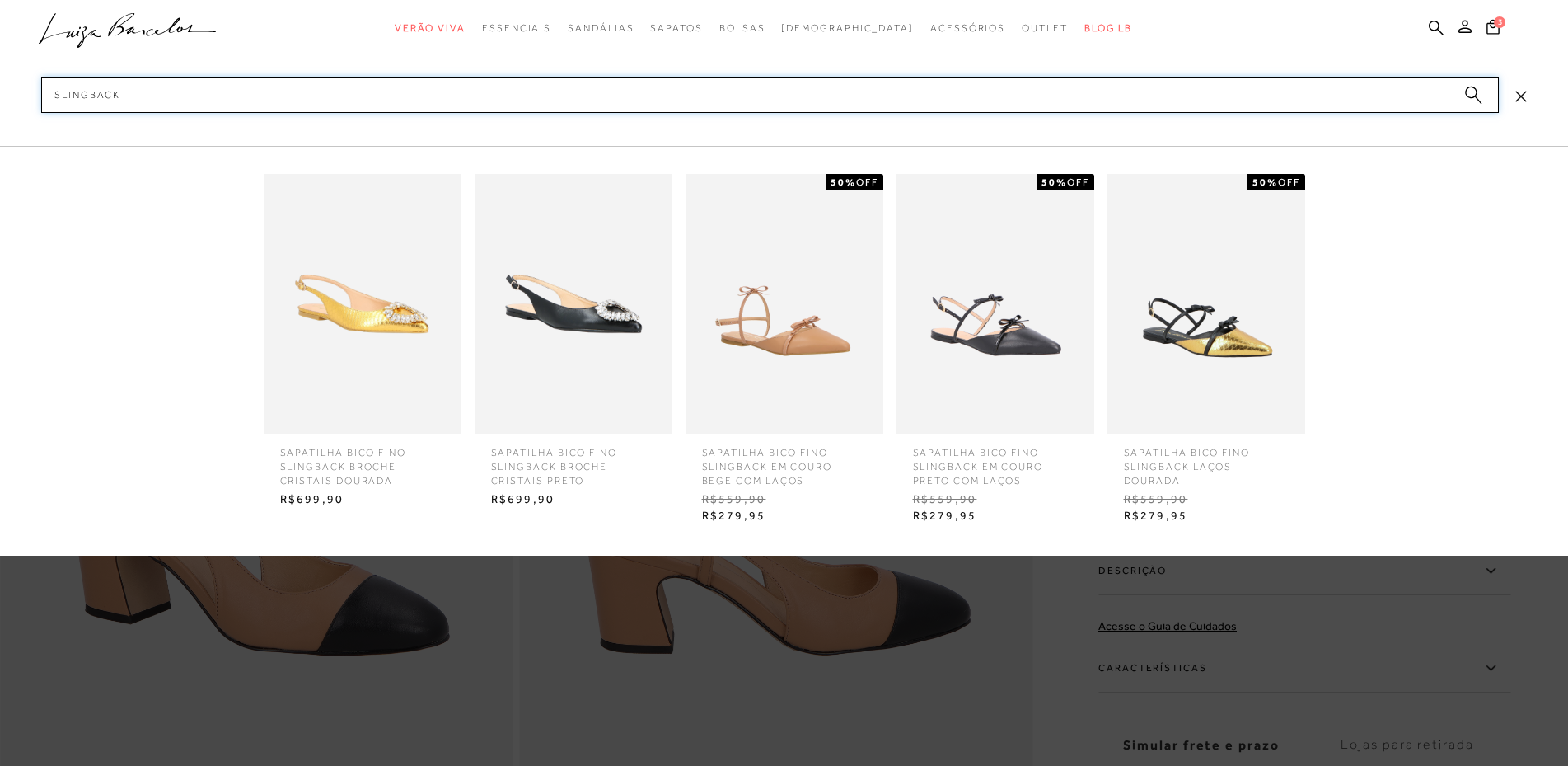
type input "SLINGBACK"
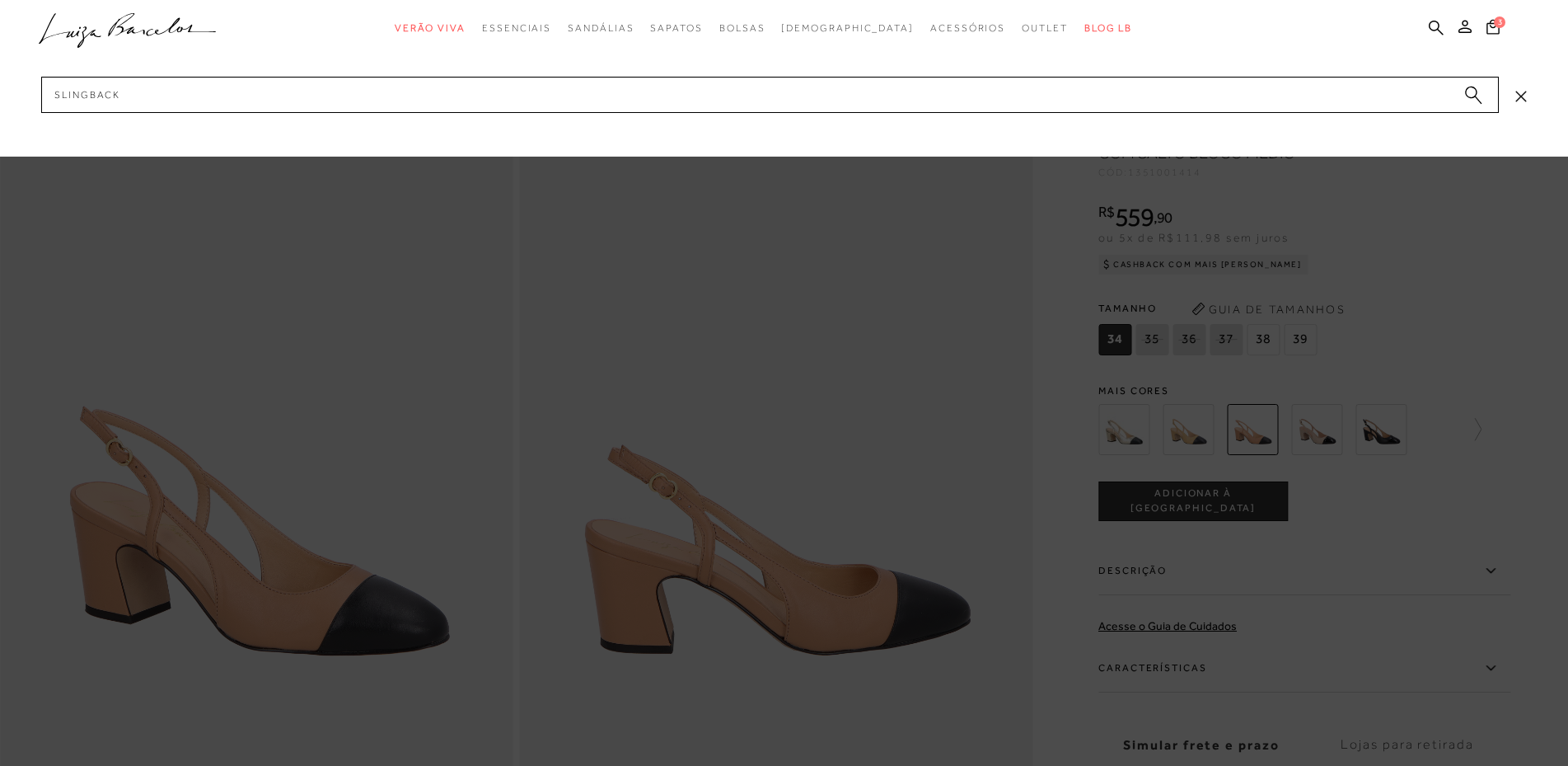
click at [1468, 90] on circle "submit" at bounding box center [1471, 92] width 12 height 12
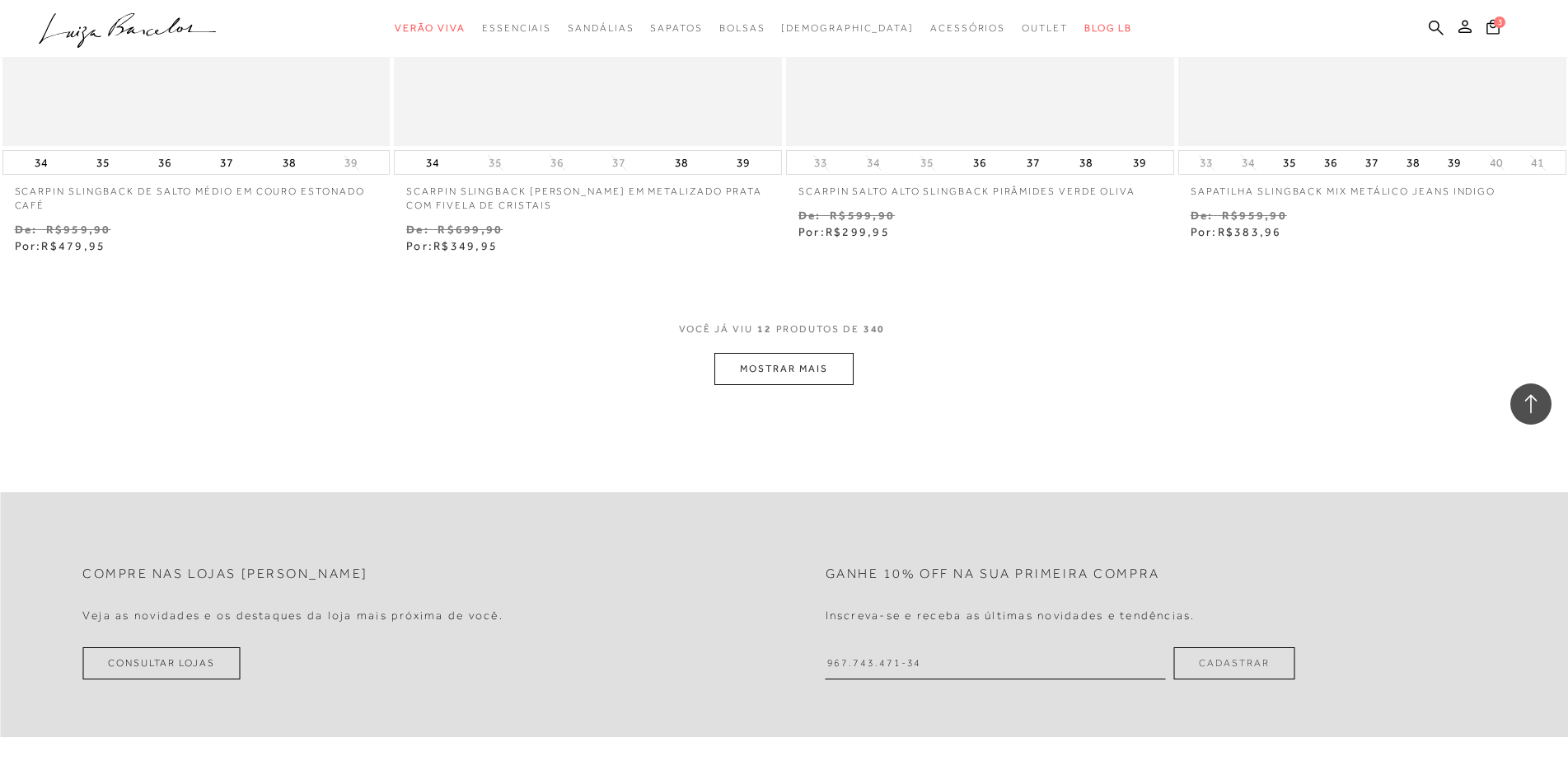
scroll to position [2061, 0]
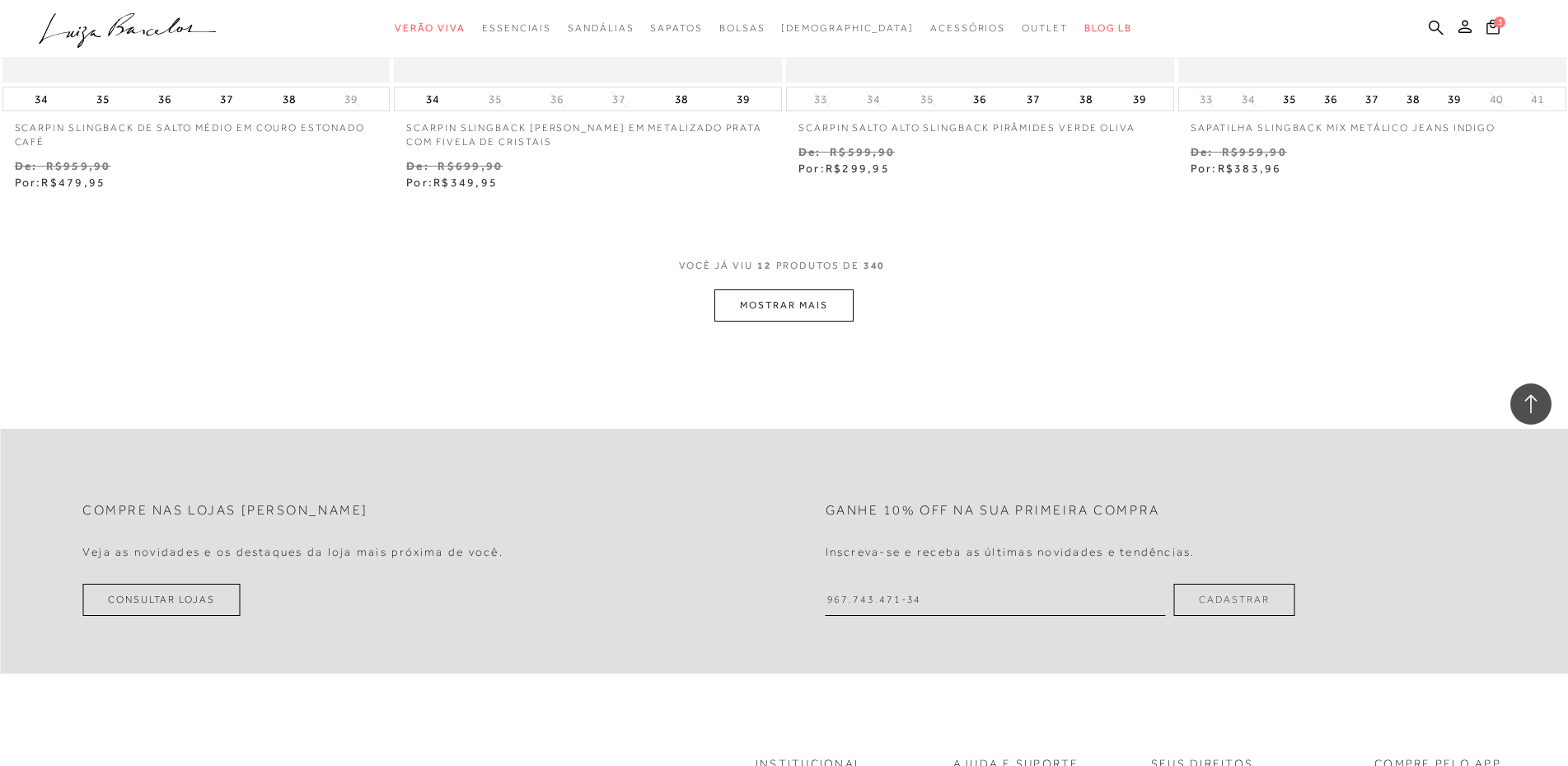
click at [811, 321] on button "MOSTRAR MAIS" at bounding box center [783, 305] width 138 height 32
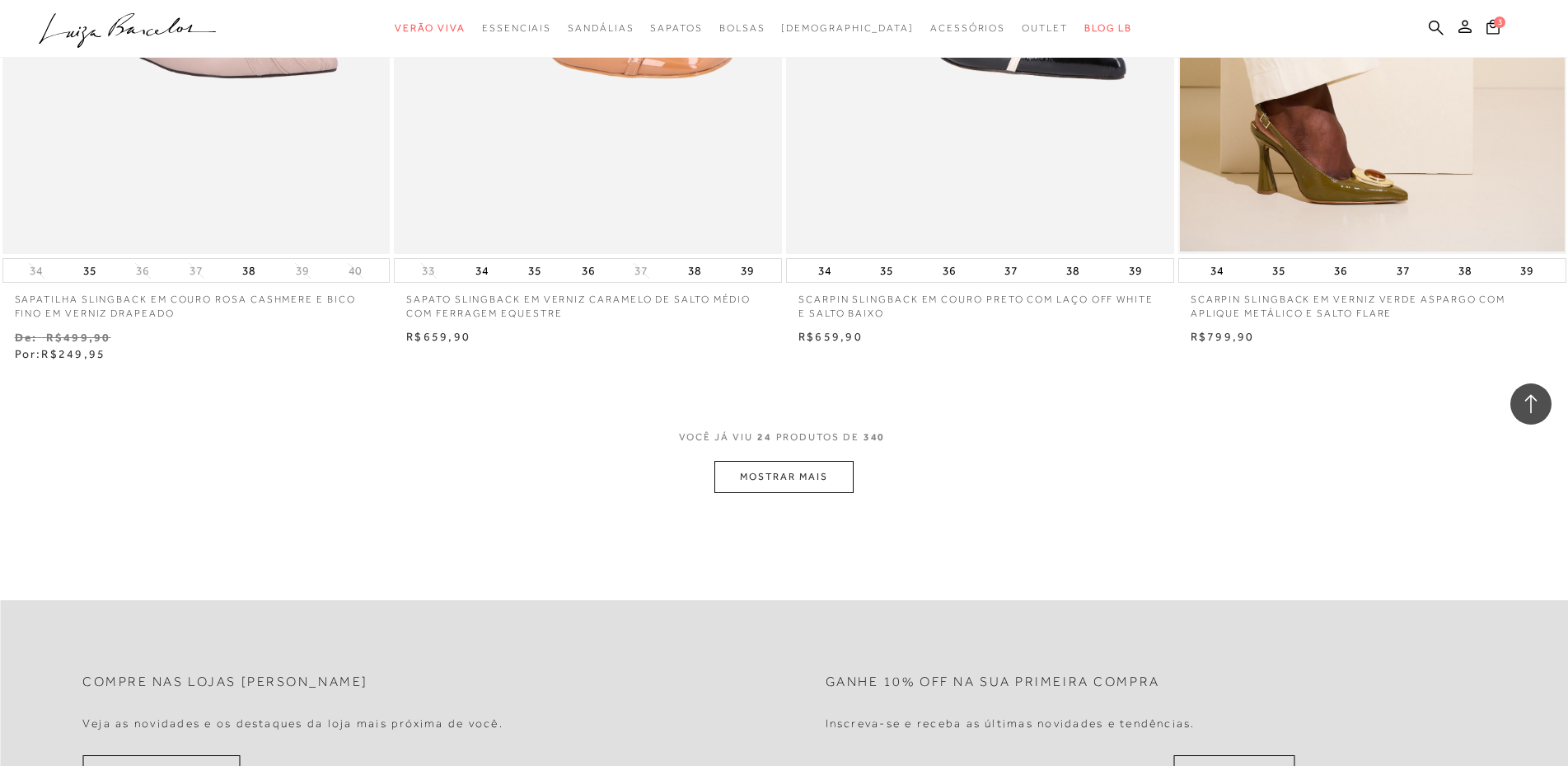
scroll to position [4040, 0]
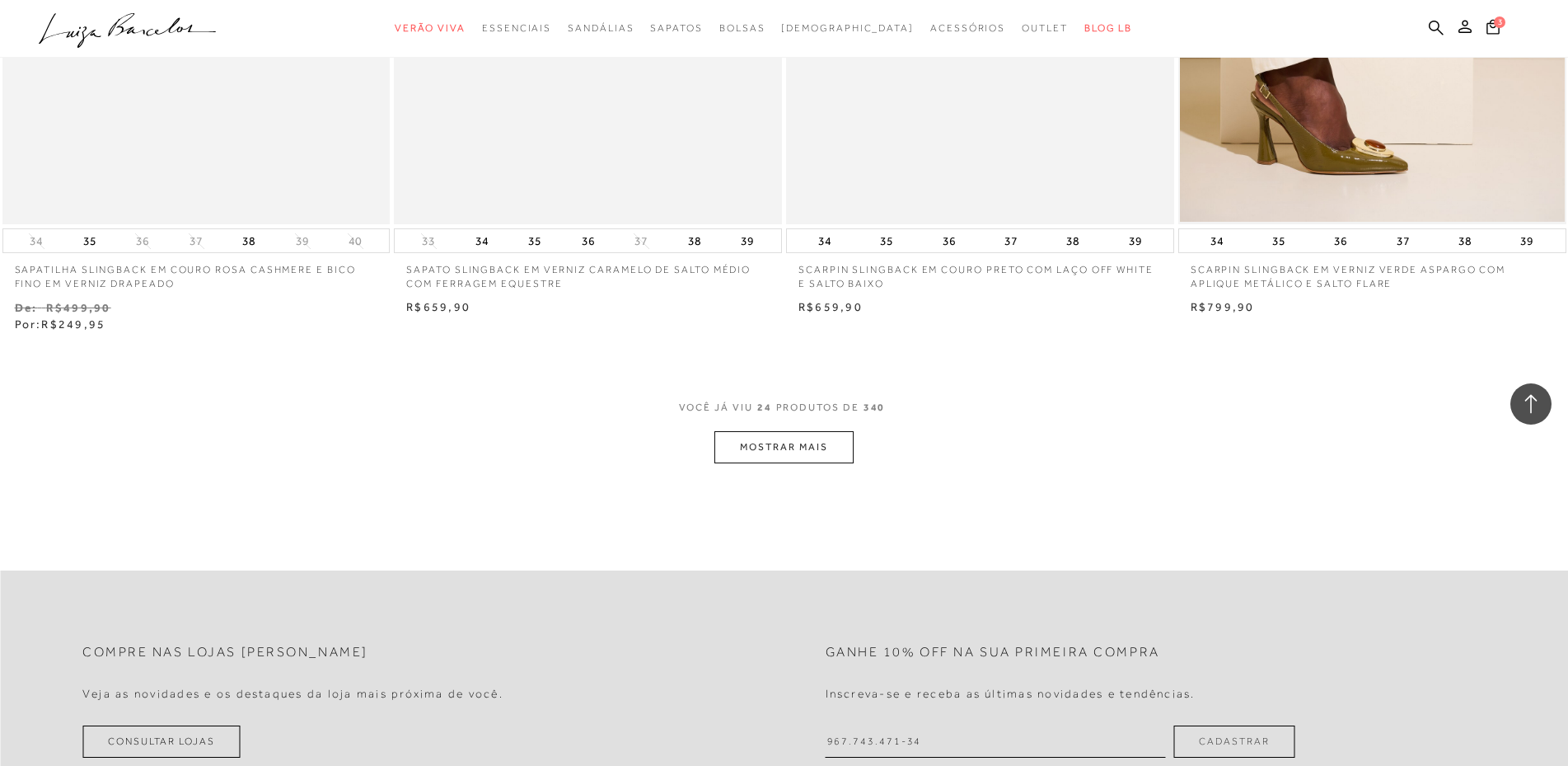
click at [821, 463] on button "MOSTRAR MAIS" at bounding box center [783, 447] width 138 height 32
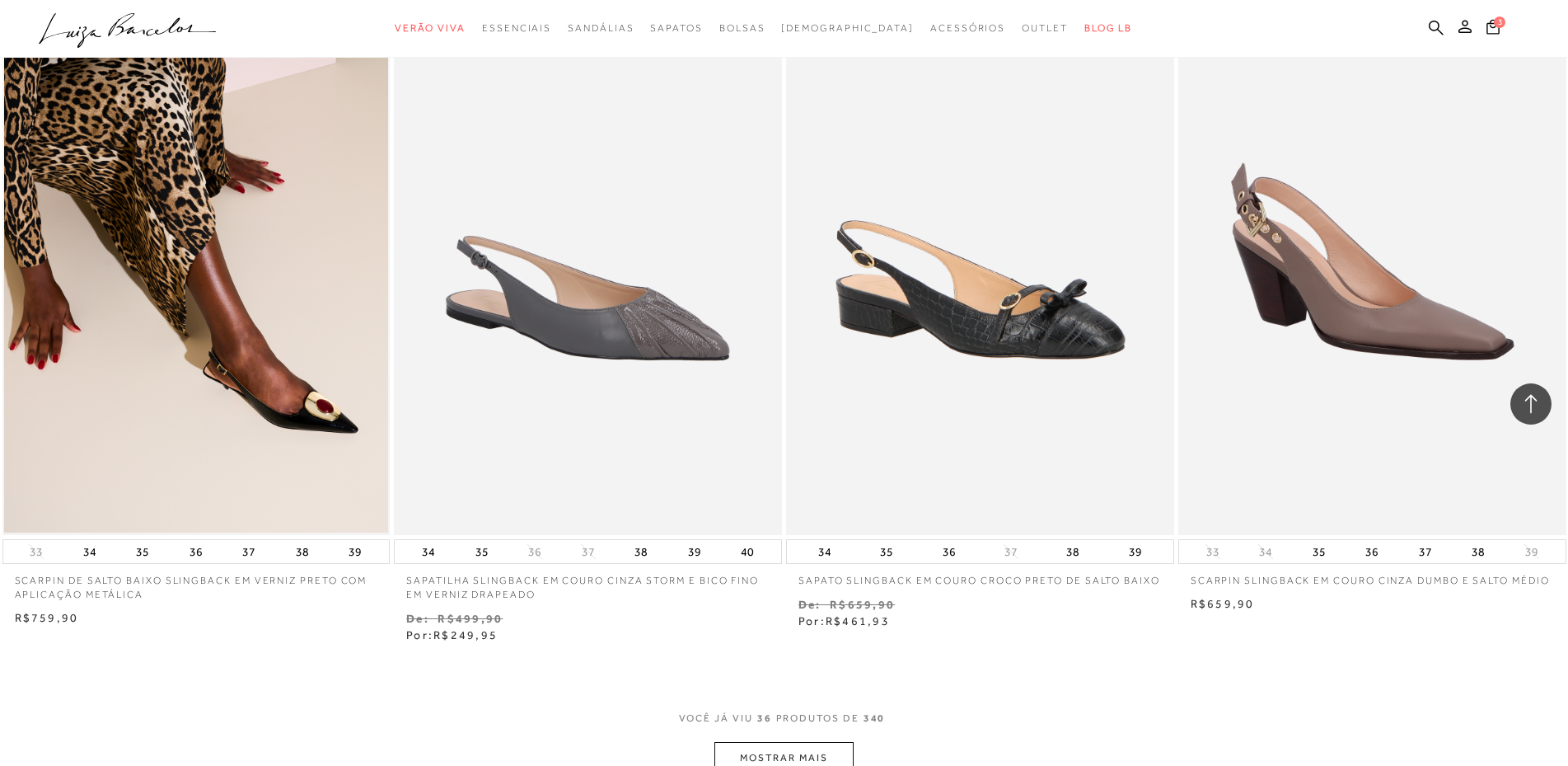
scroll to position [5936, 0]
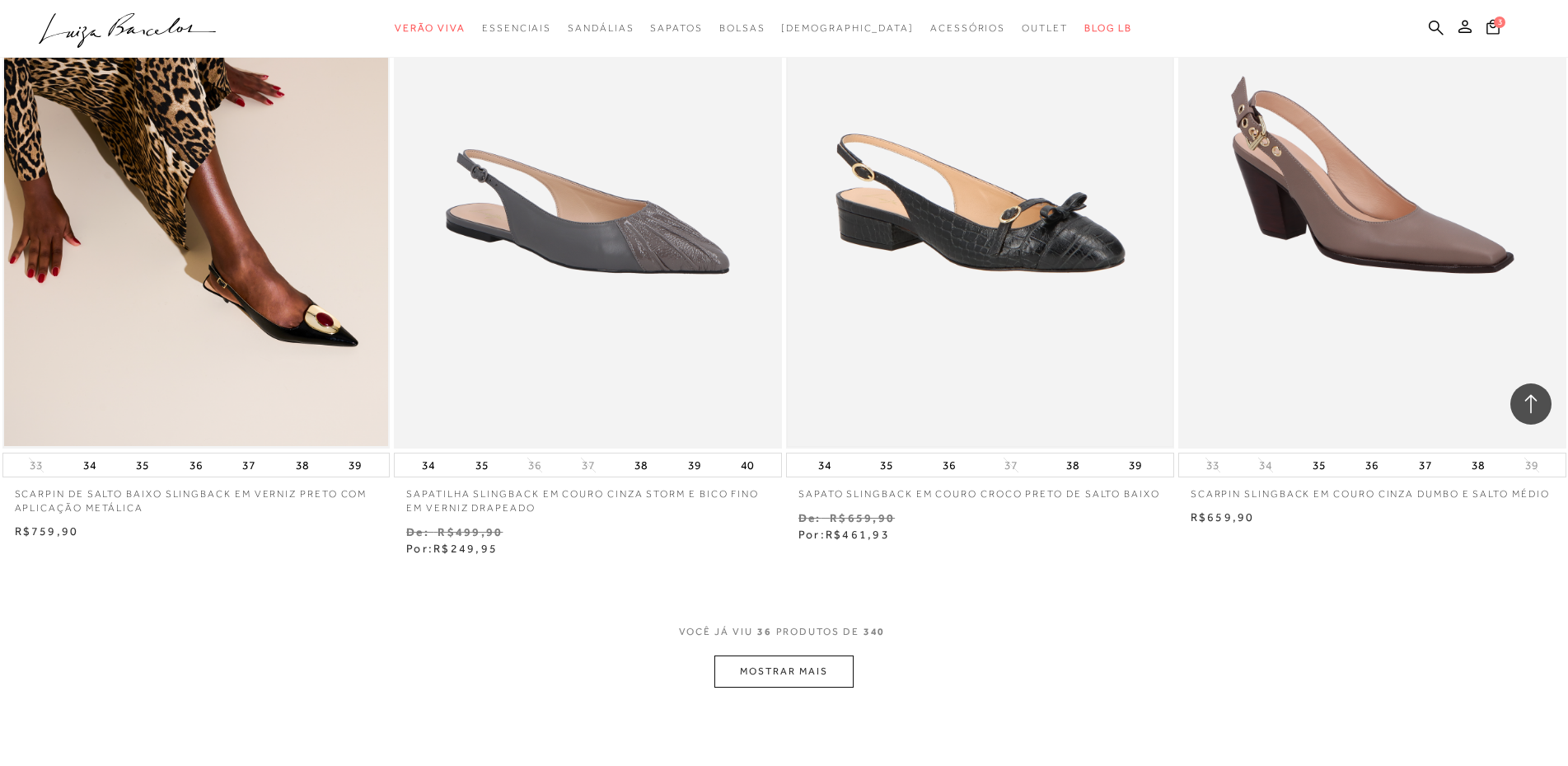
click at [1050, 321] on img at bounding box center [980, 157] width 385 height 577
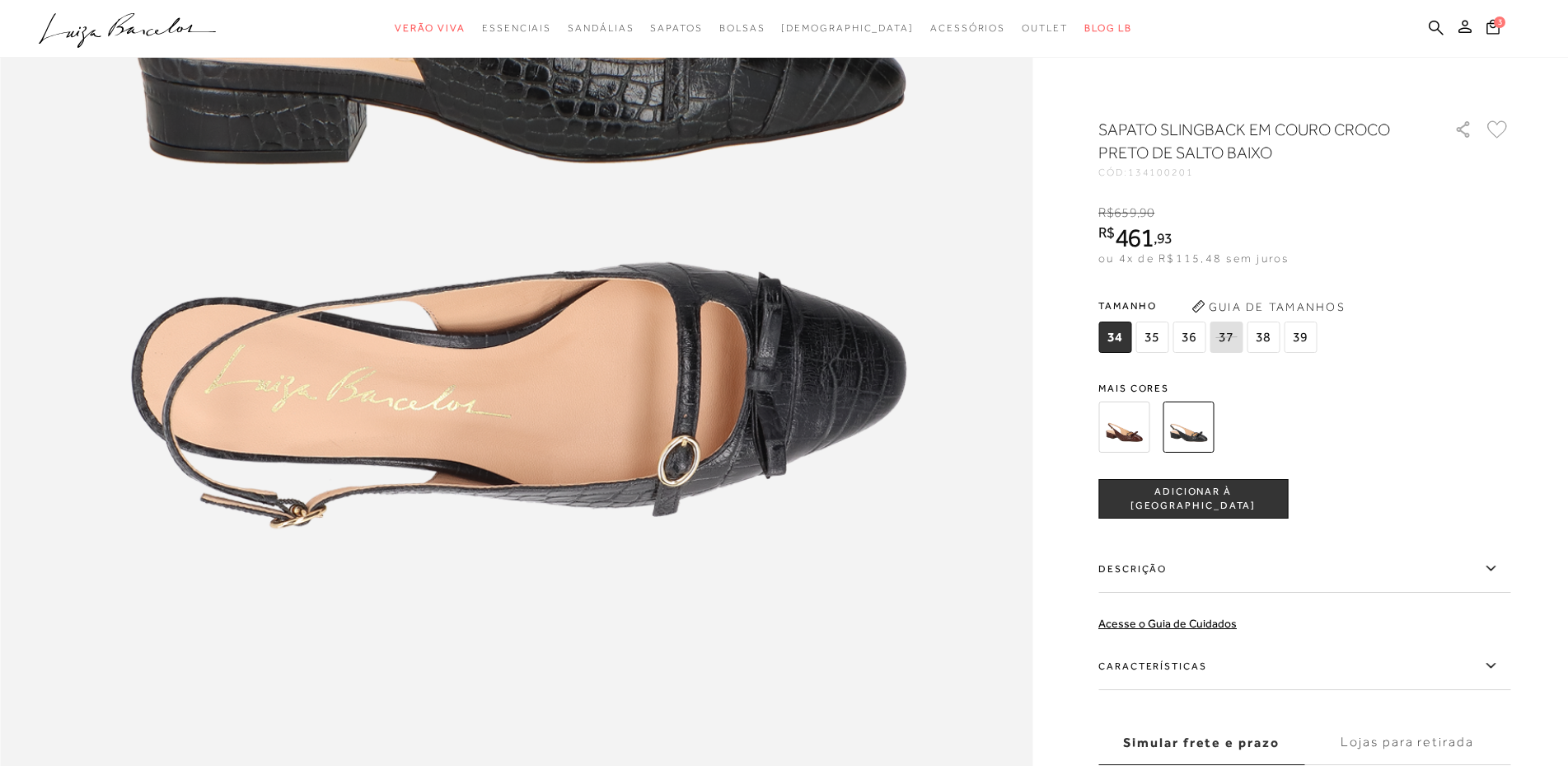
scroll to position [1979, 0]
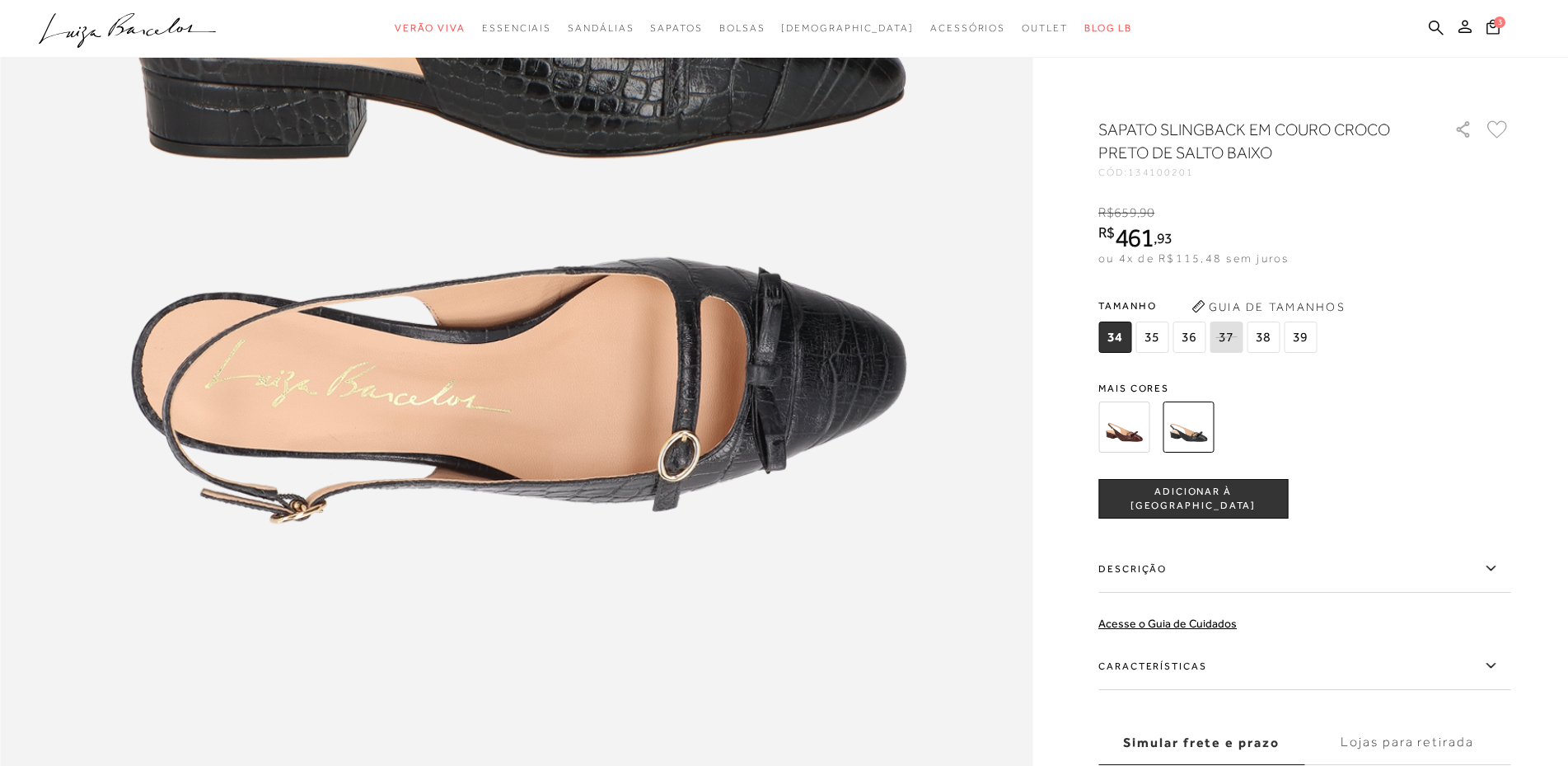
click at [1120, 404] on img at bounding box center [1124, 427] width 51 height 51
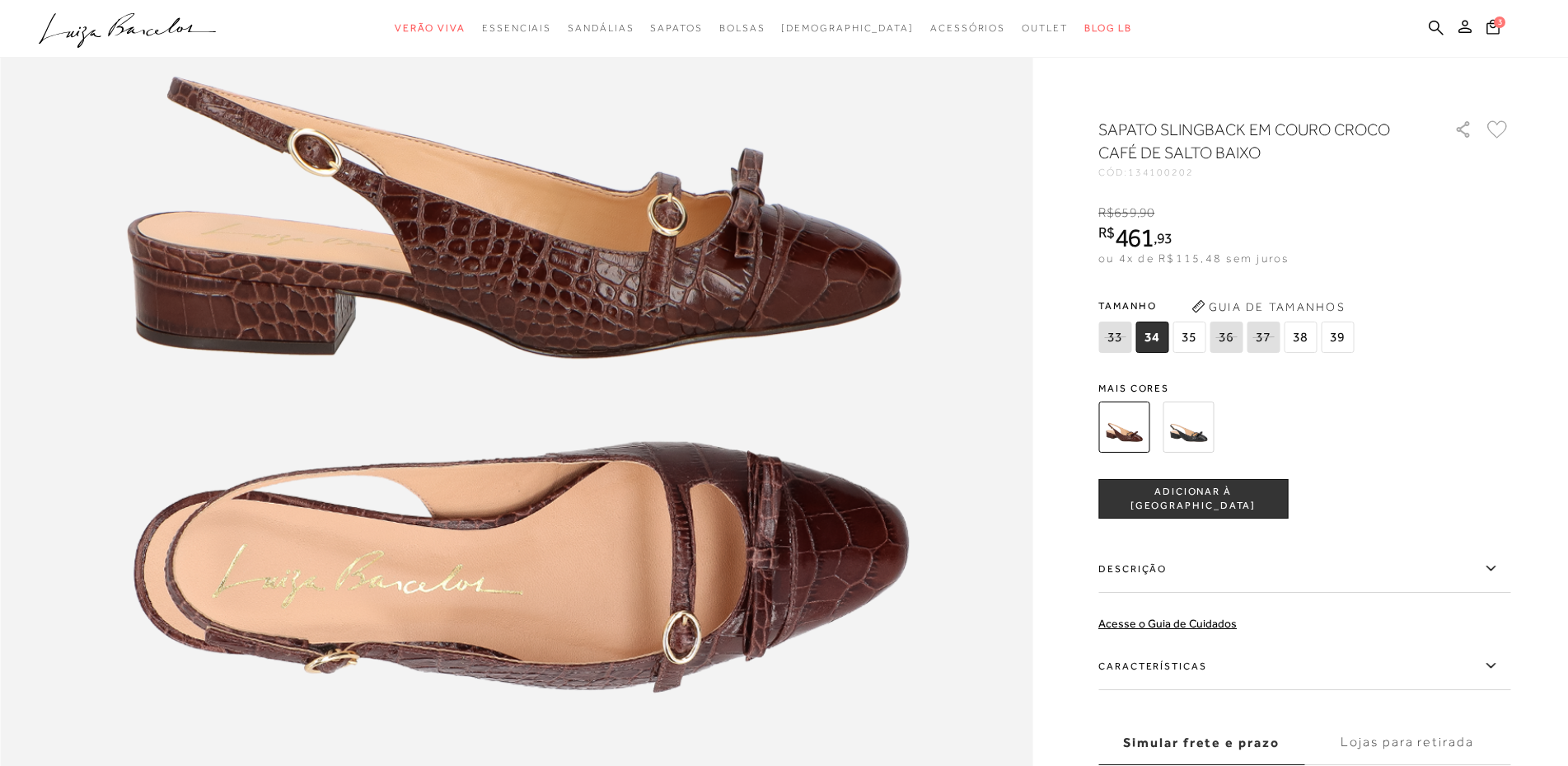
scroll to position [1896, 0]
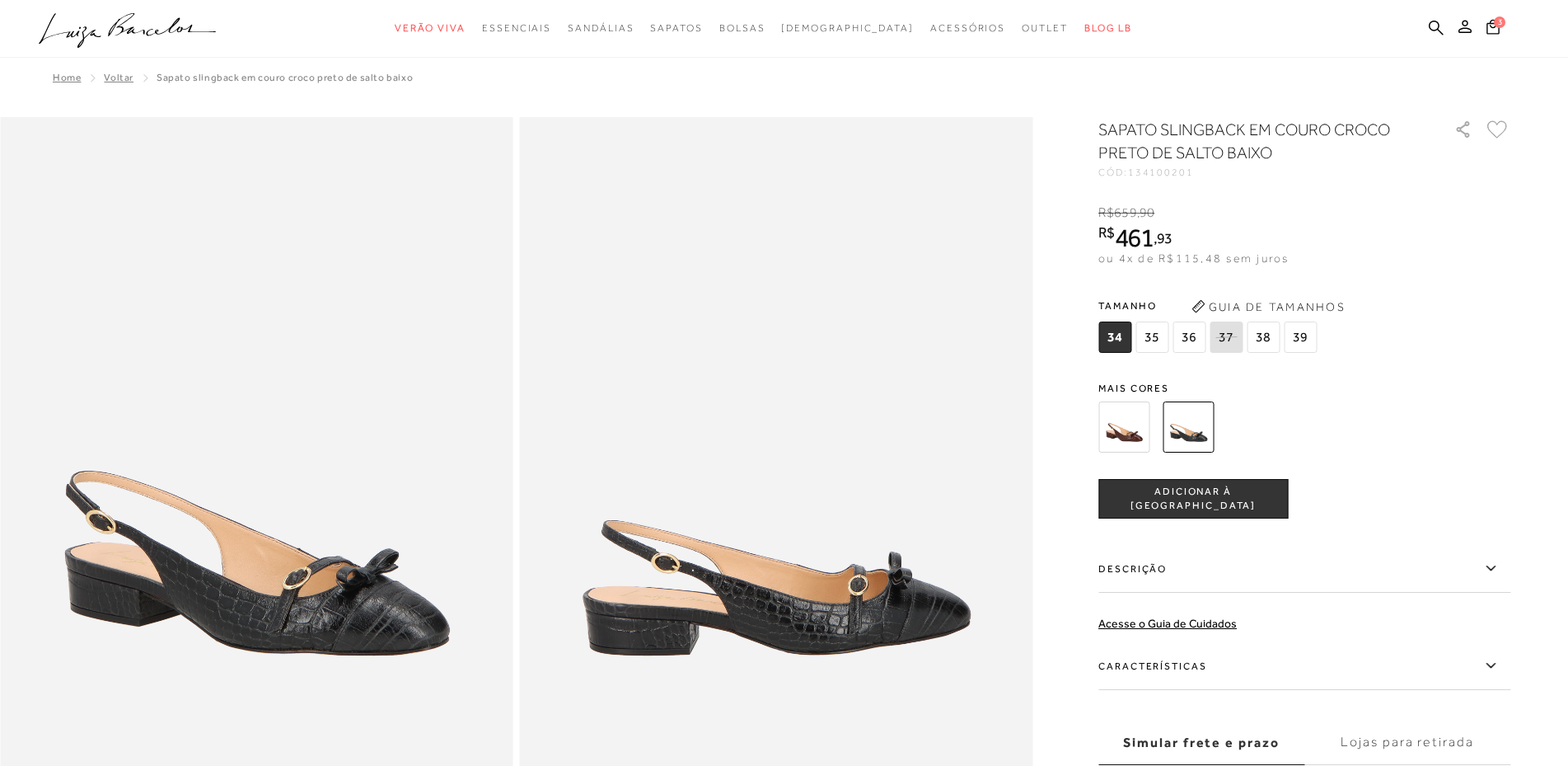
scroll to position [495, 0]
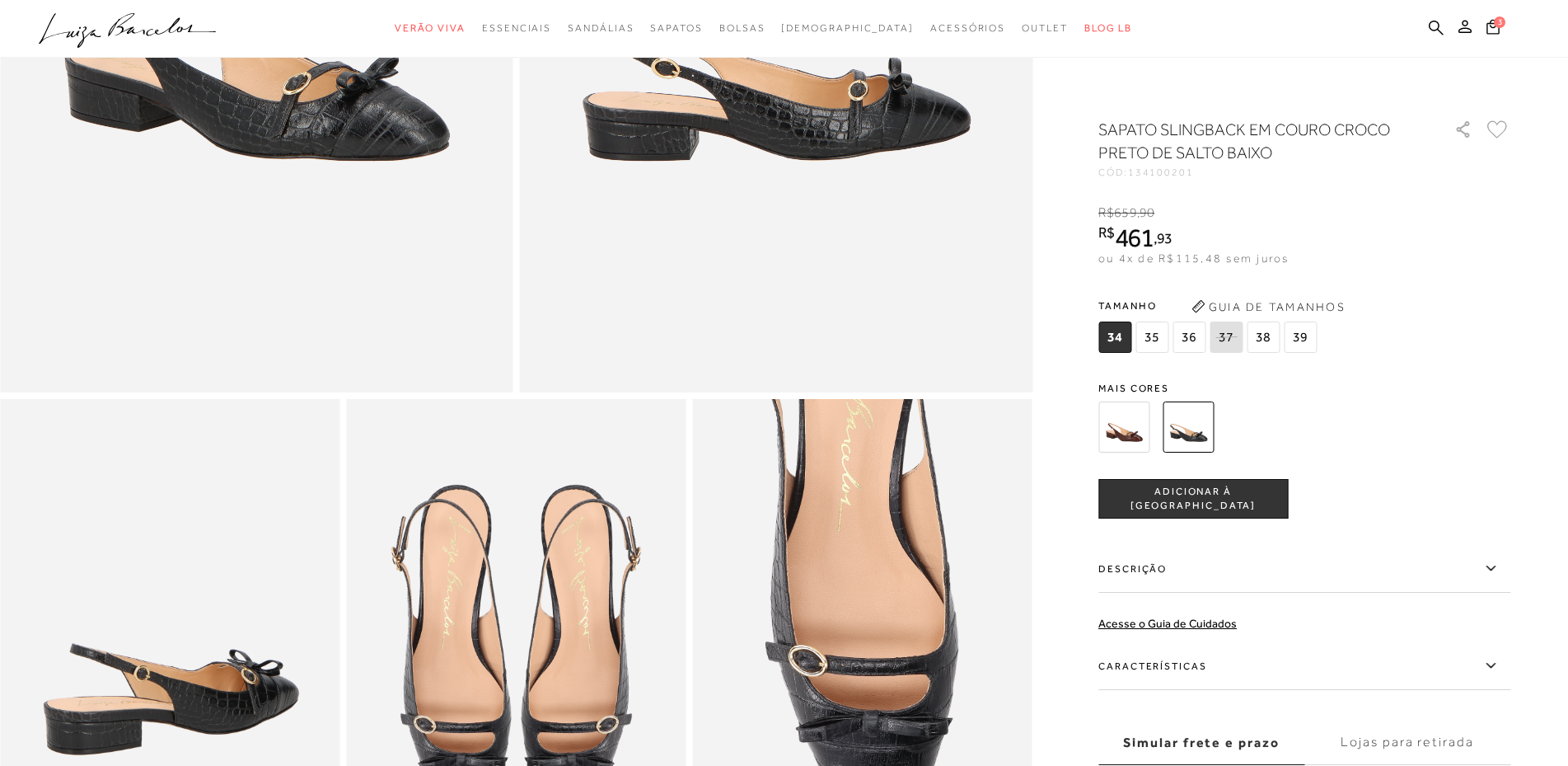
click at [1121, 419] on img at bounding box center [1124, 427] width 51 height 51
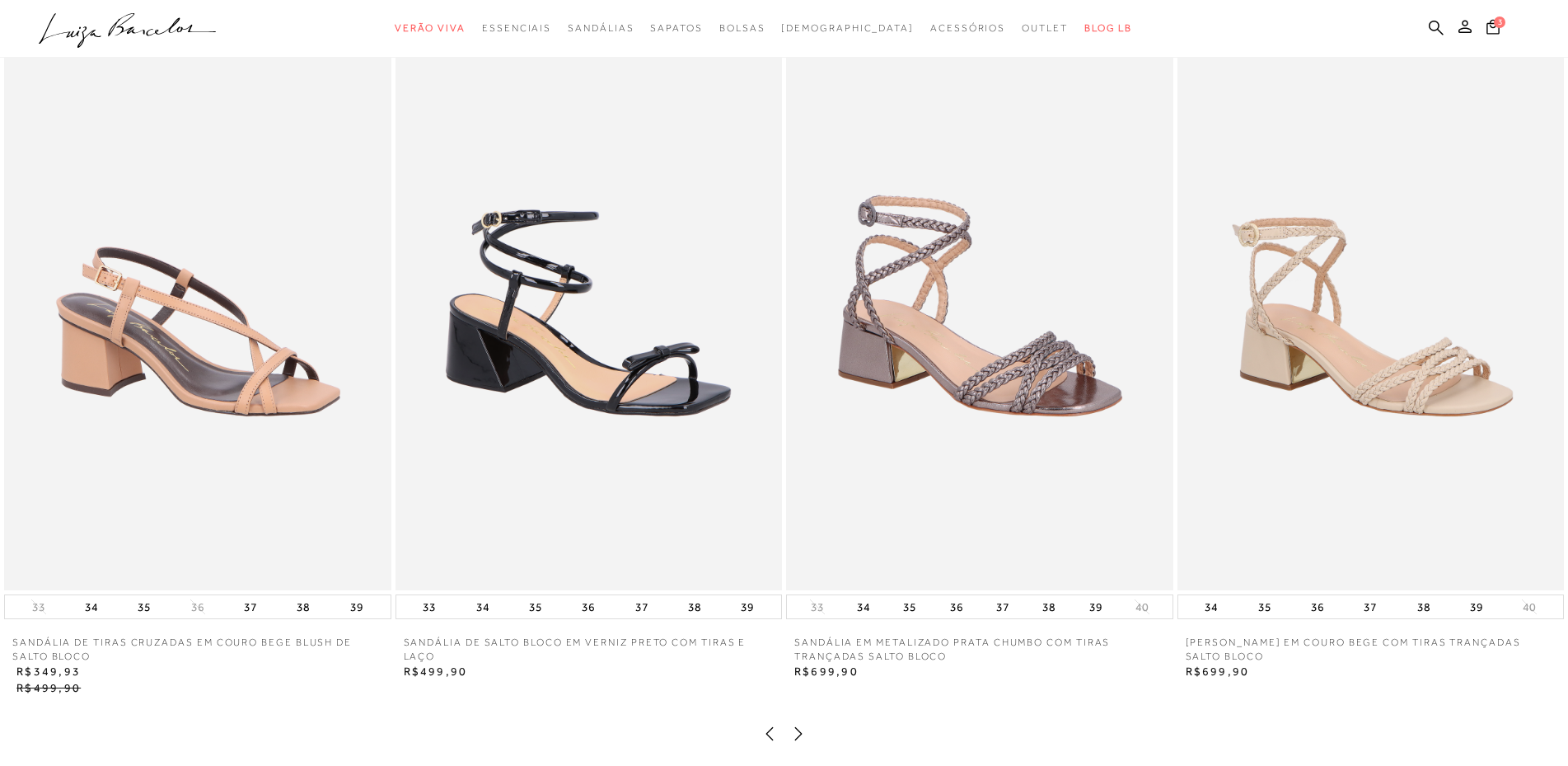
scroll to position [3381, 0]
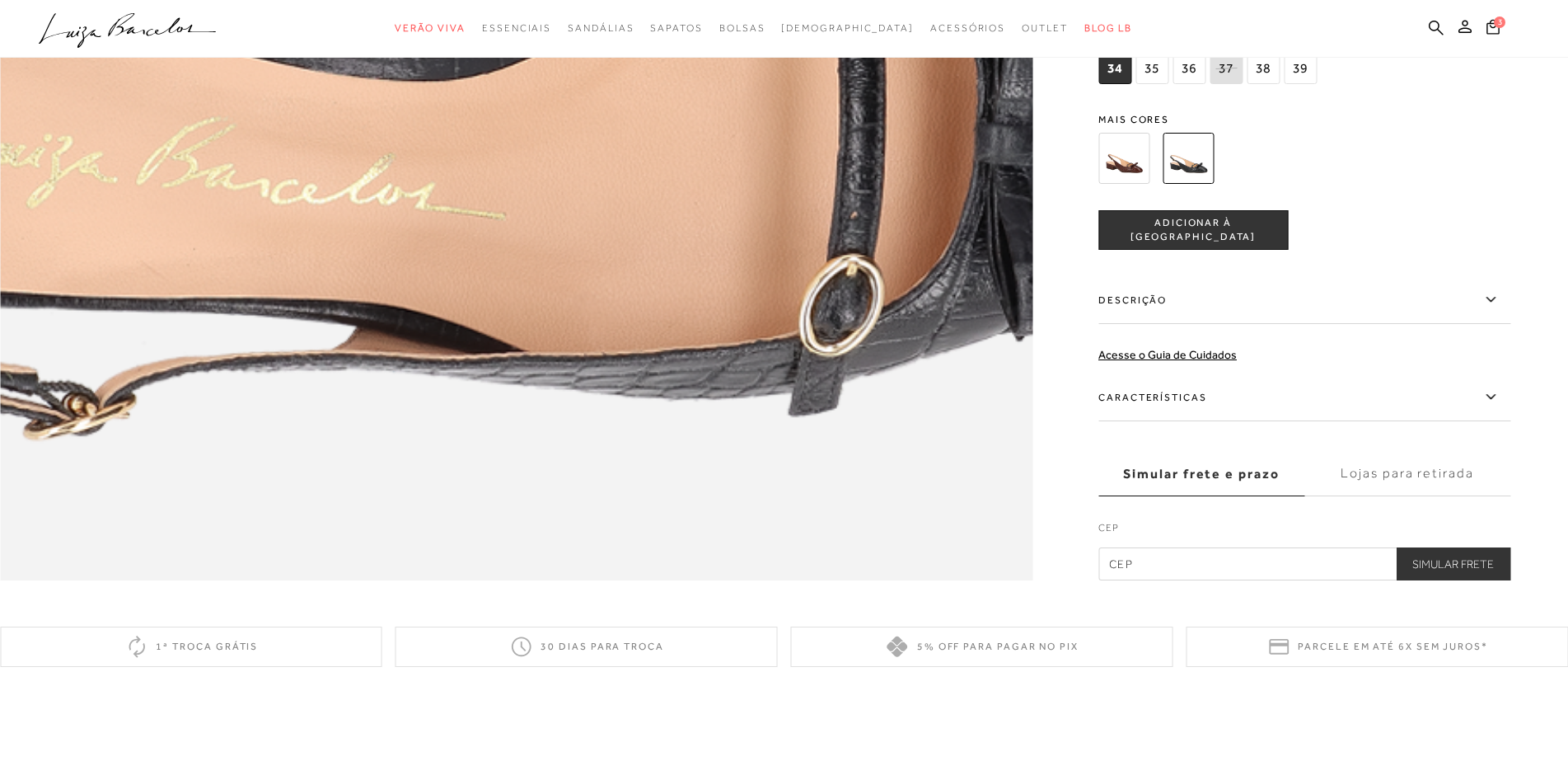
scroll to position [2391, 0]
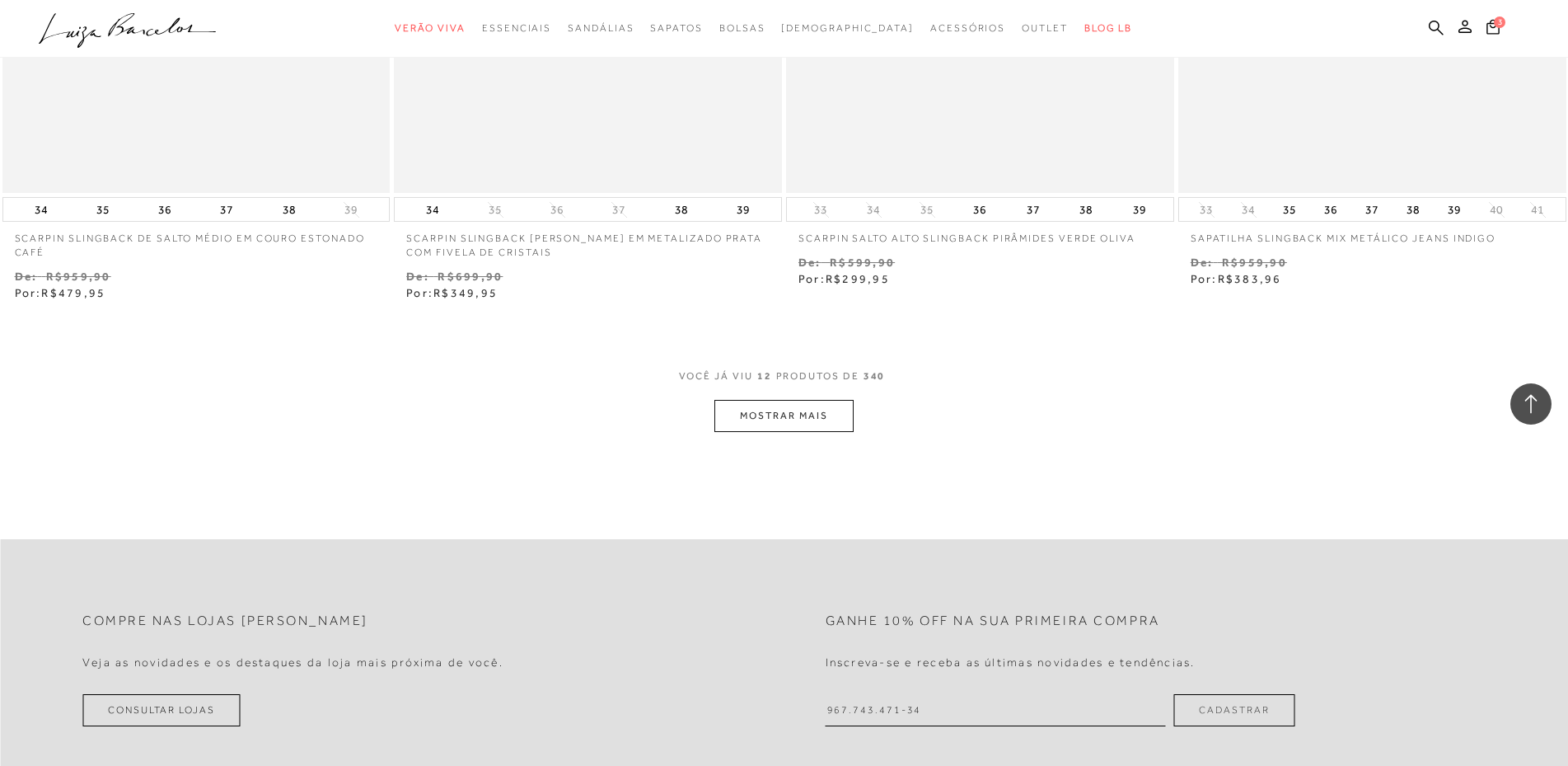
scroll to position [2143, 0]
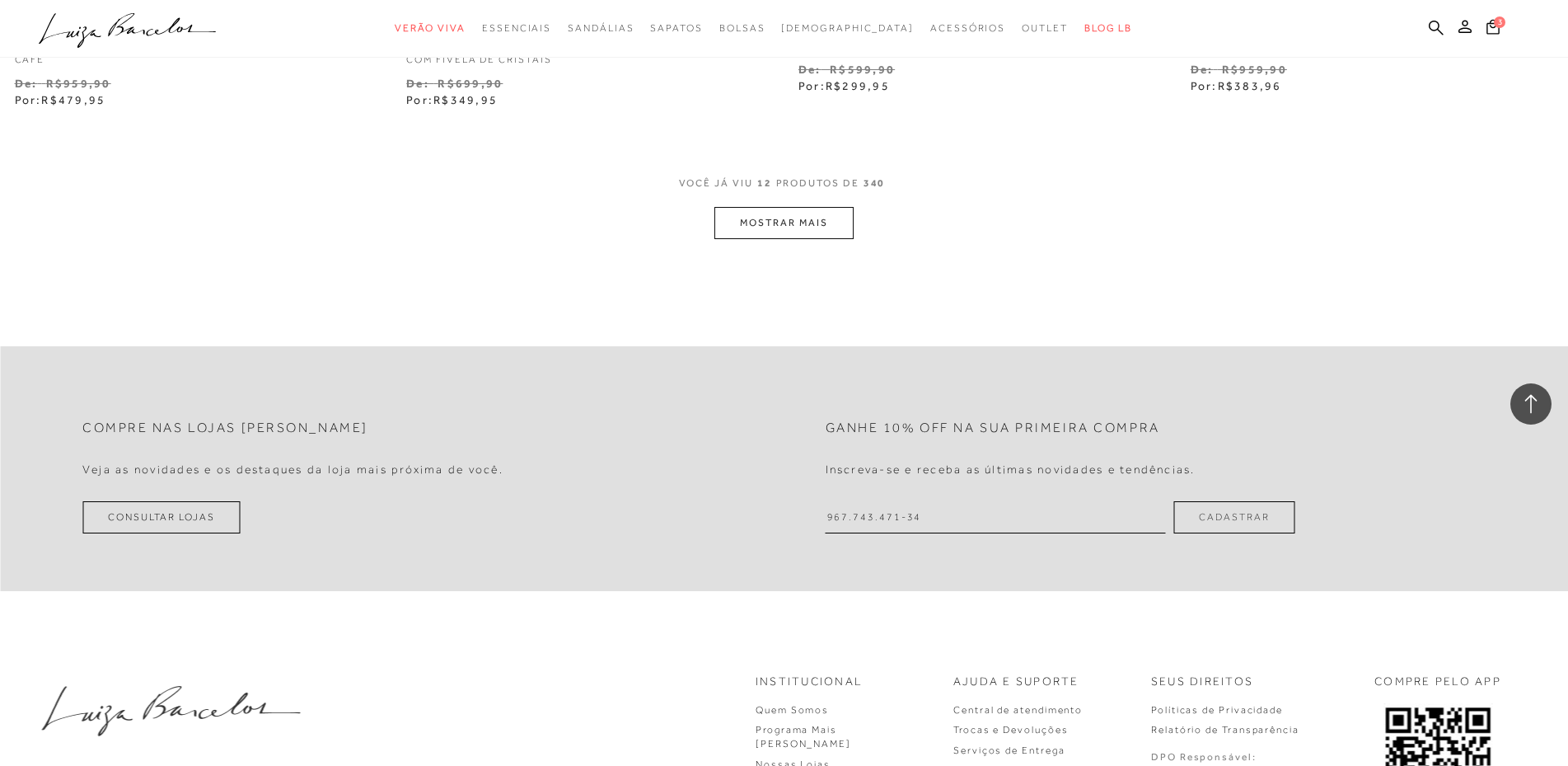
click at [795, 239] on button "MOSTRAR MAIS" at bounding box center [783, 222] width 138 height 32
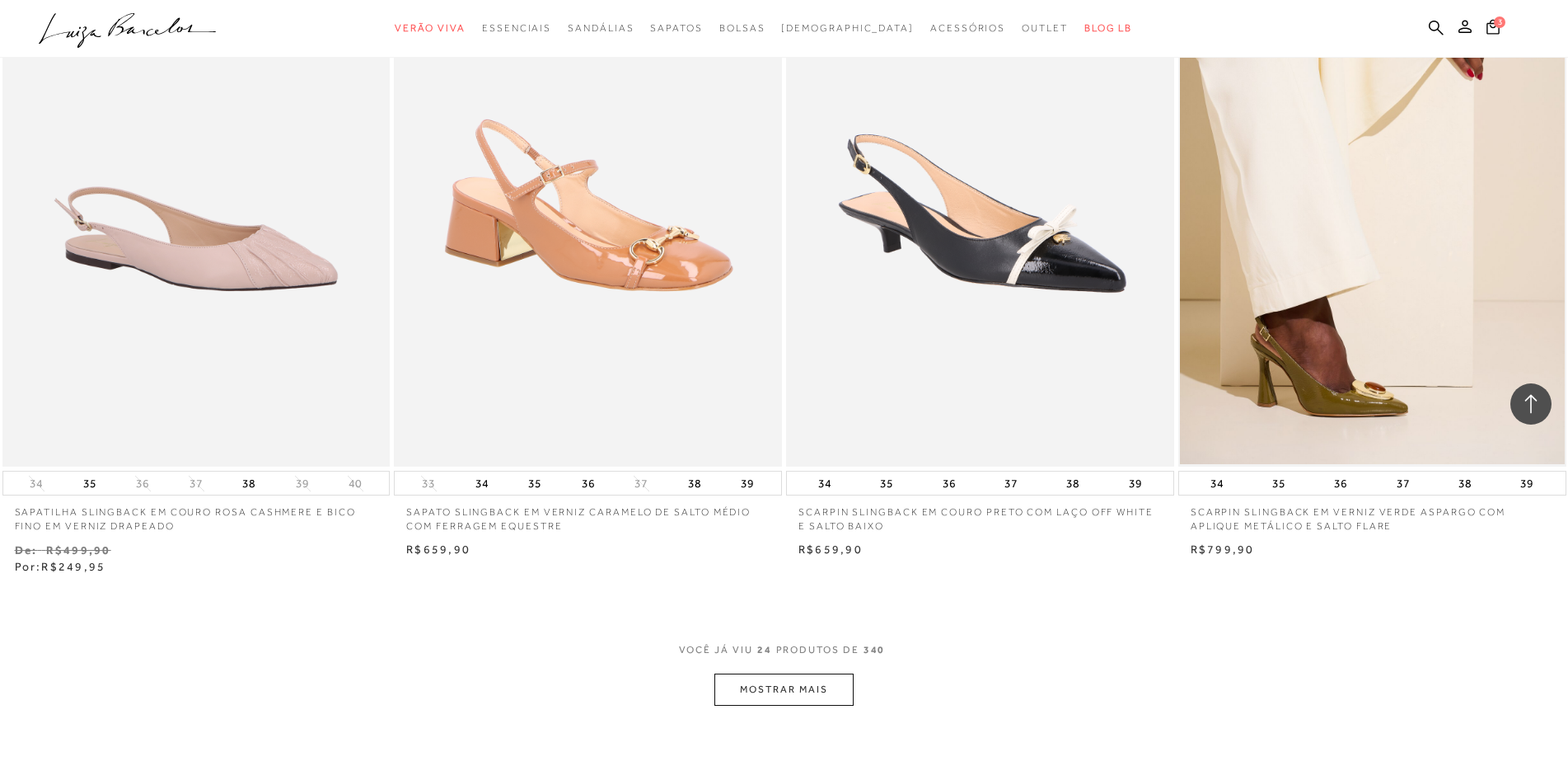
scroll to position [4122, 0]
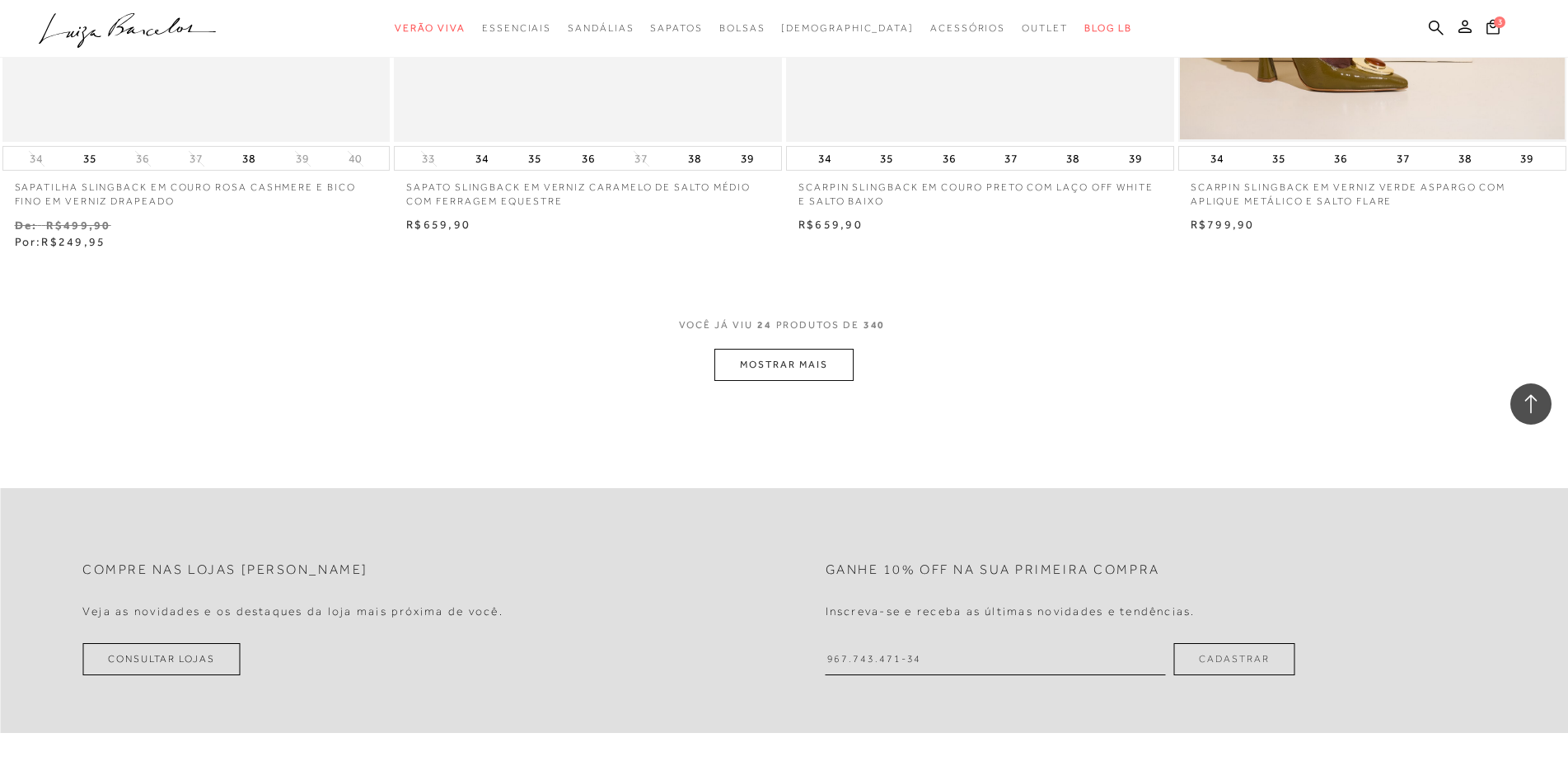
click at [814, 381] on button "MOSTRAR MAIS" at bounding box center [783, 364] width 138 height 32
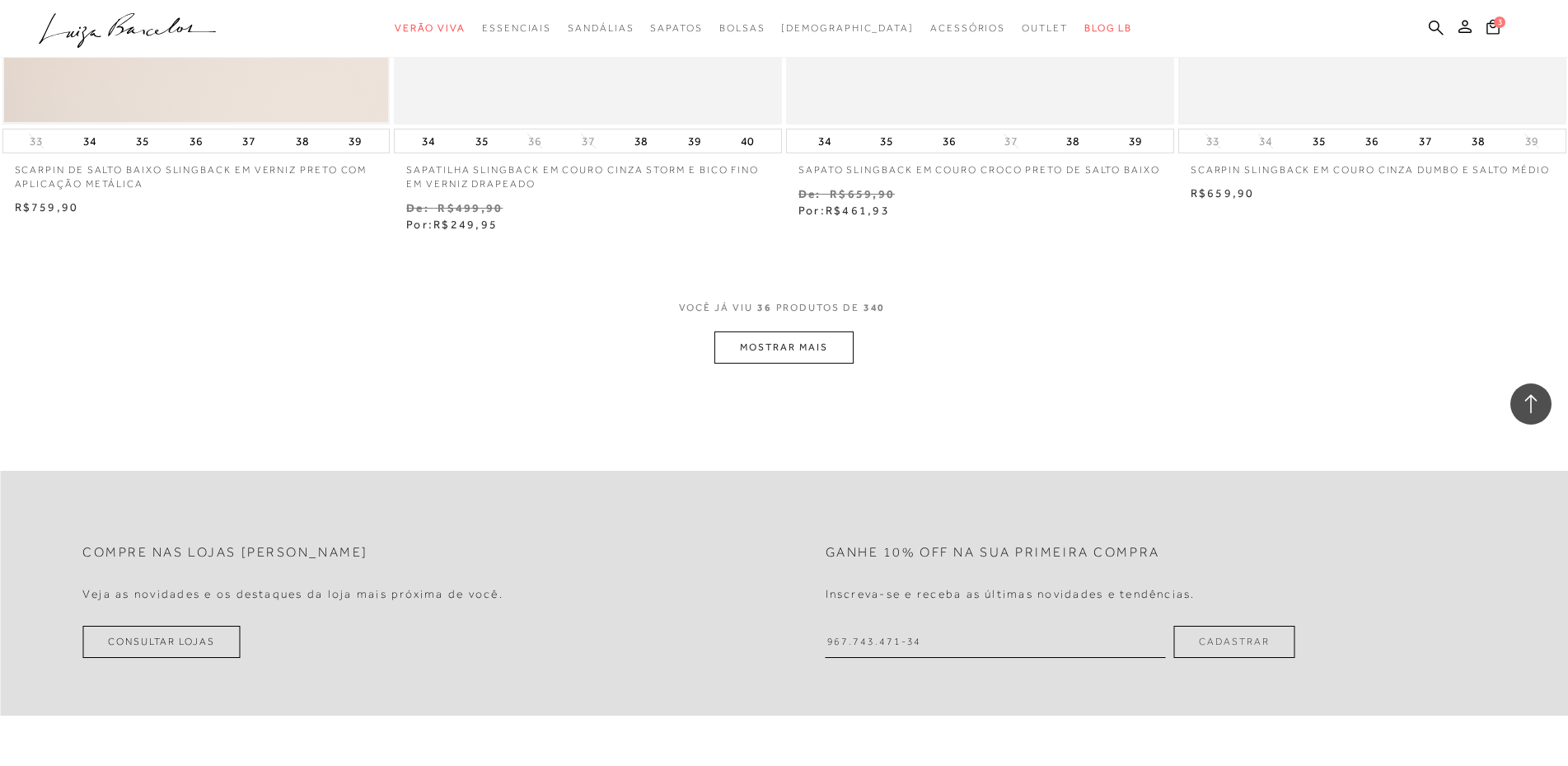
scroll to position [6266, 0]
click at [828, 358] on button "MOSTRAR MAIS" at bounding box center [783, 341] width 138 height 32
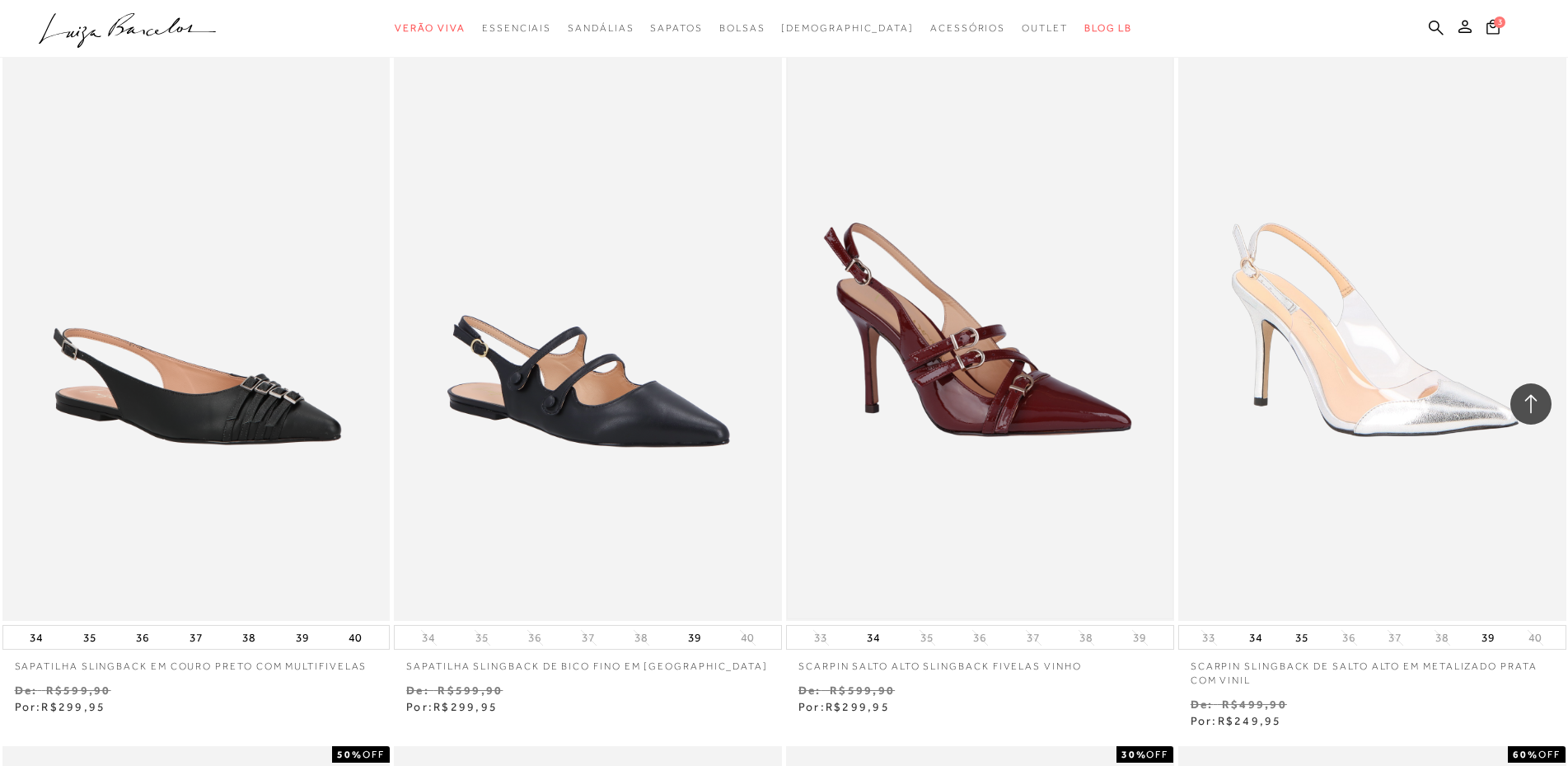
scroll to position [6760, 0]
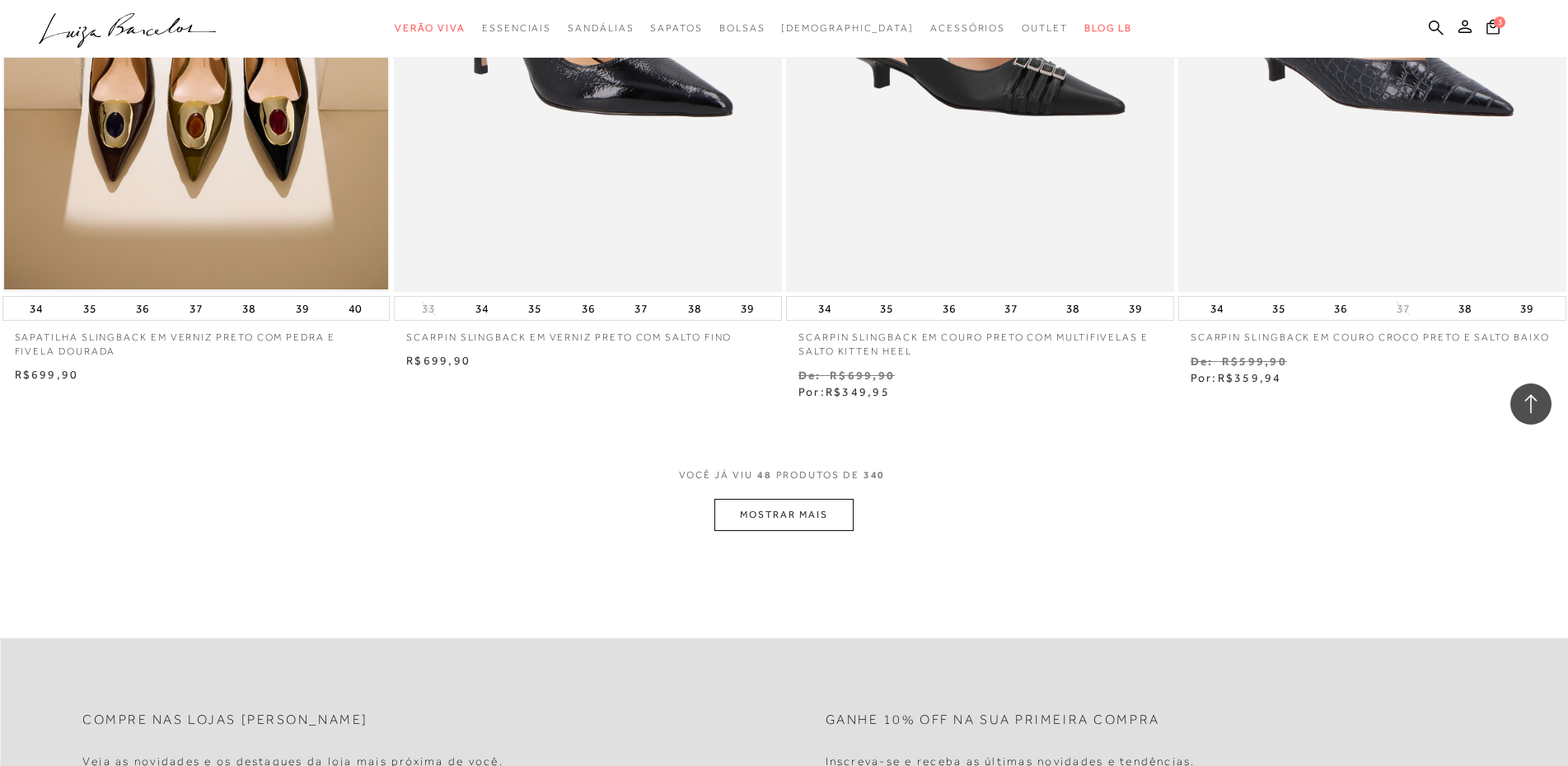
scroll to position [8245, 0]
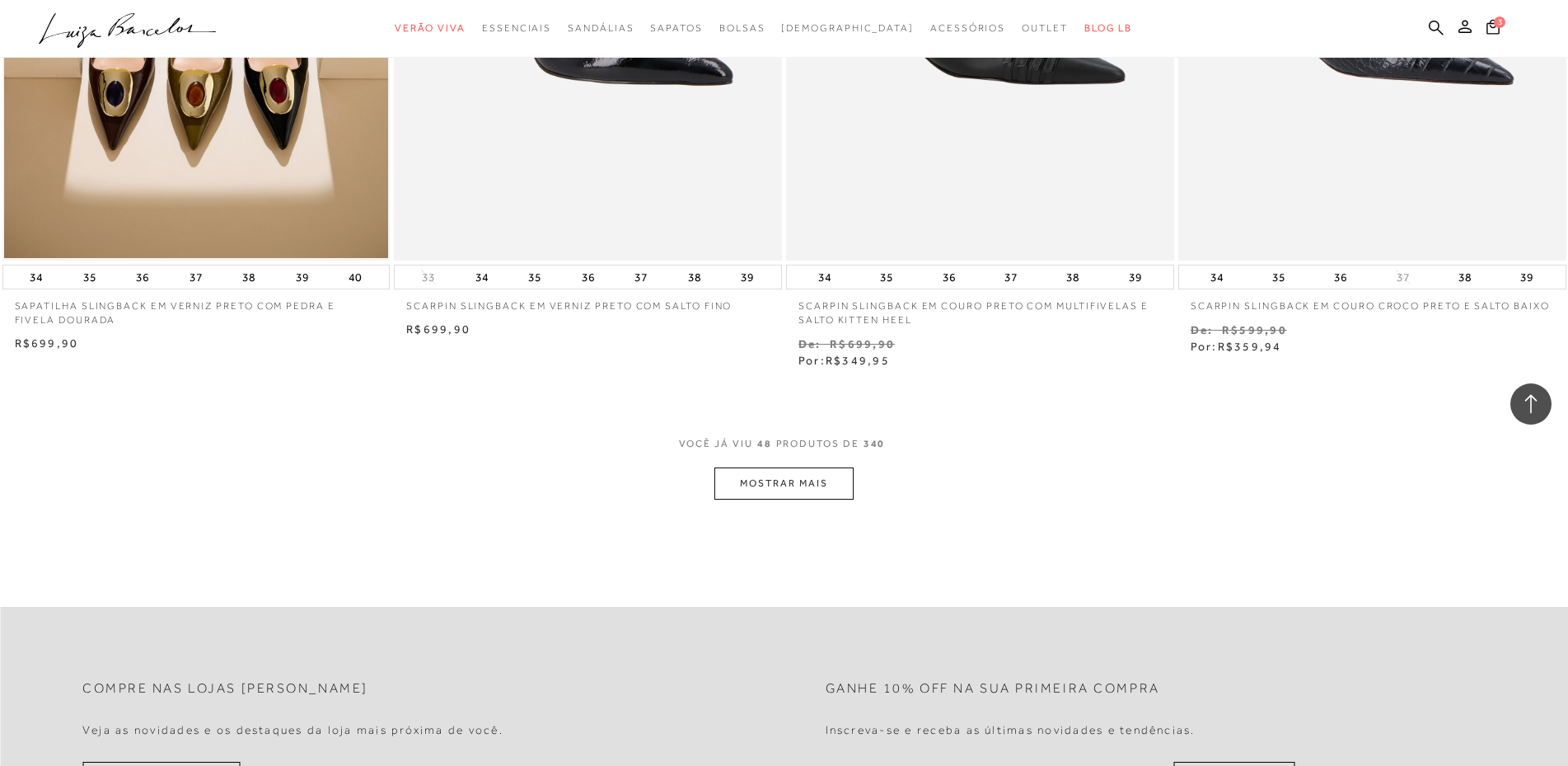
click at [758, 500] on button "MOSTRAR MAIS" at bounding box center [783, 483] width 138 height 32
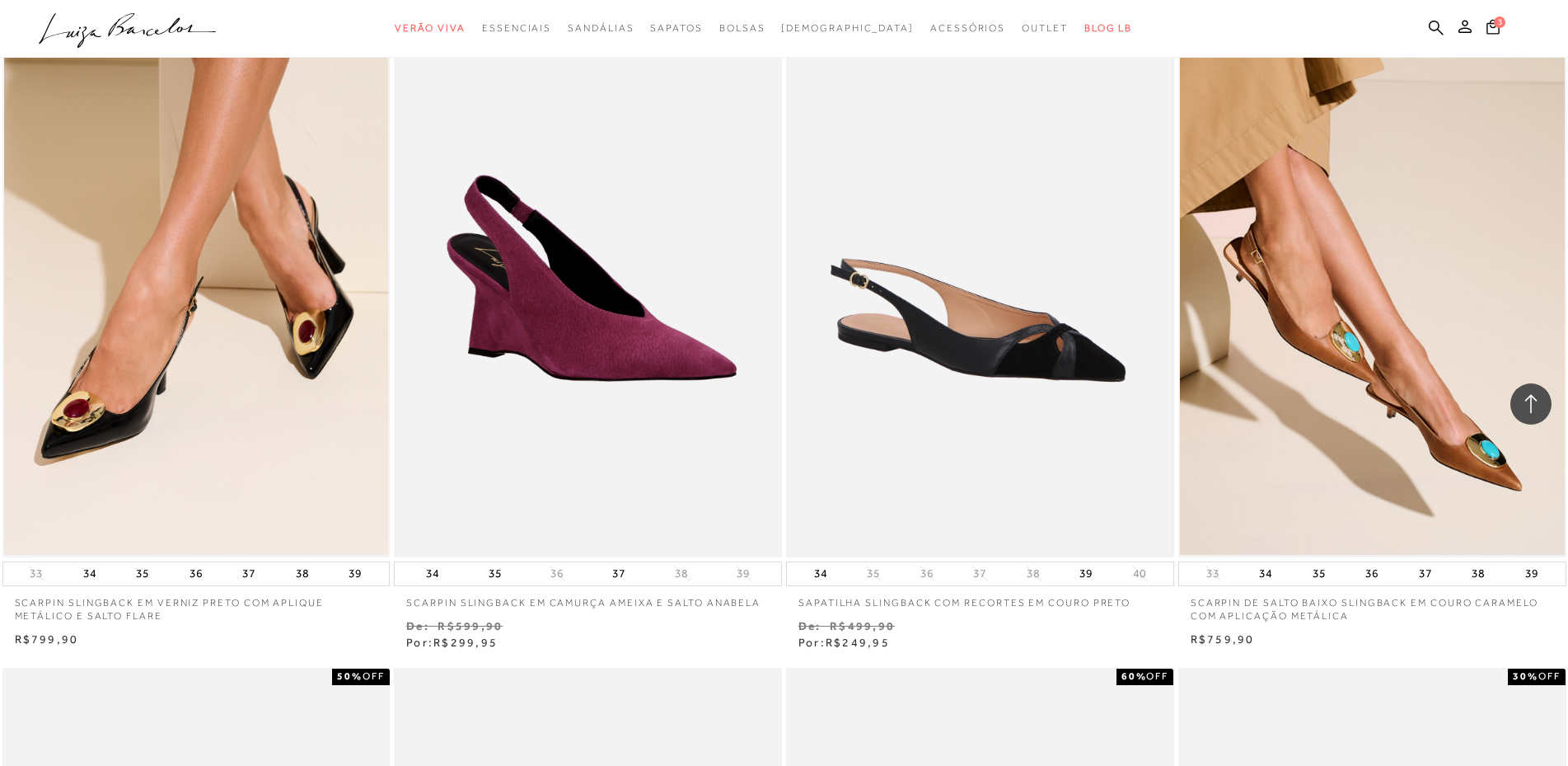
scroll to position [9564, 0]
